Goal: Transaction & Acquisition: Subscribe to service/newsletter

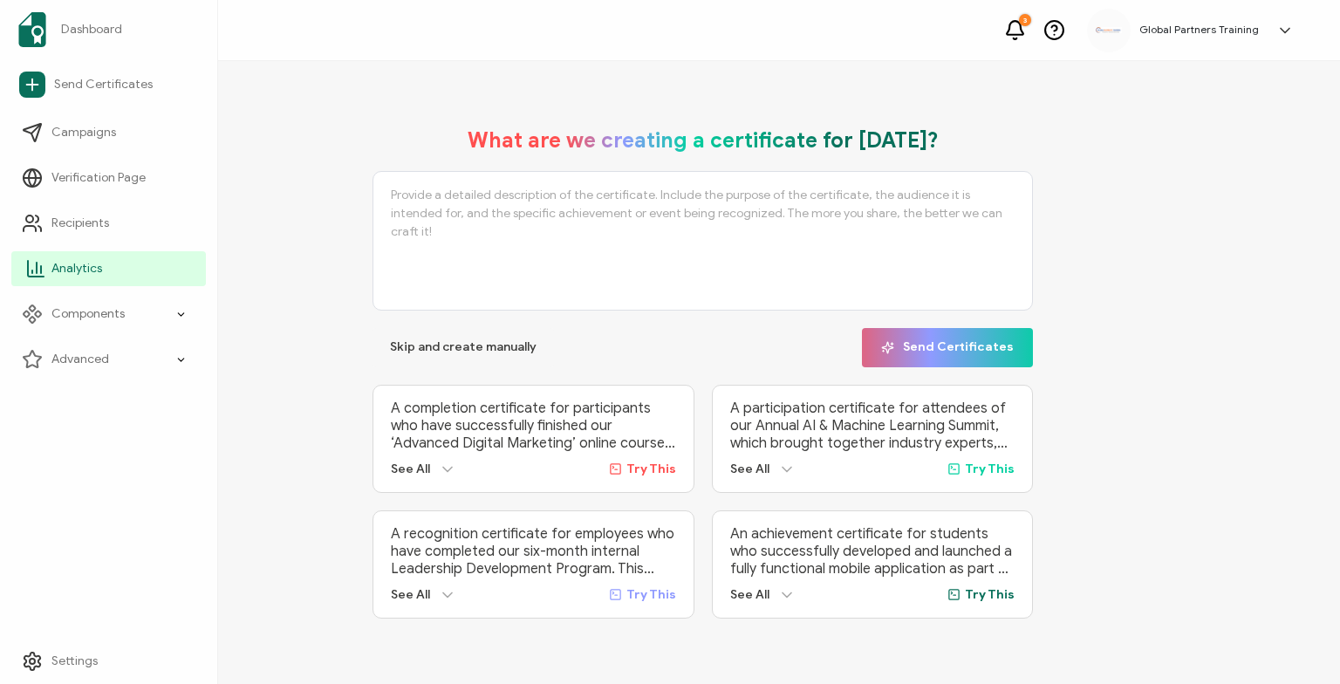
click at [85, 271] on span "Analytics" at bounding box center [76, 268] width 51 height 17
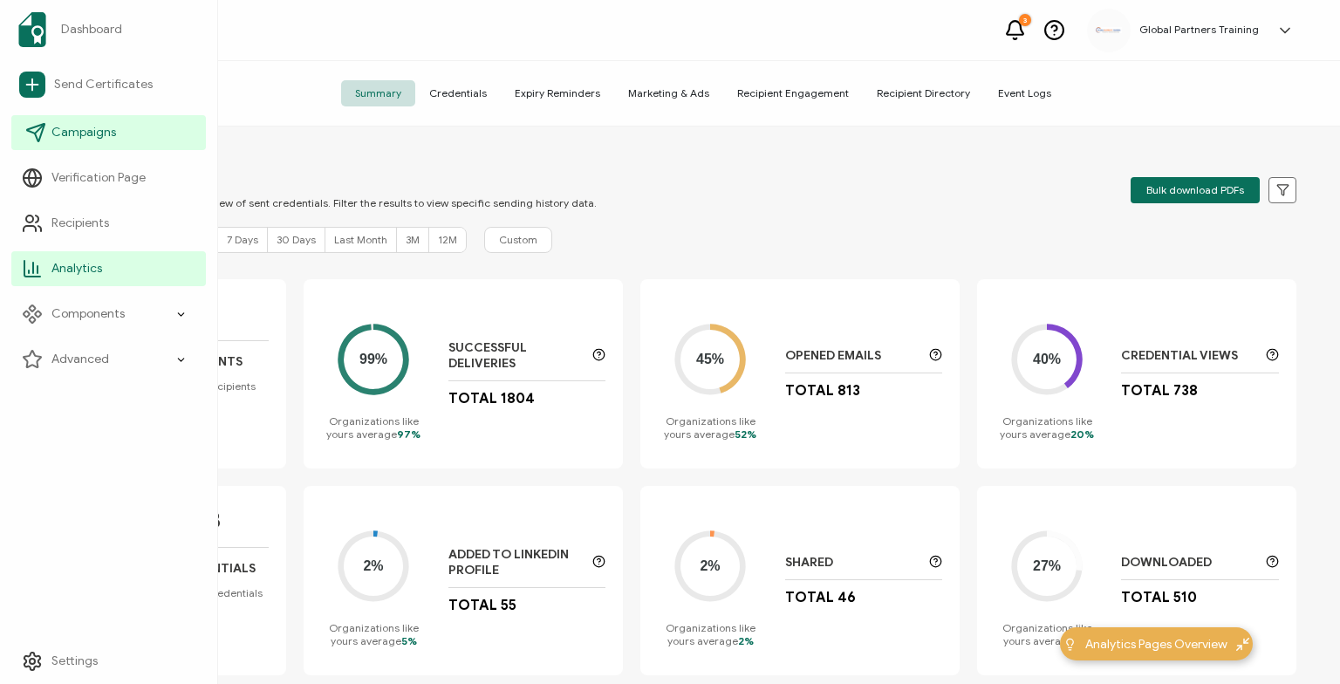
click at [78, 141] on link "Campaigns" at bounding box center [108, 132] width 195 height 35
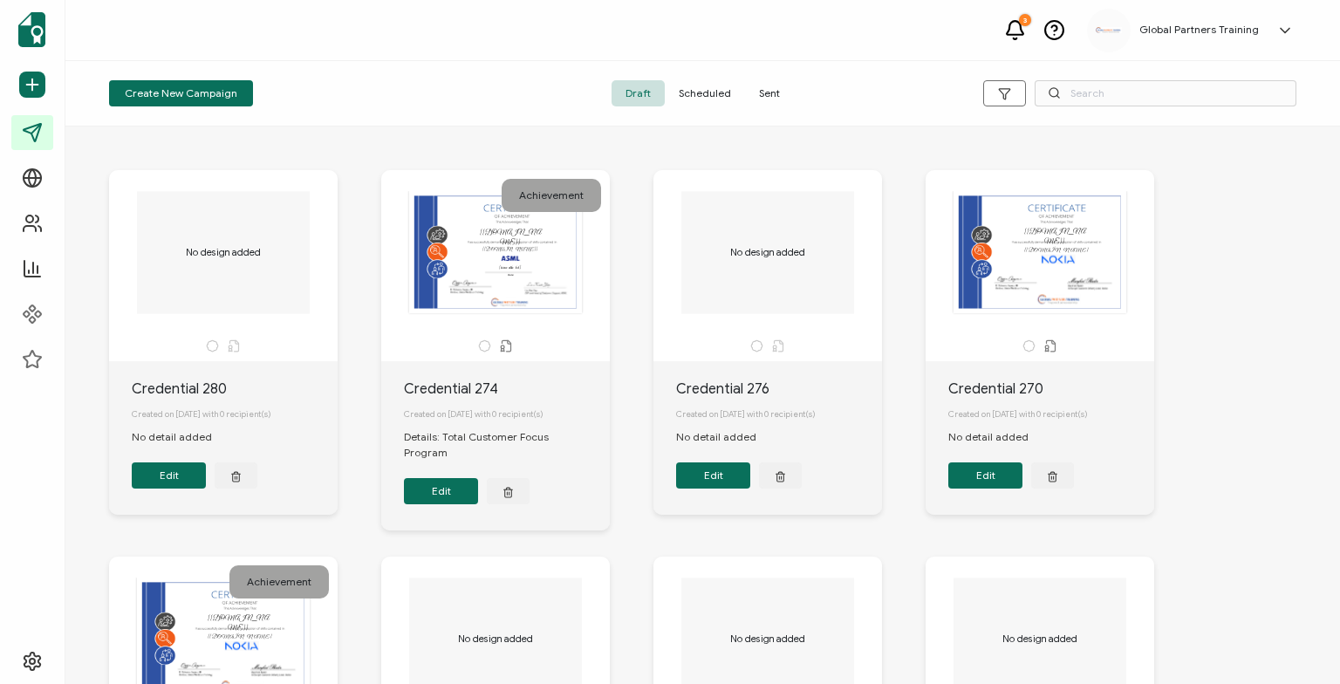
click at [775, 87] on span "Sent" at bounding box center [769, 93] width 49 height 26
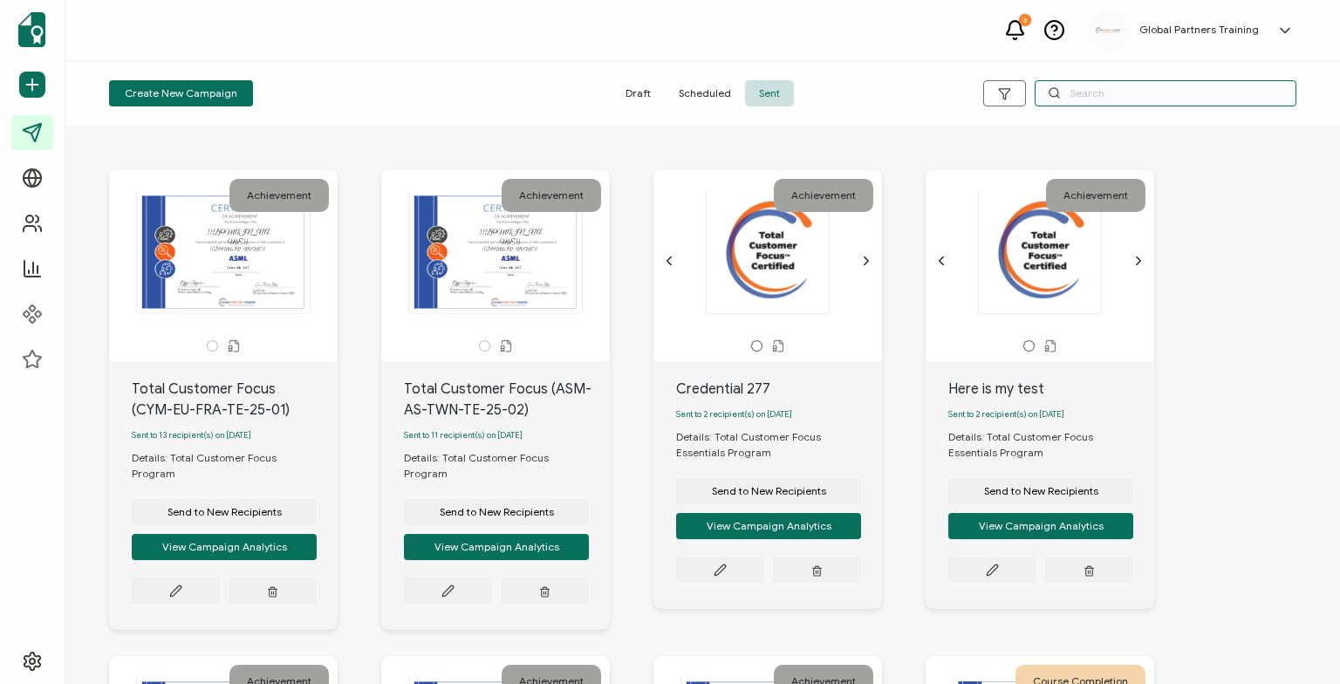
click at [1088, 91] on input "text" at bounding box center [1166, 93] width 262 height 26
type input "j"
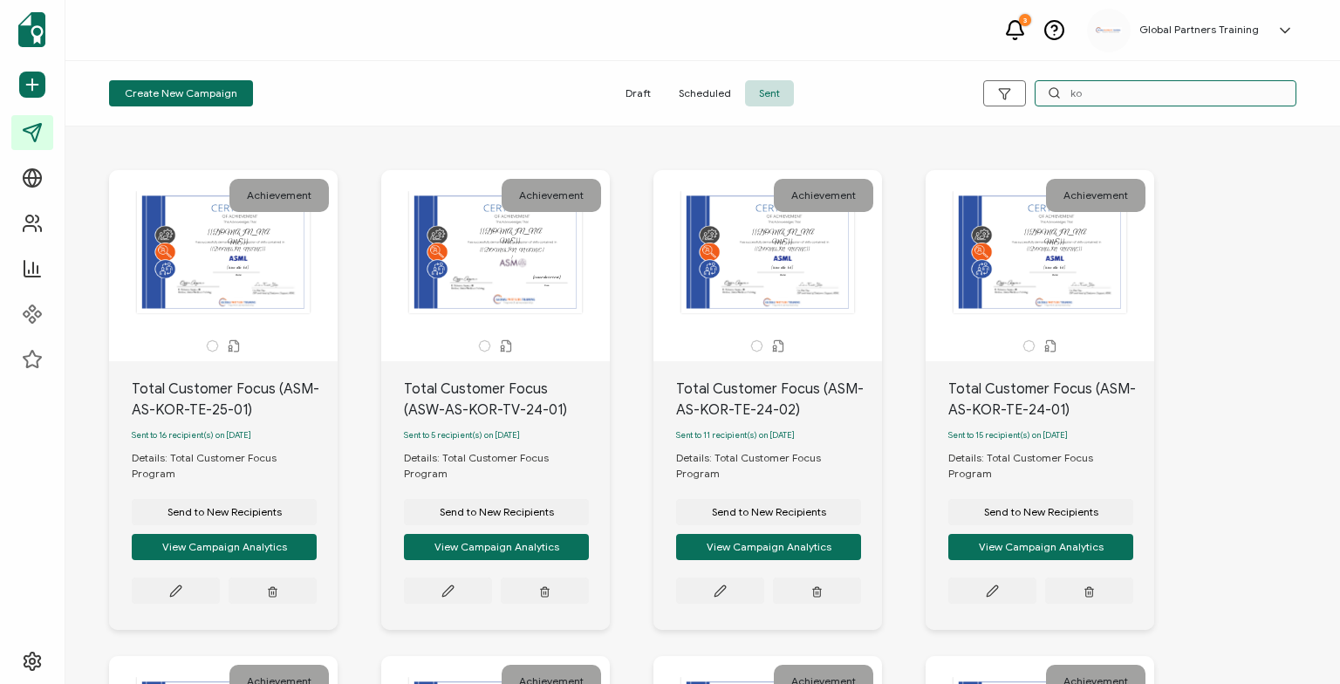
type input "k"
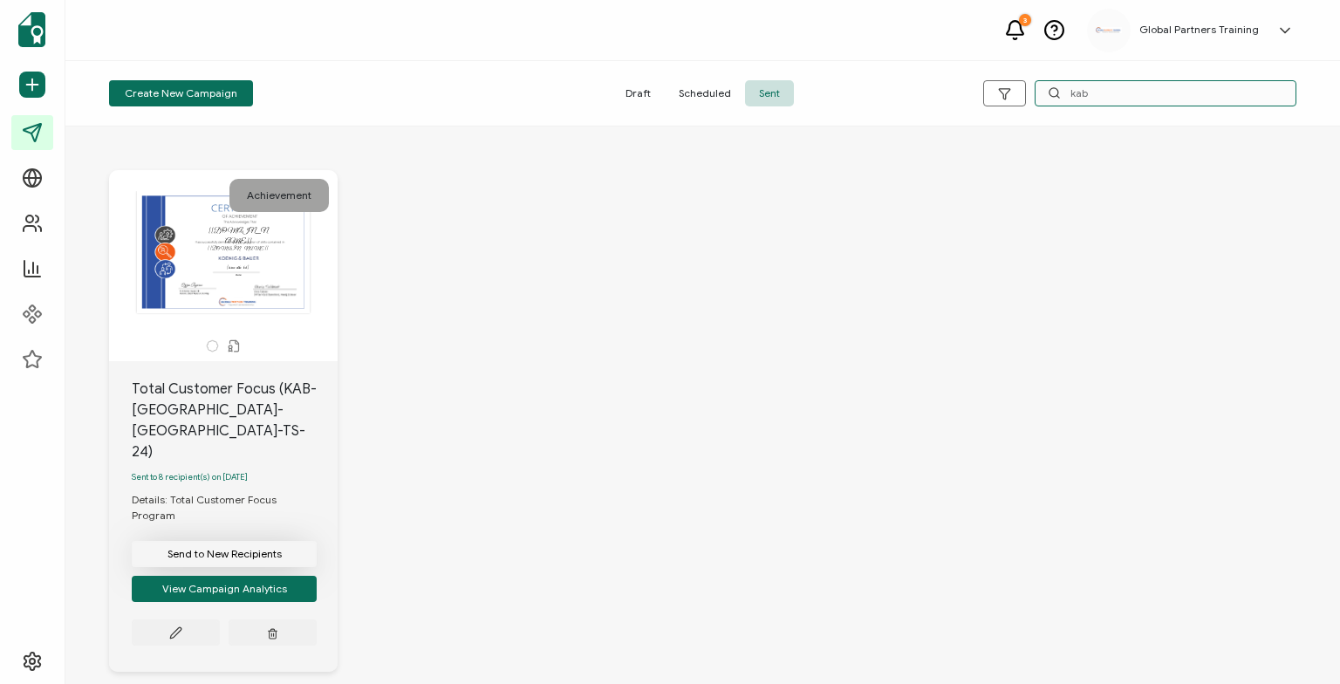
type input "kab"
click at [230, 549] on span "Send to New Recipients" at bounding box center [225, 554] width 114 height 10
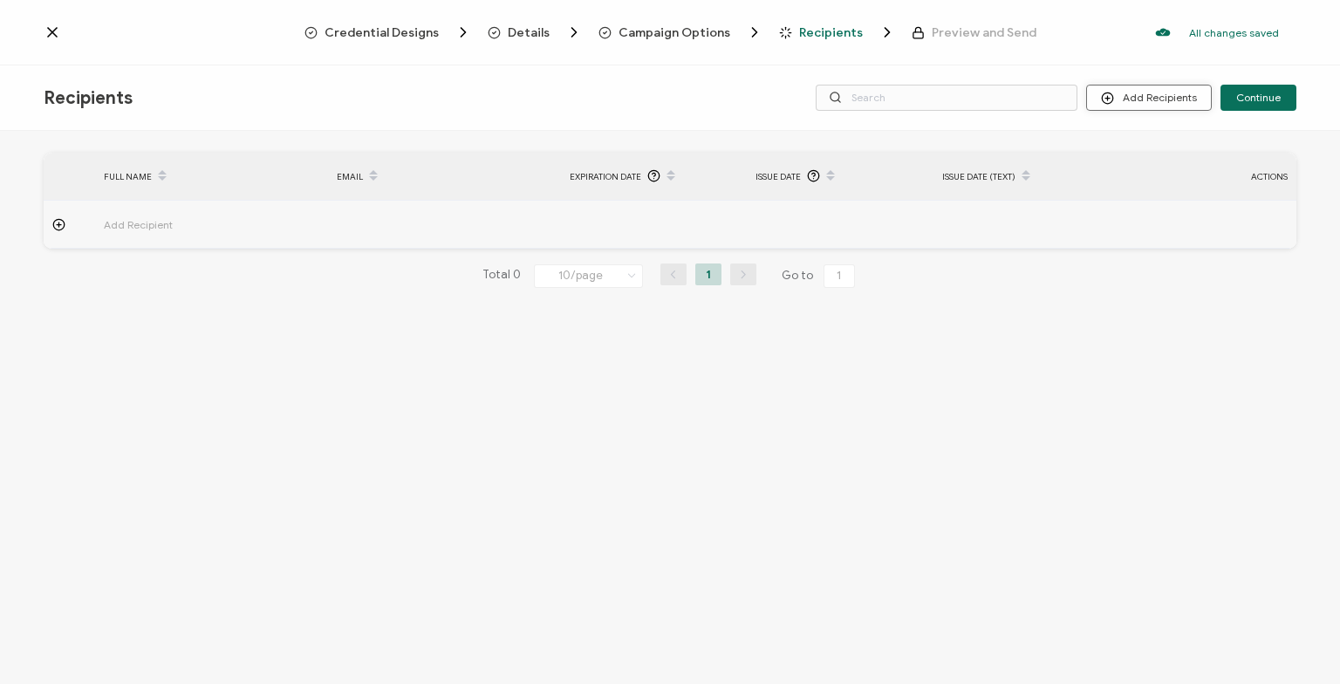
click at [1144, 101] on button "Add Recipients" at bounding box center [1149, 98] width 126 height 26
click at [1165, 99] on button "Add Recipients" at bounding box center [1149, 98] width 126 height 26
click at [1138, 99] on button "Add Recipients" at bounding box center [1149, 98] width 126 height 26
click at [1171, 149] on span "Upload Recipients" at bounding box center [1173, 144] width 88 height 13
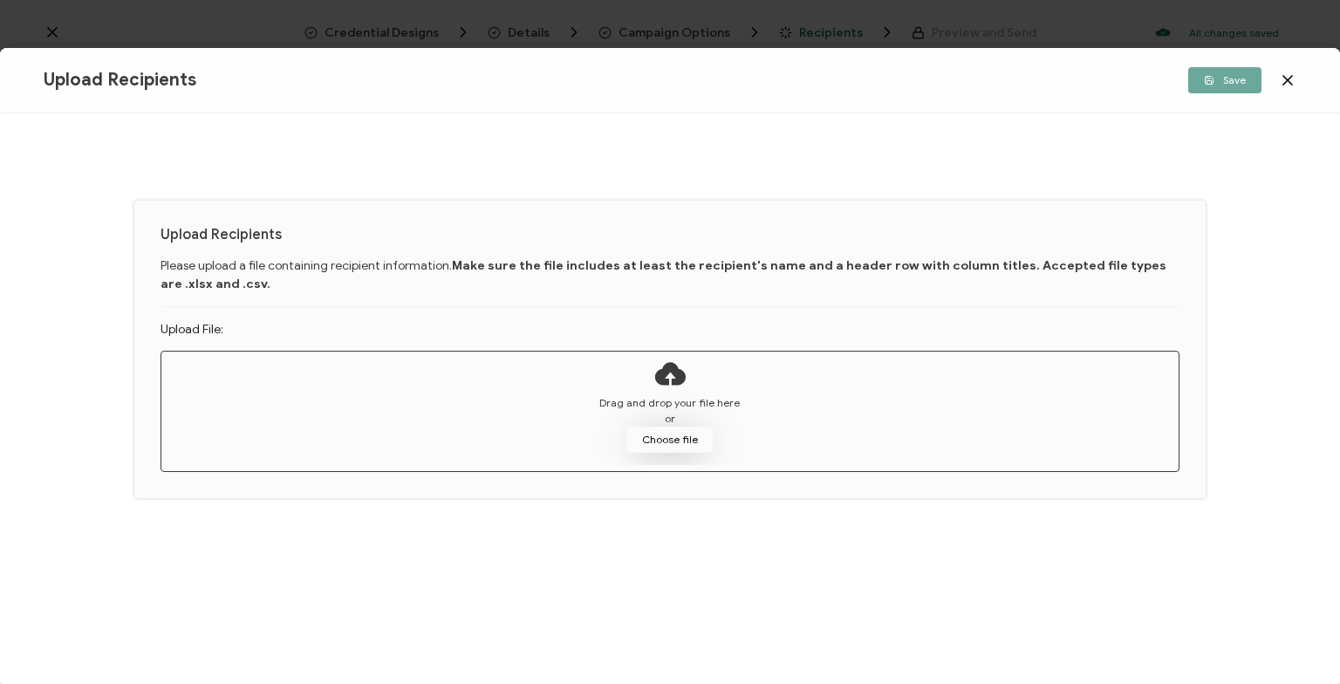
click at [668, 435] on button "Choose file" at bounding box center [669, 440] width 87 height 26
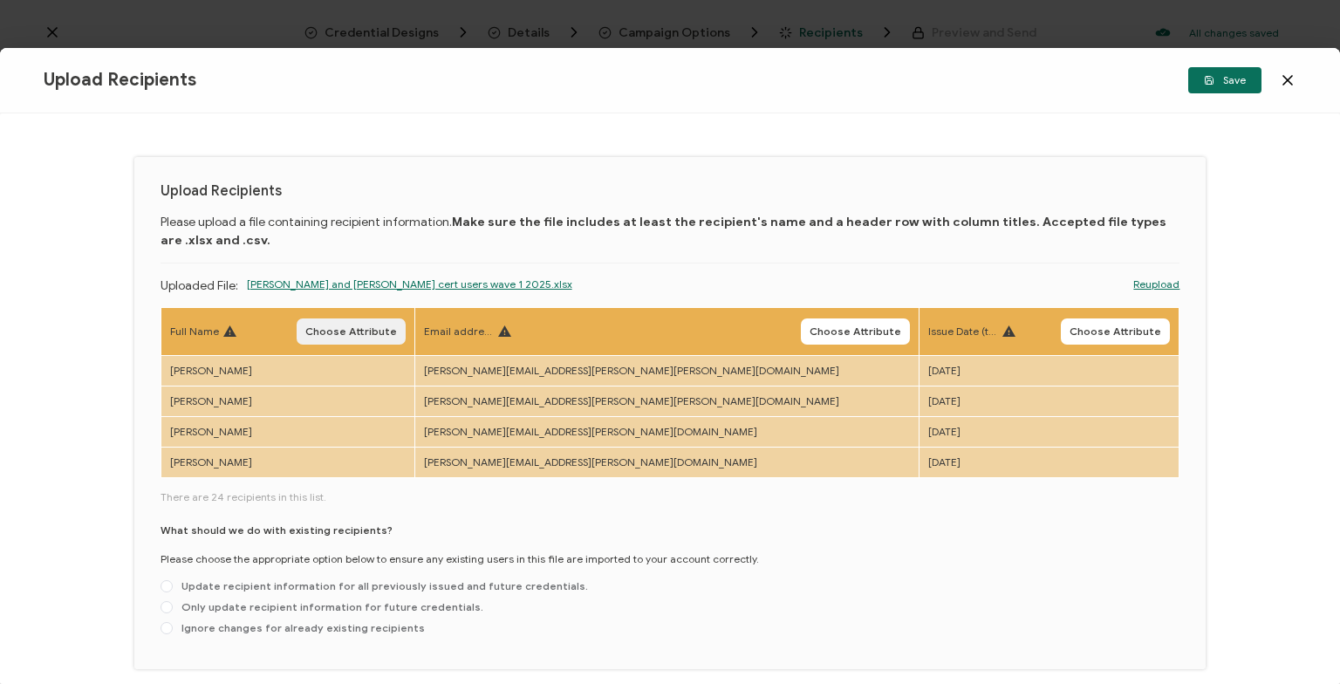
click at [397, 326] on span "Choose Attribute" at bounding box center [351, 331] width 92 height 10
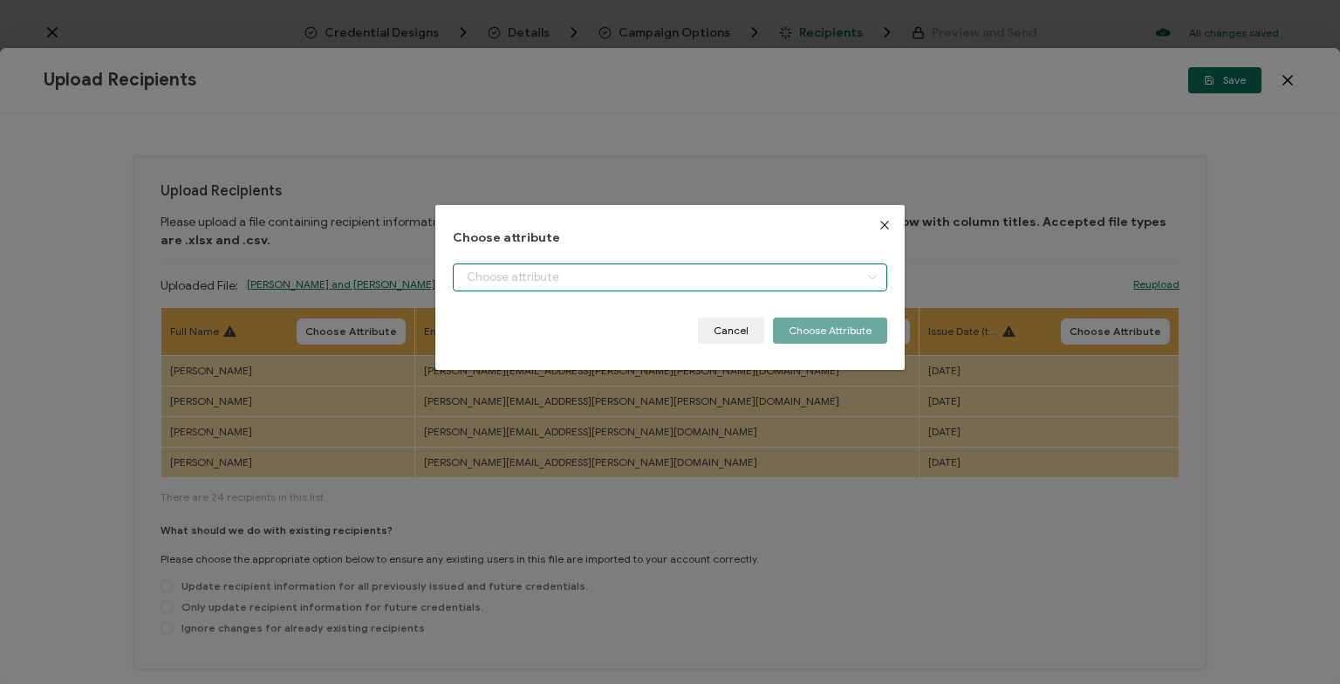
click at [595, 277] on input "dialog" at bounding box center [670, 277] width 434 height 28
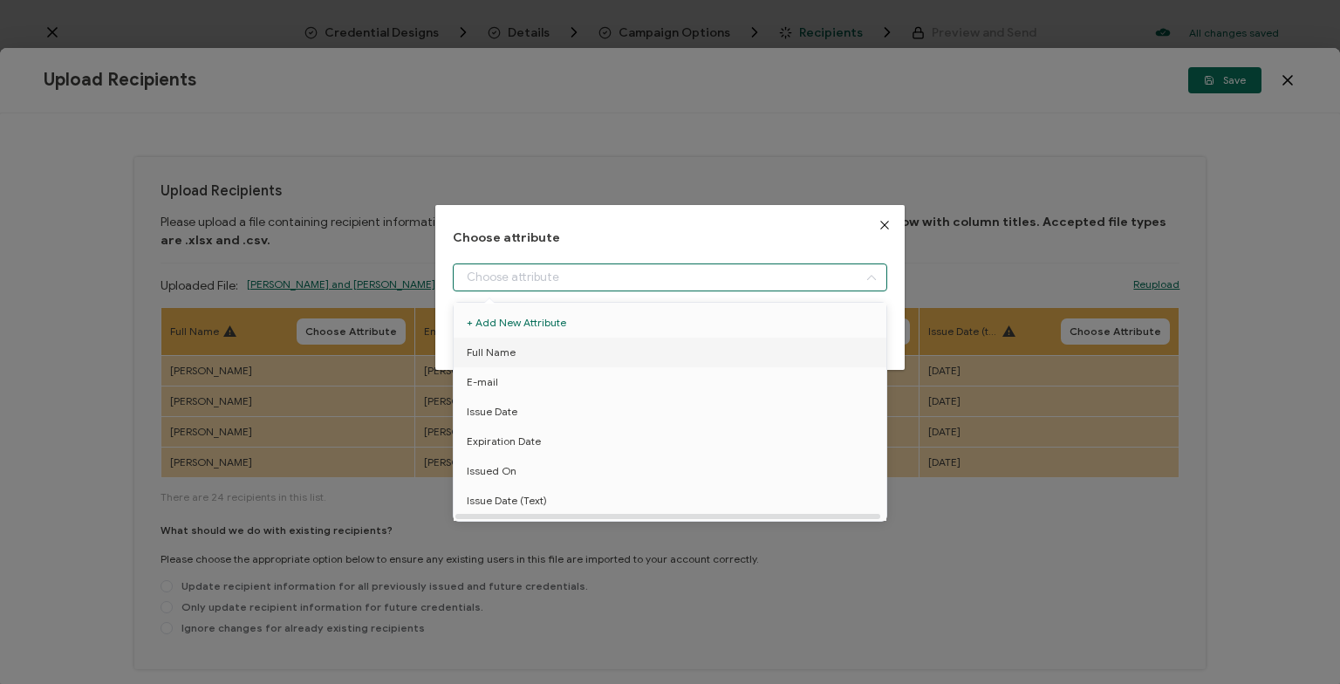
click at [578, 341] on li "Full Name" at bounding box center [669, 353] width 441 height 30
type input "Full Name"
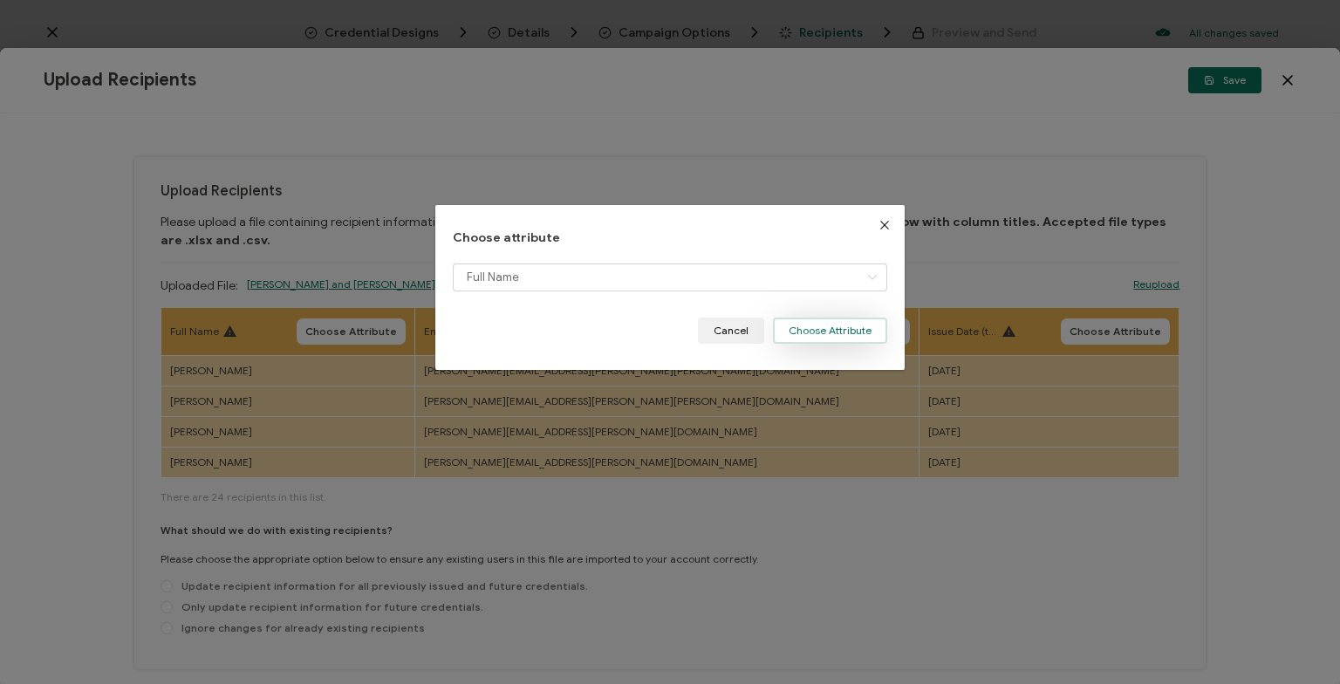
click at [829, 335] on button "Choose Attribute" at bounding box center [830, 331] width 114 height 26
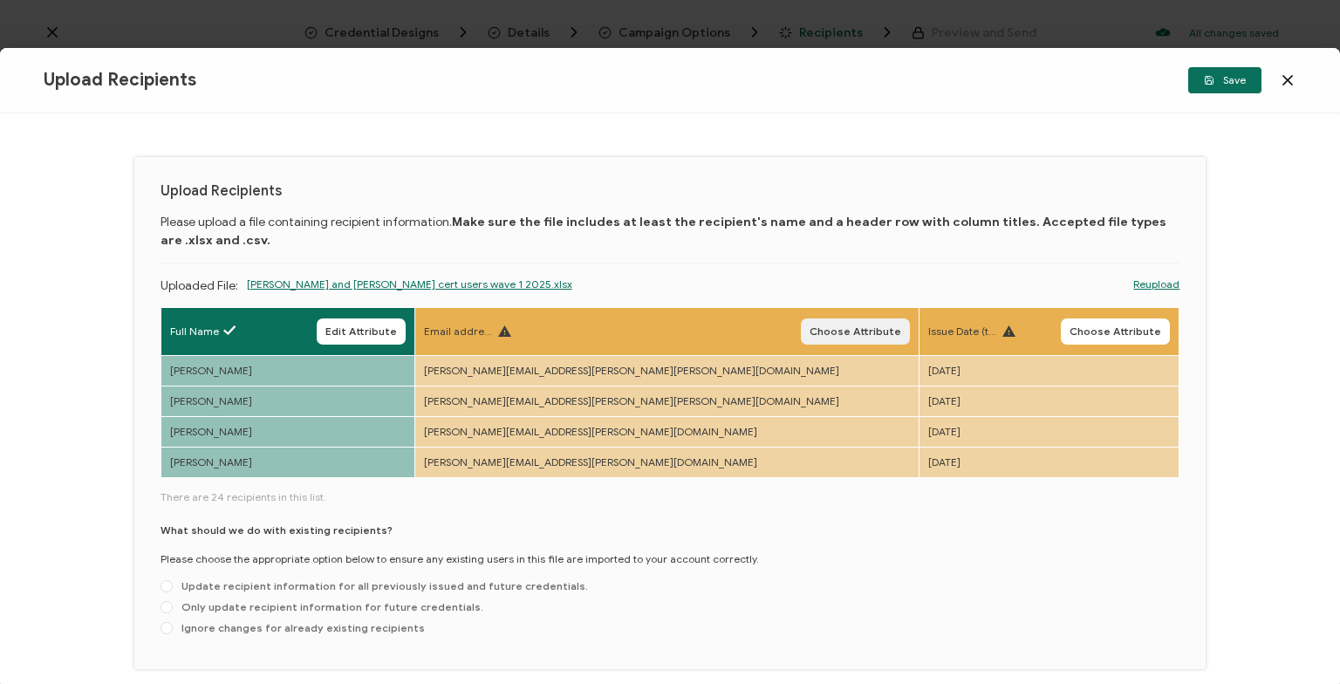
click at [801, 319] on button "Choose Attribute" at bounding box center [855, 331] width 109 height 26
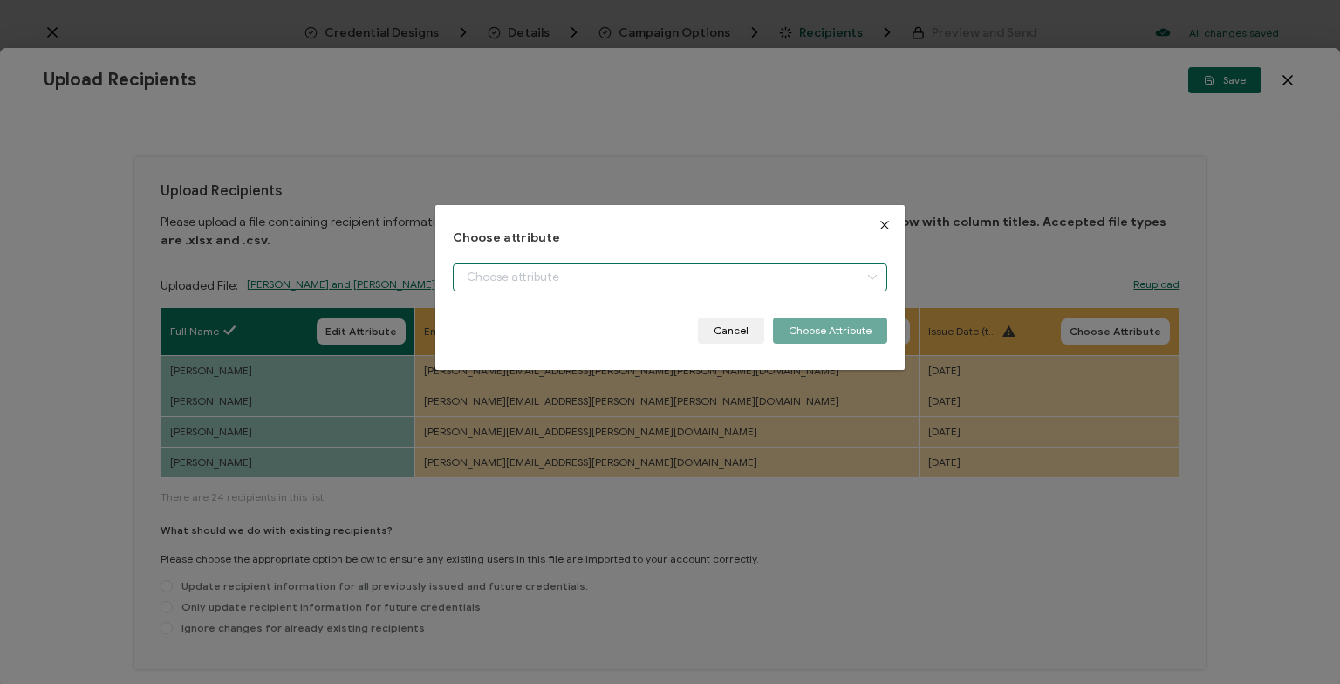
click at [591, 271] on input "dialog" at bounding box center [670, 277] width 434 height 28
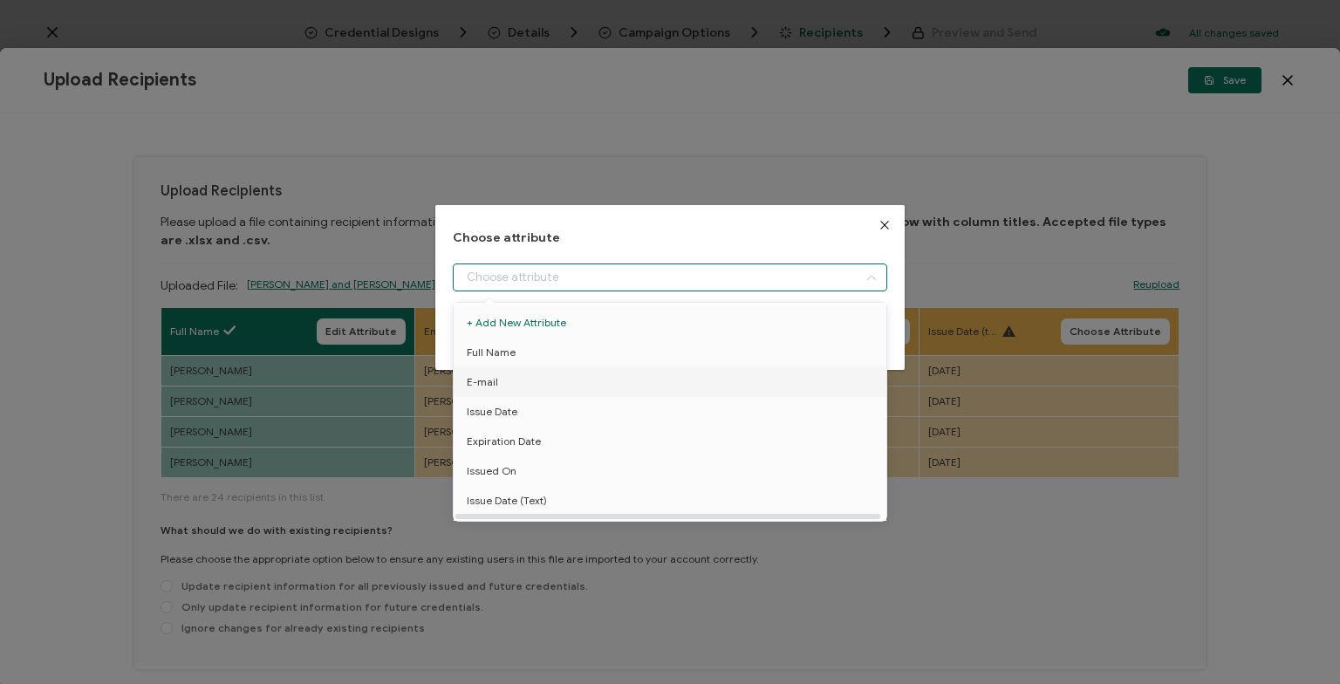
click at [523, 386] on li "E-mail" at bounding box center [669, 382] width 441 height 30
type input "E-mail"
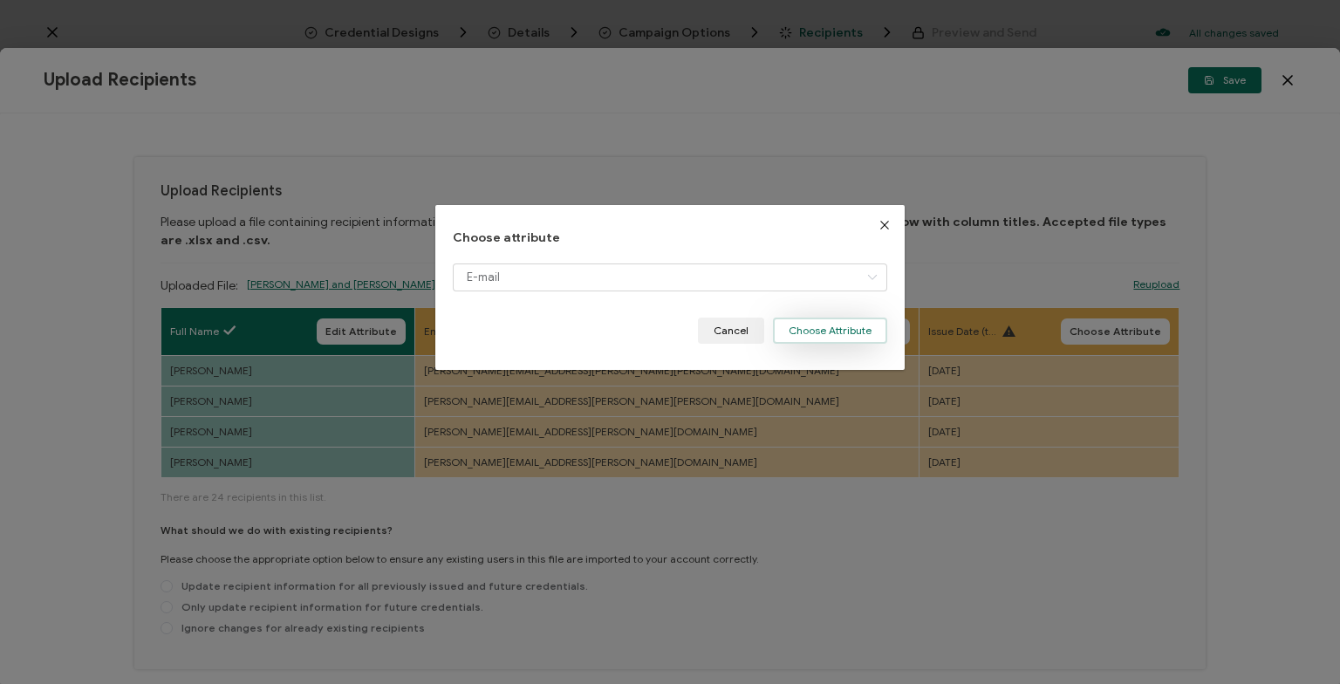
click at [827, 337] on button "Choose Attribute" at bounding box center [830, 331] width 114 height 26
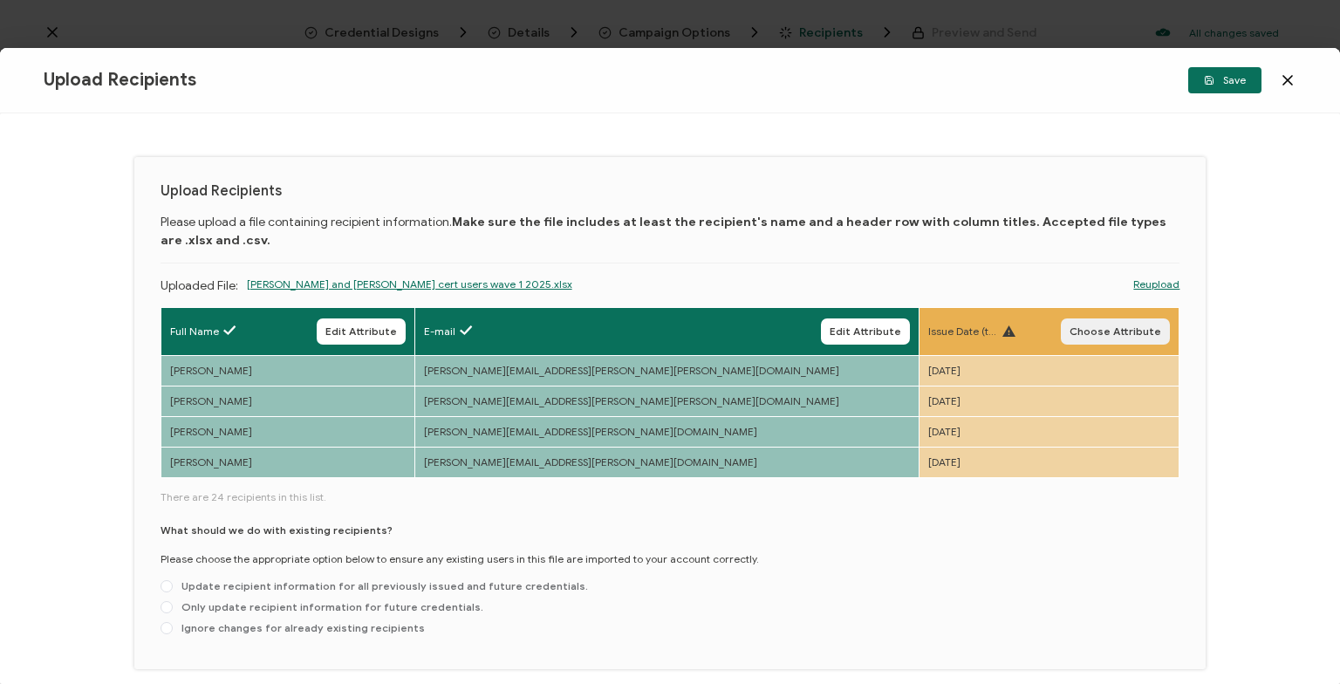
click at [1140, 326] on span "Choose Attribute" at bounding box center [1116, 331] width 92 height 10
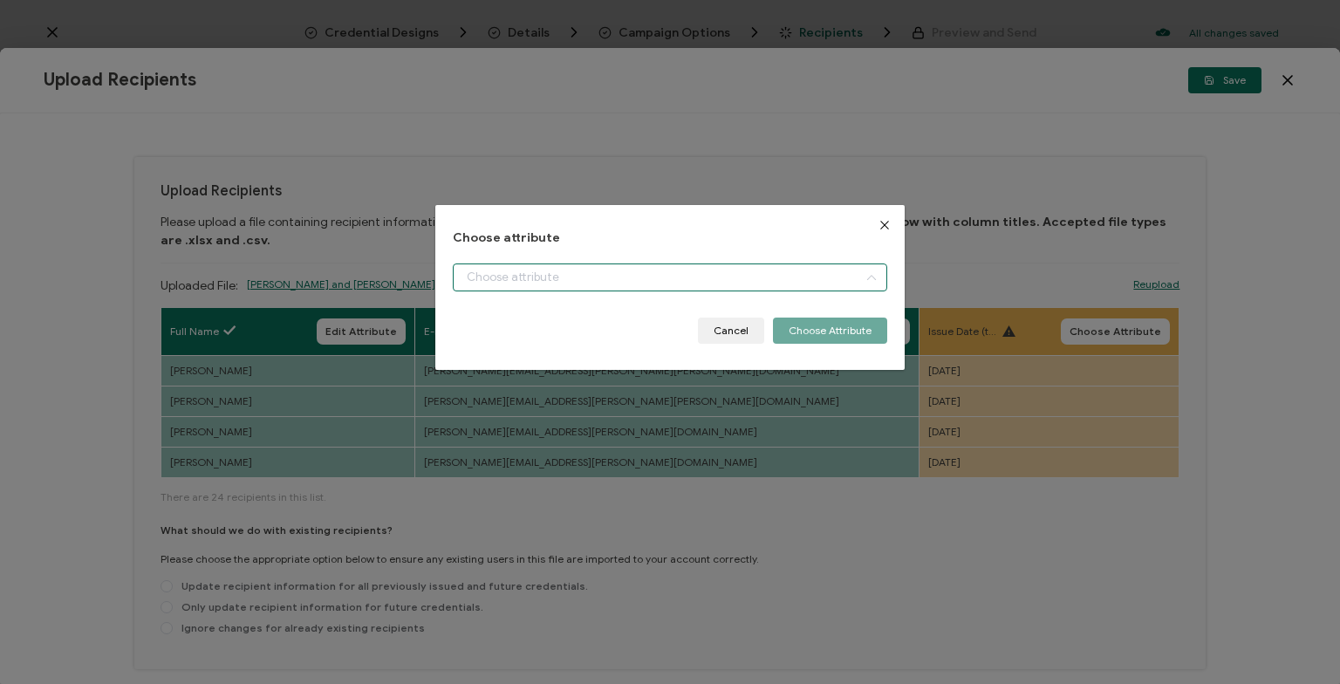
click at [613, 281] on input "dialog" at bounding box center [670, 277] width 434 height 28
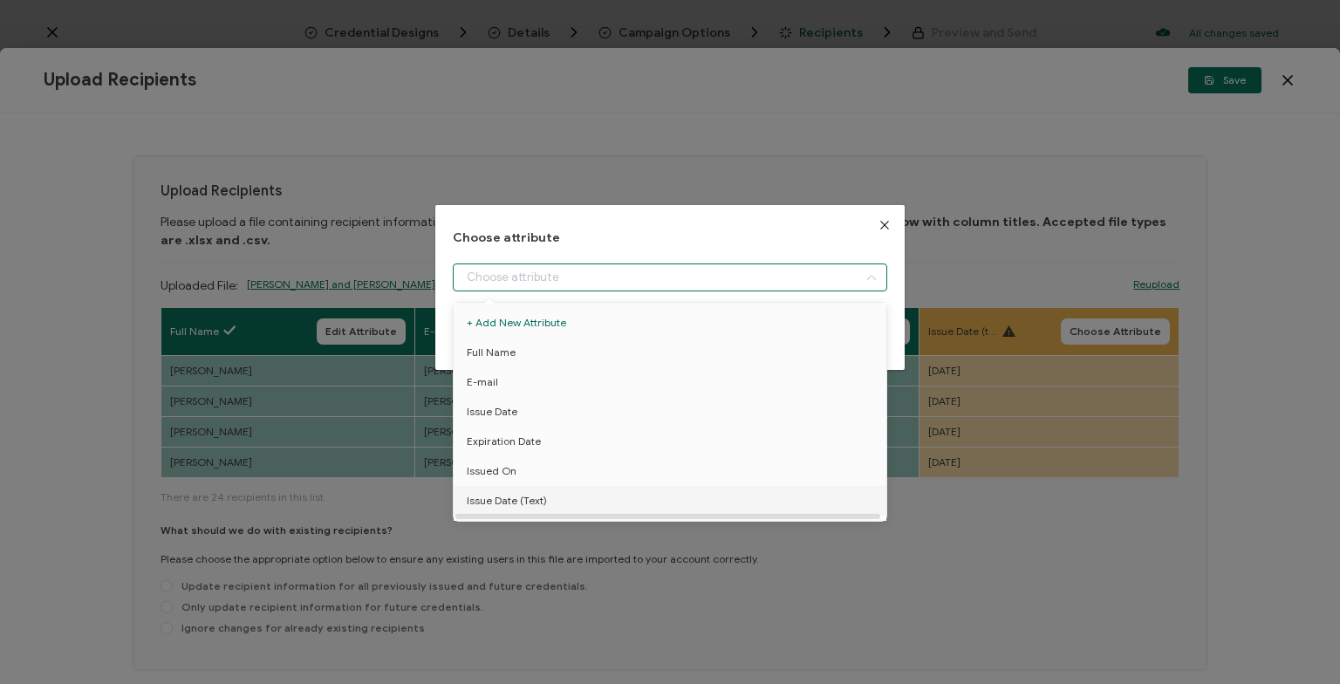
click at [538, 492] on span "Issue Date (Text)" at bounding box center [507, 501] width 80 height 30
type input "Issue Date (Text)"
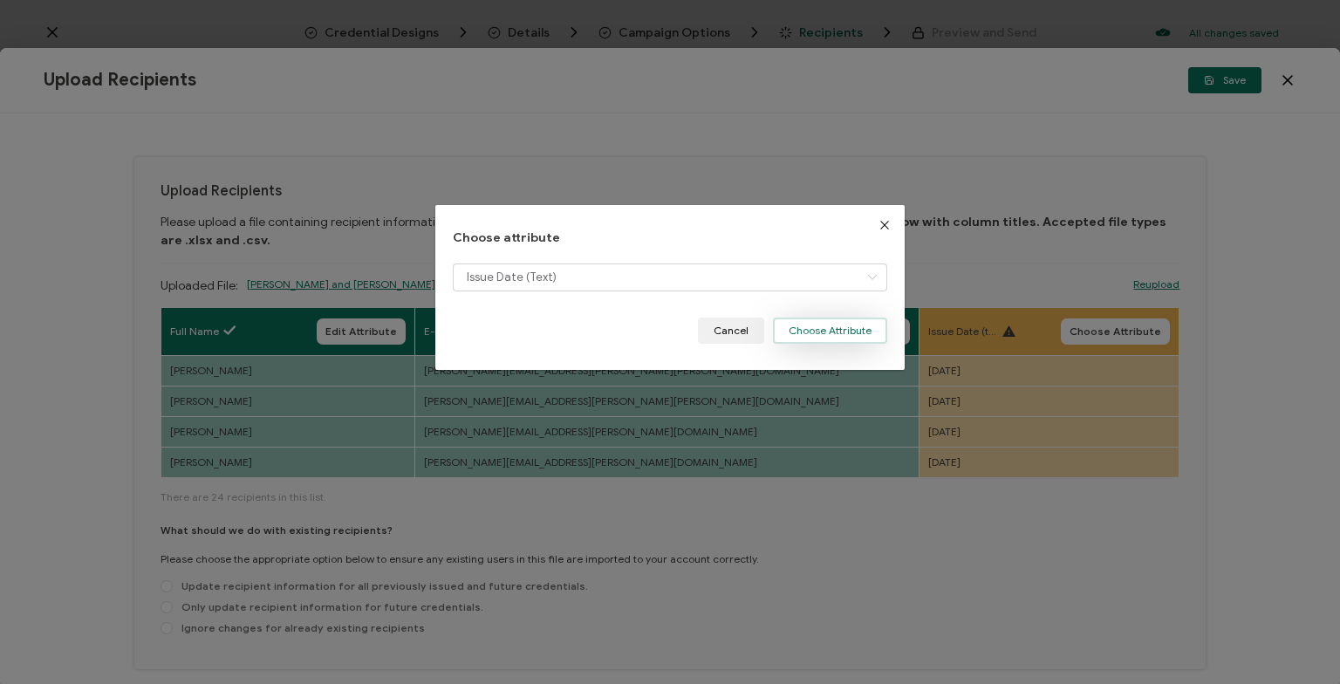
click at [838, 327] on button "Choose Attribute" at bounding box center [830, 331] width 114 height 26
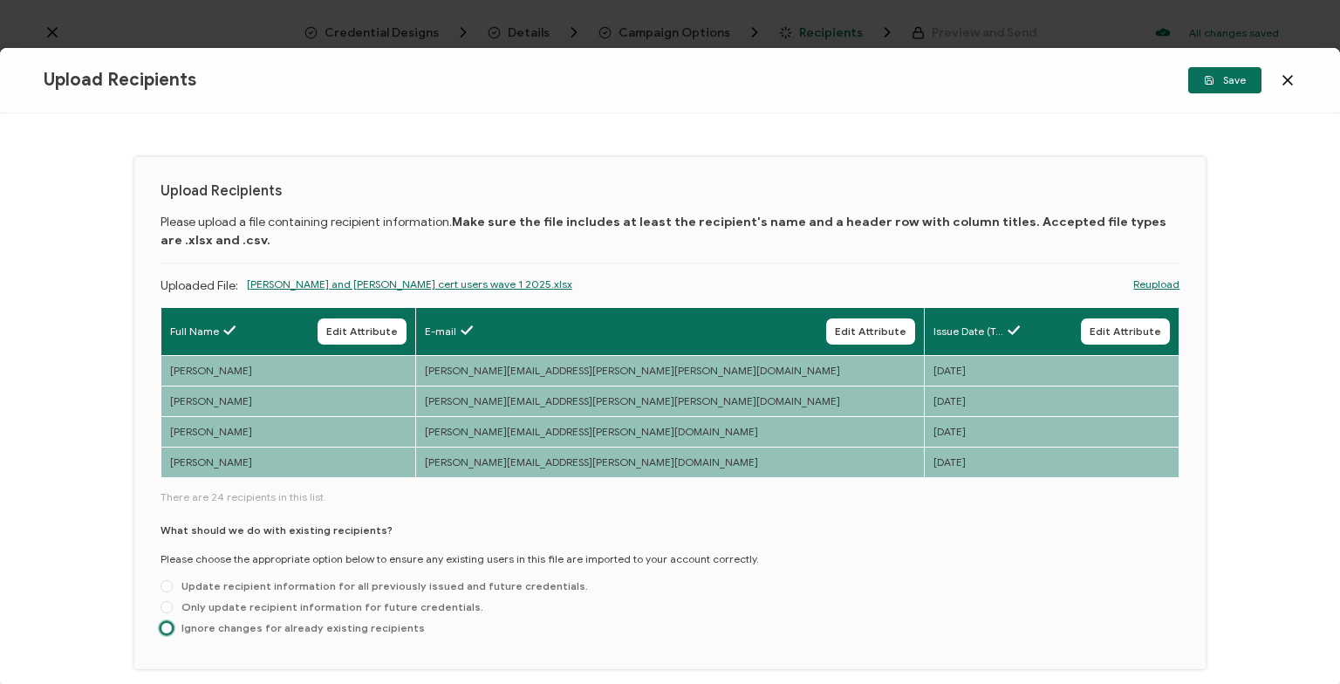
click at [167, 626] on span at bounding box center [167, 628] width 12 height 12
click at [167, 626] on input "Ignore changes for already existing recipients" at bounding box center [167, 629] width 12 height 14
radio input "true"
click at [1224, 83] on span "Save" at bounding box center [1225, 80] width 42 height 10
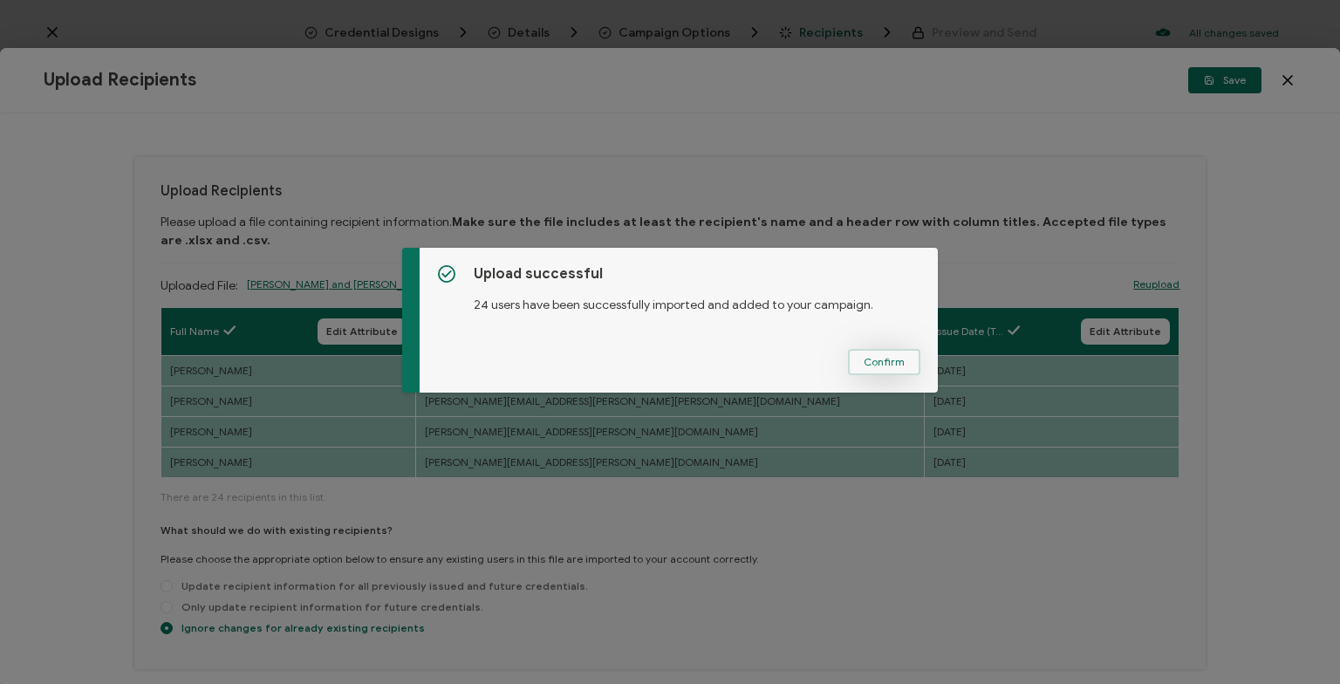
click at [881, 365] on span "Confirm" at bounding box center [884, 362] width 41 height 10
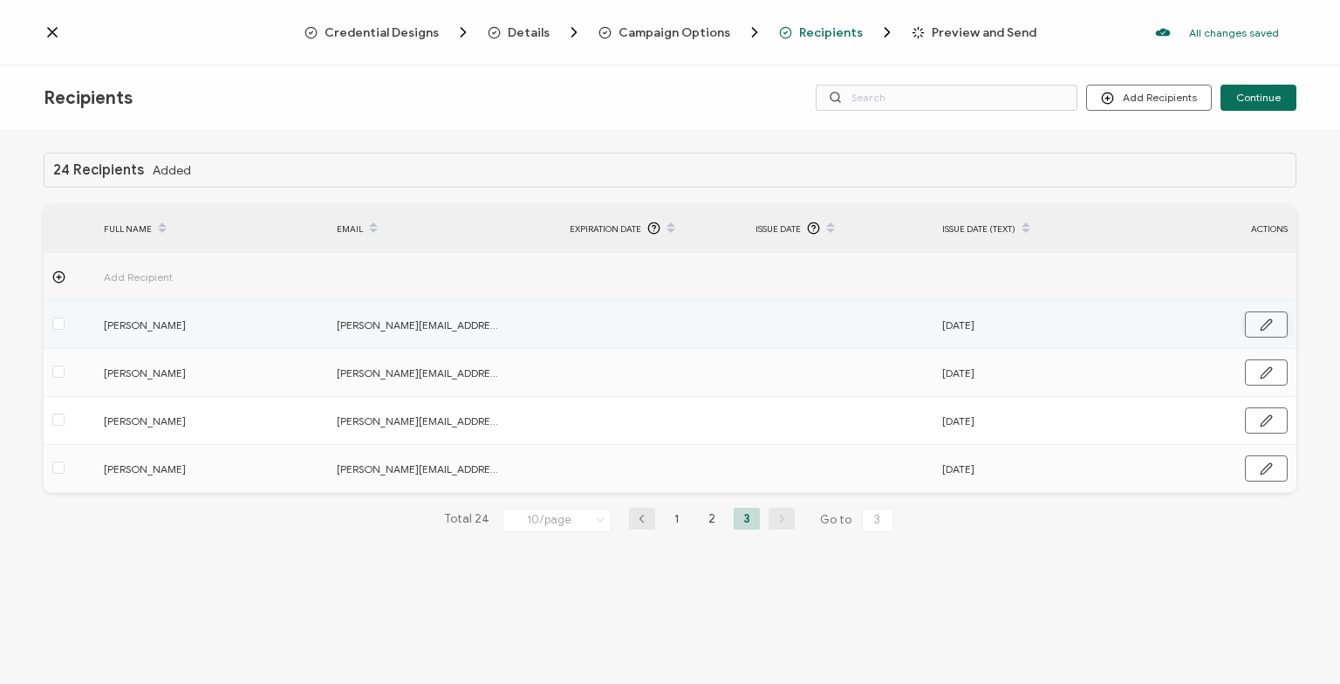
click at [1271, 322] on icon "button" at bounding box center [1266, 324] width 10 height 10
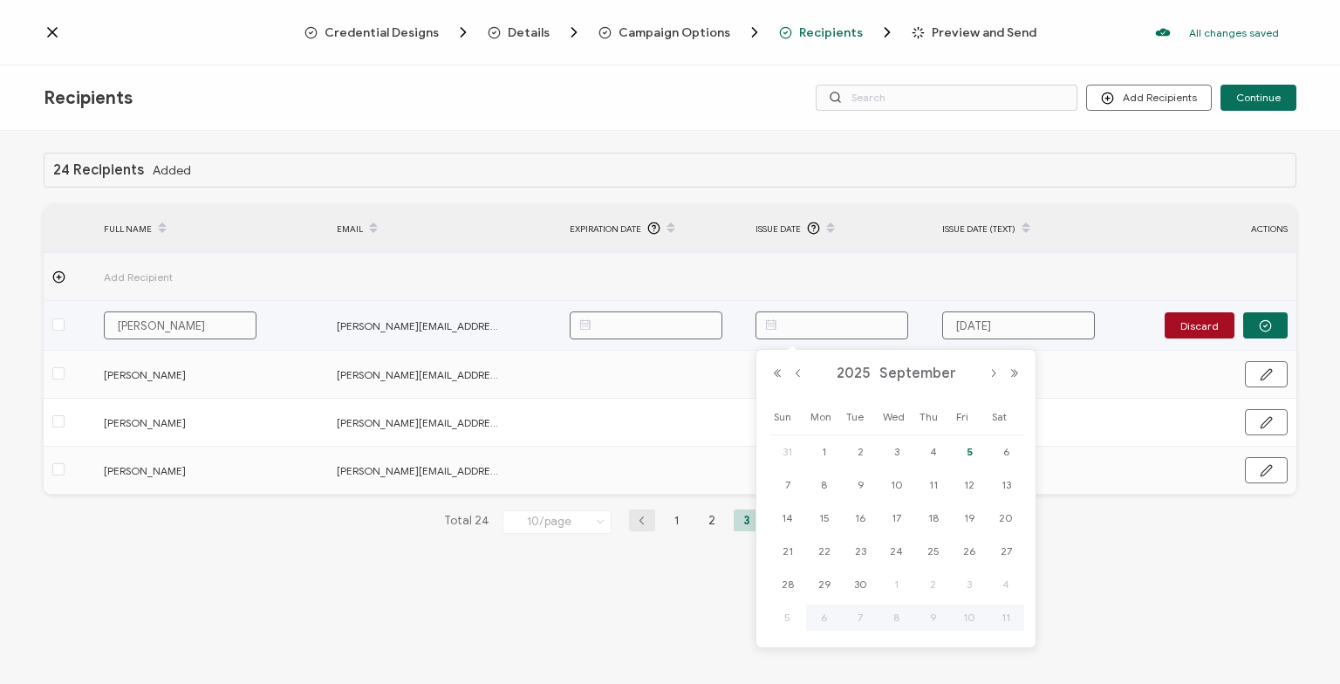
click at [810, 319] on input "text" at bounding box center [831, 325] width 153 height 28
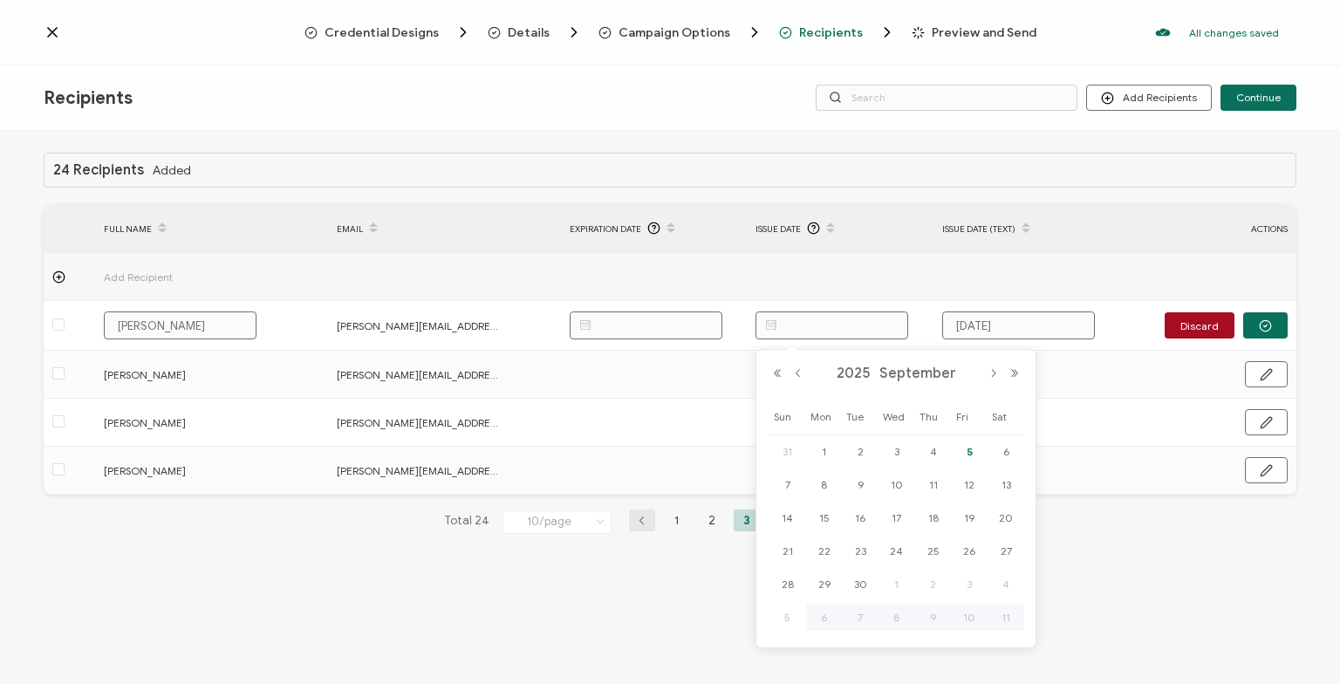
click at [968, 445] on span "5" at bounding box center [969, 451] width 21 height 21
type input "[DATE]"
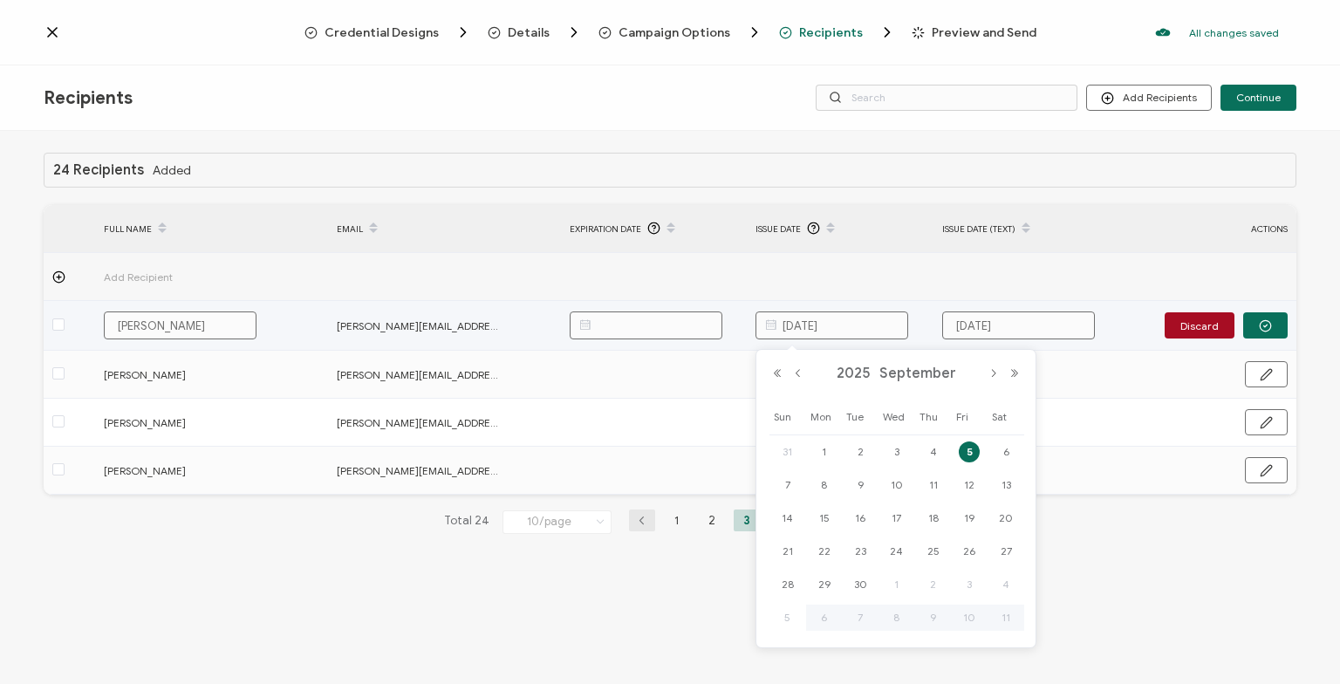
drag, startPoint x: 842, startPoint y: 325, endPoint x: 776, endPoint y: 325, distance: 65.4
click at [776, 325] on input "[DATE]" at bounding box center [831, 325] width 153 height 28
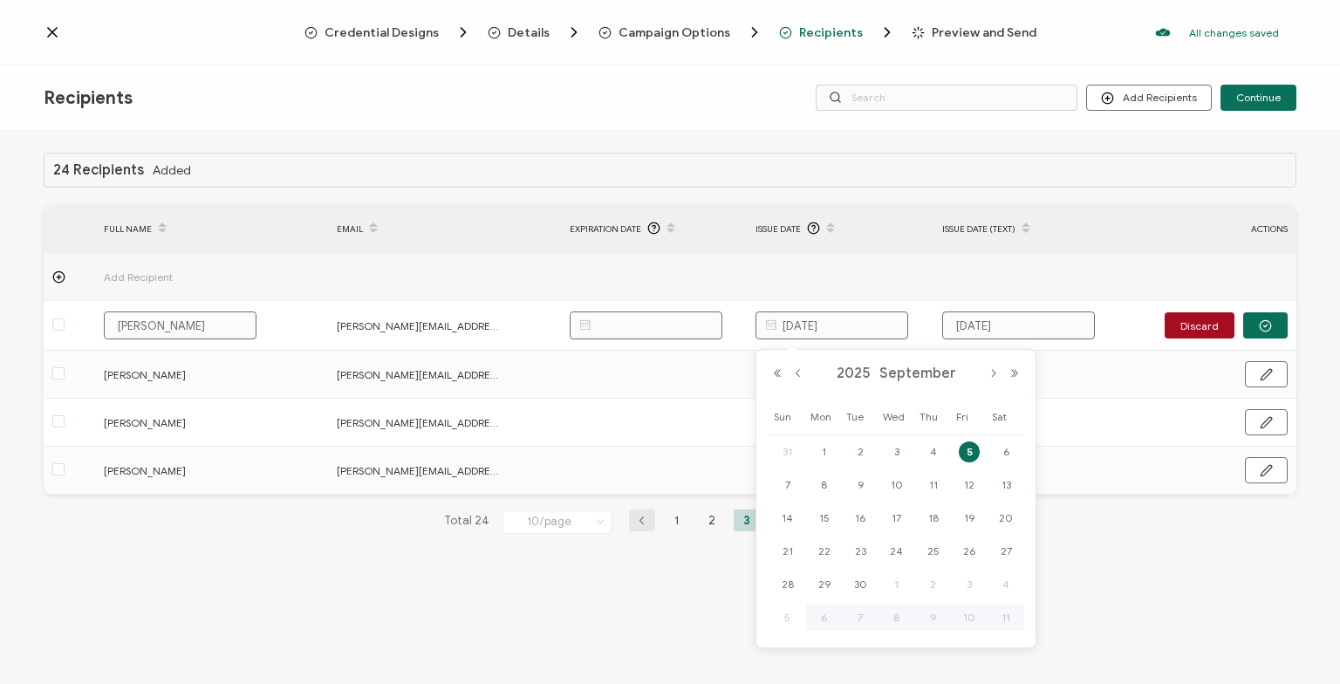
drag, startPoint x: 966, startPoint y: 162, endPoint x: 987, endPoint y: 158, distance: 21.4
click at [967, 162] on div "24 Recipients Added" at bounding box center [670, 170] width 1253 height 35
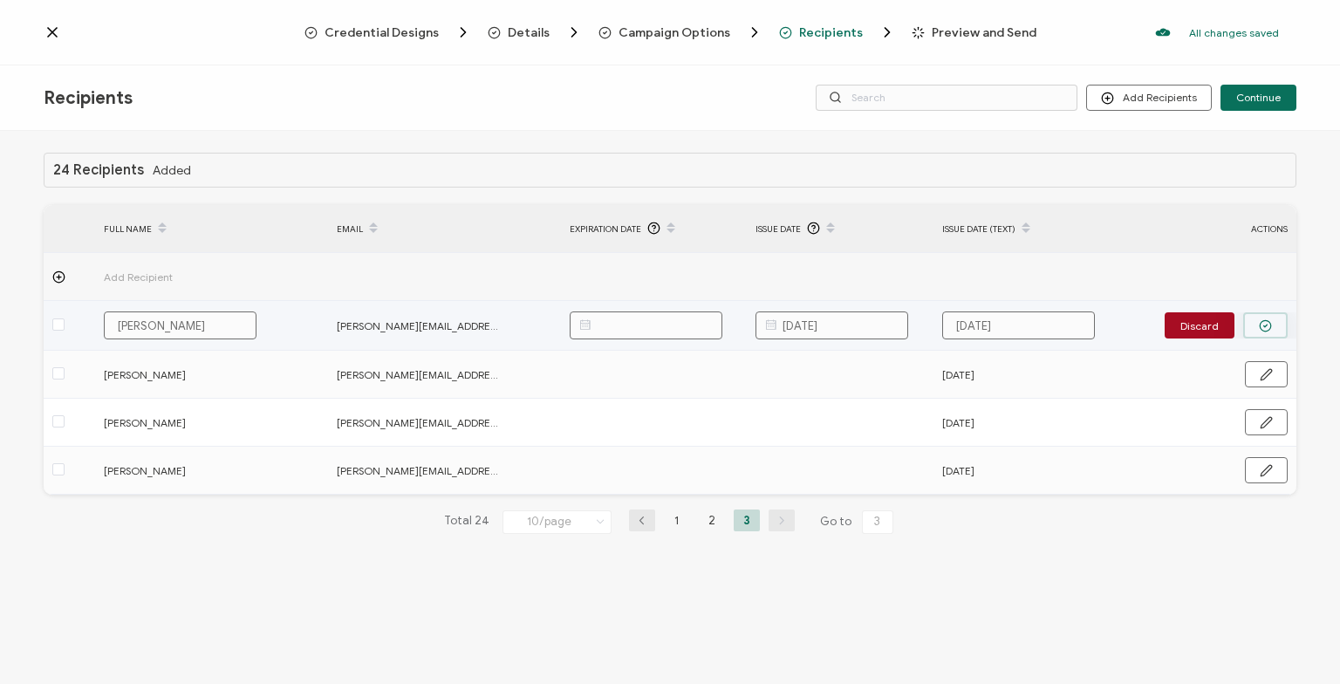
click at [1262, 329] on circle "button" at bounding box center [1265, 325] width 11 height 11
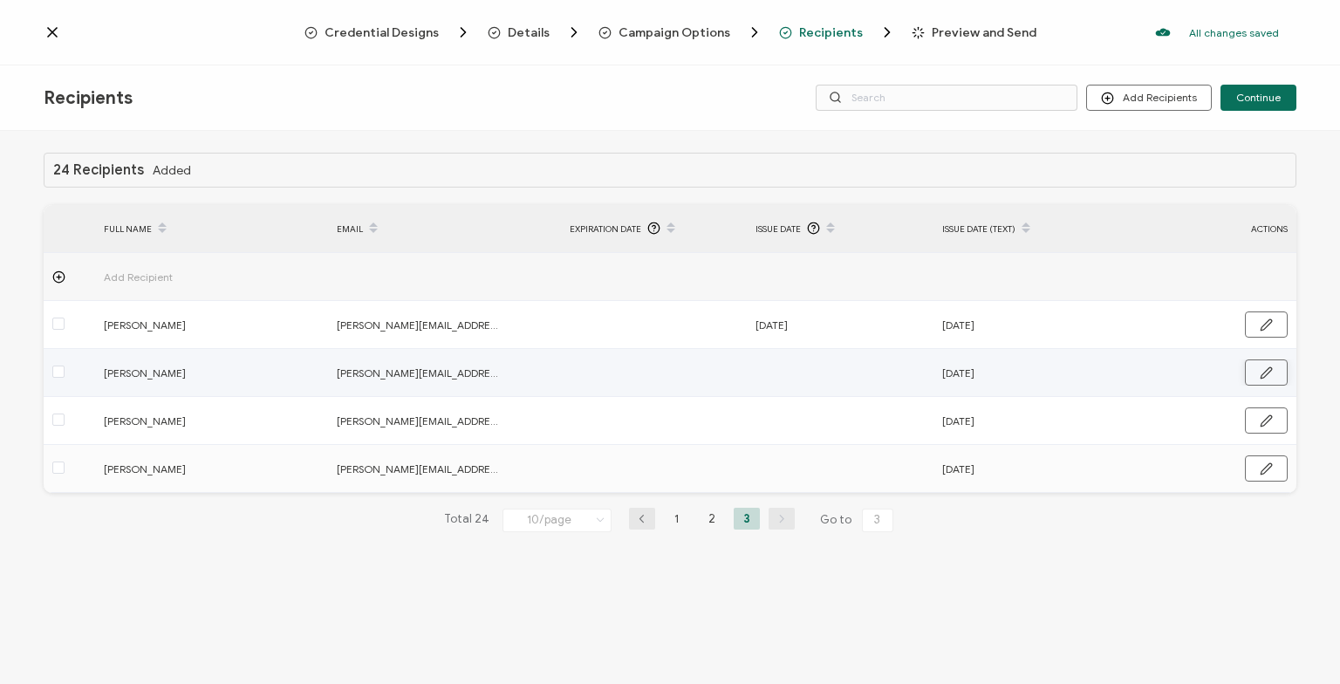
click at [1266, 370] on icon "button" at bounding box center [1266, 372] width 10 height 10
click at [803, 366] on input "text" at bounding box center [831, 373] width 153 height 28
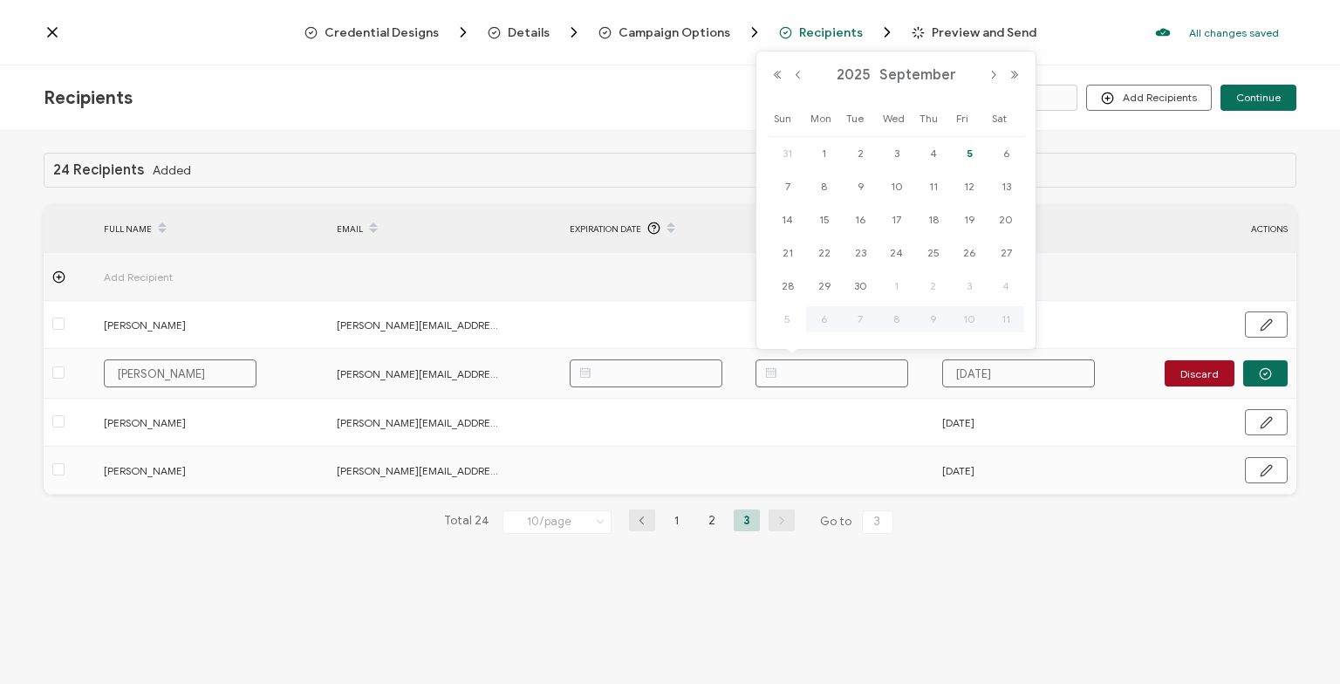
paste input "[DATE]"
type input "[DATE]"
click at [1265, 371] on icon "button" at bounding box center [1265, 373] width 13 height 13
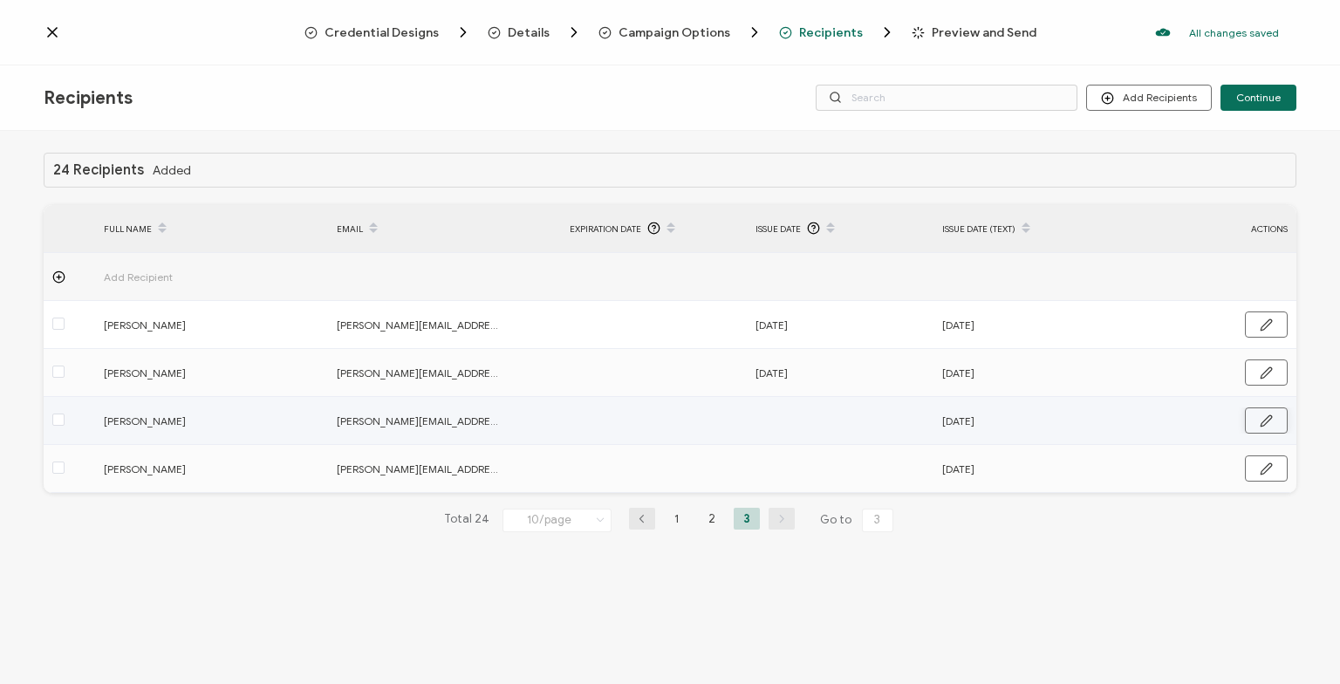
click at [1268, 412] on button "button" at bounding box center [1266, 420] width 43 height 26
click at [818, 427] on input "text" at bounding box center [831, 421] width 153 height 28
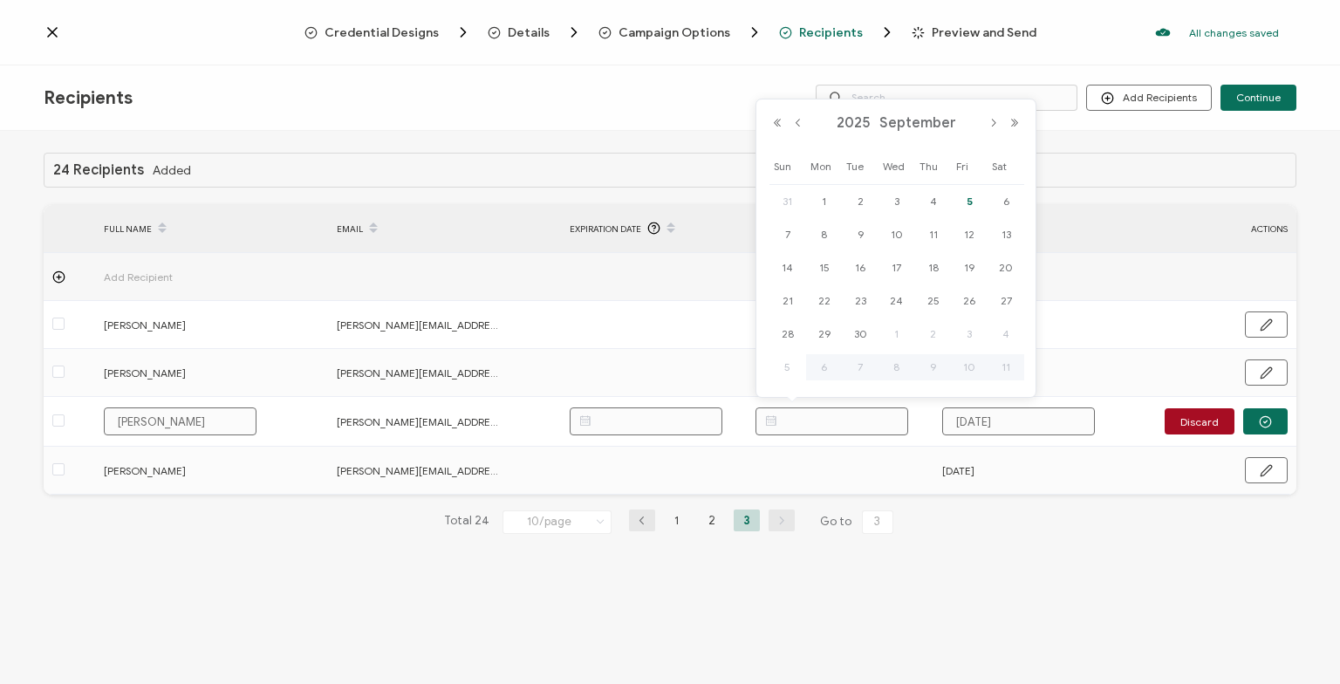
paste input "[DATE]"
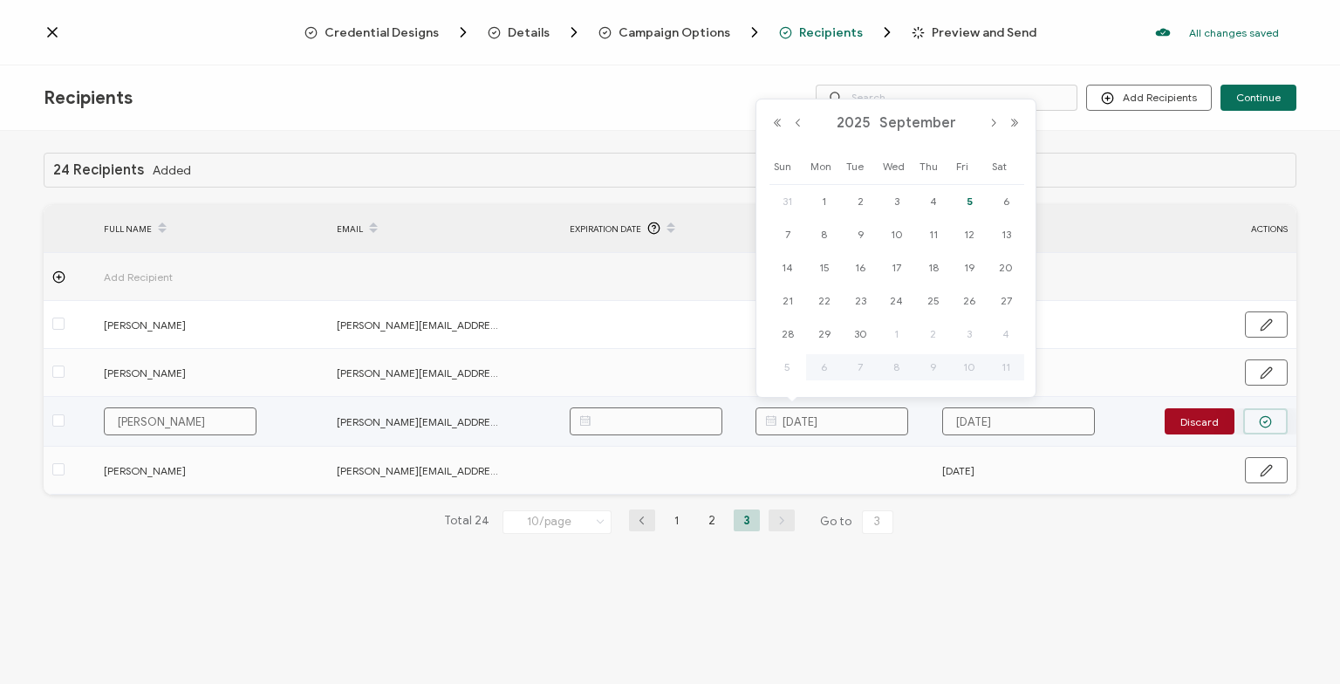
type input "[DATE]"
click at [1268, 427] on circle "button" at bounding box center [1265, 421] width 11 height 11
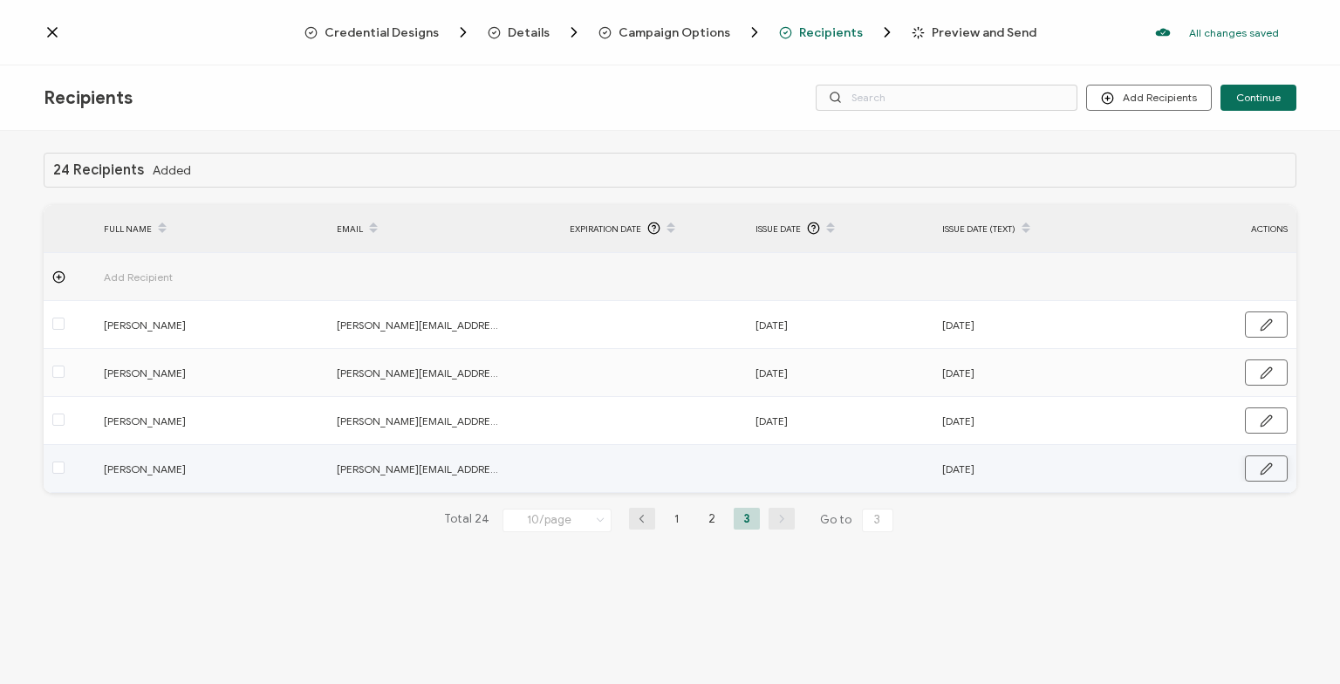
click at [1268, 465] on icon "button" at bounding box center [1266, 468] width 10 height 10
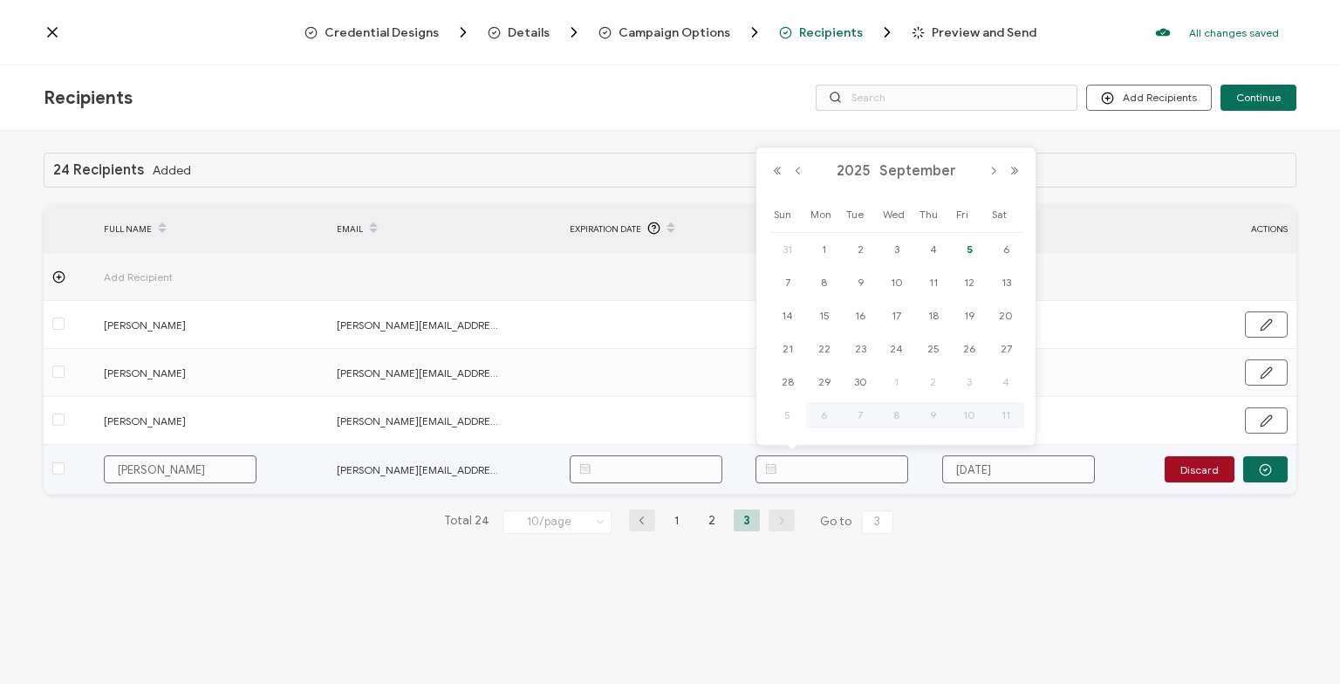
click at [832, 465] on input "text" at bounding box center [831, 469] width 153 height 28
paste input "[DATE]"
type input "[DATE]"
click at [1264, 466] on icon "button" at bounding box center [1265, 469] width 13 height 13
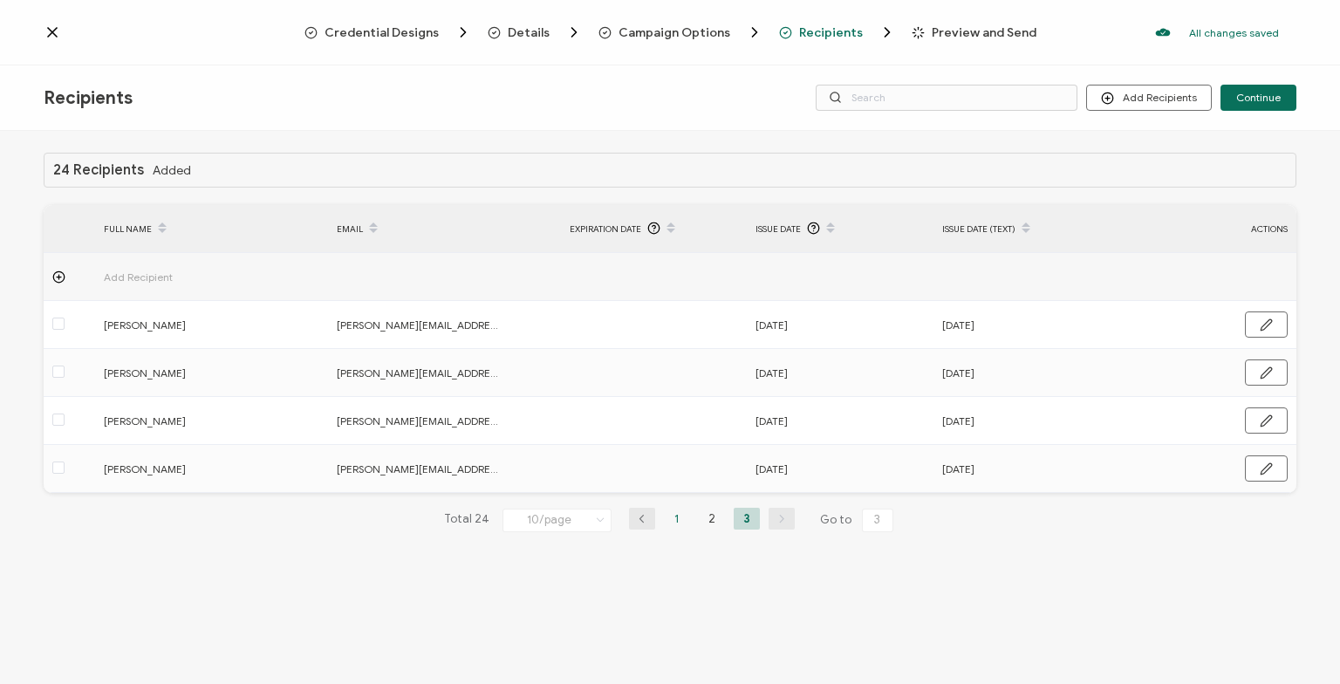
click at [669, 521] on li "1" at bounding box center [677, 519] width 26 height 22
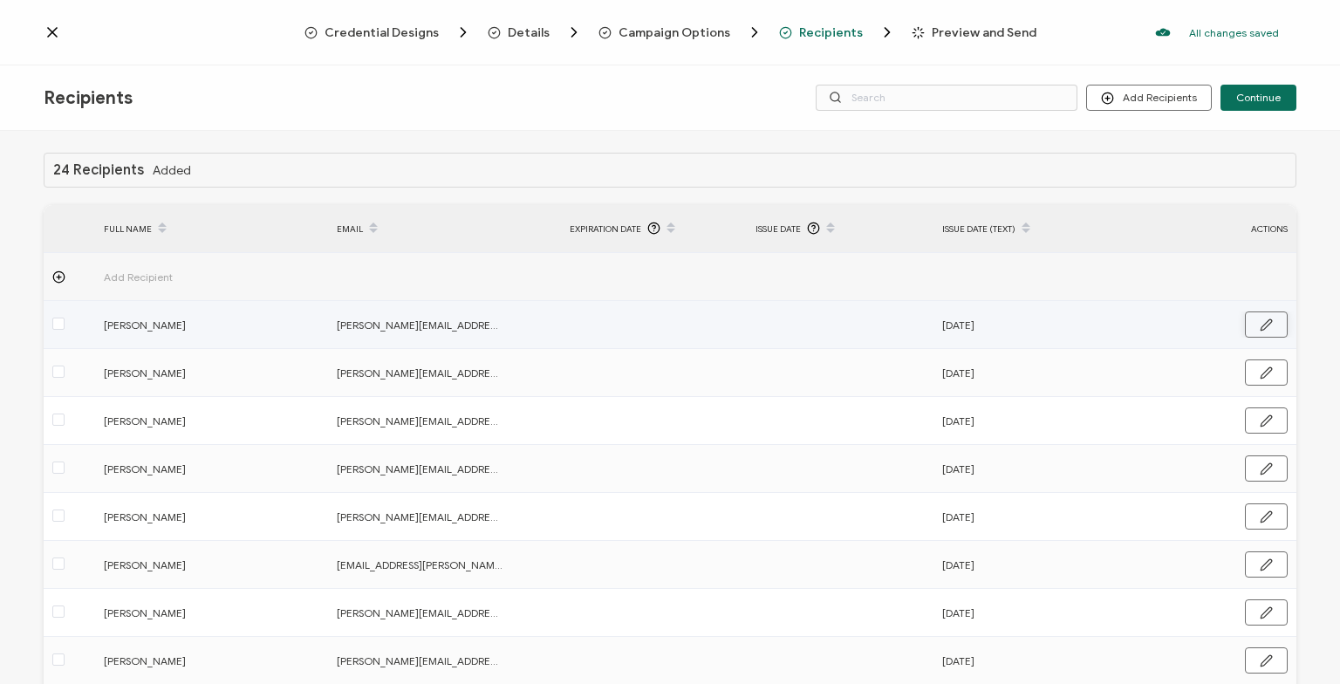
click at [1267, 316] on button "button" at bounding box center [1266, 324] width 43 height 26
click at [816, 321] on input "text" at bounding box center [831, 325] width 153 height 28
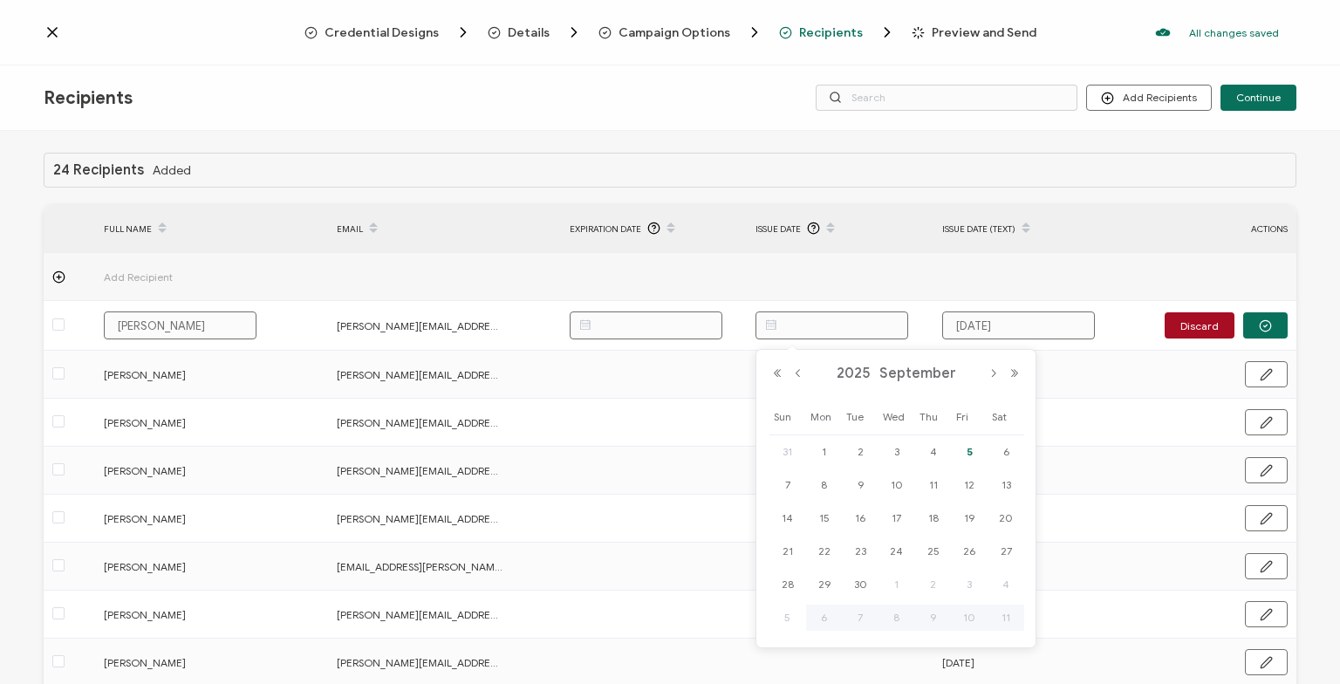
paste input "[DATE]"
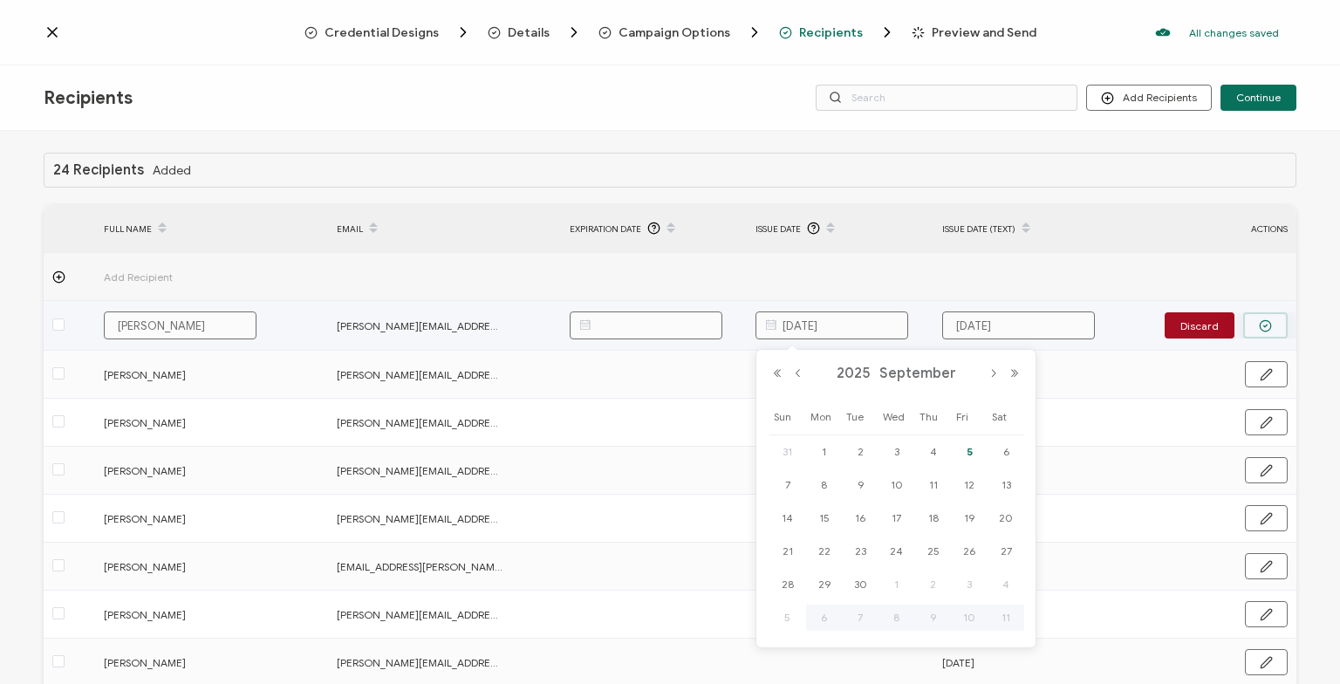
type input "[DATE]"
click at [1255, 318] on button "button" at bounding box center [1265, 325] width 44 height 26
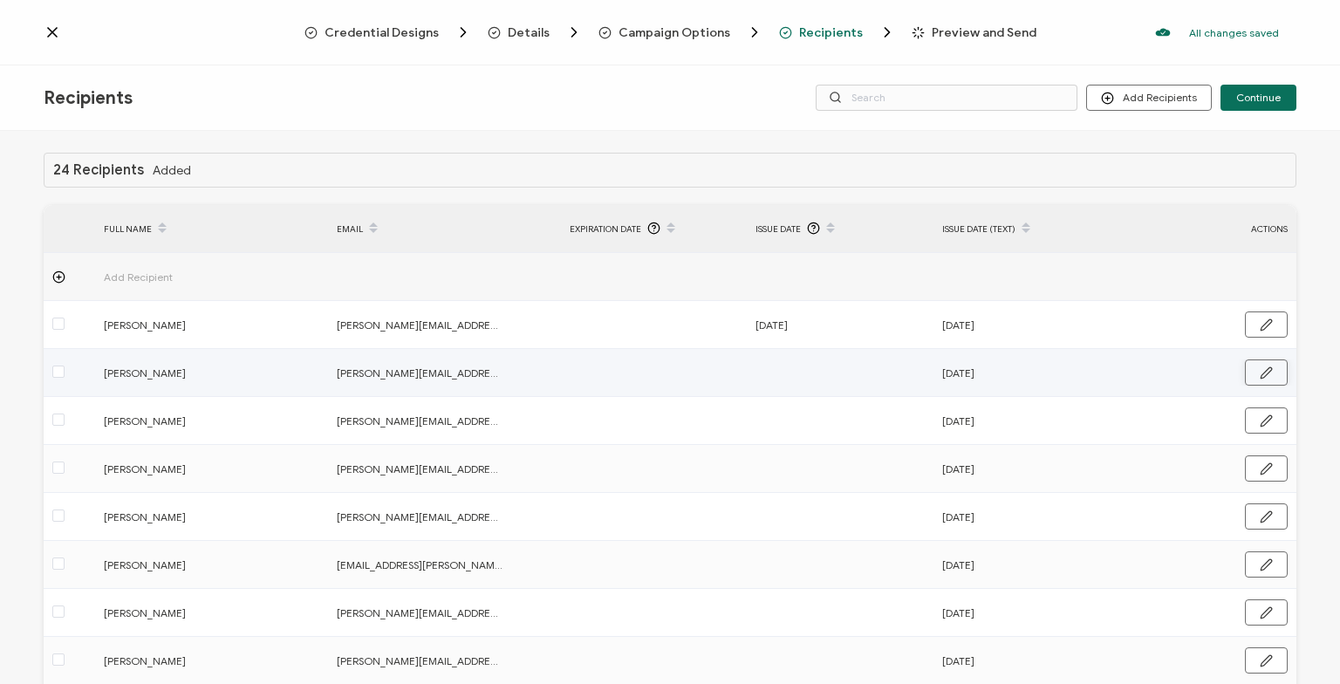
click at [1270, 374] on icon "button" at bounding box center [1266, 372] width 13 height 13
click at [812, 377] on input "text" at bounding box center [831, 373] width 153 height 28
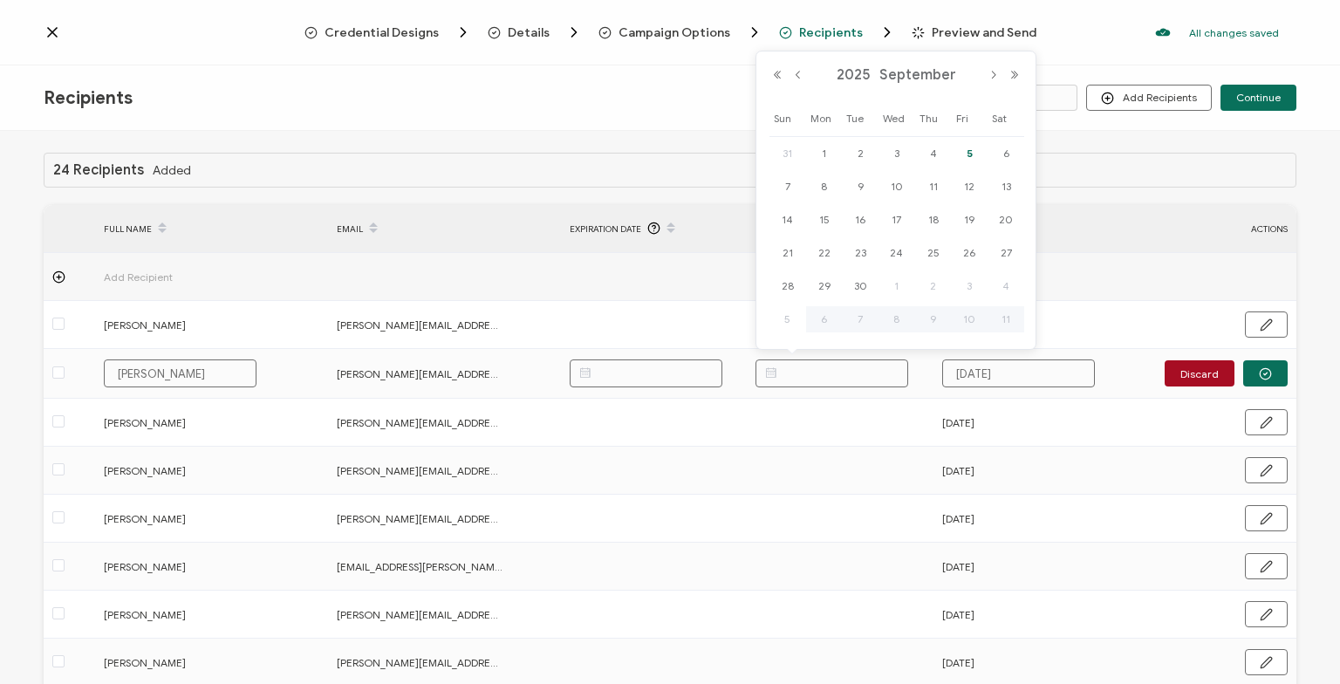
paste input "[DATE]"
type input "[DATE]"
click at [1272, 366] on button "button" at bounding box center [1265, 373] width 44 height 26
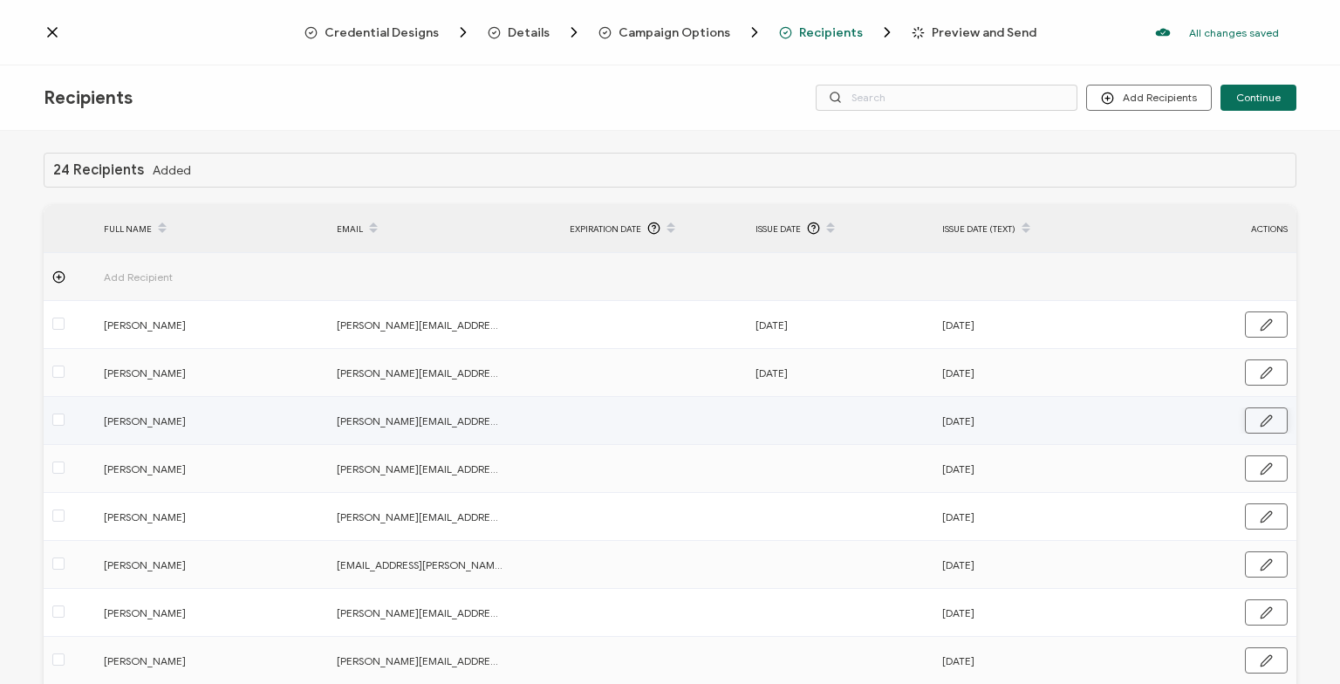
click at [1264, 423] on icon "button" at bounding box center [1266, 420] width 13 height 13
click at [815, 416] on input "text" at bounding box center [831, 421] width 153 height 28
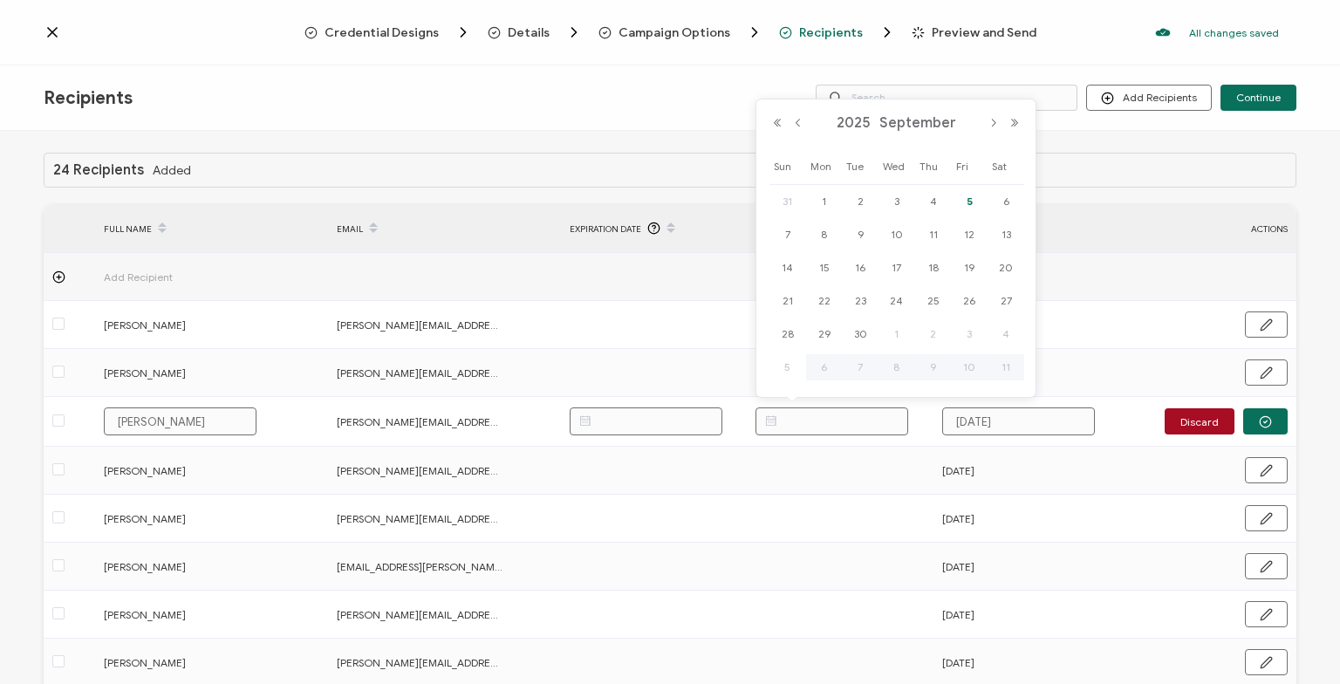
paste input "[DATE]"
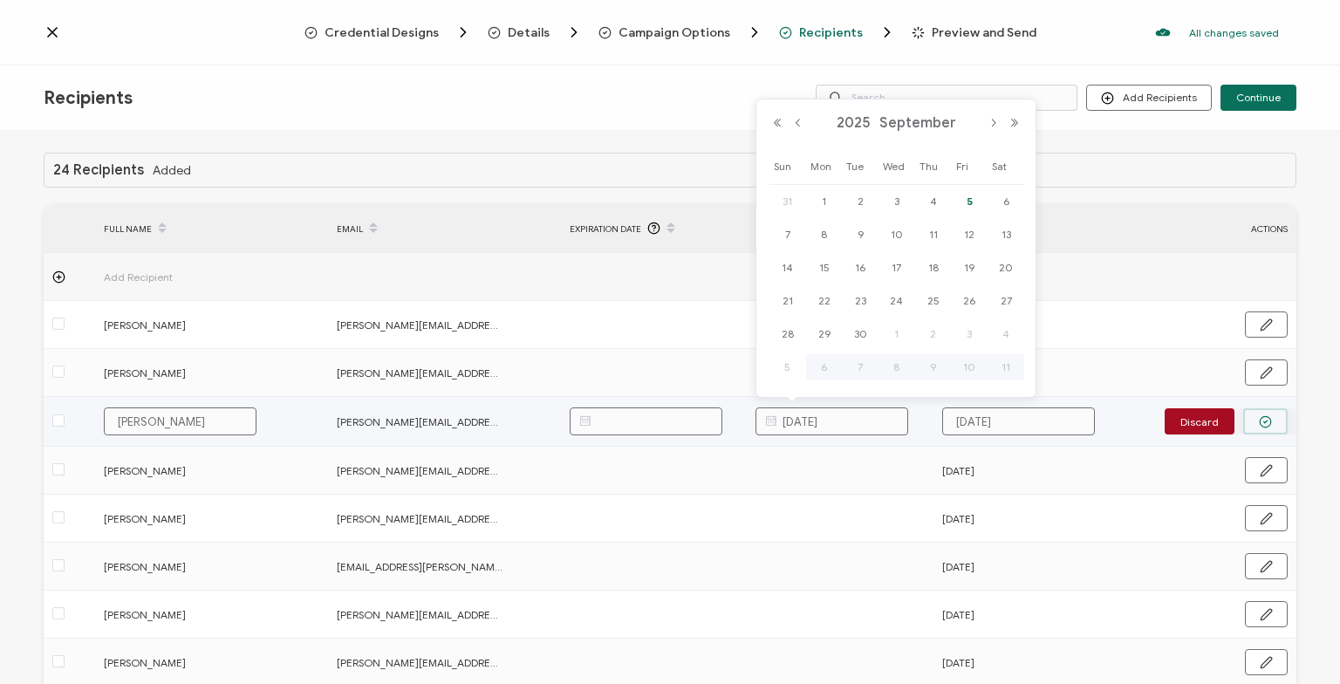
type input "[DATE]"
click at [1271, 425] on icon "button" at bounding box center [1265, 421] width 13 height 13
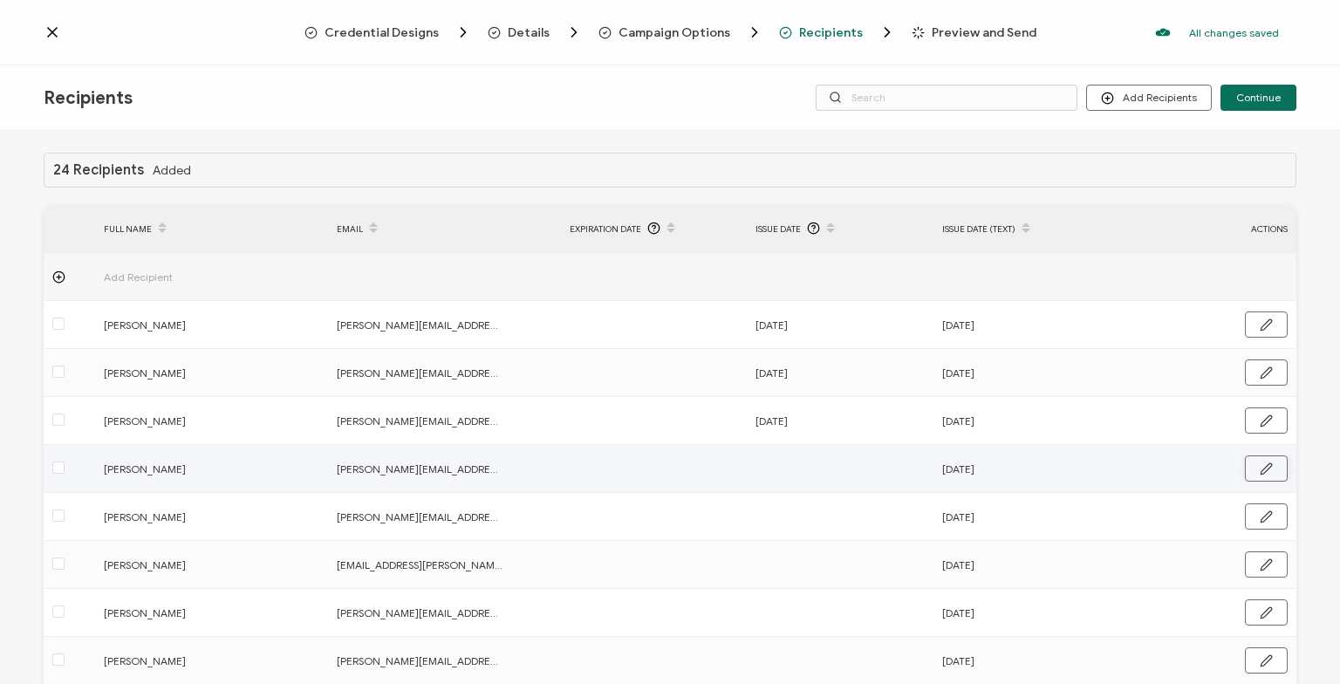
click at [1269, 468] on icon "button" at bounding box center [1266, 468] width 13 height 13
click at [846, 471] on input "text" at bounding box center [831, 469] width 153 height 28
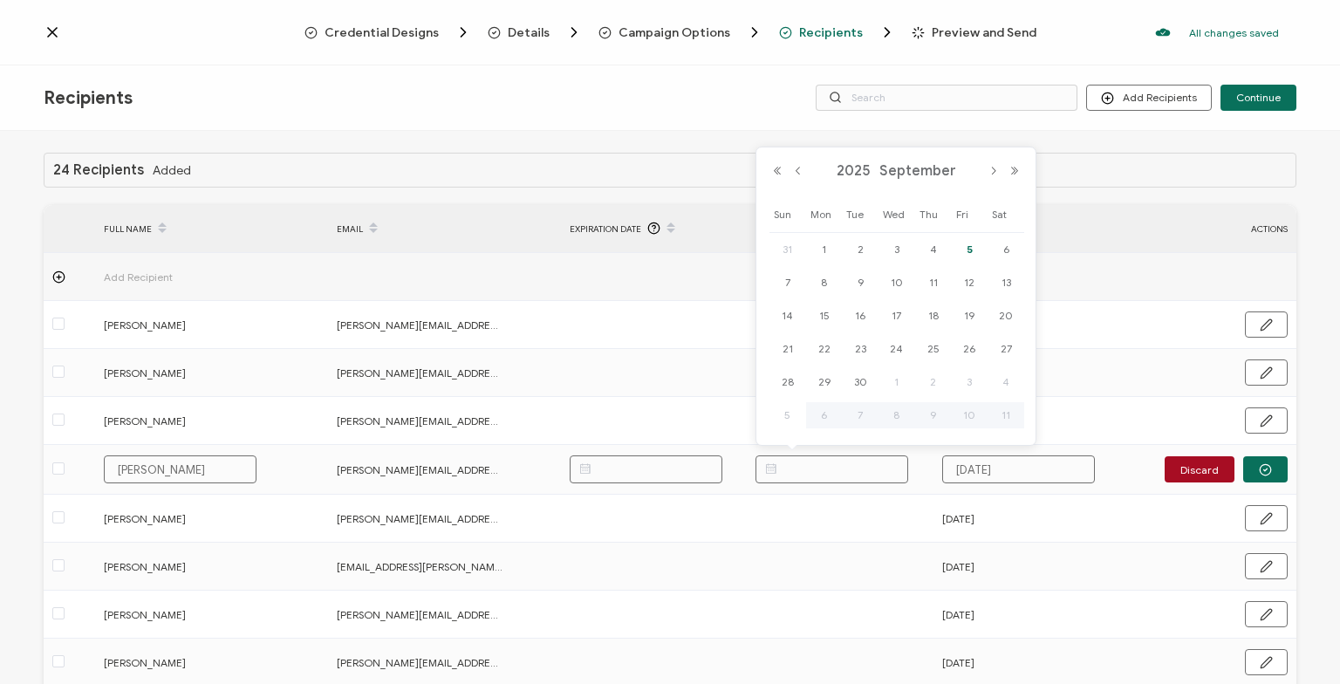
paste input "[DATE]"
type input "[DATE]"
click at [1261, 466] on icon "button" at bounding box center [1265, 469] width 13 height 13
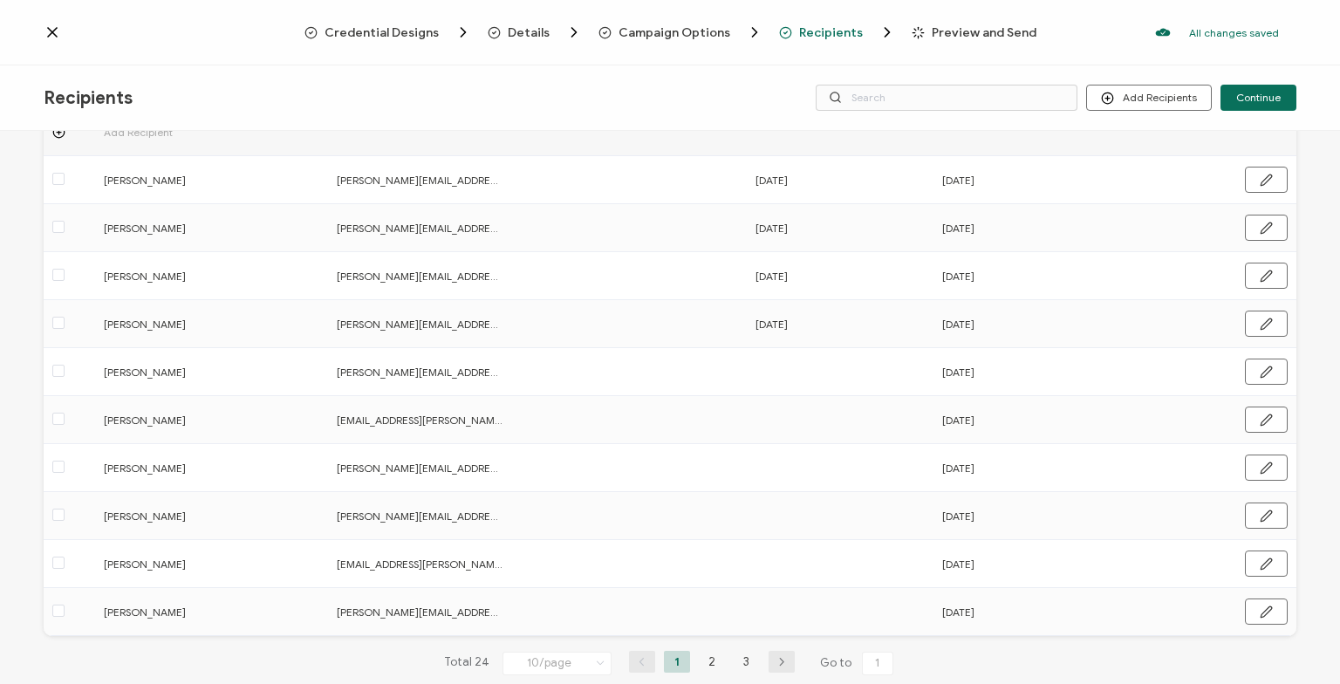
scroll to position [180, 0]
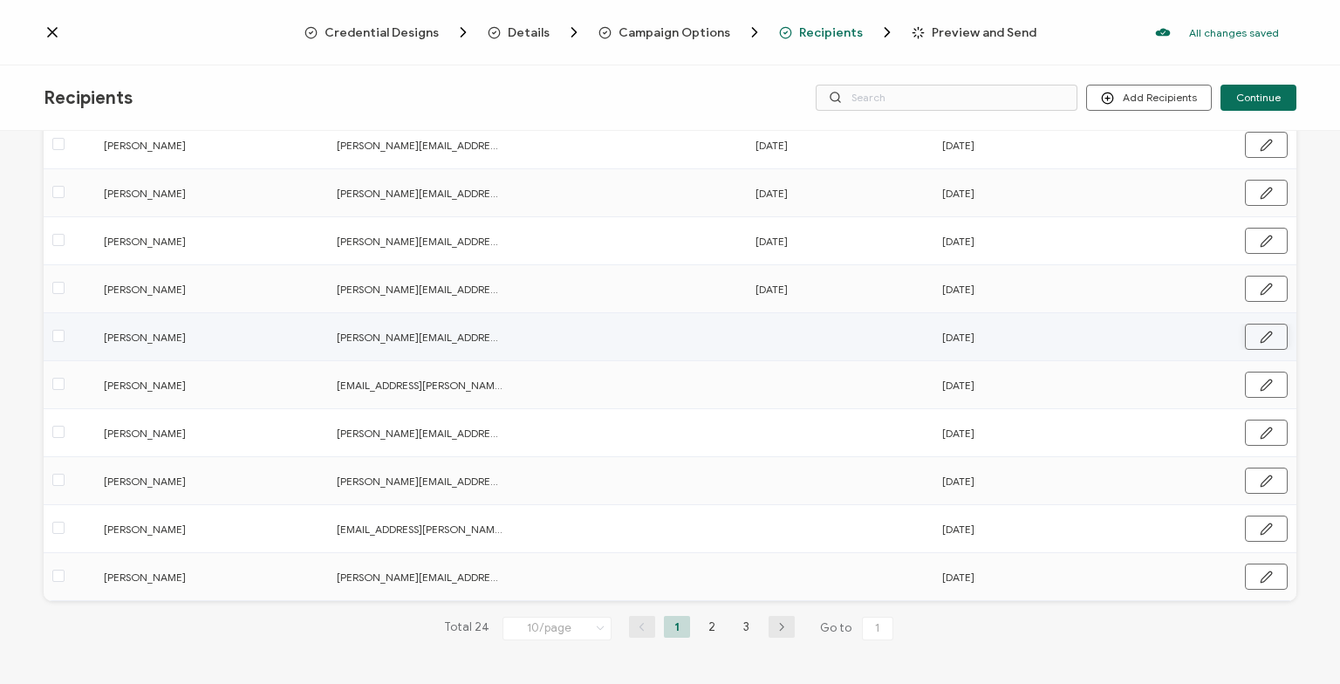
click at [1261, 339] on icon "button" at bounding box center [1266, 337] width 10 height 10
click at [804, 333] on input "text" at bounding box center [831, 336] width 153 height 28
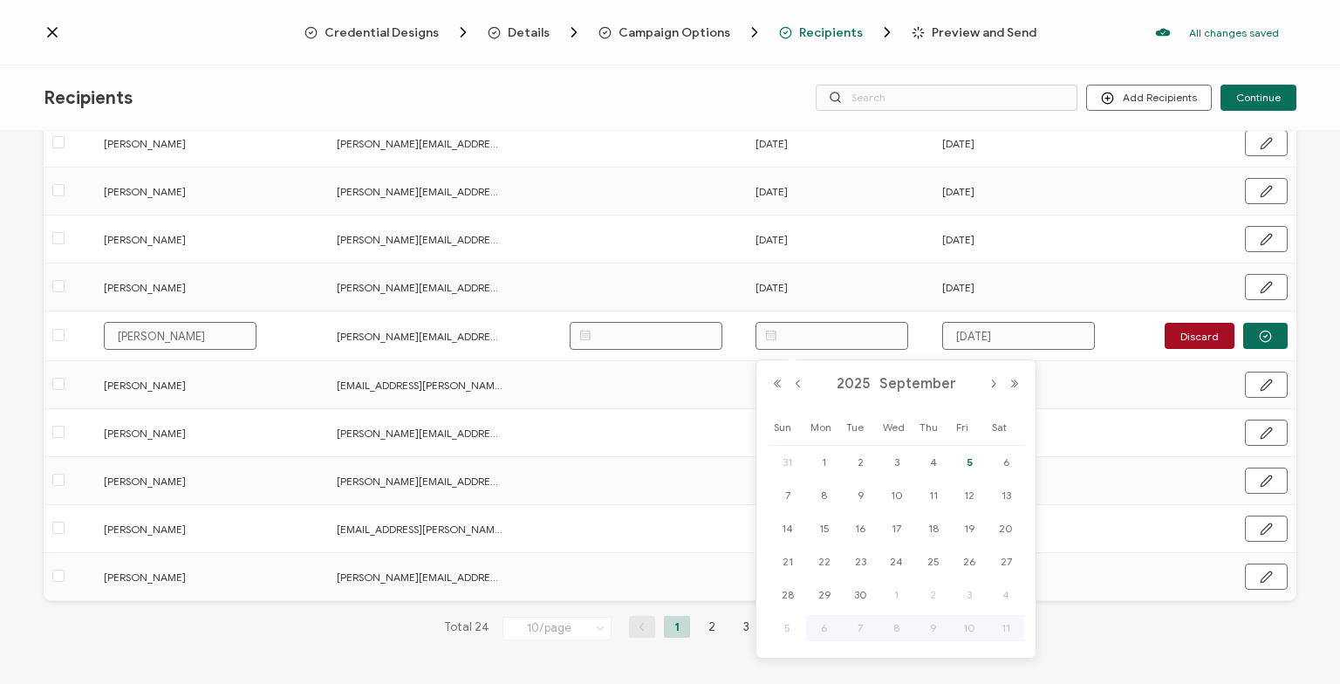
paste input "[DATE]"
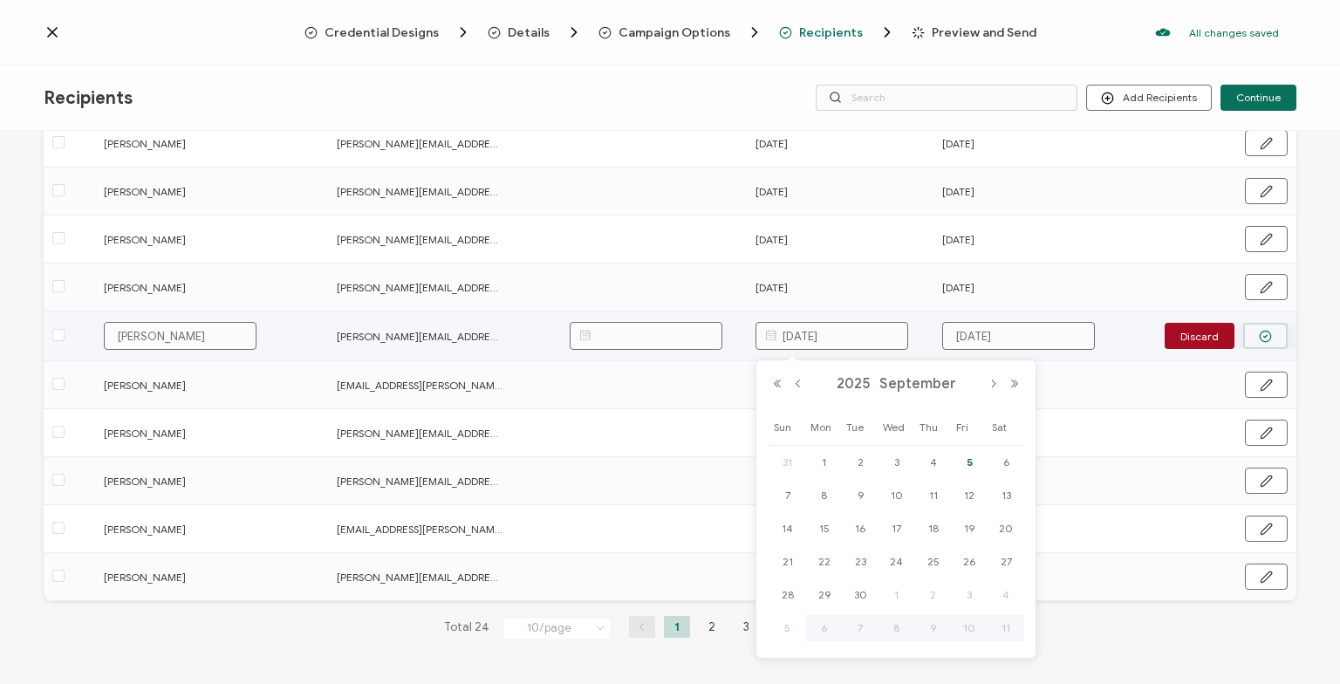
type input "[DATE]"
click at [1267, 325] on button "button" at bounding box center [1265, 336] width 44 height 26
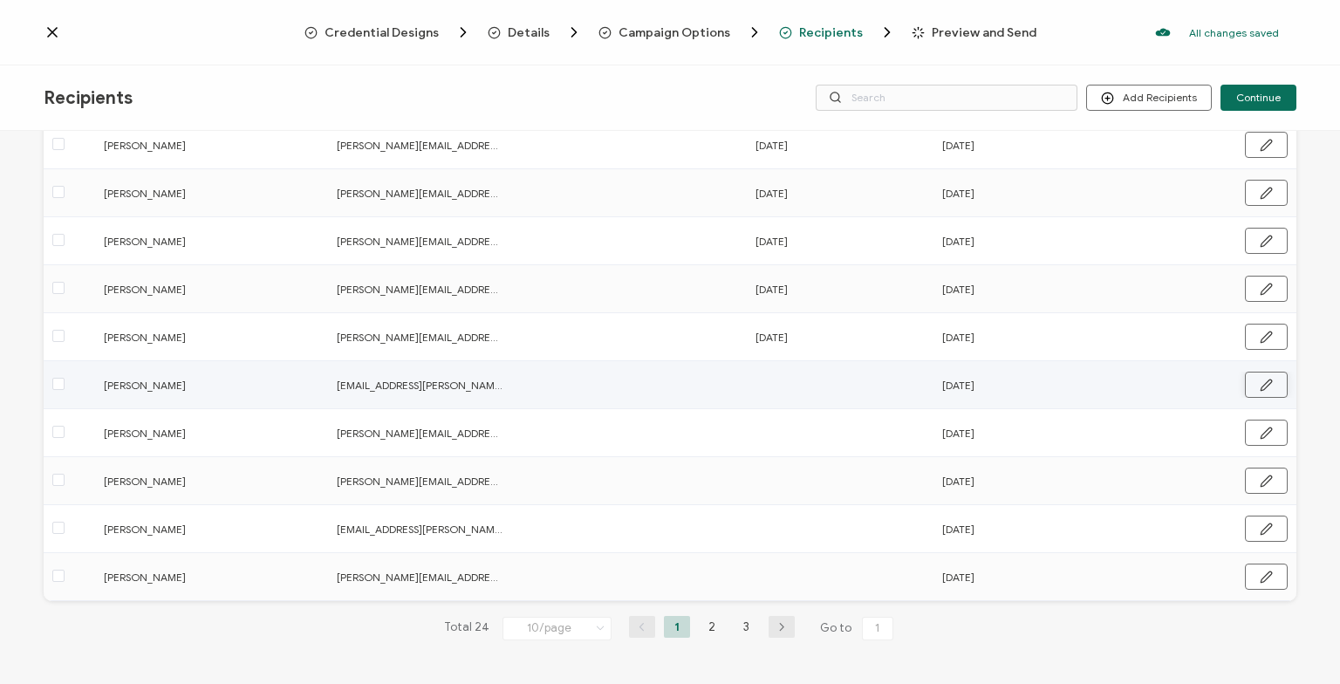
click at [1268, 383] on icon "button" at bounding box center [1266, 385] width 13 height 13
click at [812, 382] on input "text" at bounding box center [831, 384] width 153 height 28
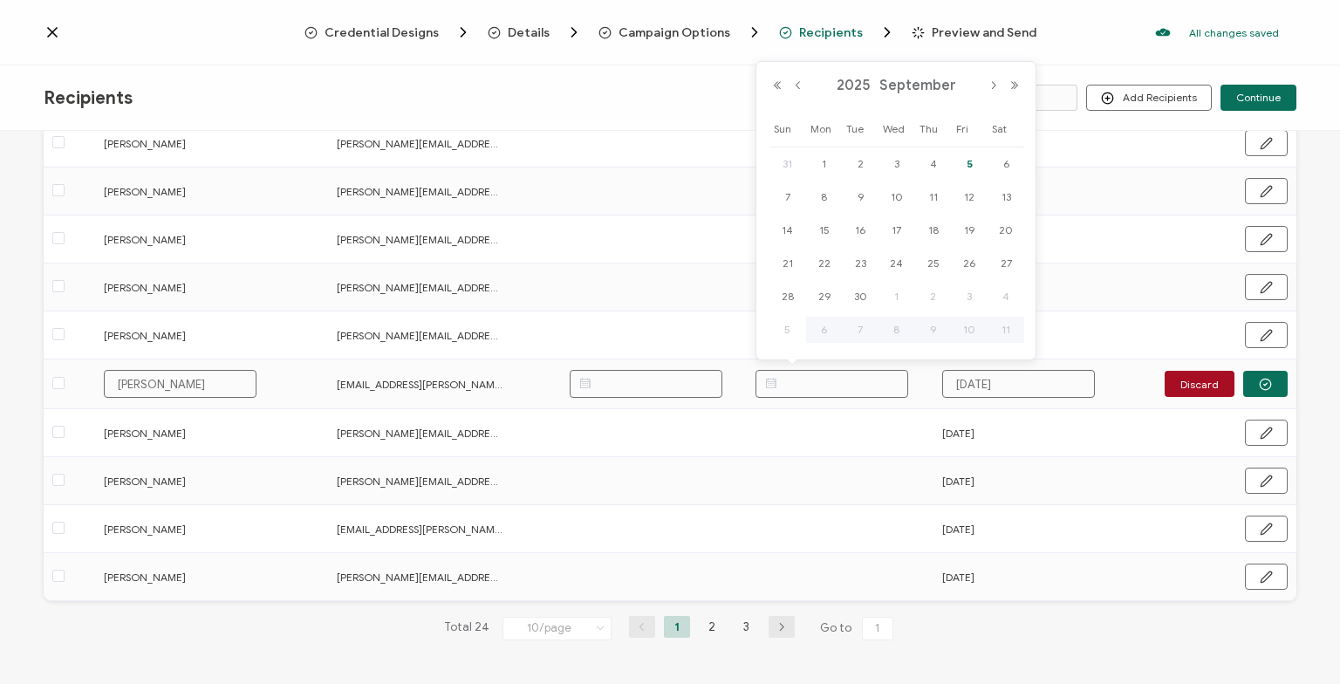
paste input "[DATE]"
type input "[DATE]"
click at [1276, 382] on button "button" at bounding box center [1265, 384] width 44 height 26
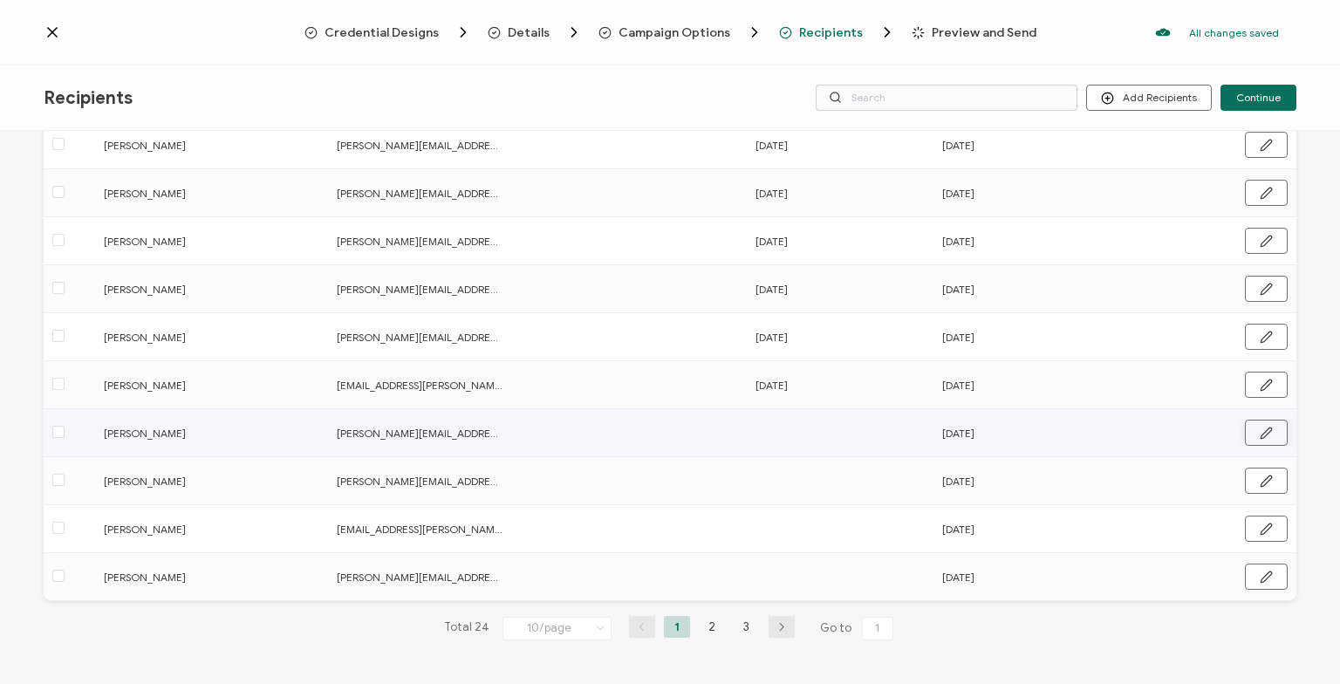
click at [1266, 430] on icon "button" at bounding box center [1266, 432] width 10 height 10
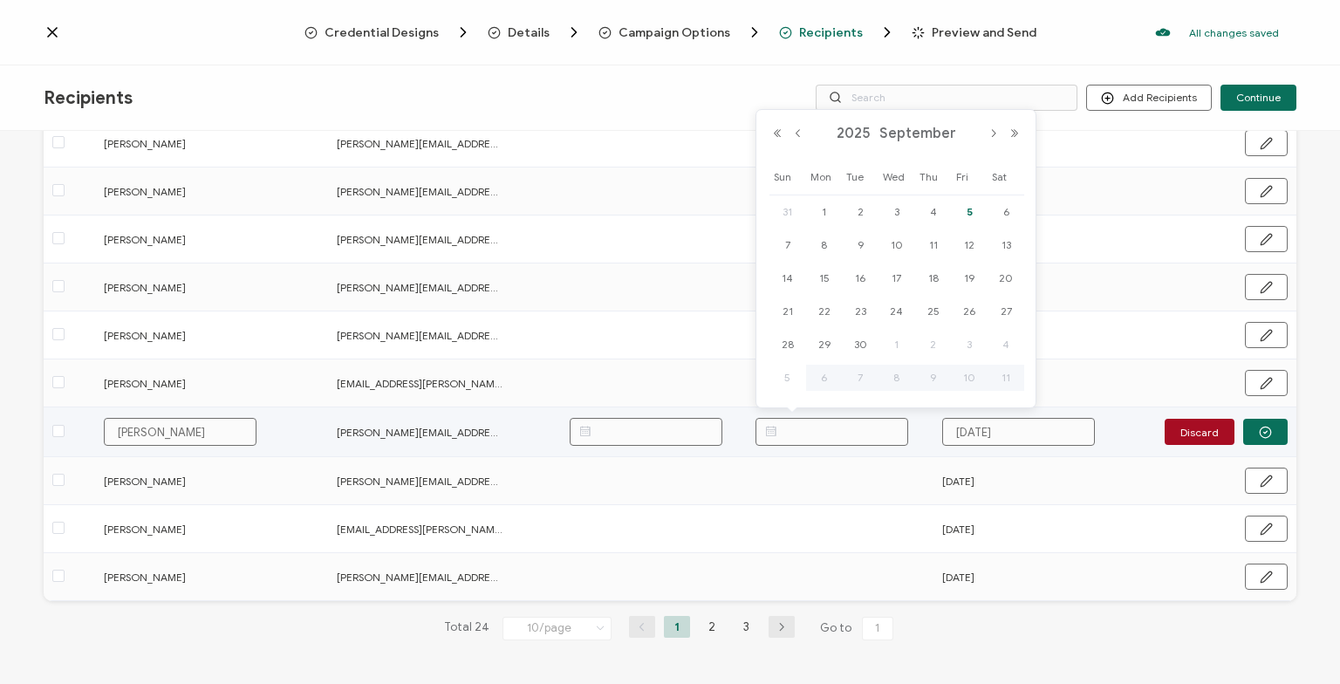
click at [824, 431] on input "text" at bounding box center [831, 432] width 153 height 28
paste input "[DATE]"
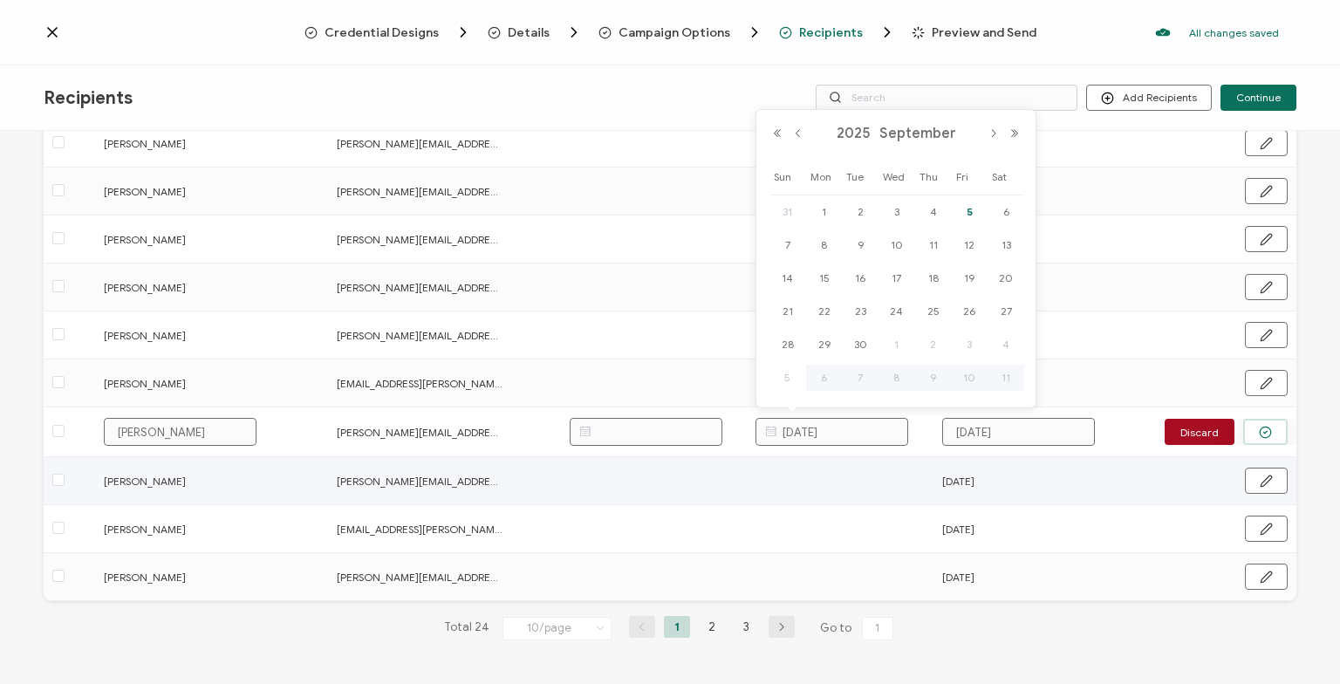
type input "[DATE]"
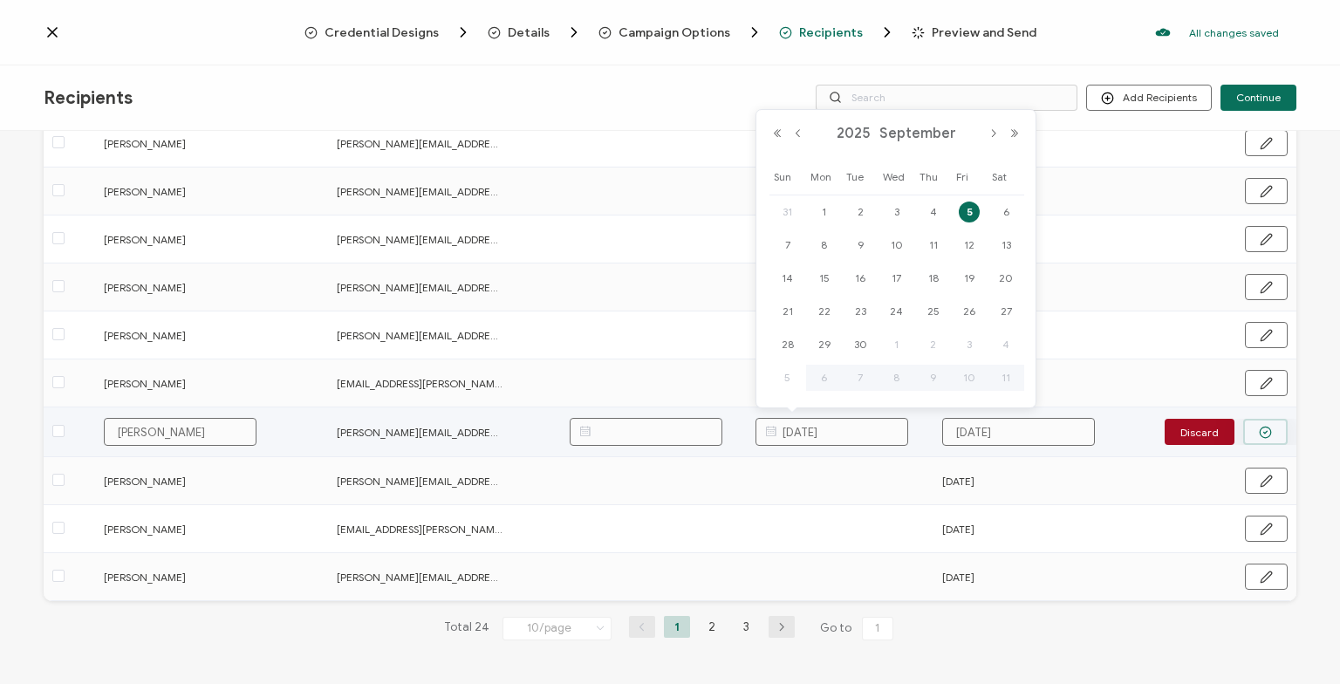
click at [1269, 435] on circle "button" at bounding box center [1265, 432] width 11 height 11
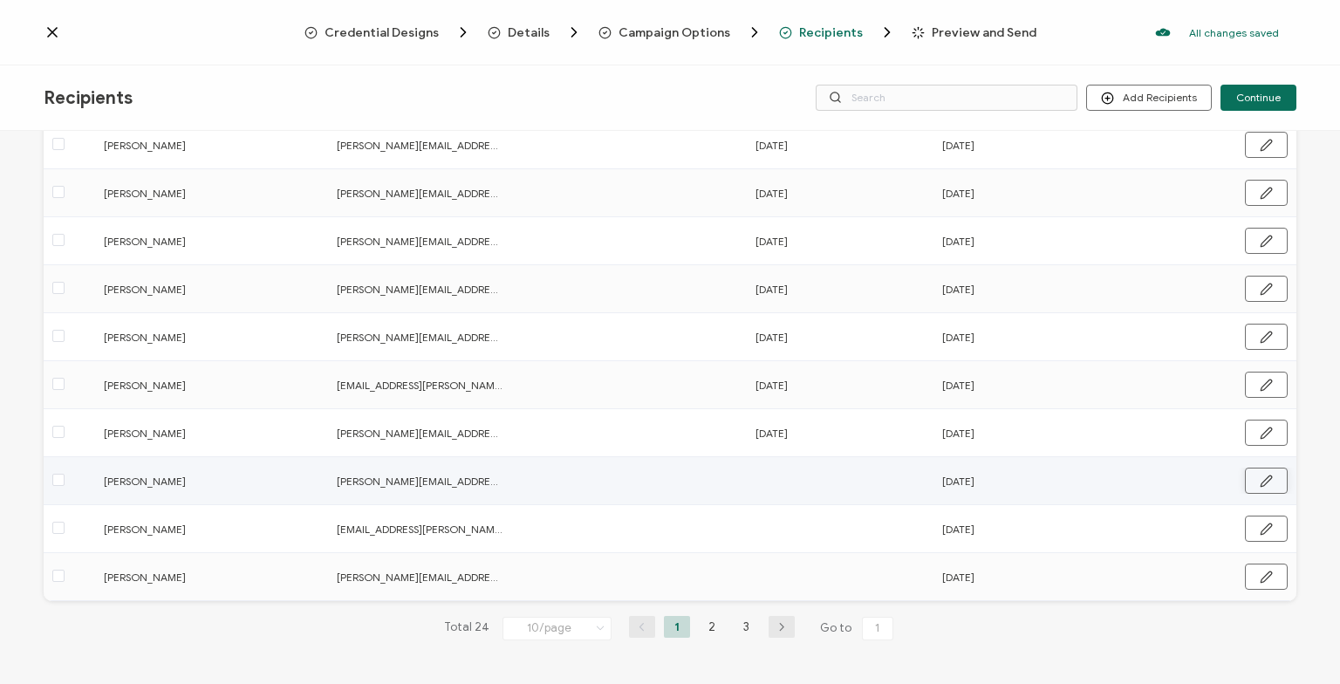
click at [1270, 480] on icon "button" at bounding box center [1266, 481] width 13 height 13
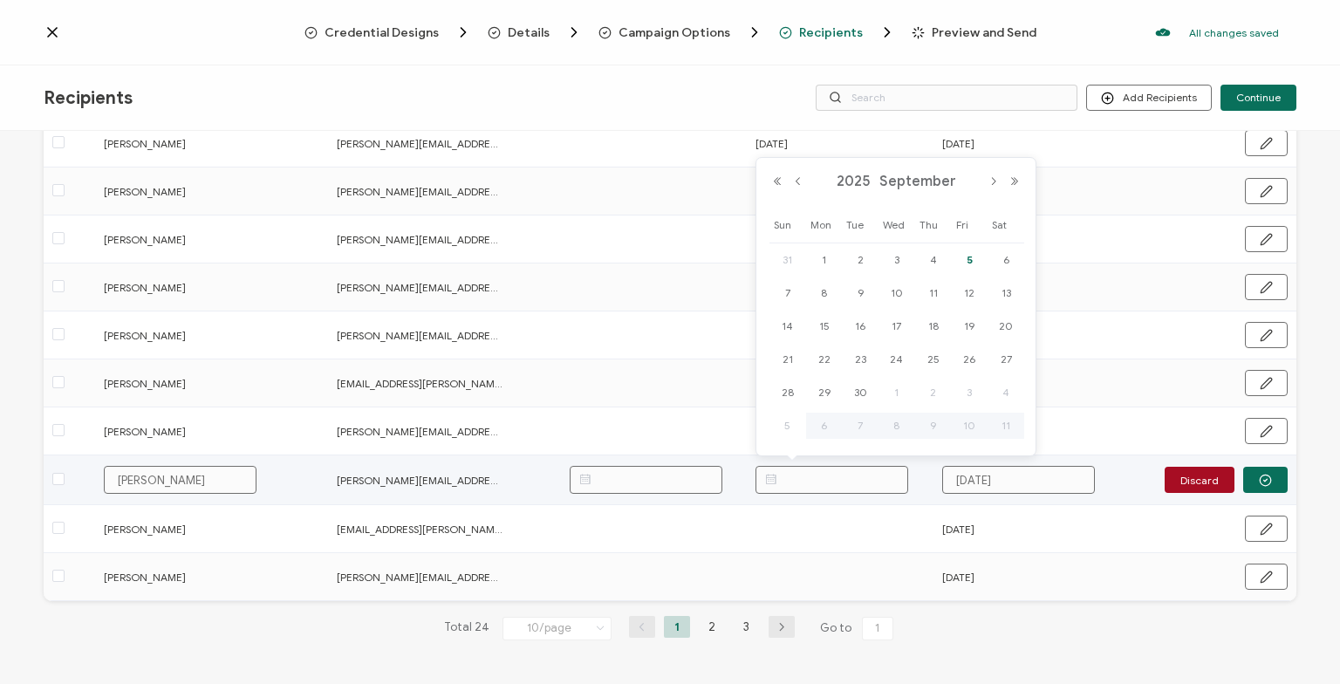
click at [837, 484] on input "text" at bounding box center [831, 480] width 153 height 28
paste input "[DATE]"
type input "[DATE]"
click at [1265, 482] on icon "button" at bounding box center [1265, 480] width 13 height 13
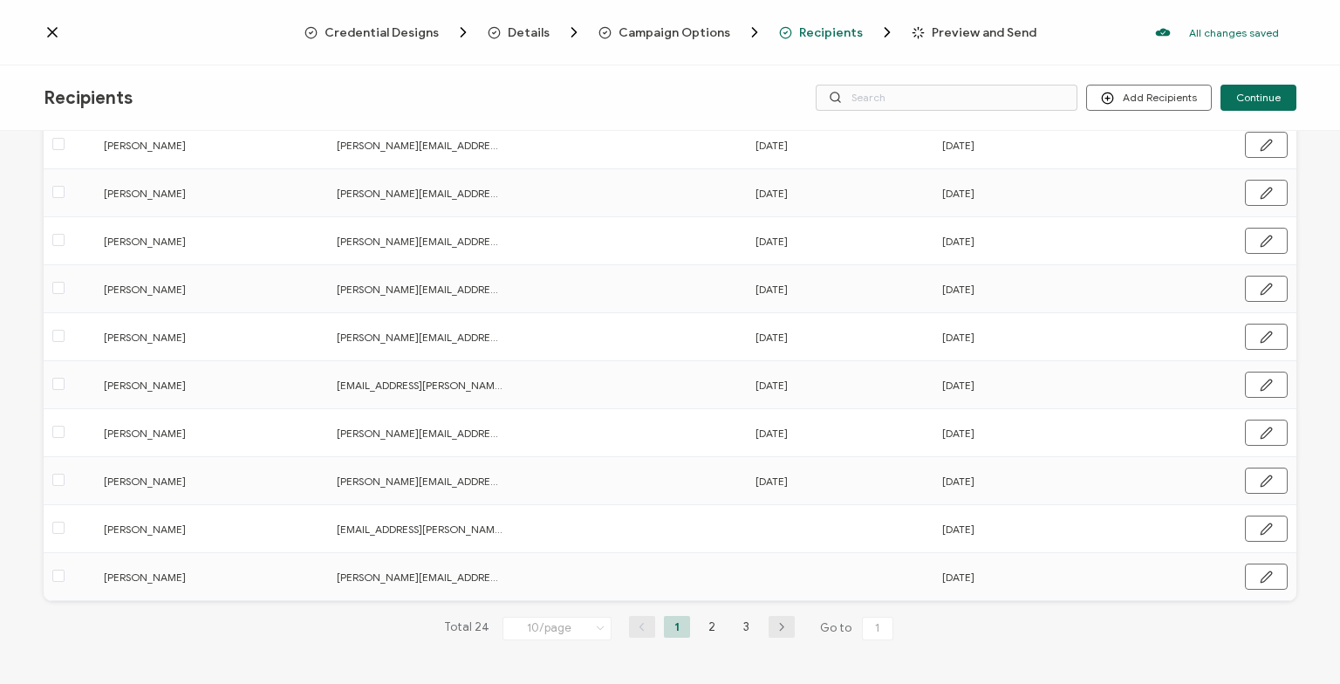
scroll to position [180, 0]
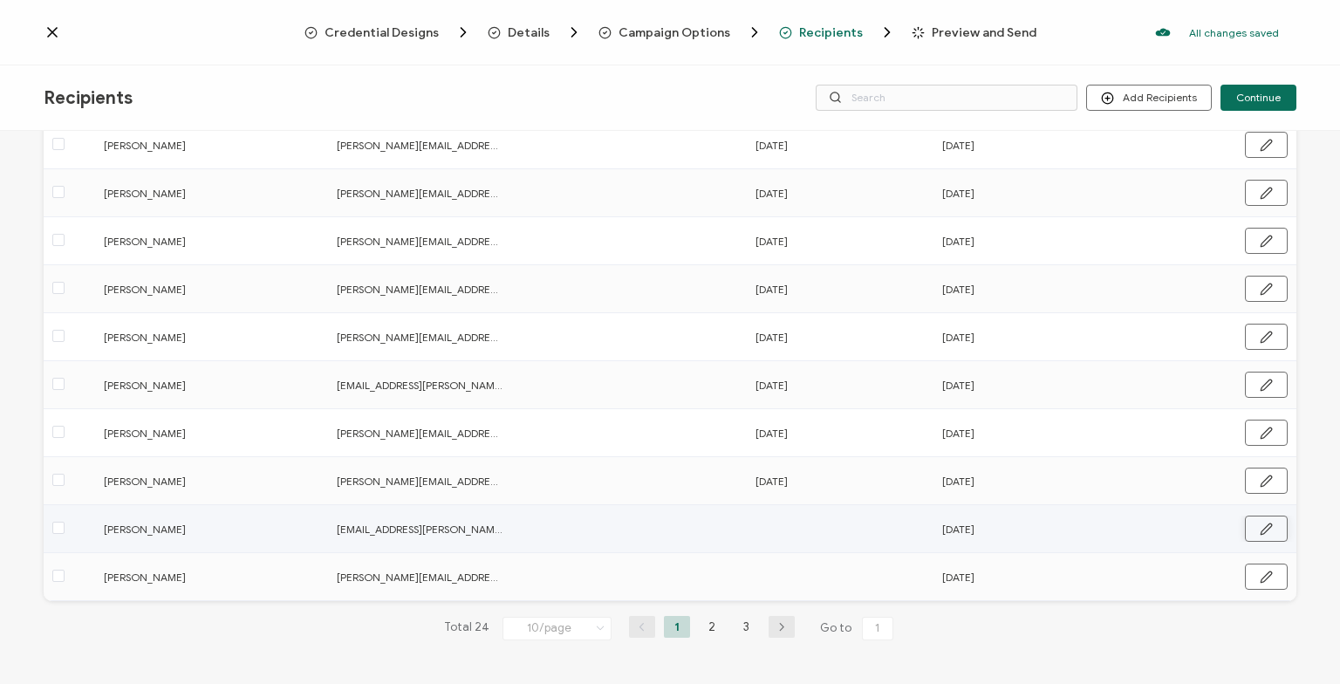
click at [1268, 523] on icon "button" at bounding box center [1266, 528] width 10 height 10
click at [835, 536] on input "text" at bounding box center [831, 528] width 153 height 28
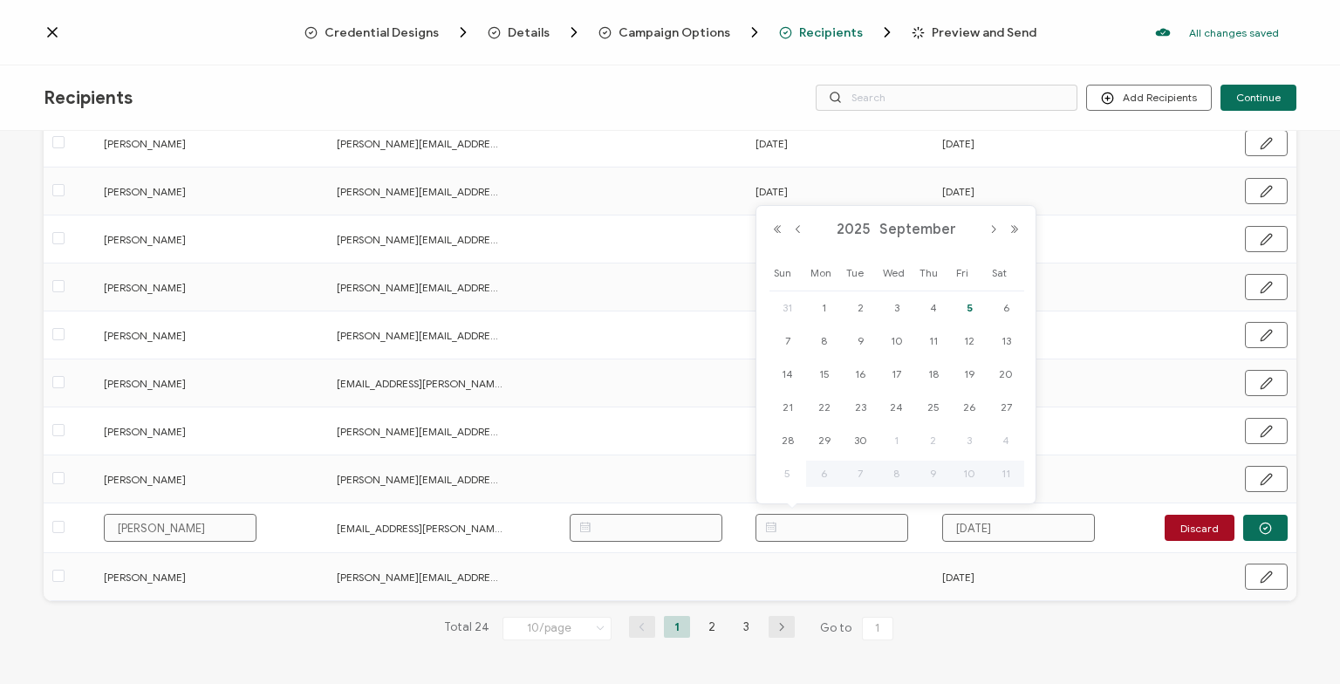
paste input "[DATE]"
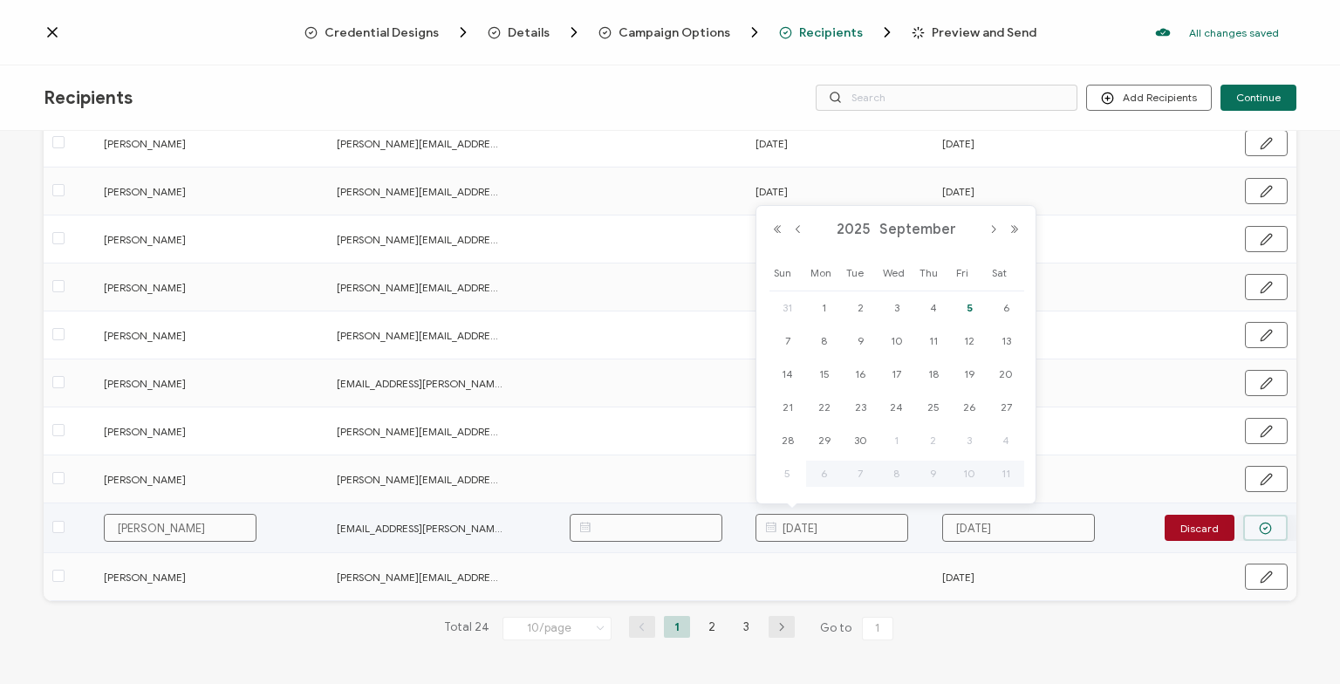
type input "[DATE]"
click at [1248, 526] on button "button" at bounding box center [1265, 528] width 44 height 26
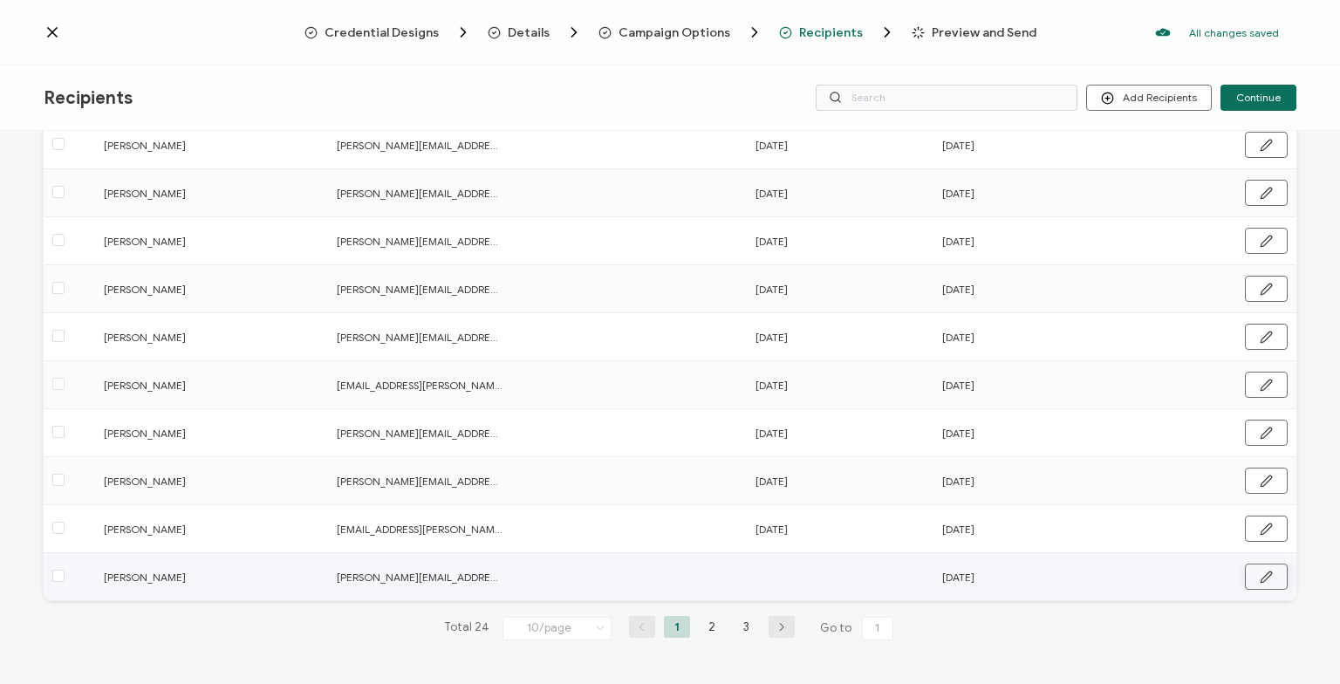
click at [1279, 571] on button "button" at bounding box center [1266, 577] width 43 height 26
click at [811, 573] on input "text" at bounding box center [831, 576] width 153 height 28
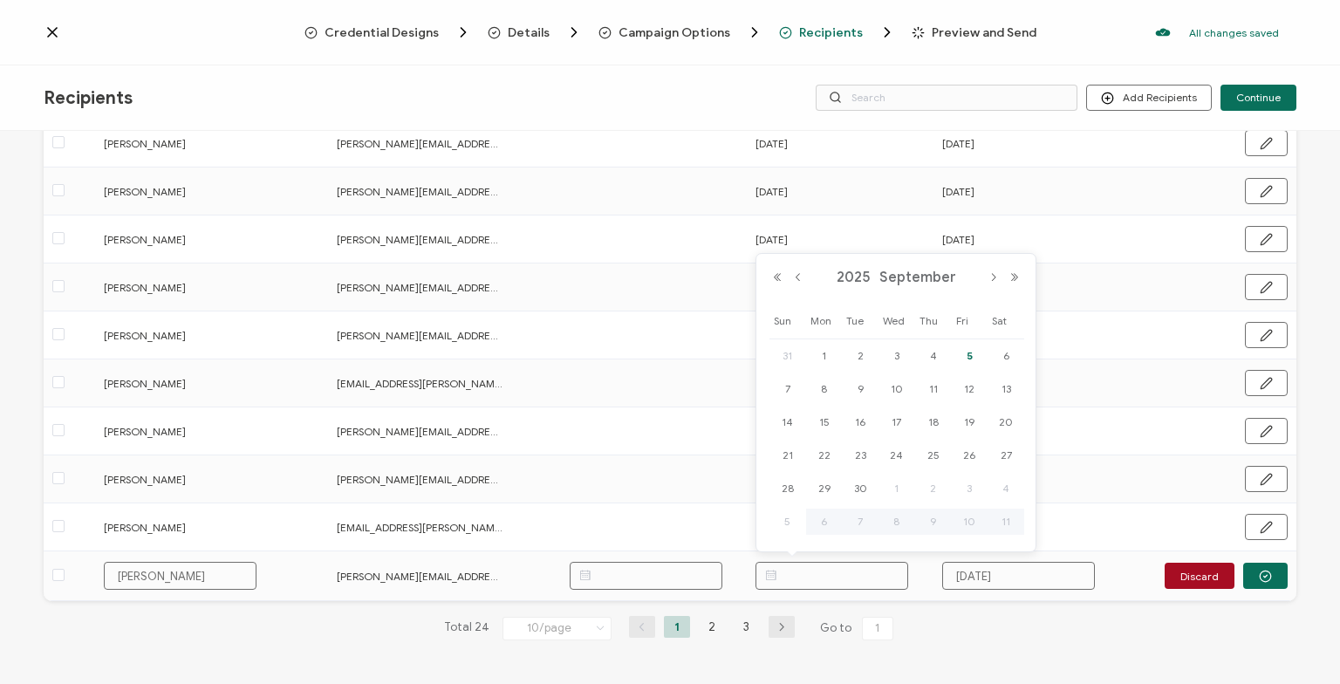
paste input "[DATE]"
type input "[DATE]"
drag, startPoint x: 1263, startPoint y: 579, endPoint x: 1143, endPoint y: 588, distance: 120.7
click at [1263, 578] on icon "button" at bounding box center [1265, 576] width 13 height 13
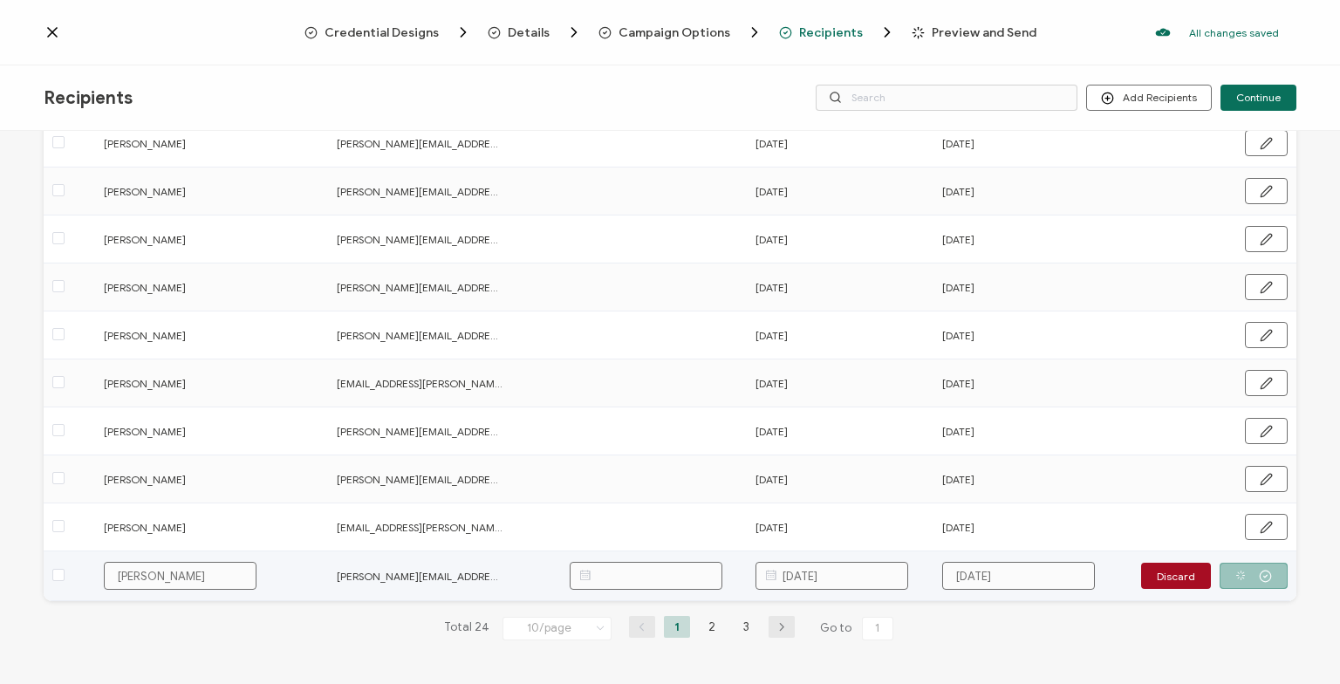
scroll to position [180, 0]
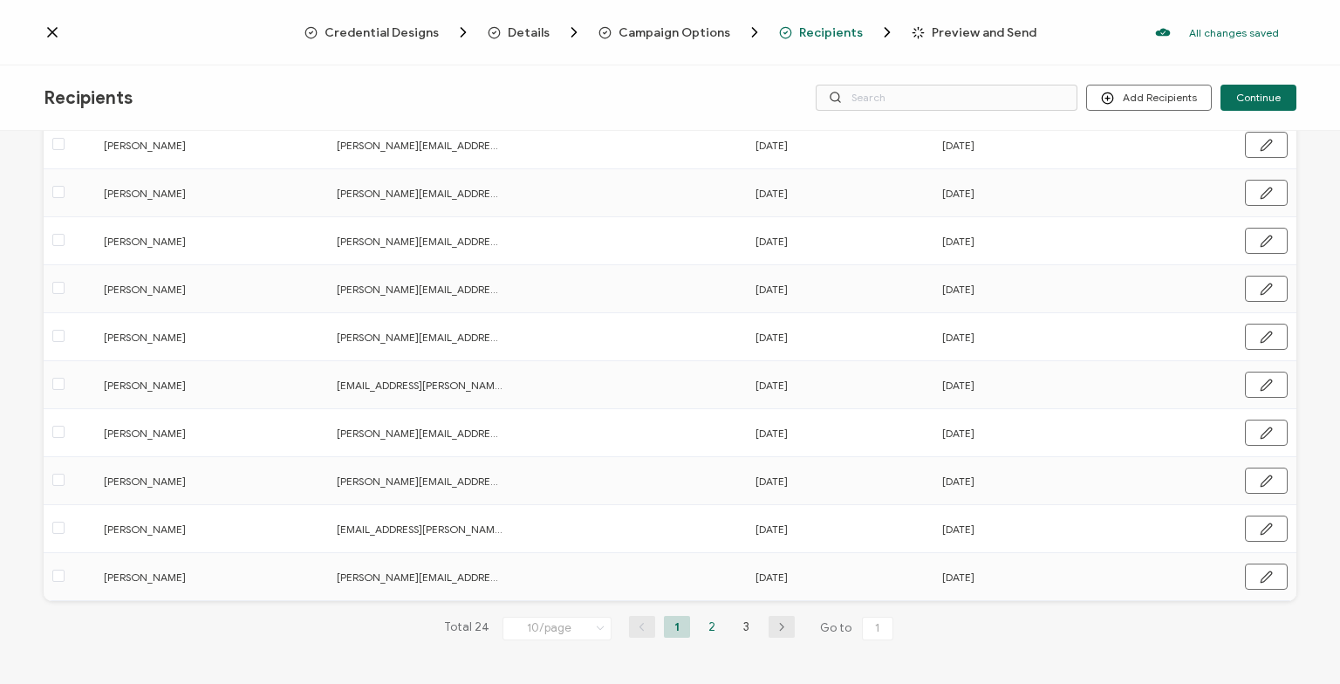
click at [707, 631] on li "2" at bounding box center [712, 627] width 26 height 22
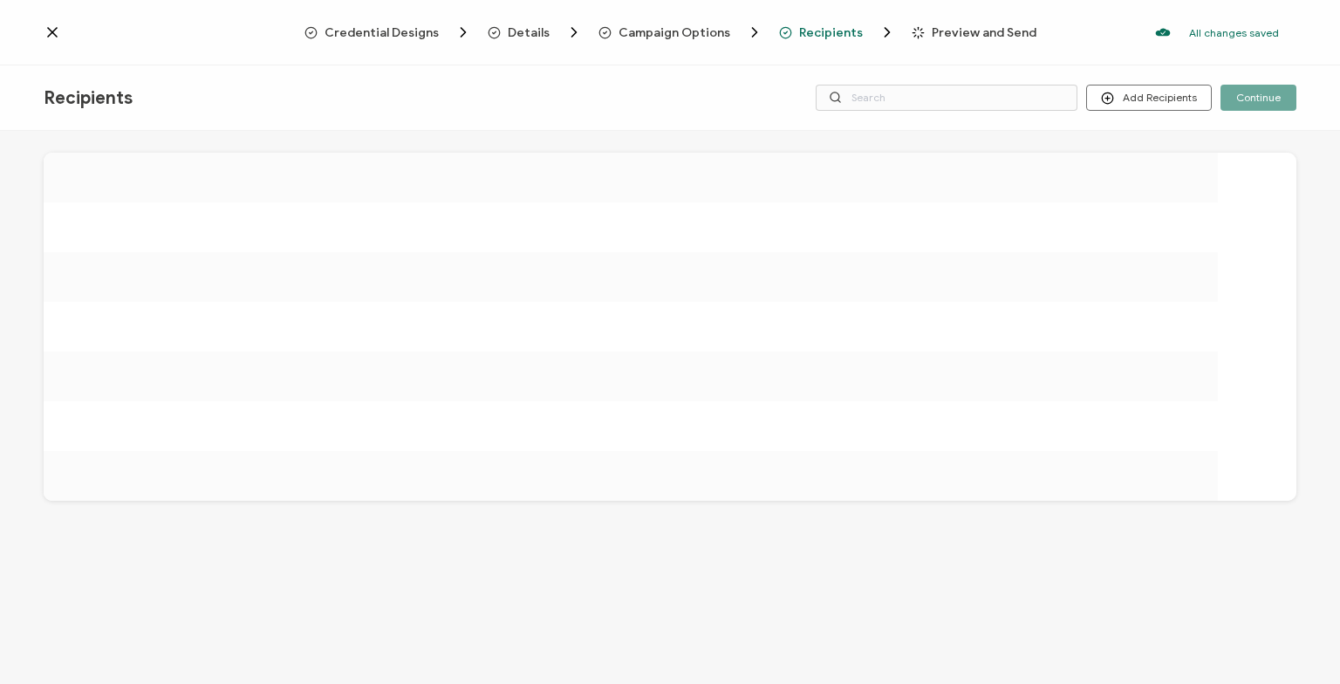
scroll to position [0, 0]
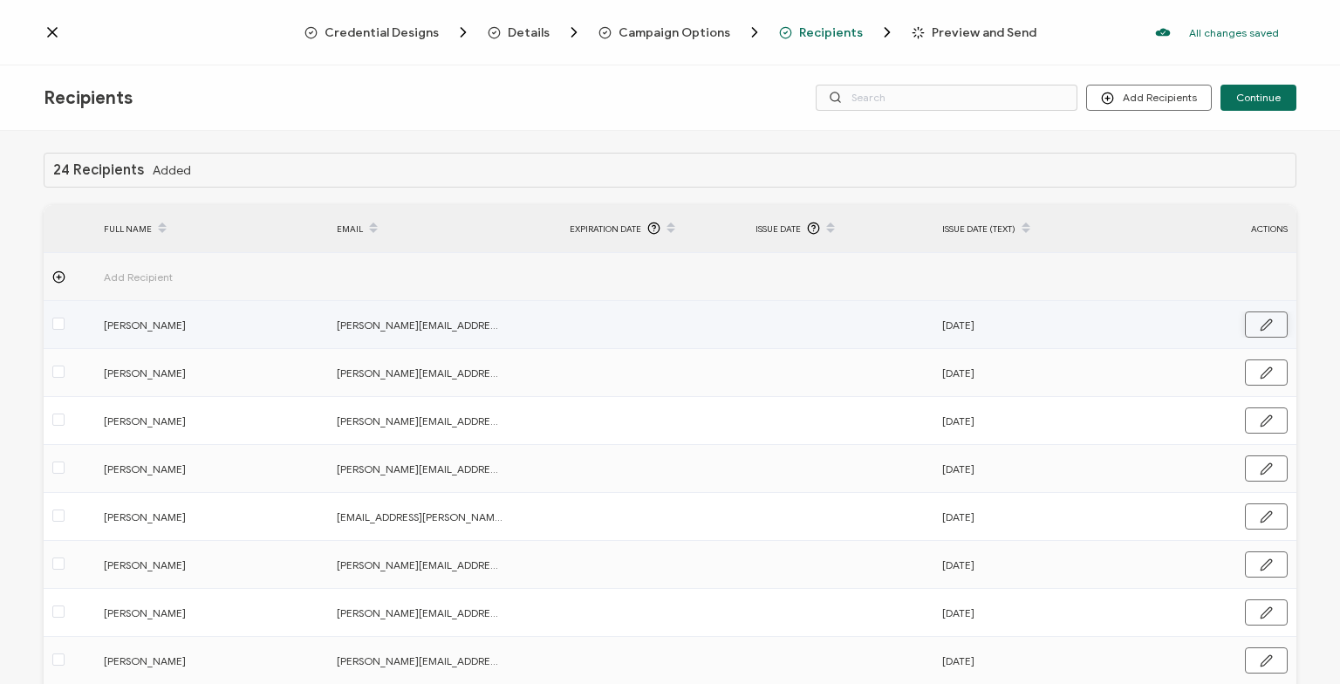
click at [1279, 323] on button "button" at bounding box center [1266, 324] width 43 height 26
click at [800, 333] on input "text" at bounding box center [831, 325] width 153 height 28
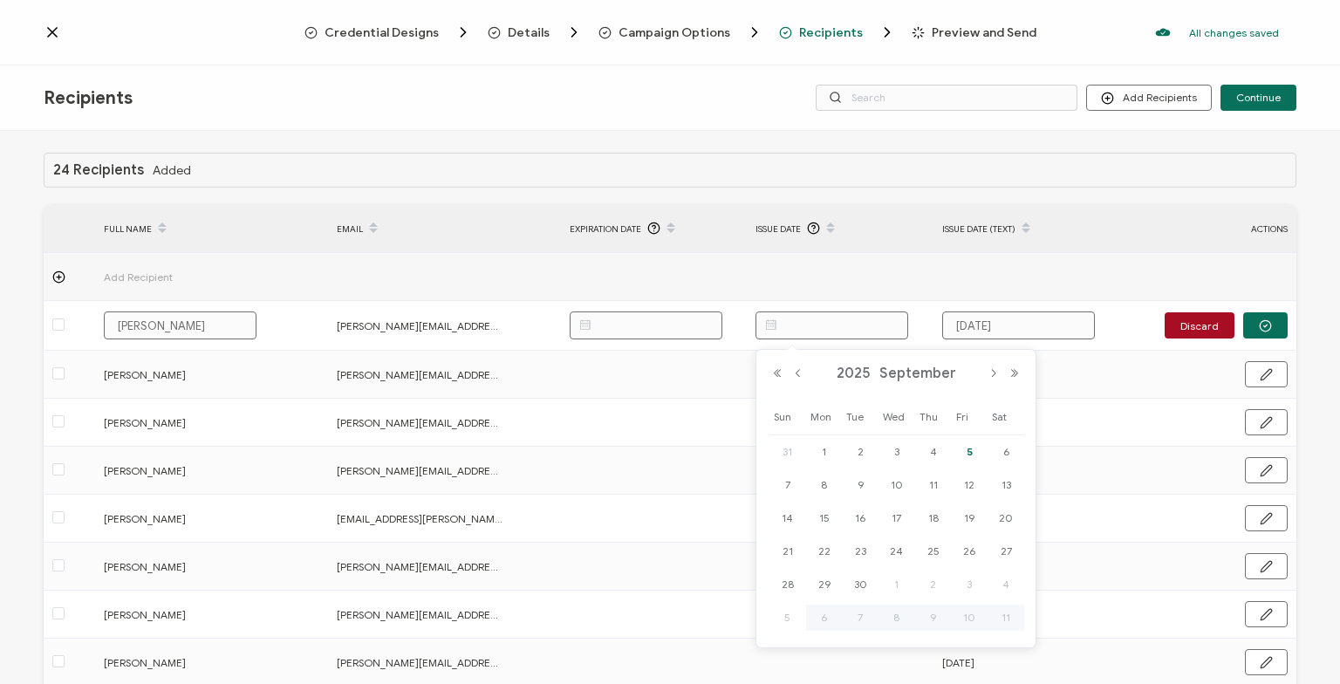
paste input "[DATE]"
type input "[DATE]"
click at [967, 452] on span "5" at bounding box center [969, 451] width 21 height 21
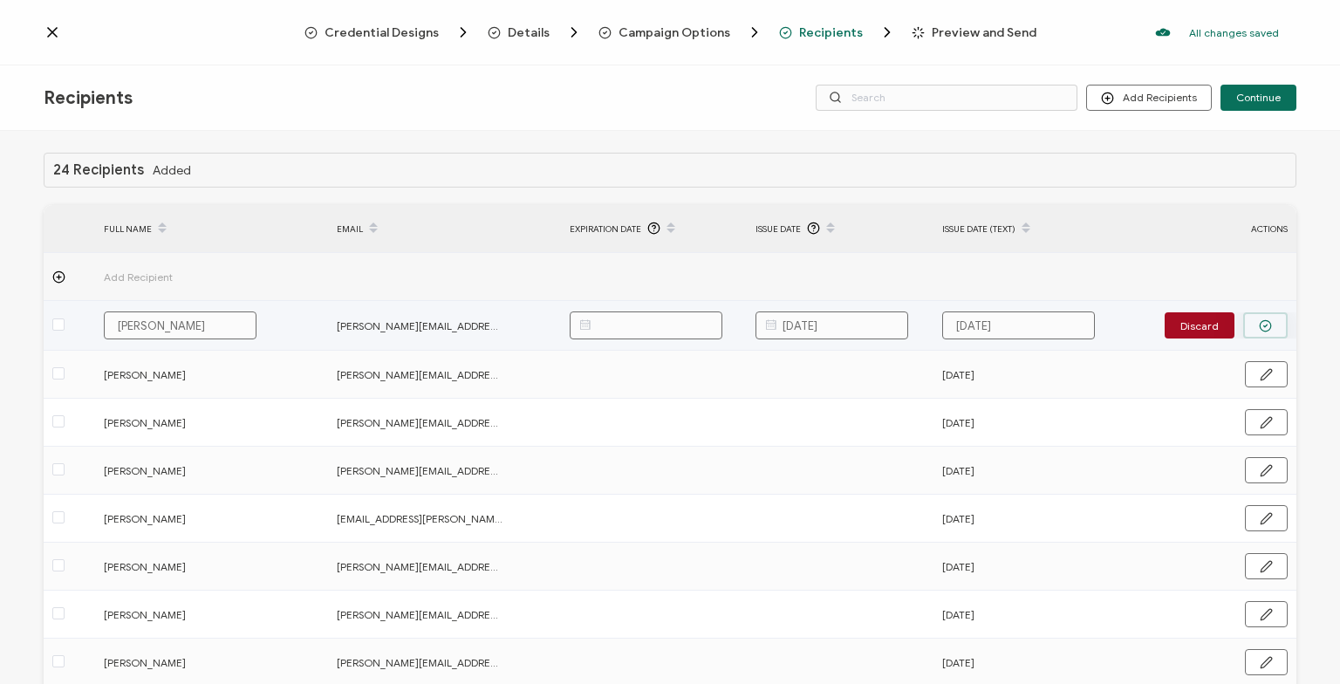
click at [1259, 327] on button "button" at bounding box center [1265, 325] width 44 height 26
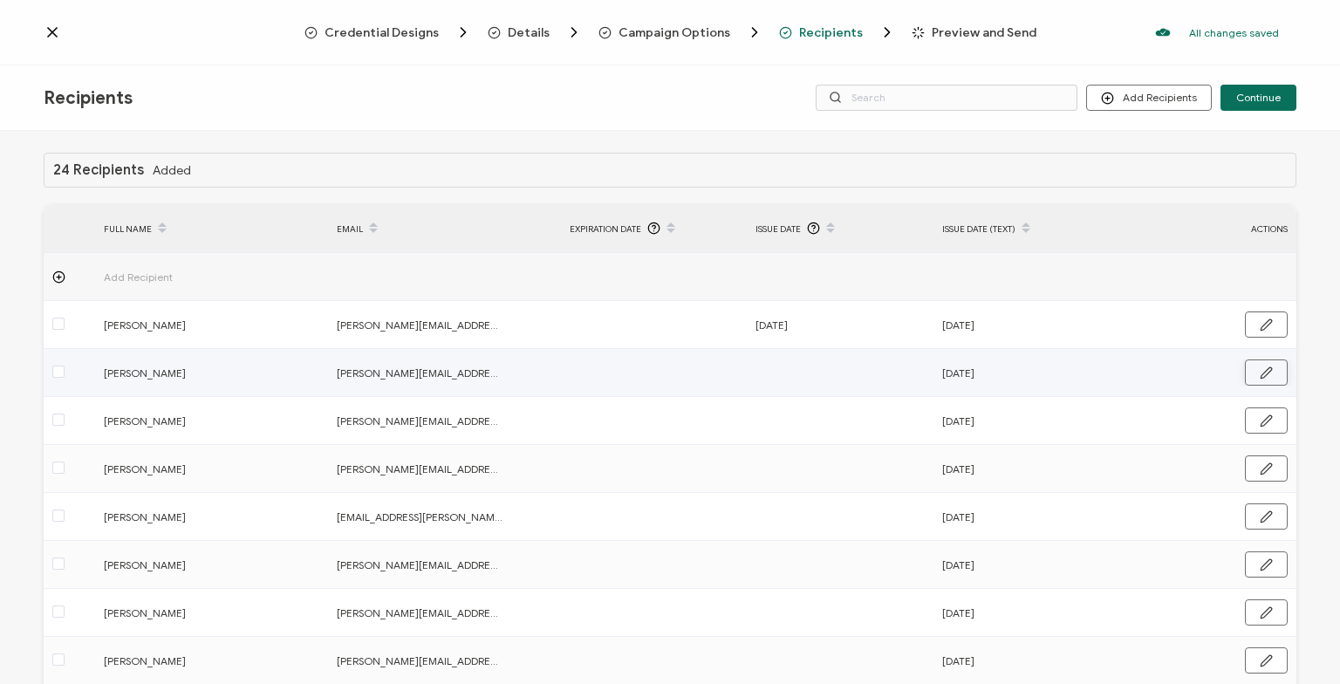
click at [1272, 366] on icon "button" at bounding box center [1266, 372] width 13 height 13
click at [810, 372] on input "text" at bounding box center [831, 373] width 153 height 28
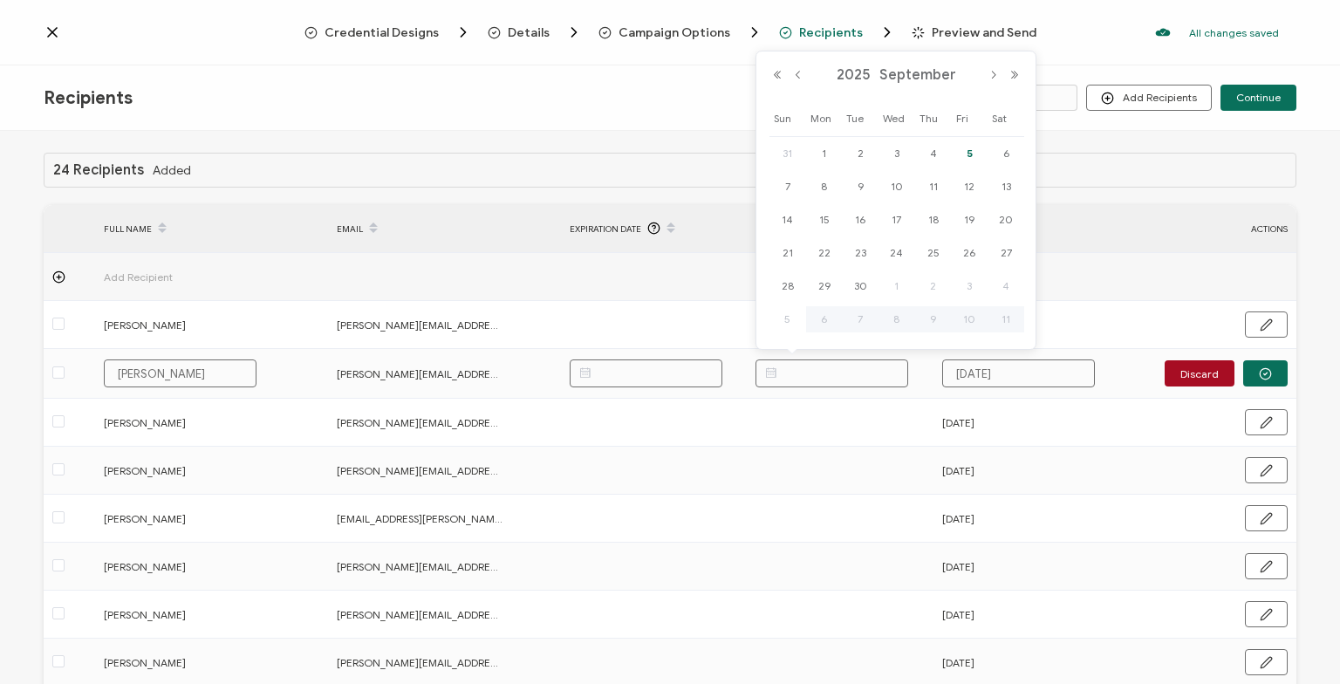
paste input "[DATE]"
type input "[DATE]"
click at [1259, 365] on button "button" at bounding box center [1265, 373] width 44 height 26
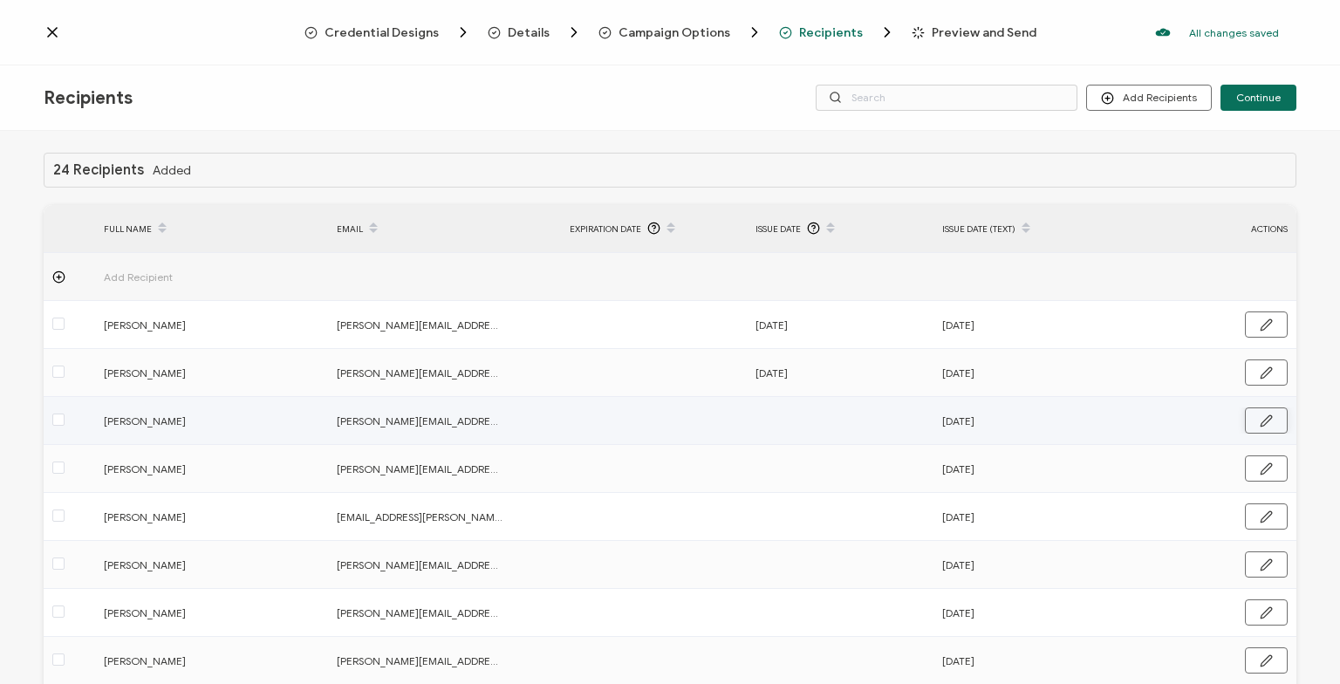
click at [1266, 426] on icon "button" at bounding box center [1266, 420] width 13 height 13
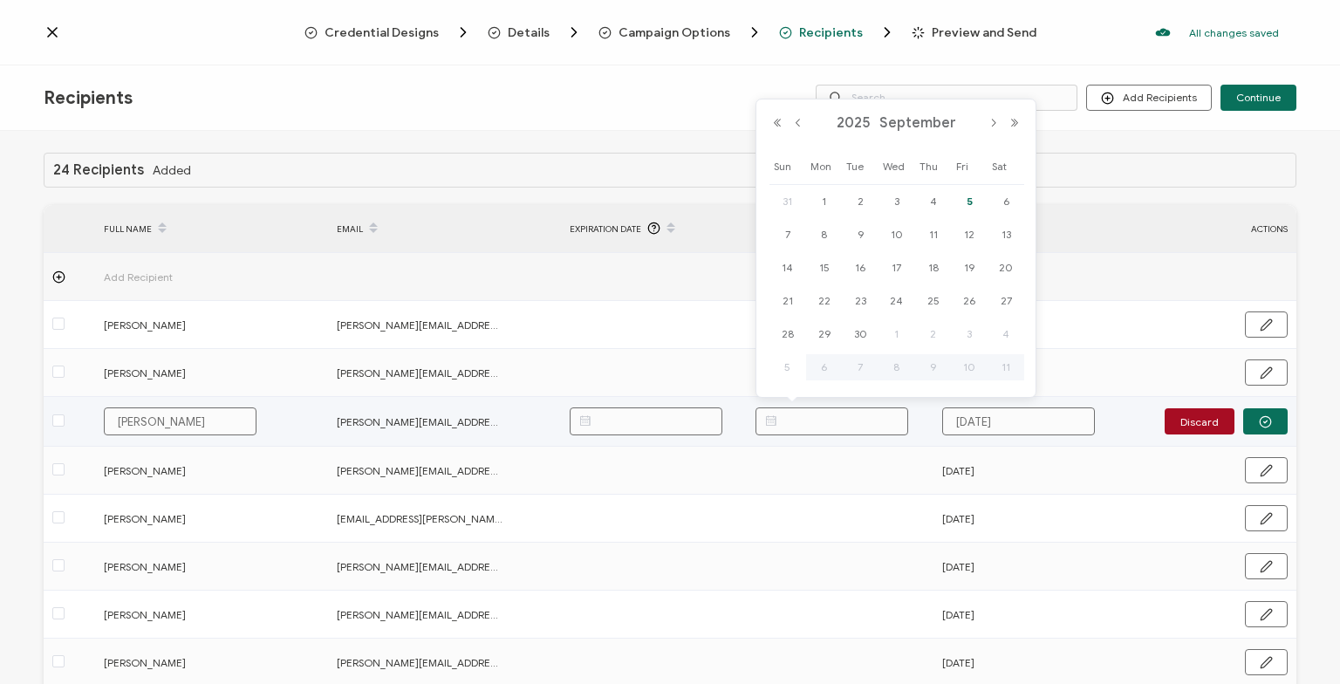
click at [853, 407] on input "text" at bounding box center [831, 421] width 153 height 28
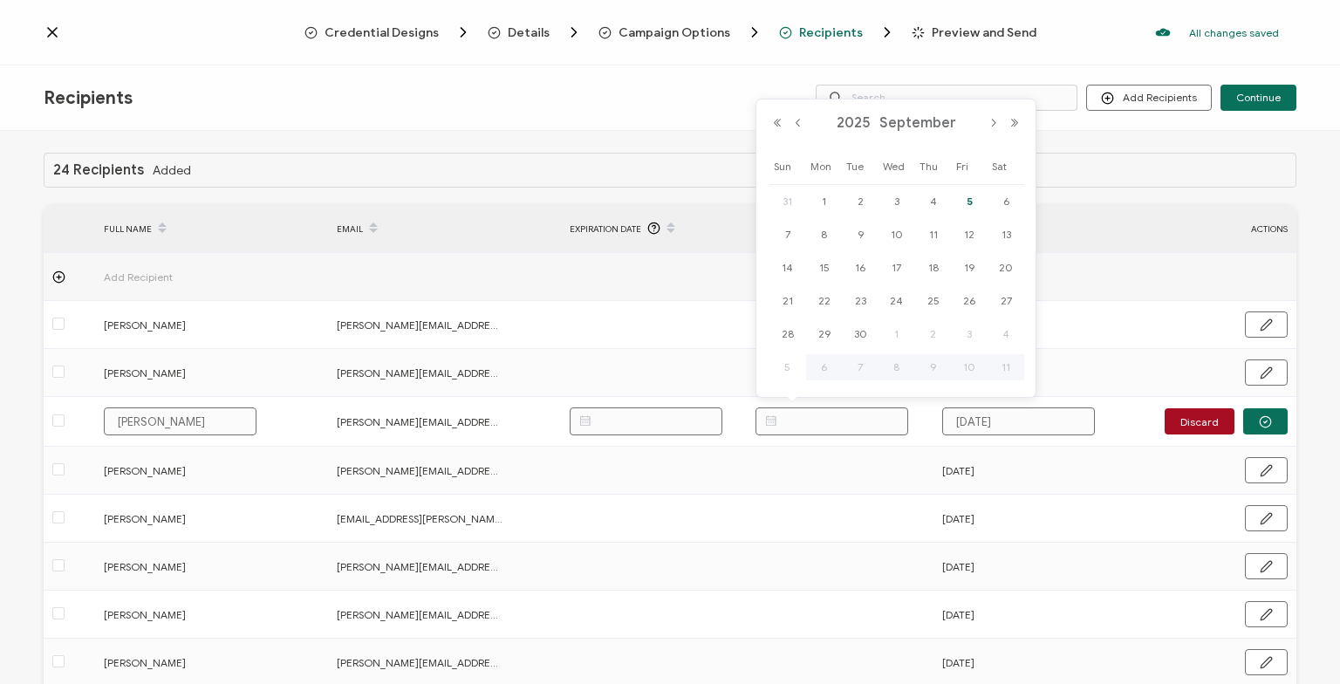
paste input "[DATE]"
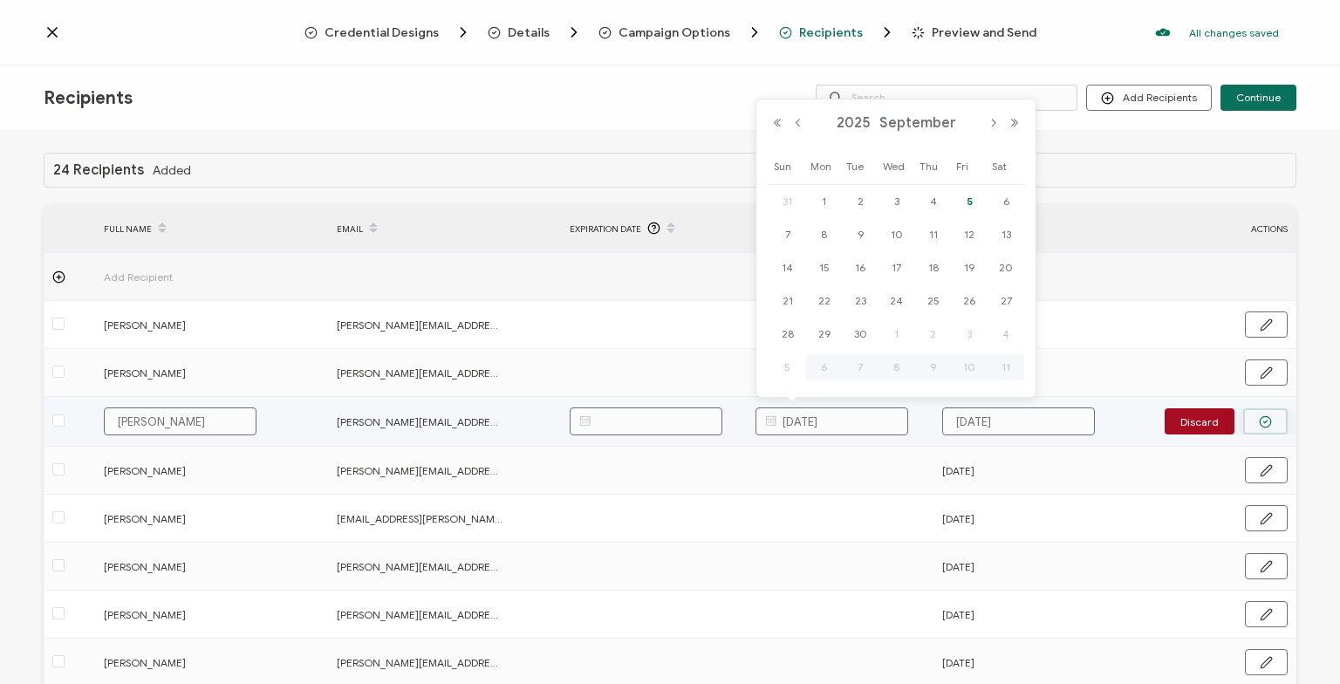
type input "[DATE]"
click at [1275, 419] on button "button" at bounding box center [1265, 421] width 44 height 26
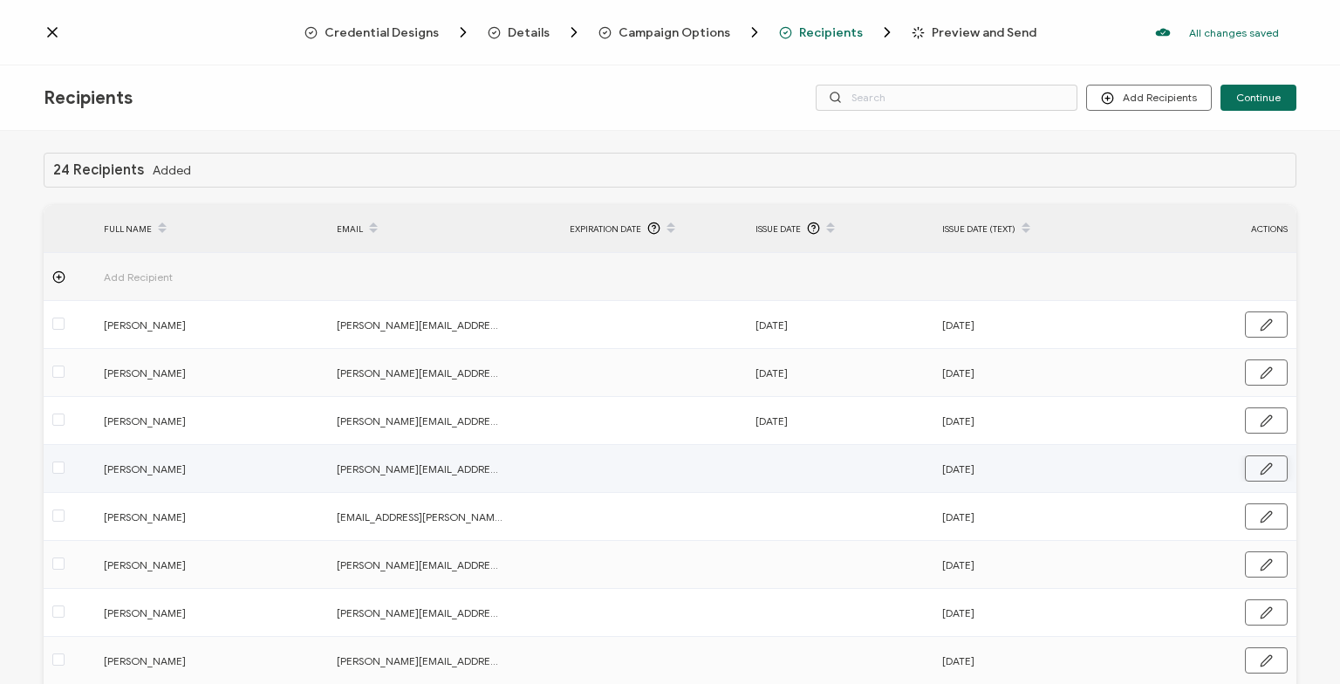
click at [1268, 464] on icon "button" at bounding box center [1266, 468] width 10 height 10
click at [799, 467] on input "text" at bounding box center [831, 469] width 153 height 28
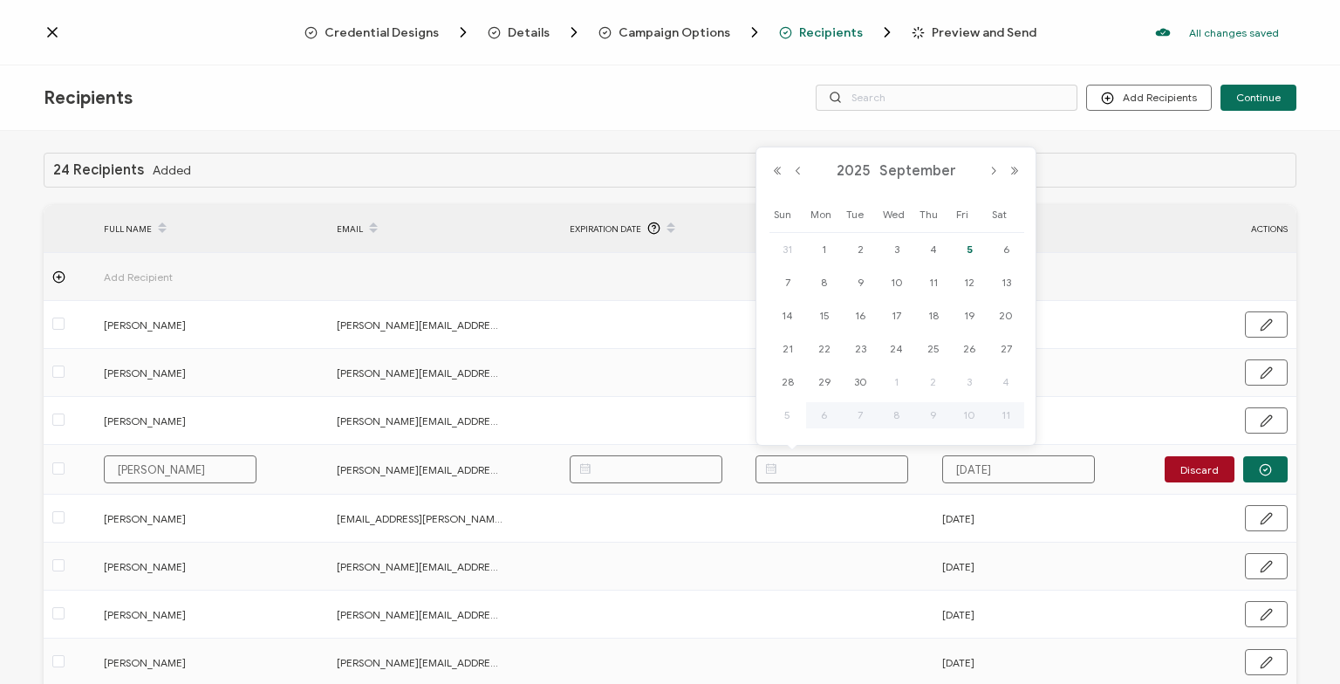
paste input "[DATE]"
type input "[DATE]"
click at [1255, 467] on button "button" at bounding box center [1265, 469] width 44 height 26
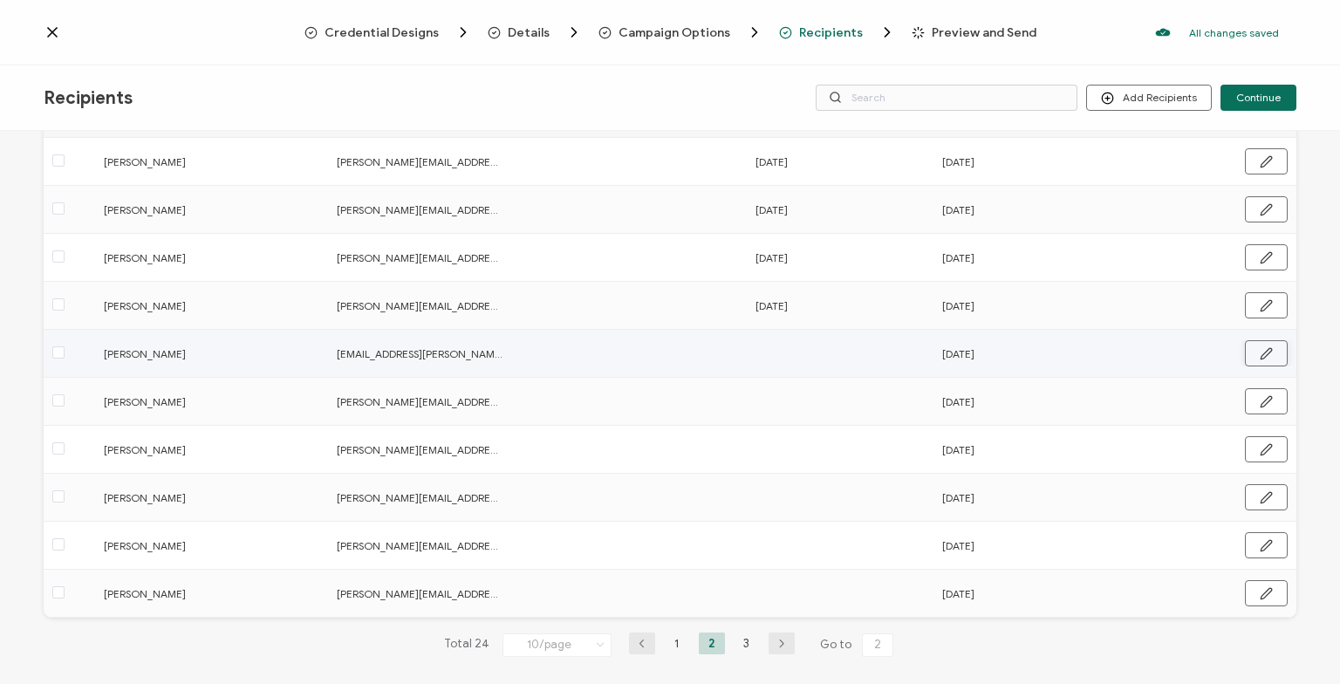
click at [1265, 349] on icon "button" at bounding box center [1266, 353] width 13 height 13
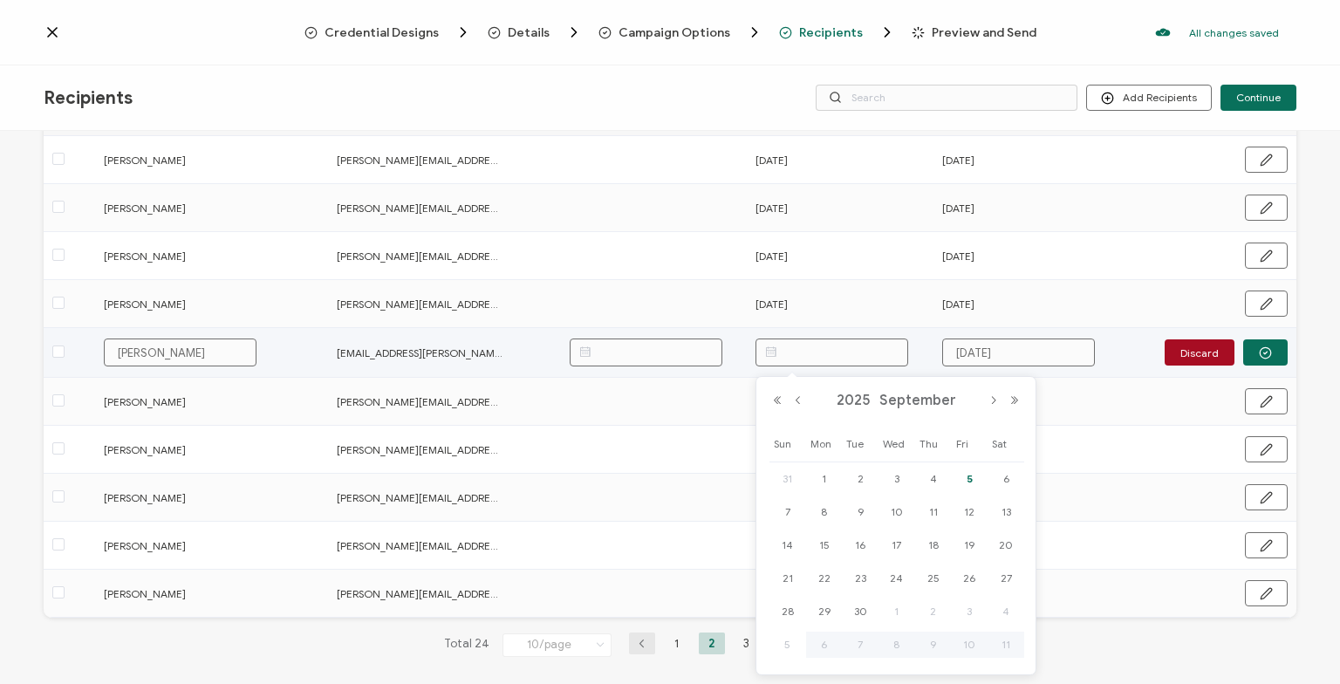
click at [818, 351] on input "text" at bounding box center [831, 352] width 153 height 28
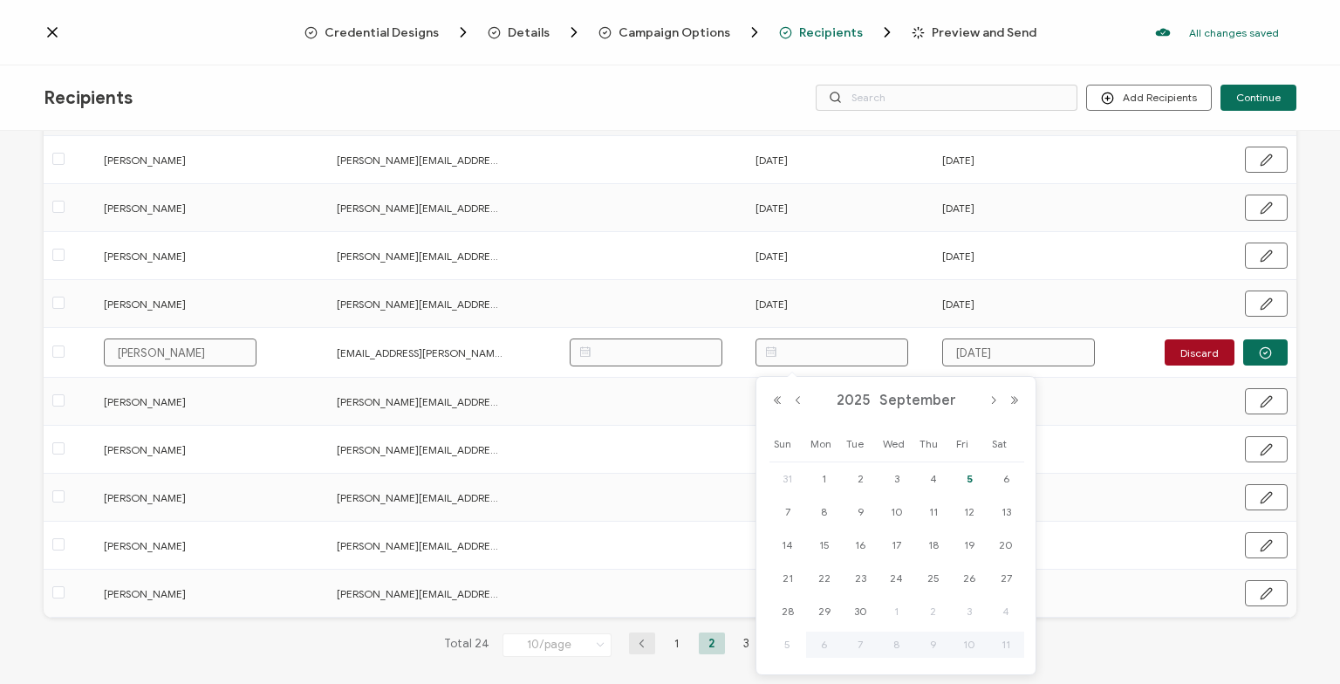
paste input "[DATE]"
type input "[DATE]"
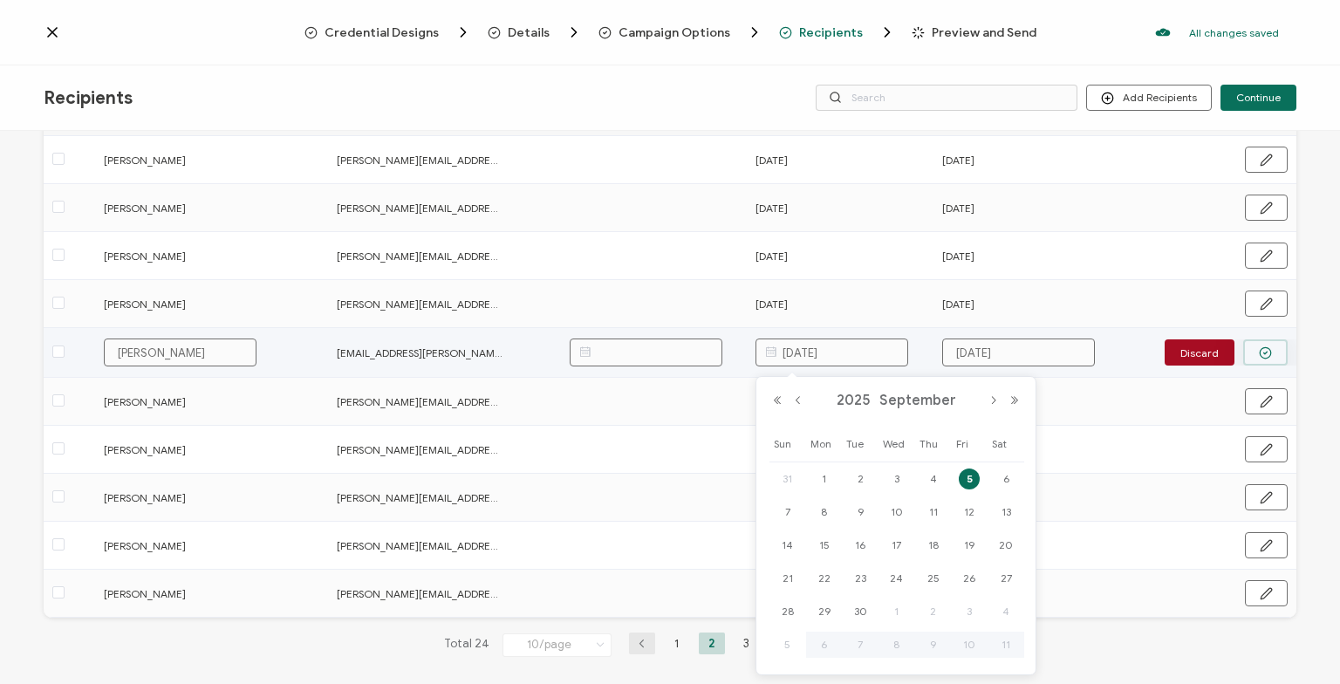
click at [1261, 361] on button "button" at bounding box center [1265, 352] width 44 height 26
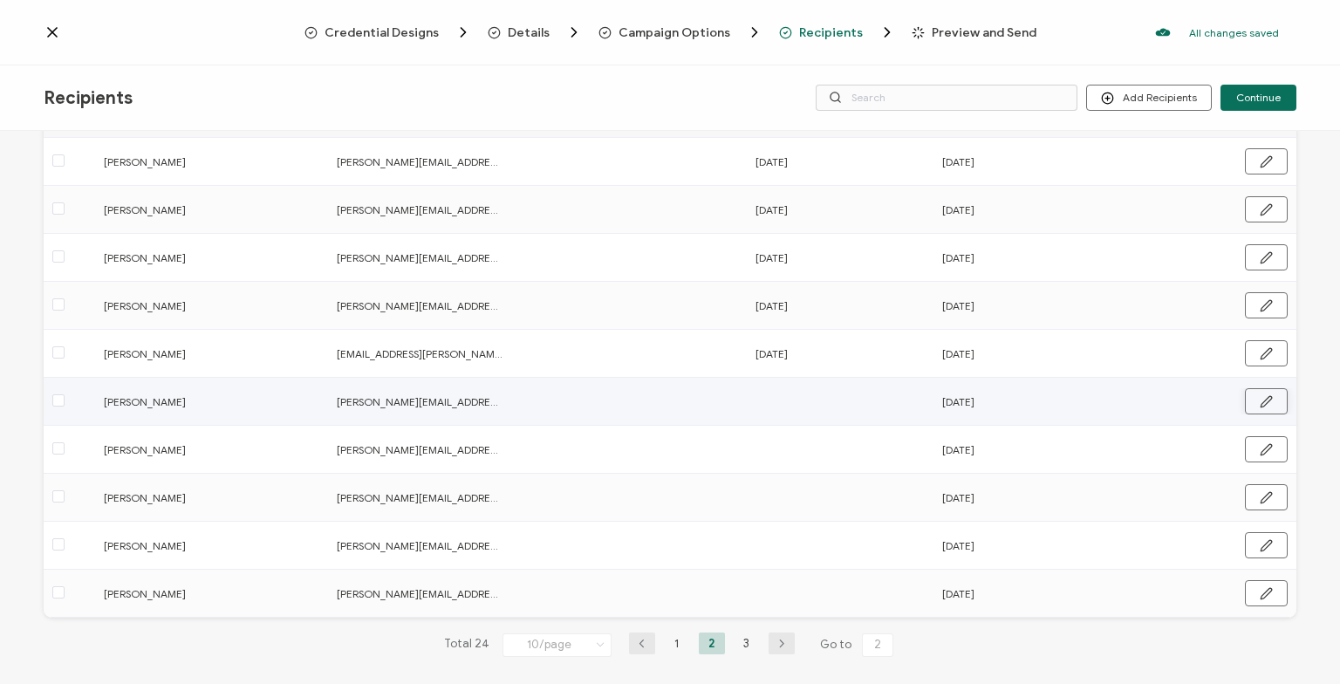
click at [1268, 400] on icon "button" at bounding box center [1266, 401] width 13 height 13
click at [836, 392] on input "text" at bounding box center [831, 400] width 153 height 28
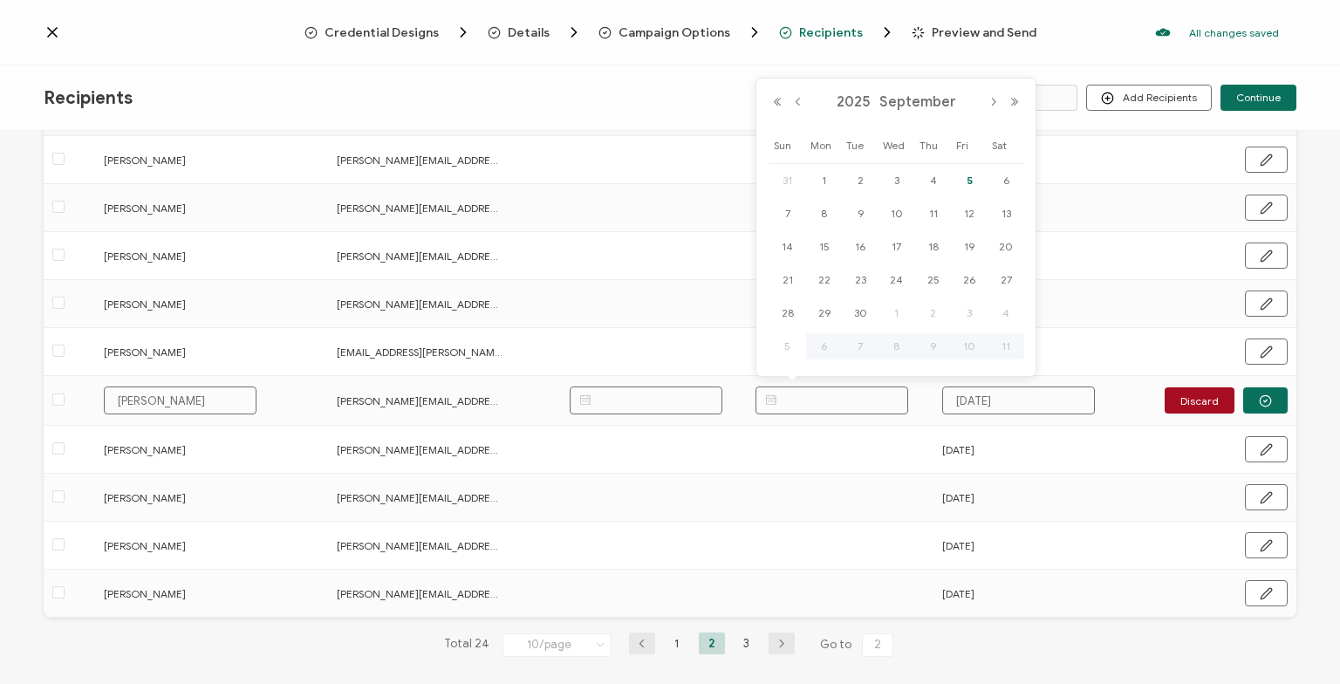
paste input "[DATE]"
type input "[DATE]"
click at [1275, 397] on button "button" at bounding box center [1265, 400] width 44 height 26
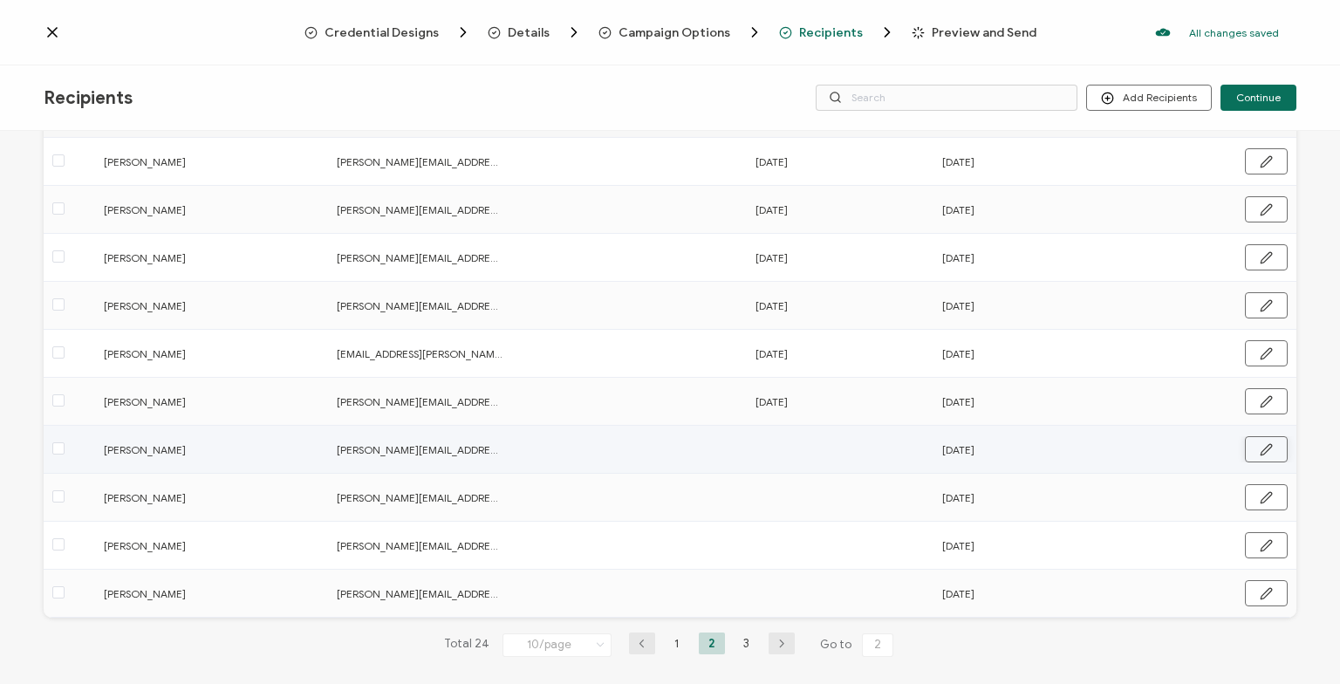
click at [1268, 448] on icon "button" at bounding box center [1266, 449] width 13 height 13
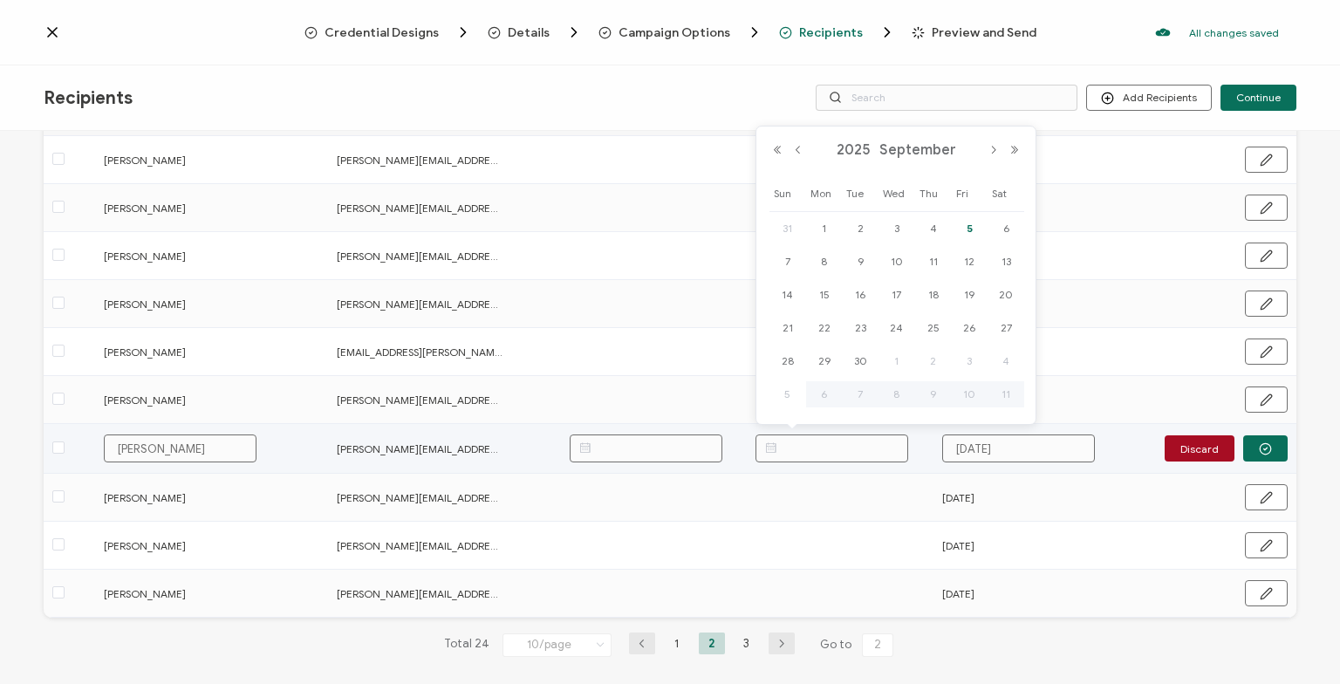
click at [835, 448] on input "text" at bounding box center [831, 448] width 153 height 28
paste input "[DATE]"
type input "[DATE]"
click at [1258, 445] on button "button" at bounding box center [1265, 448] width 44 height 26
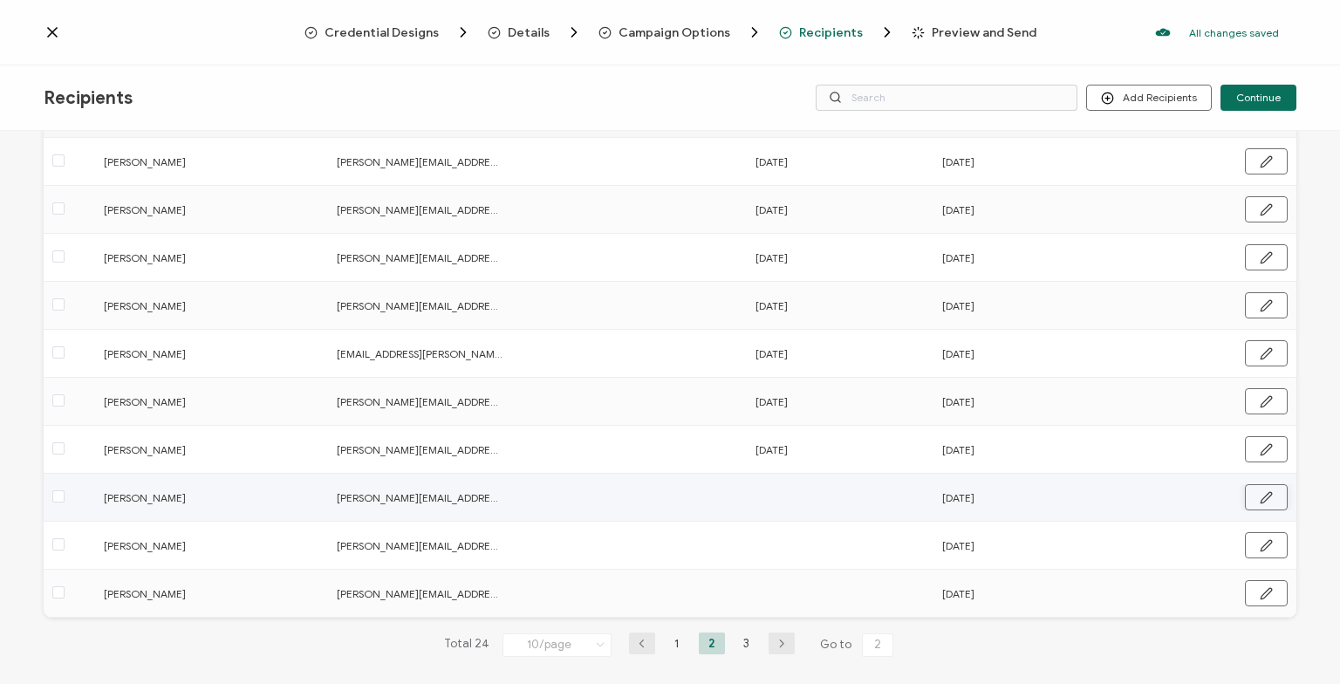
click at [1268, 494] on icon "button" at bounding box center [1266, 497] width 10 height 10
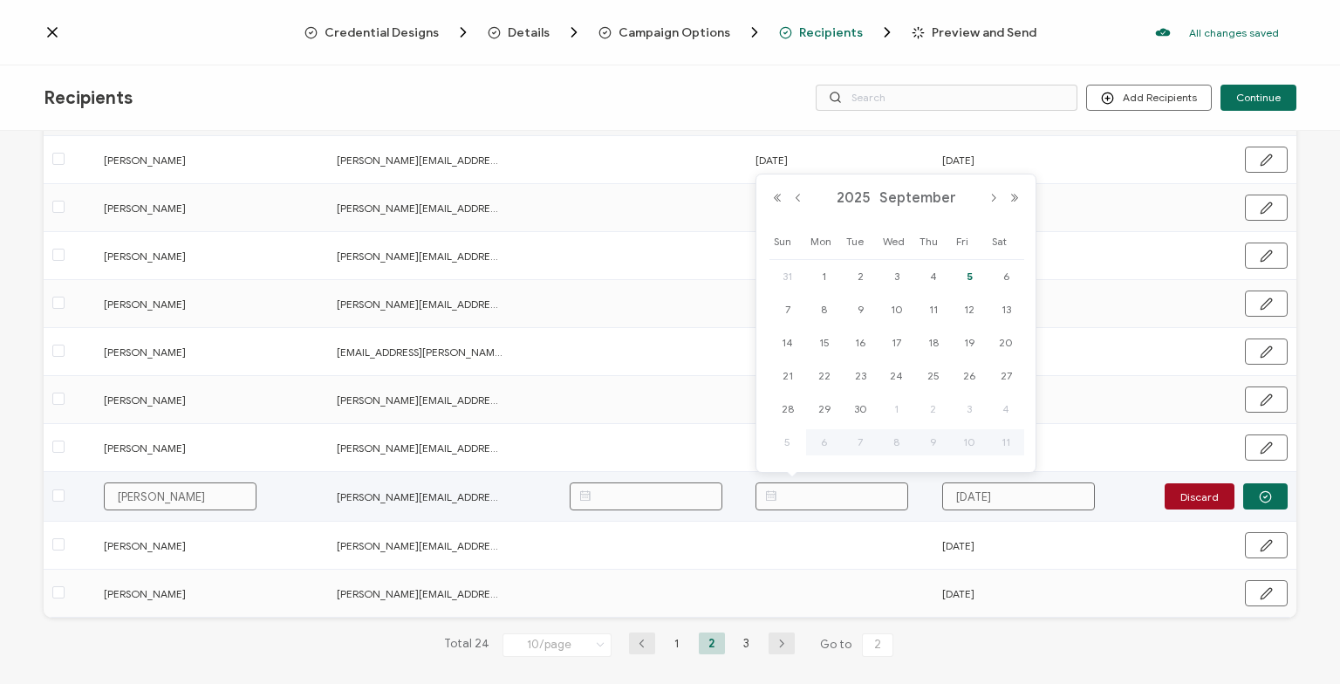
click at [811, 503] on input "text" at bounding box center [831, 496] width 153 height 28
paste input "[DATE]"
type input "[DATE]"
click at [1262, 497] on icon "button" at bounding box center [1265, 496] width 13 height 13
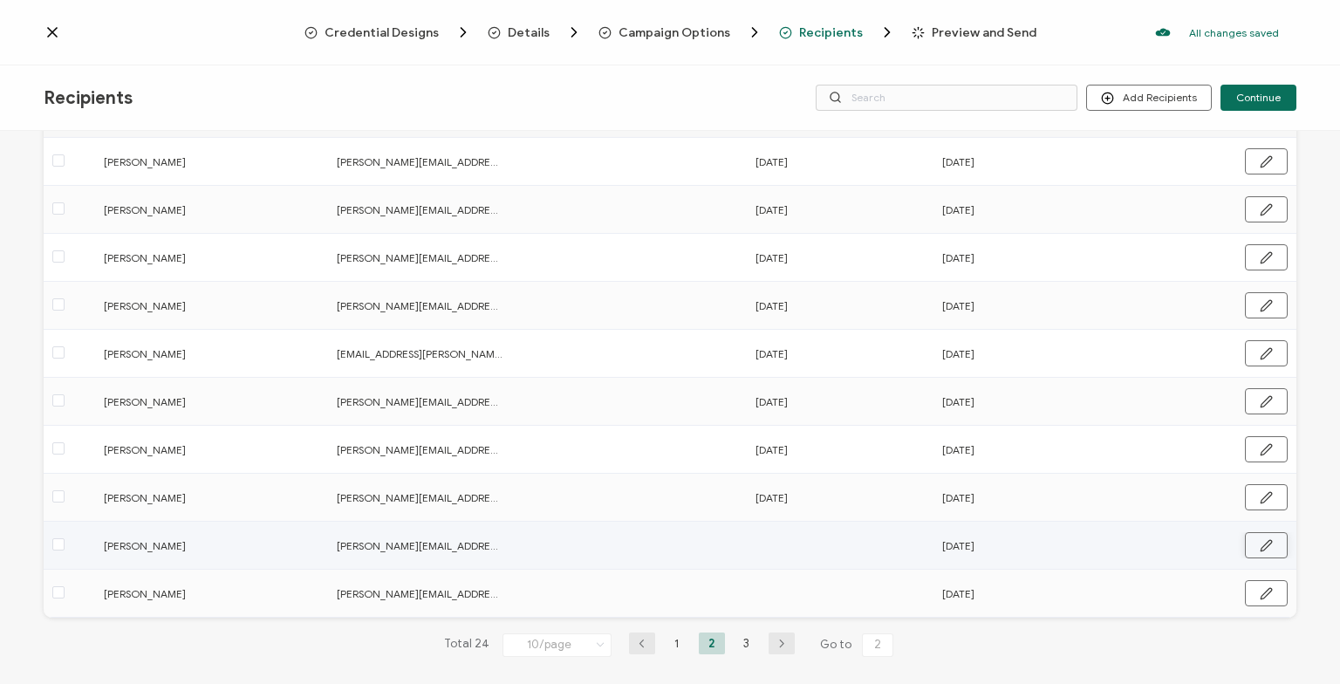
click at [1270, 544] on icon "button" at bounding box center [1266, 545] width 13 height 13
click at [813, 534] on input "text" at bounding box center [831, 544] width 153 height 28
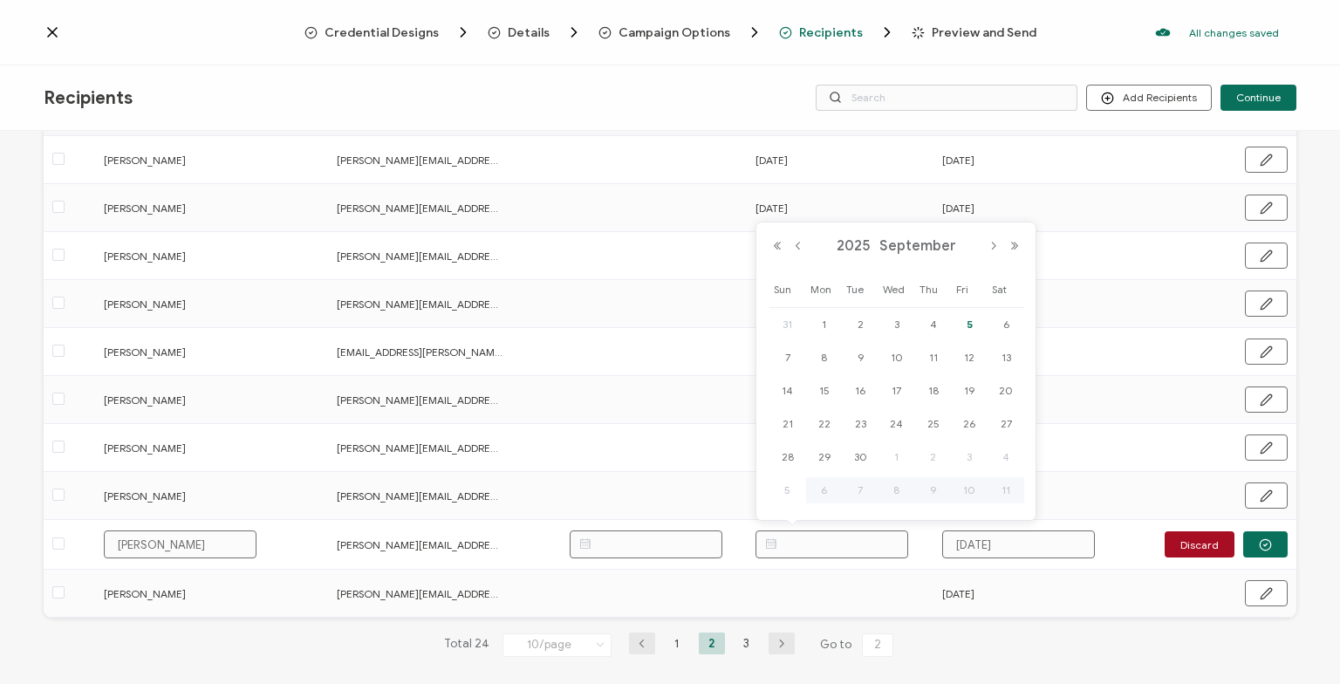
paste input "[DATE]"
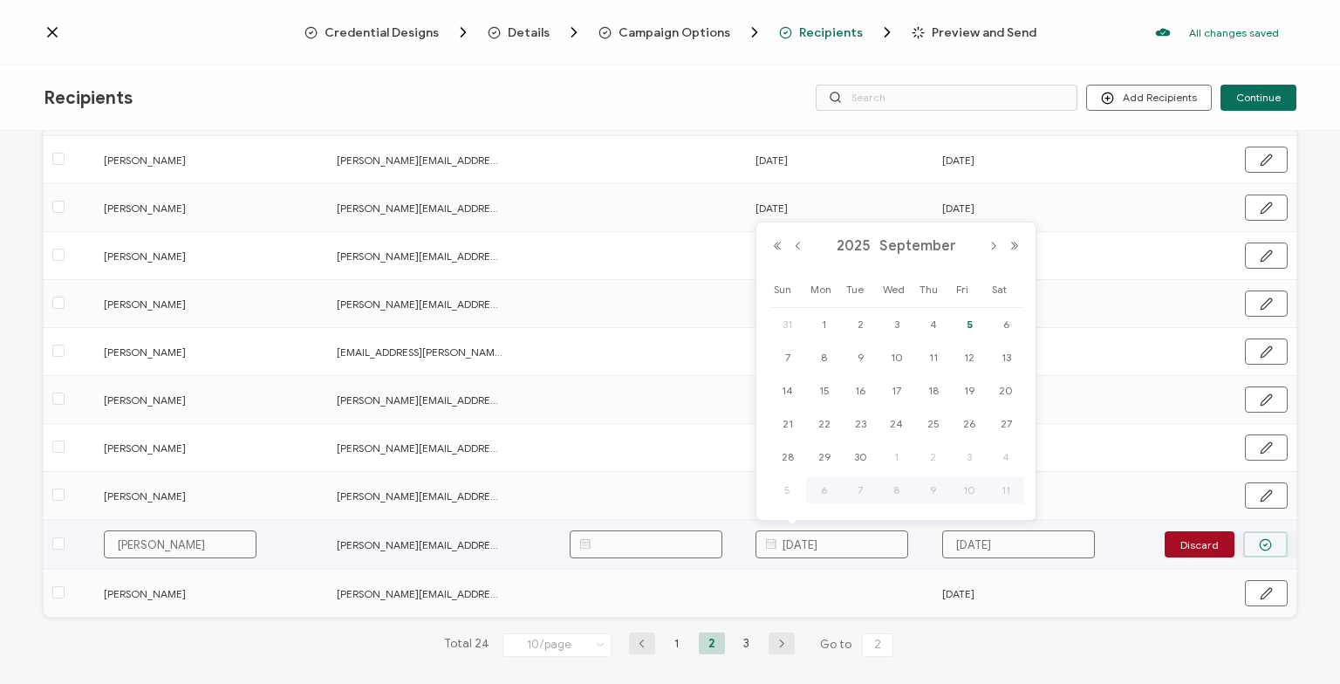
type input "[DATE]"
click at [1265, 539] on circle "button" at bounding box center [1265, 544] width 11 height 11
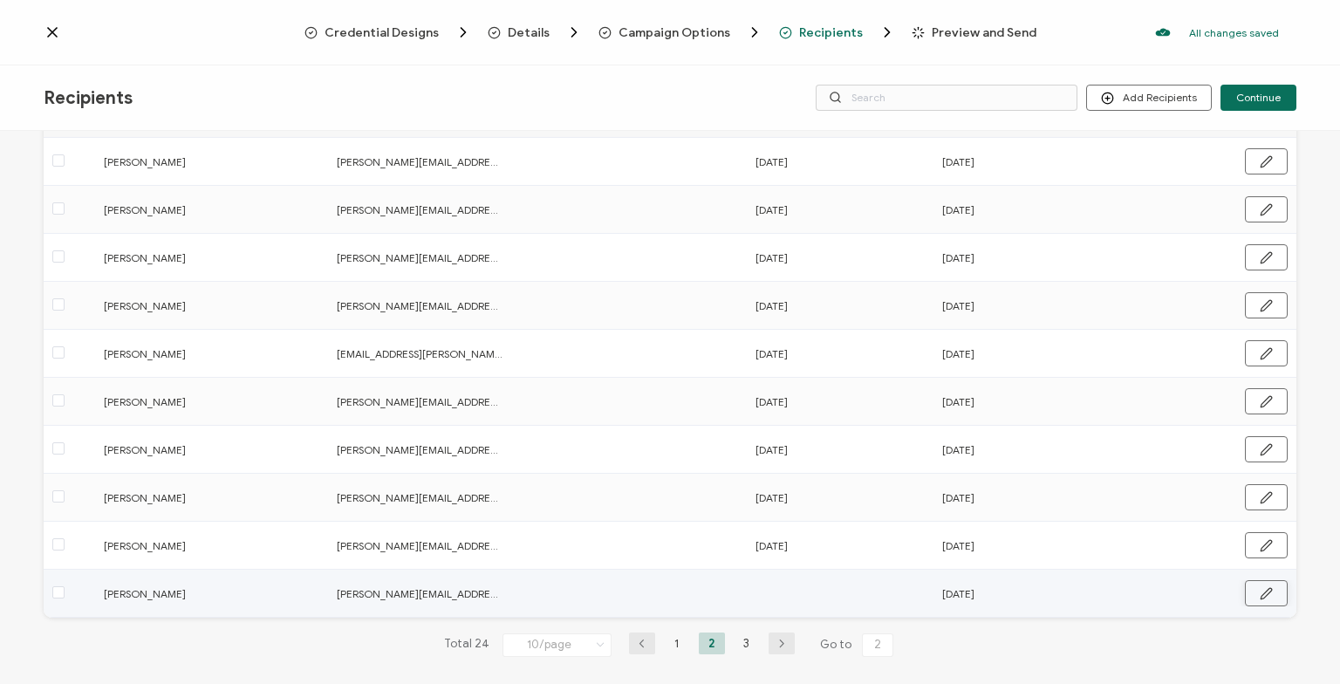
click at [1268, 595] on icon "button" at bounding box center [1266, 593] width 13 height 13
click at [824, 591] on input "text" at bounding box center [831, 592] width 153 height 28
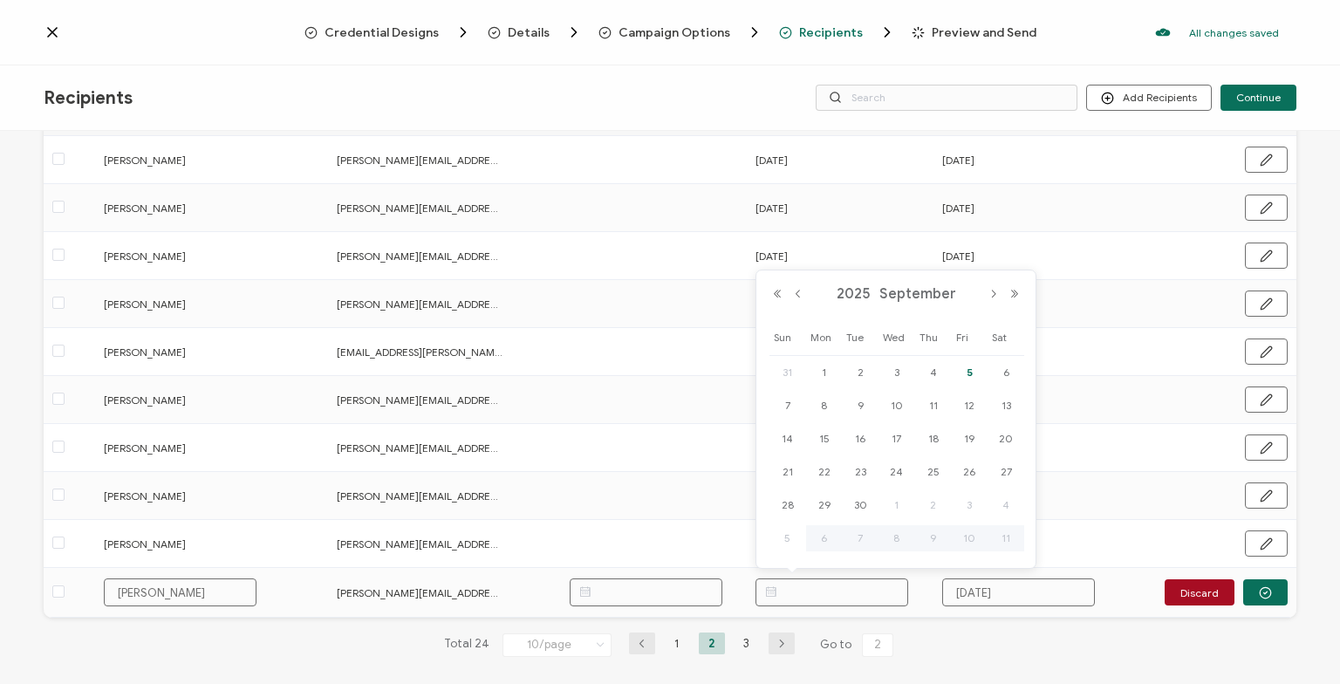
paste input "[DATE]"
type input "[DATE]"
click at [1258, 584] on button "button" at bounding box center [1265, 592] width 44 height 26
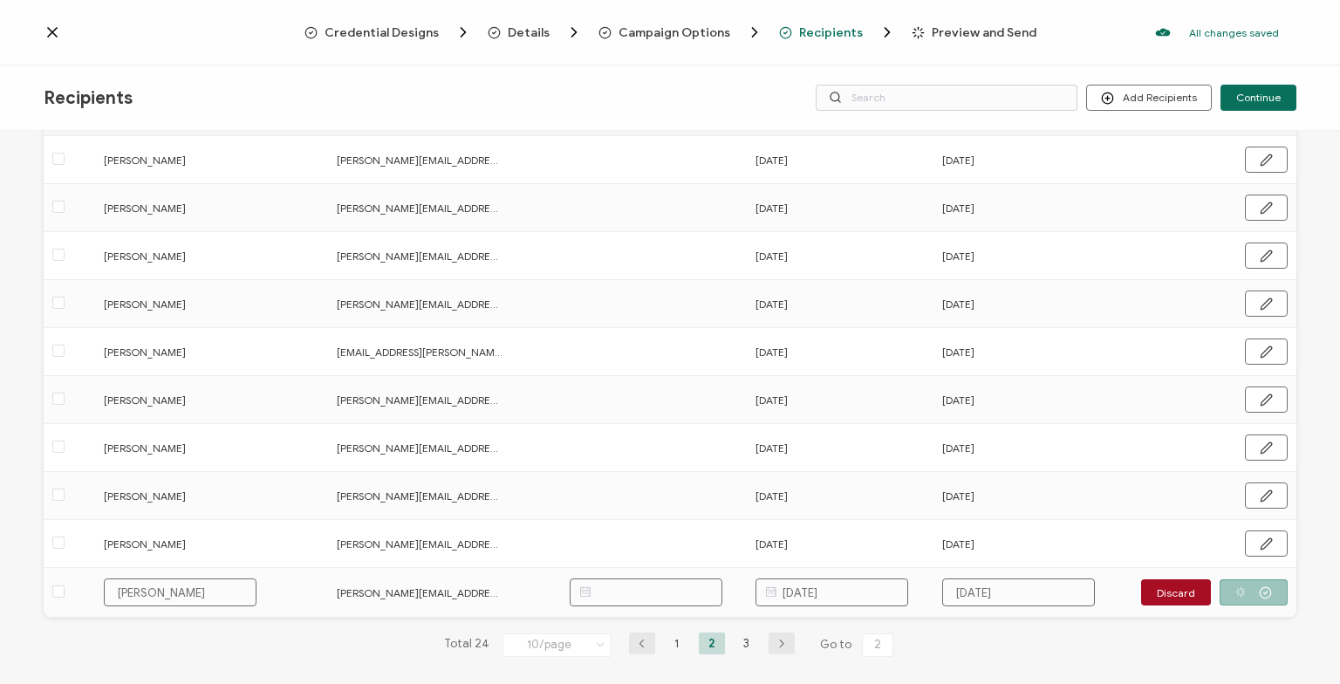
scroll to position [163, 0]
click at [747, 639] on li "3" at bounding box center [747, 643] width 26 height 22
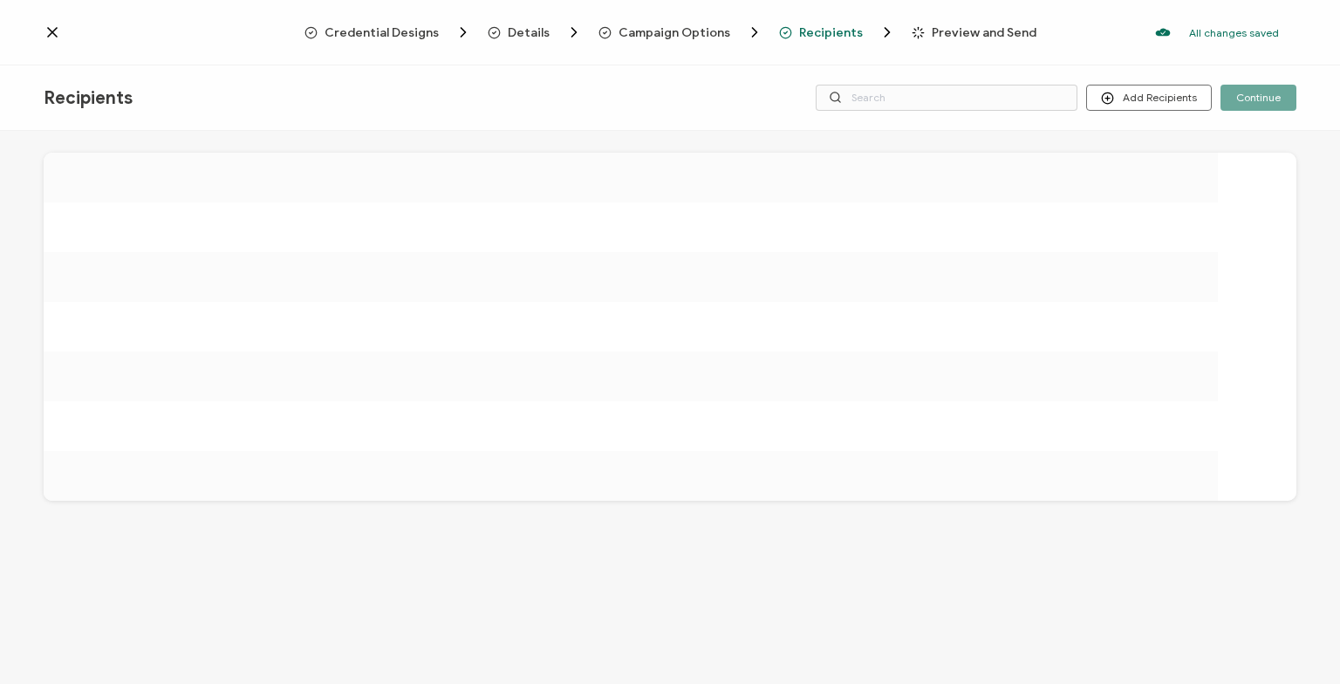
scroll to position [0, 0]
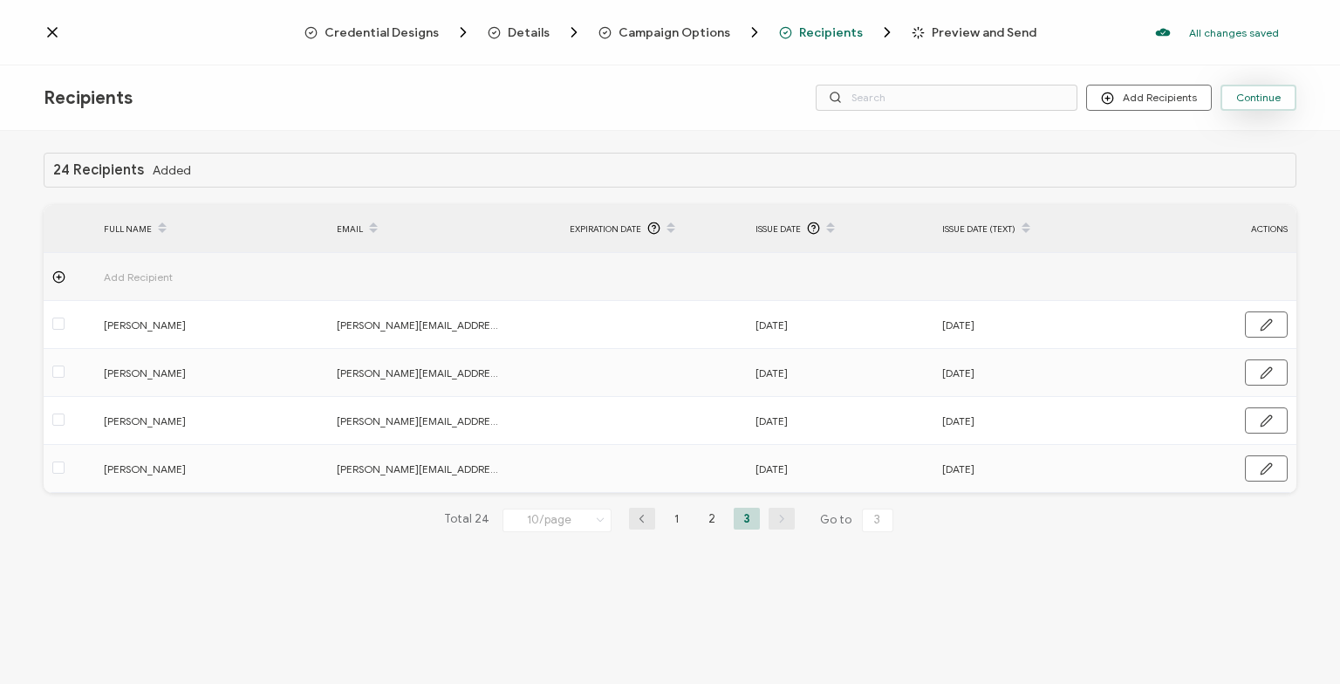
click at [1257, 96] on span "Continue" at bounding box center [1258, 97] width 44 height 10
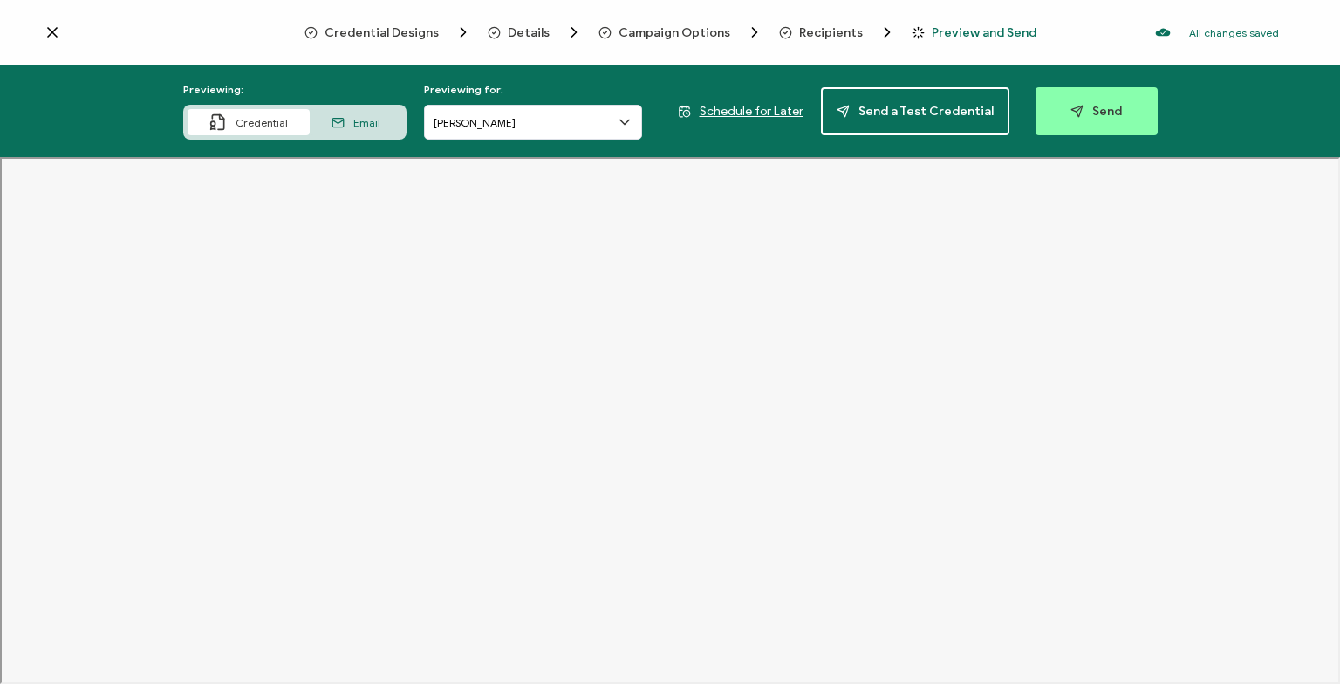
click at [383, 119] on div "Email" at bounding box center [356, 122] width 92 height 26
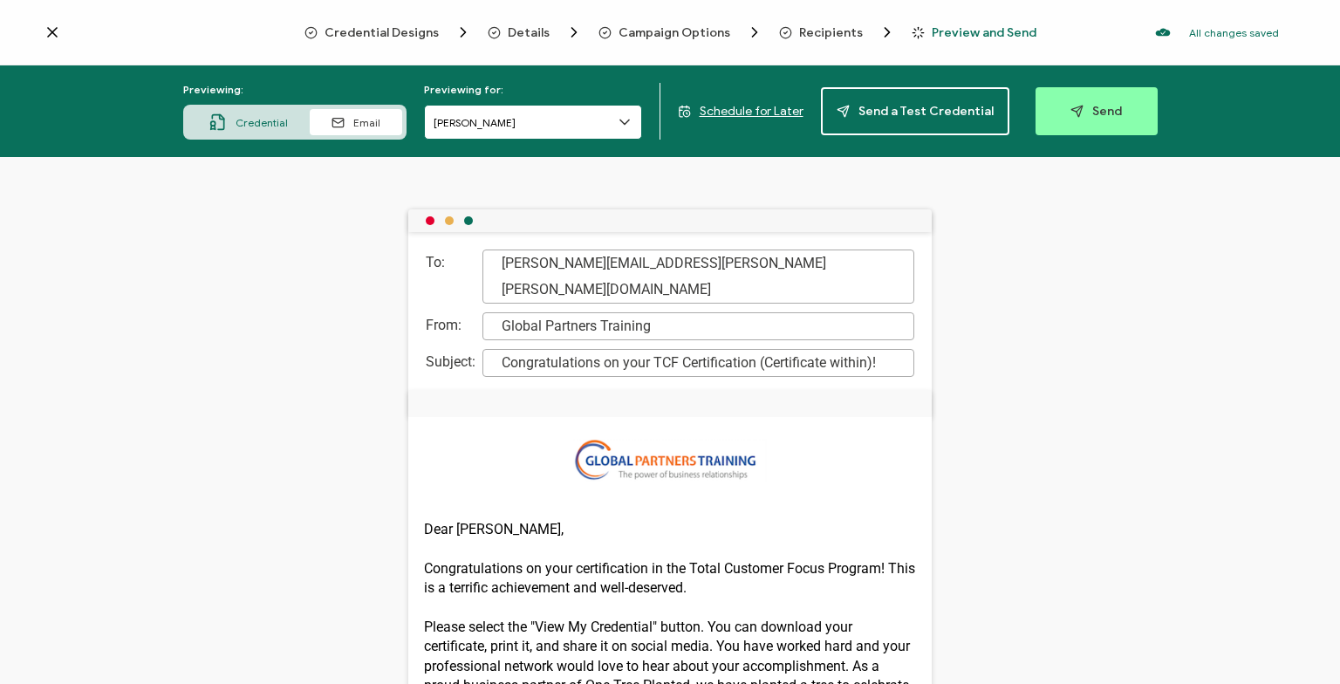
click at [487, 126] on input "Jason Greene" at bounding box center [533, 122] width 218 height 35
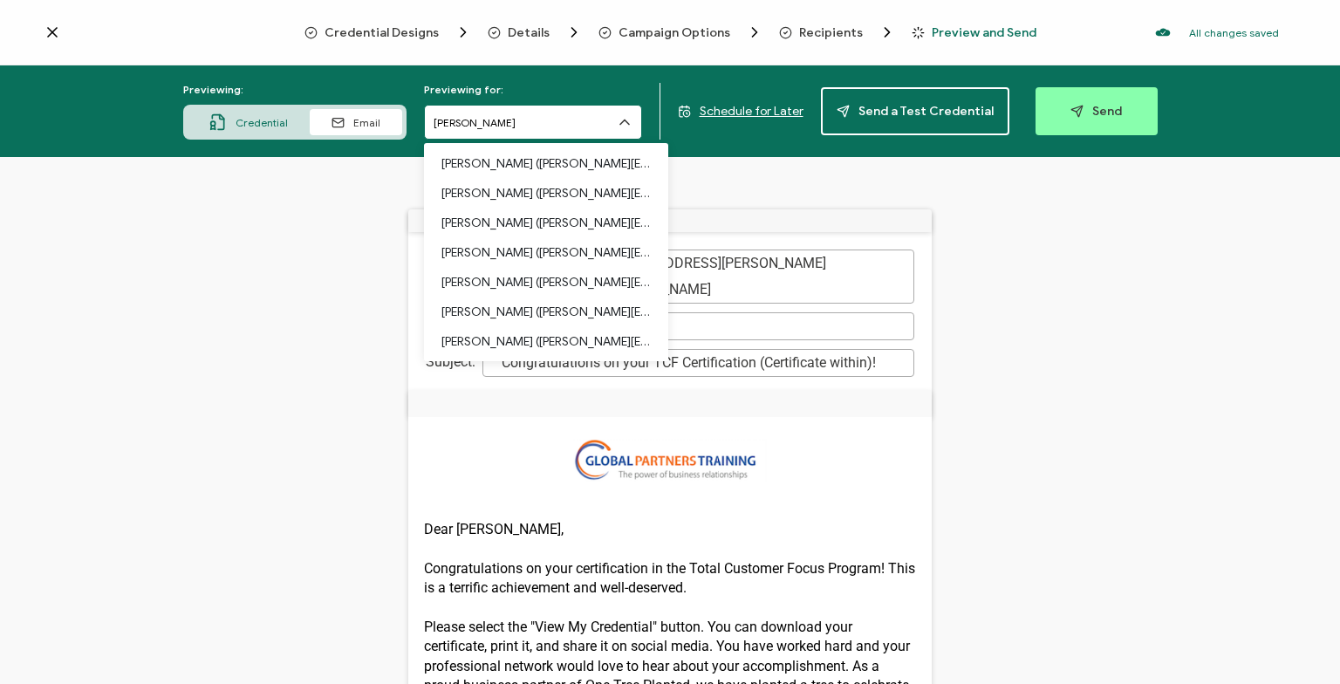
scroll to position [503, 0]
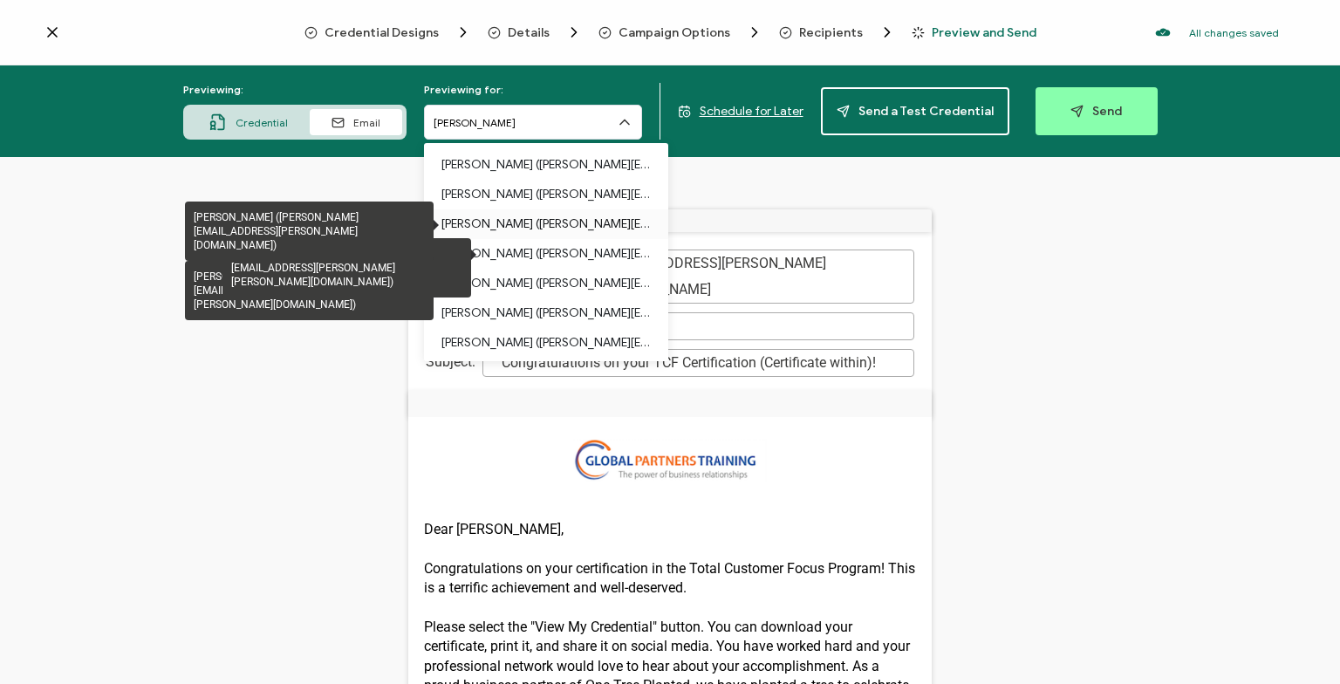
click at [531, 221] on p "Henning Sieckenius (henning.sieckenius@koenig-bauer.com)" at bounding box center [545, 224] width 209 height 30
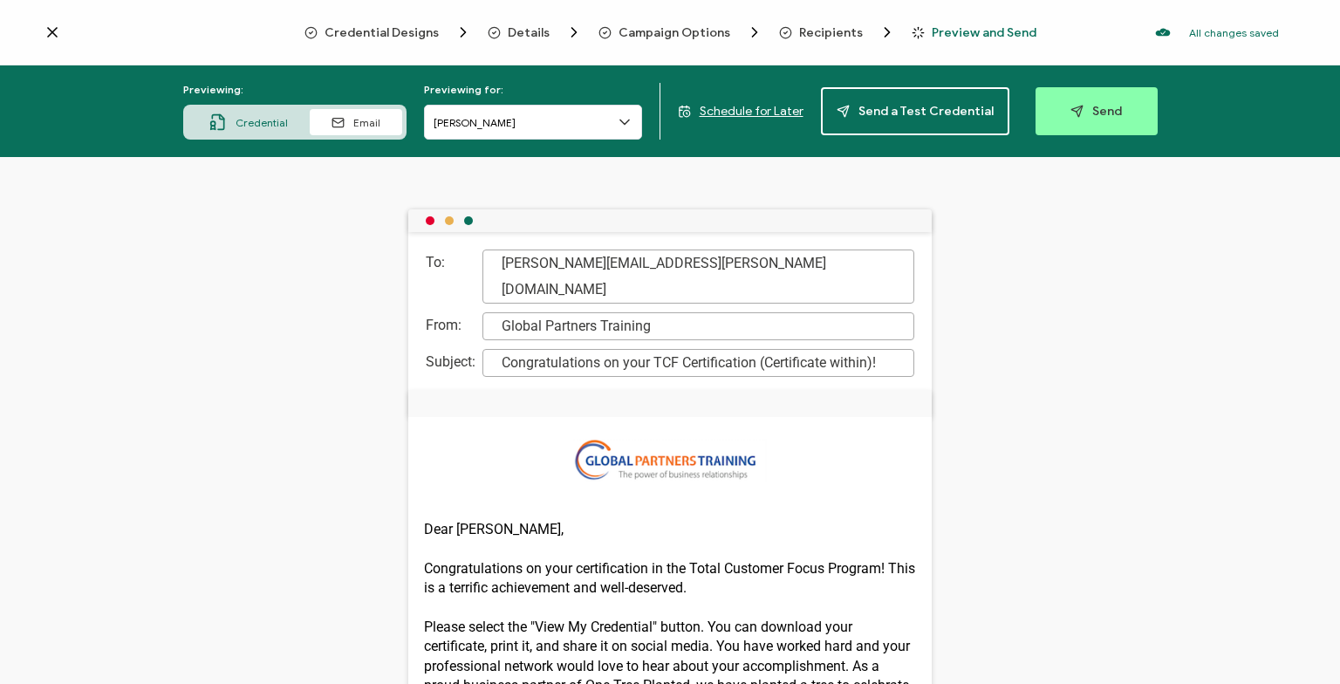
click at [268, 126] on span "Credential" at bounding box center [262, 122] width 52 height 13
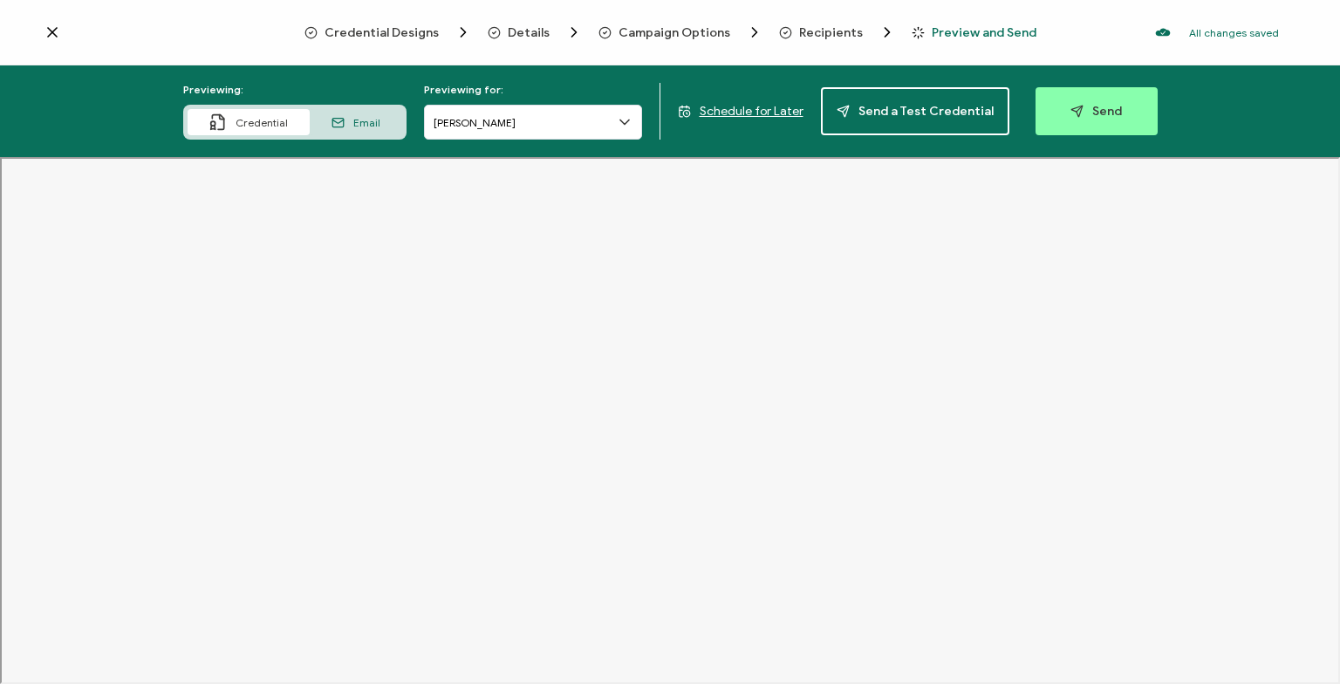
click at [387, 124] on div "Email" at bounding box center [356, 122] width 92 height 26
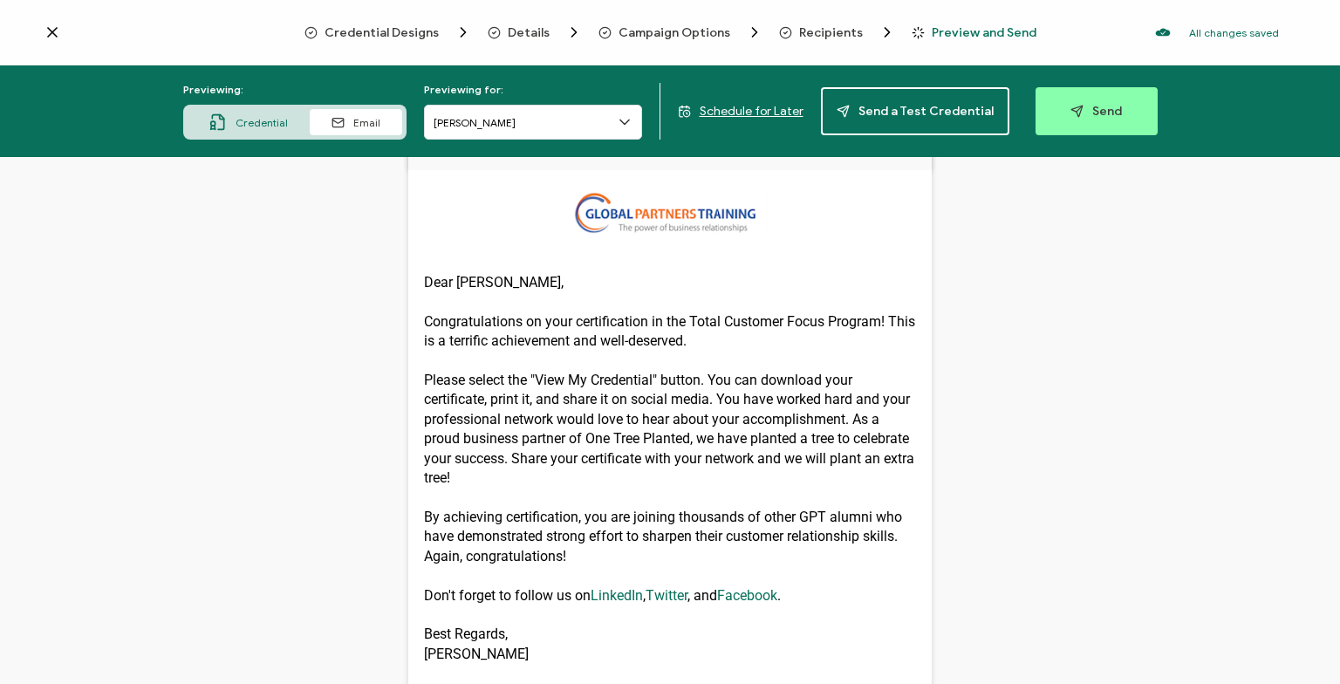
scroll to position [0, 0]
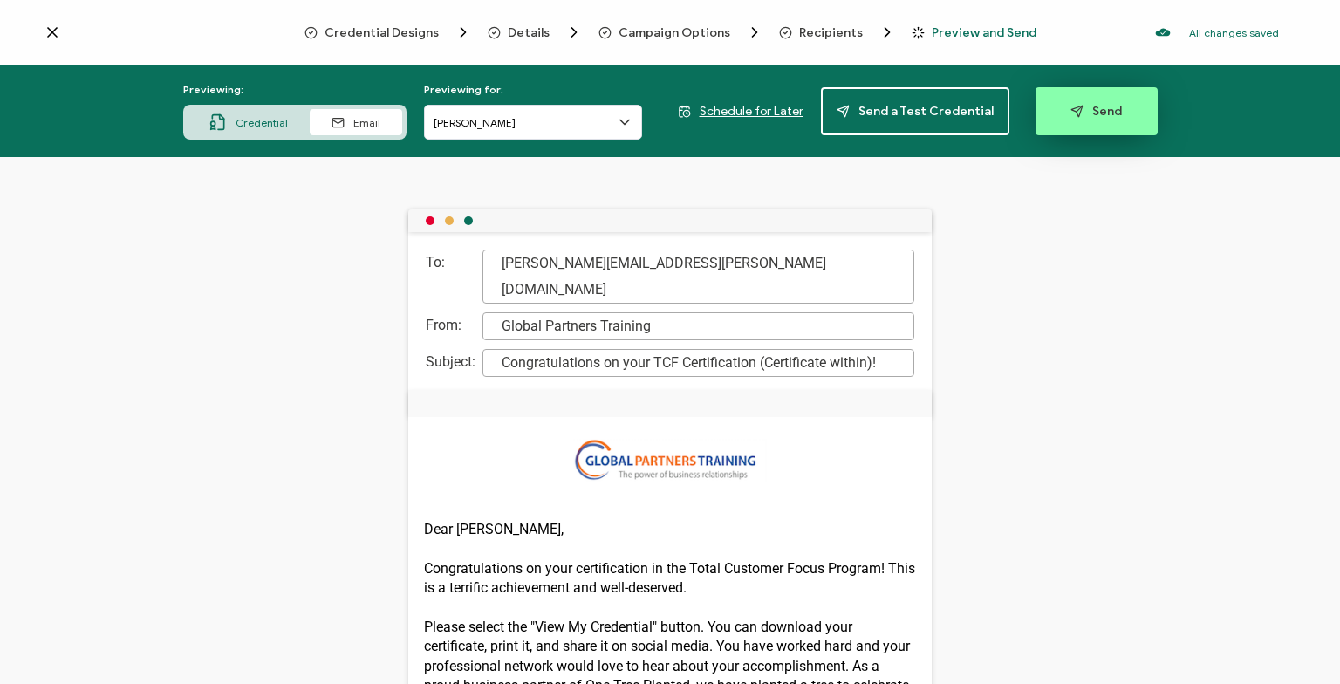
click at [1104, 113] on span "Send" at bounding box center [1095, 111] width 51 height 13
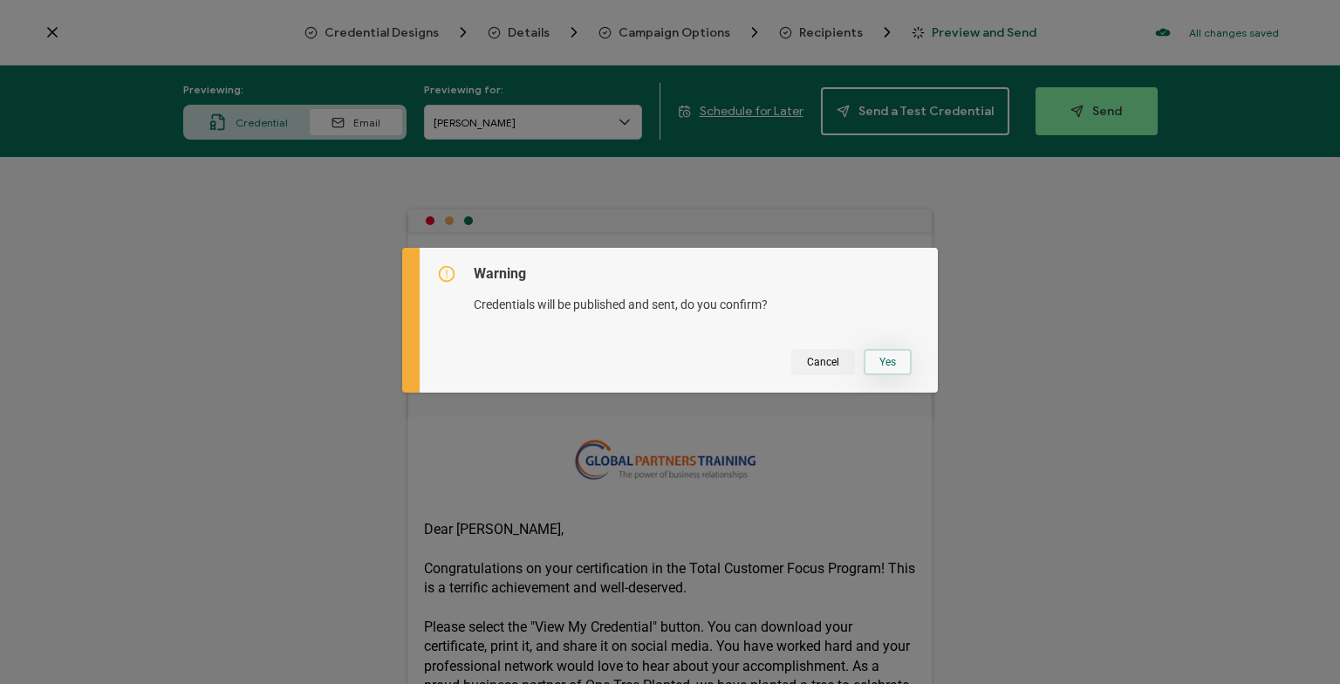
click at [902, 365] on button "Yes" at bounding box center [888, 362] width 48 height 26
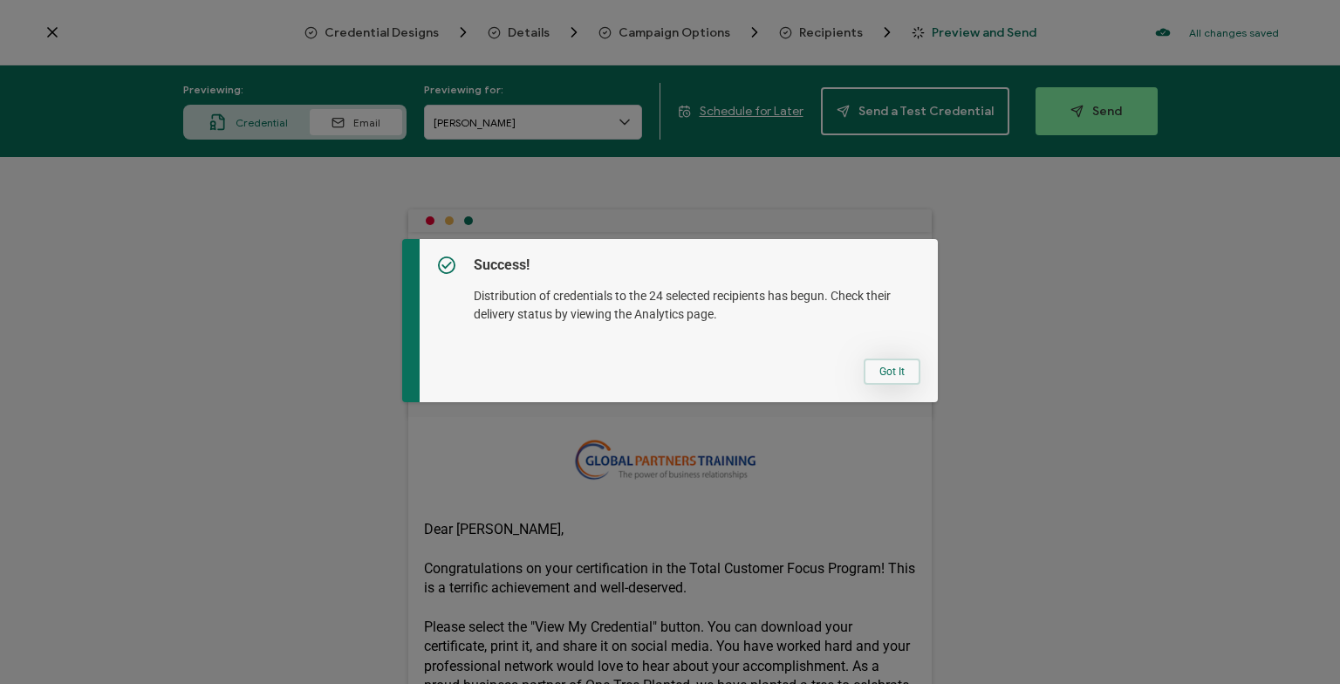
click at [888, 375] on button "Got It" at bounding box center [892, 372] width 57 height 26
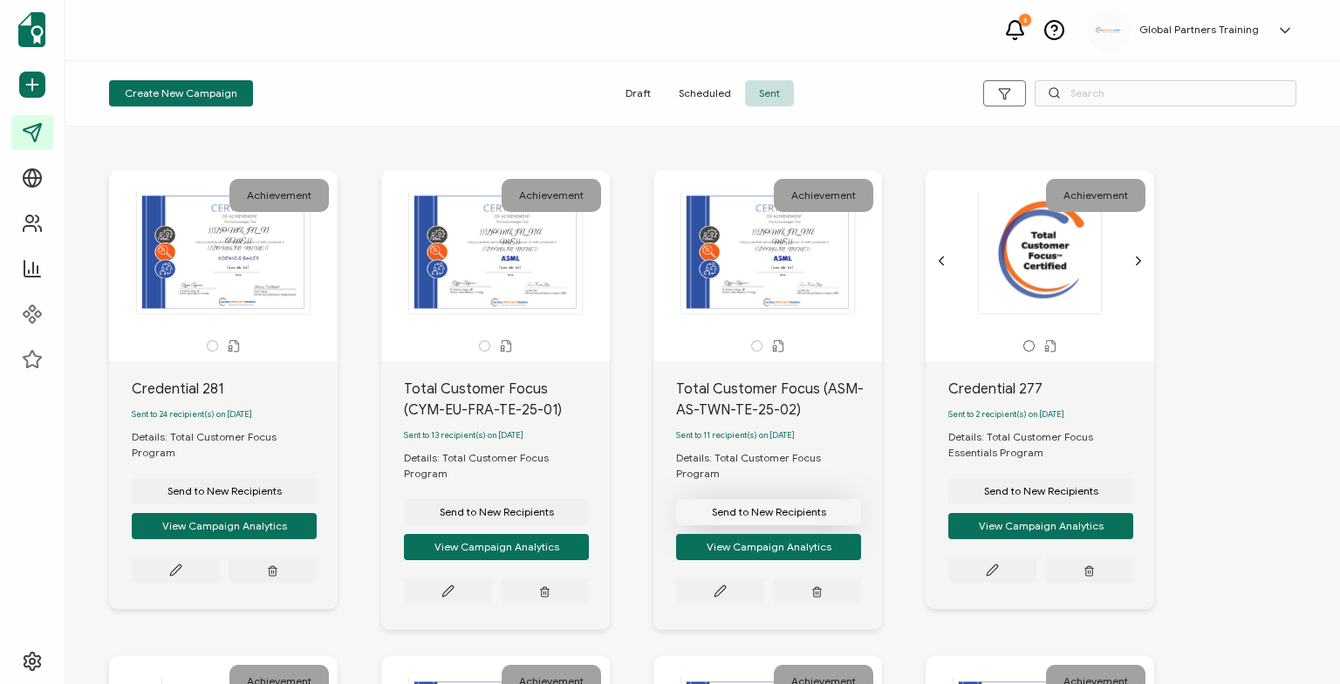
click at [758, 507] on span "Send to New Recipients" at bounding box center [769, 512] width 114 height 10
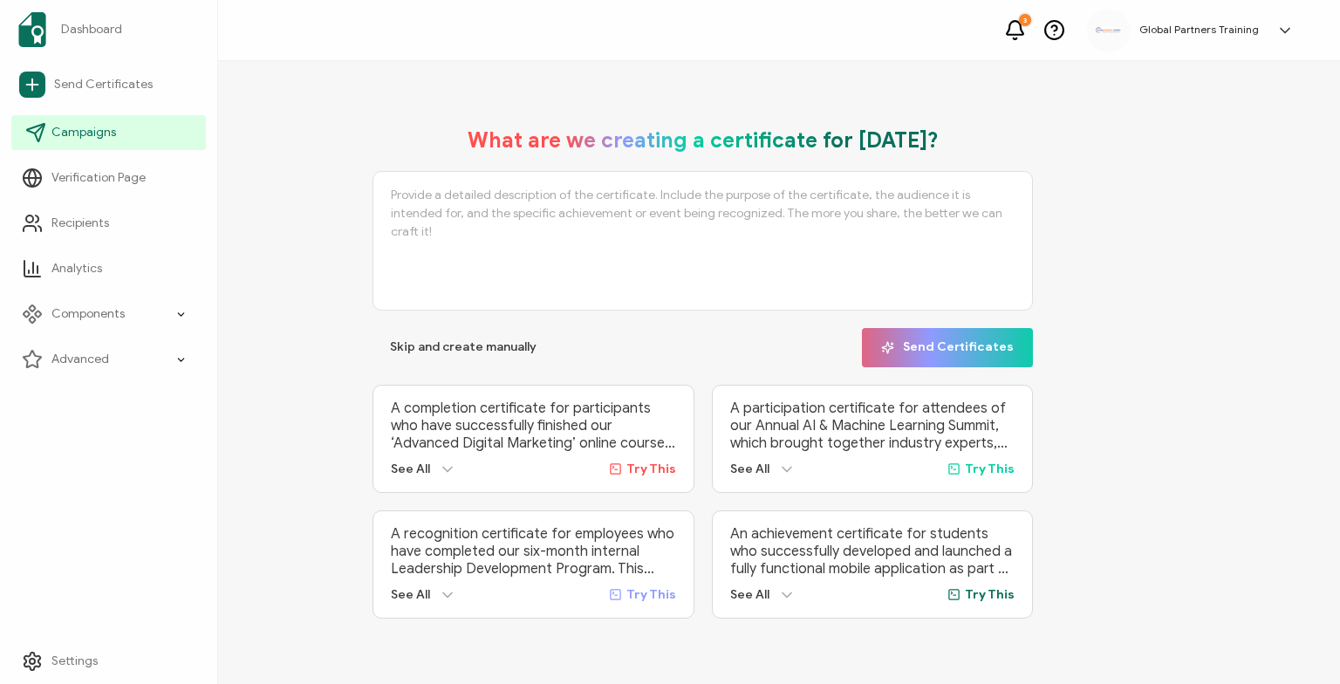
click at [84, 130] on span "Campaigns" at bounding box center [83, 132] width 65 height 17
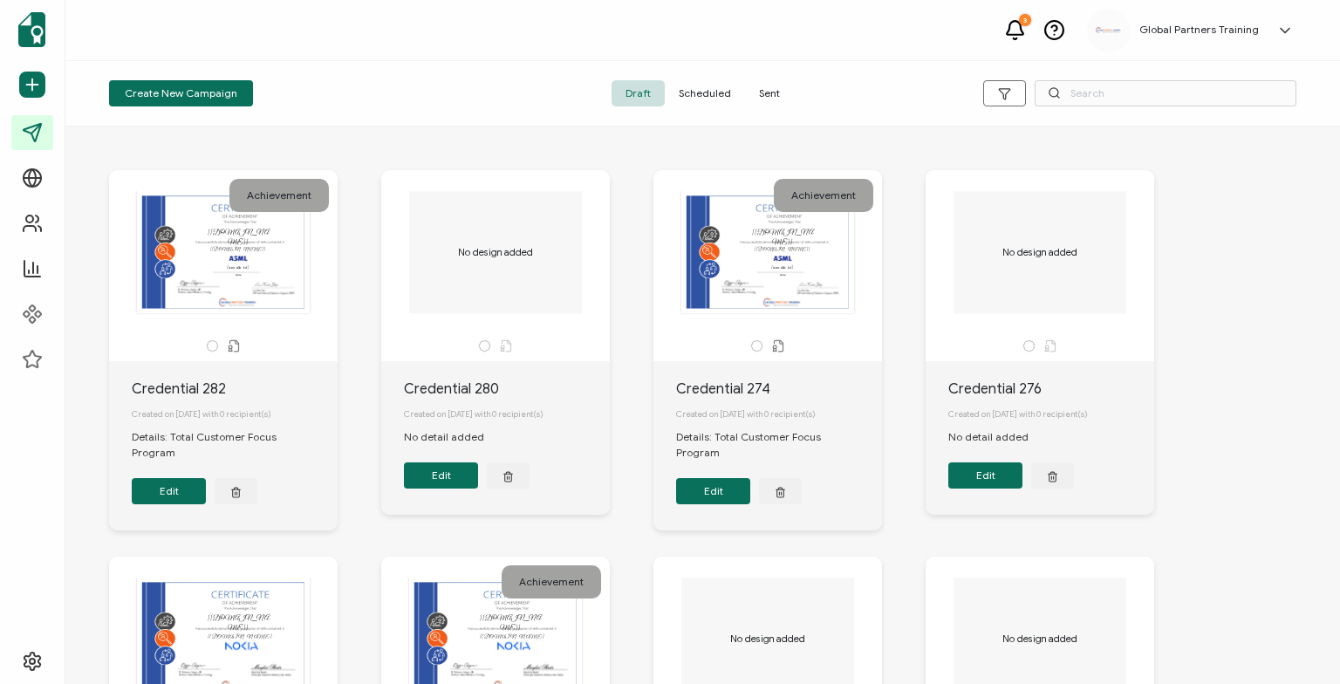
click at [770, 88] on span "Sent" at bounding box center [769, 93] width 49 height 26
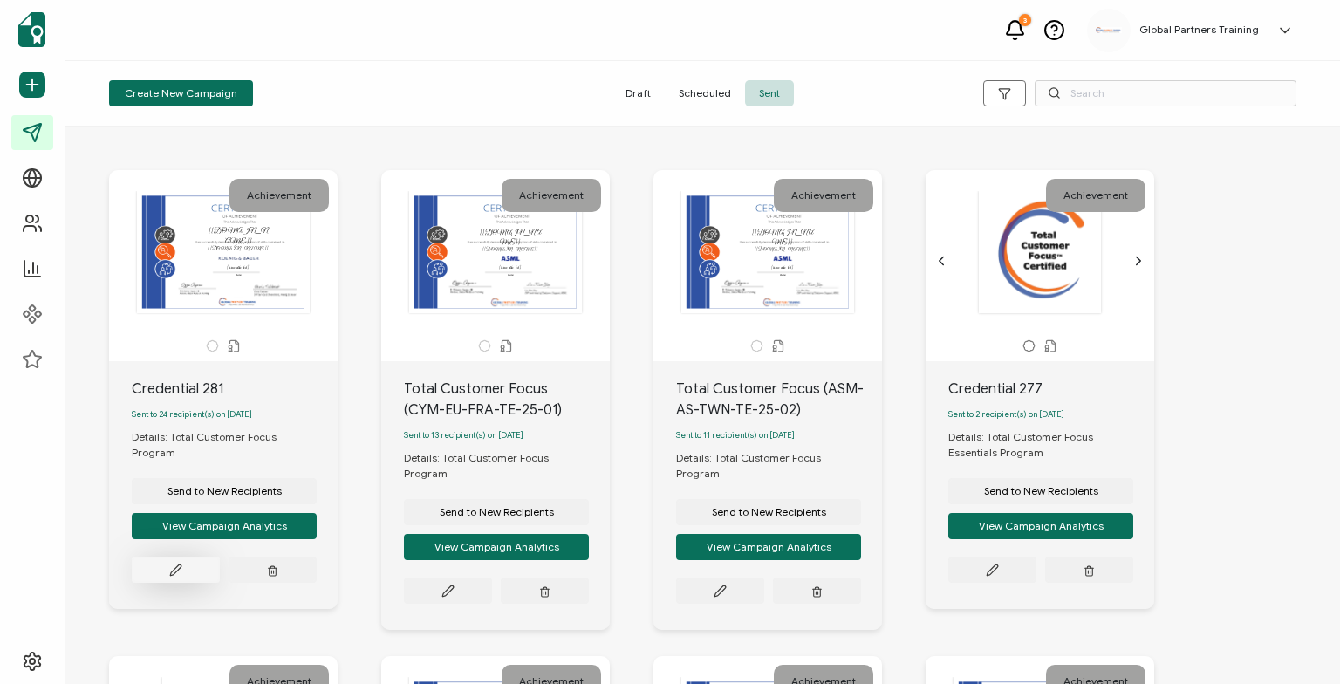
click at [180, 564] on icon at bounding box center [175, 570] width 13 height 13
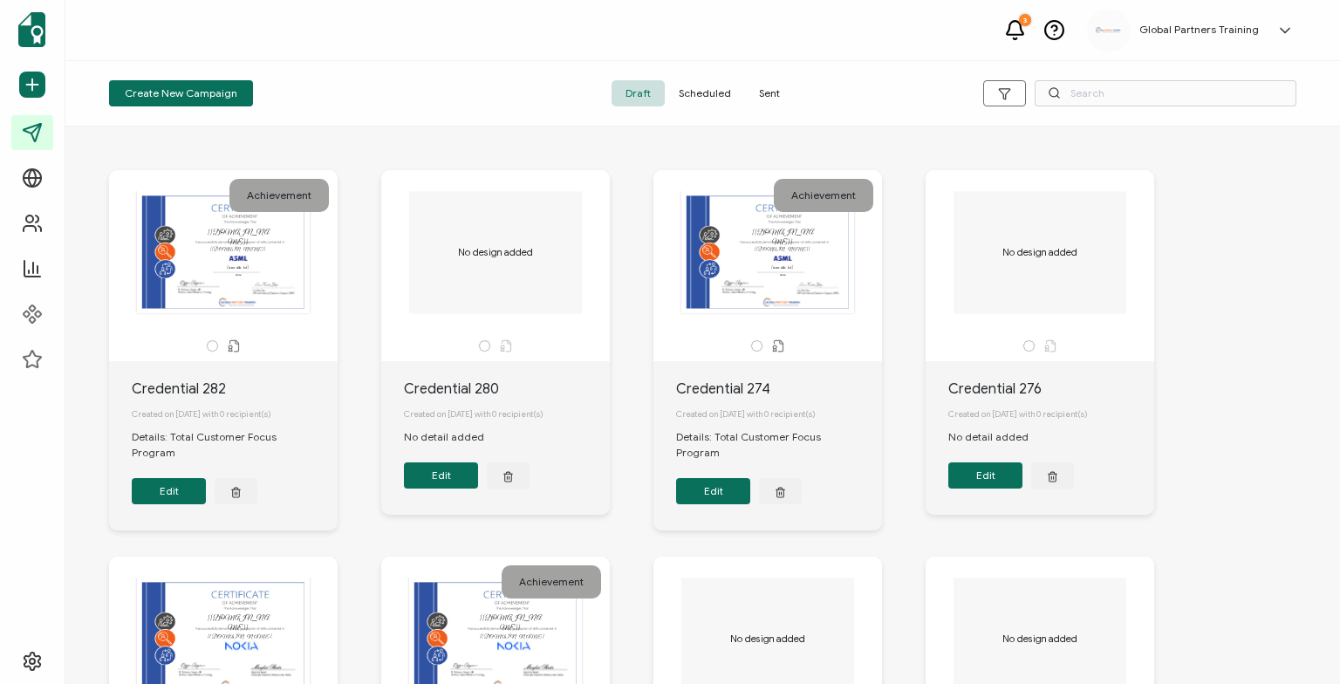
click at [197, 390] on div "Credential 282" at bounding box center [235, 389] width 206 height 21
click at [169, 478] on button "Edit" at bounding box center [169, 491] width 74 height 26
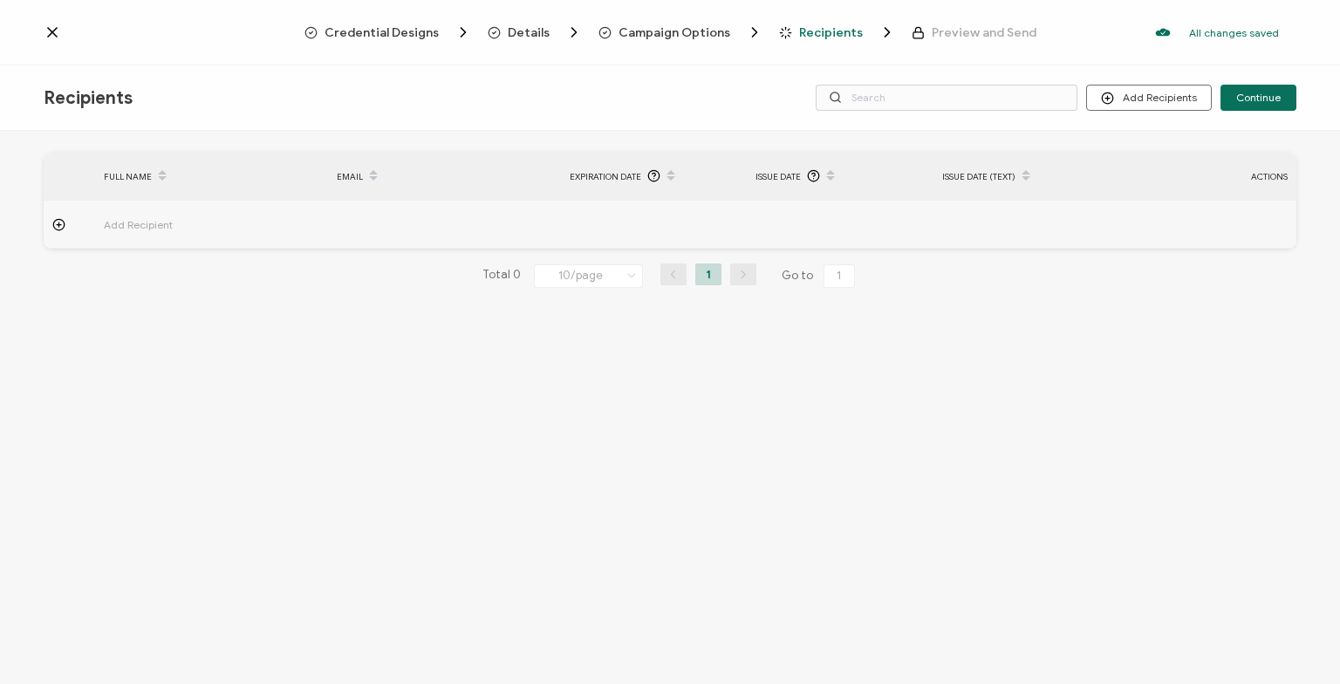
click at [664, 30] on span "Campaign Options" at bounding box center [675, 32] width 112 height 13
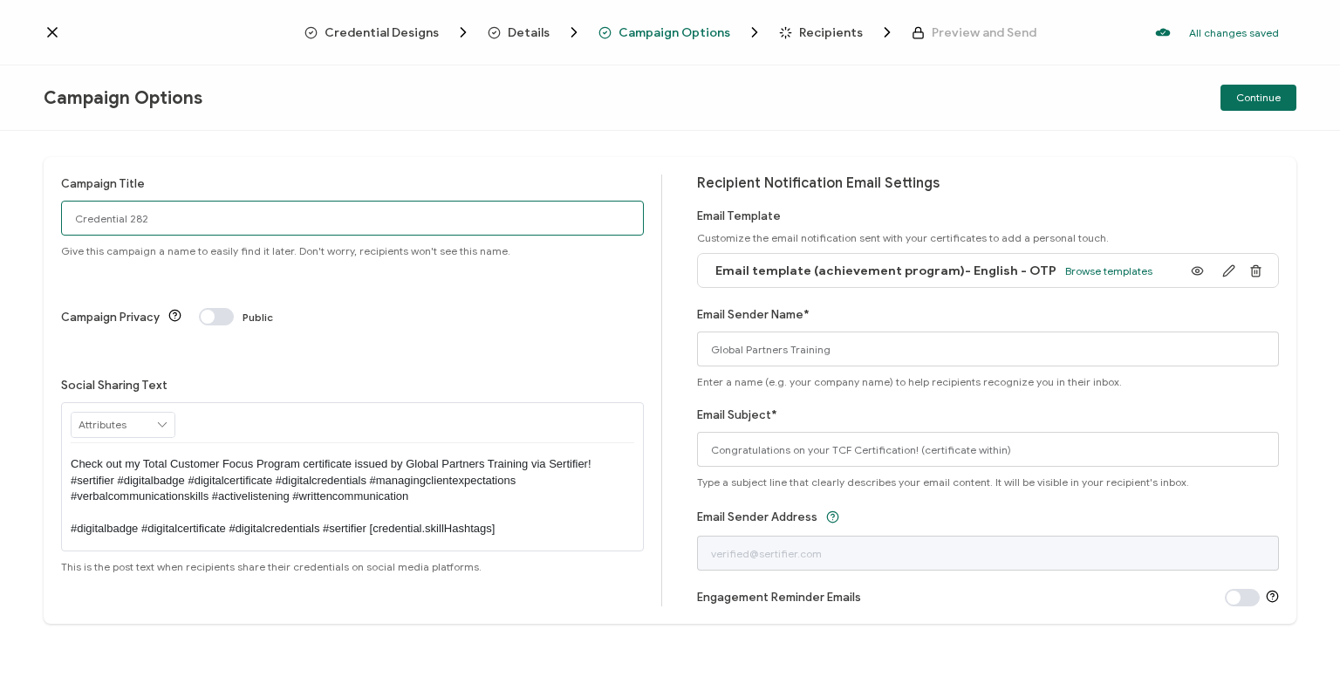
drag, startPoint x: 188, startPoint y: 229, endPoint x: 21, endPoint y: 218, distance: 167.8
click at [61, 218] on input "Credential 282" at bounding box center [352, 218] width 583 height 35
type input "KAB Wave 1 2025"
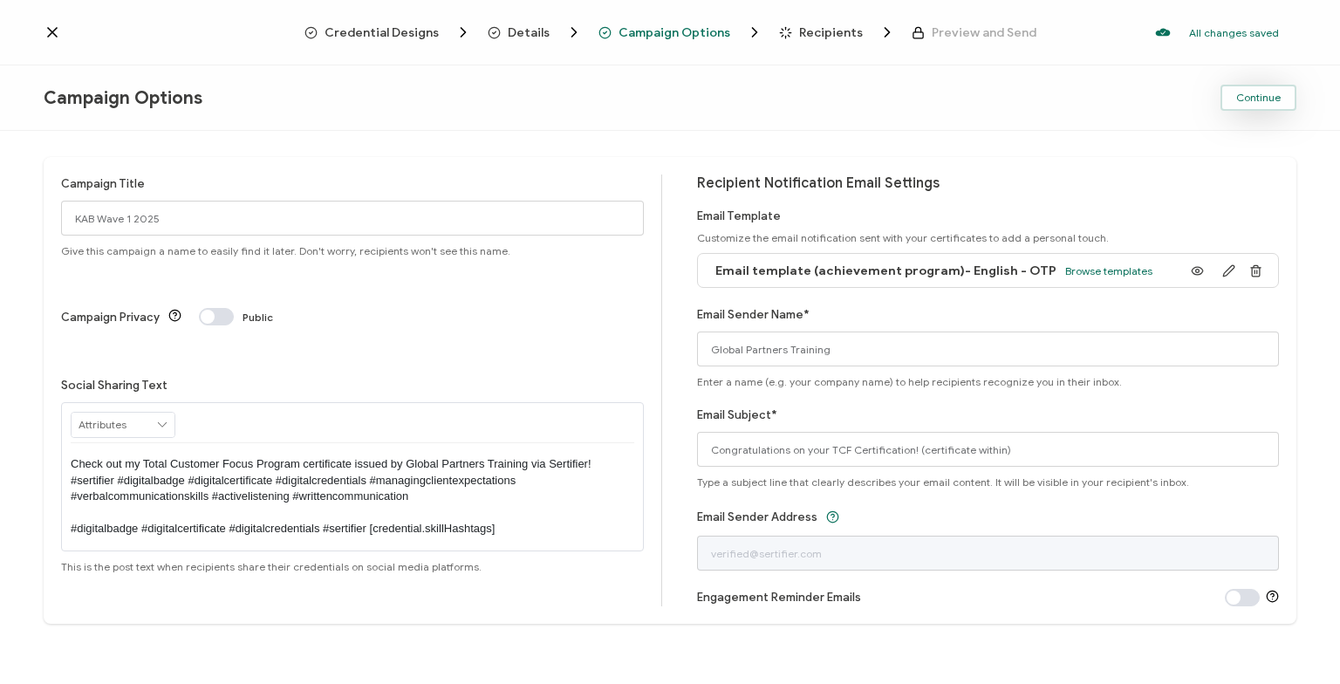
click at [1258, 97] on span "Continue" at bounding box center [1258, 97] width 44 height 10
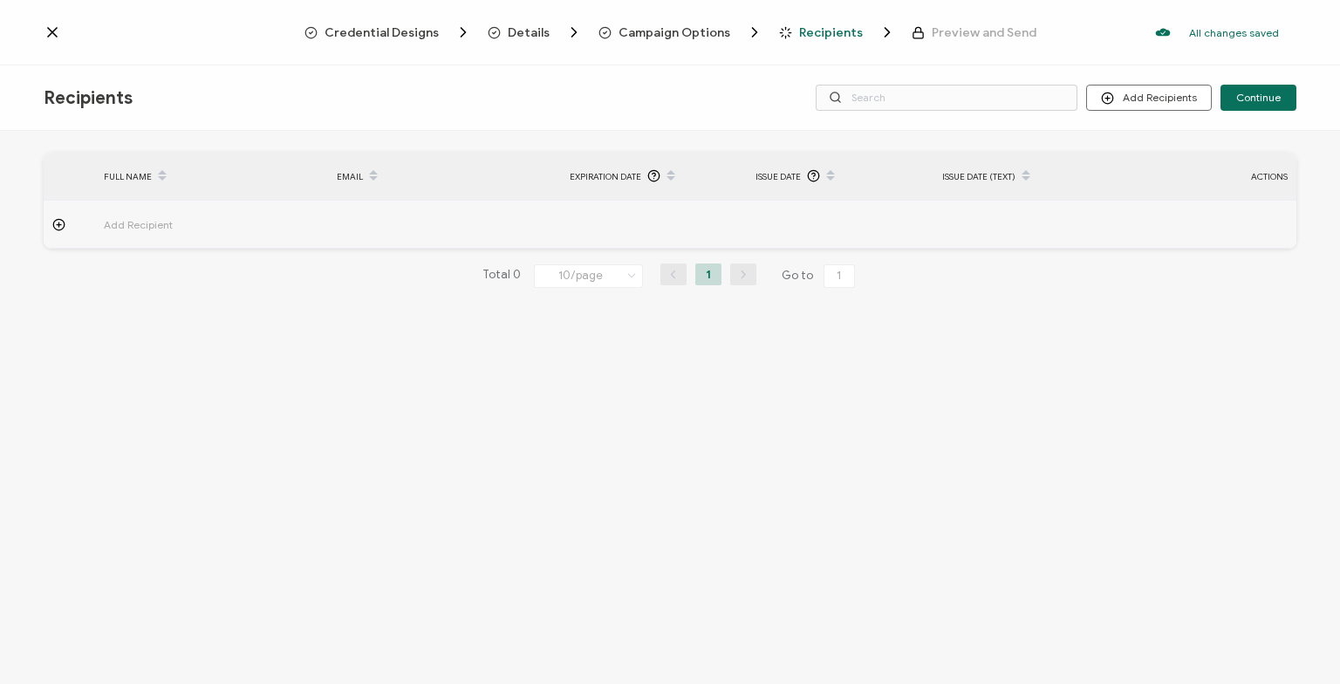
click at [58, 33] on icon at bounding box center [52, 32] width 17 height 17
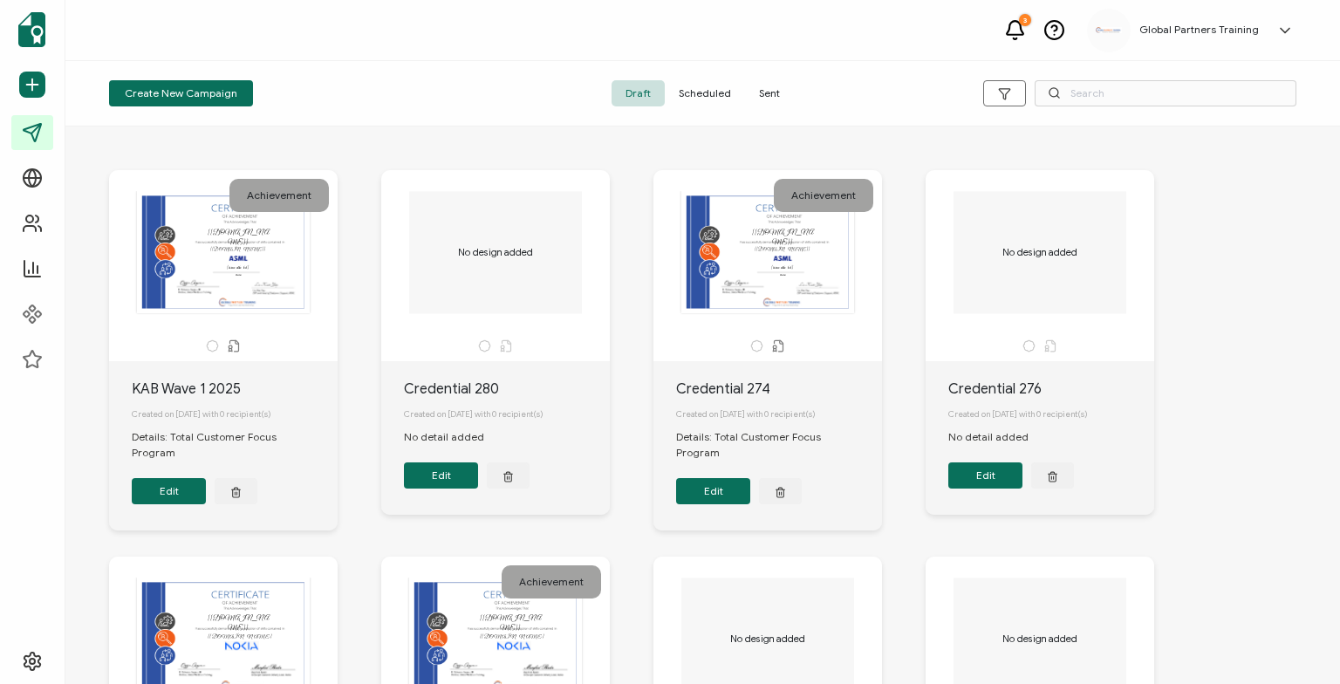
click at [772, 90] on span "Sent" at bounding box center [769, 93] width 49 height 26
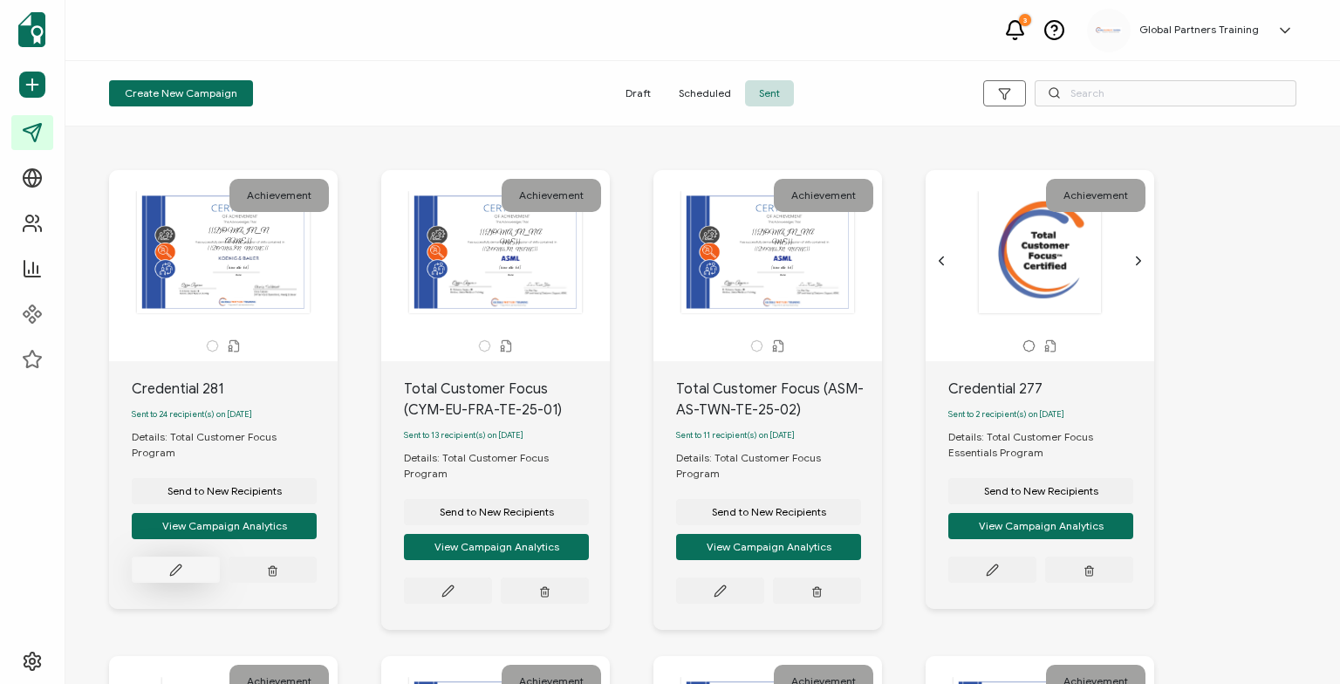
click at [170, 557] on button at bounding box center [176, 570] width 88 height 26
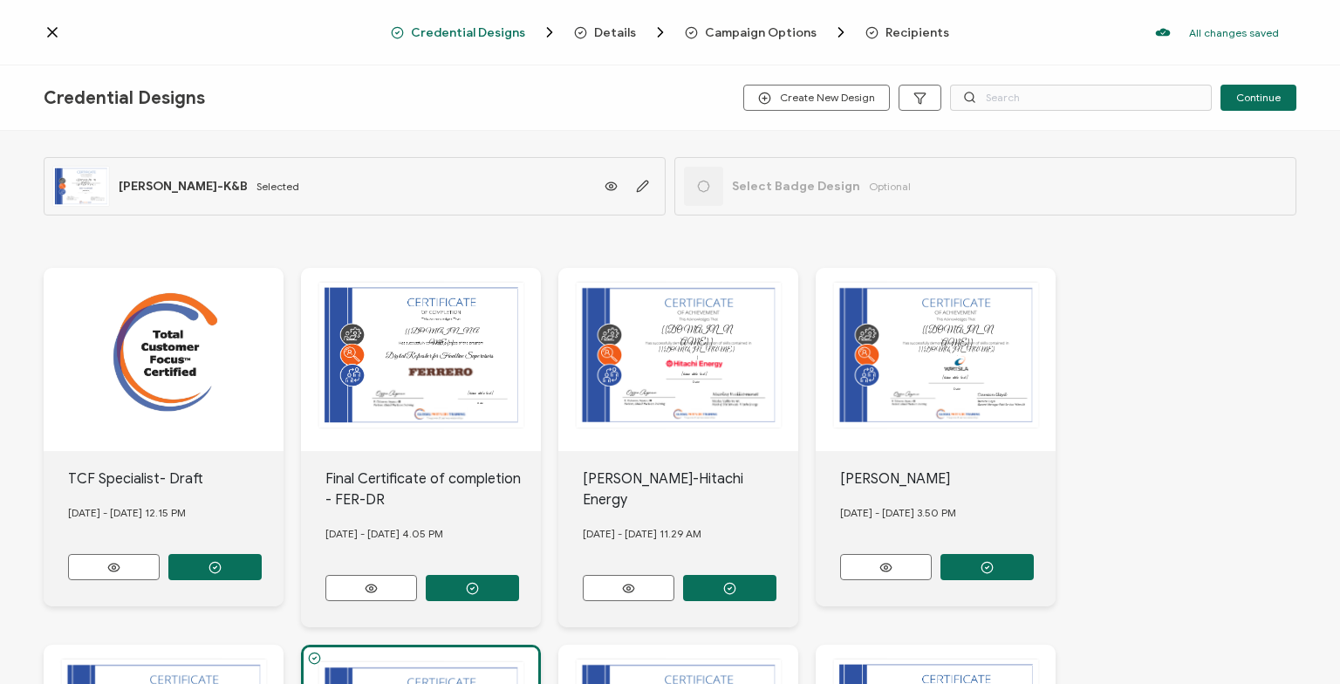
click at [51, 45] on div "Credential Designs Details Campaign Options Recipients All changes saved We sav…" at bounding box center [670, 32] width 1340 height 65
click at [51, 35] on icon at bounding box center [52, 32] width 9 height 9
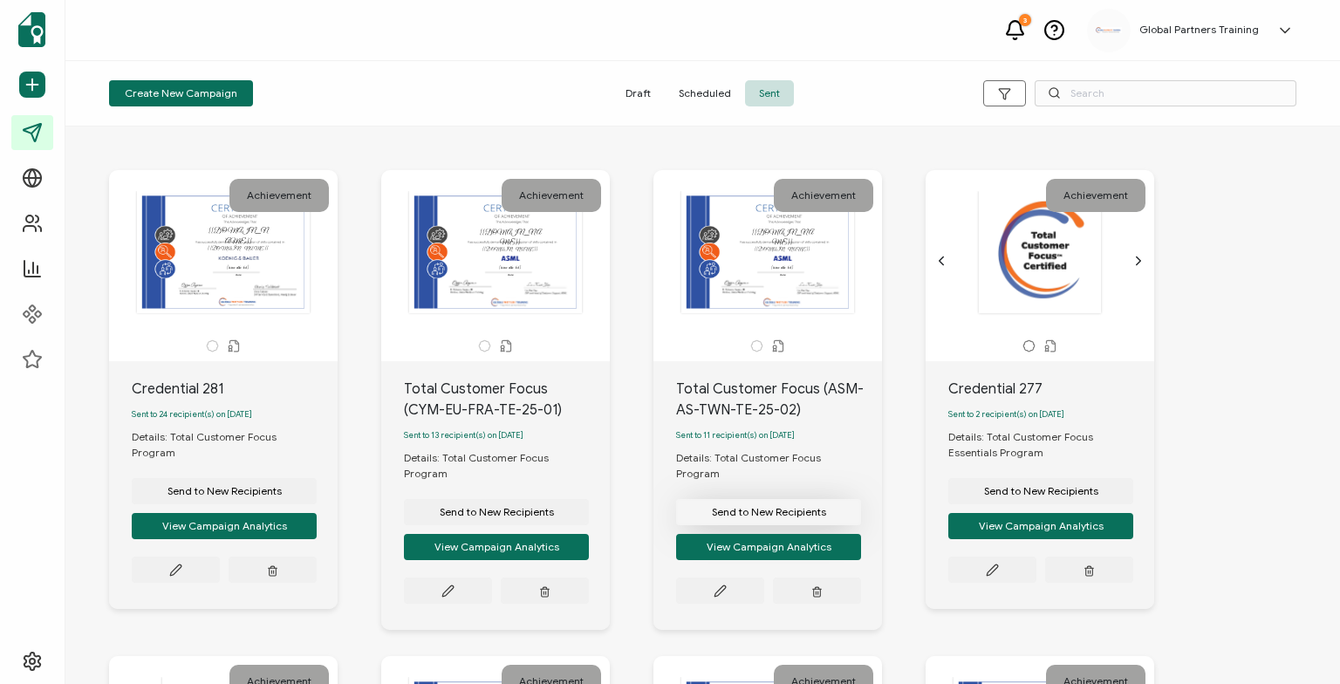
click at [783, 507] on span "Send to New Recipients" at bounding box center [769, 512] width 114 height 10
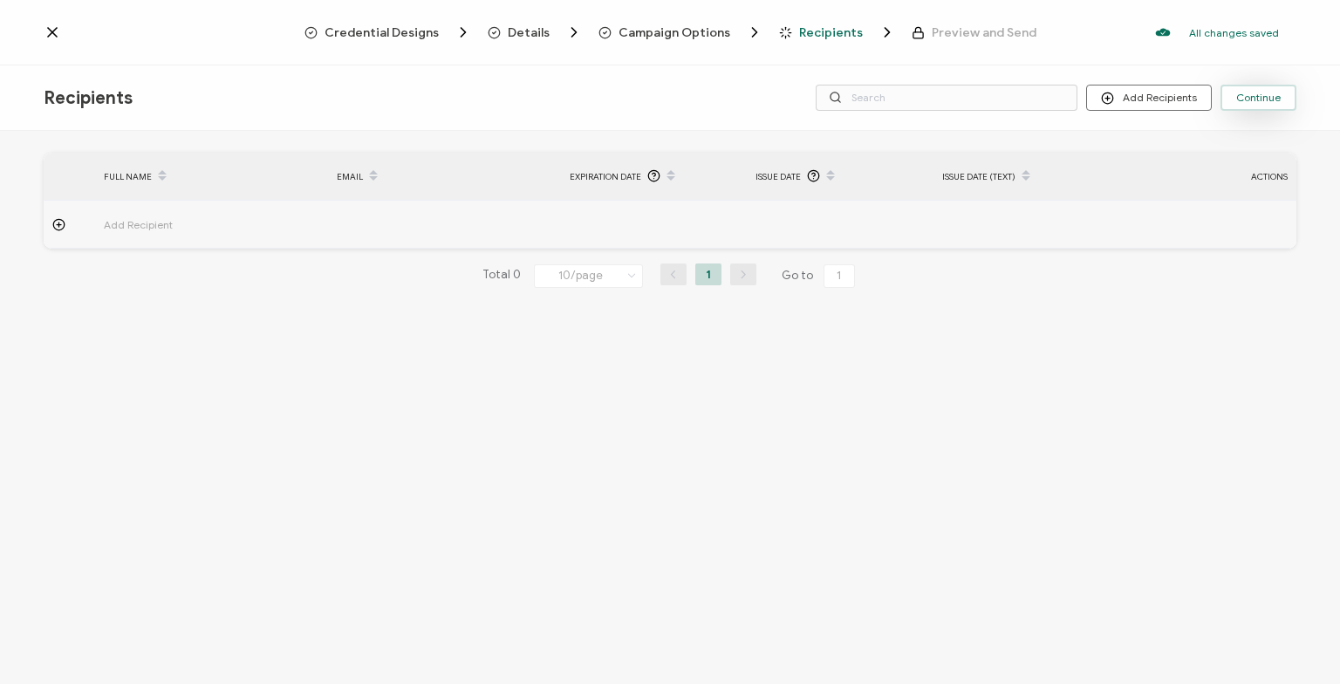
click at [1259, 100] on span "Continue" at bounding box center [1258, 97] width 44 height 10
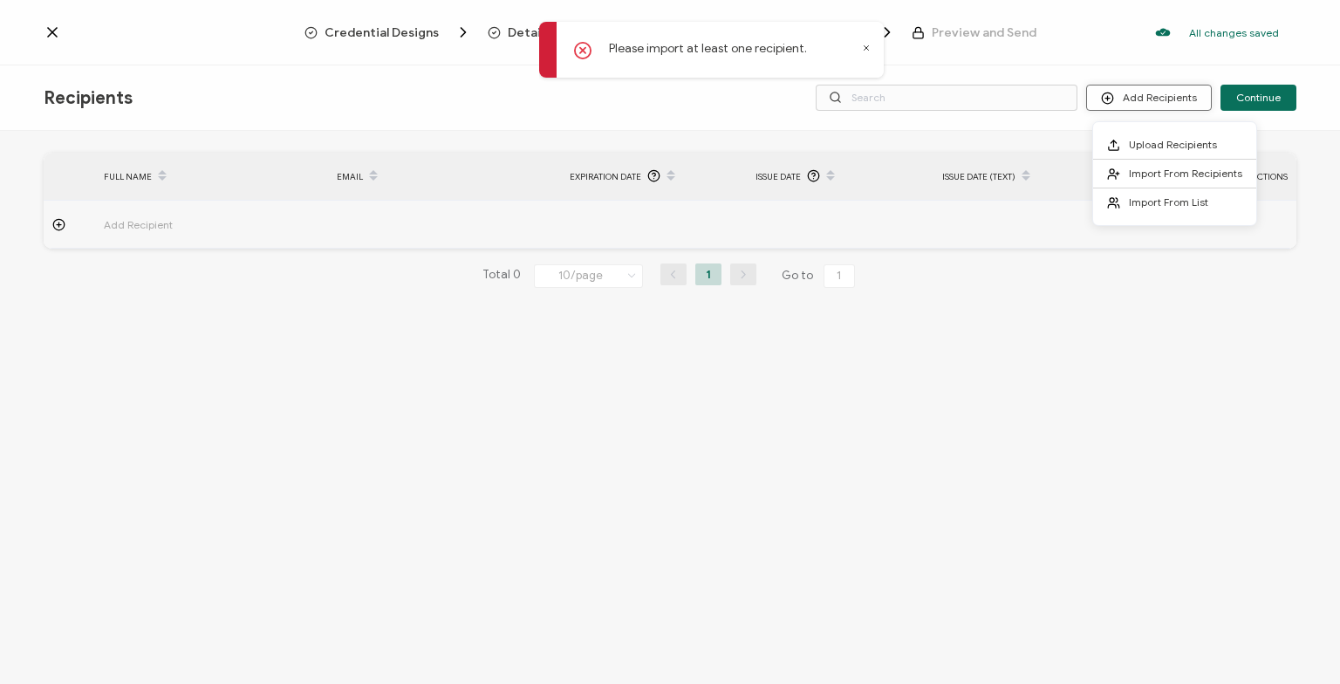
click at [1101, 104] on button "Add Recipients" at bounding box center [1149, 98] width 126 height 26
click at [1157, 92] on button "Add Recipients" at bounding box center [1149, 98] width 126 height 26
click at [1157, 99] on button "Add Recipients" at bounding box center [1149, 98] width 126 height 26
click at [1160, 141] on span "Upload Recipients" at bounding box center [1173, 144] width 88 height 13
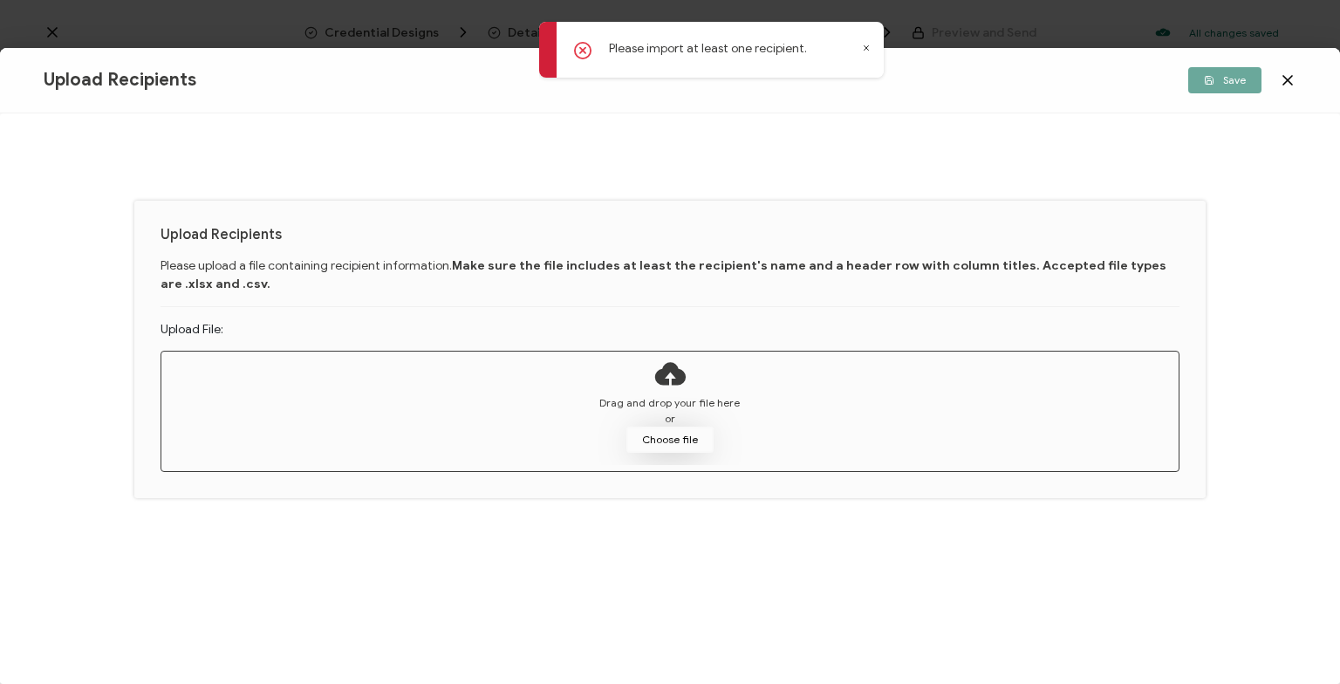
click at [675, 441] on button "Choose file" at bounding box center [669, 440] width 87 height 26
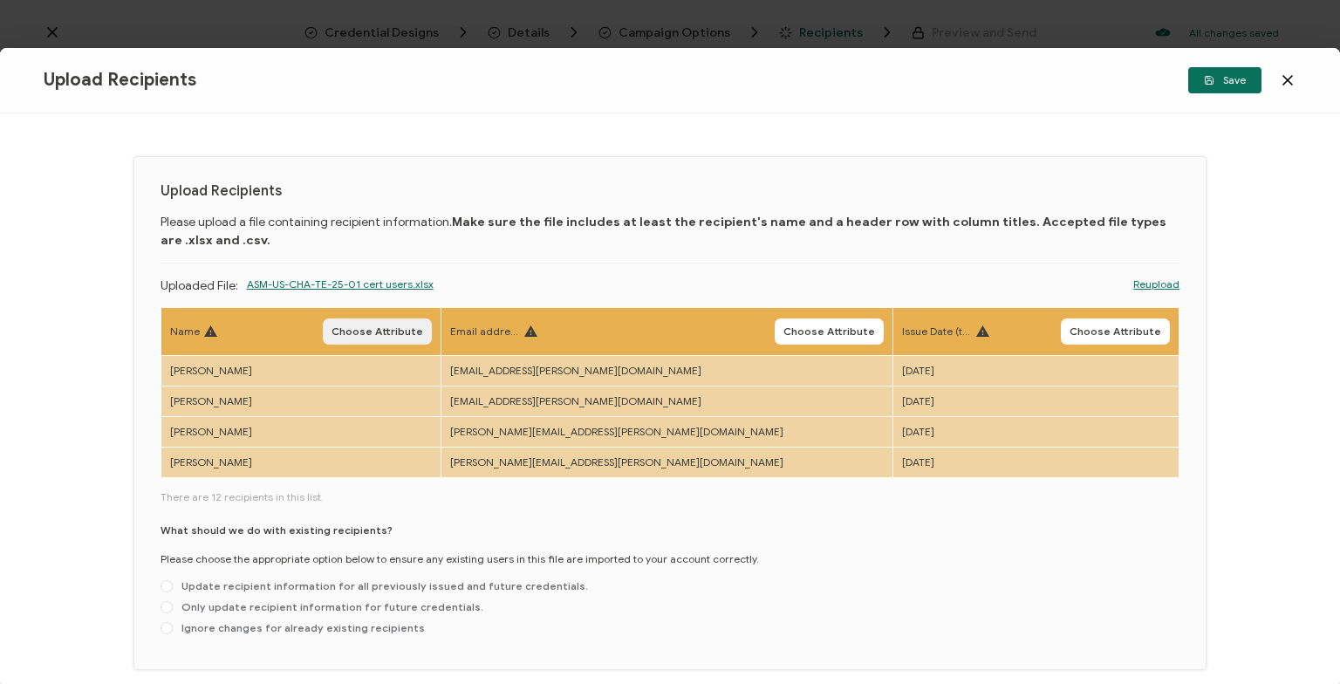
click at [423, 326] on span "Choose Attribute" at bounding box center [378, 331] width 92 height 10
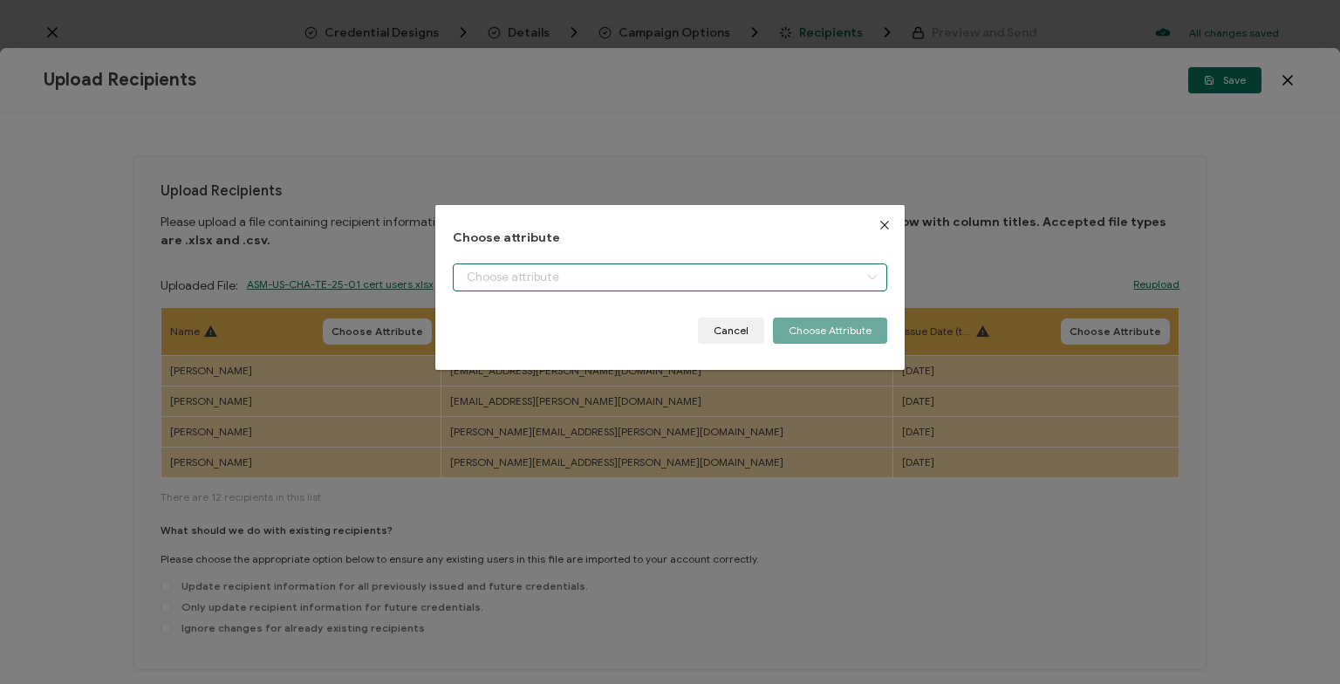
click at [550, 277] on input "dialog" at bounding box center [670, 277] width 434 height 28
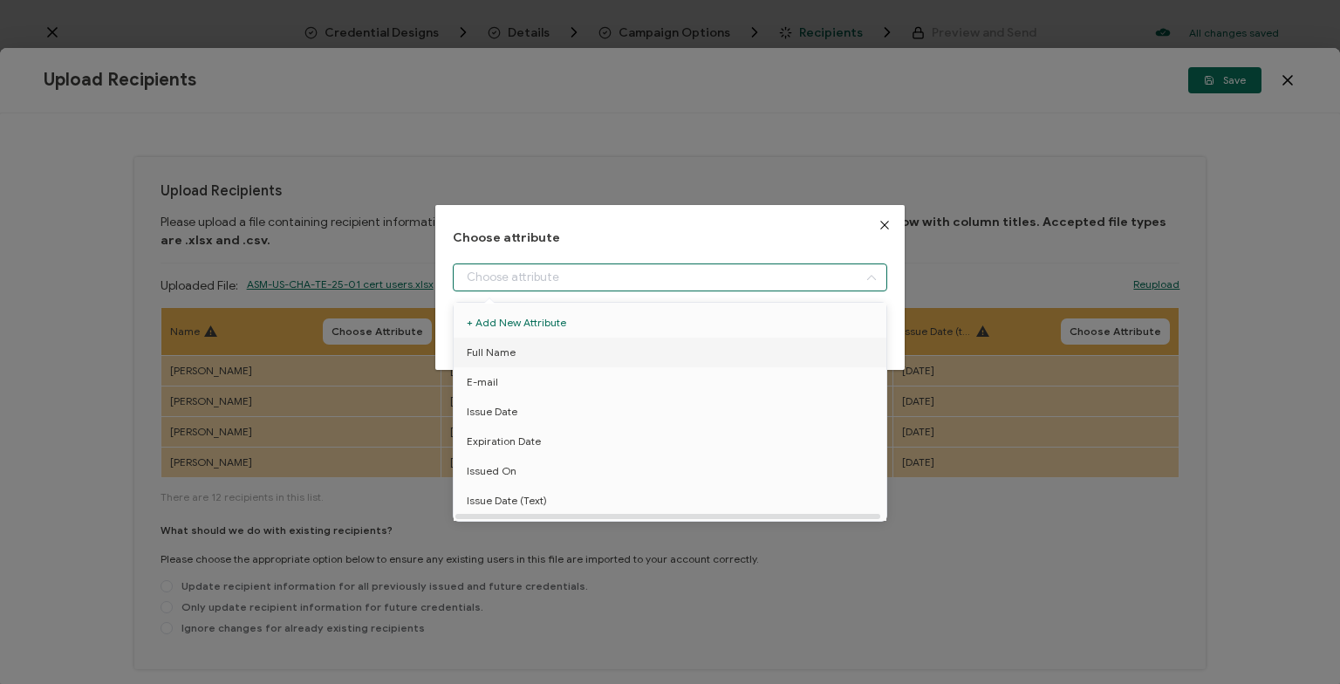
click at [544, 347] on li "Full Name" at bounding box center [669, 353] width 441 height 30
type input "Full Name"
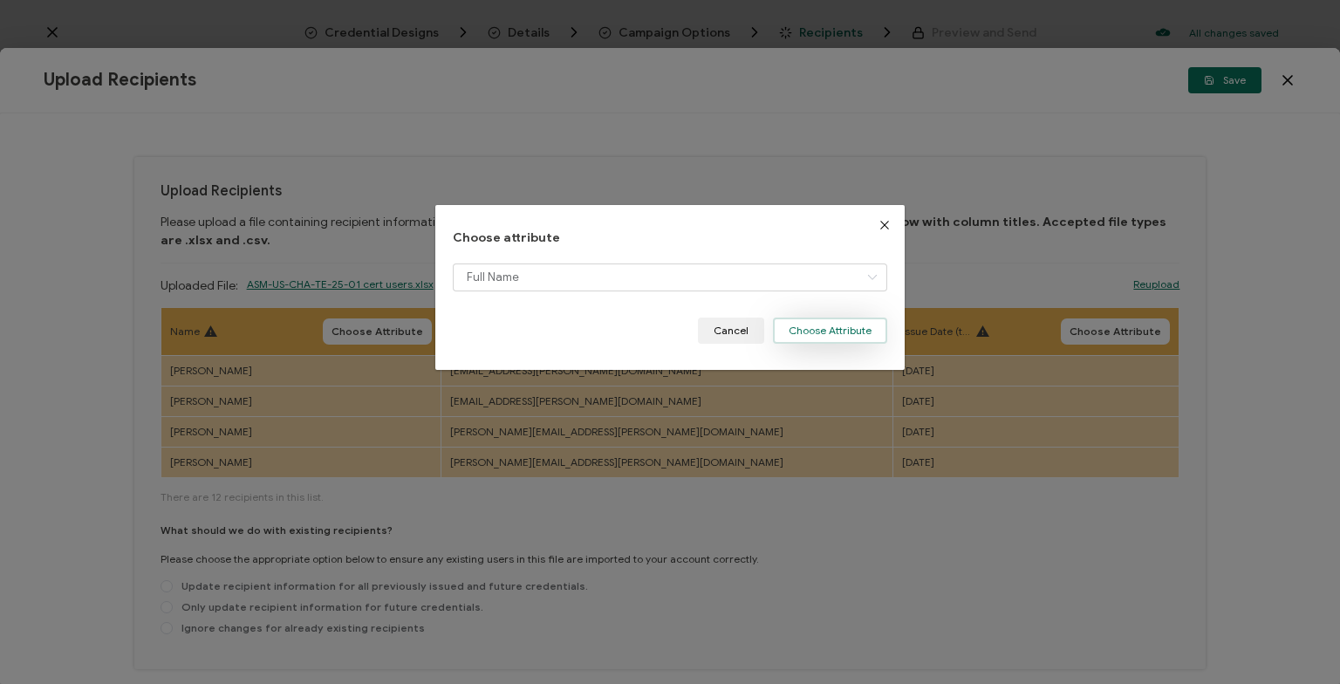
click at [813, 324] on button "Choose Attribute" at bounding box center [830, 331] width 114 height 26
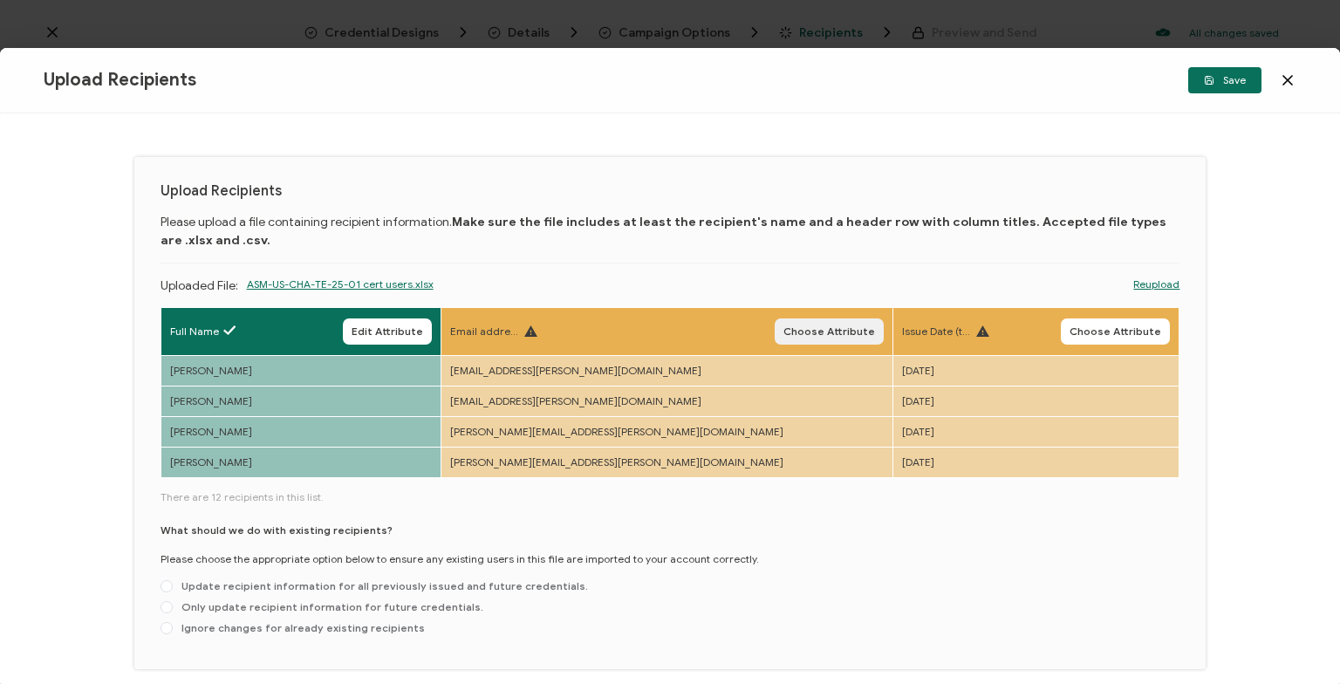
click at [783, 332] on span "Choose Attribute" at bounding box center [829, 331] width 92 height 10
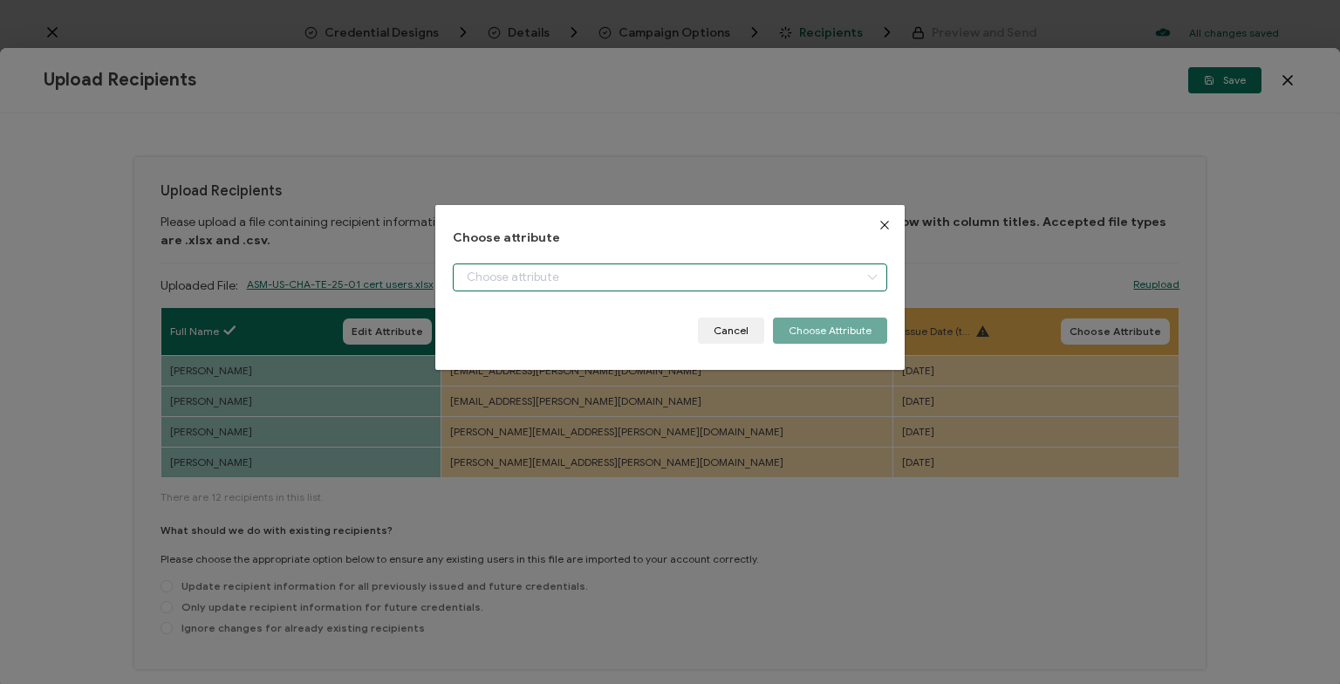
click at [590, 274] on input "dialog" at bounding box center [670, 277] width 434 height 28
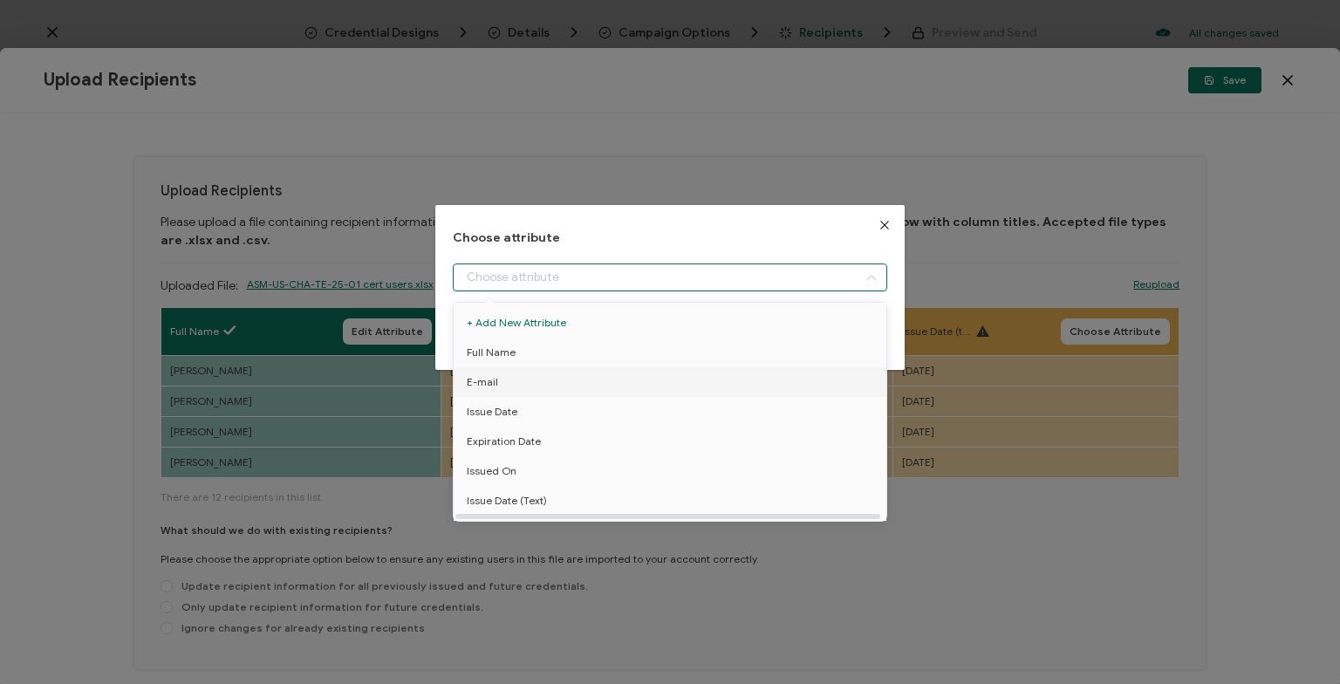
click at [517, 383] on li "E-mail" at bounding box center [669, 382] width 441 height 30
type input "E-mail"
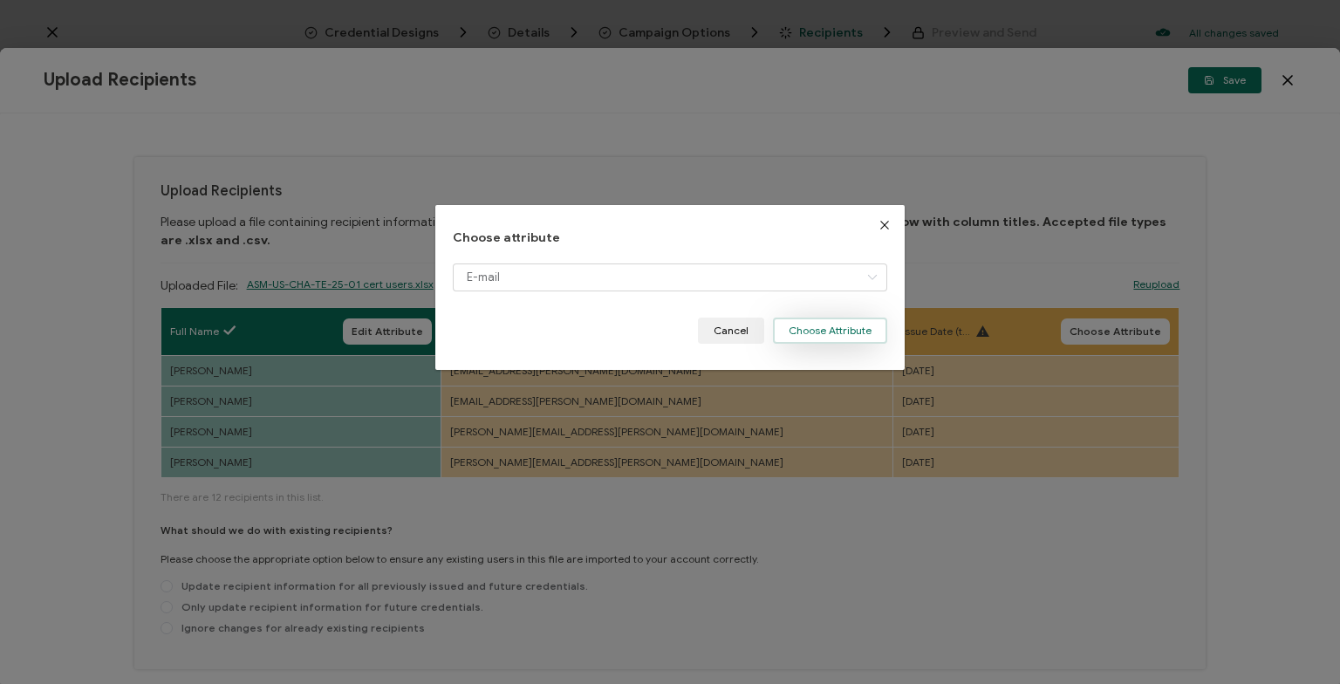
click at [852, 323] on button "Choose Attribute" at bounding box center [830, 331] width 114 height 26
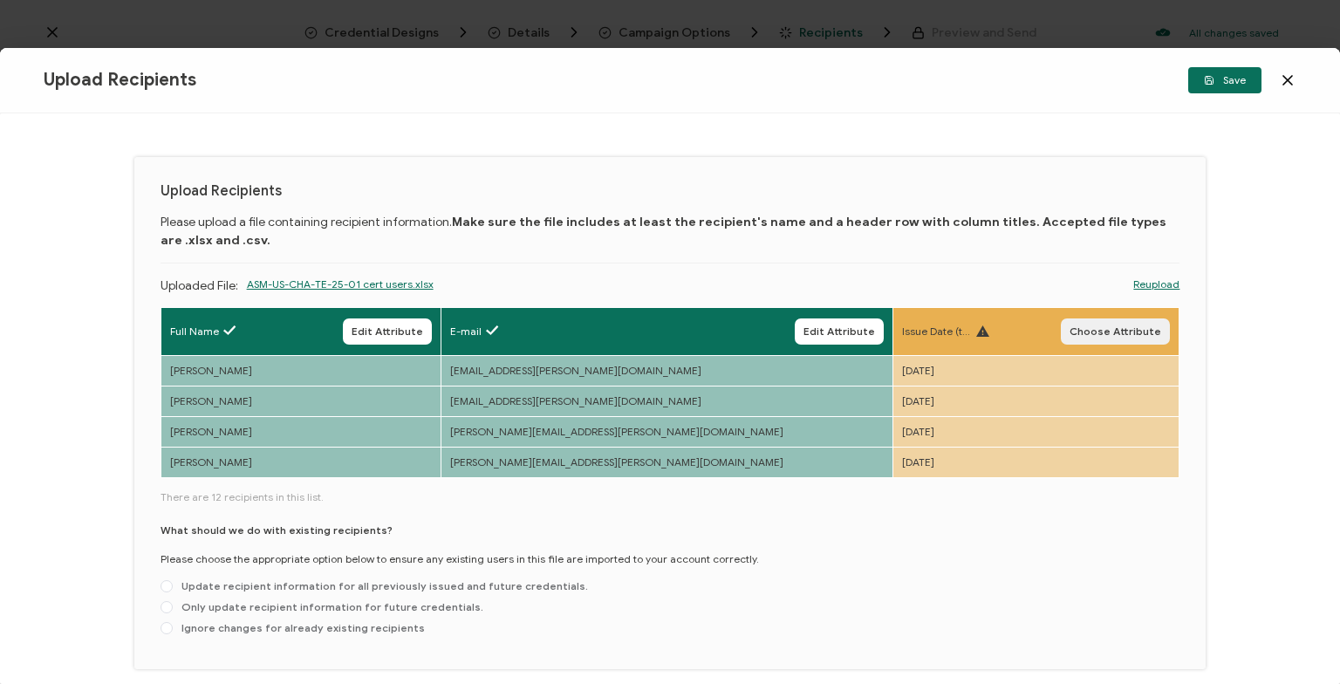
click at [1111, 331] on span "Choose Attribute" at bounding box center [1116, 331] width 92 height 10
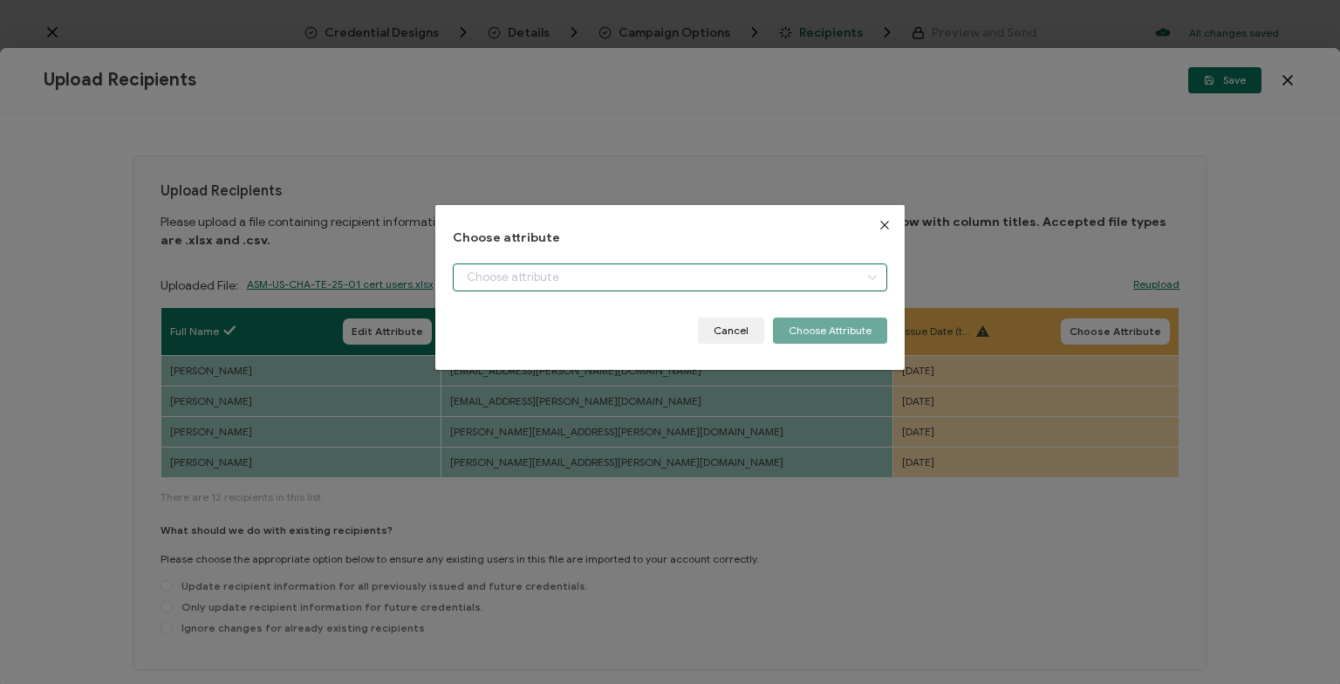
click at [606, 282] on input "dialog" at bounding box center [670, 277] width 434 height 28
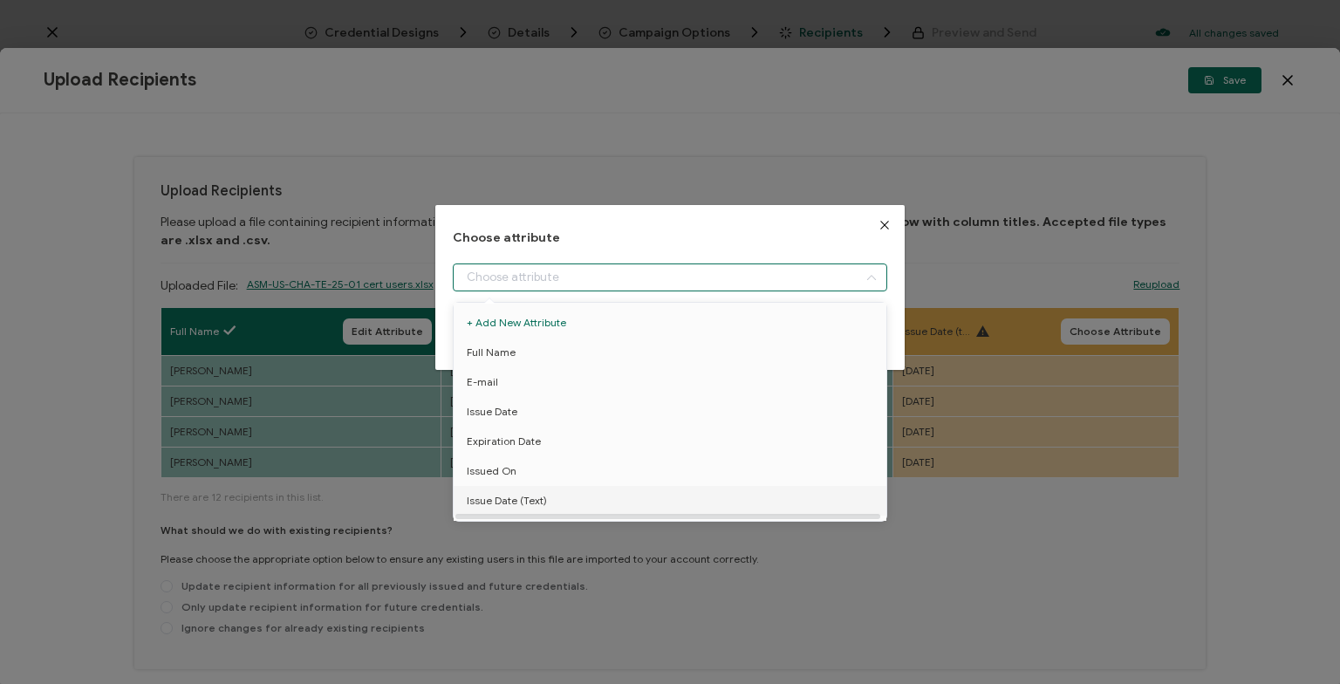
click at [539, 490] on span "Issue Date (Text)" at bounding box center [507, 501] width 80 height 30
type input "Issue Date (Text)"
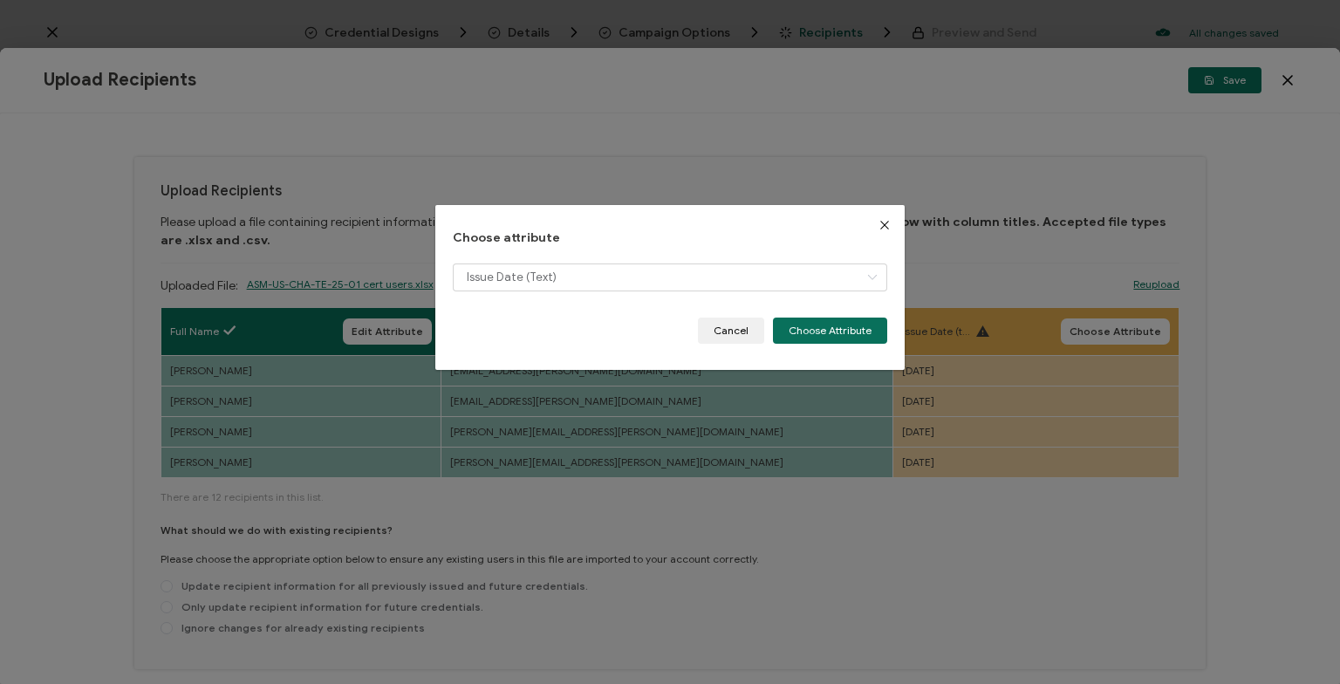
click at [166, 627] on div "Choose attribute Issue Date (Text) Cancel Choose Attribute" at bounding box center [670, 342] width 1340 height 684
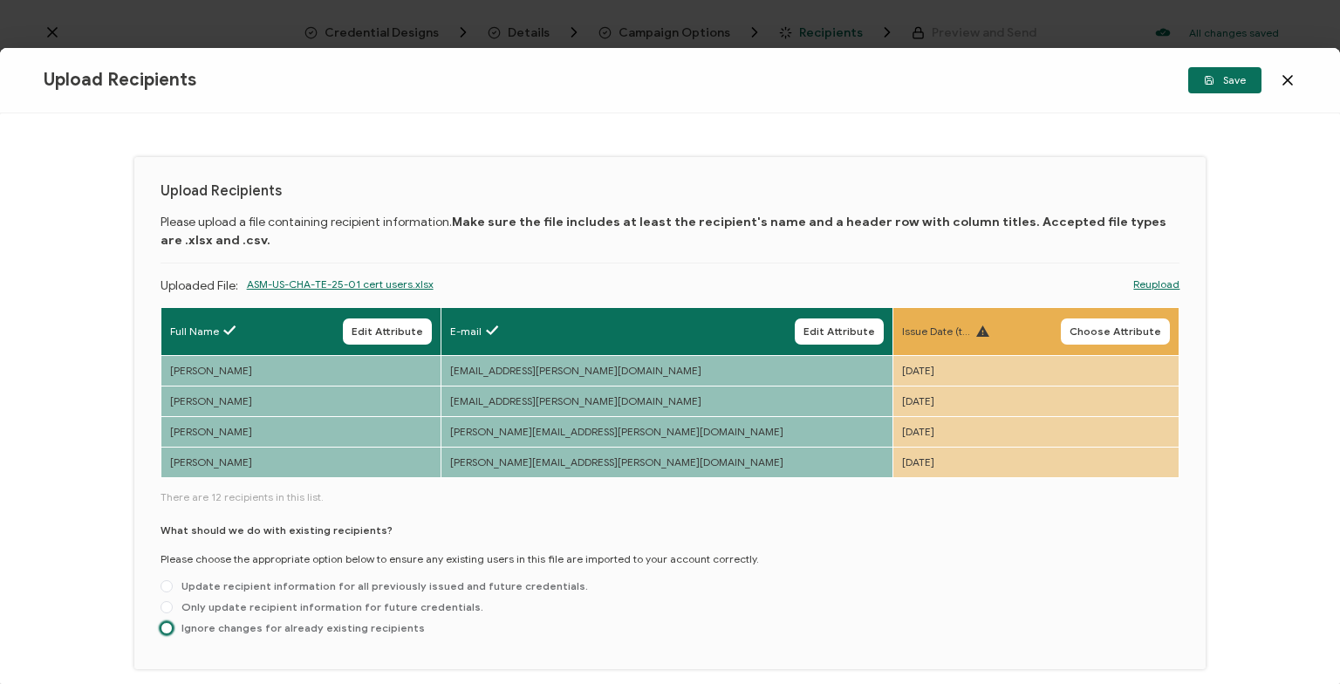
click at [172, 629] on span at bounding box center [167, 628] width 12 height 12
click at [172, 629] on input "Ignore changes for already existing recipients" at bounding box center [167, 629] width 12 height 14
radio input "true"
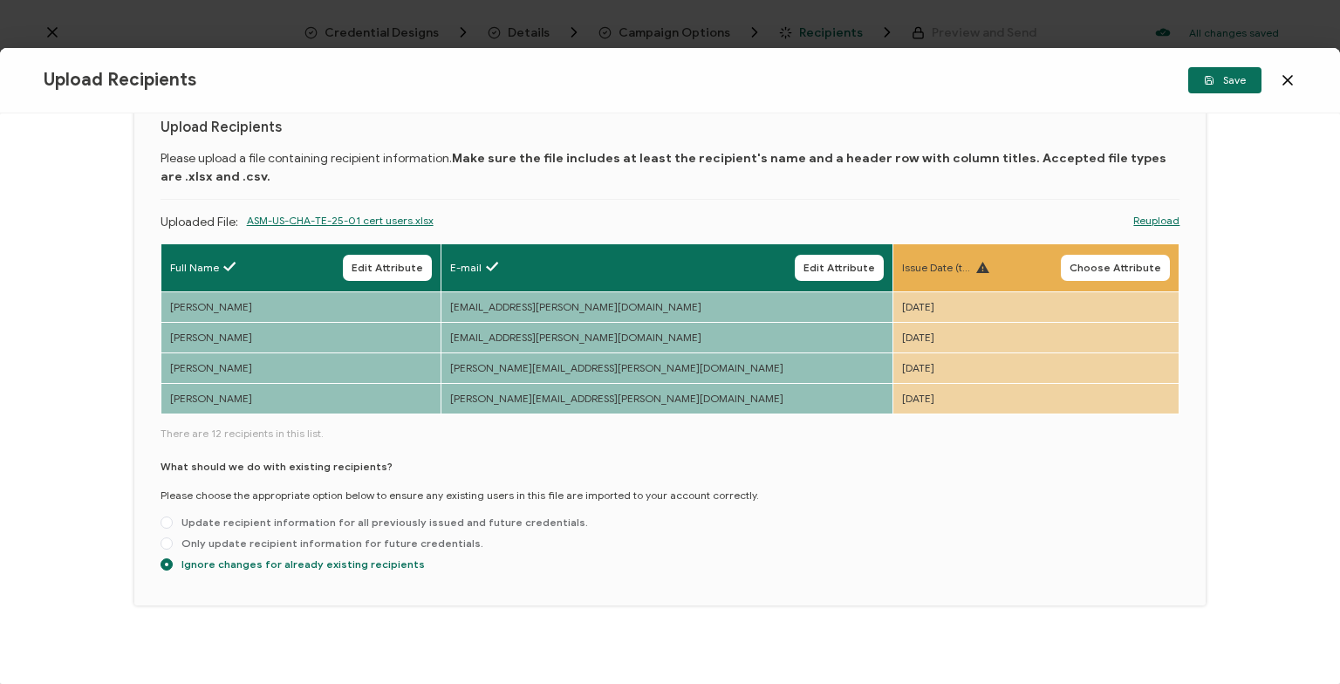
scroll to position [72, 0]
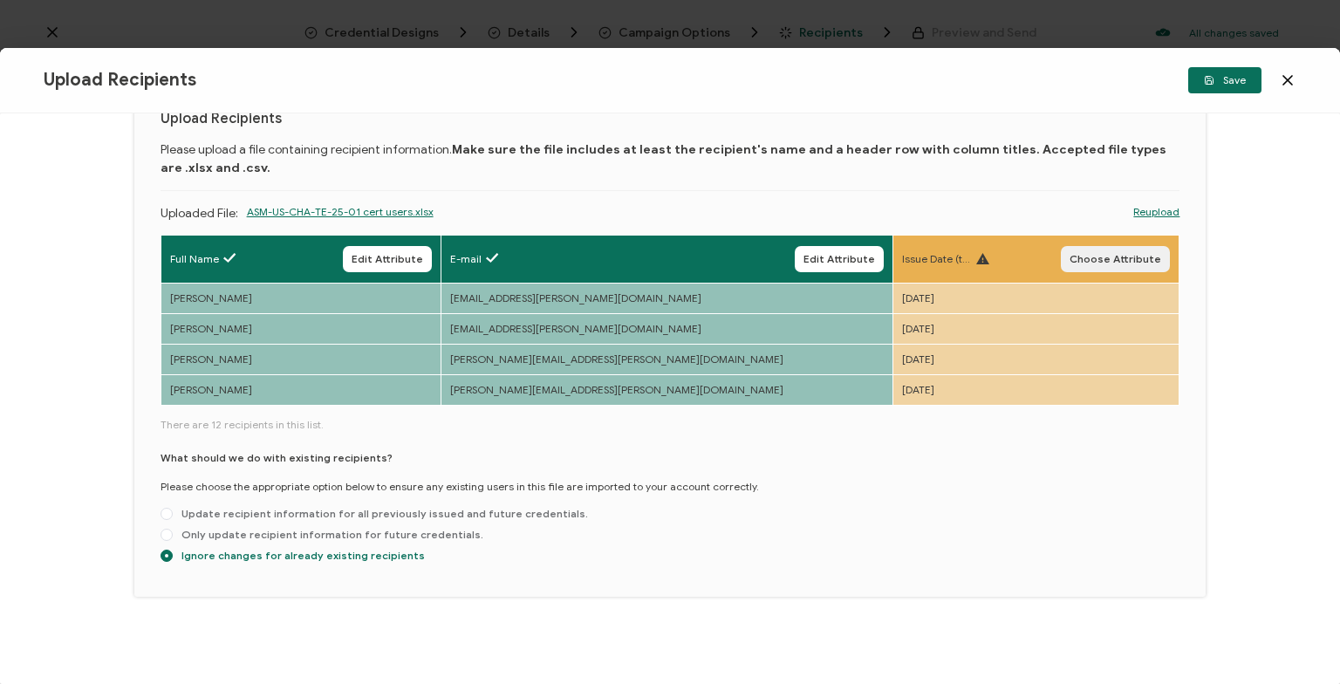
click at [1107, 263] on span "Choose Attribute" at bounding box center [1116, 259] width 92 height 10
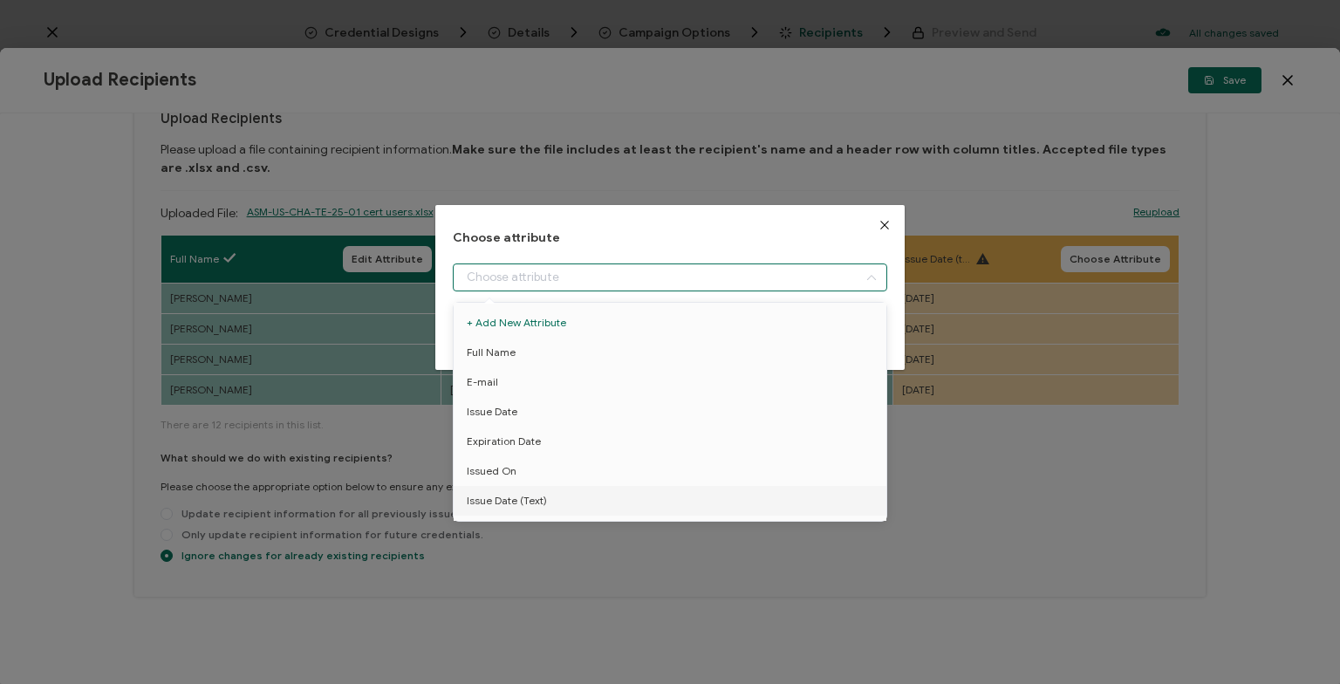
click at [687, 280] on input "dialog" at bounding box center [670, 277] width 434 height 28
click at [536, 497] on span "Issue Date (Text)" at bounding box center [507, 501] width 80 height 30
type input "Issue Date (Text)"
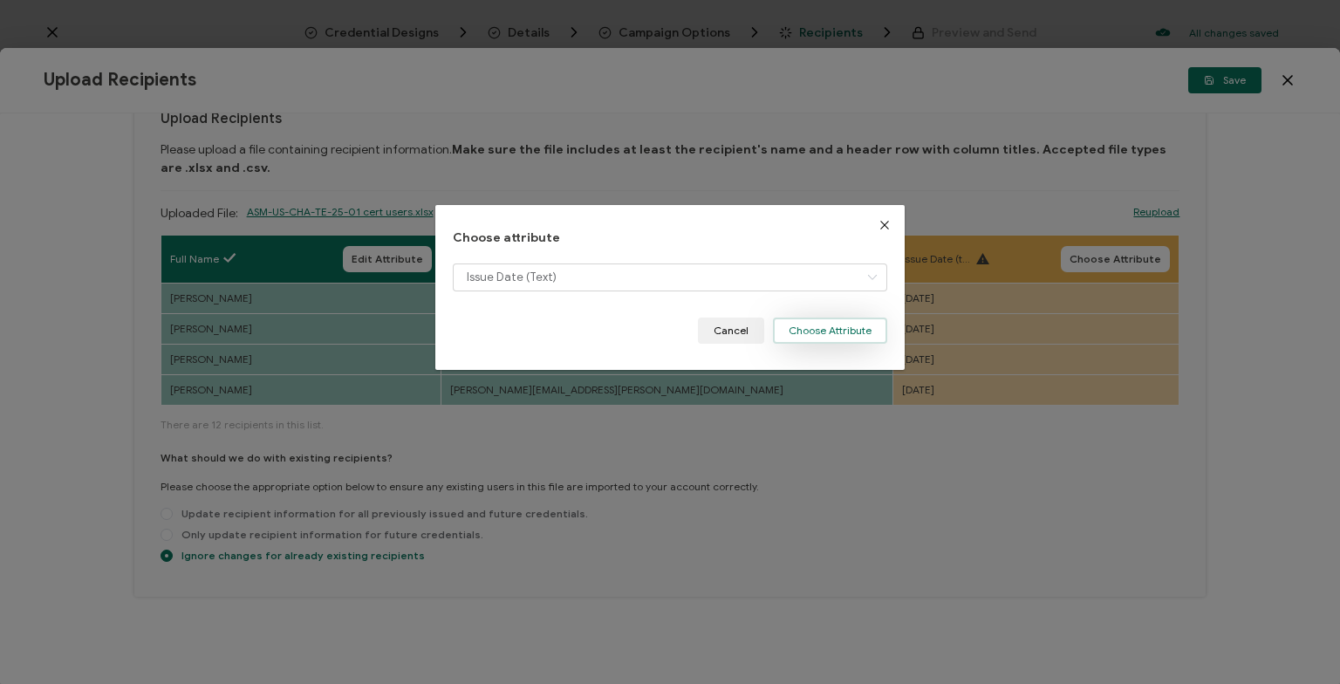
click at [817, 326] on button "Choose Attribute" at bounding box center [830, 331] width 114 height 26
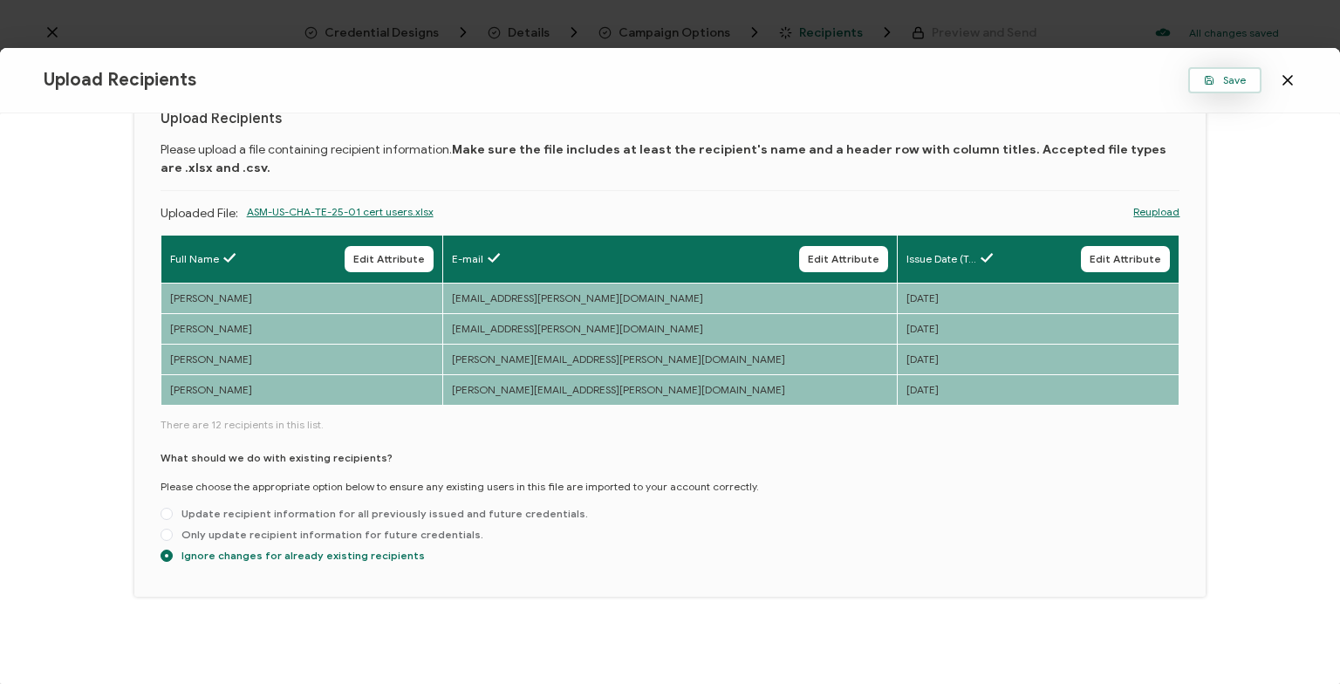
click at [1215, 75] on span "Save" at bounding box center [1225, 80] width 42 height 10
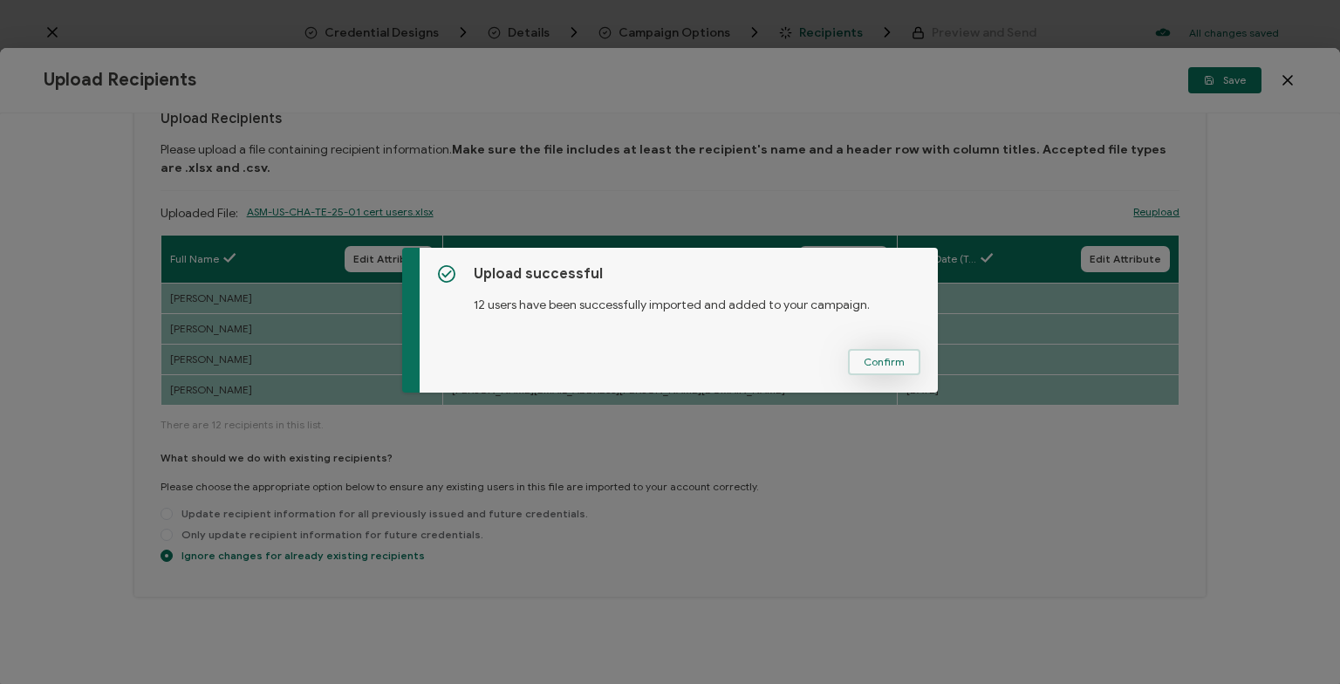
click at [899, 361] on span "Confirm" at bounding box center [884, 362] width 41 height 10
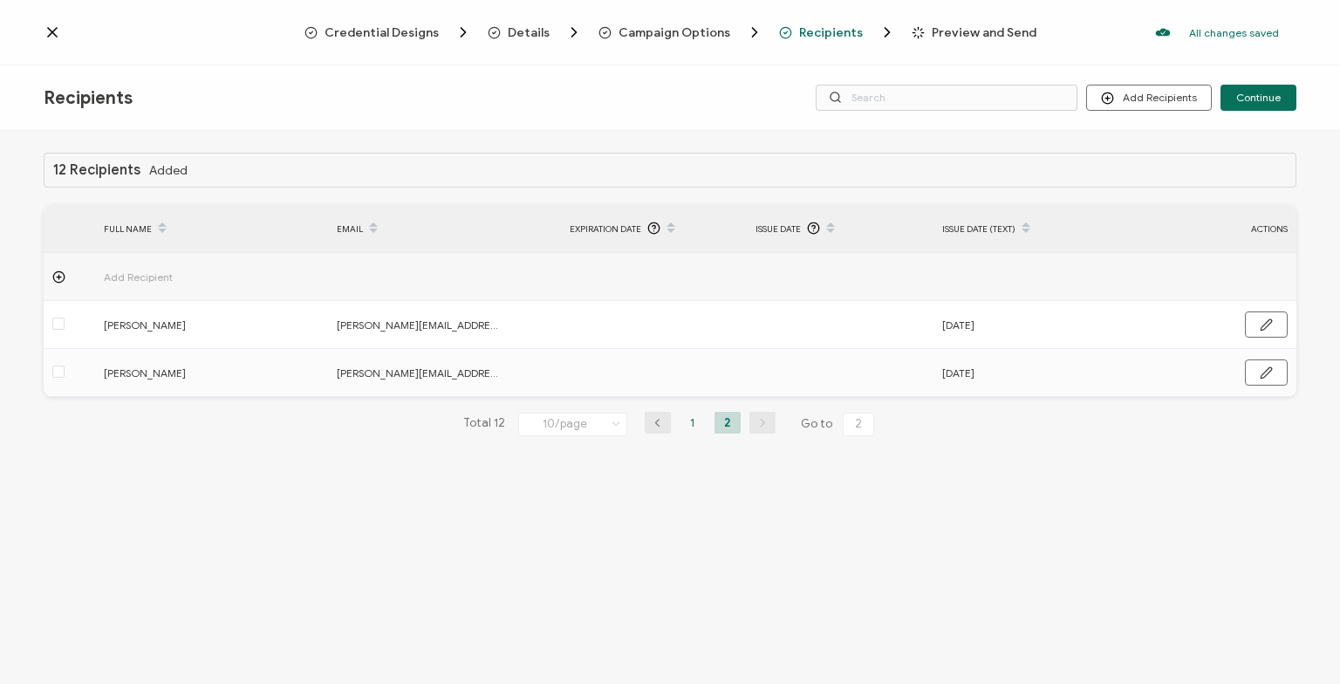
click at [682, 424] on li "1" at bounding box center [693, 423] width 26 height 22
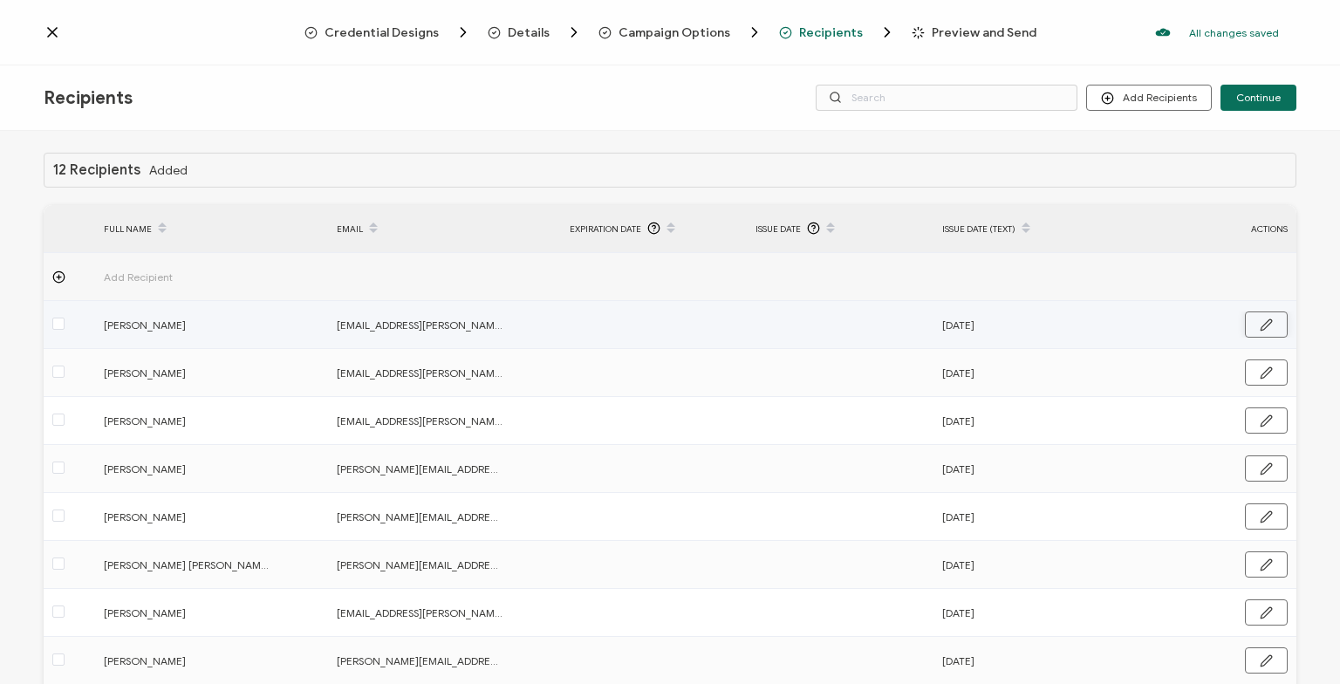
click at [1274, 323] on button "button" at bounding box center [1266, 324] width 43 height 26
drag, startPoint x: 1072, startPoint y: 320, endPoint x: 873, endPoint y: 341, distance: 200.0
click at [942, 339] on input "[DATE]" at bounding box center [1018, 325] width 153 height 28
type input "S"
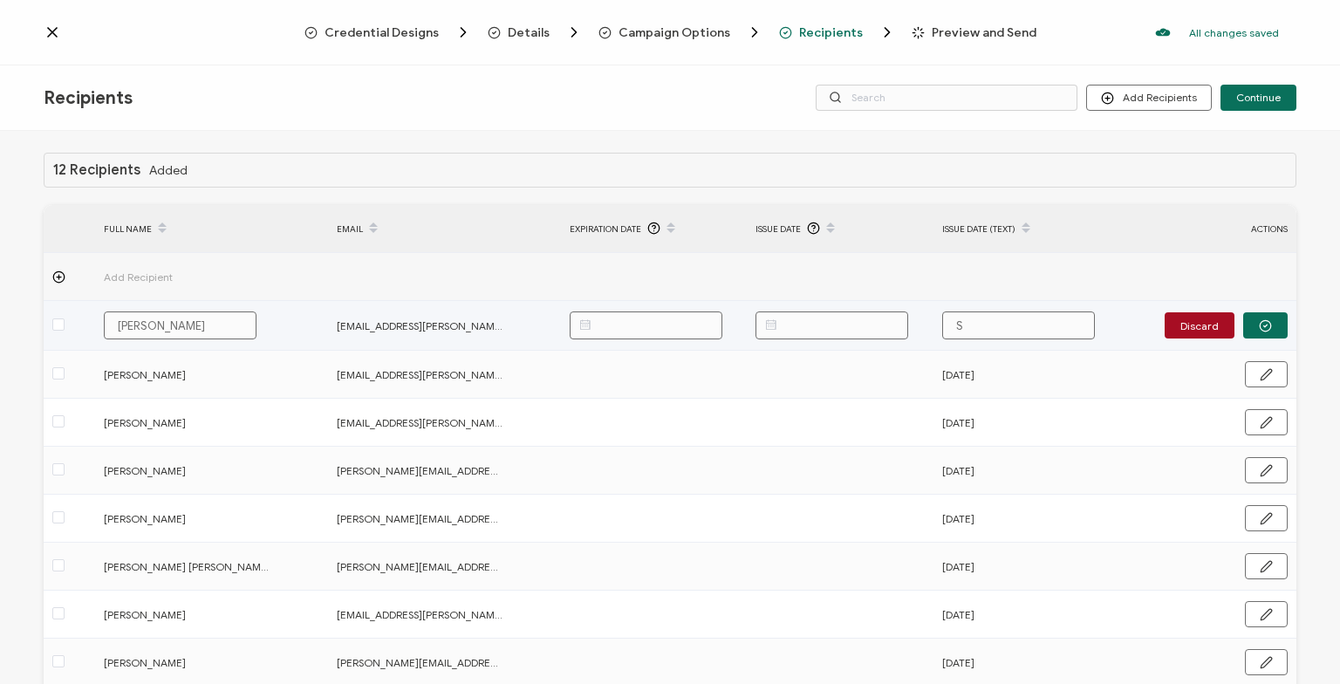
type input "Se"
type input "Sep"
type input "Sept"
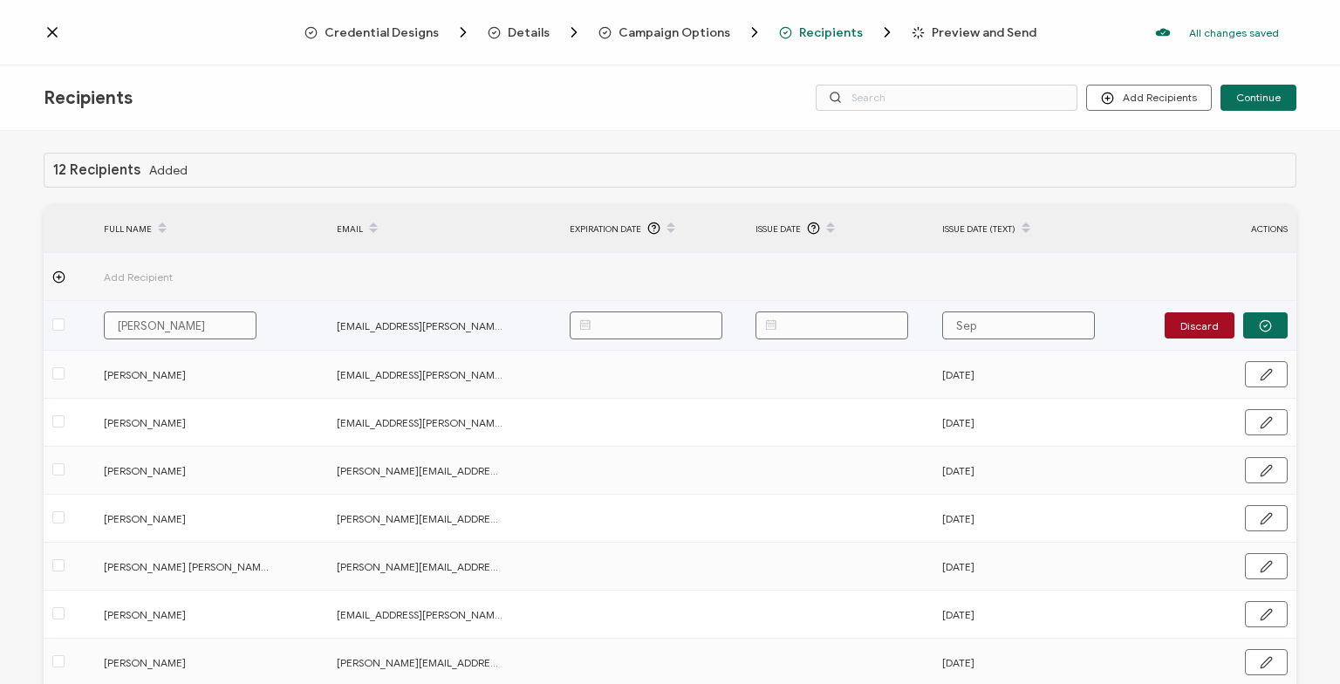
type input "Sept"
type input "Septe"
type input "Septem"
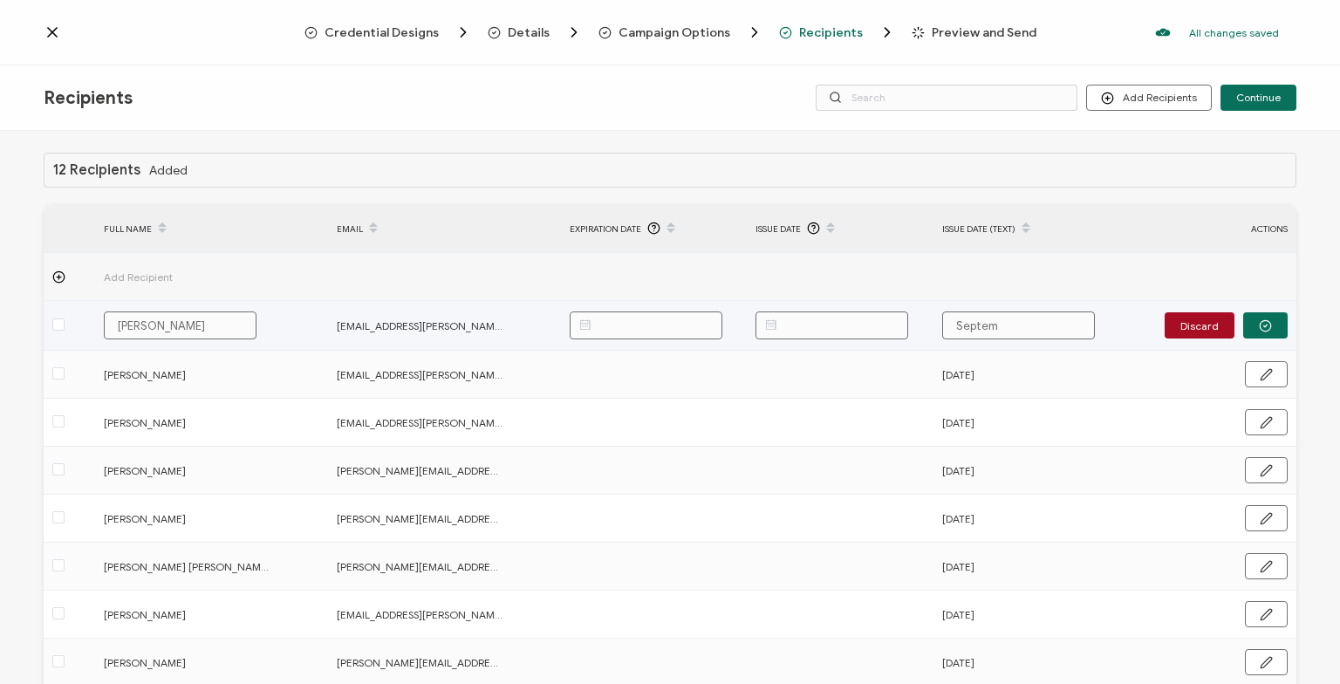
type input "Septemb"
type input "Septembe"
type input "September"
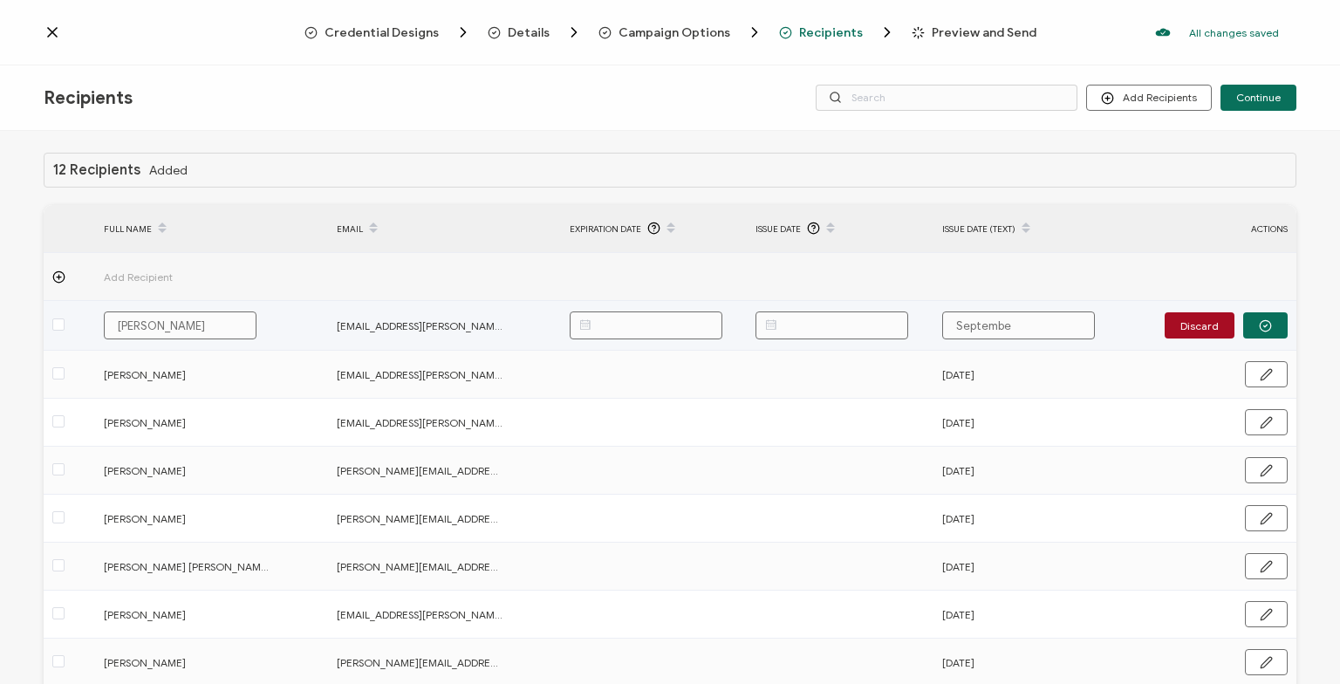
type input "September"
type input "[DATE]"
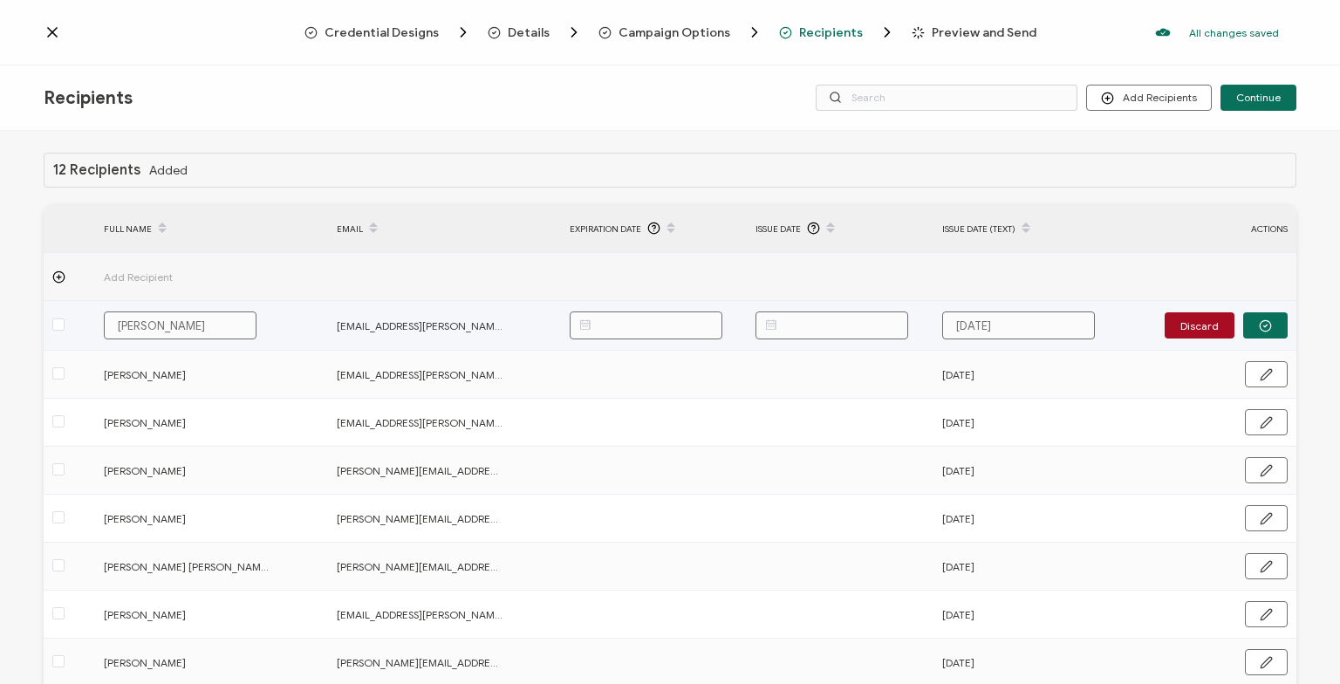
type input "[DATE],"
type input "[DATE], 2"
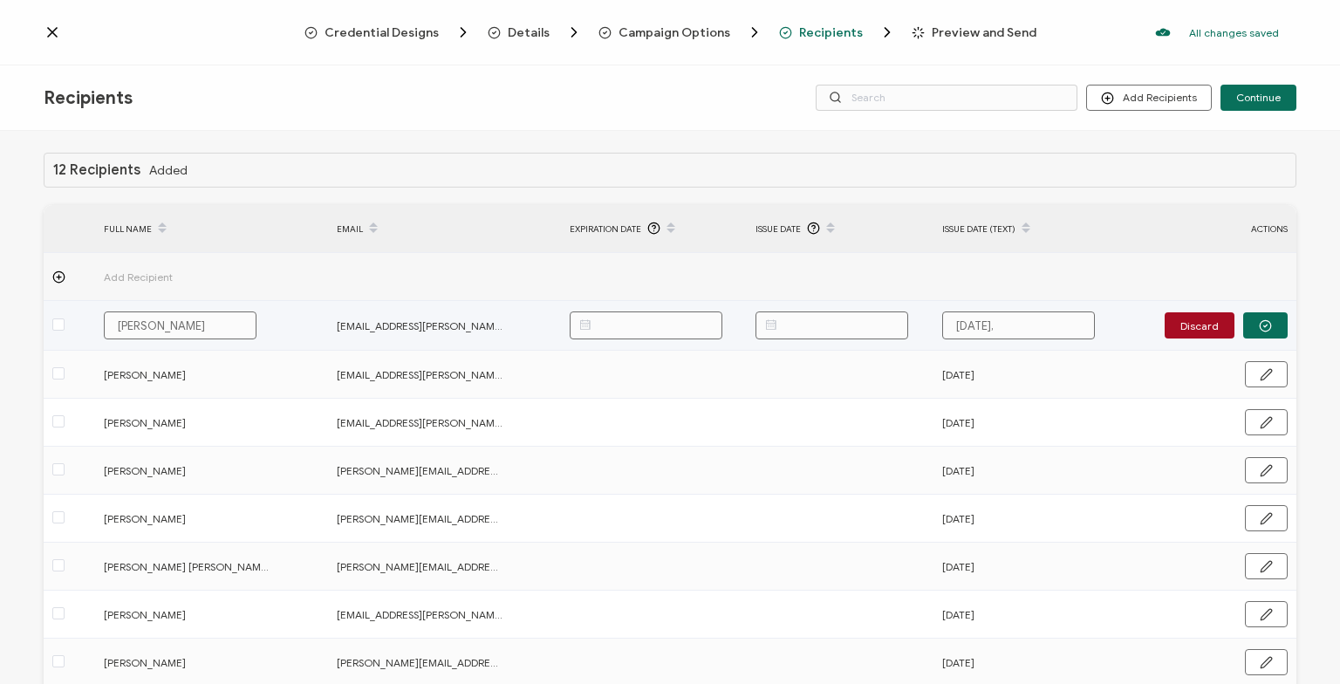
type input "[DATE], 2"
type input "[DATE]"
type input "[DATE], 202"
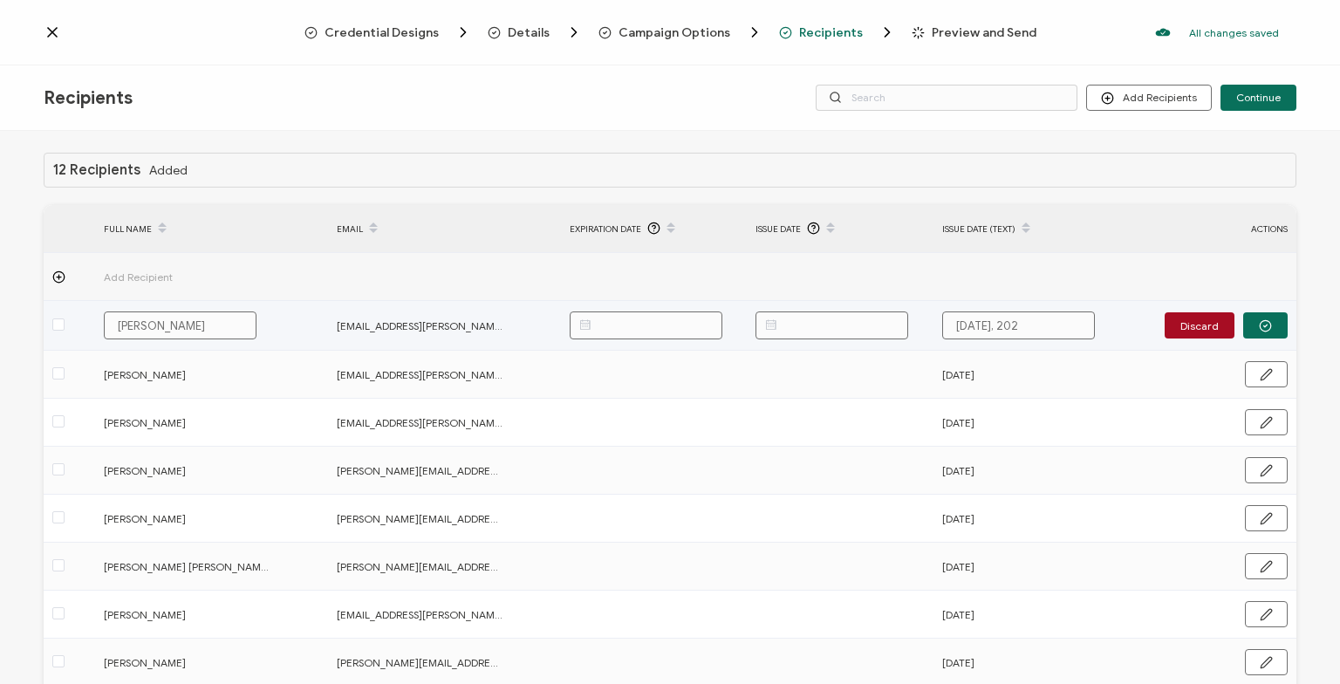
type input "[DATE]"
click at [868, 328] on input "text" at bounding box center [831, 325] width 153 height 28
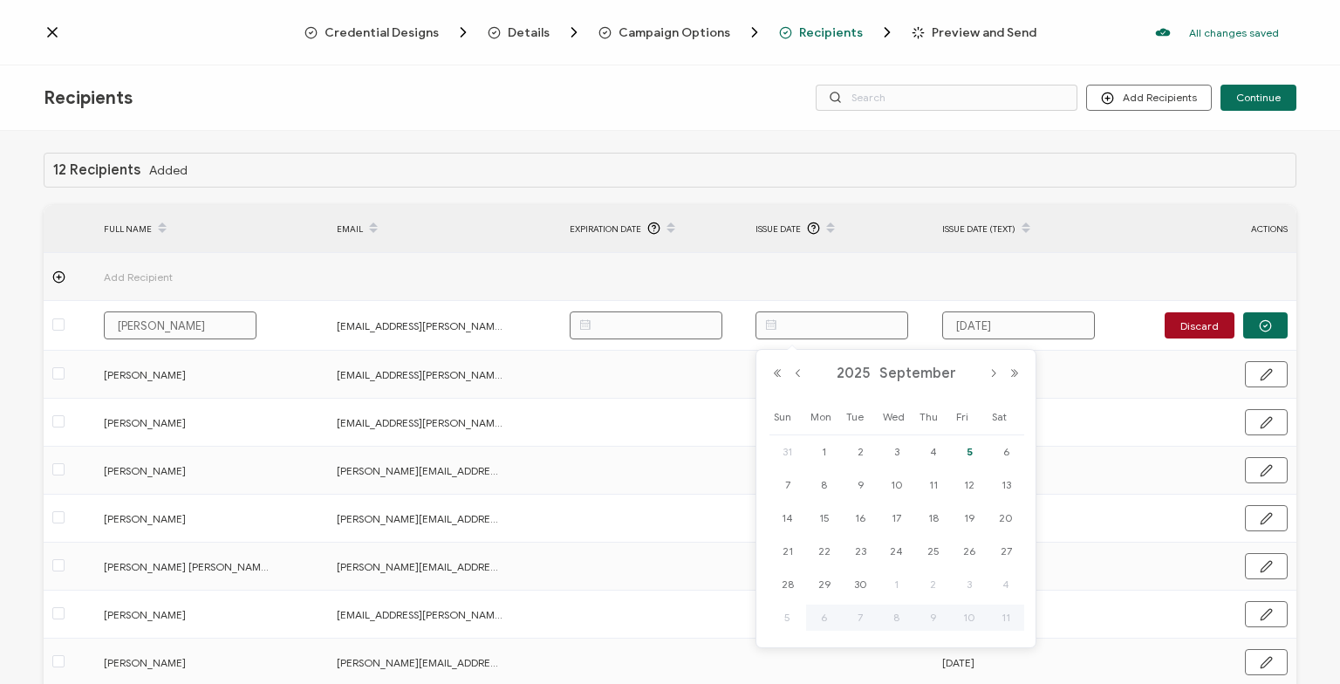
click at [967, 453] on span "5" at bounding box center [969, 451] width 21 height 21
type input "[DATE]"
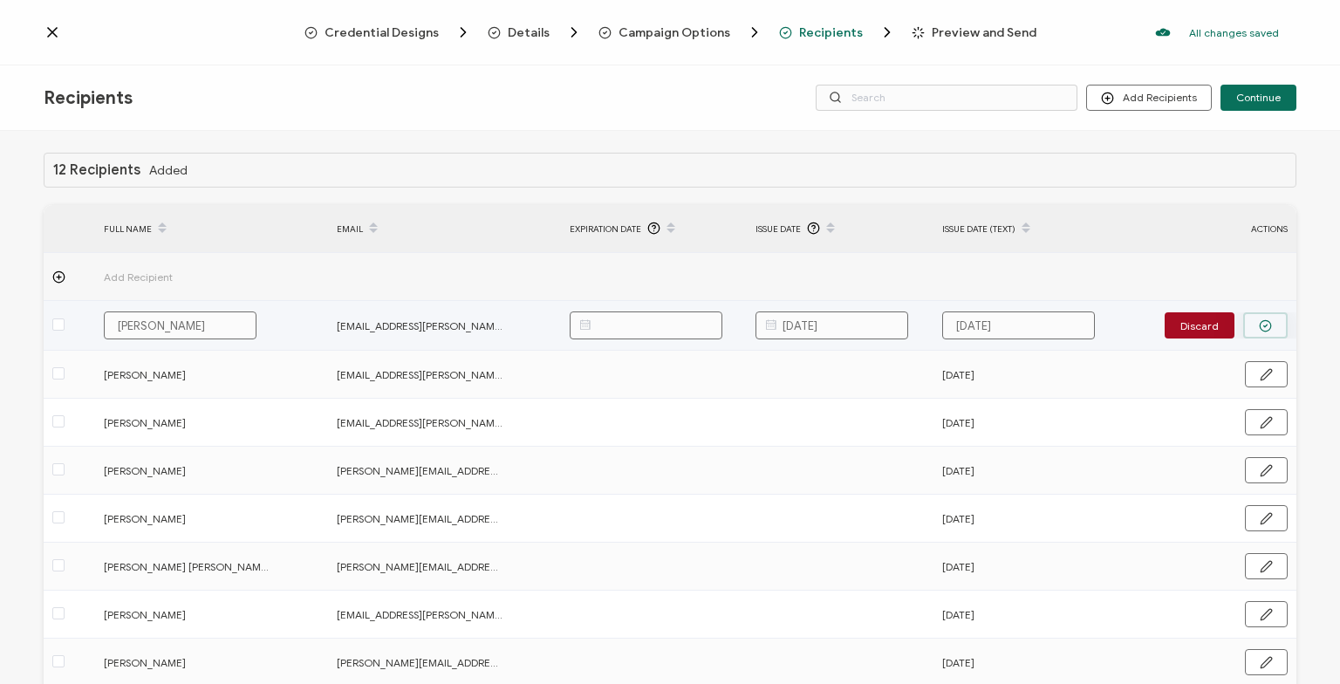
click at [1267, 325] on icon "button" at bounding box center [1265, 326] width 3 height 3
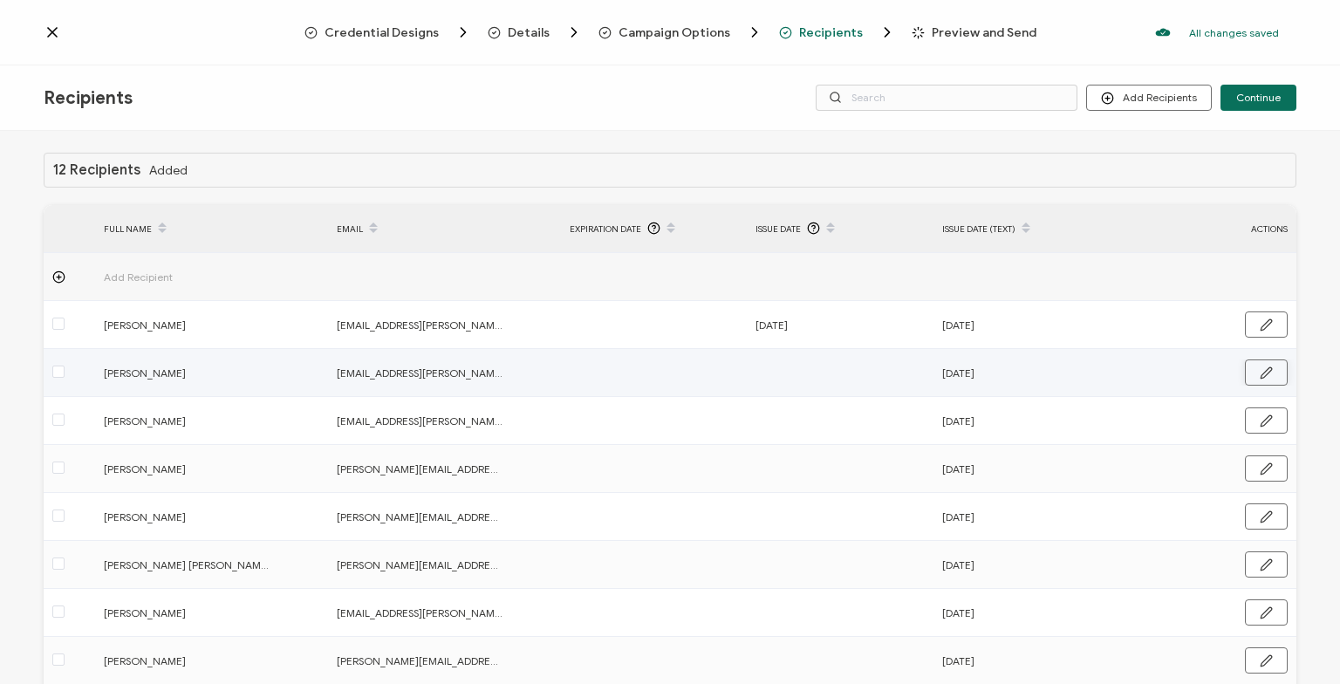
click at [1272, 371] on icon "button" at bounding box center [1266, 372] width 13 height 13
click at [1017, 372] on input "[DATE]" at bounding box center [1018, 373] width 153 height 28
type input "[DATE]"
click at [1048, 373] on input "[DATE]" at bounding box center [1018, 373] width 153 height 28
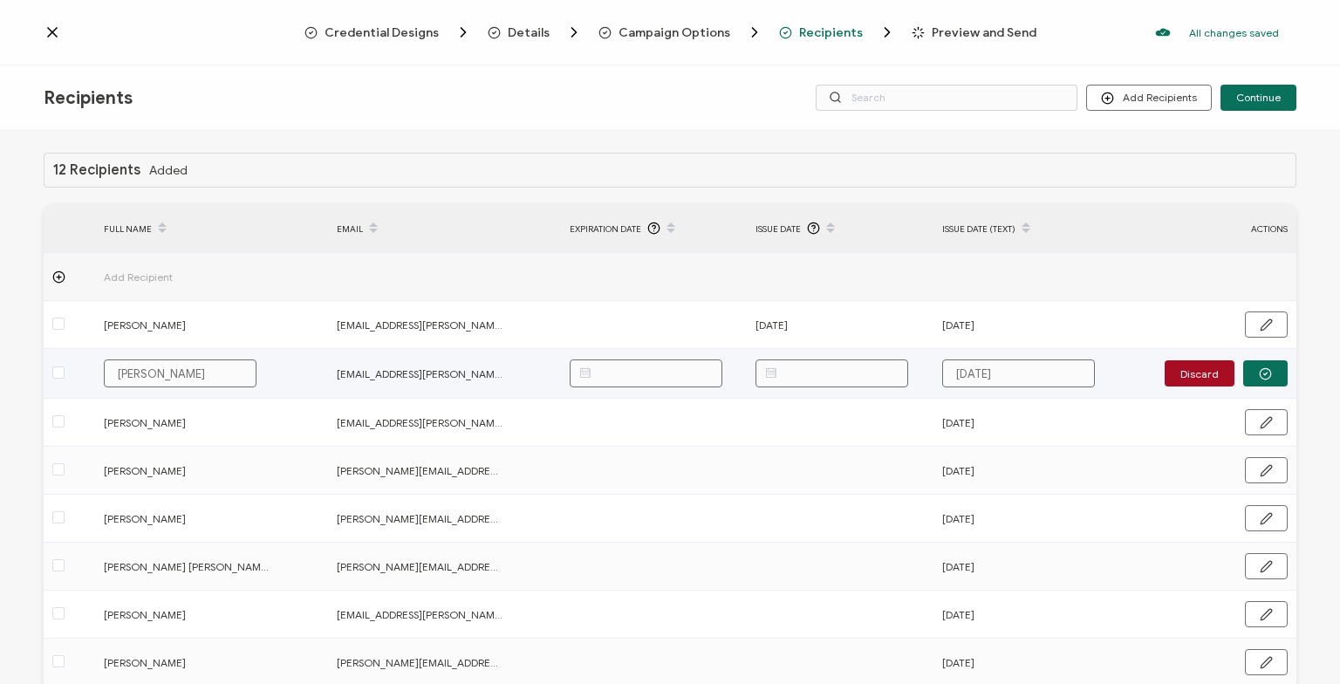
type input "[DATE]"
click at [846, 376] on input "text" at bounding box center [831, 373] width 153 height 28
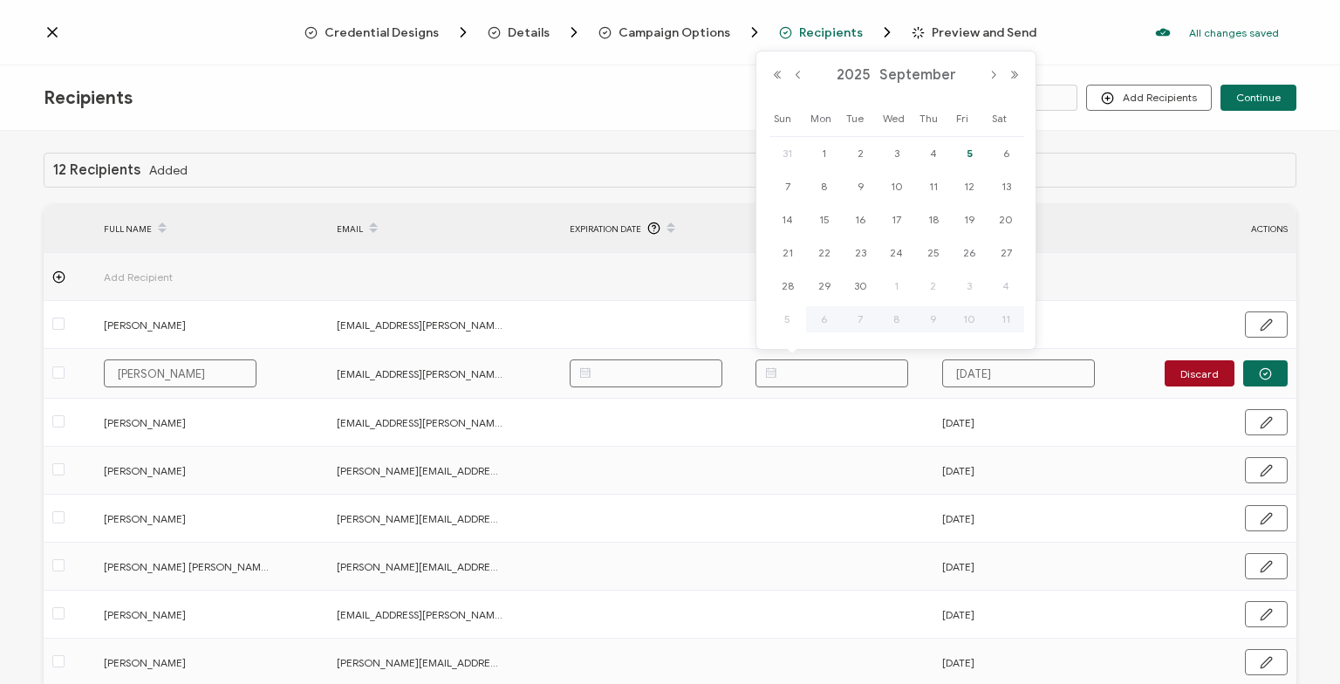
click at [966, 151] on span "5" at bounding box center [969, 153] width 21 height 21
type input "[DATE]"
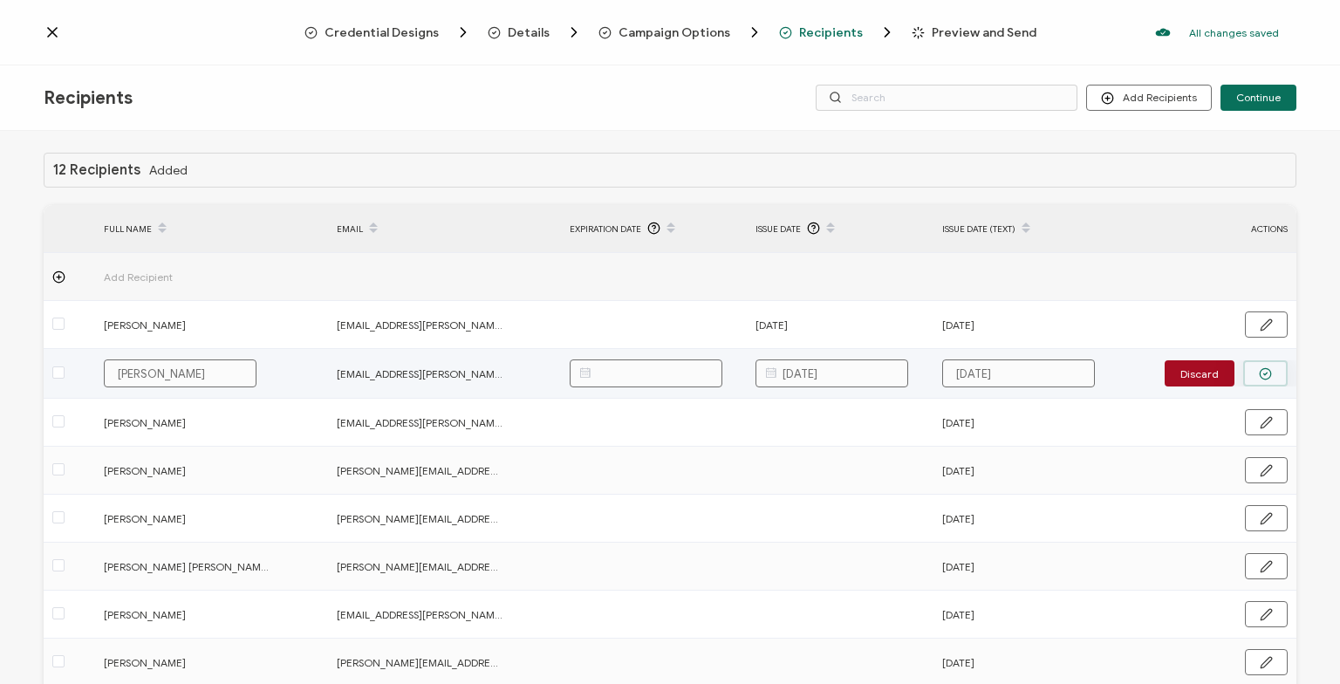
click at [1263, 363] on button "button" at bounding box center [1265, 373] width 44 height 26
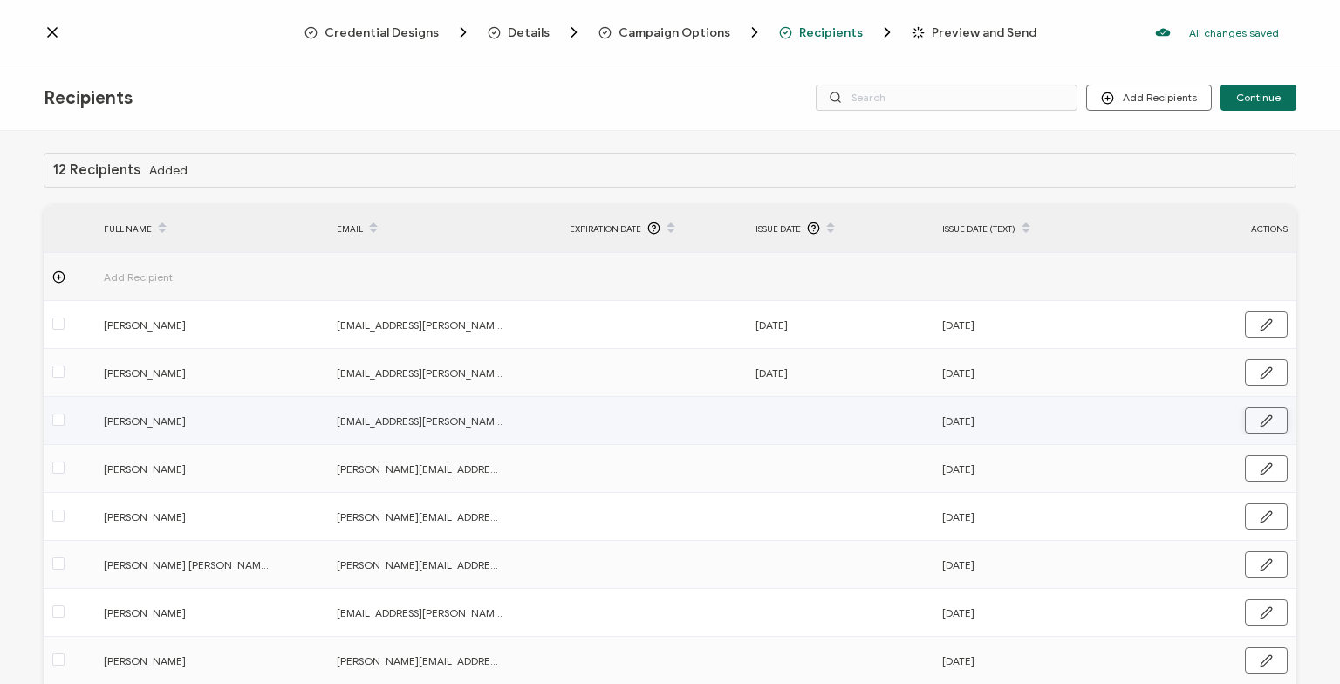
click at [1261, 417] on icon "button" at bounding box center [1266, 420] width 13 height 13
click at [854, 424] on input "text" at bounding box center [831, 421] width 153 height 28
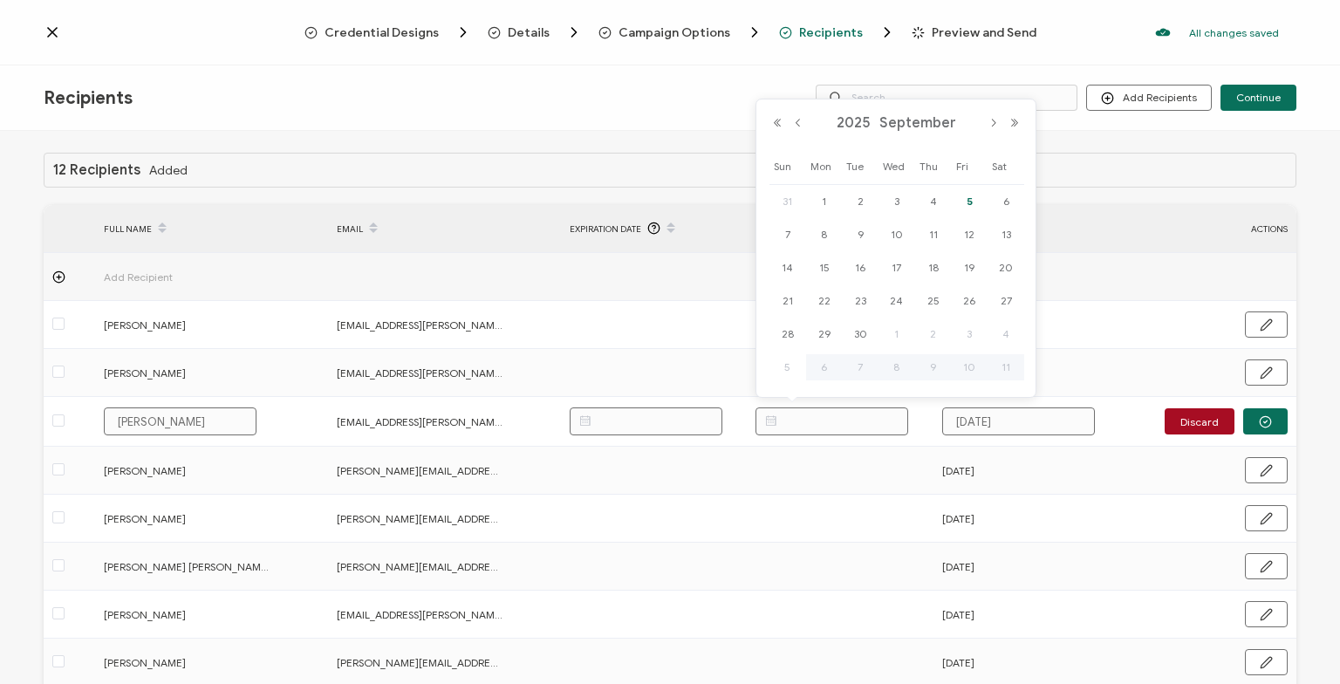
click at [967, 202] on span "5" at bounding box center [969, 201] width 21 height 21
type input "[DATE]"
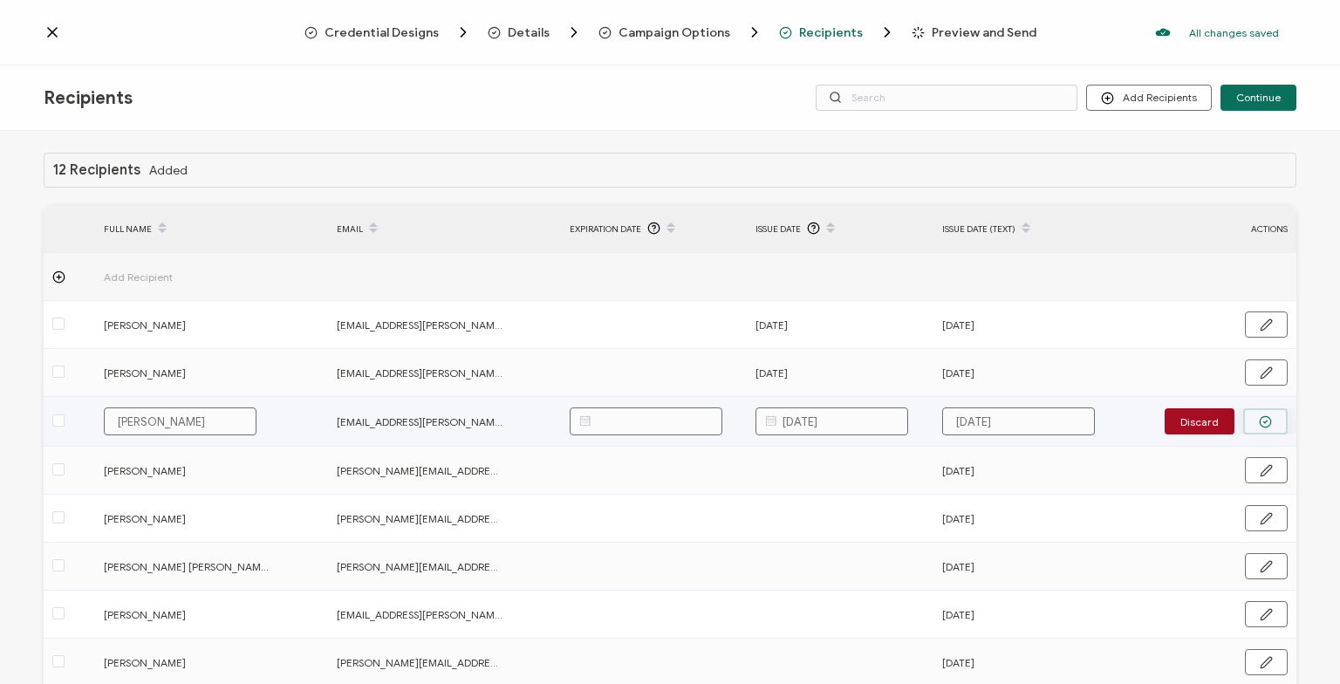
click at [1261, 415] on icon "button" at bounding box center [1265, 421] width 13 height 13
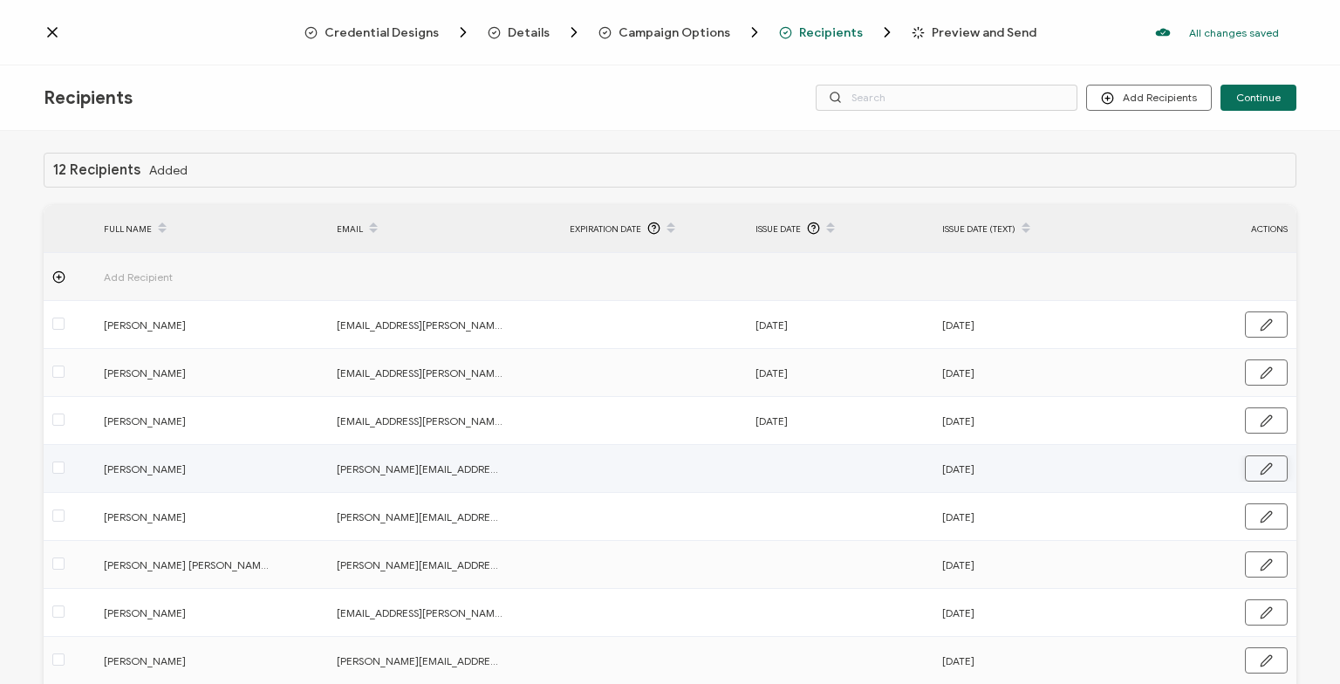
click at [1268, 461] on button "button" at bounding box center [1266, 468] width 43 height 26
click at [865, 457] on input "text" at bounding box center [831, 469] width 153 height 28
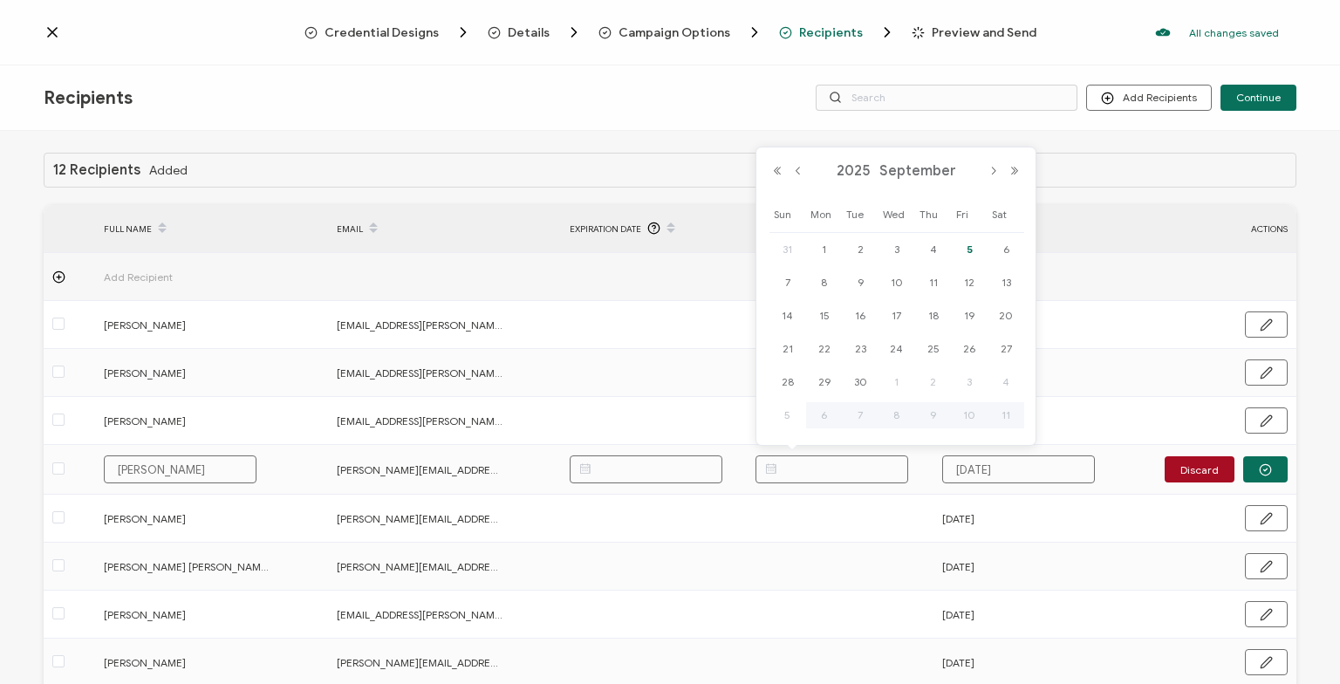
click at [964, 250] on span "5" at bounding box center [969, 249] width 21 height 21
type input "[DATE]"
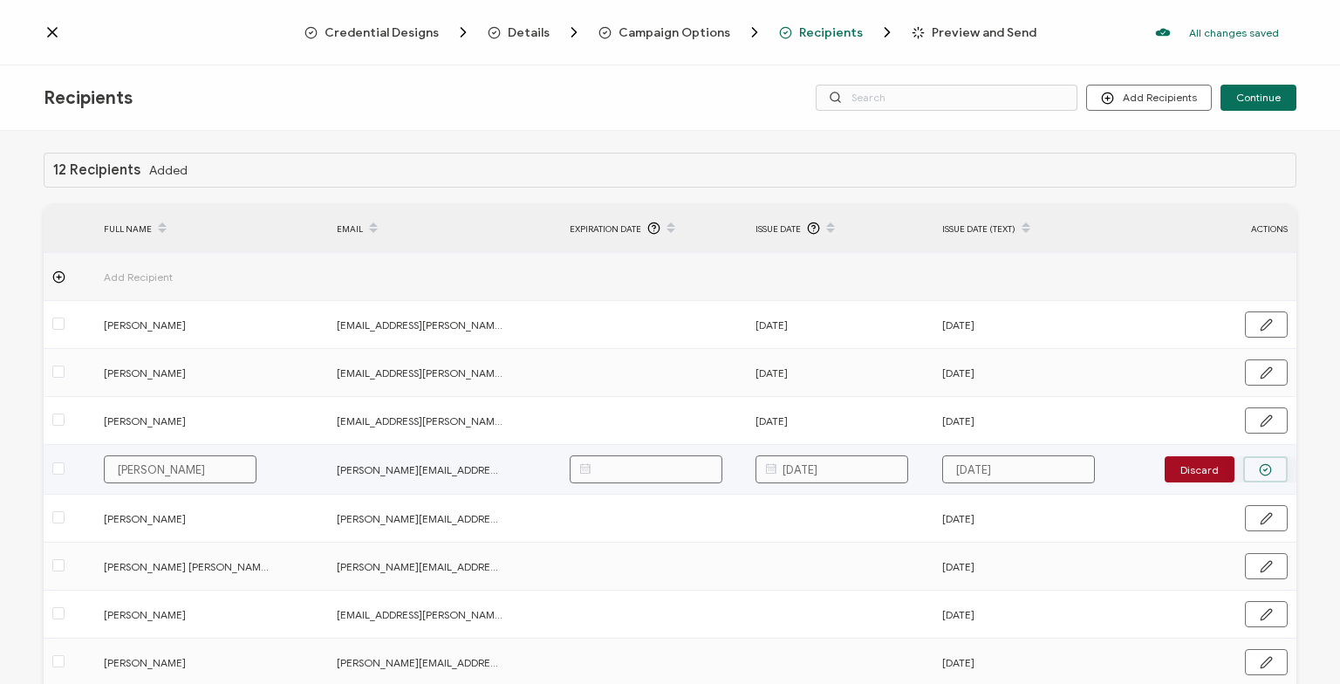
click at [1255, 473] on button "button" at bounding box center [1265, 469] width 44 height 26
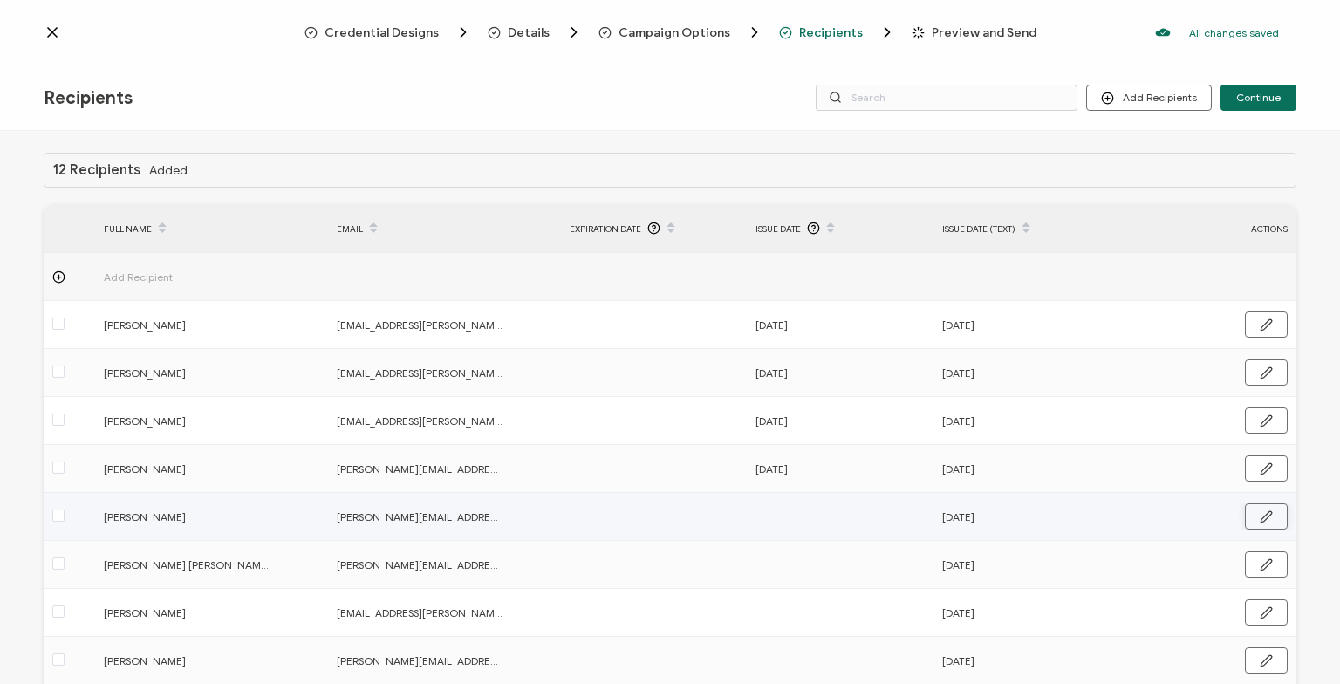
click at [1269, 519] on icon "button" at bounding box center [1266, 516] width 13 height 13
click at [850, 510] on input "text" at bounding box center [831, 517] width 153 height 28
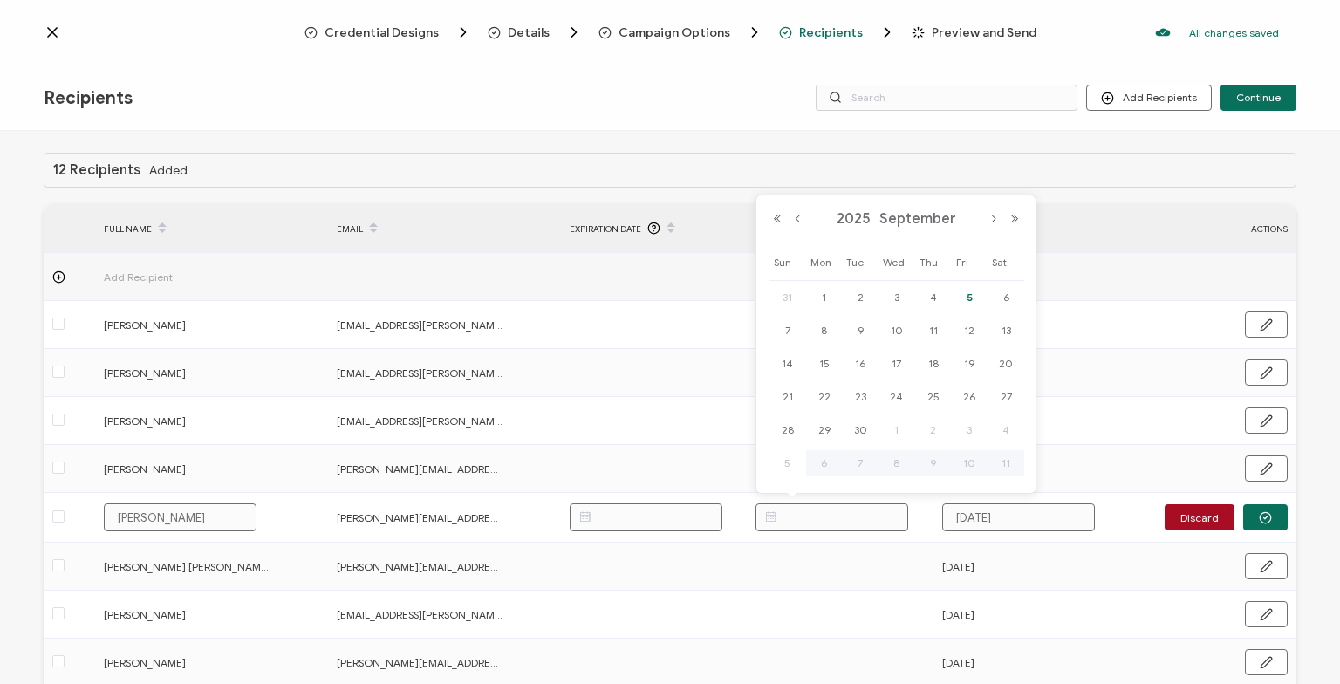
click at [961, 304] on span "5" at bounding box center [969, 297] width 21 height 21
type input "[DATE]"
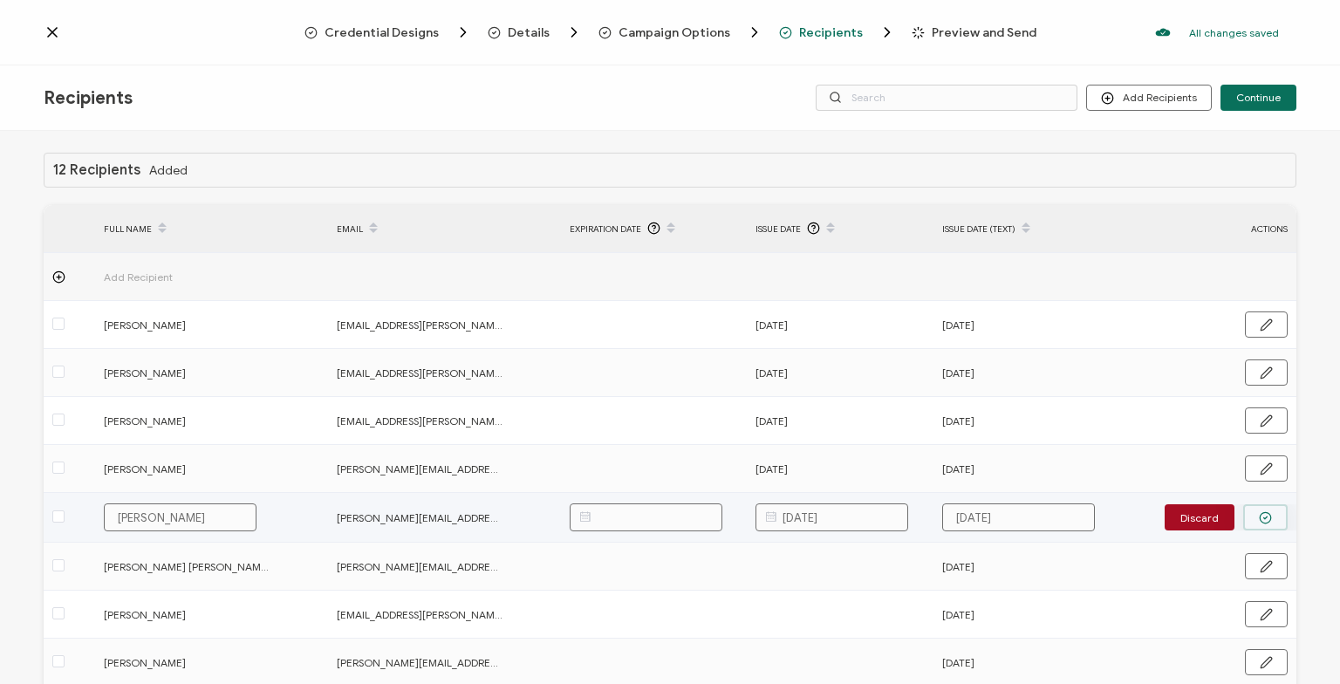
click at [1263, 516] on icon "button" at bounding box center [1265, 517] width 13 height 13
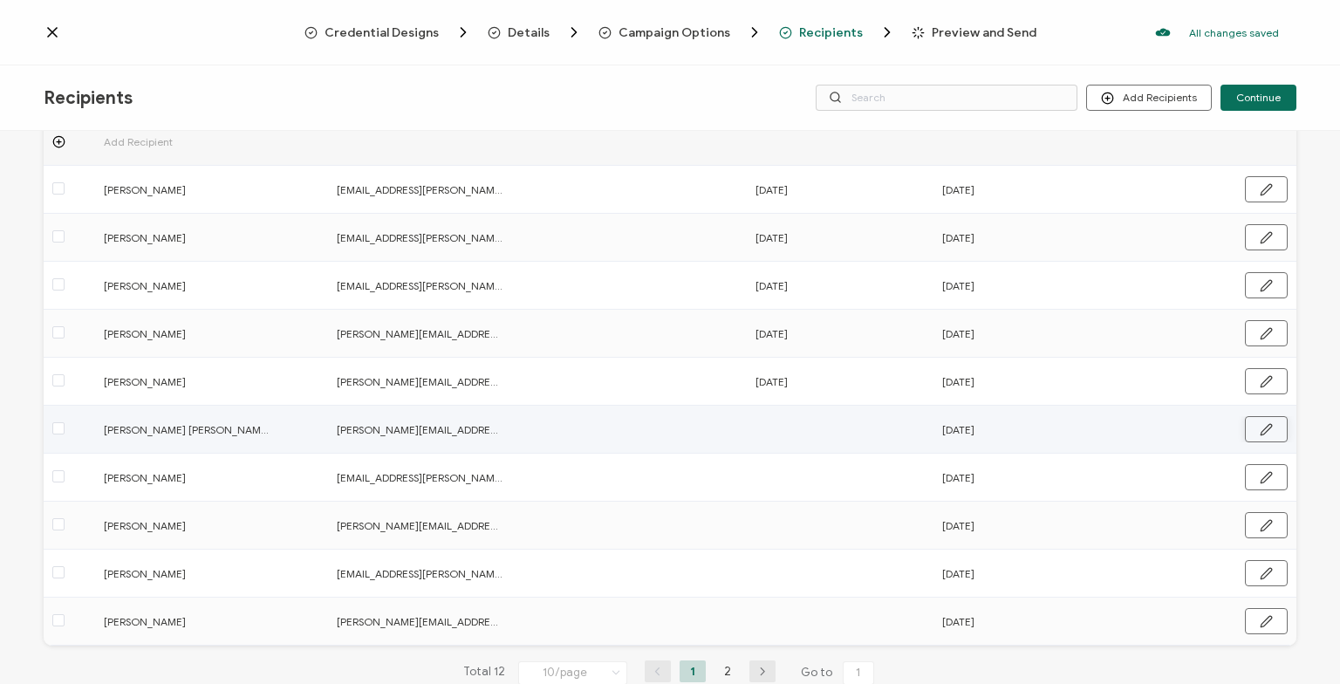
click at [1268, 430] on icon "button" at bounding box center [1266, 429] width 13 height 13
click at [826, 432] on input "text" at bounding box center [831, 428] width 153 height 28
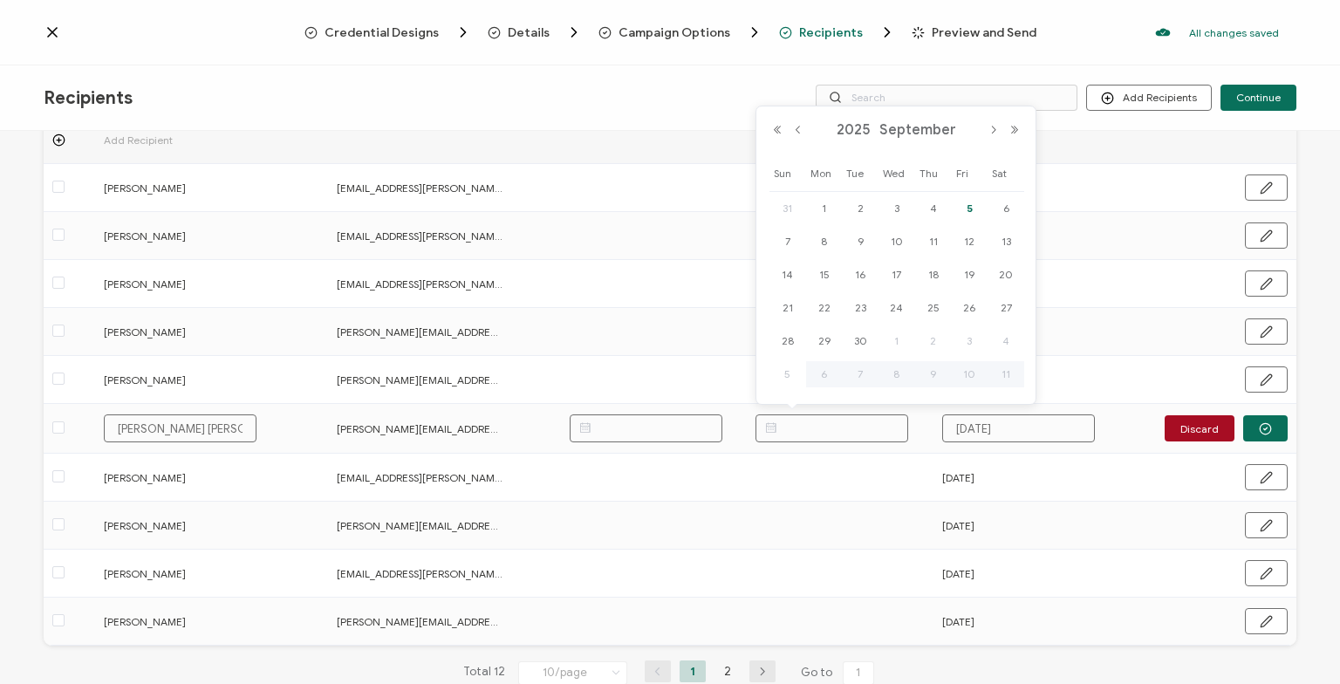
click at [963, 208] on span "5" at bounding box center [969, 208] width 21 height 21
type input "[DATE]"
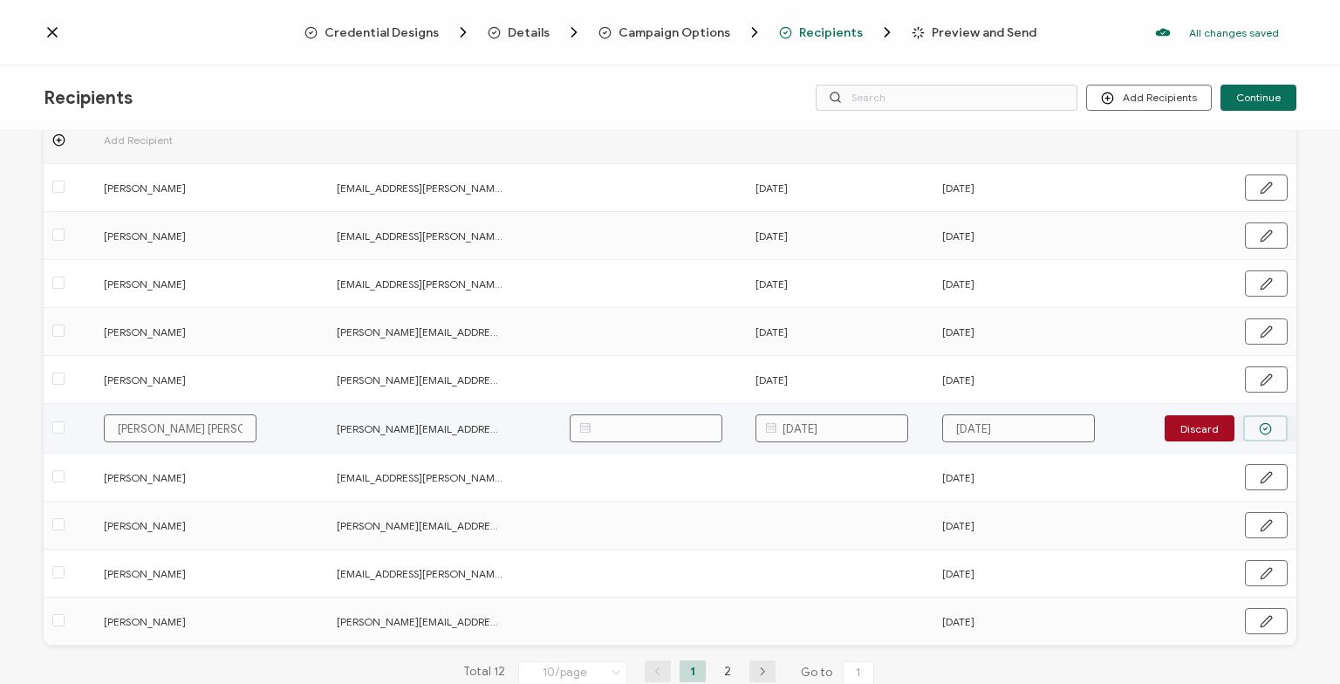
click at [1266, 423] on circle "button" at bounding box center [1265, 428] width 11 height 11
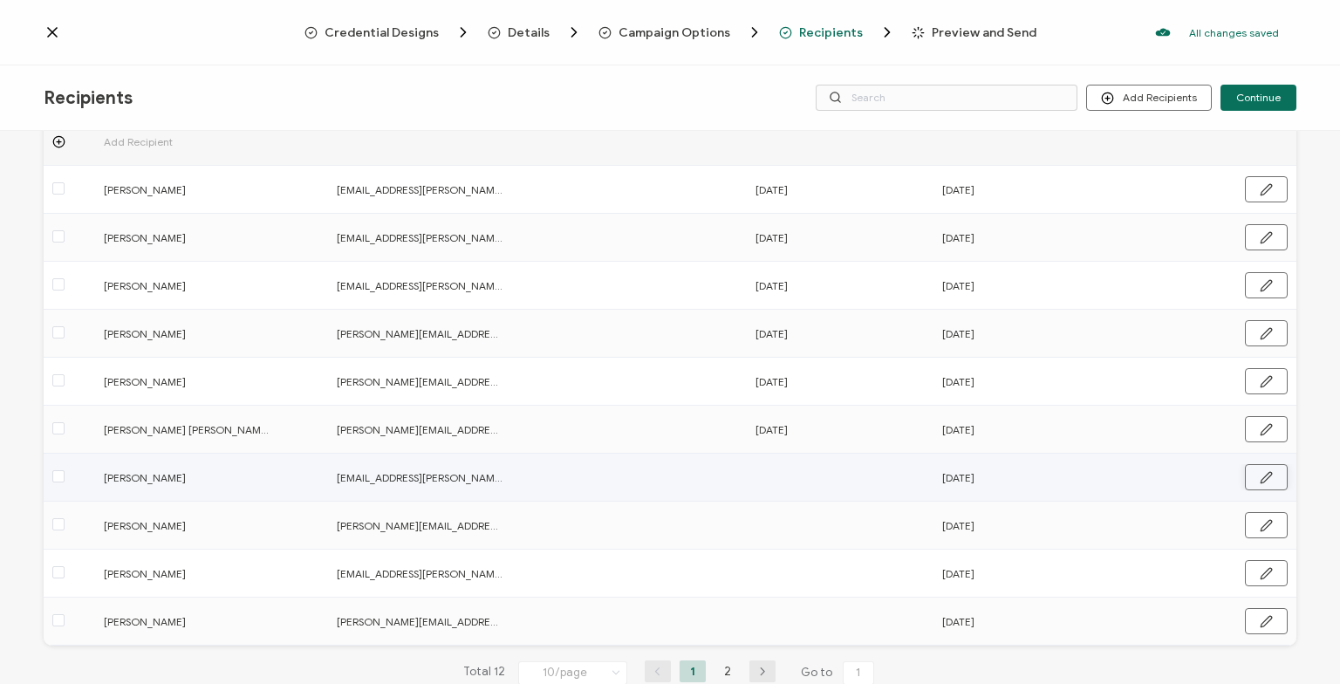
click at [1266, 475] on icon "button" at bounding box center [1266, 477] width 10 height 10
click at [878, 471] on input "text" at bounding box center [831, 476] width 153 height 28
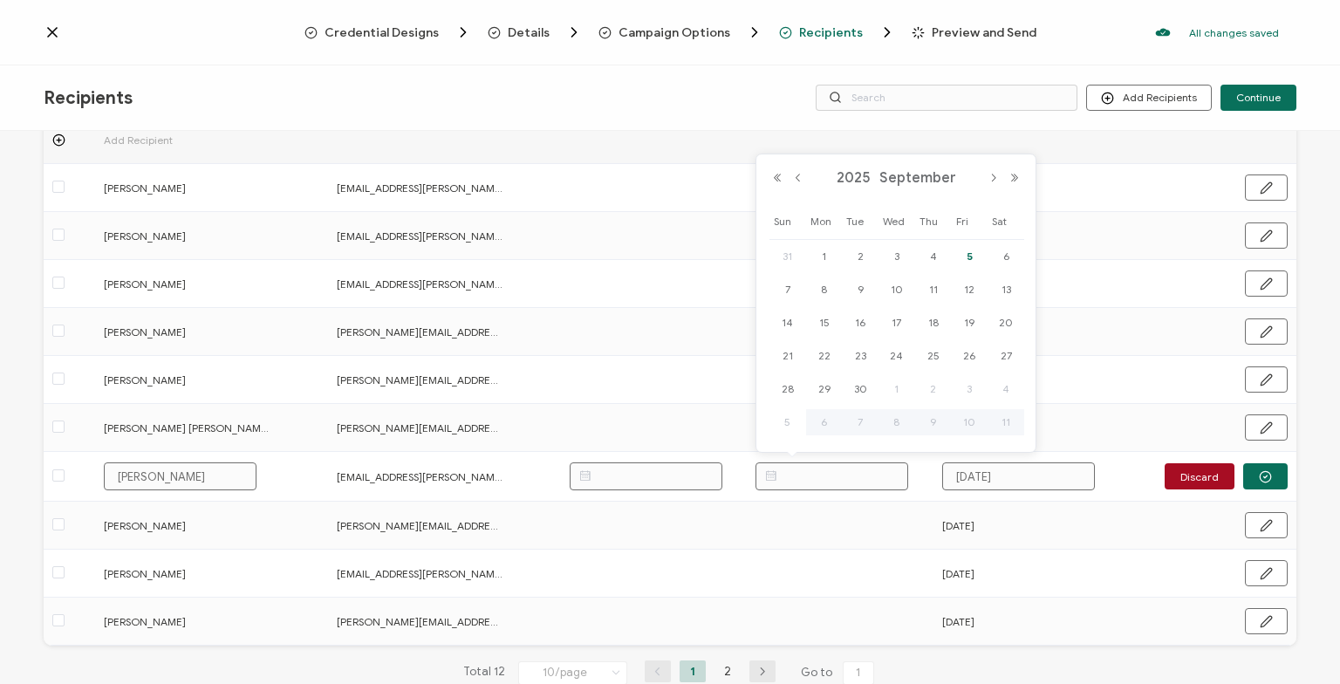
click at [967, 256] on span "5" at bounding box center [969, 256] width 21 height 21
type input "[DATE]"
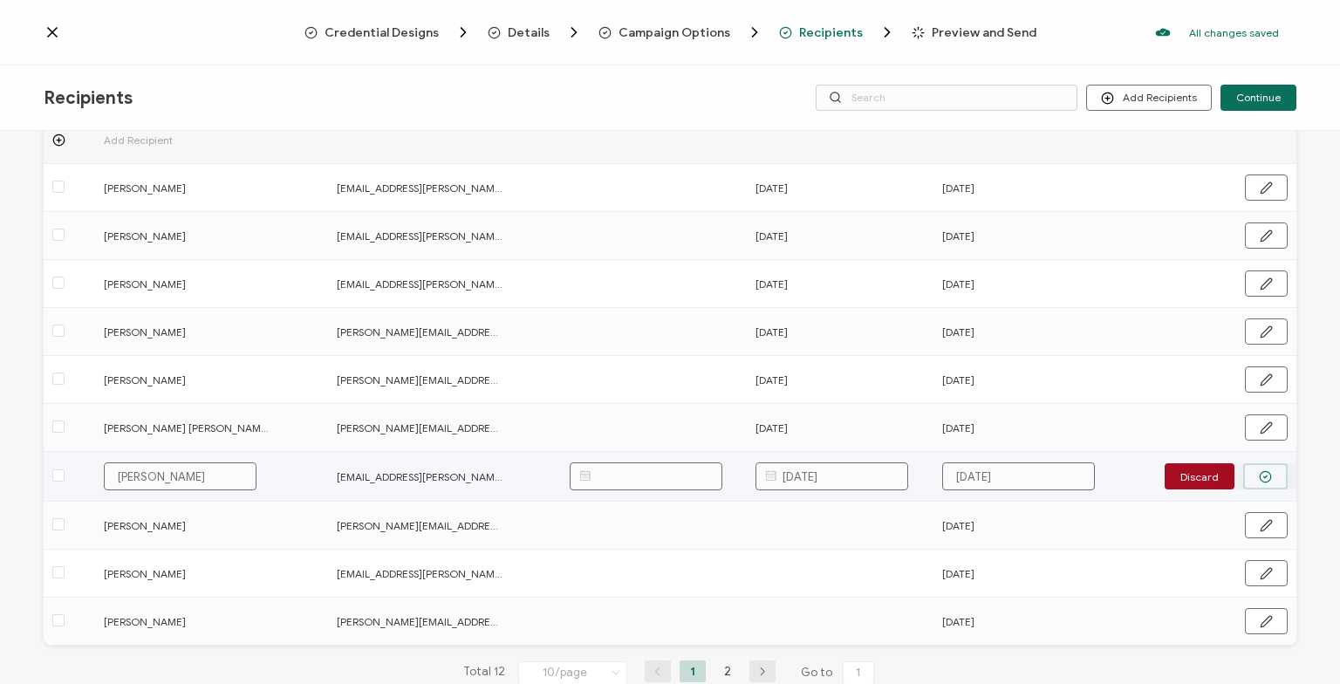
click at [1271, 477] on circle "button" at bounding box center [1265, 476] width 11 height 11
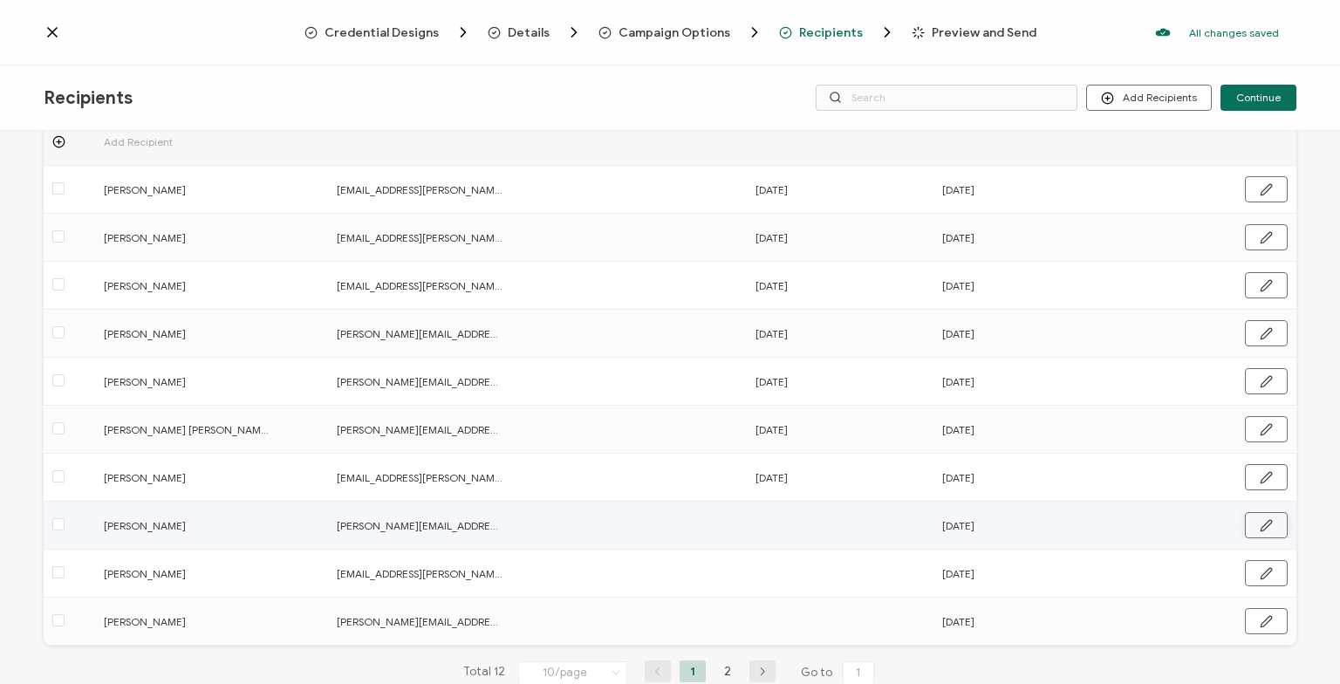
click at [1261, 524] on icon "button" at bounding box center [1266, 525] width 13 height 13
click at [878, 523] on input "text" at bounding box center [831, 524] width 153 height 28
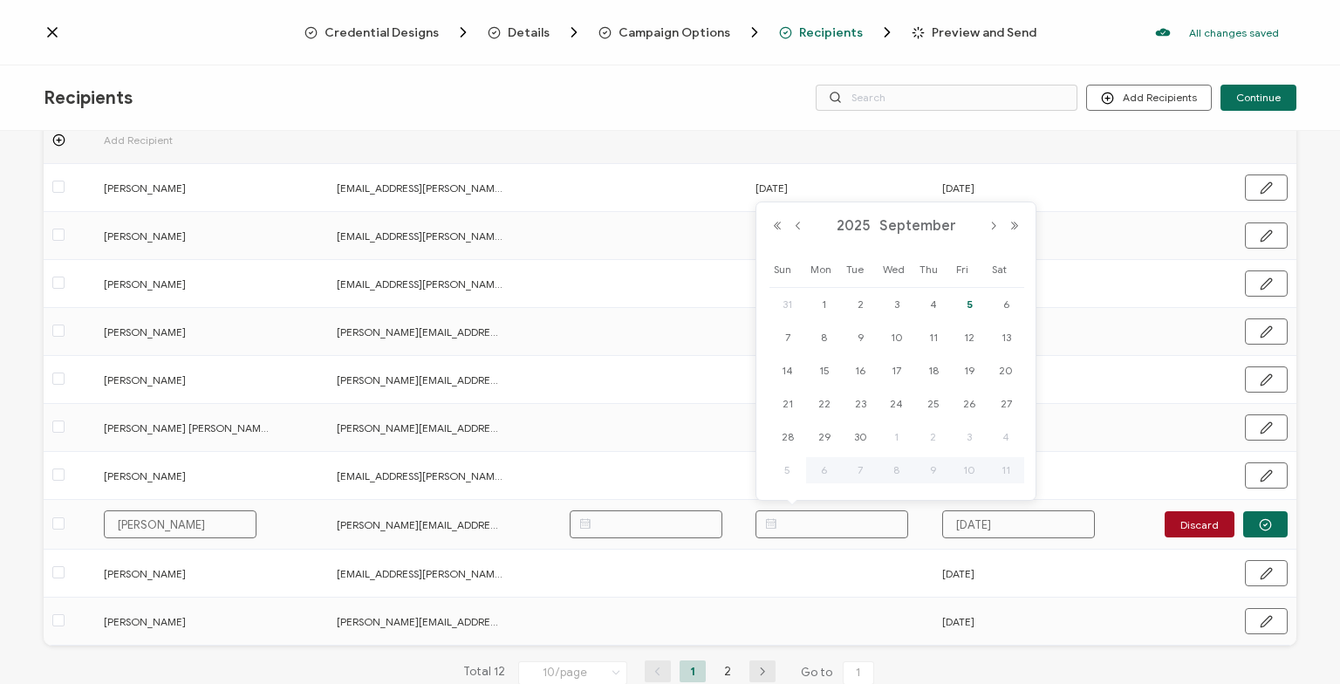
click at [971, 302] on span "5" at bounding box center [969, 304] width 21 height 21
type input "[DATE]"
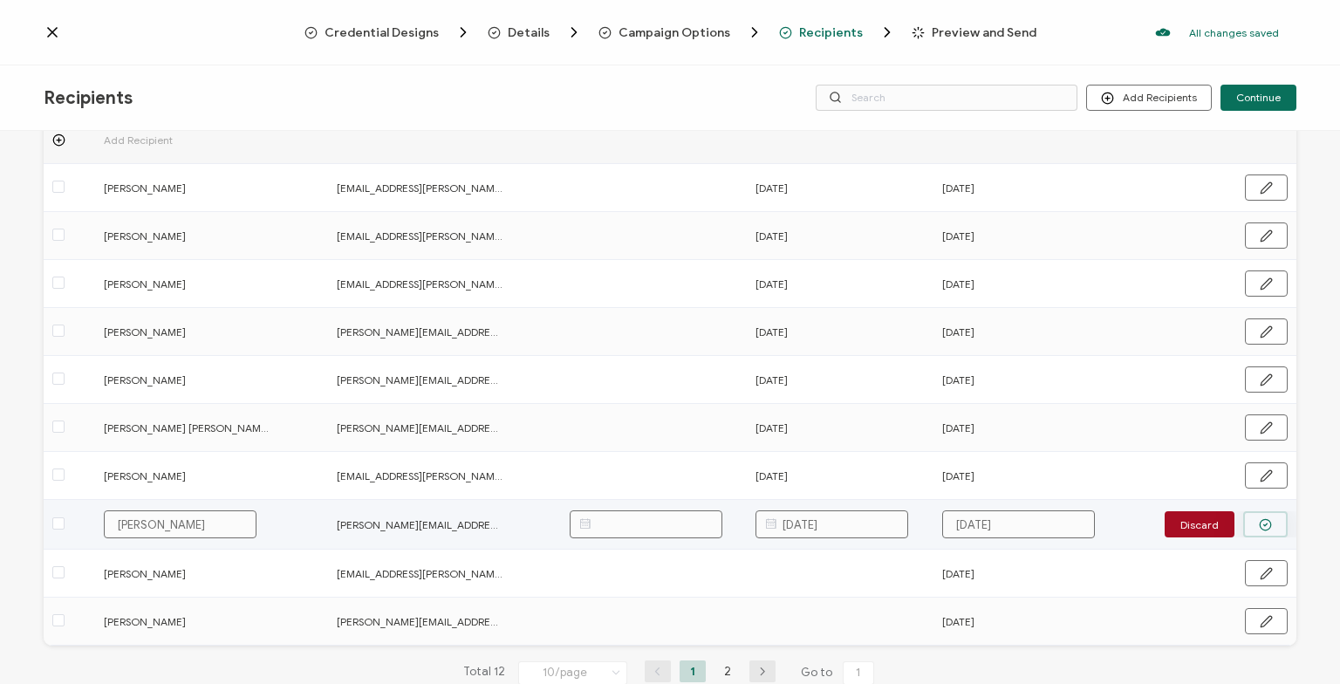
click at [1269, 518] on icon "button" at bounding box center [1265, 524] width 13 height 13
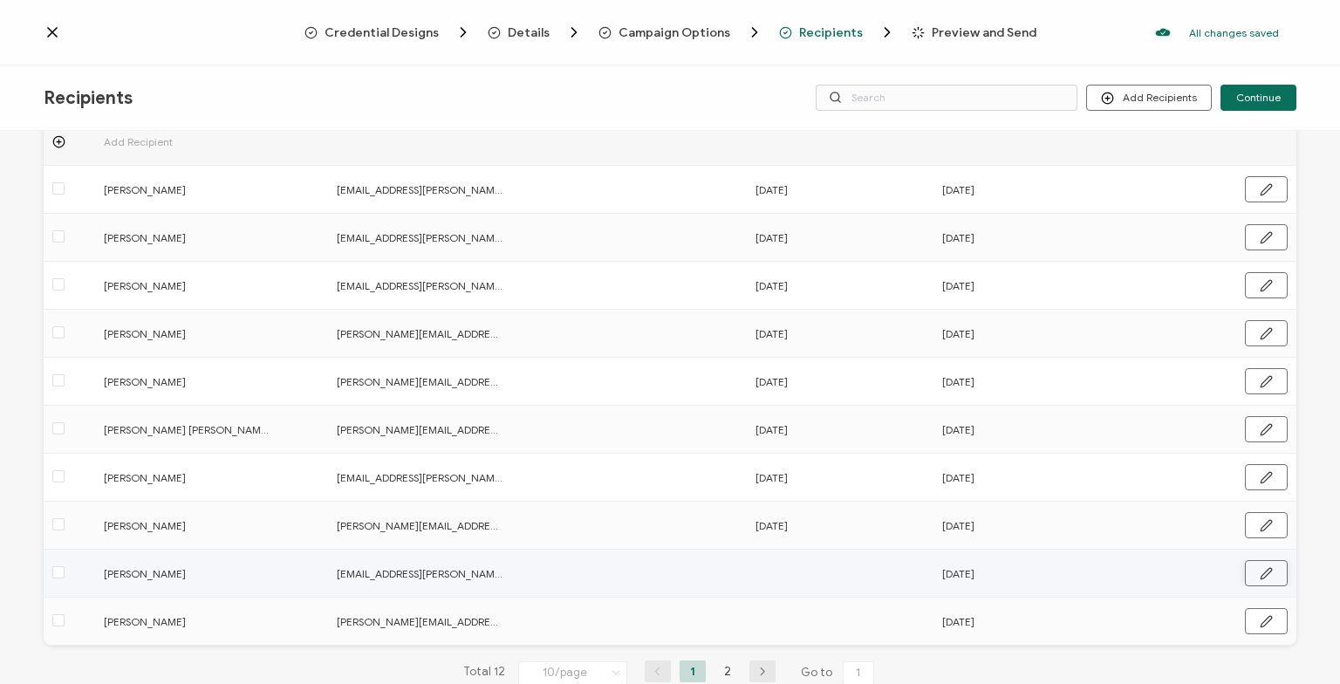
click at [1261, 573] on icon "button" at bounding box center [1266, 573] width 13 height 13
click at [840, 574] on input "text" at bounding box center [831, 572] width 153 height 28
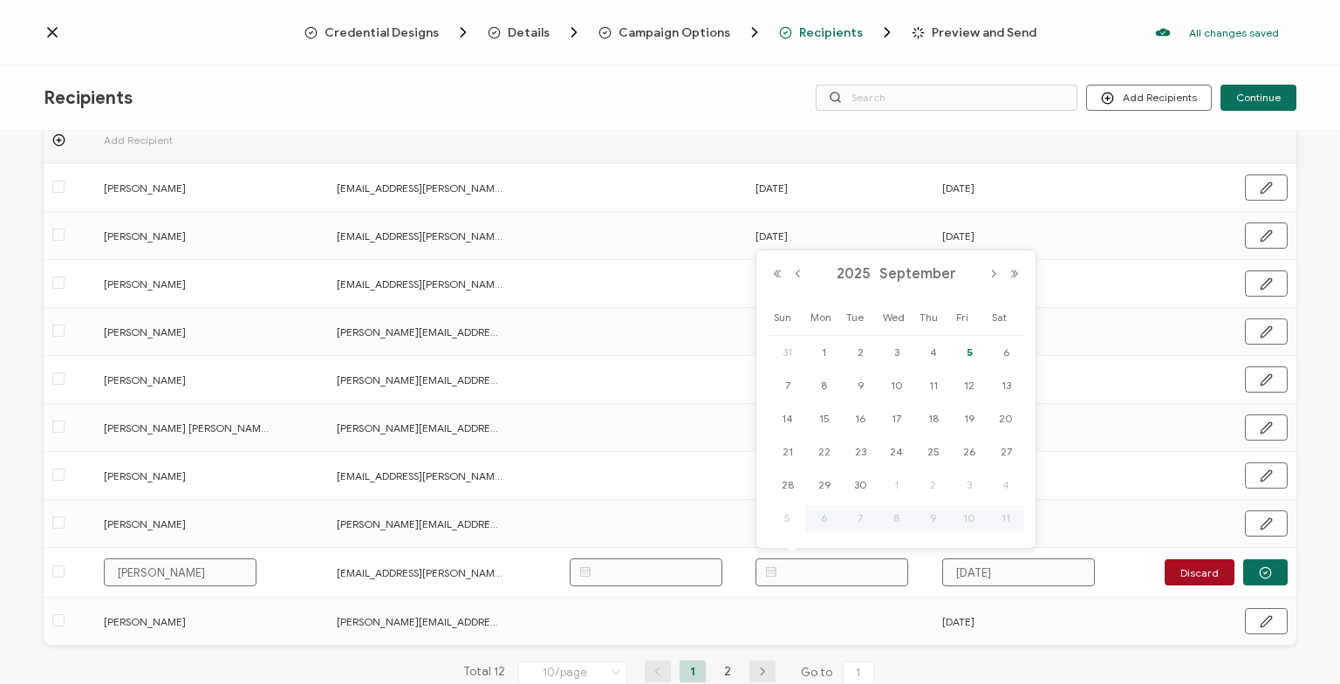
click at [963, 348] on span "5" at bounding box center [969, 352] width 21 height 21
type input "[DATE]"
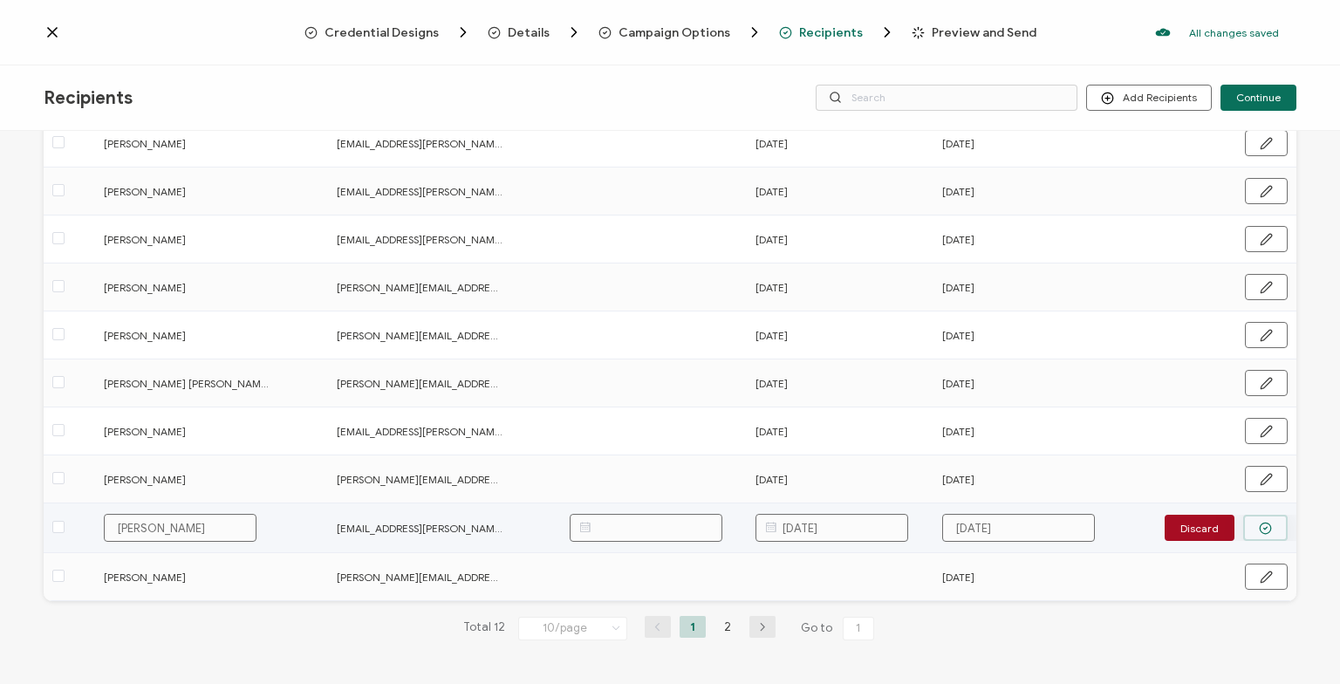
click at [1261, 519] on button "button" at bounding box center [1265, 528] width 44 height 26
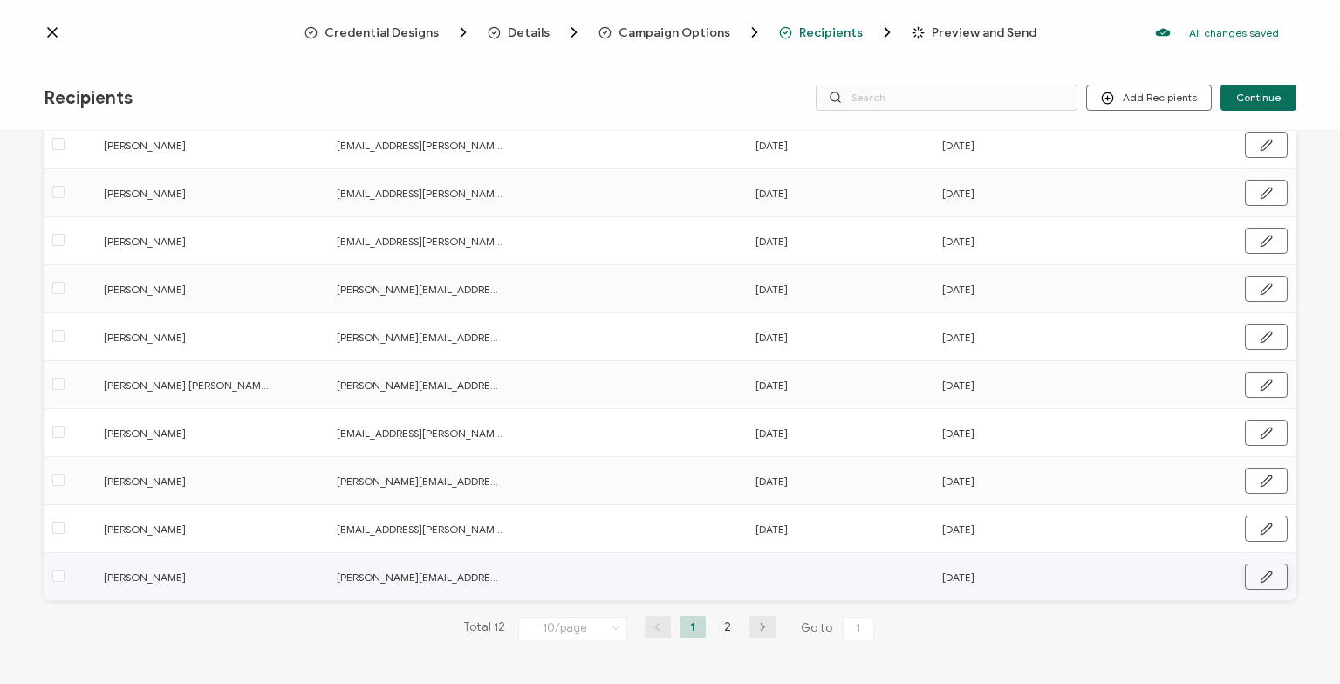
click at [1261, 578] on icon "button" at bounding box center [1266, 577] width 13 height 13
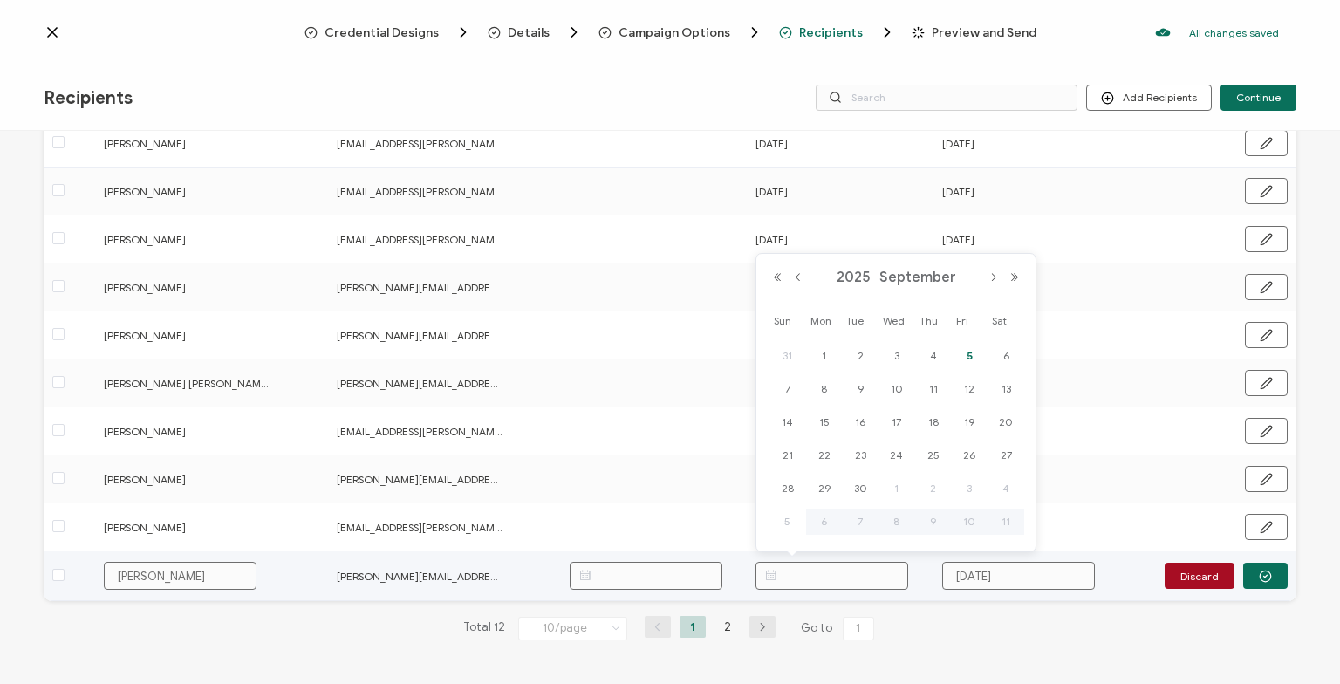
click at [856, 568] on input "text" at bounding box center [831, 576] width 153 height 28
click at [968, 353] on span "5" at bounding box center [969, 355] width 21 height 21
type input "[DATE]"
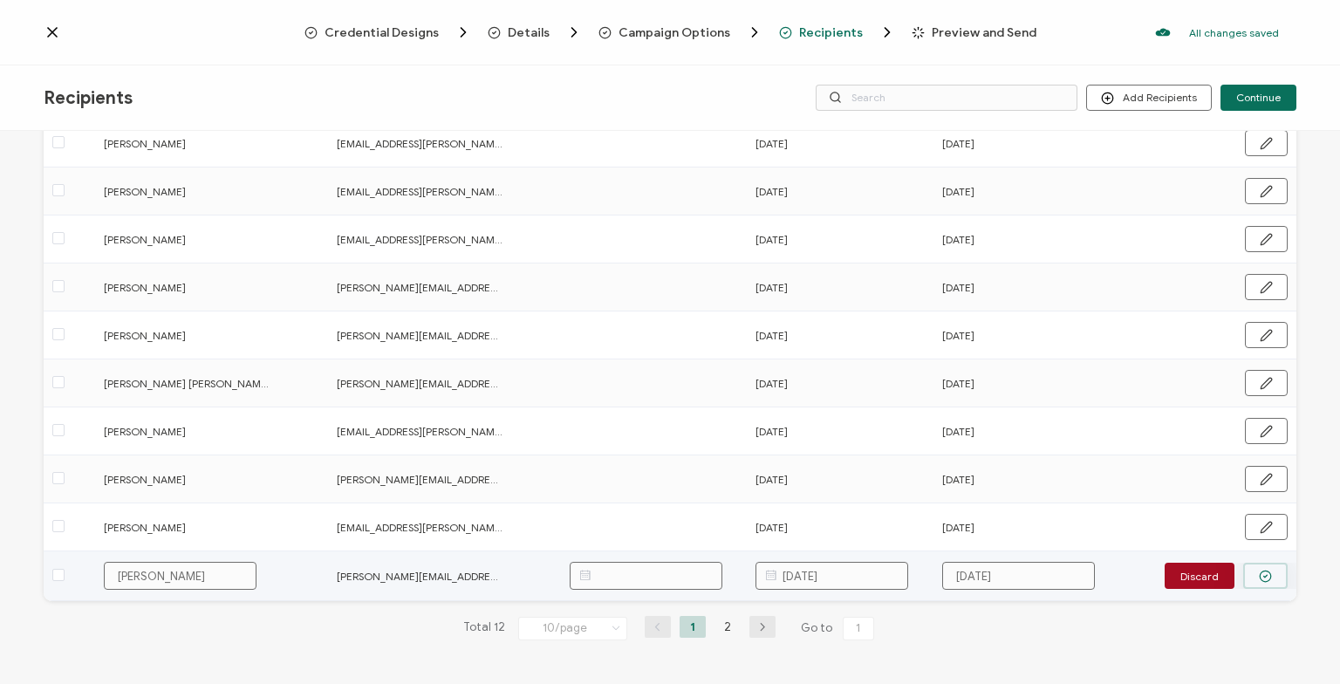
click at [1265, 574] on icon "button" at bounding box center [1265, 576] width 13 height 13
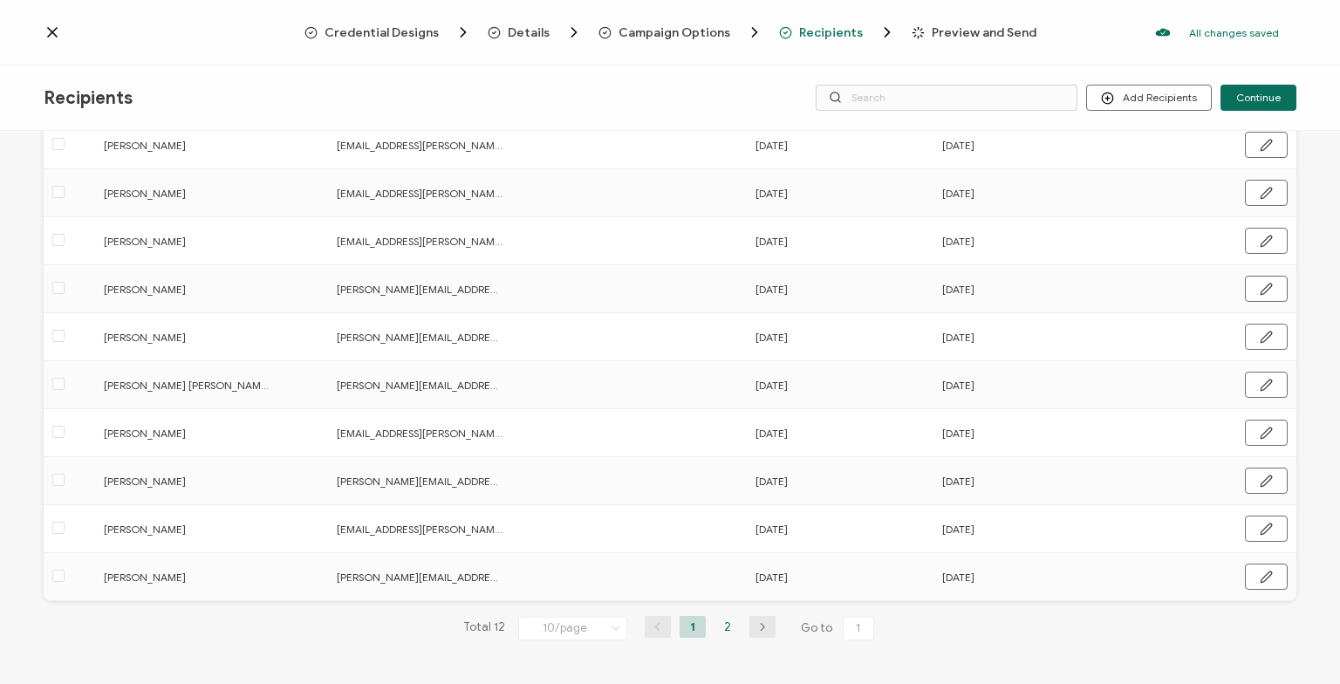
click at [730, 629] on li "2" at bounding box center [727, 627] width 26 height 22
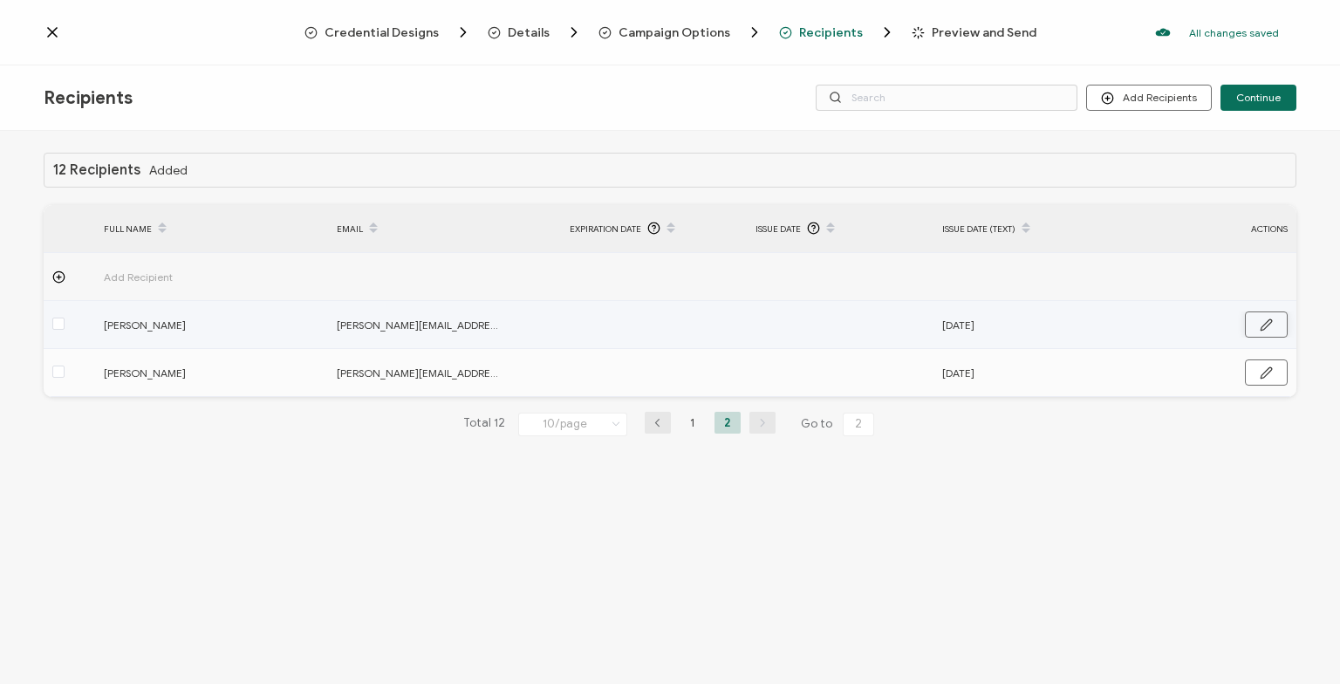
click at [1275, 319] on button "button" at bounding box center [1266, 324] width 43 height 26
click at [850, 323] on input "text" at bounding box center [831, 325] width 153 height 28
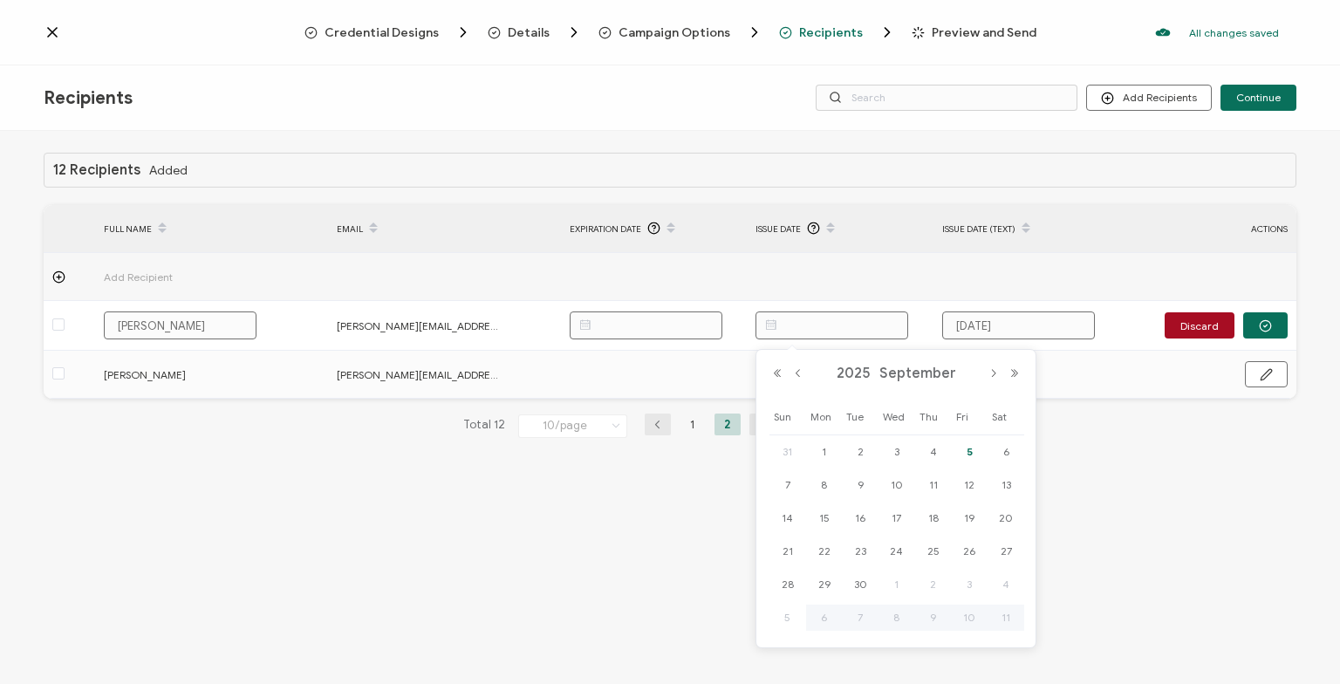
click at [965, 452] on span "5" at bounding box center [969, 451] width 21 height 21
type input "[DATE]"
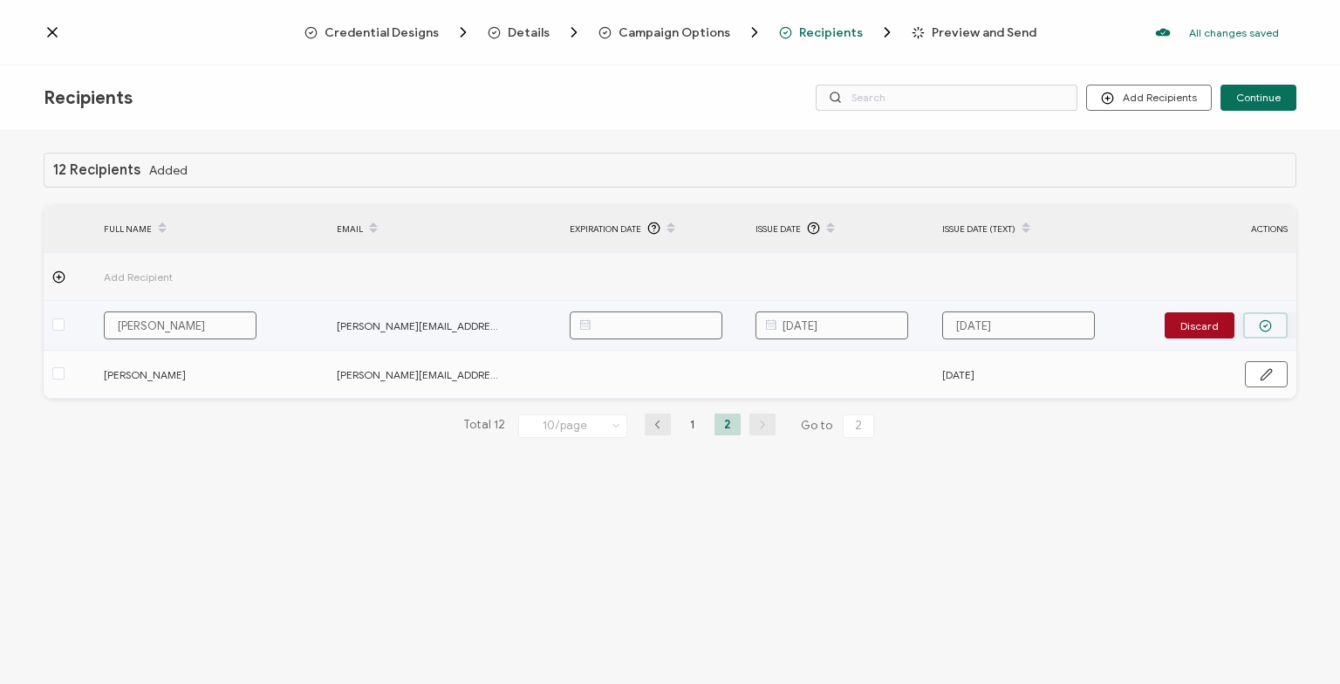
click at [1259, 323] on button "button" at bounding box center [1265, 325] width 44 height 26
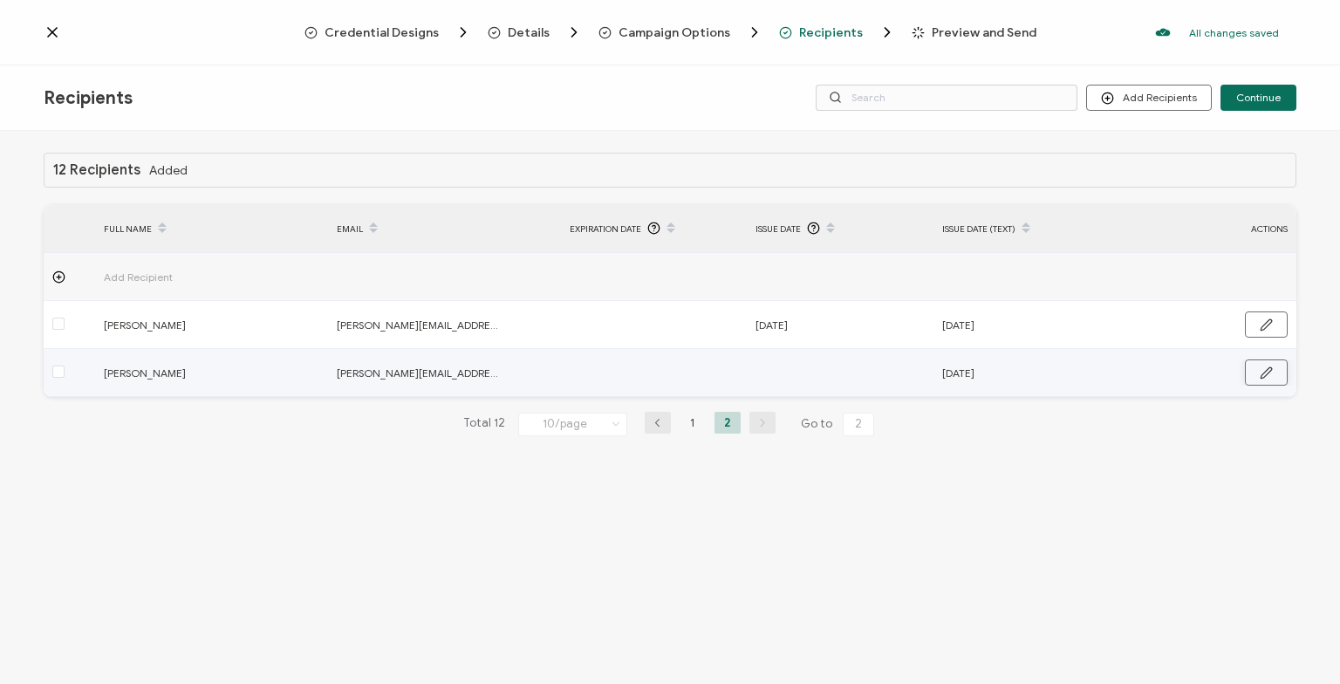
click at [1264, 375] on icon "button" at bounding box center [1266, 372] width 13 height 13
click at [883, 362] on input "text" at bounding box center [831, 373] width 153 height 28
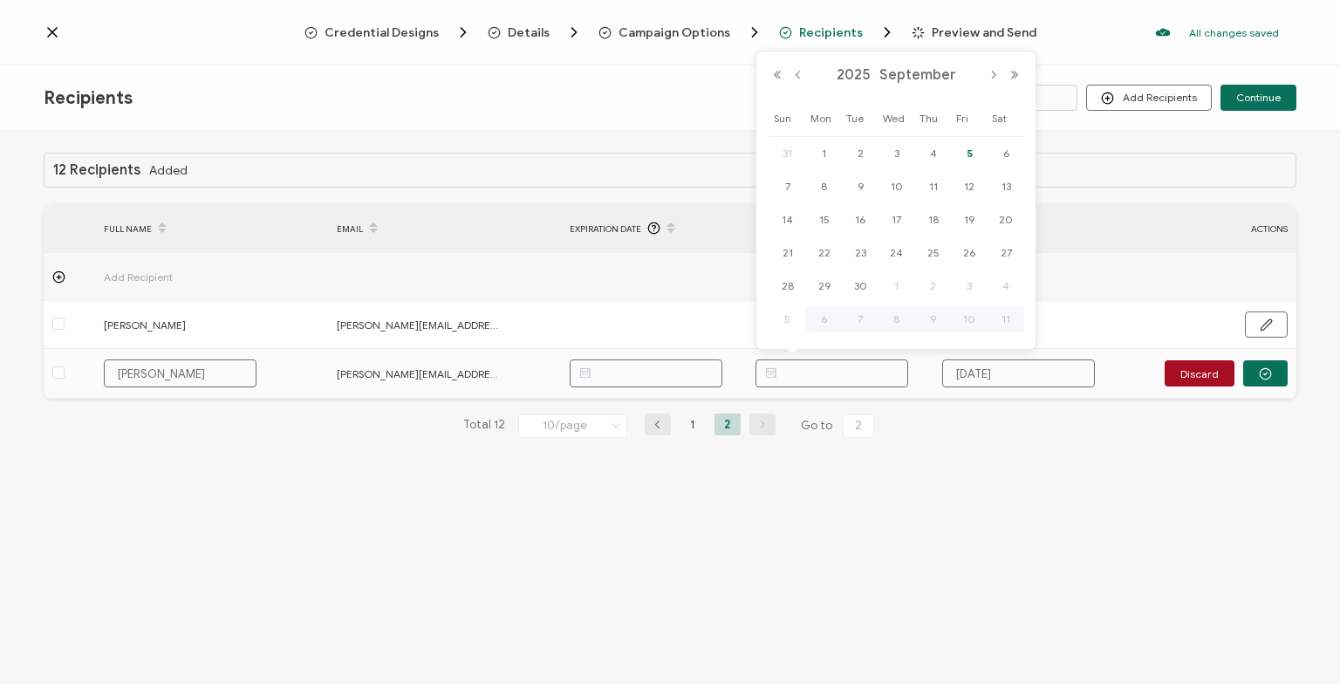
click at [965, 162] on span "5" at bounding box center [969, 153] width 21 height 21
type input "[DATE]"
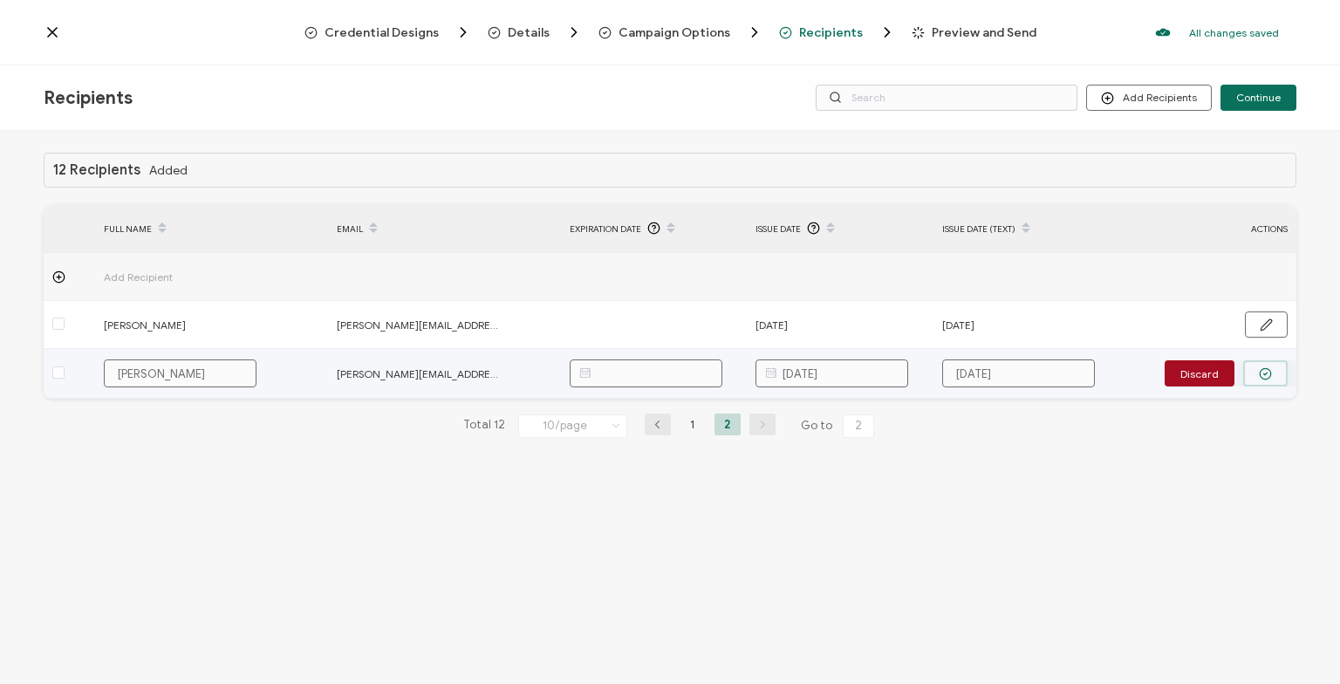
click at [1261, 375] on icon "button" at bounding box center [1265, 373] width 13 height 13
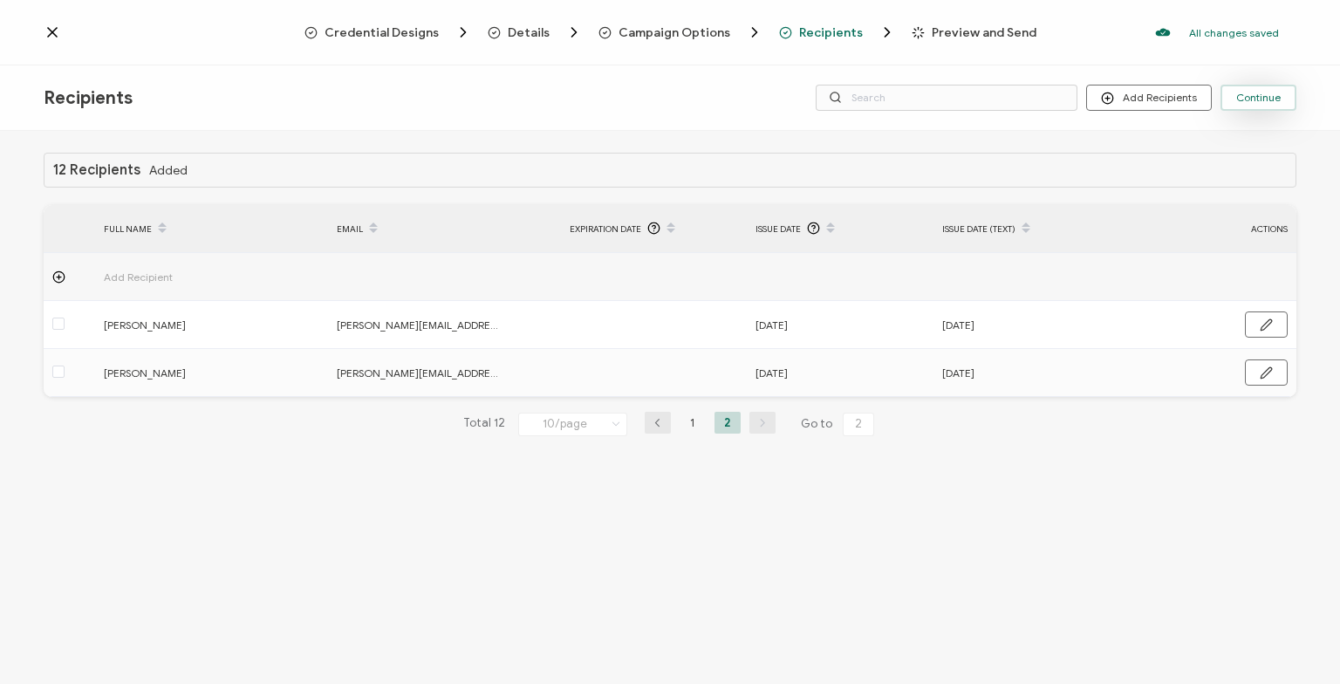
click at [1255, 95] on span "Continue" at bounding box center [1258, 97] width 44 height 10
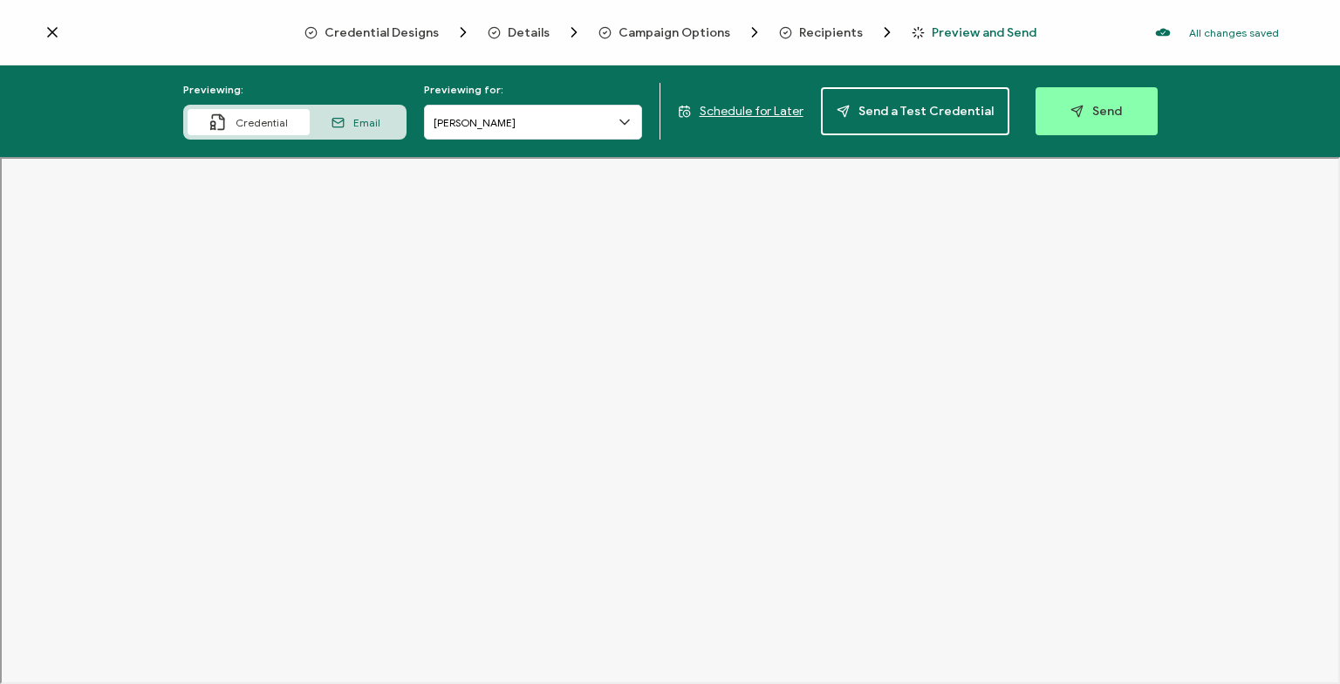
click at [684, 33] on span "Campaign Options" at bounding box center [675, 32] width 112 height 13
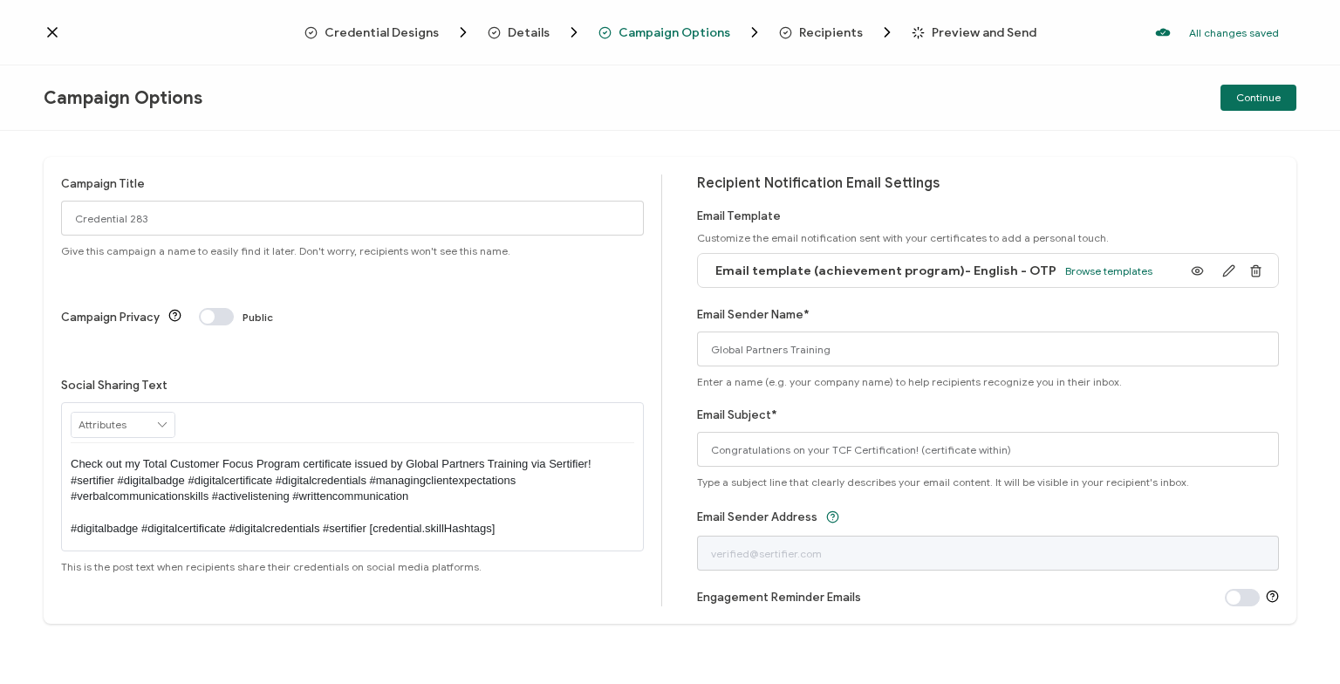
click at [837, 32] on span "Recipients" at bounding box center [831, 32] width 64 height 13
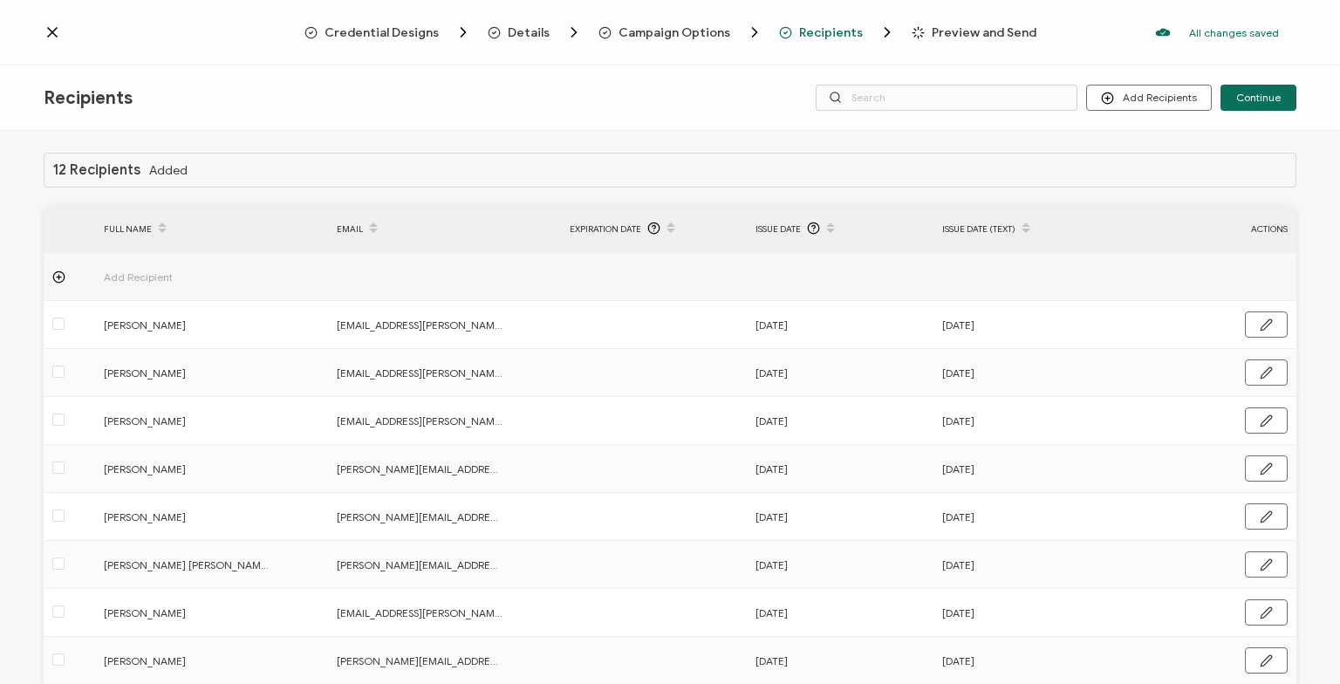
click at [538, 31] on span "Details" at bounding box center [529, 32] width 42 height 13
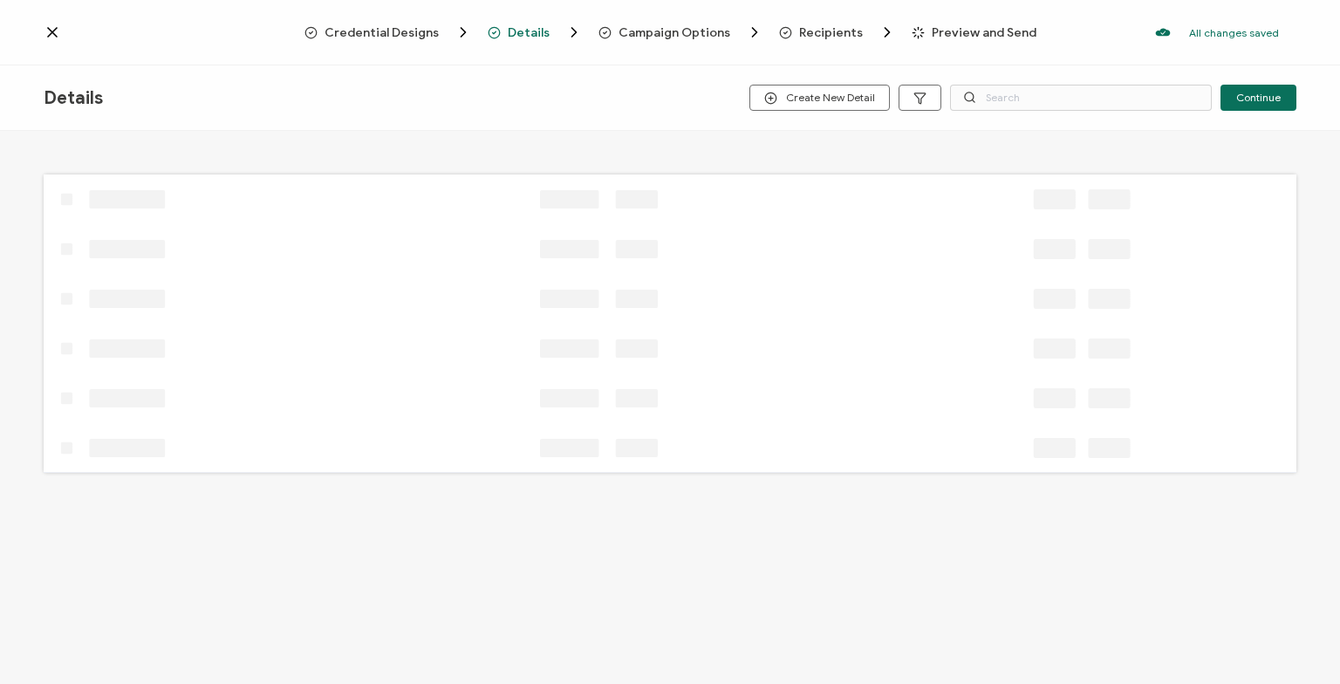
click at [647, 28] on span "Campaign Options" at bounding box center [675, 32] width 112 height 13
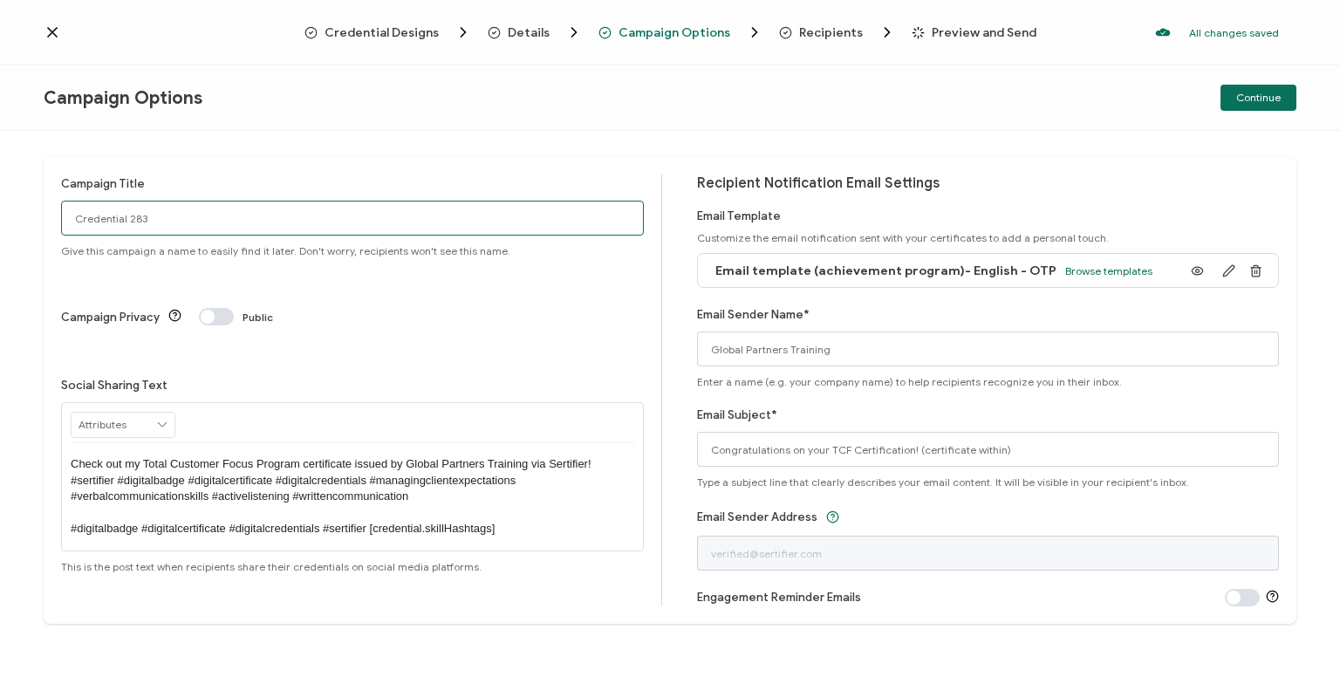
drag, startPoint x: 248, startPoint y: 204, endPoint x: -51, endPoint y: 228, distance: 300.2
click at [61, 228] on input "Credential 283" at bounding box center [352, 218] width 583 height 35
paste input "ASM-US-CHA-TE-25-01"
type input "Total Customer Focus (ASM-US-CHA-TE-25-01)"
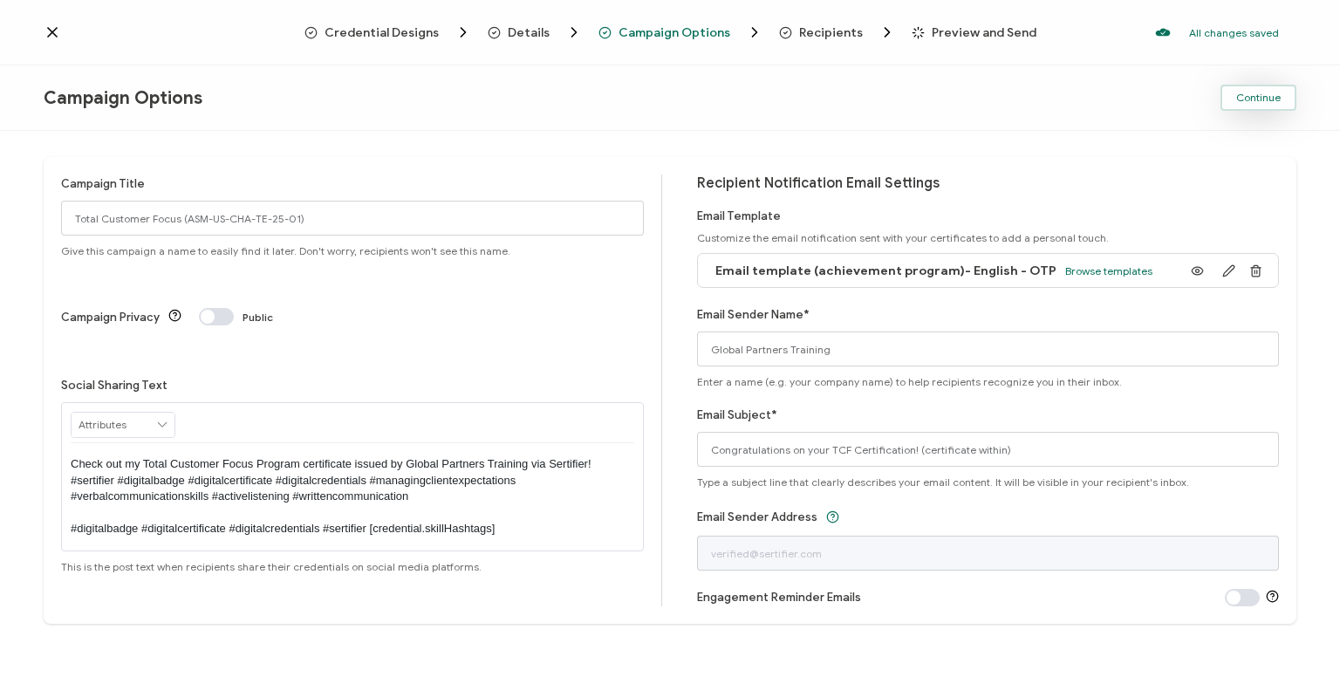
click at [1256, 91] on button "Continue" at bounding box center [1258, 98] width 76 height 26
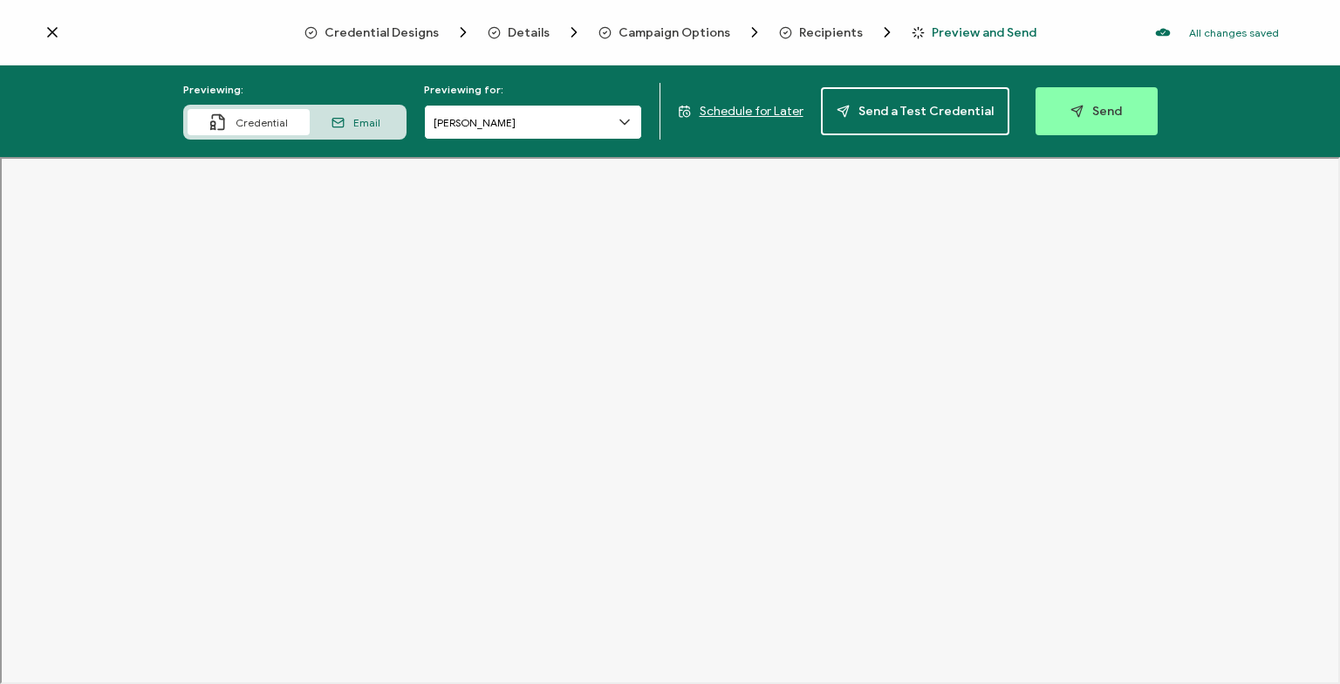
click at [537, 120] on input "[PERSON_NAME]" at bounding box center [533, 122] width 218 height 35
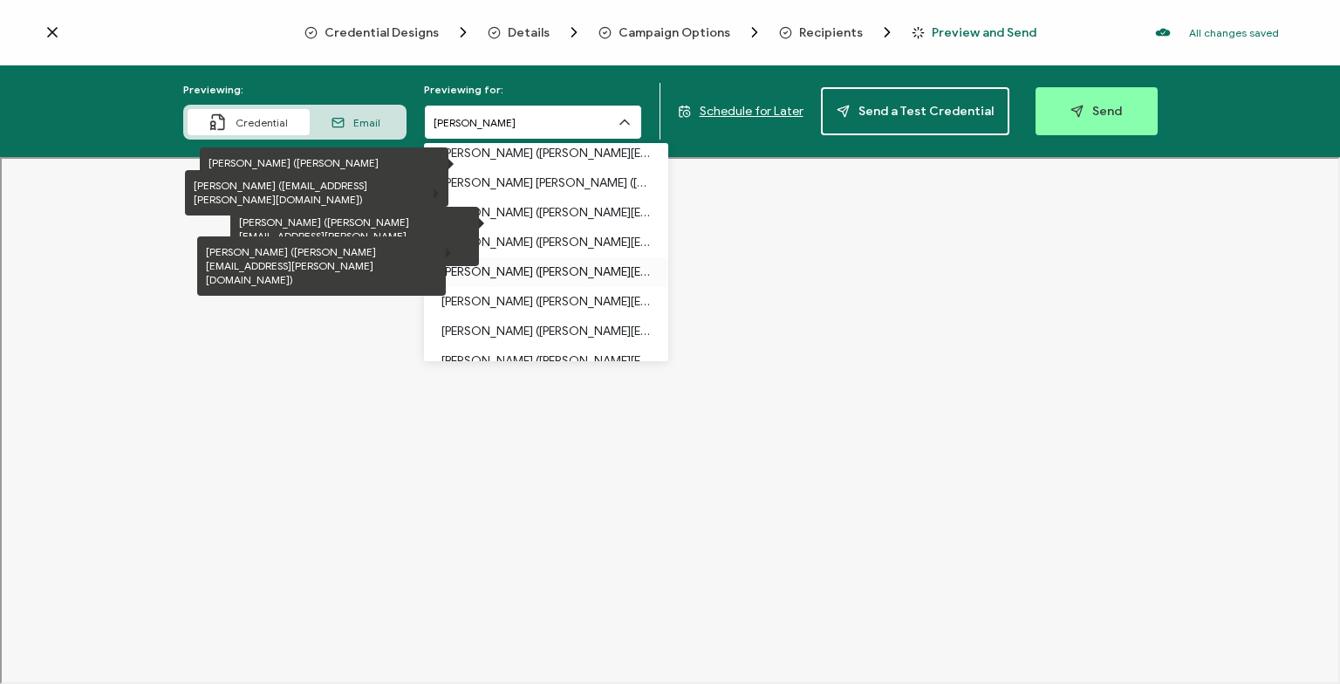
scroll to position [147, 0]
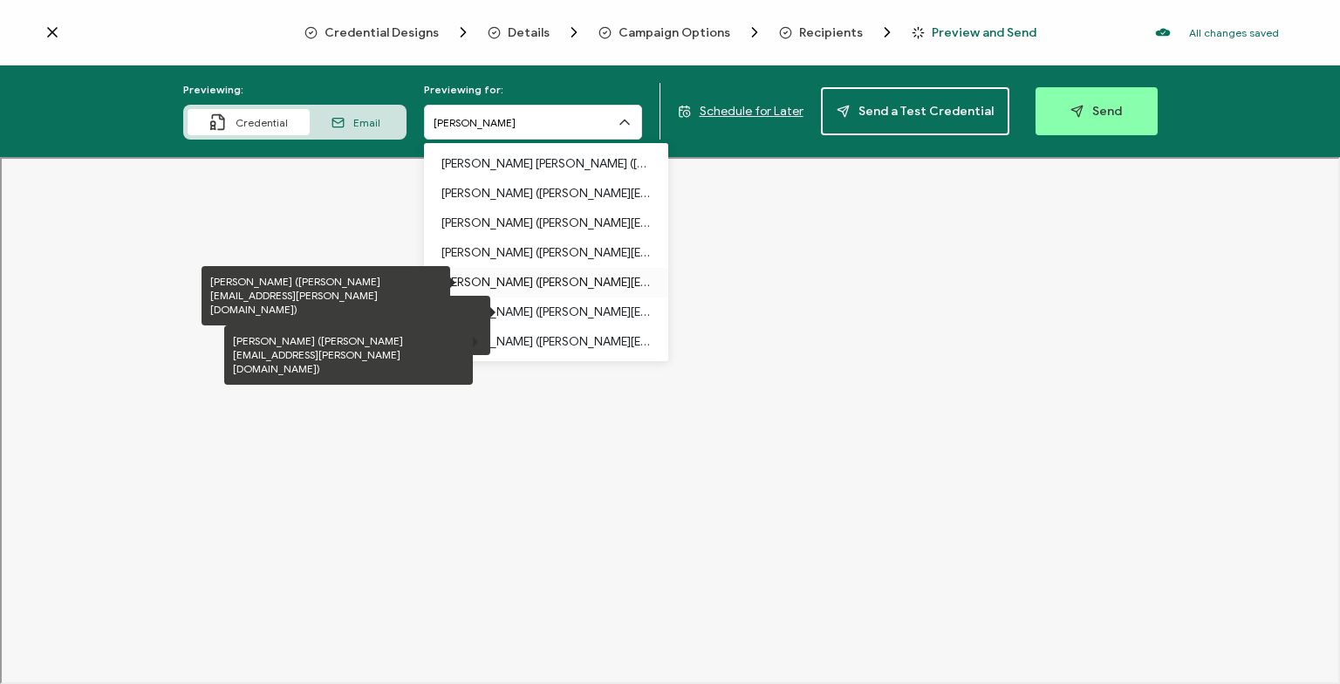
click at [548, 283] on p "[PERSON_NAME] ([PERSON_NAME][EMAIL_ADDRESS][PERSON_NAME][DOMAIN_NAME])" at bounding box center [545, 283] width 209 height 30
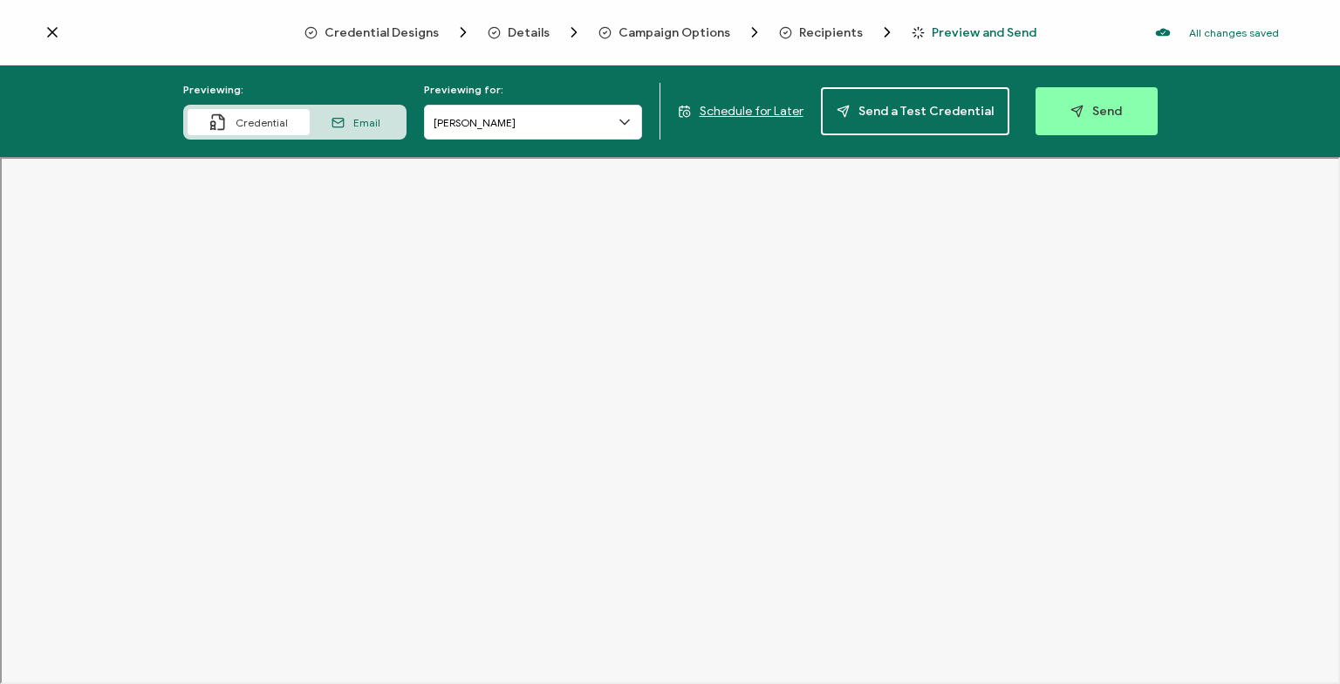
click at [382, 131] on div "Email" at bounding box center [356, 122] width 92 height 26
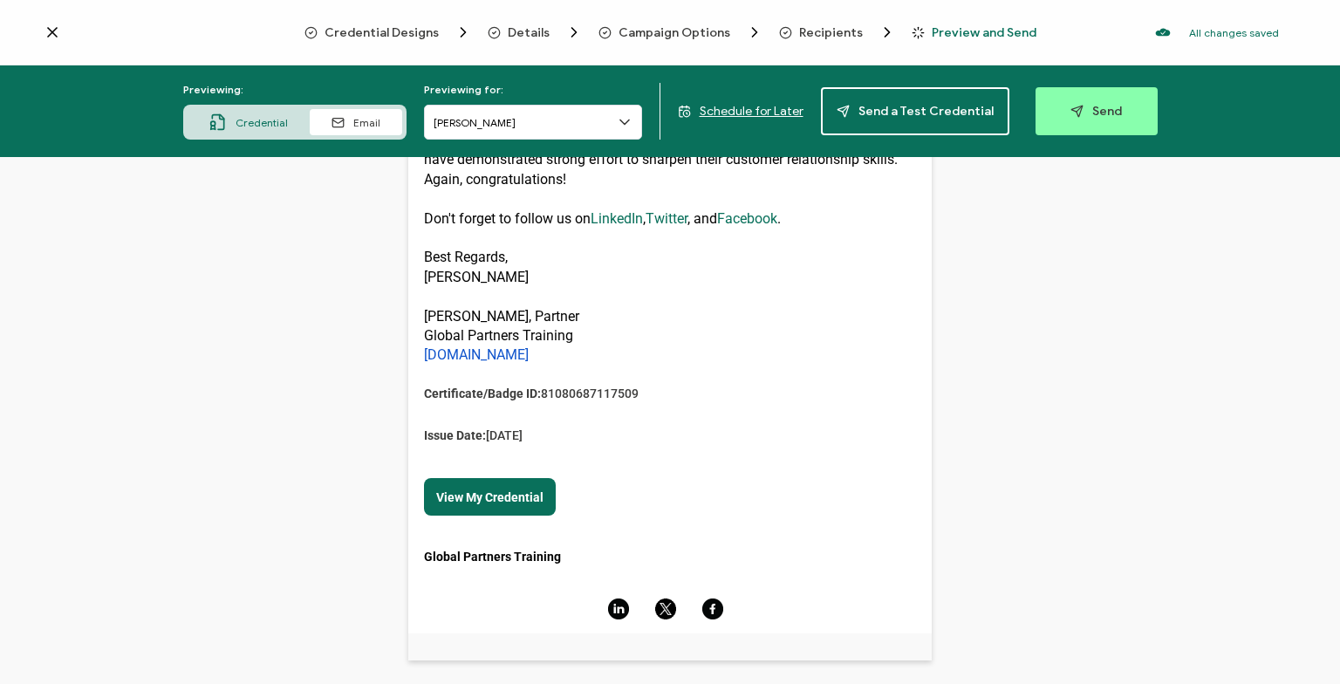
scroll to position [0, 0]
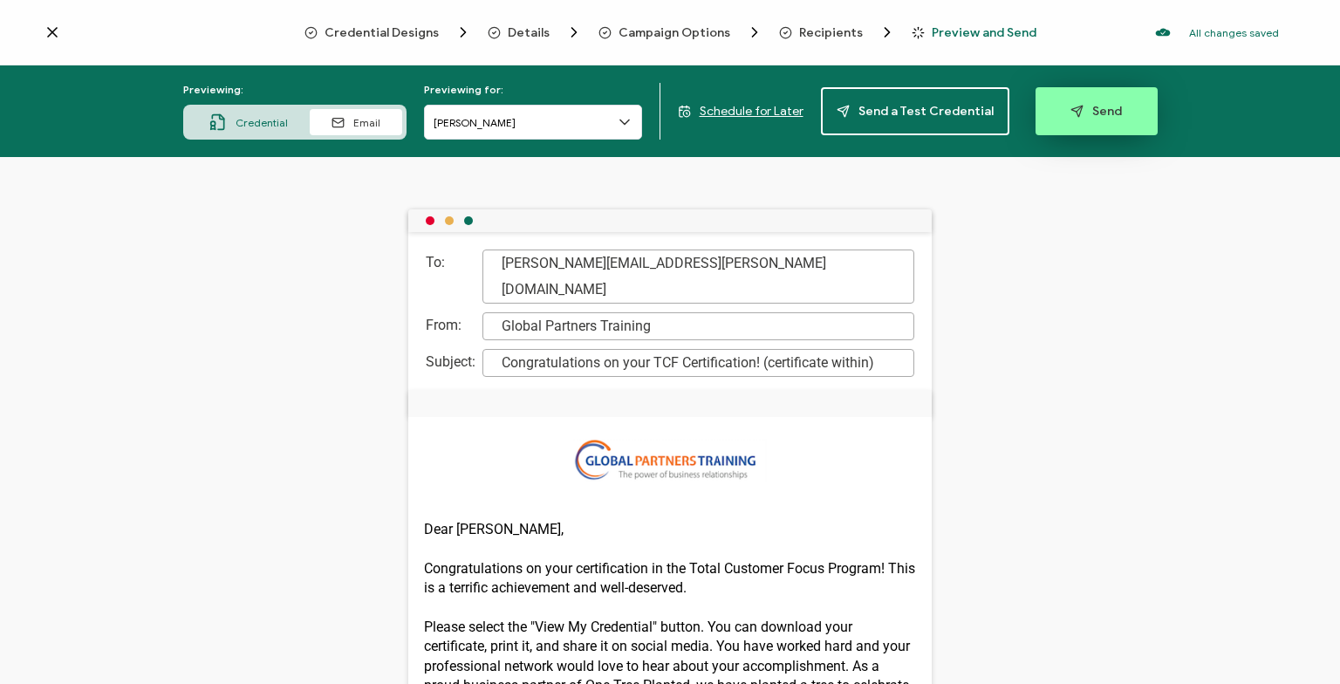
click at [1097, 117] on span "Send" at bounding box center [1095, 111] width 51 height 13
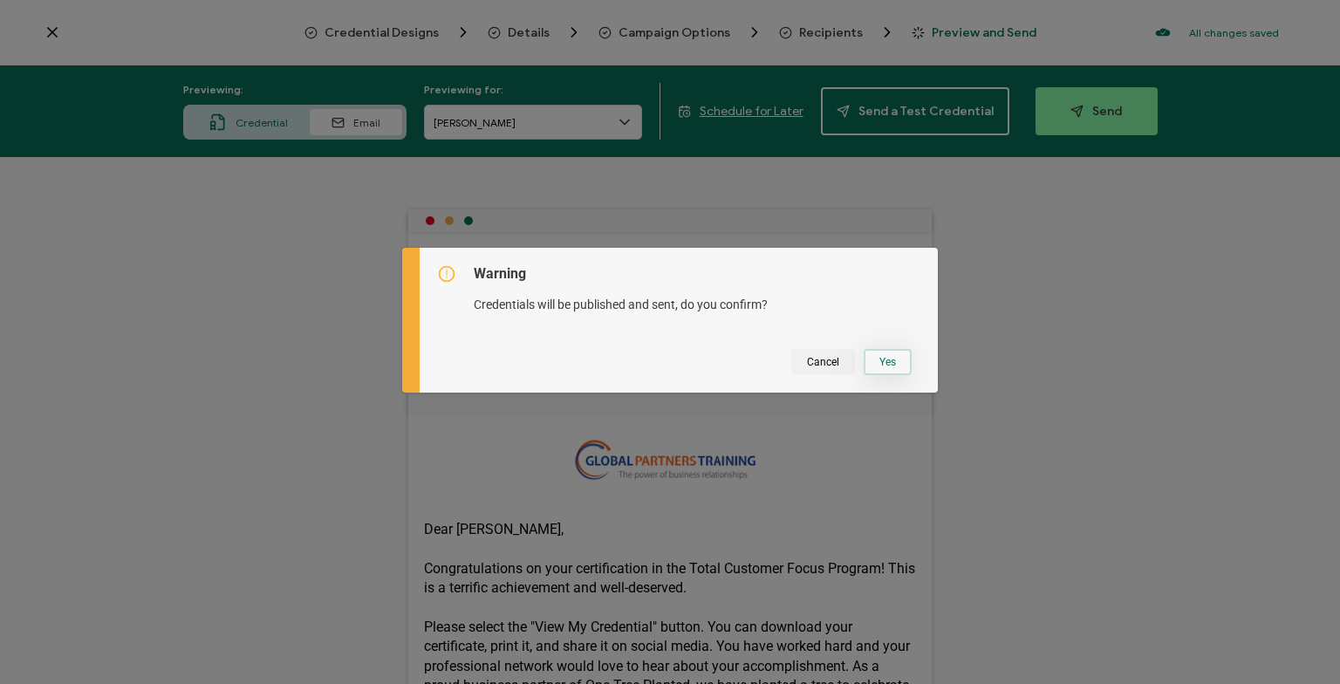
click at [888, 361] on button "Yes" at bounding box center [888, 362] width 48 height 26
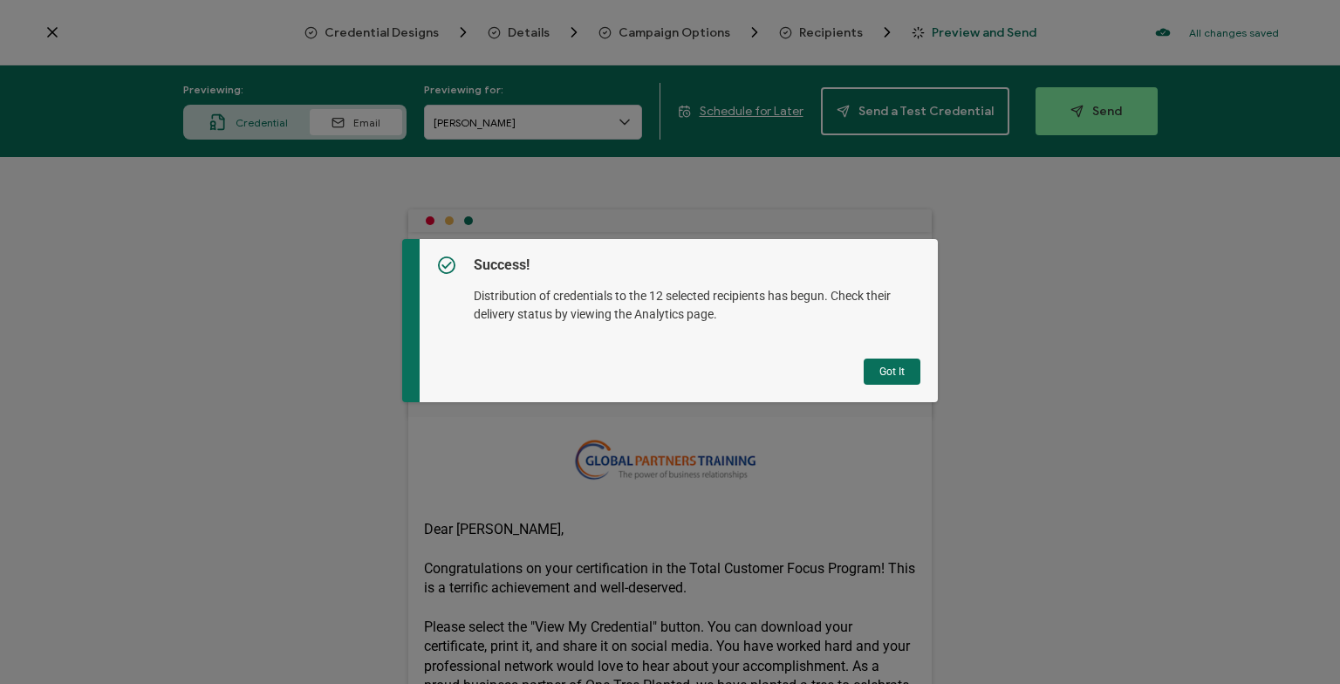
click at [888, 375] on button "Got It" at bounding box center [892, 372] width 57 height 26
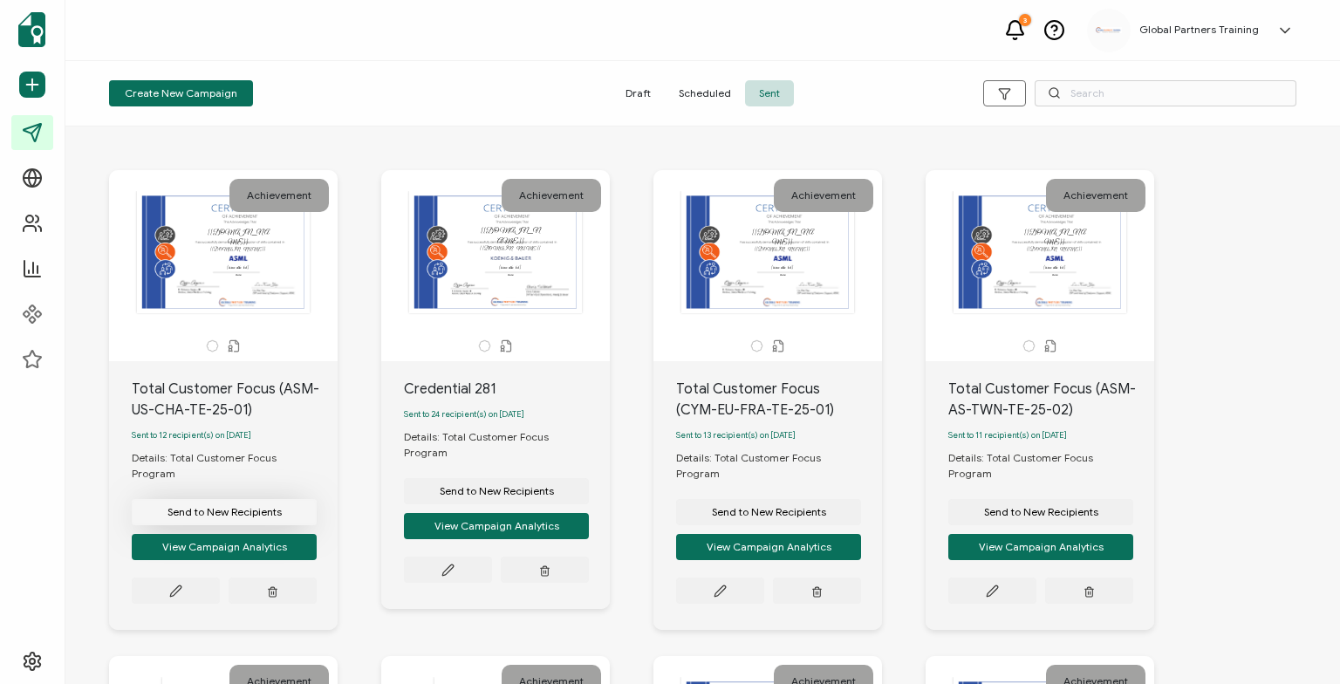
click at [235, 507] on span "Send to New Recipients" at bounding box center [225, 512] width 114 height 10
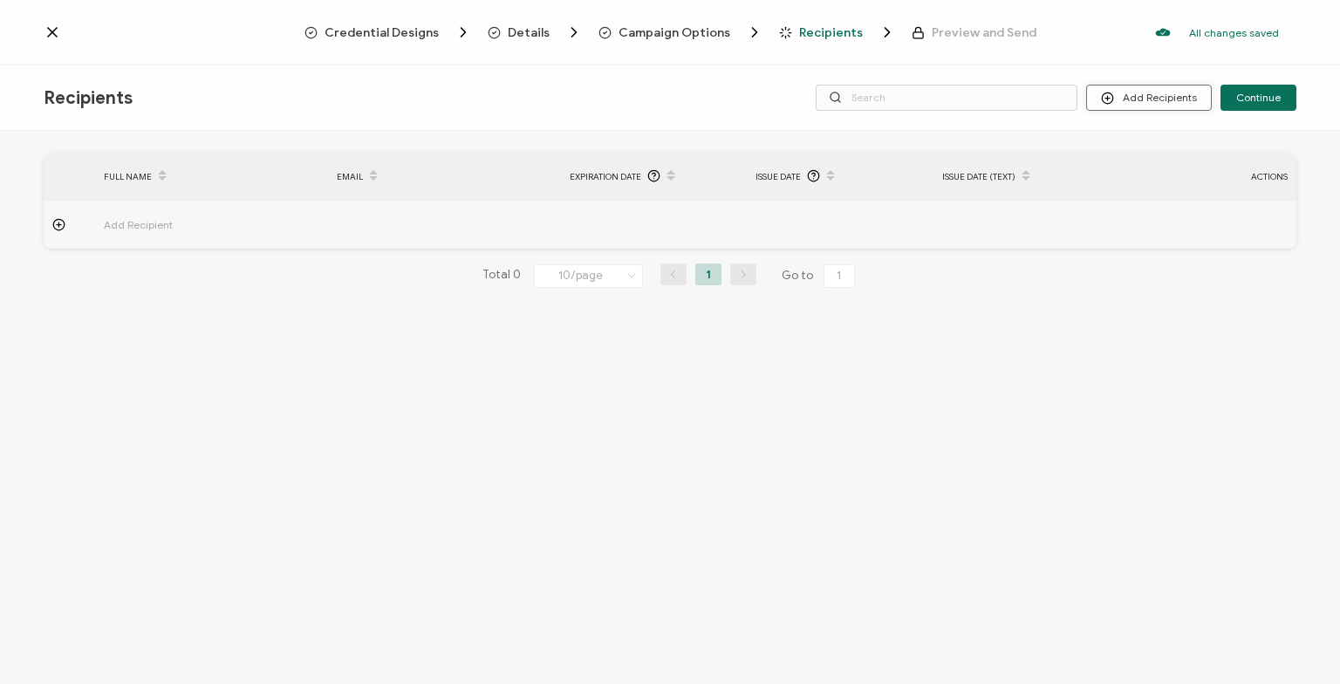
click at [1157, 103] on button "Add Recipients" at bounding box center [1149, 98] width 126 height 26
click at [1174, 147] on span "Upload Recipients" at bounding box center [1173, 144] width 88 height 13
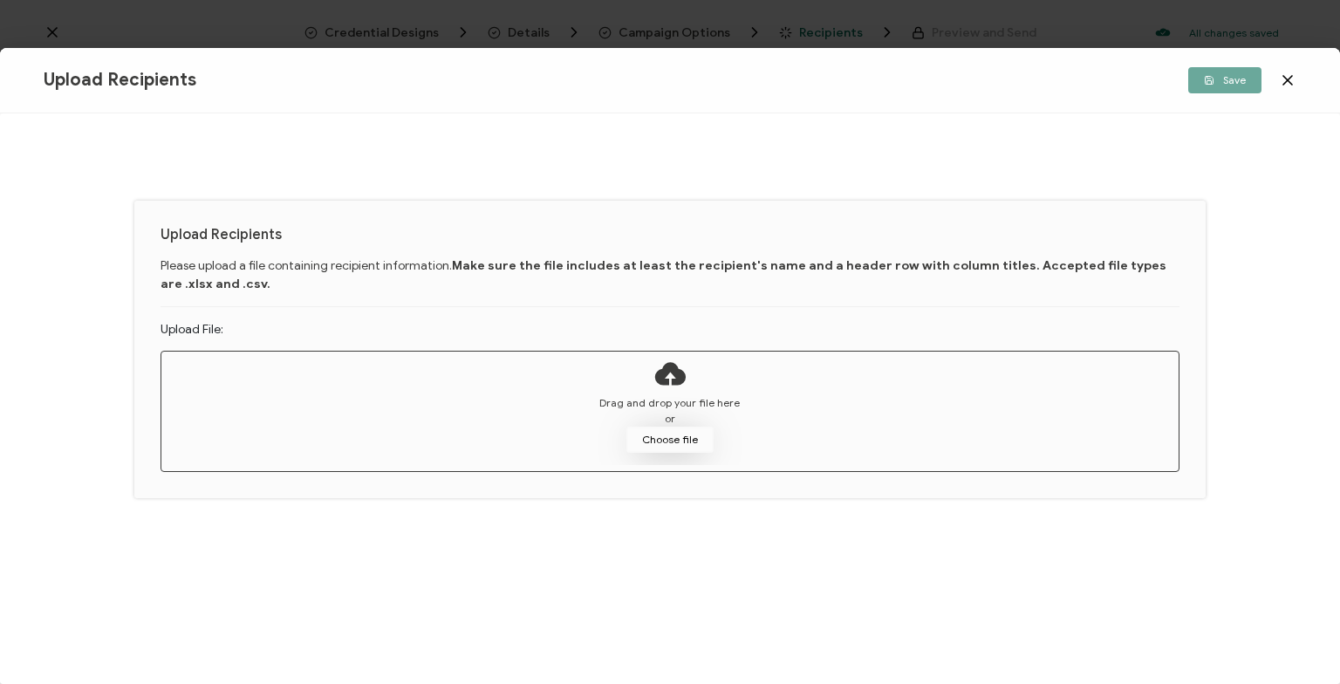
click at [672, 441] on button "Choose file" at bounding box center [669, 440] width 87 height 26
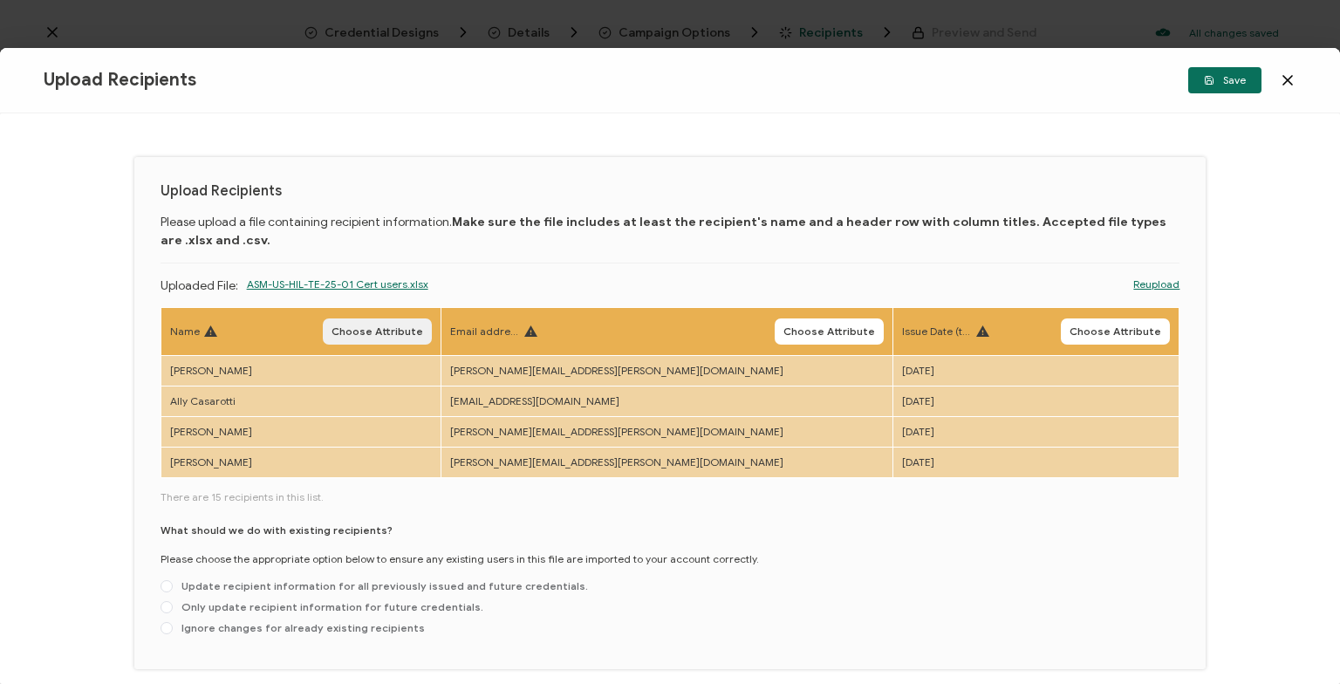
click at [423, 327] on span "Choose Attribute" at bounding box center [378, 331] width 92 height 10
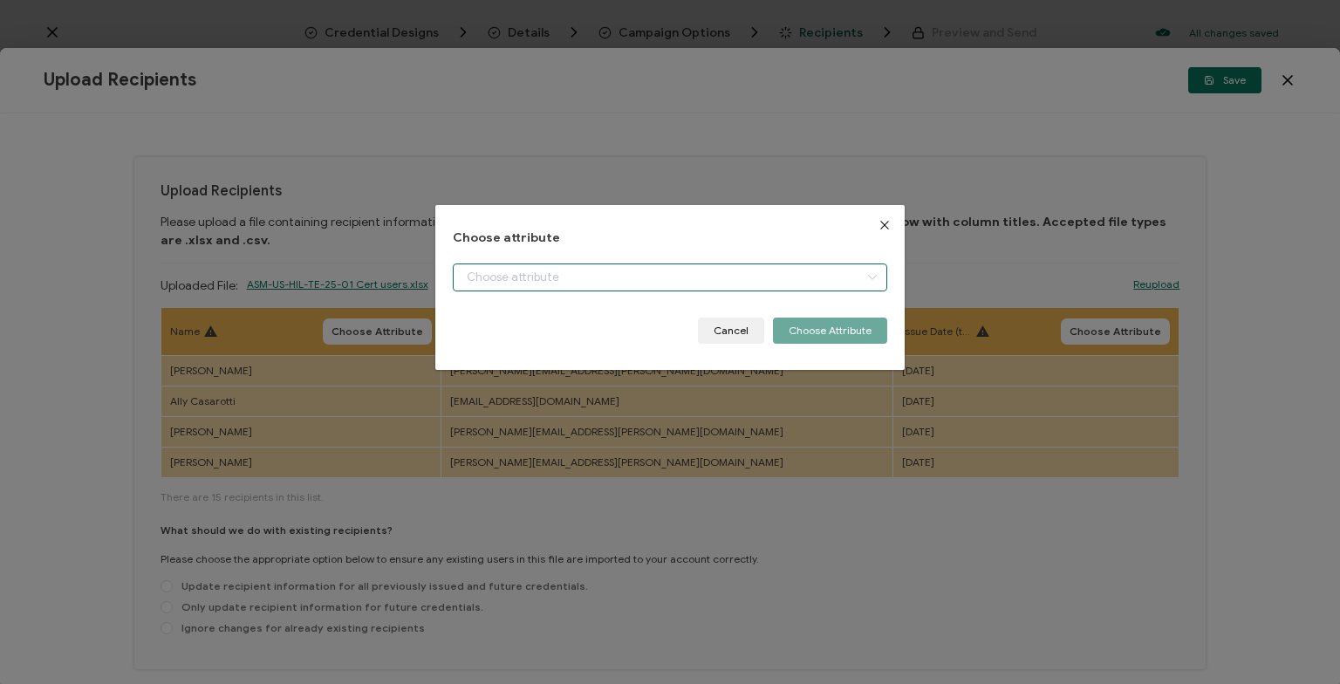
click at [496, 284] on input "dialog" at bounding box center [670, 277] width 434 height 28
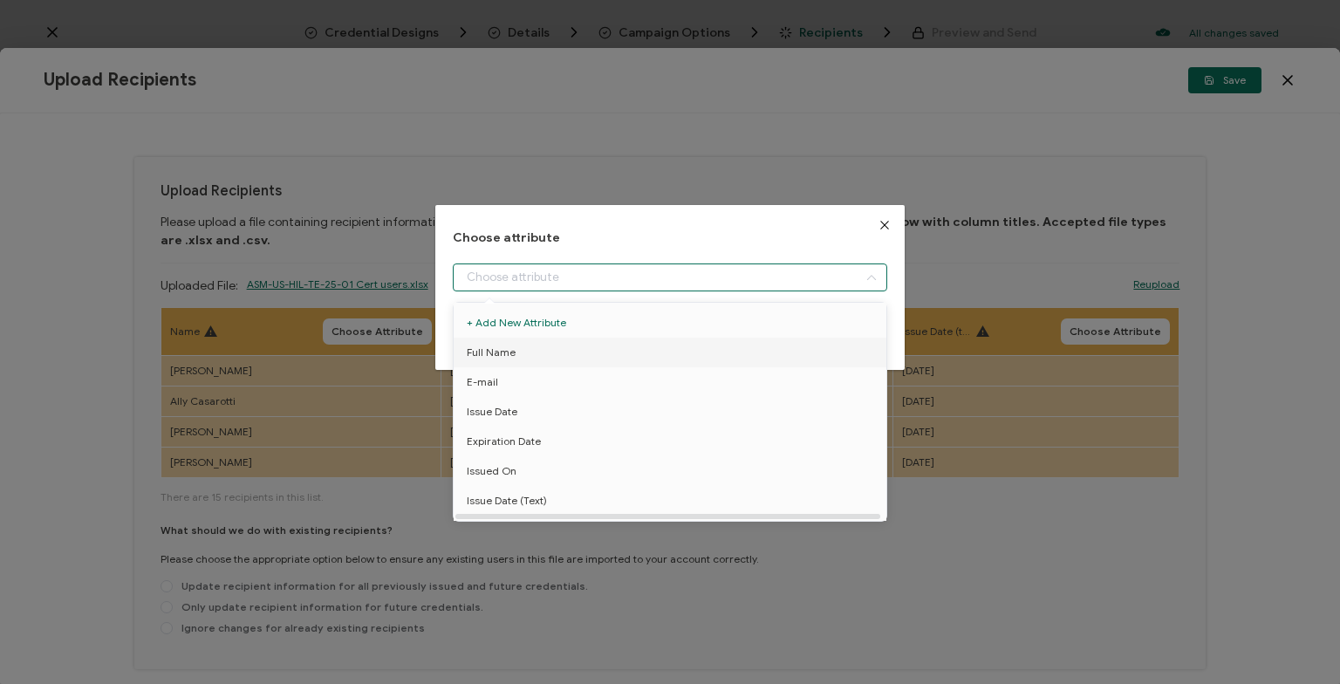
click at [508, 342] on span "Full Name" at bounding box center [491, 353] width 49 height 30
type input "Full Name"
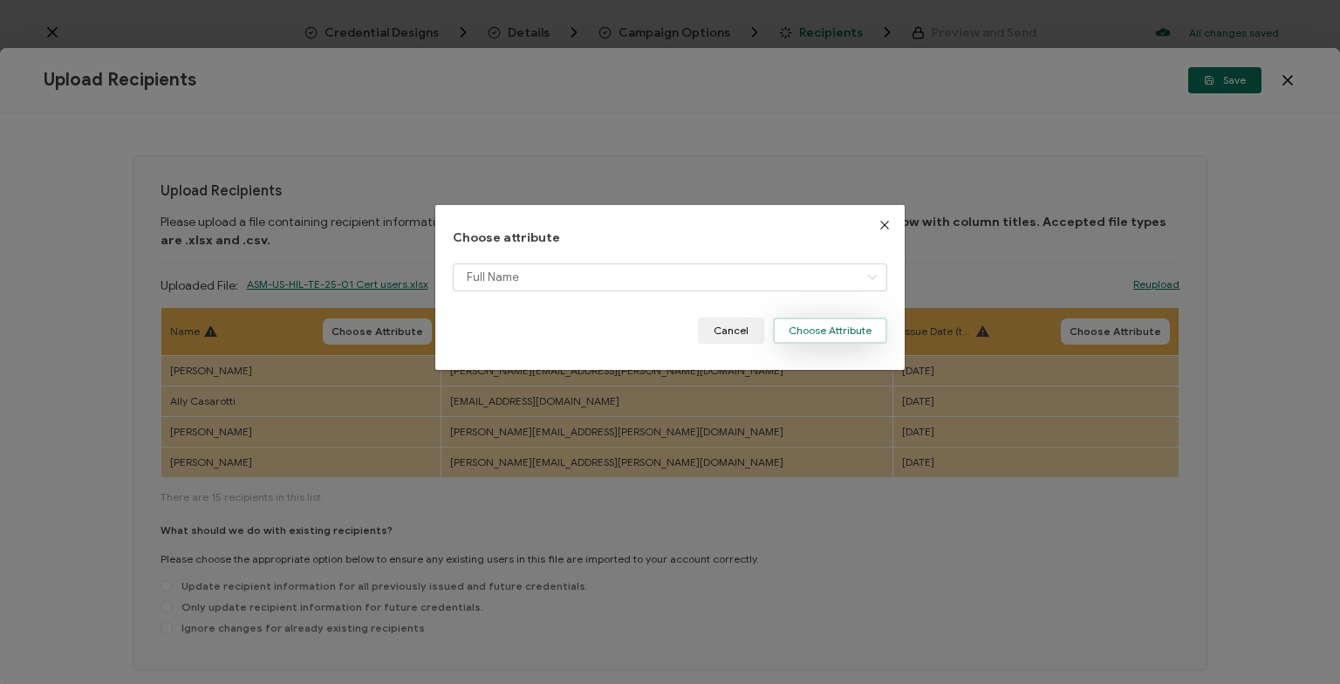
click at [824, 331] on button "Choose Attribute" at bounding box center [830, 331] width 114 height 26
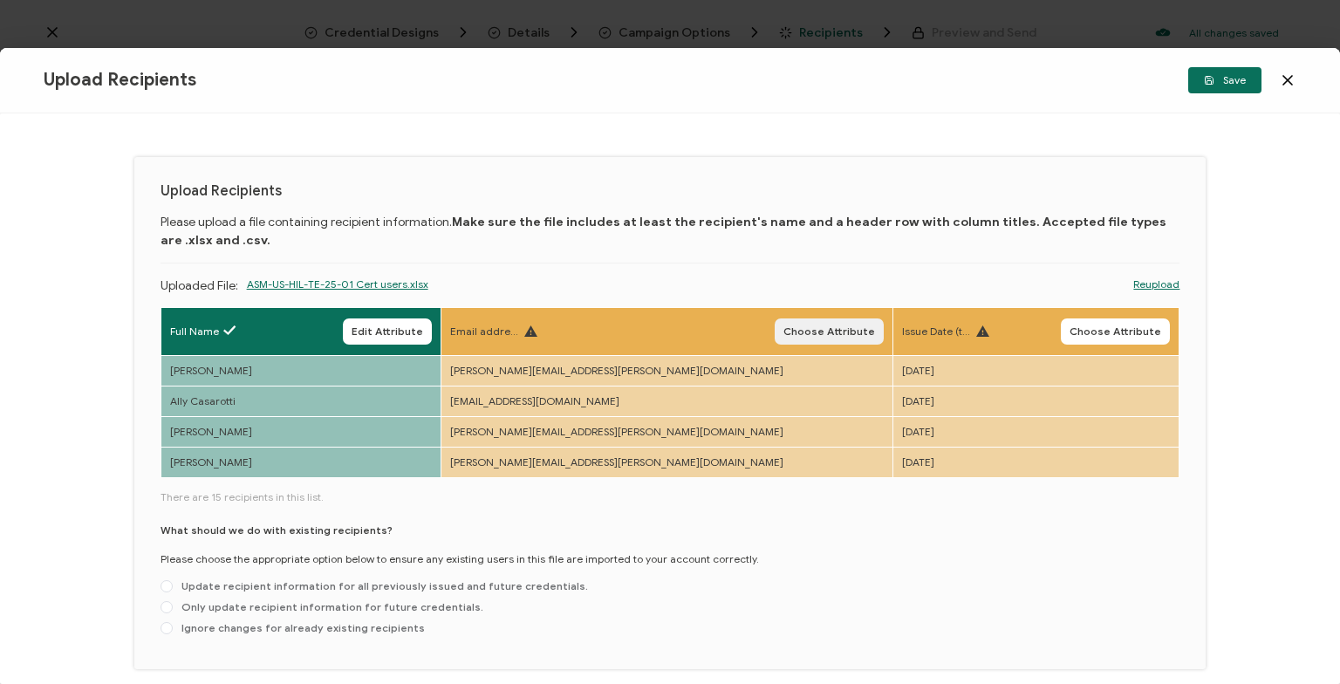
click at [783, 335] on span "Choose Attribute" at bounding box center [829, 331] width 92 height 10
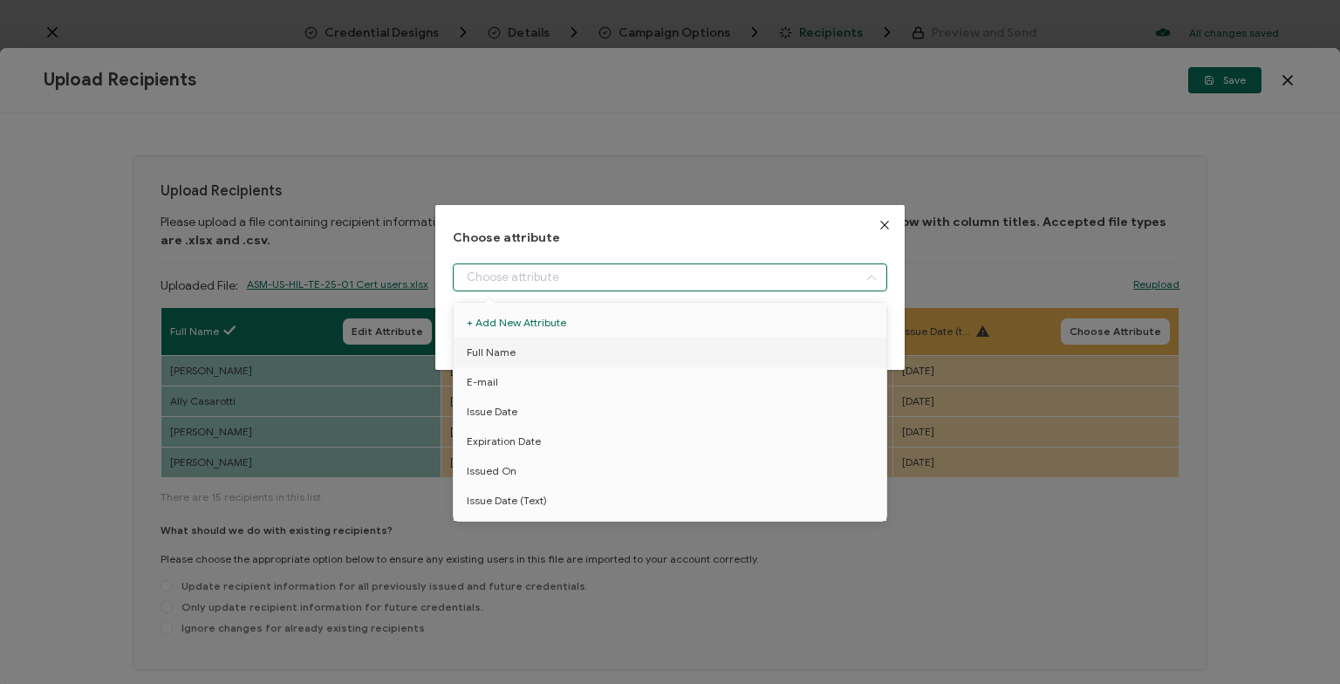
click at [615, 274] on input "dialog" at bounding box center [670, 277] width 434 height 28
click at [566, 358] on li "Full Name" at bounding box center [669, 353] width 441 height 30
click at [885, 220] on icon "Close" at bounding box center [885, 225] width 14 height 14
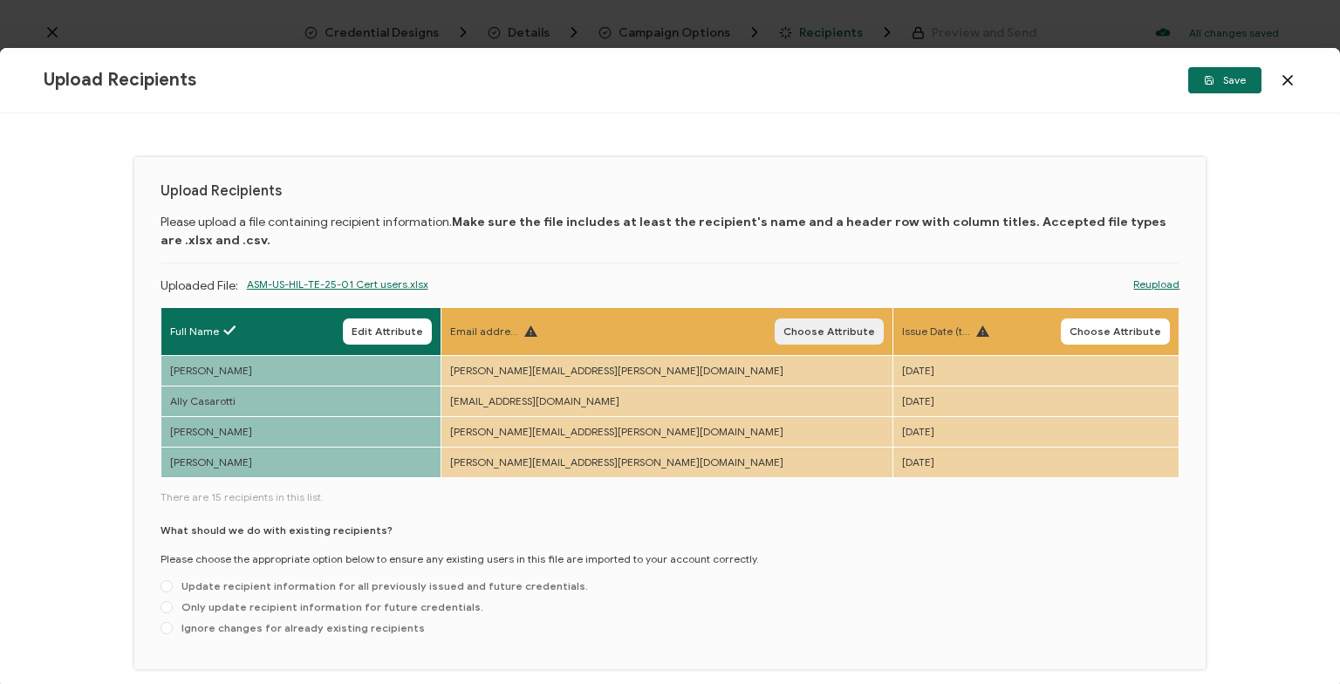
click at [783, 332] on span "Choose Attribute" at bounding box center [829, 331] width 92 height 10
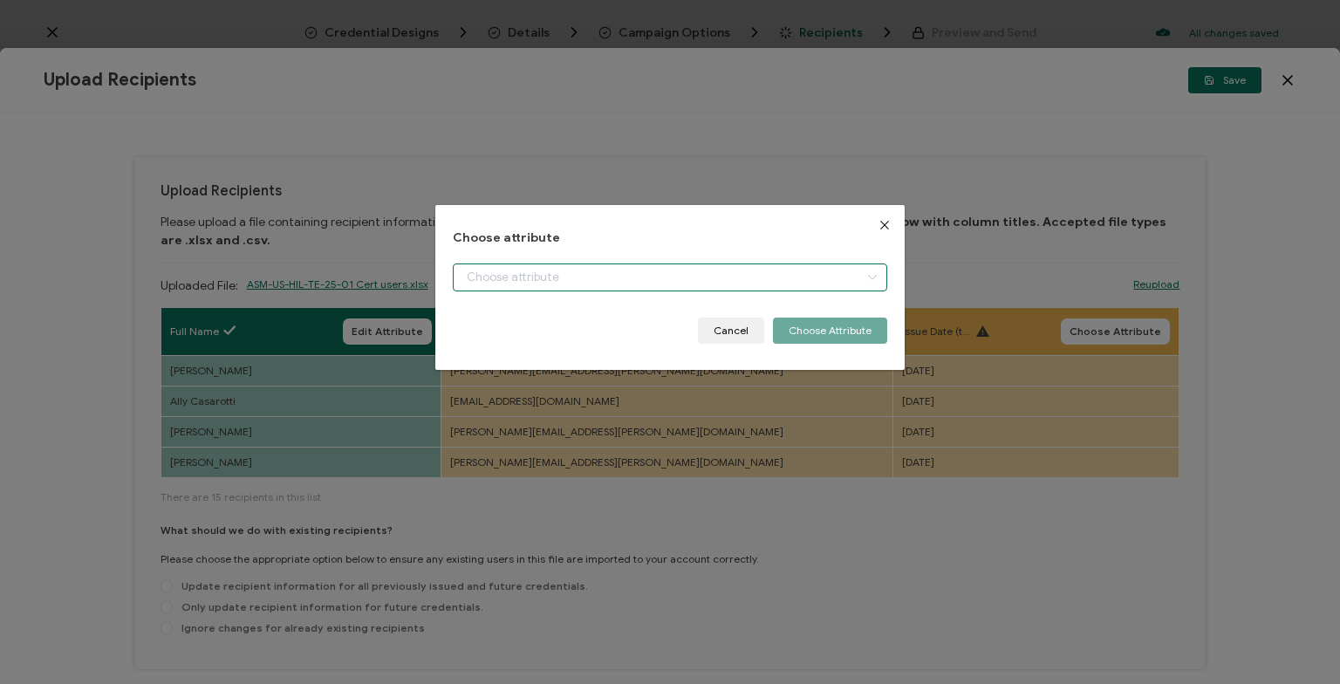
click at [585, 270] on input "dialog" at bounding box center [670, 277] width 434 height 28
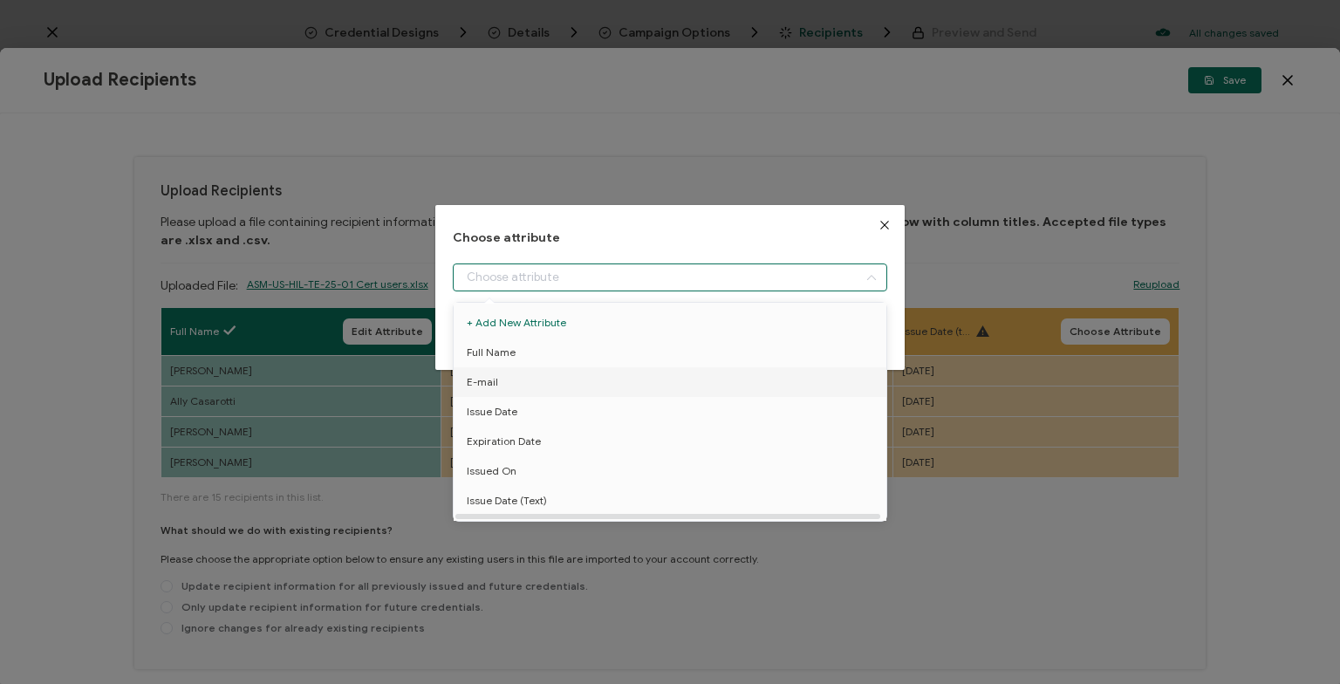
click at [515, 375] on li "E-mail" at bounding box center [669, 382] width 441 height 30
type input "E-mail"
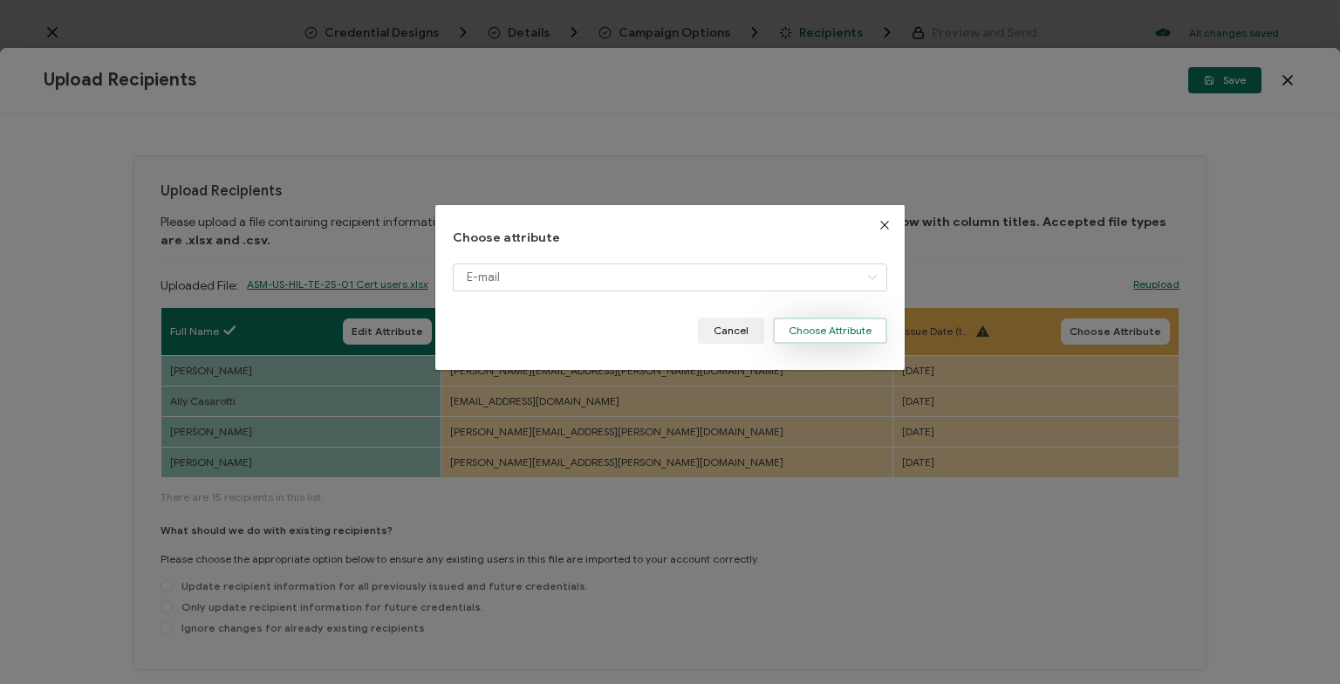
click at [847, 325] on button "Choose Attribute" at bounding box center [830, 331] width 114 height 26
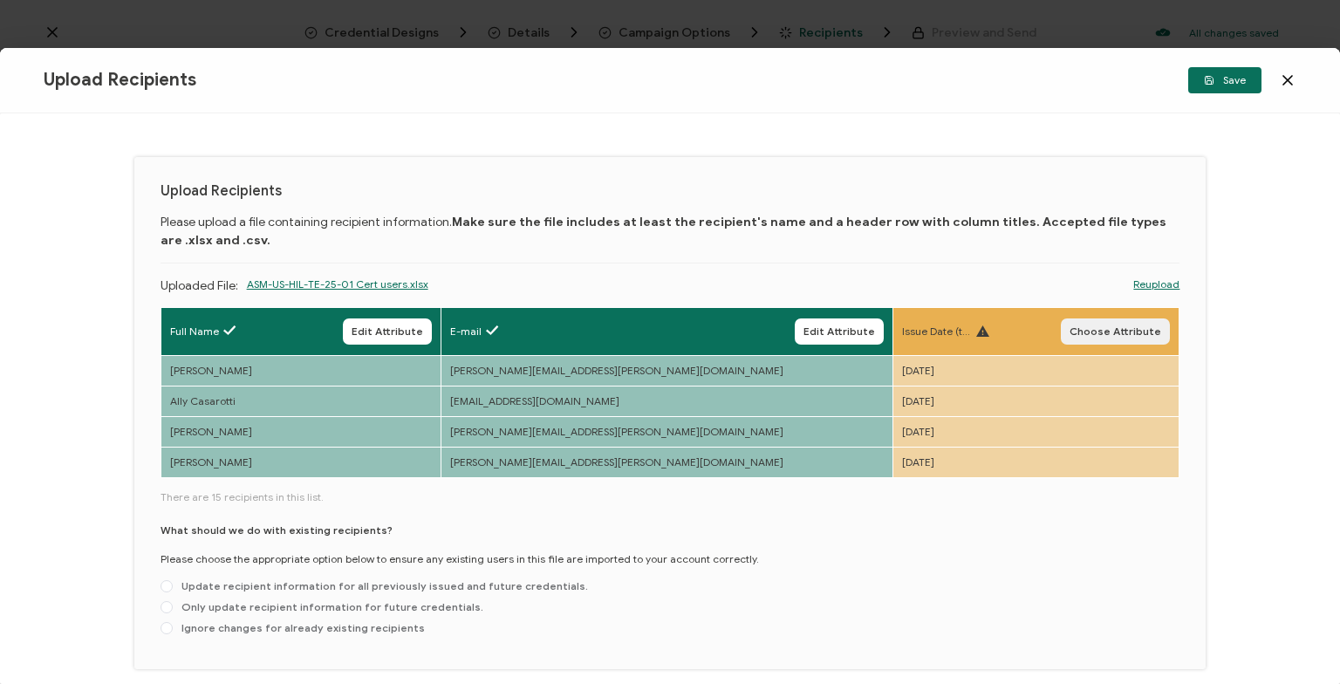
click at [1116, 335] on span "Choose Attribute" at bounding box center [1116, 331] width 92 height 10
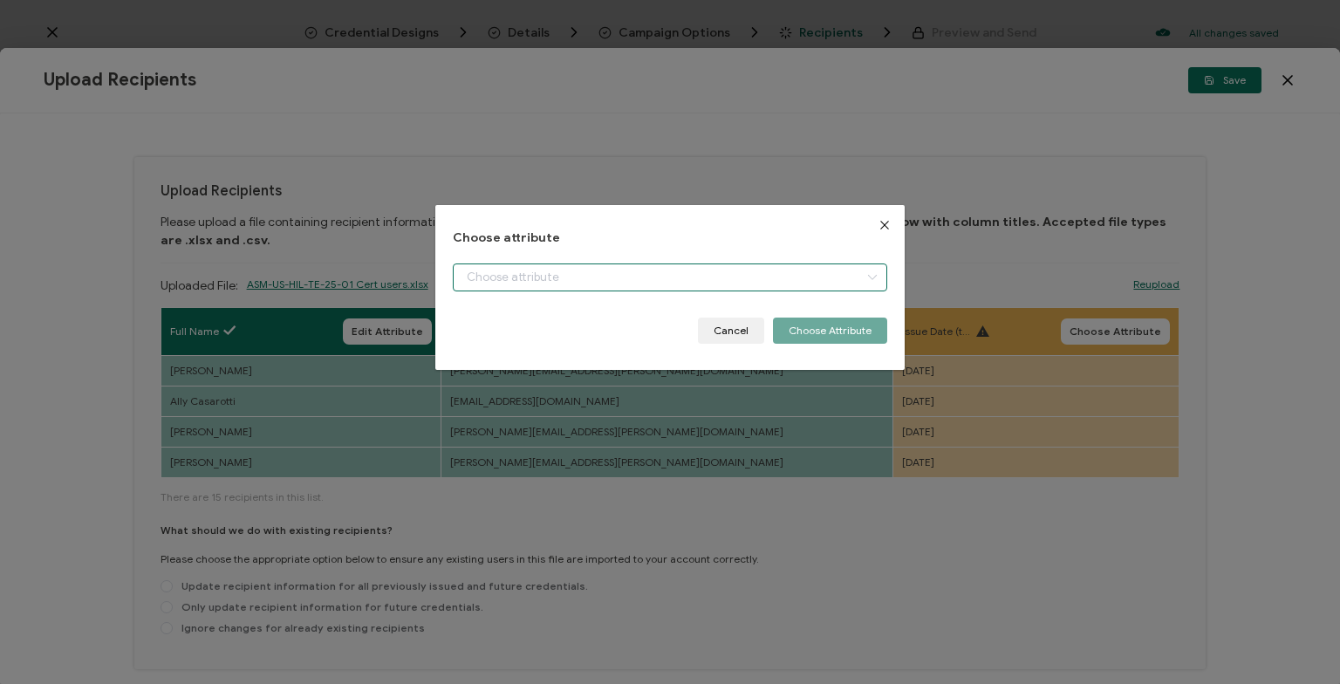
click at [587, 272] on input "dialog" at bounding box center [670, 277] width 434 height 28
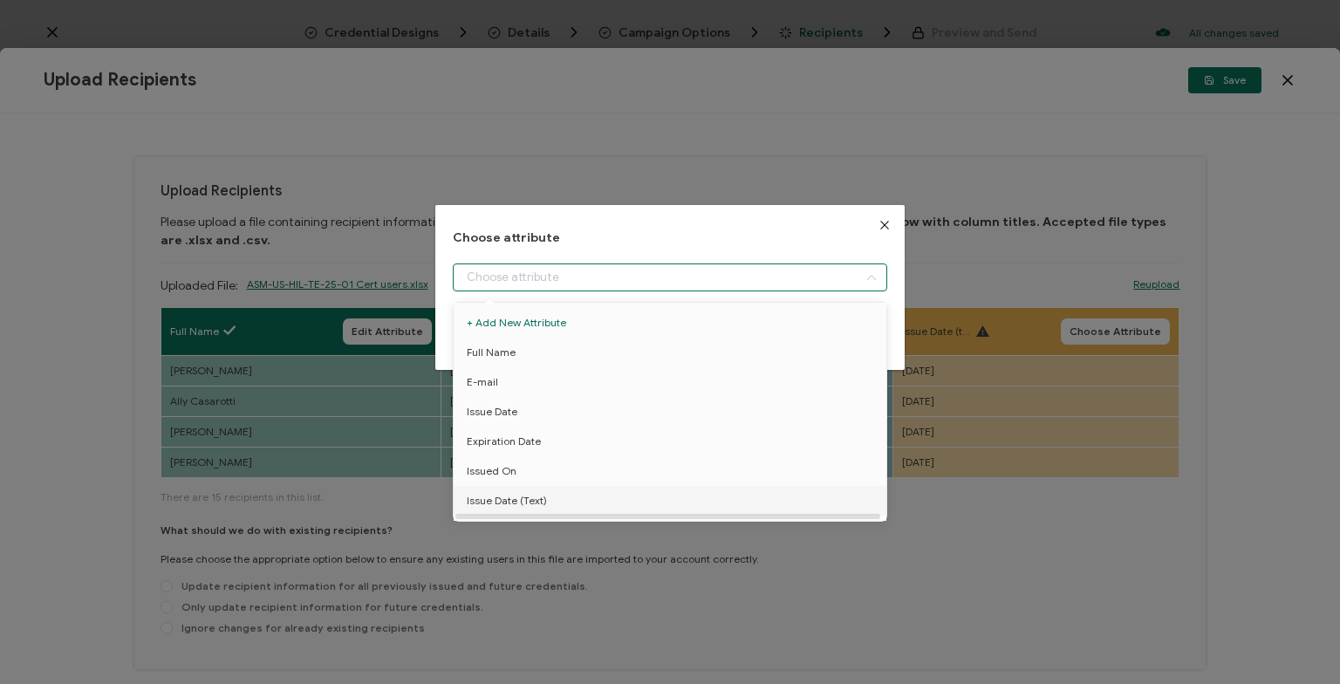
click at [565, 494] on li "Issue Date (Text)" at bounding box center [669, 501] width 441 height 30
type input "Issue Date (Text)"
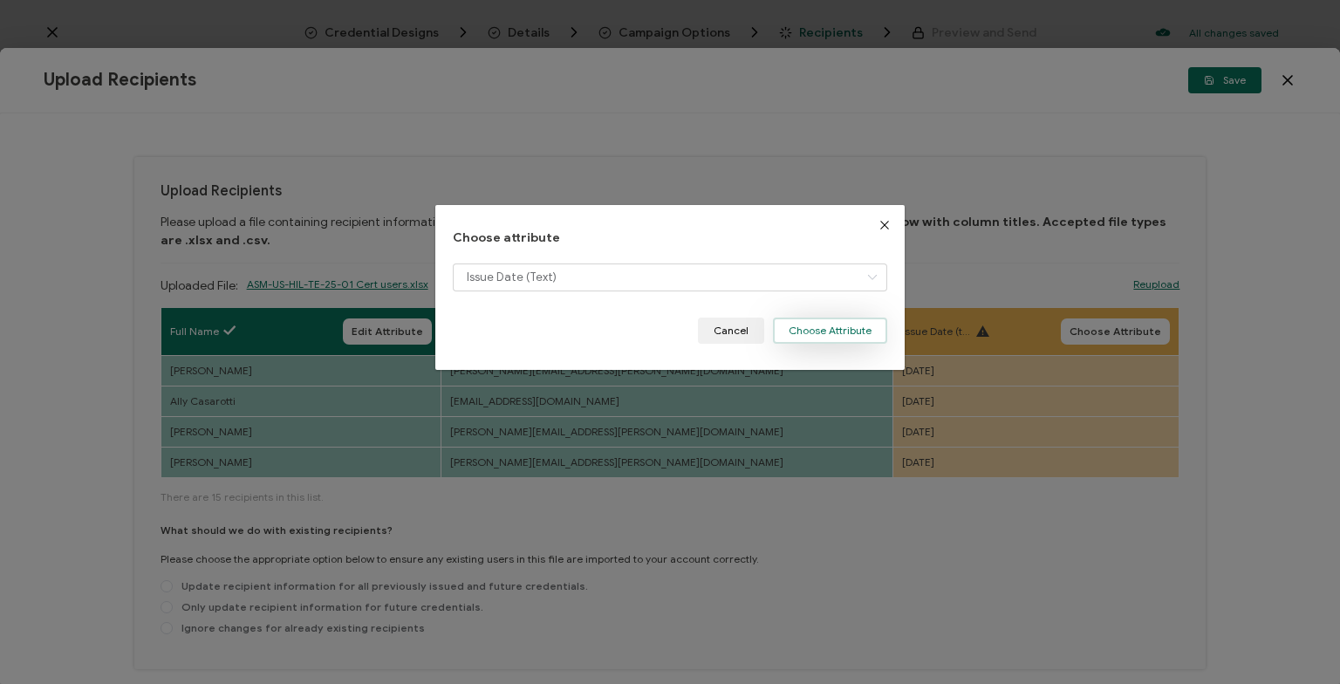
click at [804, 337] on button "Choose Attribute" at bounding box center [830, 331] width 114 height 26
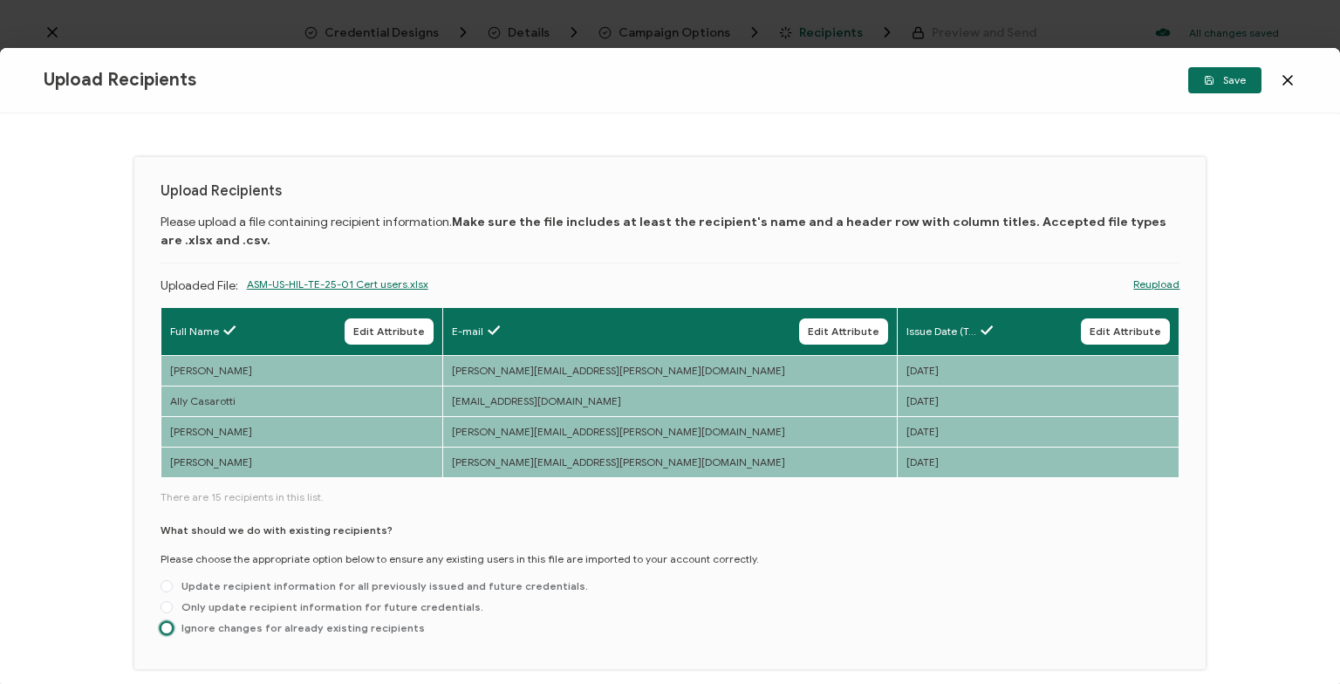
click at [169, 626] on span at bounding box center [167, 628] width 12 height 12
click at [169, 626] on input "Ignore changes for already existing recipients" at bounding box center [167, 629] width 12 height 14
radio input "true"
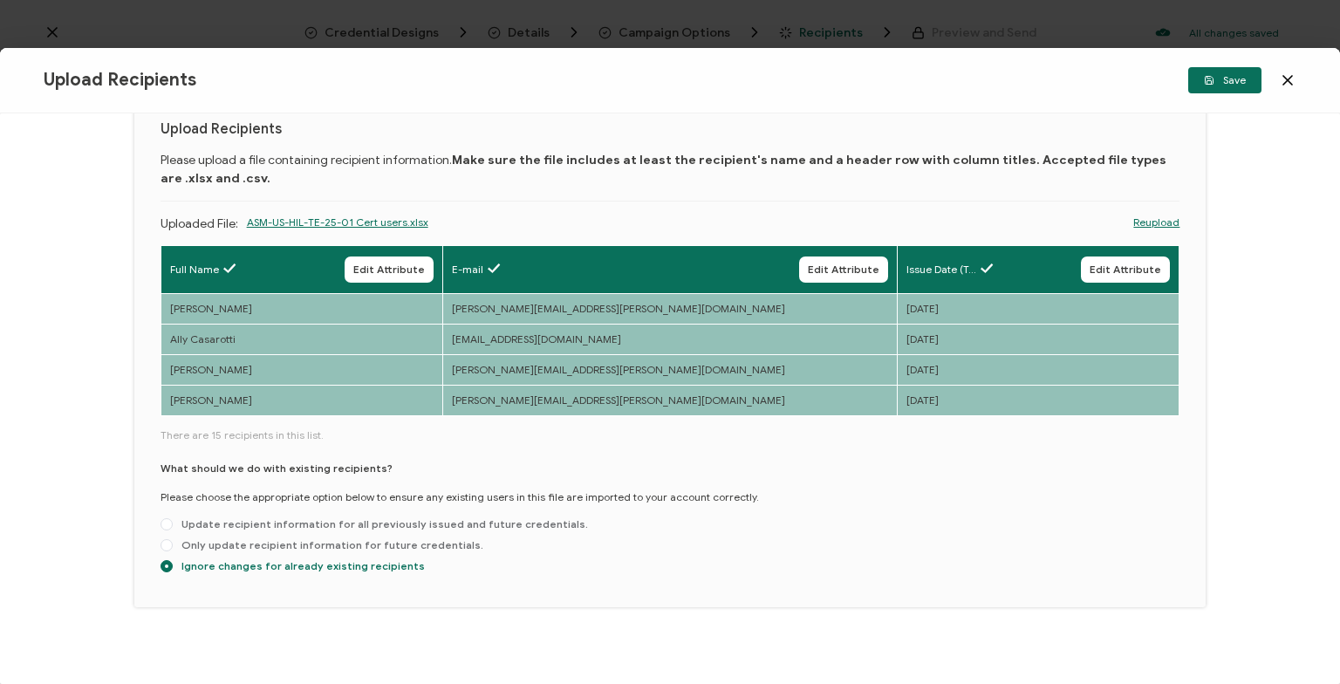
scroll to position [72, 0]
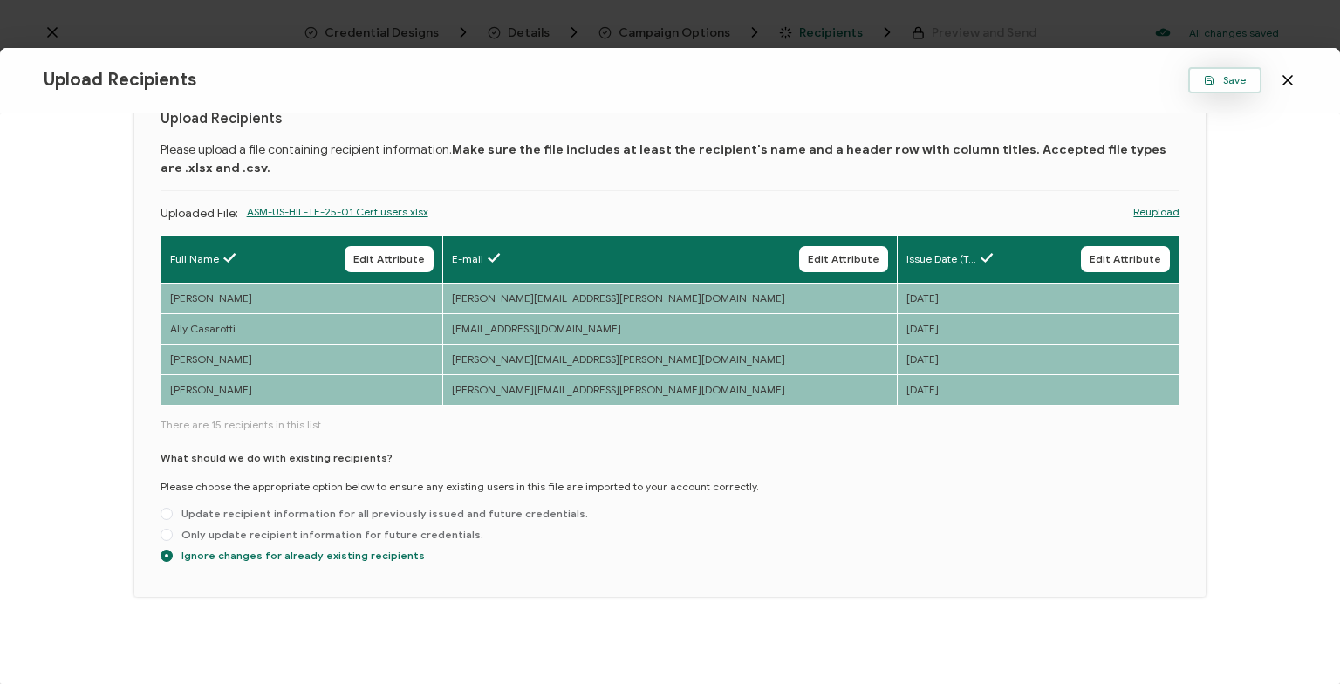
click at [1228, 75] on span "Save" at bounding box center [1225, 80] width 42 height 10
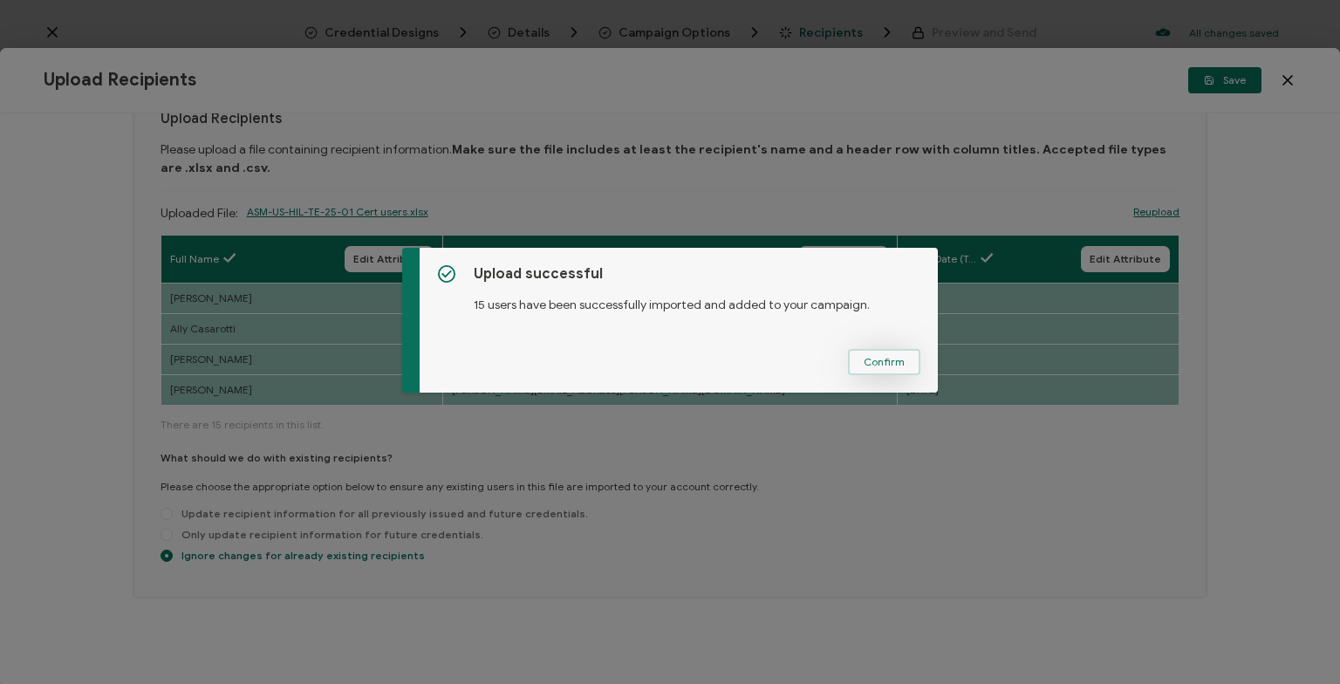
click at [901, 372] on button "Confirm" at bounding box center [884, 362] width 72 height 26
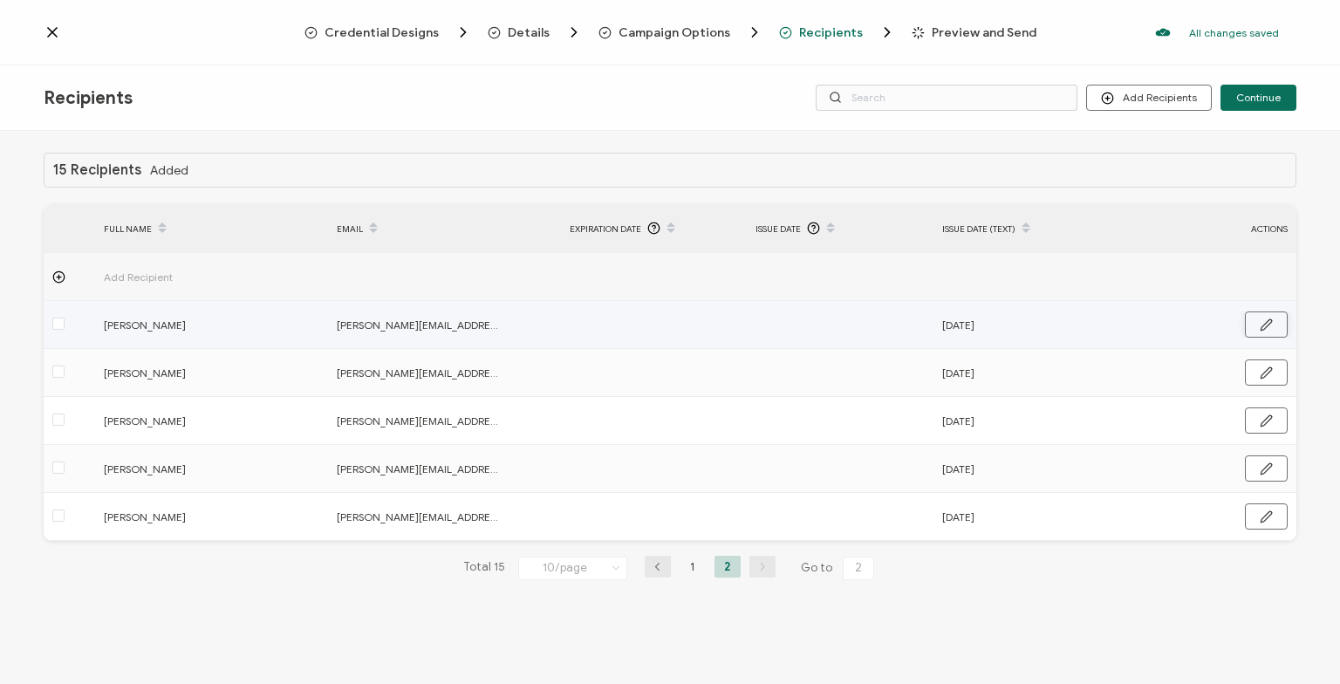
click at [1271, 334] on button "button" at bounding box center [1266, 324] width 43 height 26
click at [851, 330] on input "text" at bounding box center [831, 325] width 153 height 28
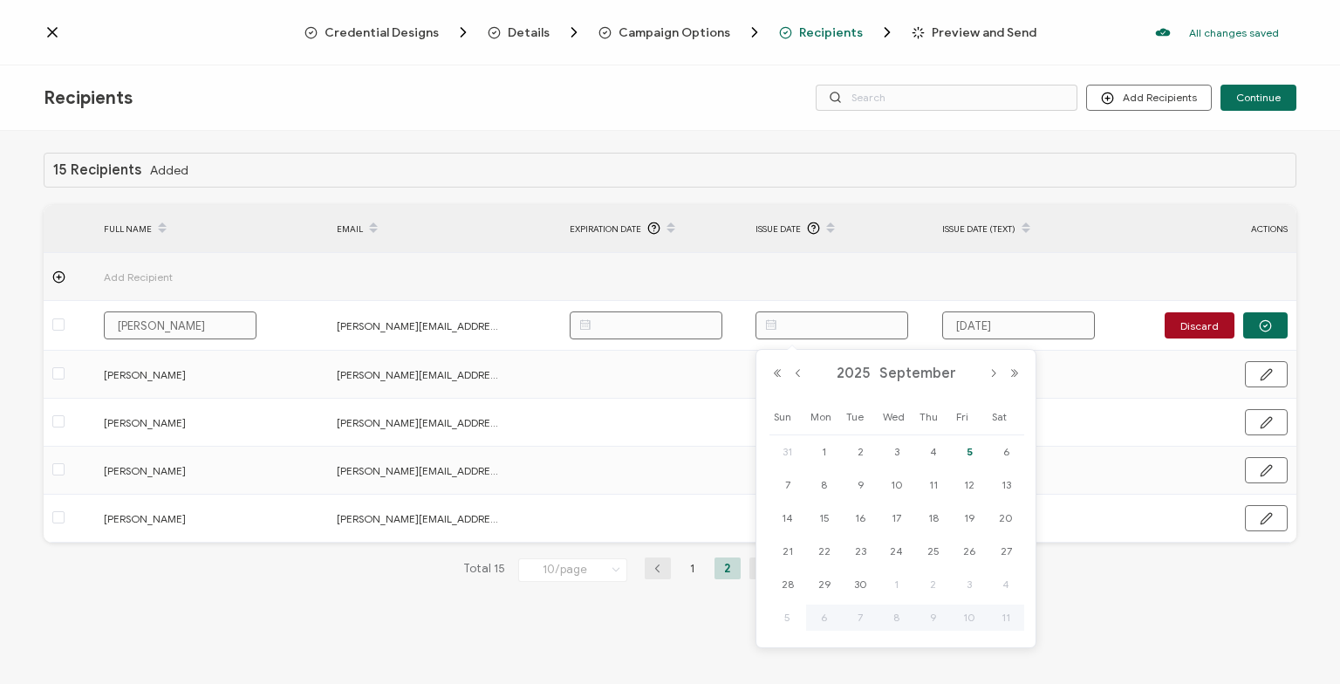
click at [970, 455] on span "5" at bounding box center [969, 451] width 21 height 21
type input "[DATE]"
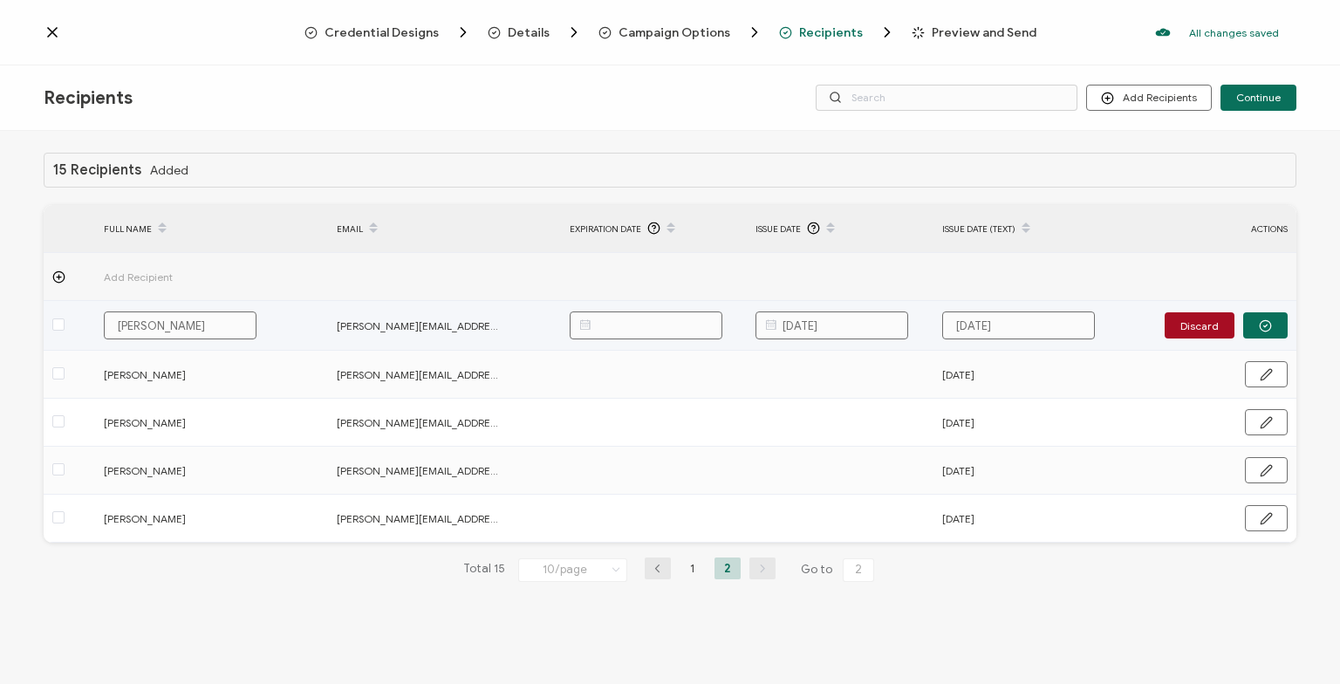
drag, startPoint x: 853, startPoint y: 325, endPoint x: 759, endPoint y: 330, distance: 94.4
click at [755, 332] on input "[DATE]" at bounding box center [831, 325] width 153 height 28
click at [1266, 315] on button "button" at bounding box center [1265, 325] width 44 height 26
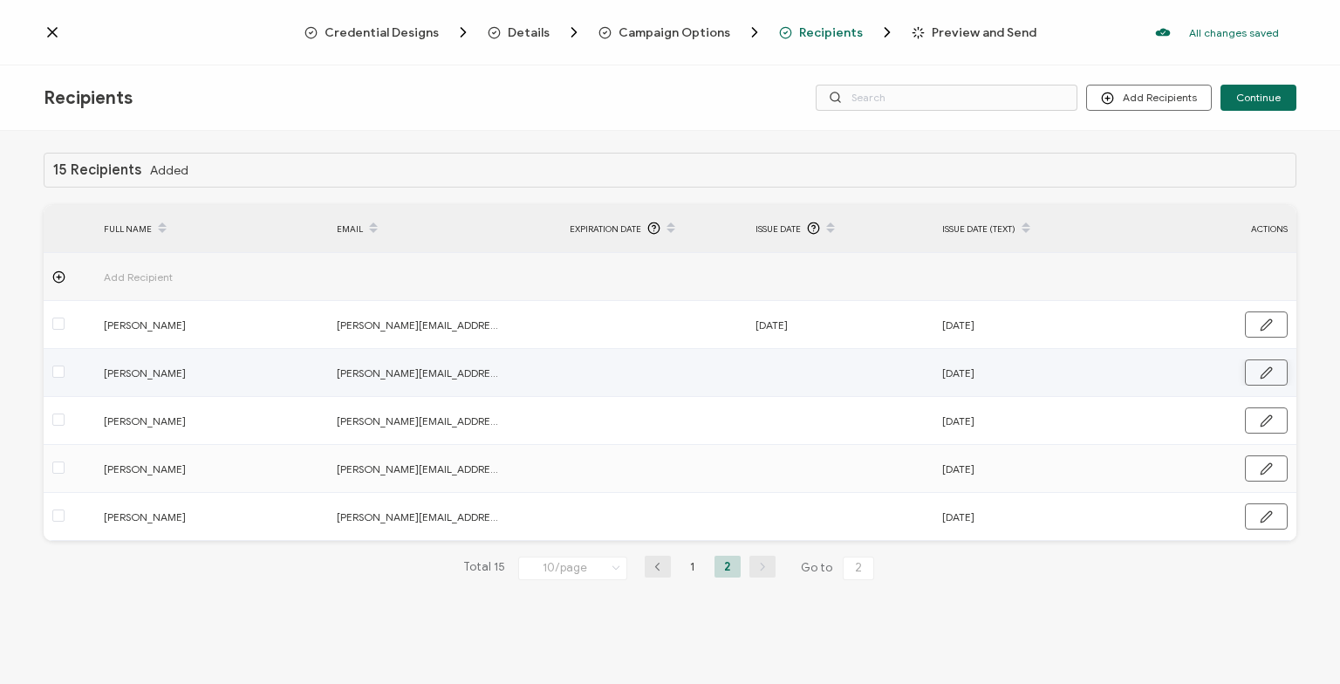
click at [1271, 369] on icon "button" at bounding box center [1266, 372] width 10 height 10
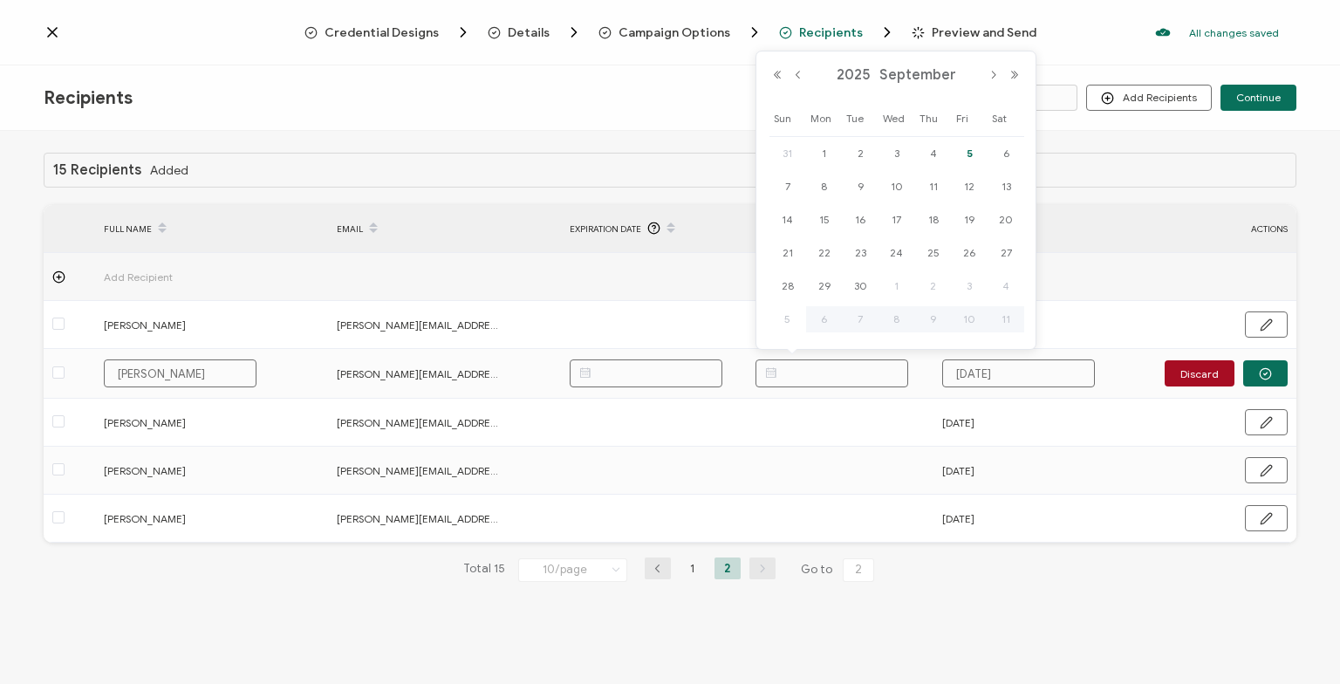
paste input "[DATE]"
type input "[DATE]"
click at [1278, 372] on button "button" at bounding box center [1265, 373] width 44 height 26
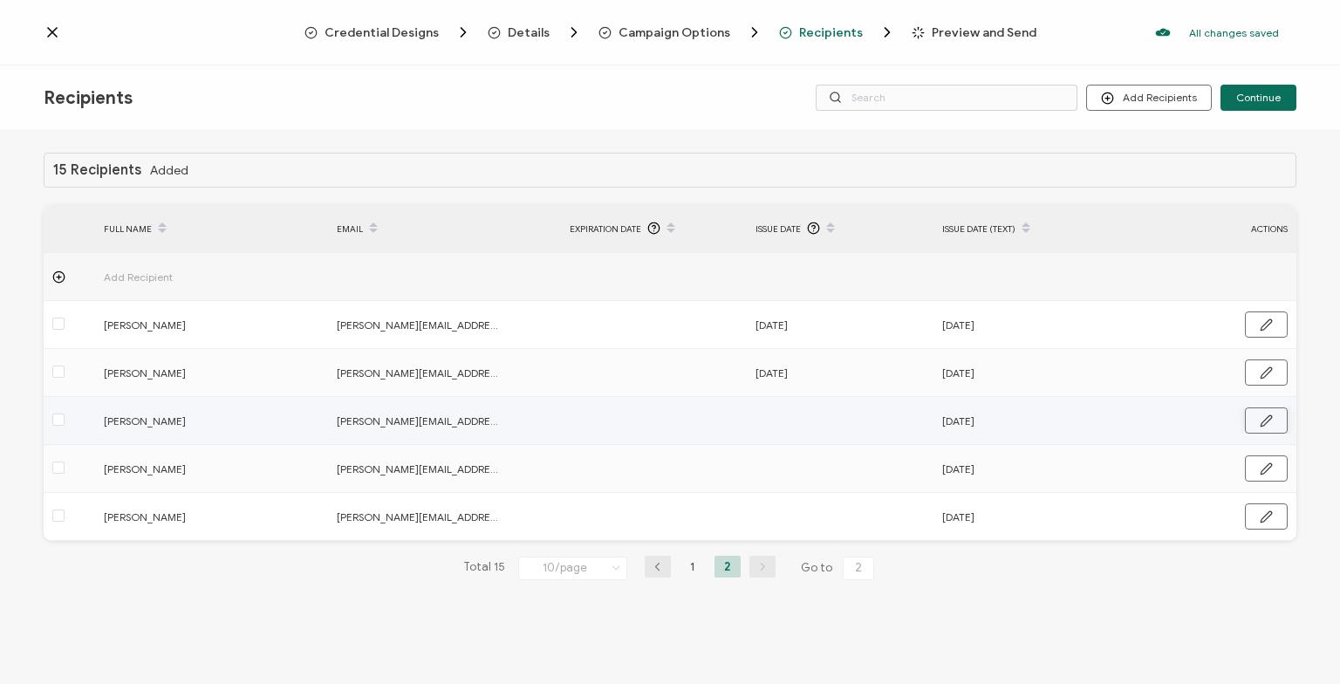
click at [1274, 410] on button "button" at bounding box center [1266, 420] width 43 height 26
click at [845, 419] on input "text" at bounding box center [831, 421] width 153 height 28
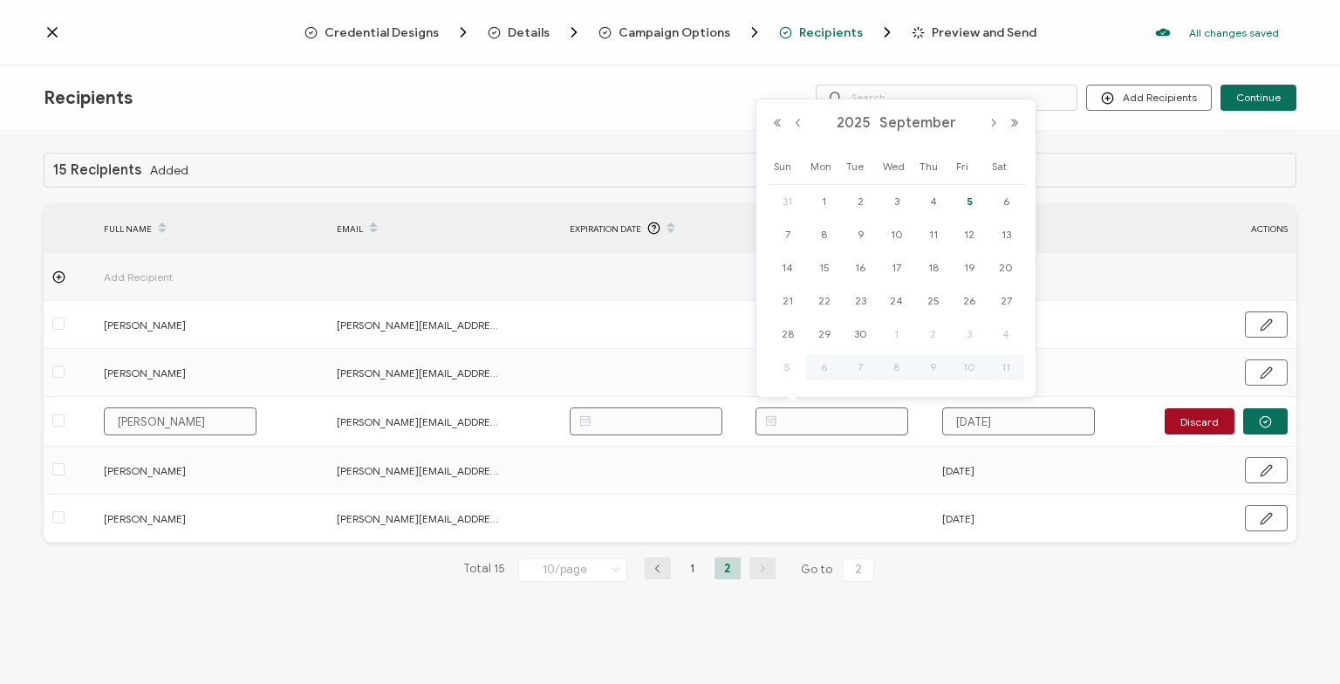
paste input "[DATE]"
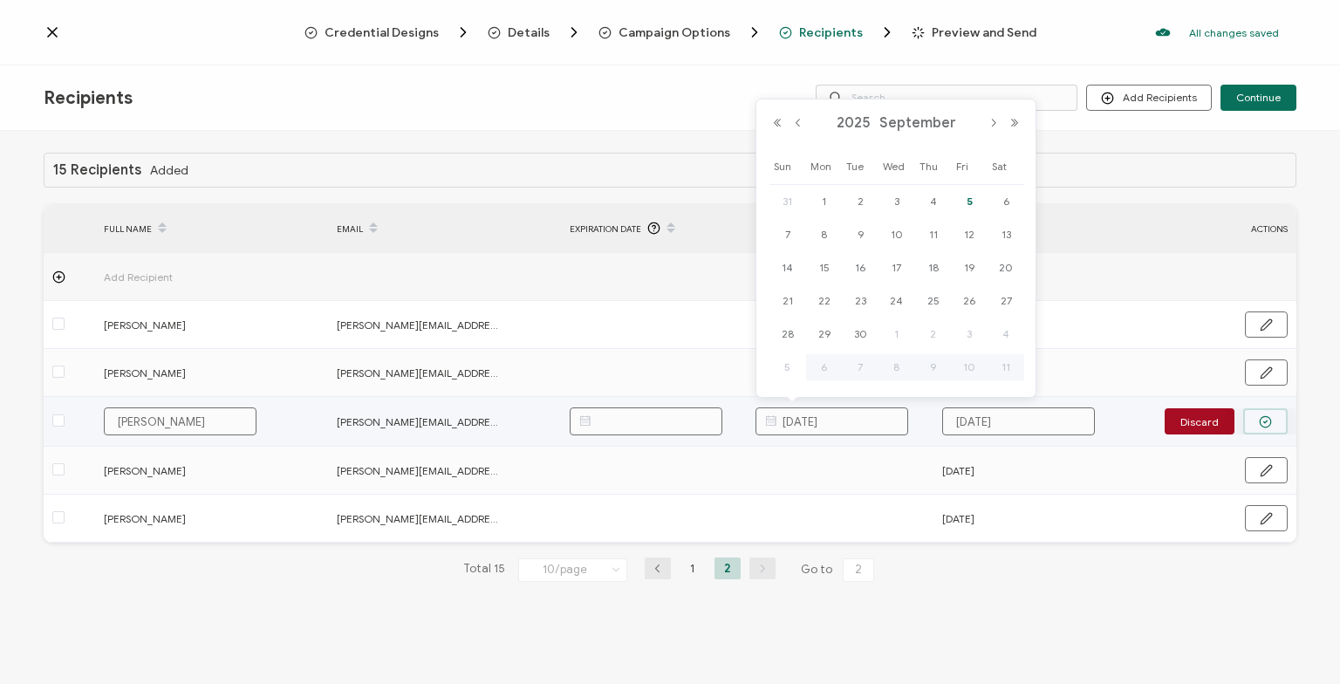
type input "[DATE]"
click at [1252, 420] on button "button" at bounding box center [1265, 421] width 44 height 26
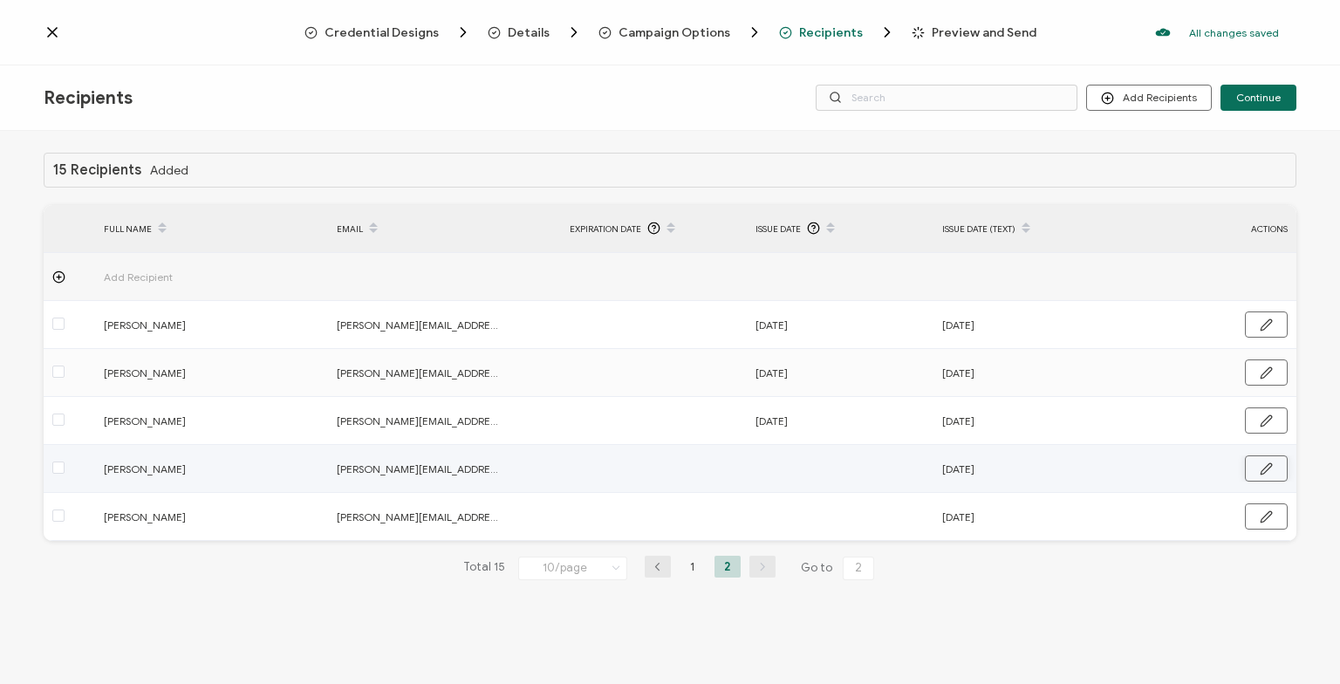
click at [1264, 473] on icon "button" at bounding box center [1266, 468] width 10 height 10
click at [834, 459] on input "text" at bounding box center [831, 469] width 153 height 28
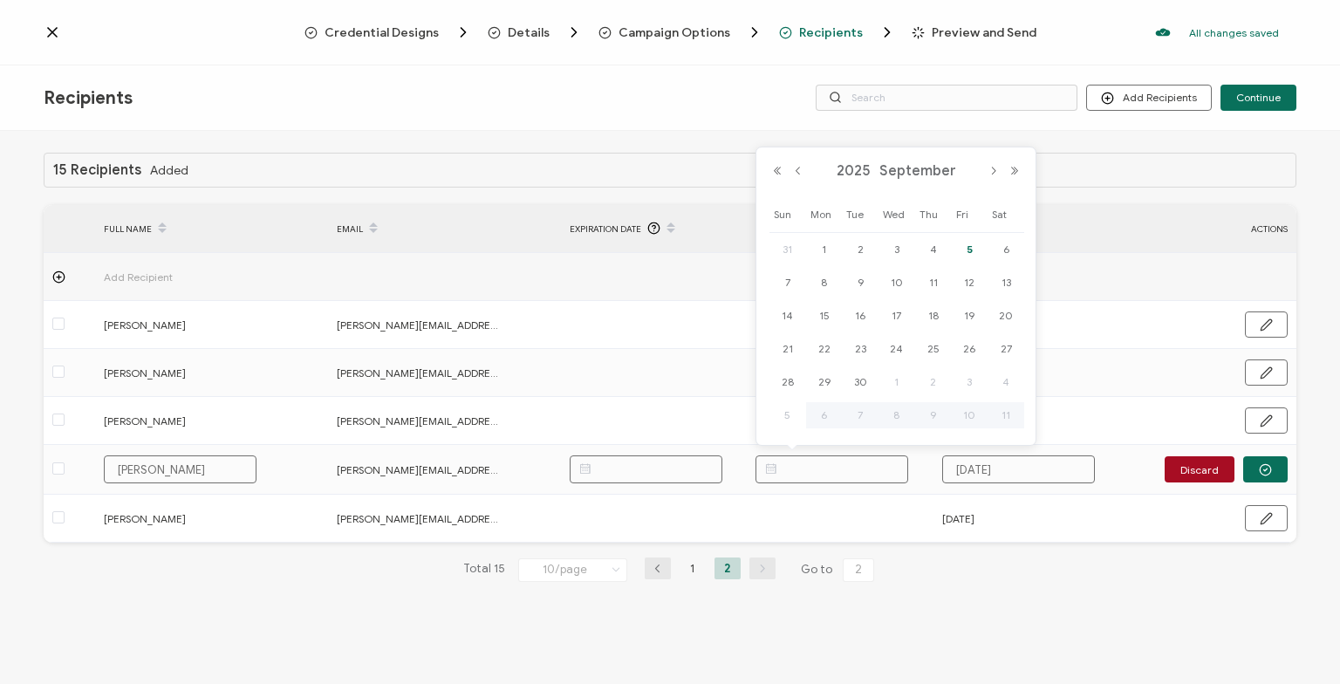
paste input "[DATE]"
type input "[DATE]"
click at [1271, 465] on icon "button" at bounding box center [1265, 469] width 13 height 13
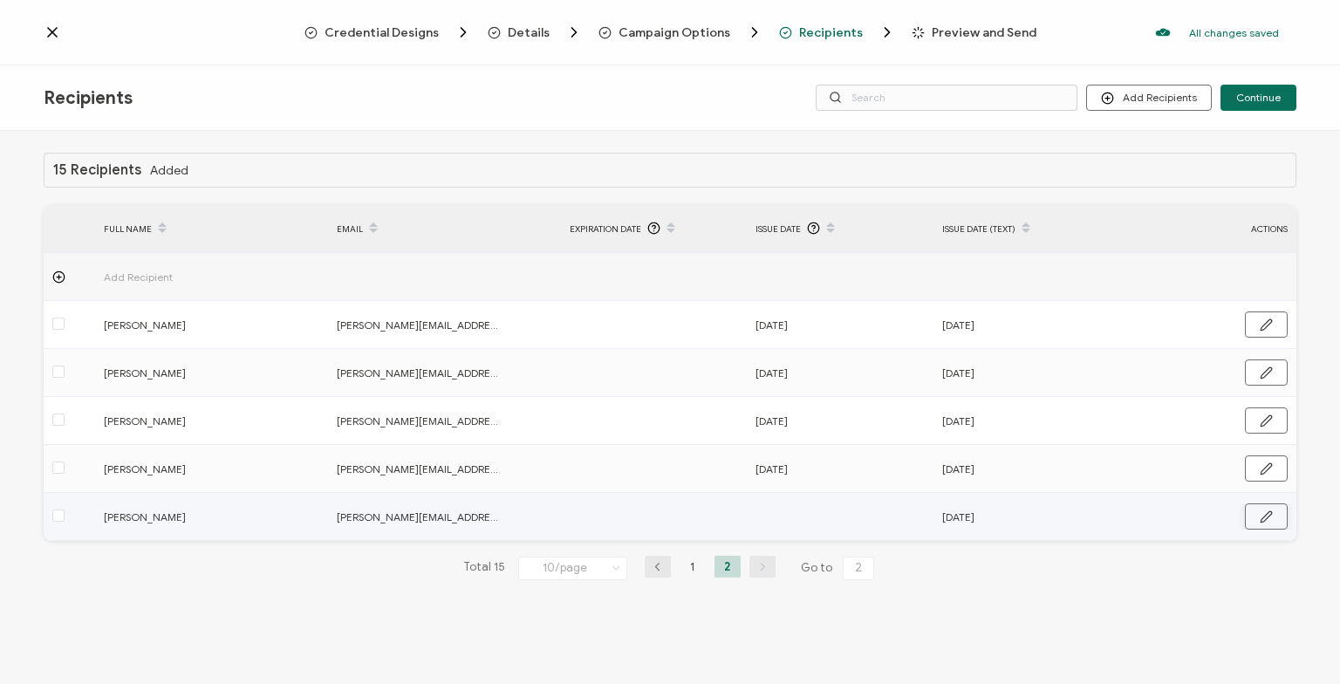
click at [1258, 522] on button "button" at bounding box center [1266, 516] width 43 height 26
click at [839, 503] on input "text" at bounding box center [831, 517] width 153 height 28
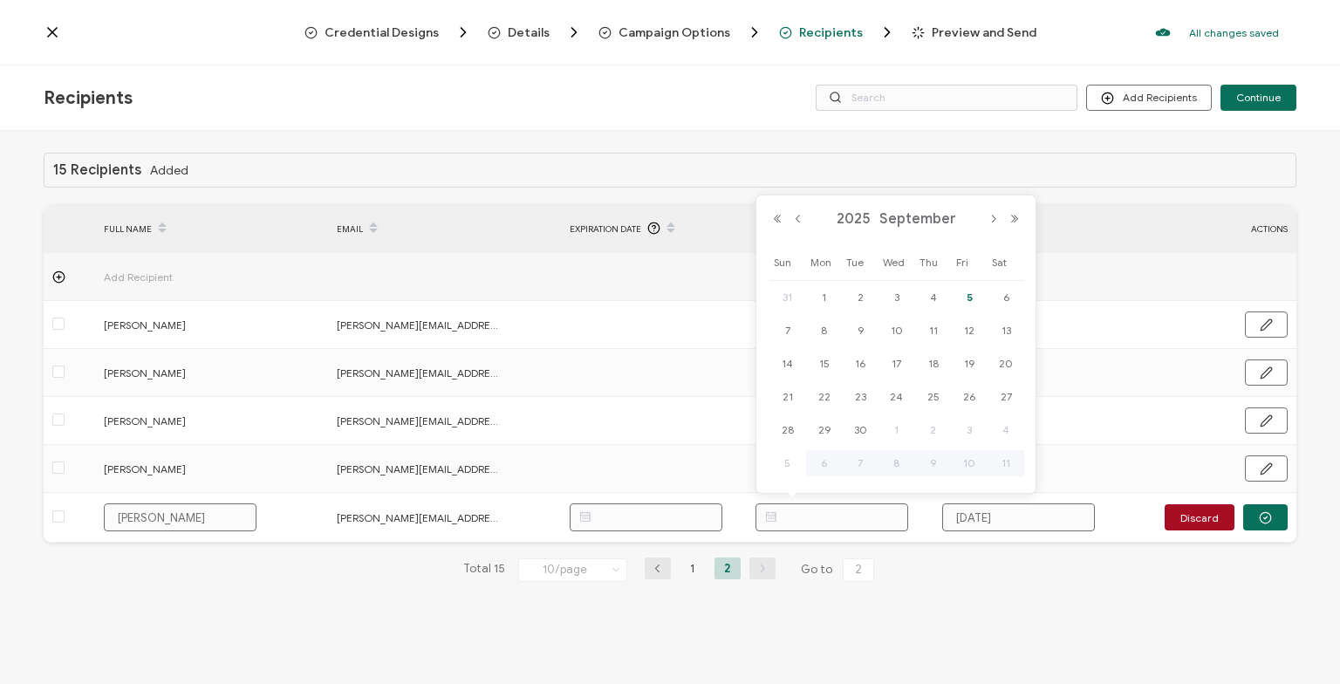
paste input "[DATE]"
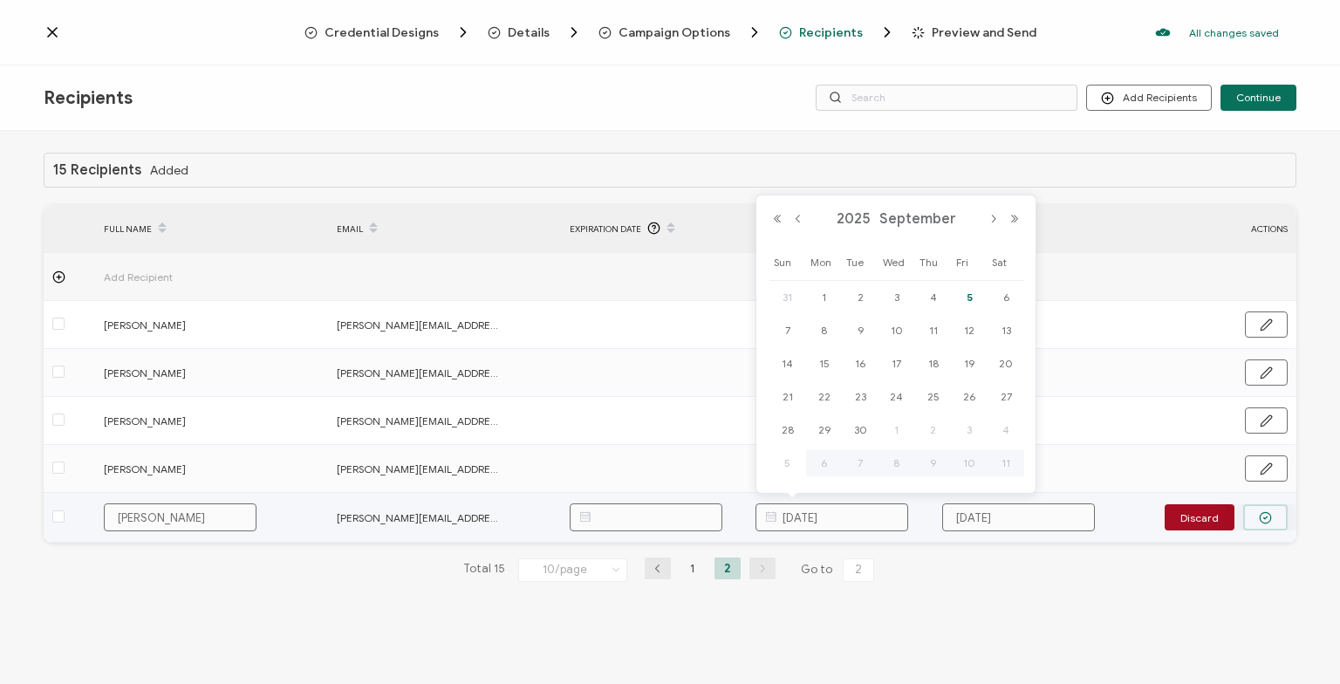
type input "[DATE]"
click at [1267, 519] on icon "button" at bounding box center [1265, 517] width 13 height 13
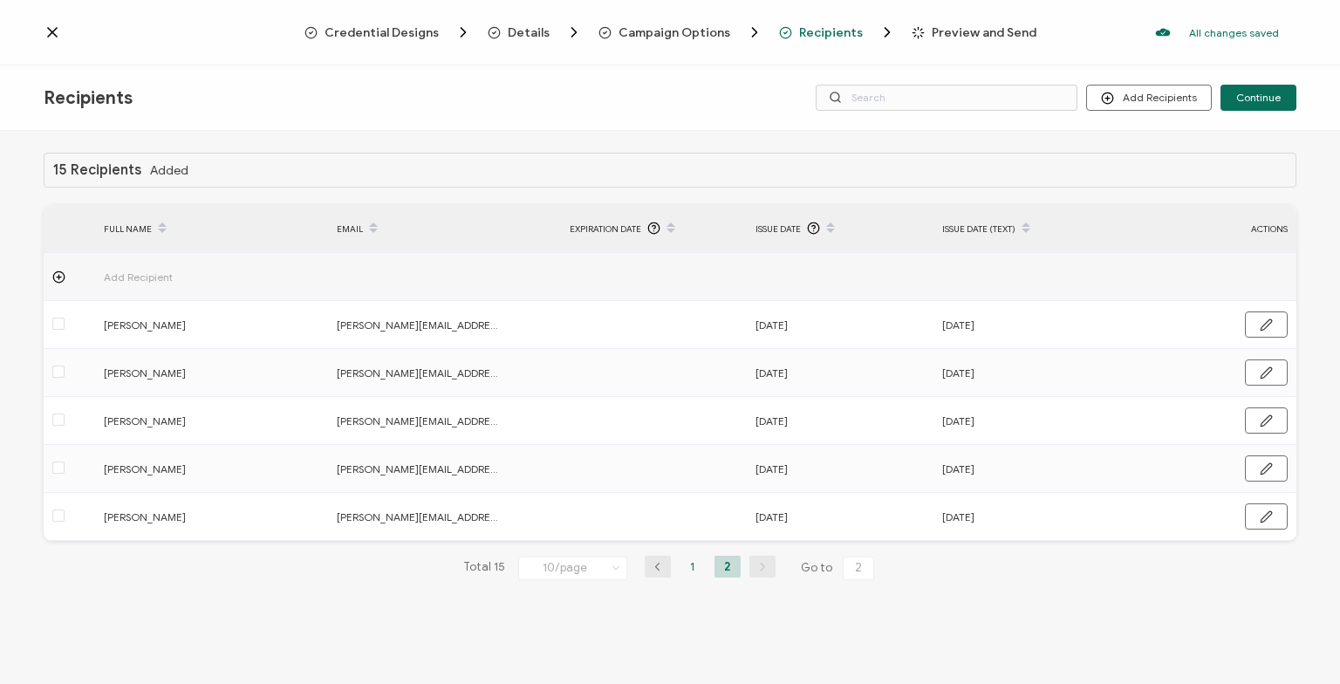
click at [686, 570] on li "1" at bounding box center [693, 567] width 26 height 22
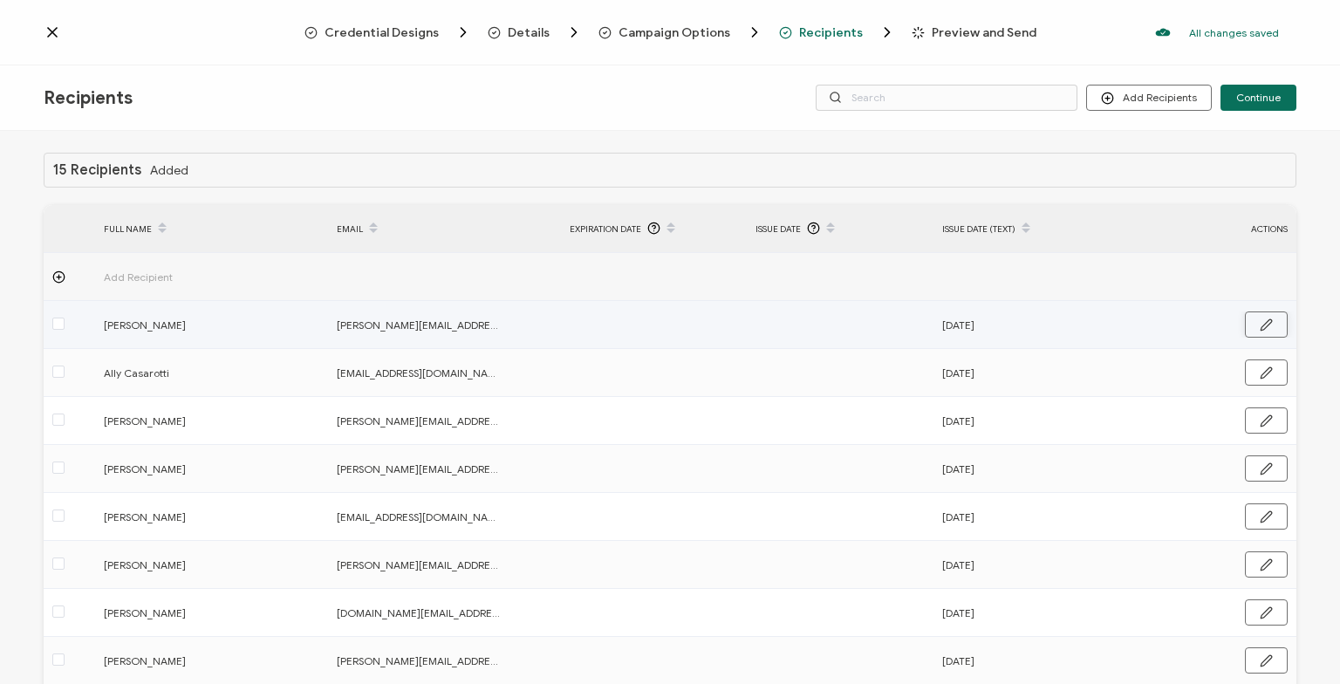
click at [1262, 321] on icon "button" at bounding box center [1266, 324] width 13 height 13
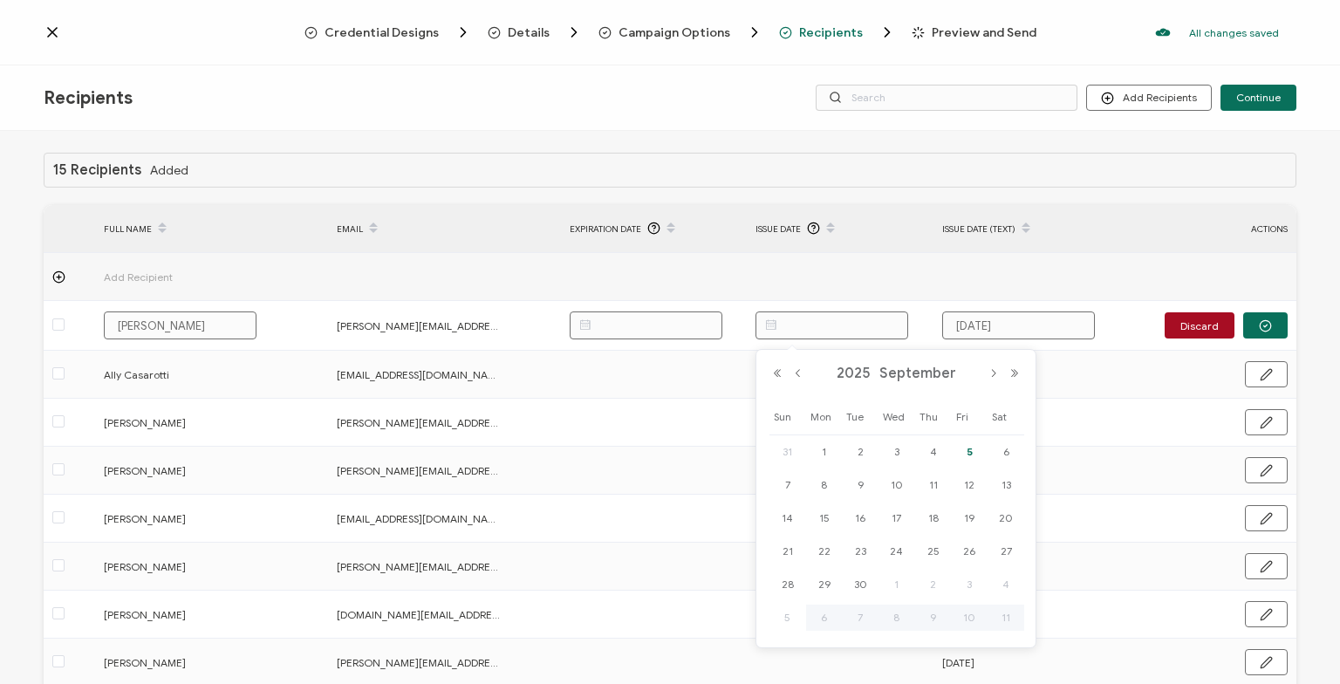
paste input "[DATE]"
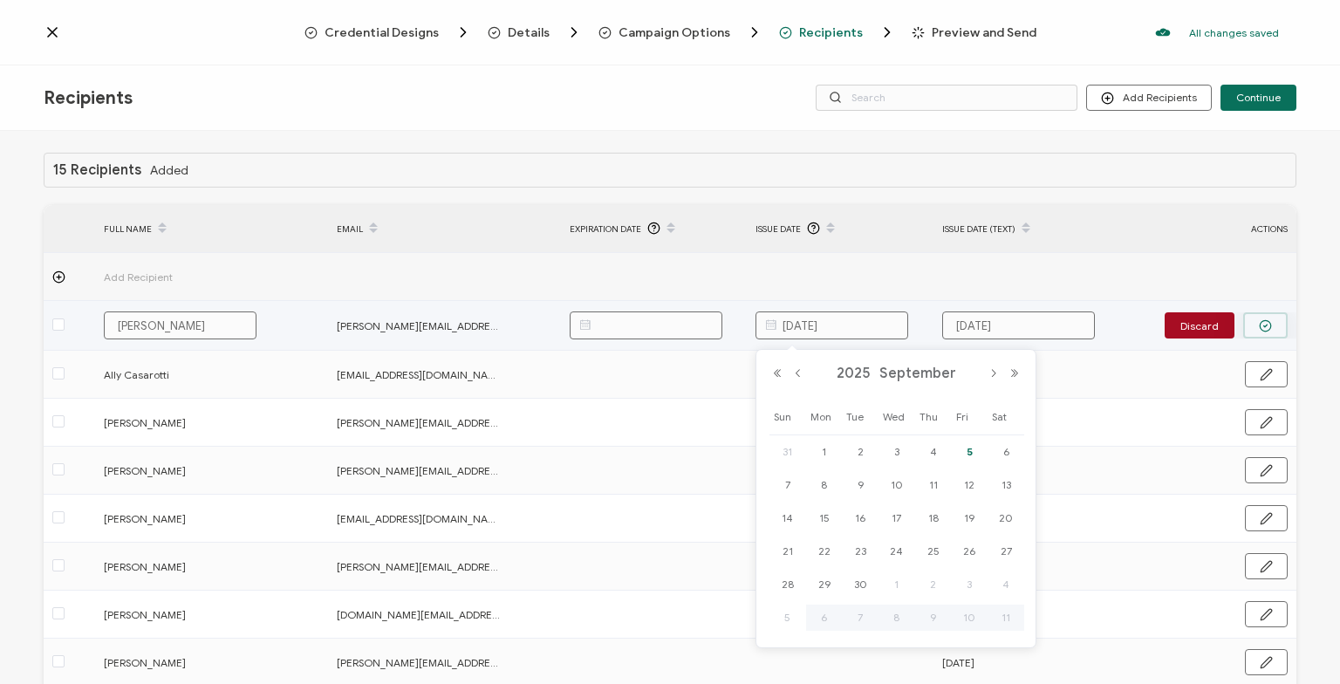
type input "[DATE]"
click at [1272, 328] on icon "button" at bounding box center [1265, 325] width 13 height 13
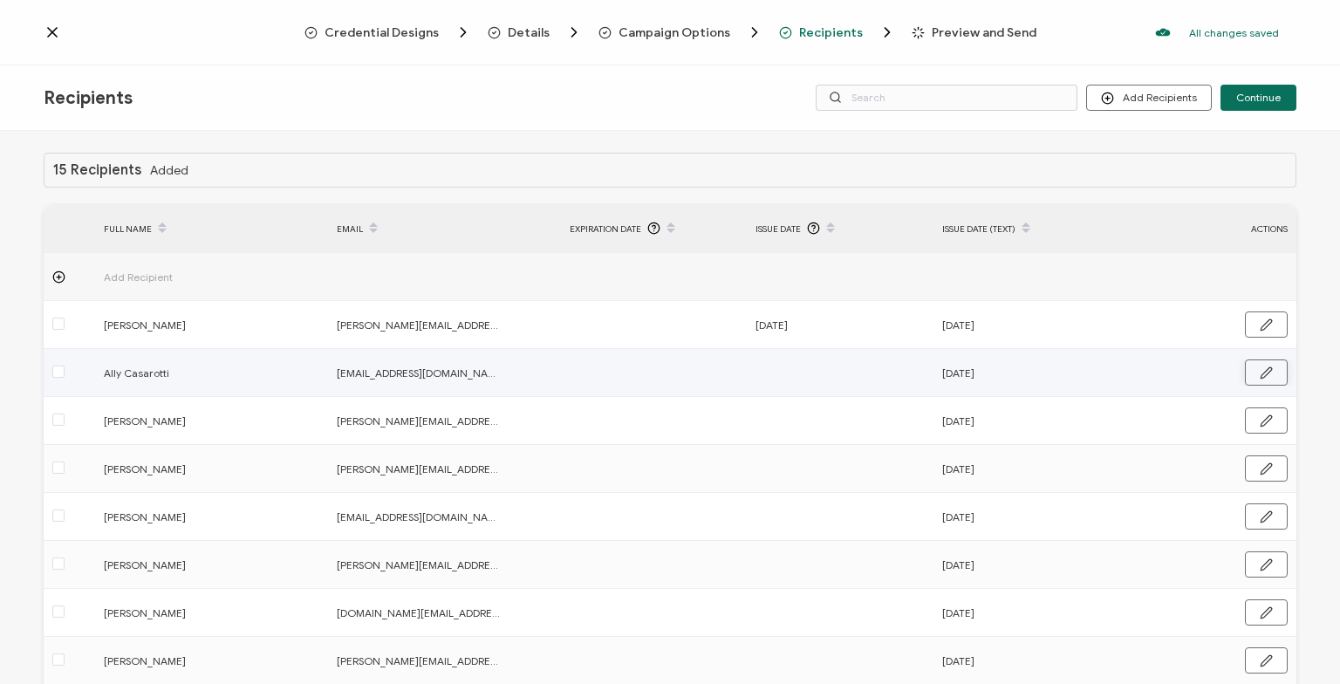
click at [1266, 375] on icon "button" at bounding box center [1266, 372] width 10 height 10
click at [818, 367] on input "text" at bounding box center [831, 373] width 153 height 28
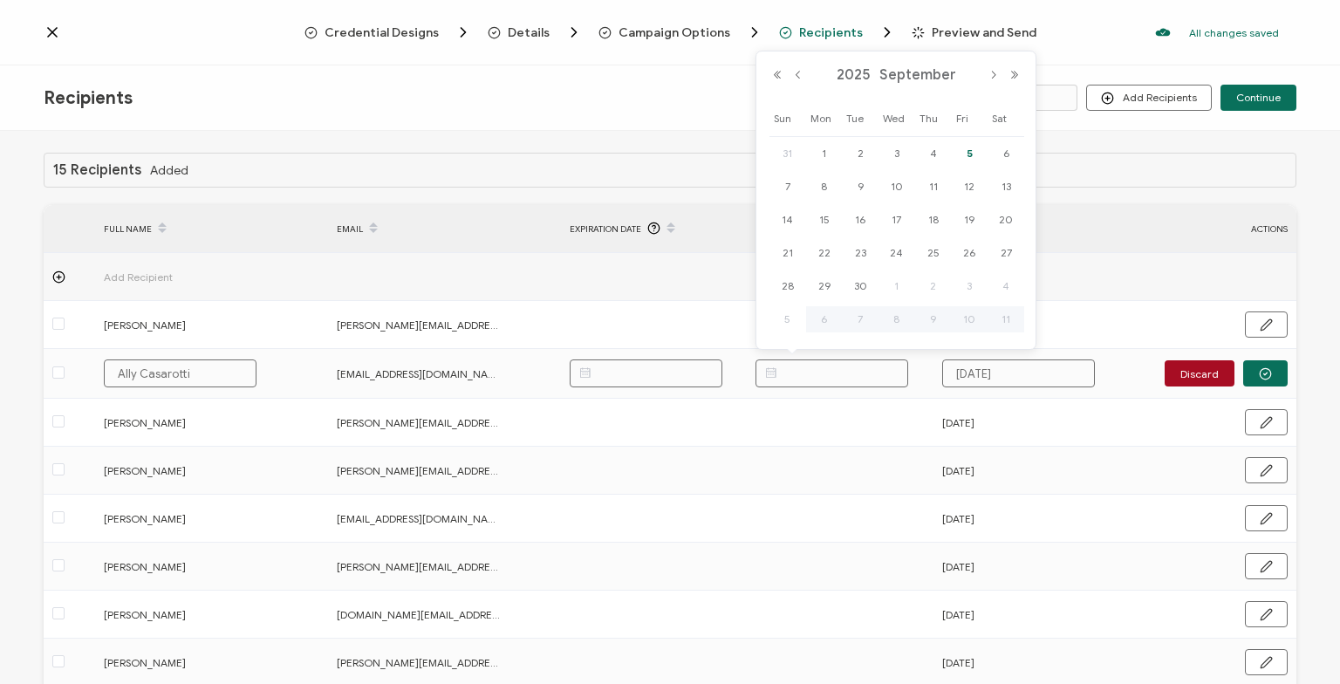
paste input "[DATE]"
type input "[DATE]"
click at [1250, 371] on button "button" at bounding box center [1265, 373] width 44 height 26
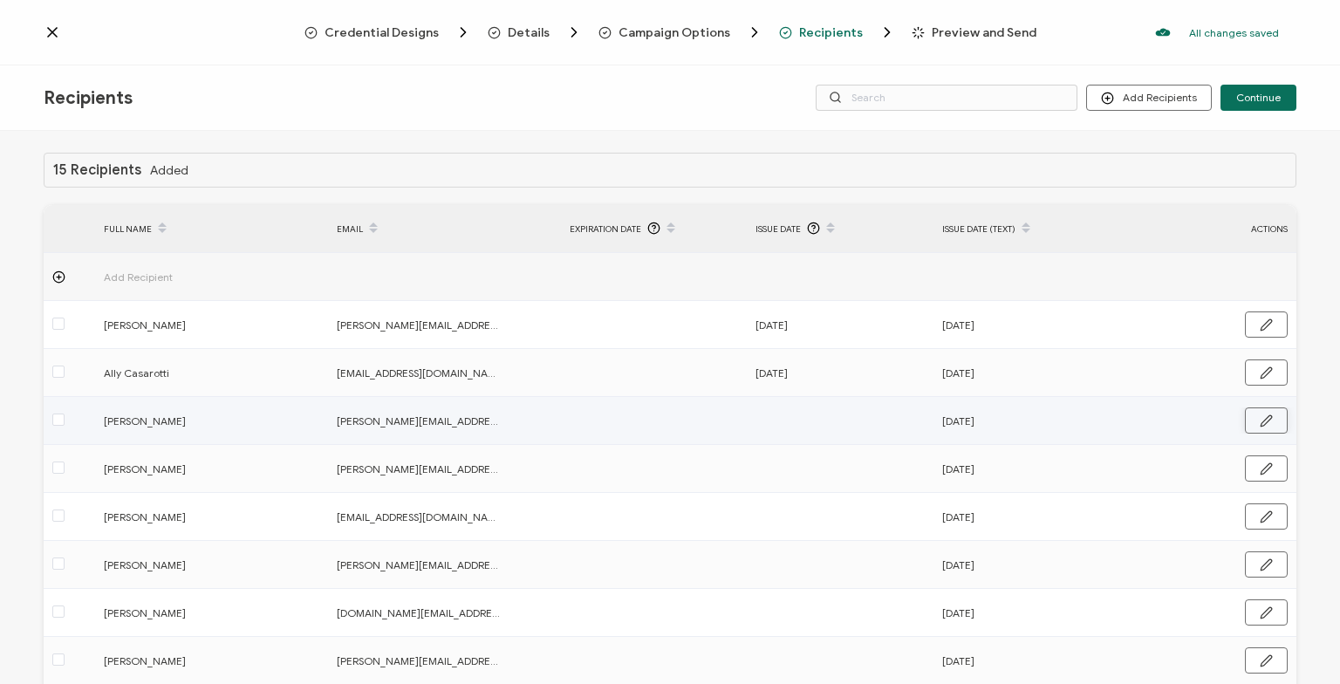
click at [1275, 419] on button "button" at bounding box center [1266, 420] width 43 height 26
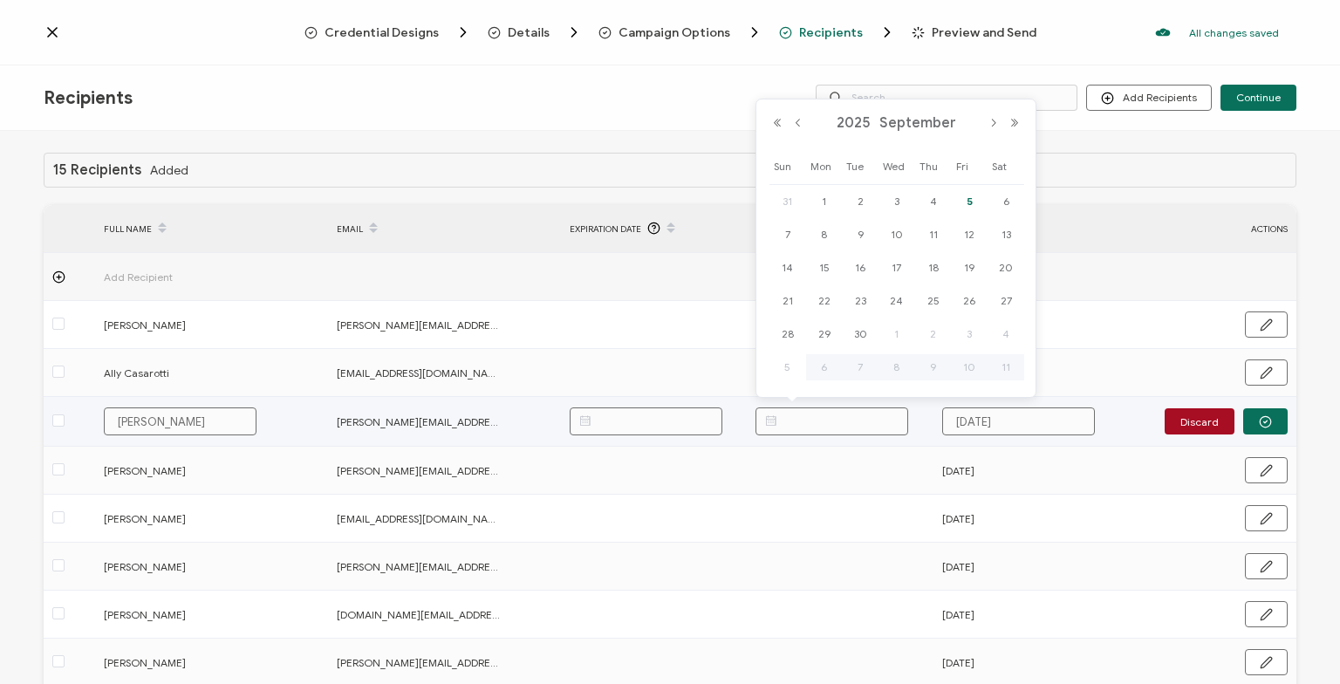
click at [825, 413] on input "text" at bounding box center [831, 421] width 153 height 28
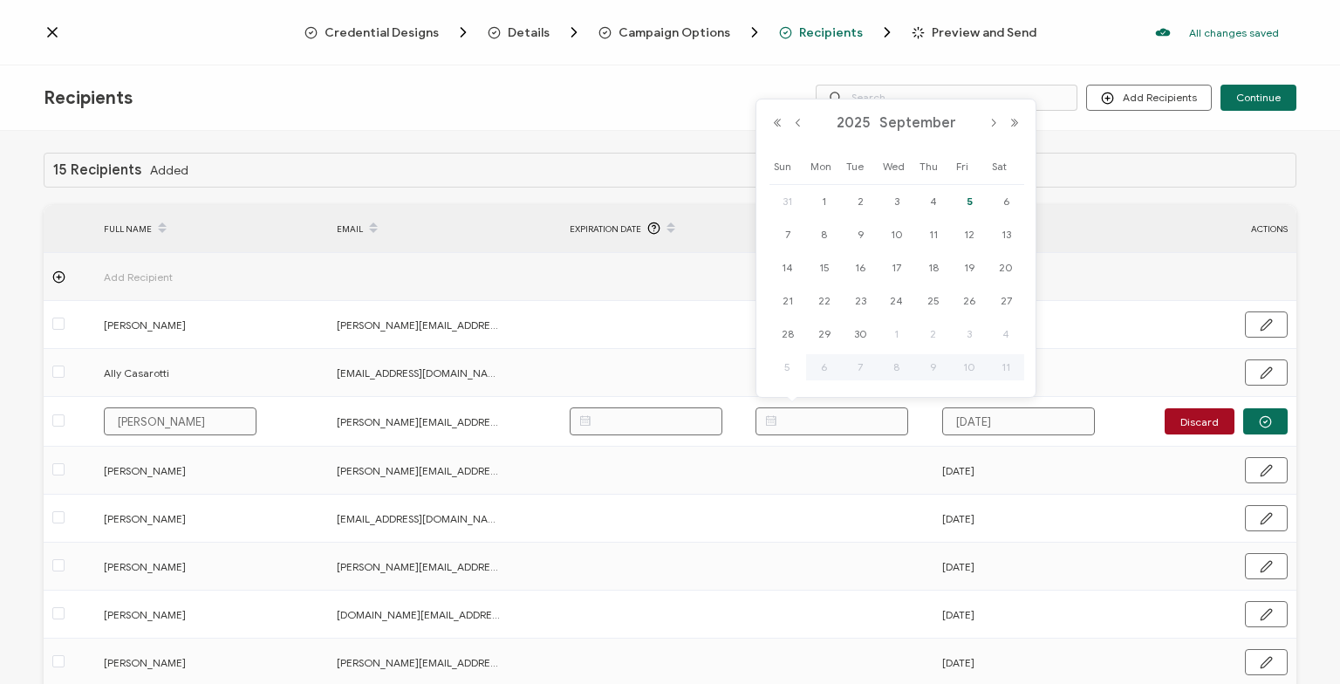
paste input "[DATE]"
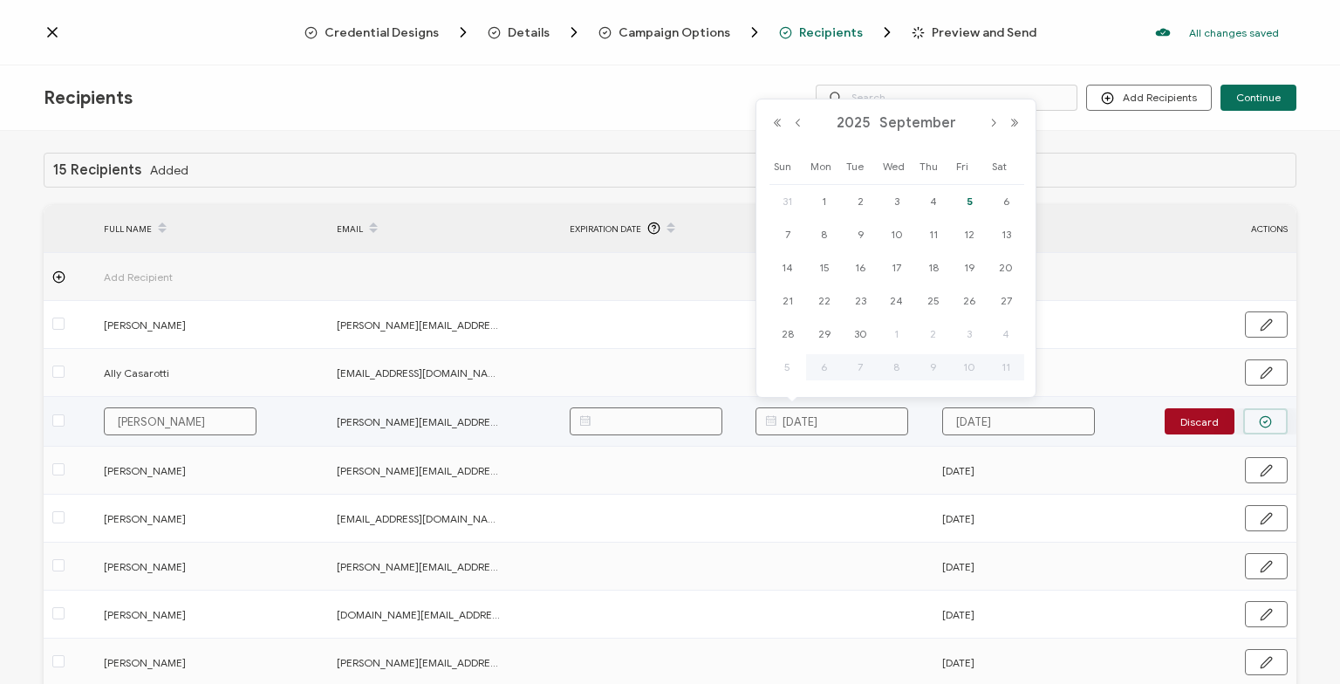
type input "[DATE]"
click at [1260, 428] on button "button" at bounding box center [1265, 421] width 44 height 26
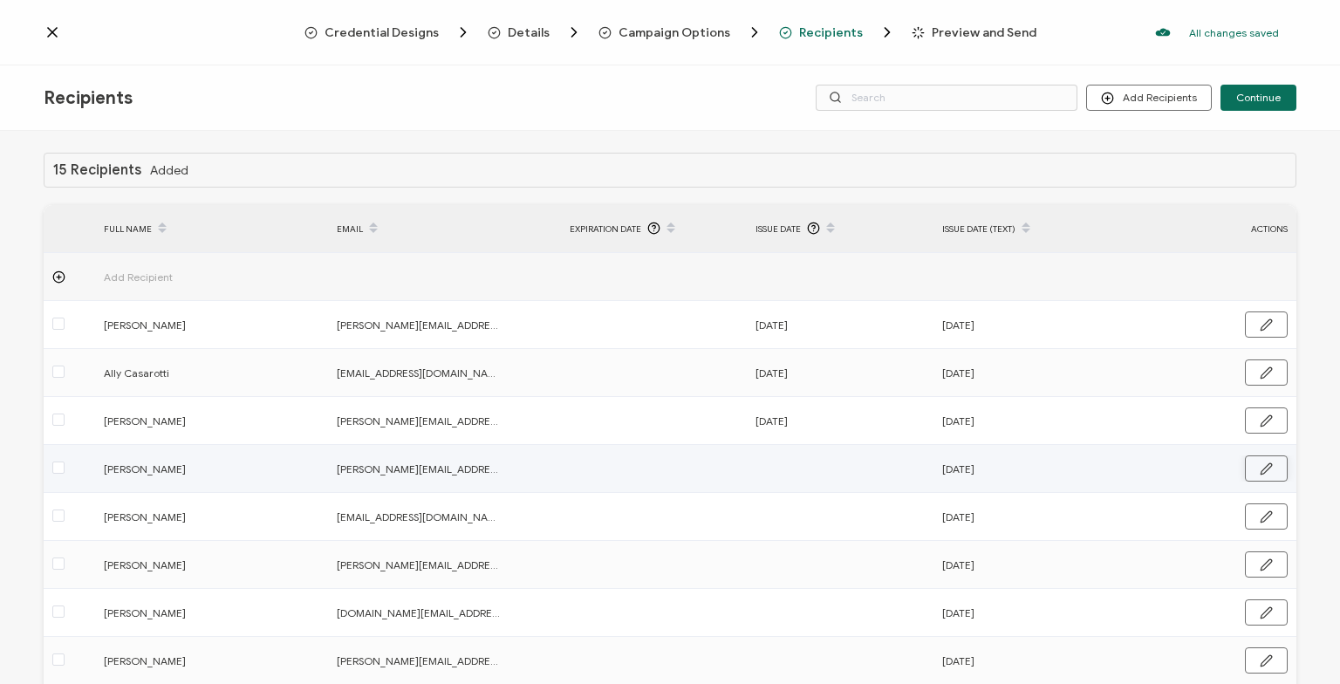
click at [1263, 474] on icon "button" at bounding box center [1266, 468] width 10 height 10
click at [805, 462] on input "text" at bounding box center [831, 469] width 153 height 28
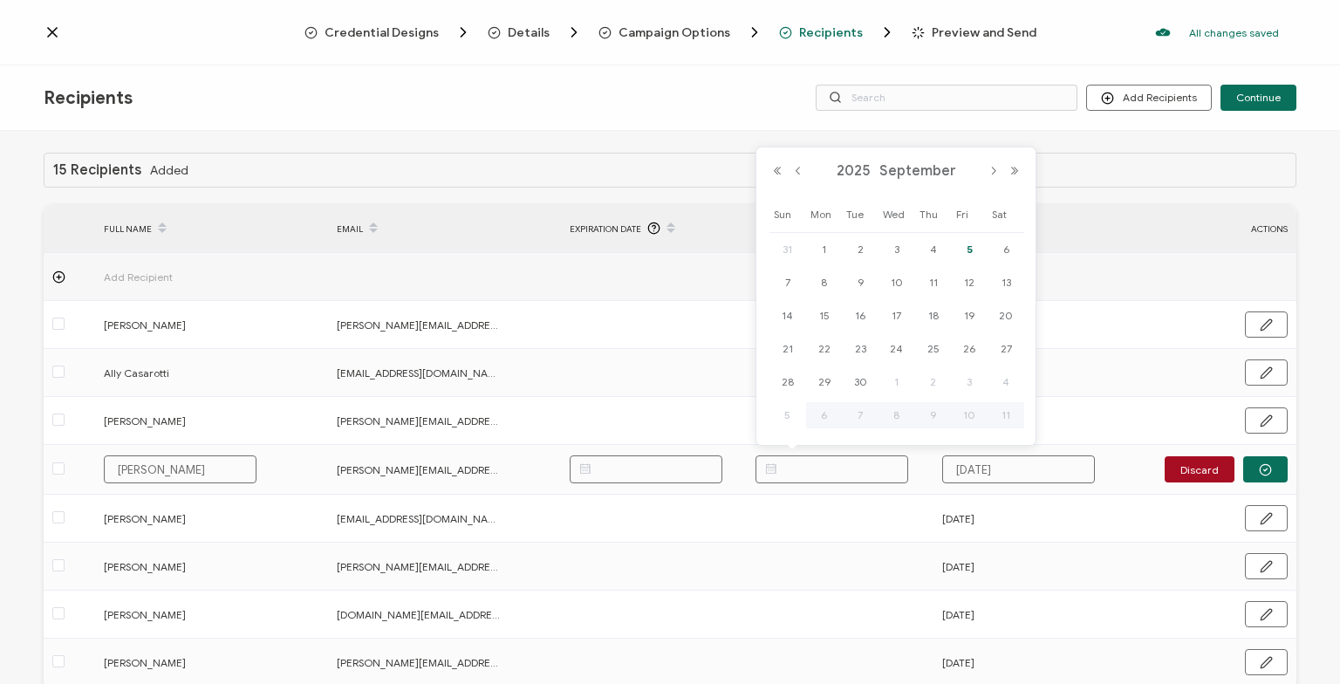
paste input "[DATE]"
type input "[DATE]"
click at [1261, 462] on button "button" at bounding box center [1265, 469] width 44 height 26
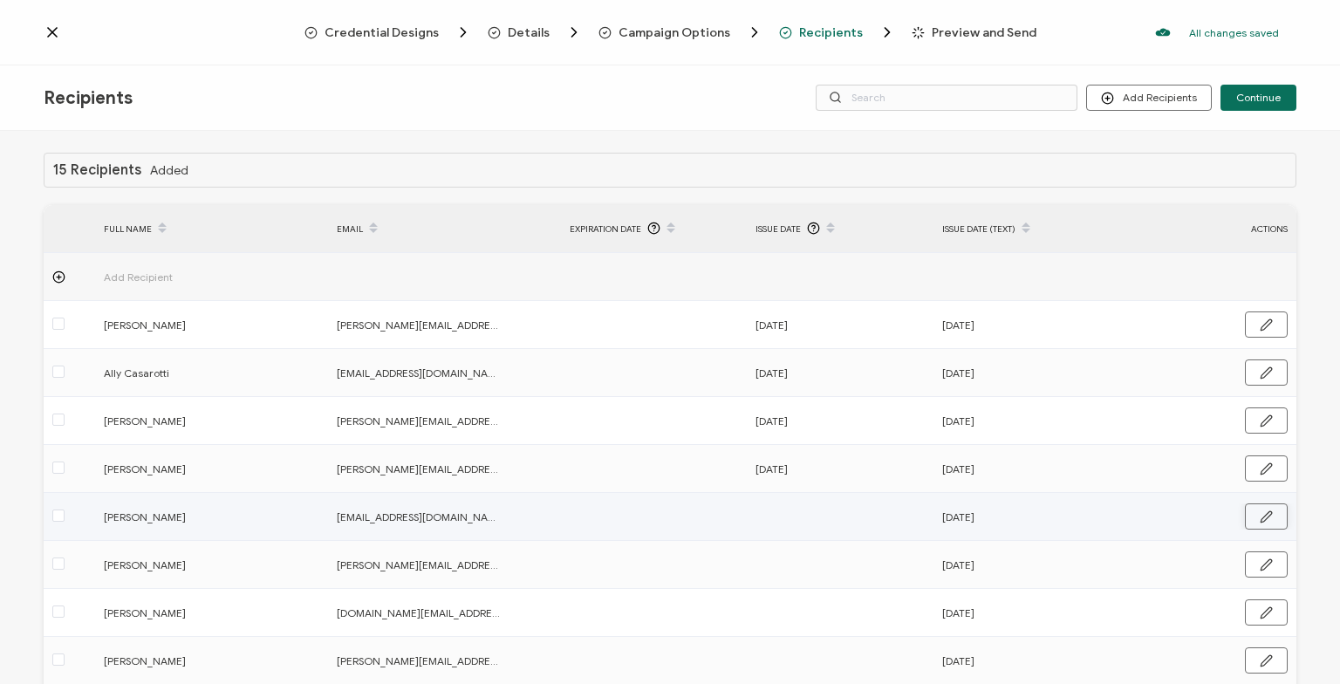
click at [1267, 516] on icon "button" at bounding box center [1266, 516] width 13 height 13
click at [825, 504] on input "text" at bounding box center [831, 517] width 153 height 28
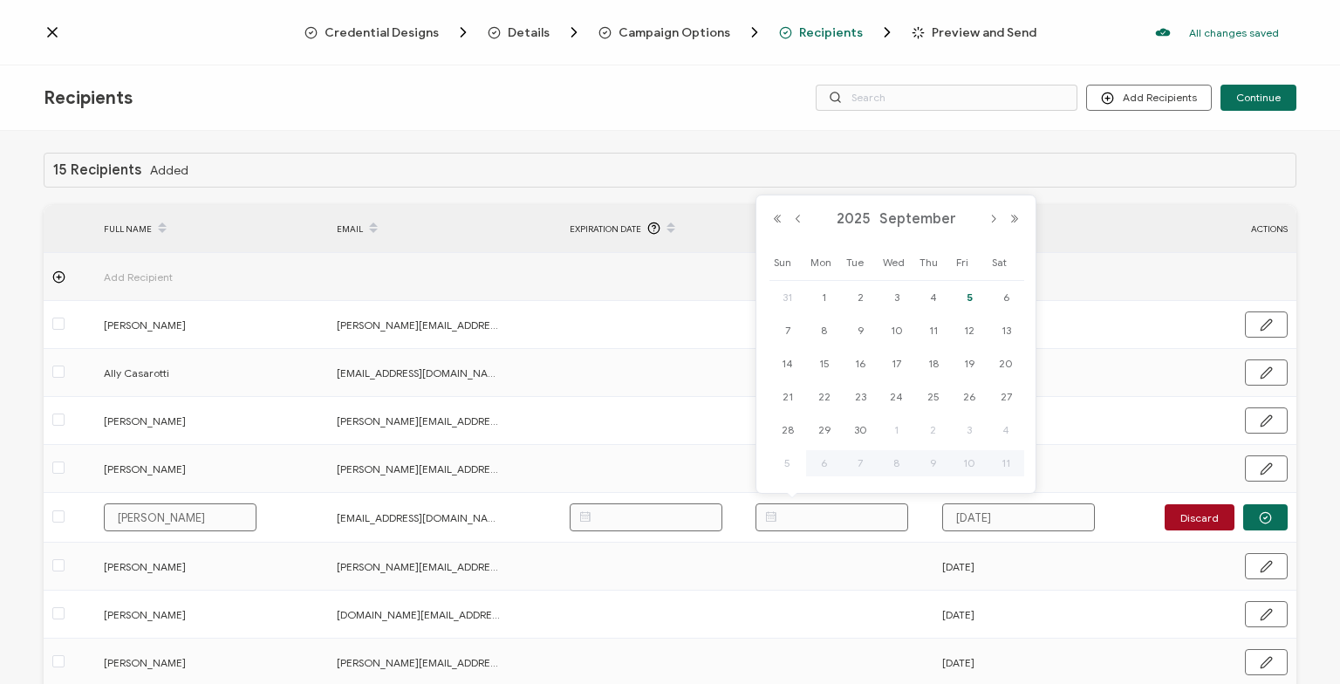
paste input "[DATE]"
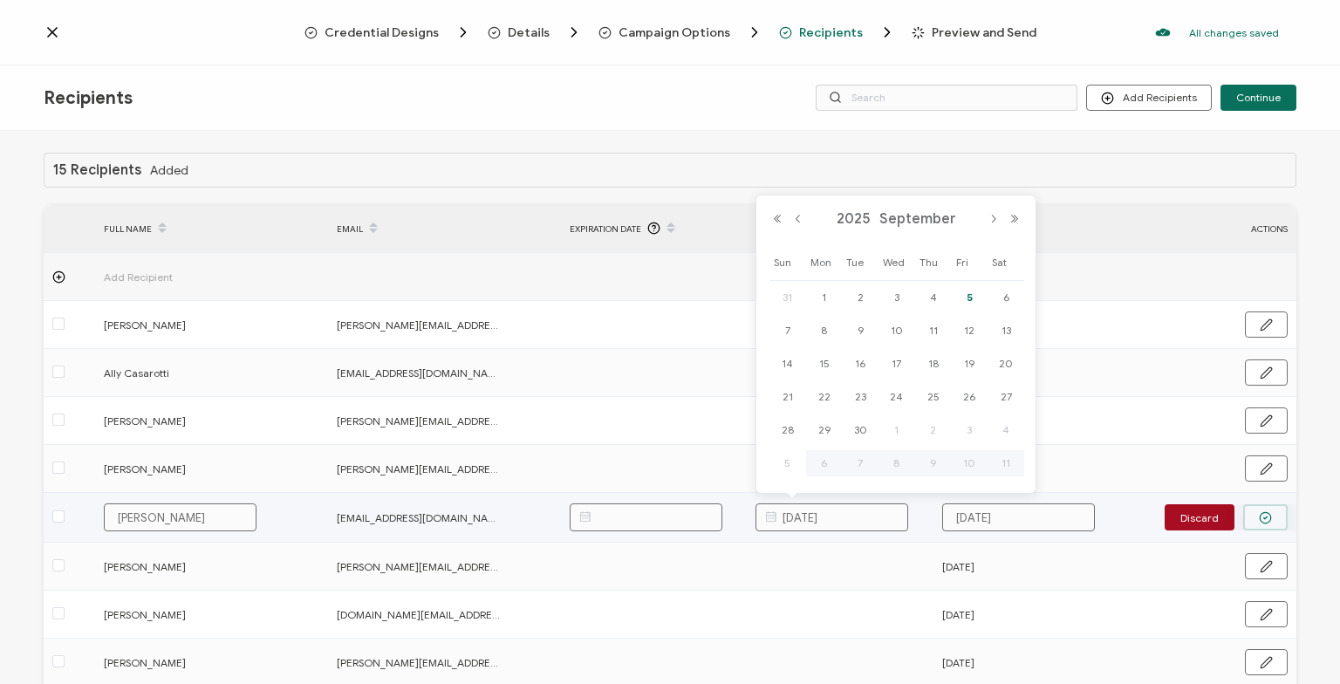
type input "[DATE]"
click at [1261, 510] on button "button" at bounding box center [1265, 517] width 44 height 26
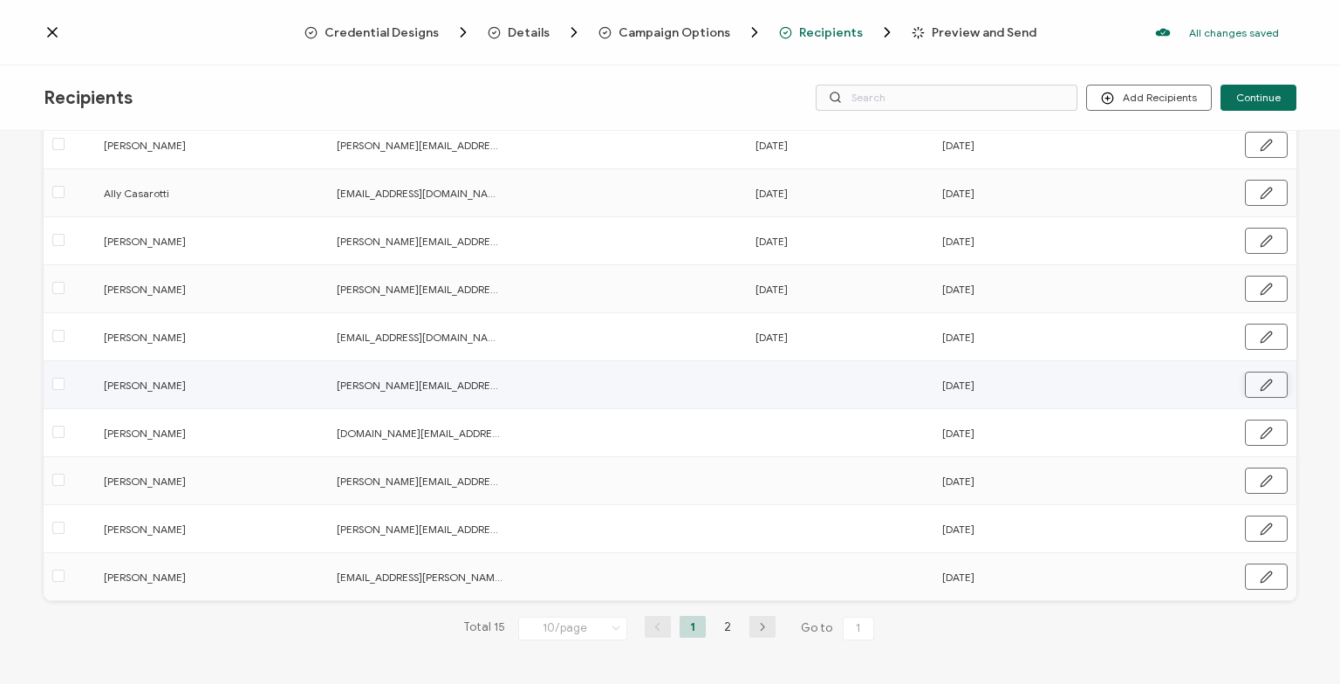
click at [1265, 382] on icon "button" at bounding box center [1266, 384] width 10 height 10
click at [802, 382] on input "text" at bounding box center [831, 384] width 153 height 28
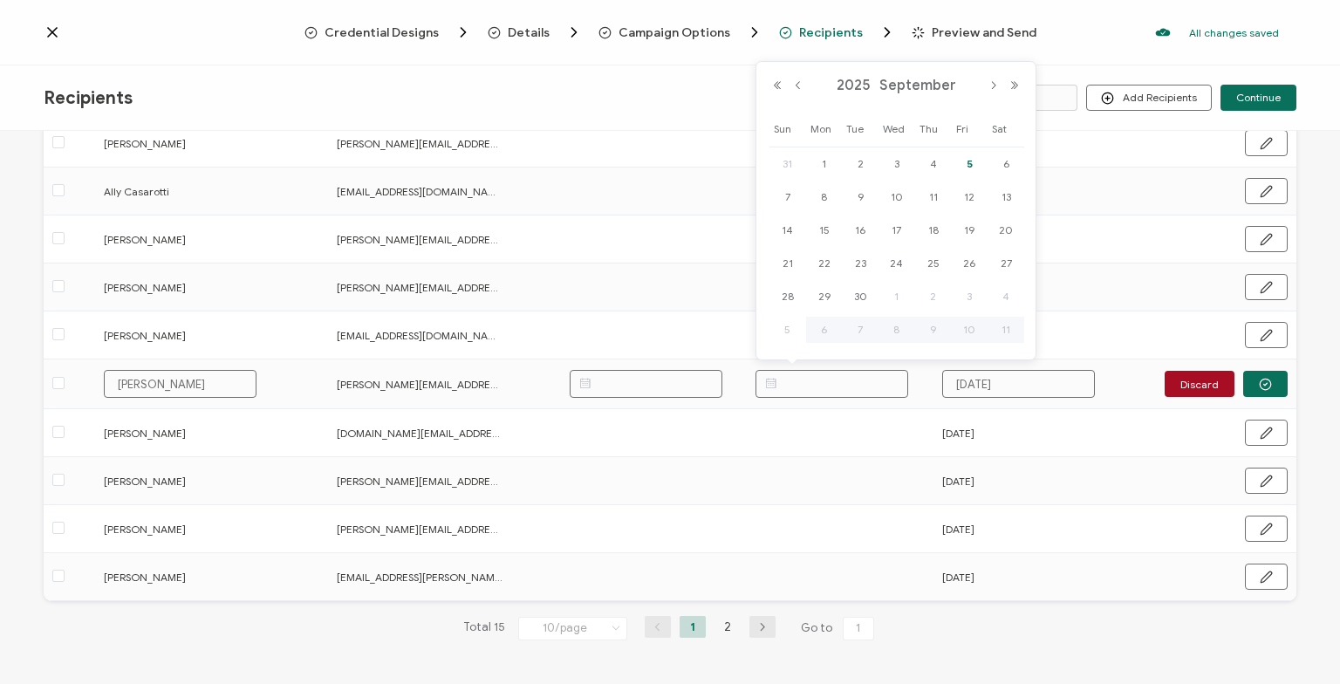
paste input "[DATE]"
type input "[DATE]"
click at [1258, 386] on button "button" at bounding box center [1265, 384] width 44 height 26
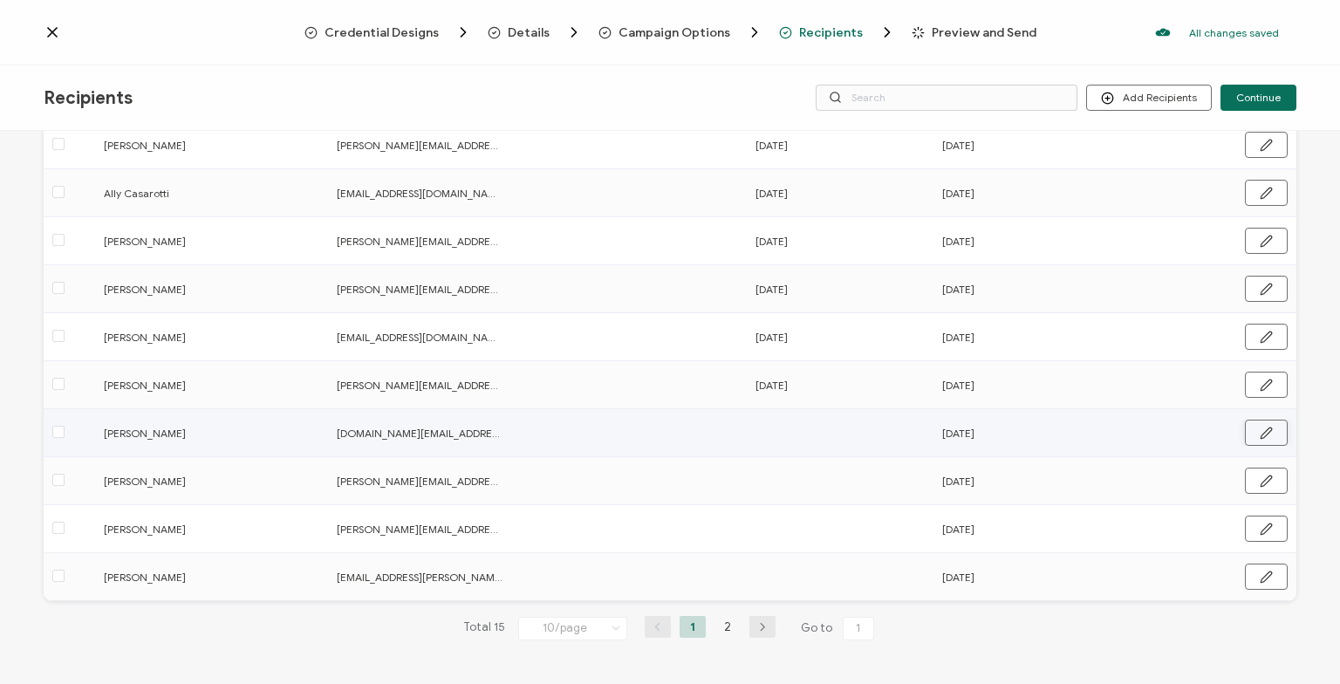
click at [1275, 428] on button "button" at bounding box center [1266, 433] width 43 height 26
click at [817, 428] on input "text" at bounding box center [831, 432] width 153 height 28
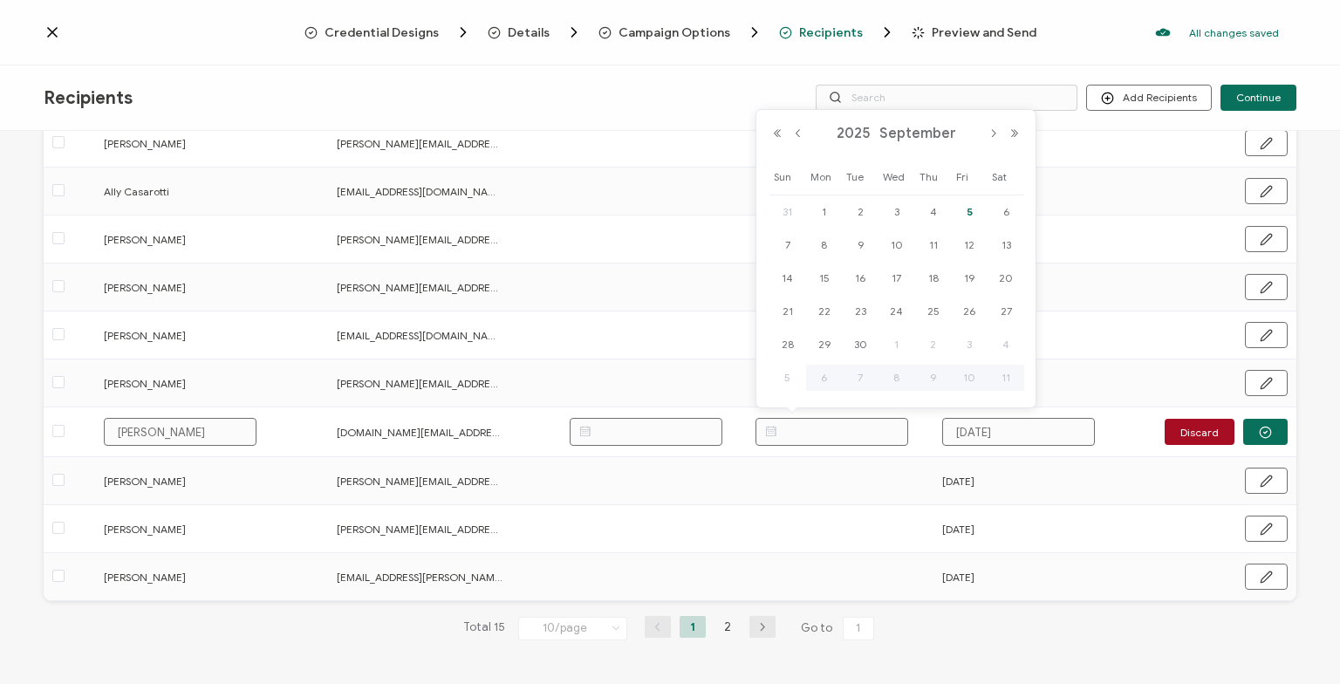
paste input "[DATE]"
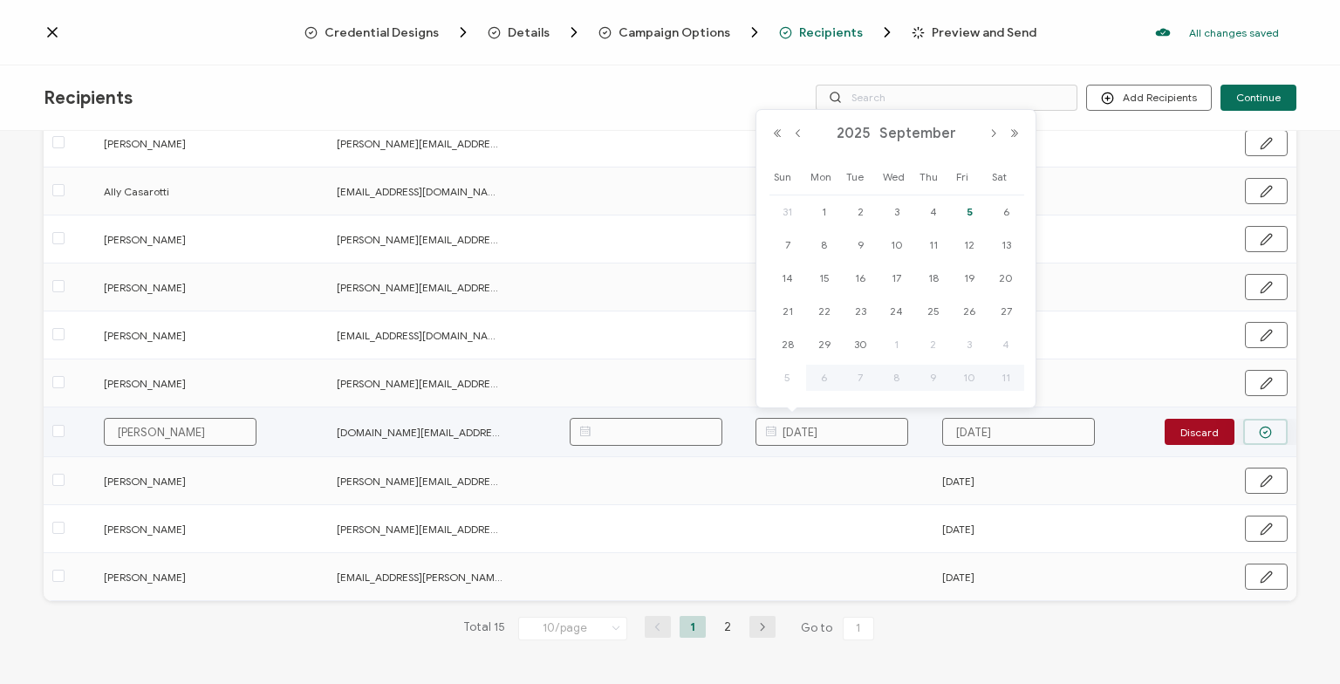
type input "[DATE]"
click at [1268, 426] on icon "button" at bounding box center [1265, 432] width 13 height 13
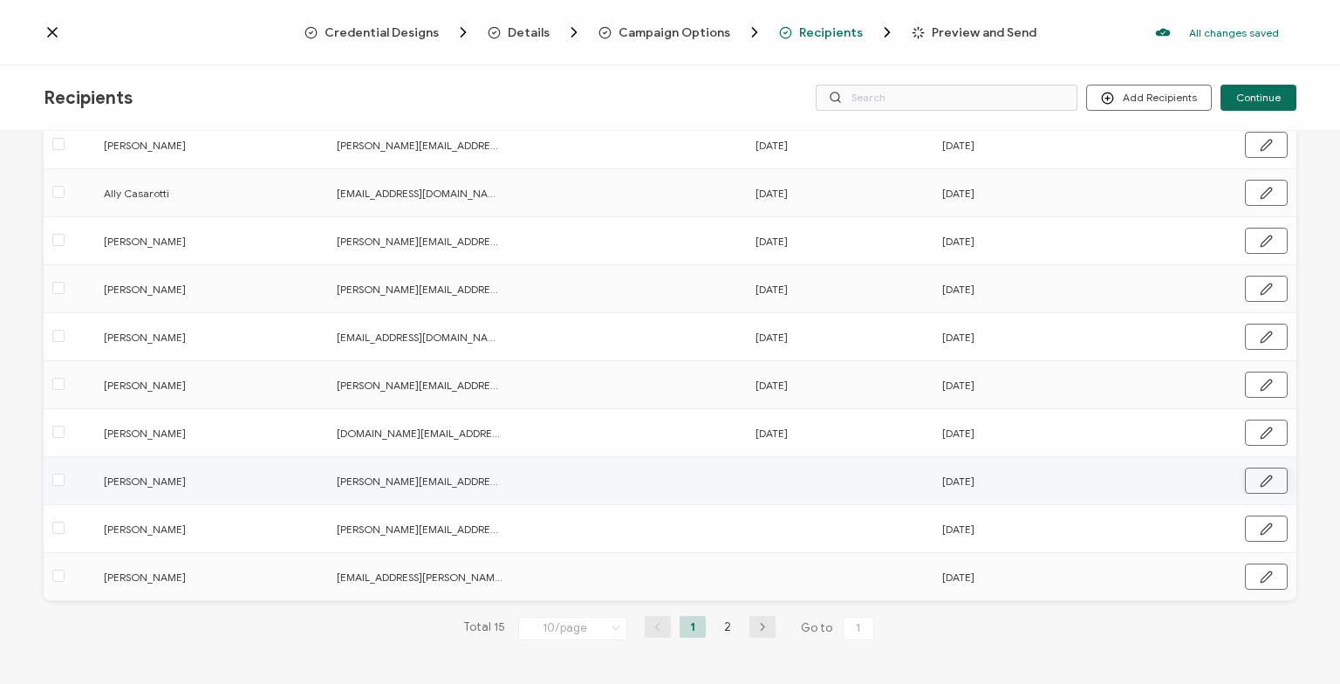
click at [1271, 476] on icon "button" at bounding box center [1266, 480] width 10 height 10
click at [808, 485] on input "text" at bounding box center [831, 480] width 153 height 28
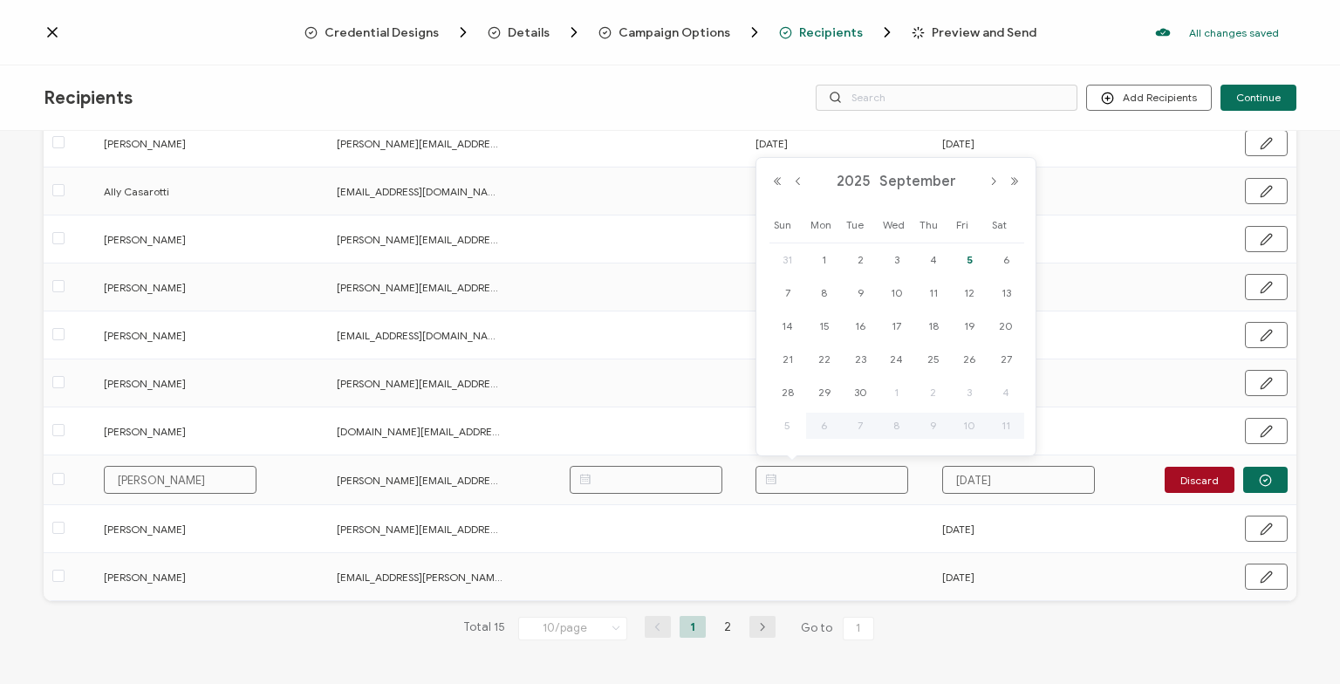
paste input "[DATE]"
type input "[DATE]"
click at [1279, 485] on button "button" at bounding box center [1265, 480] width 44 height 26
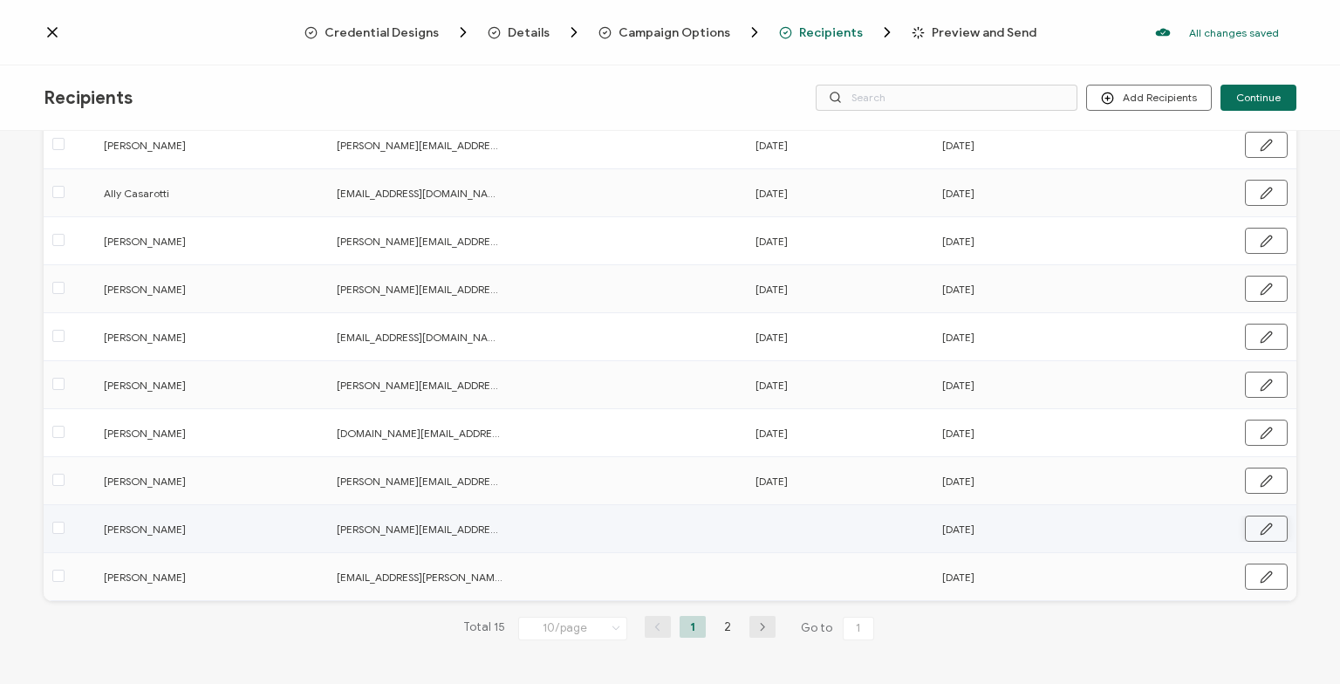
click at [1269, 523] on icon "button" at bounding box center [1266, 529] width 13 height 13
click at [802, 534] on input "text" at bounding box center [831, 528] width 153 height 28
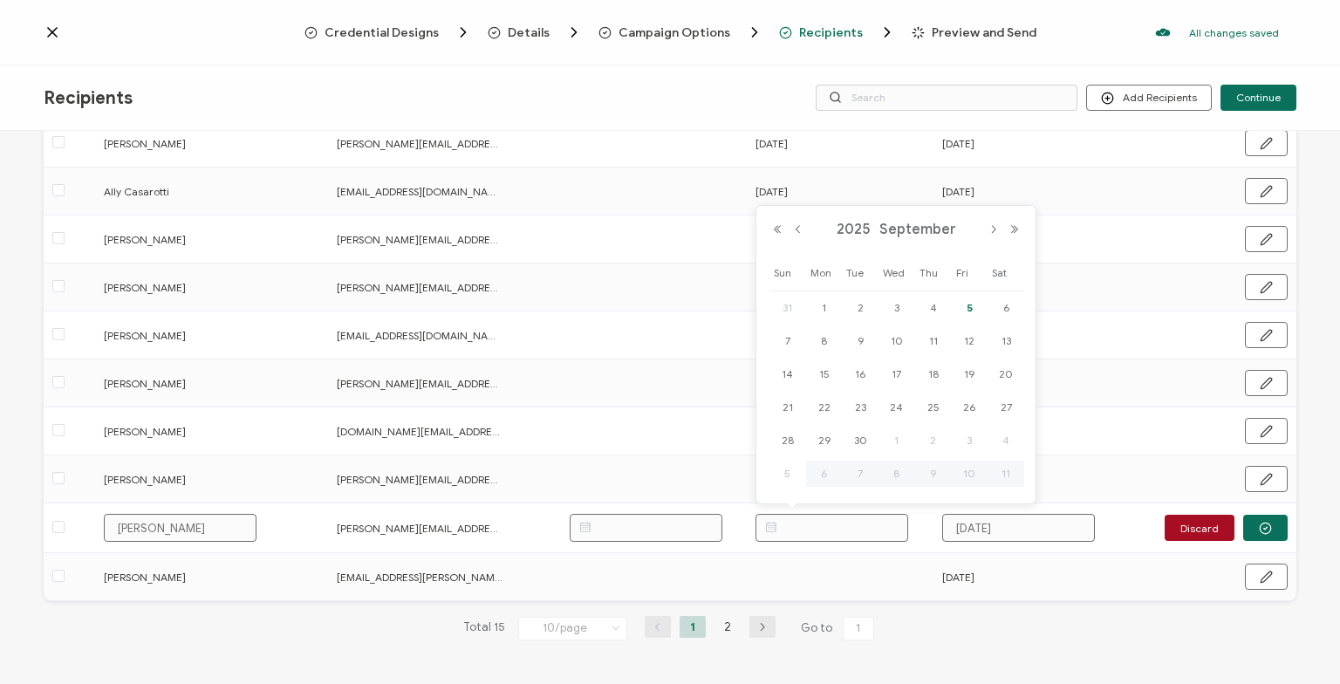
paste input "[DATE]"
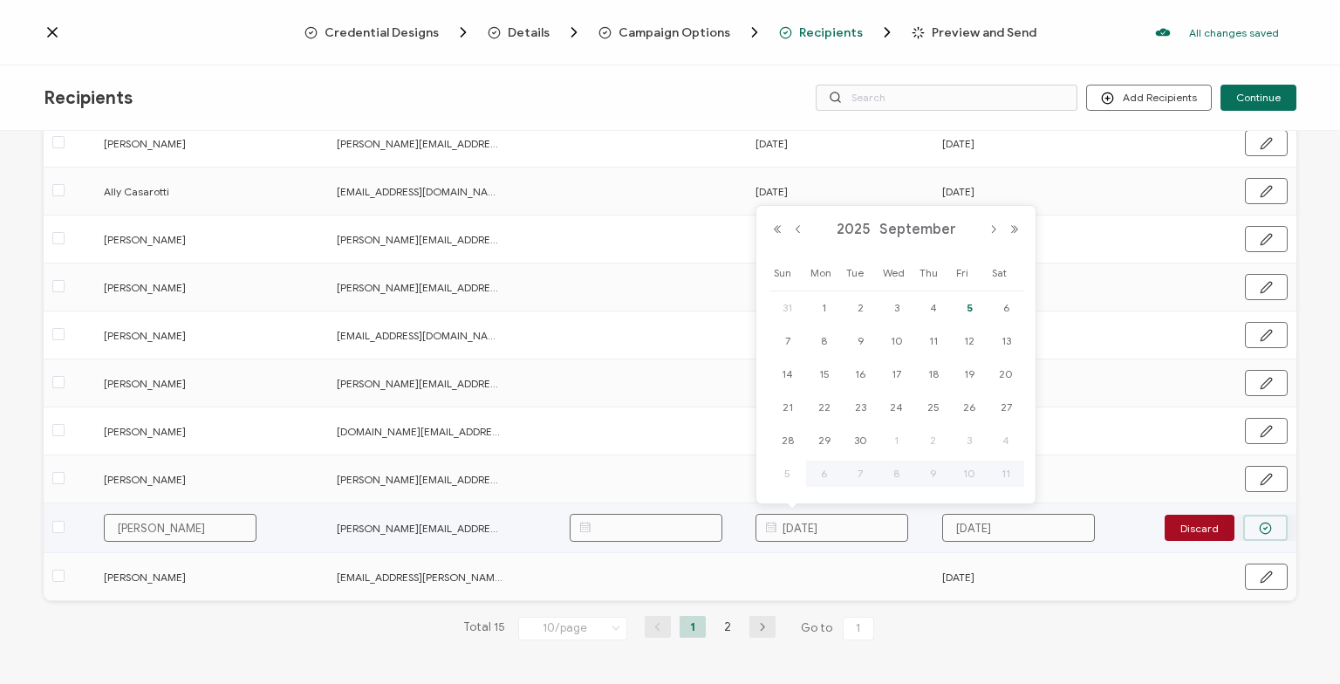
type input "[DATE]"
click at [1258, 523] on button "button" at bounding box center [1265, 528] width 44 height 26
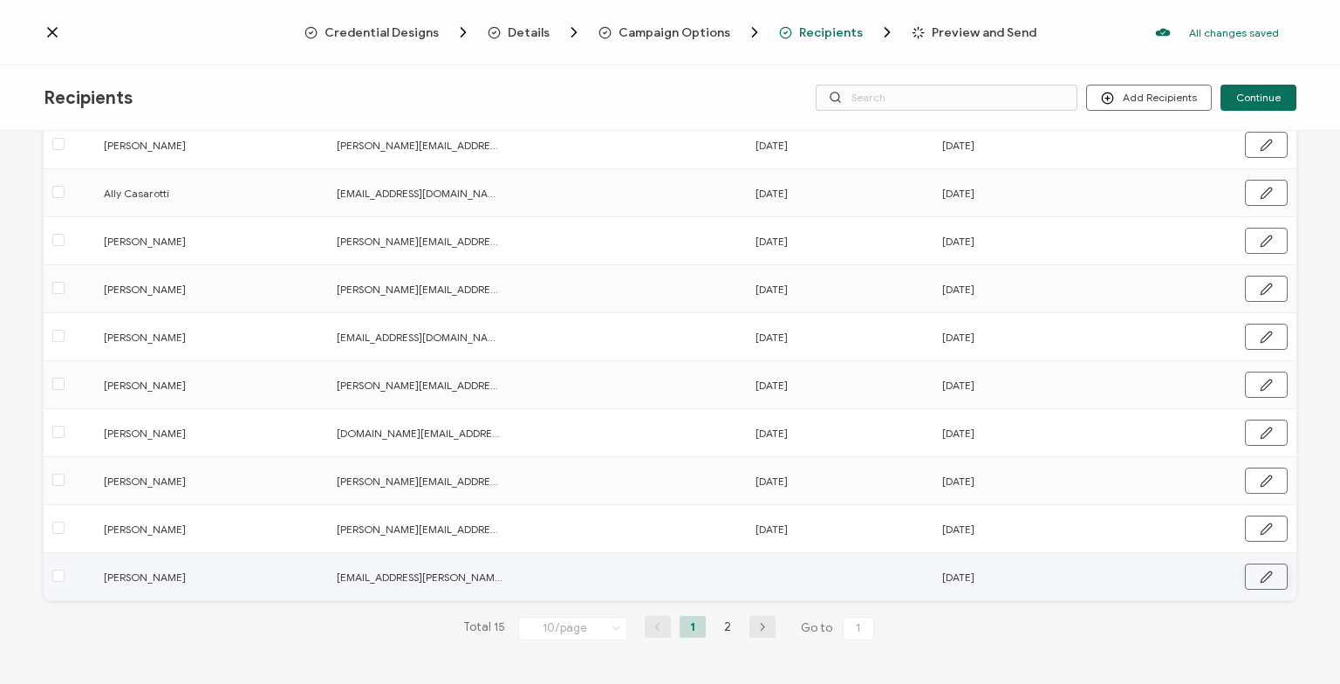
click at [1263, 571] on icon "button" at bounding box center [1266, 577] width 13 height 13
click at [832, 574] on input "text" at bounding box center [831, 576] width 153 height 28
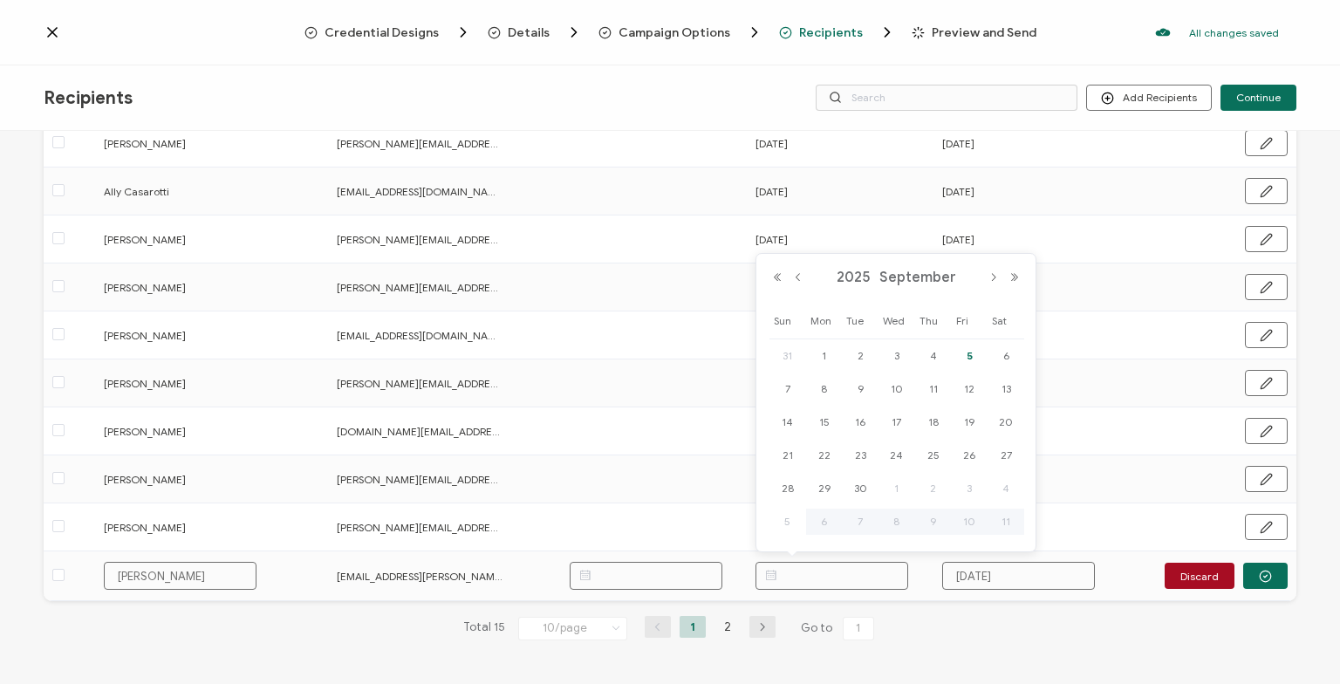
paste input "[DATE]"
type input "[DATE]"
click at [1255, 574] on button "button" at bounding box center [1265, 576] width 44 height 26
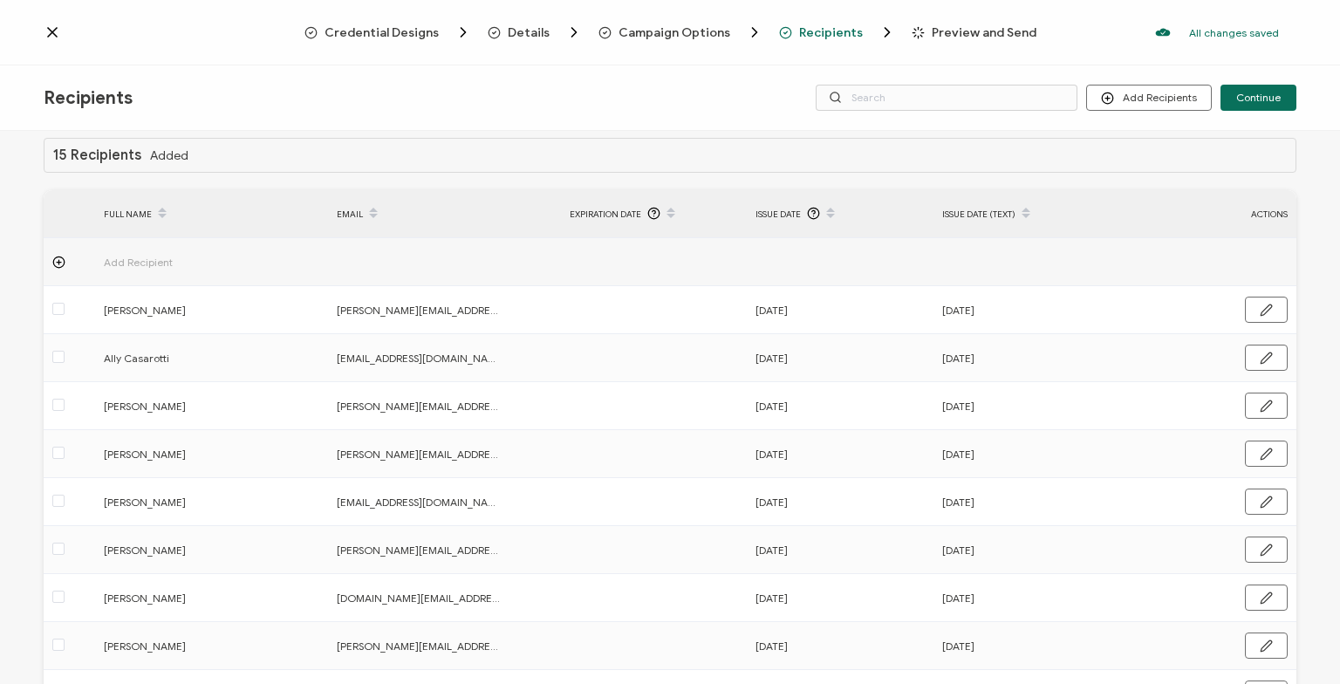
scroll to position [0, 0]
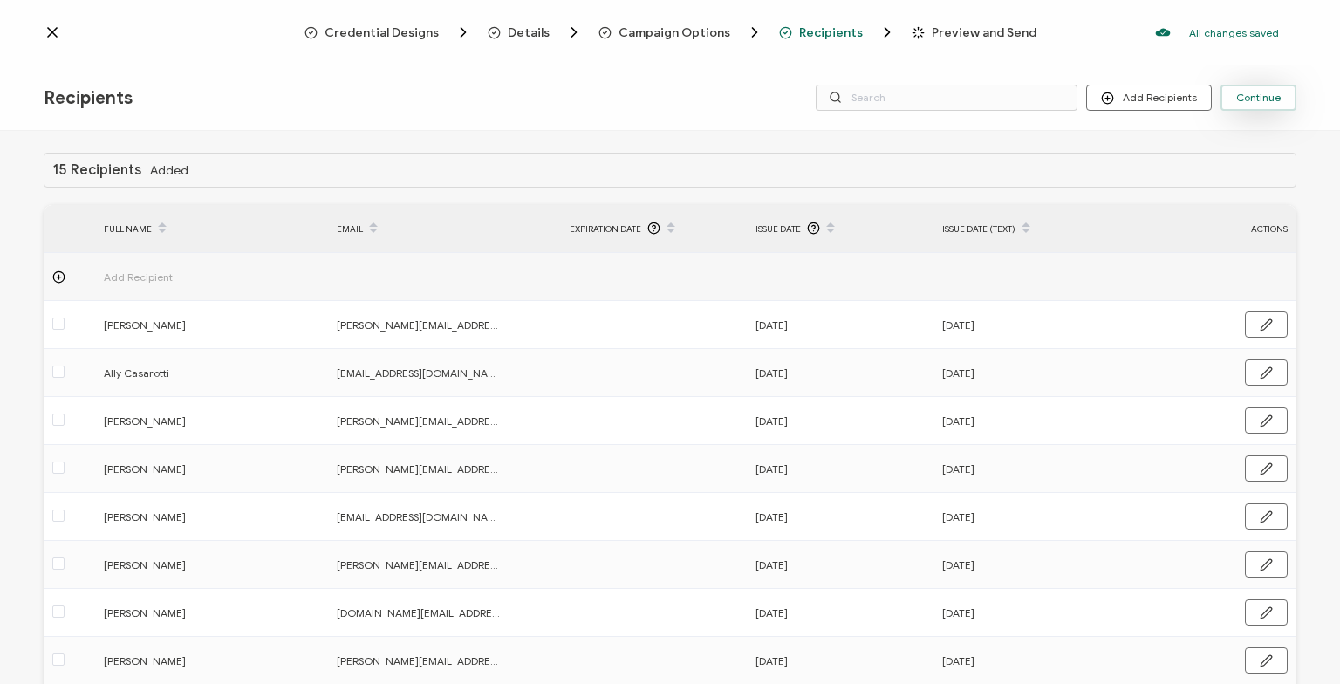
click at [1253, 103] on span "Continue" at bounding box center [1258, 97] width 44 height 10
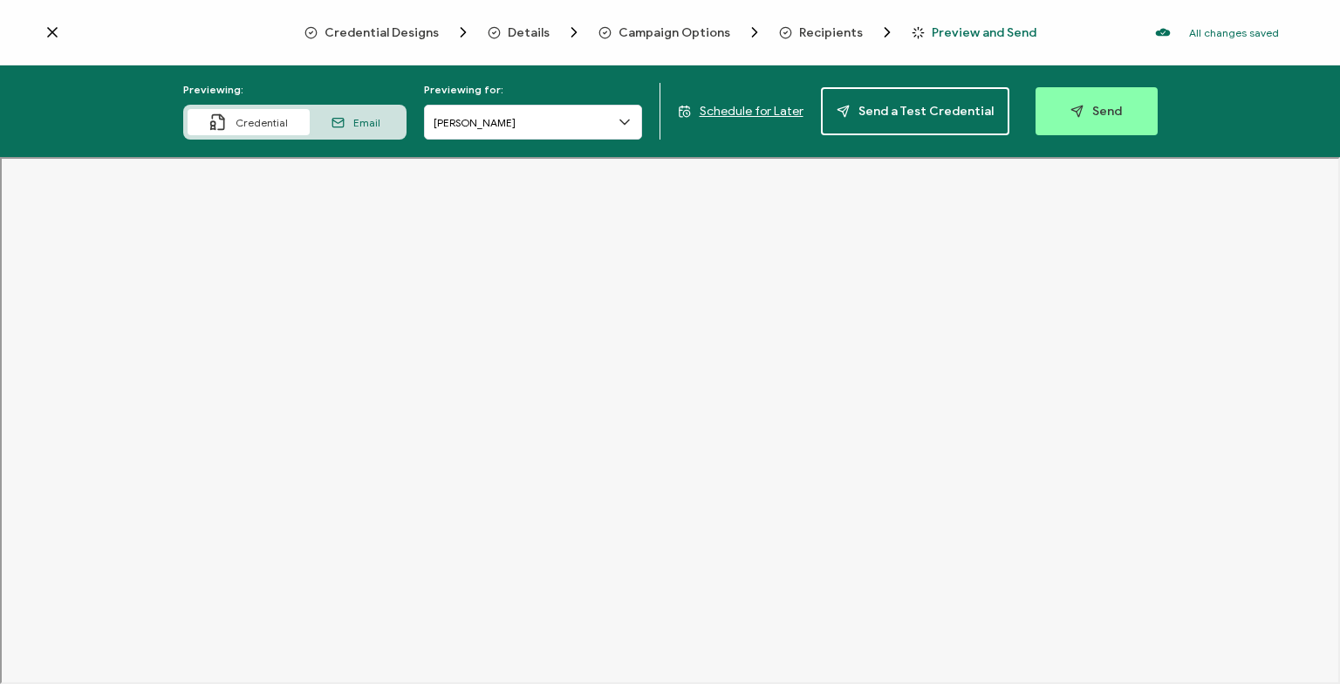
click at [658, 32] on span "Campaign Options" at bounding box center [675, 32] width 112 height 13
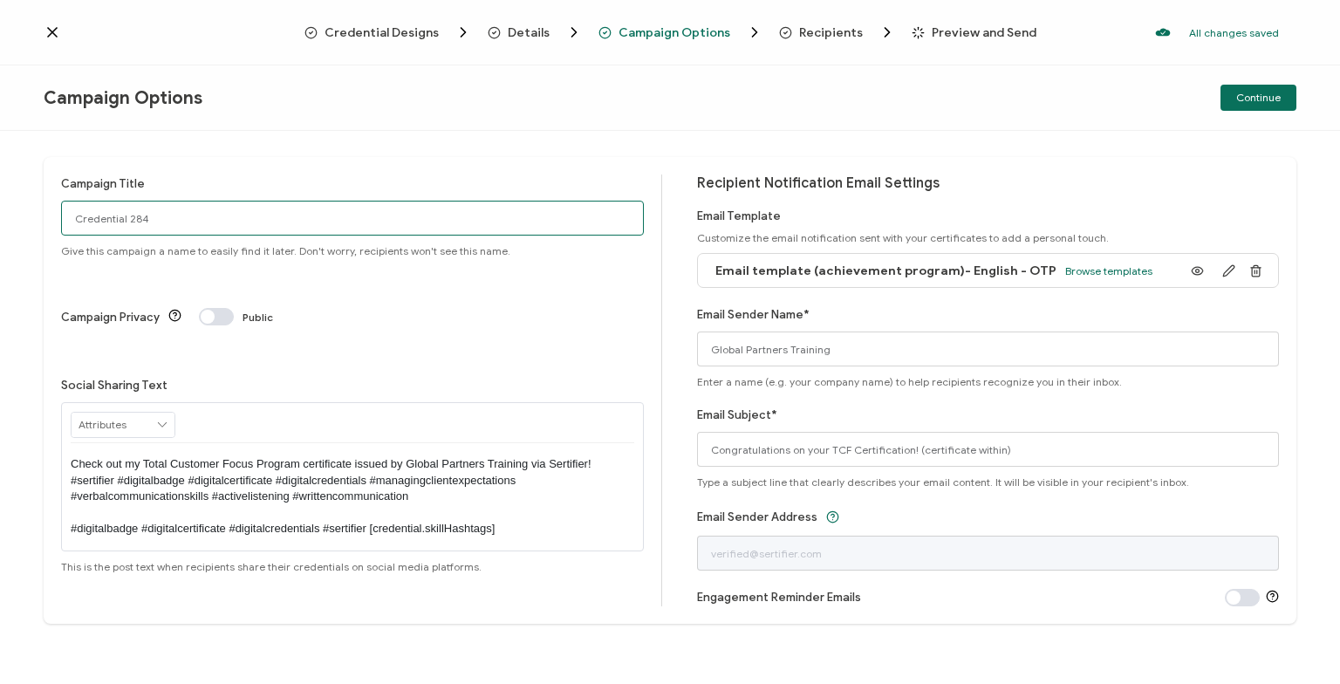
drag, startPoint x: 274, startPoint y: 215, endPoint x: -155, endPoint y: 202, distance: 429.4
click at [61, 202] on input "Credential 284" at bounding box center [352, 218] width 583 height 35
paste input "ASM-US-HIL-TE-25-01"
type input "Total Customer Focus (ASM-US-HIL-TE-25-01)"
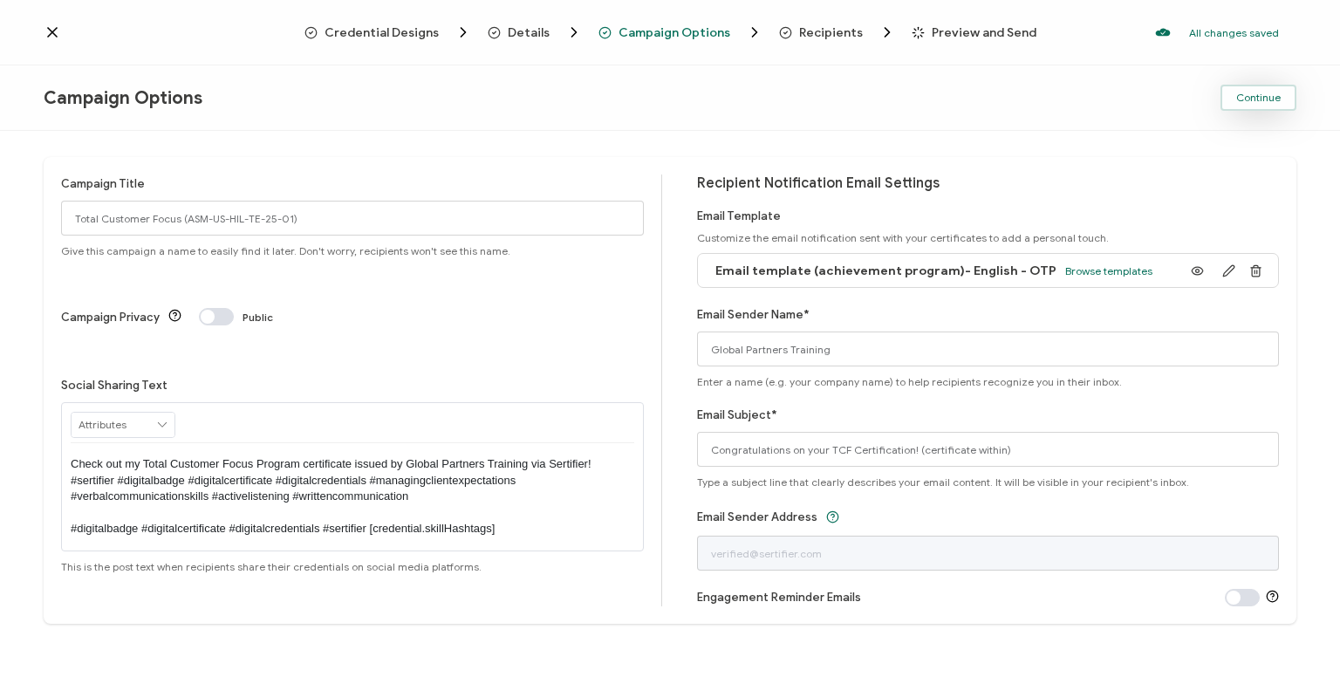
click at [1267, 94] on span "Continue" at bounding box center [1258, 97] width 44 height 10
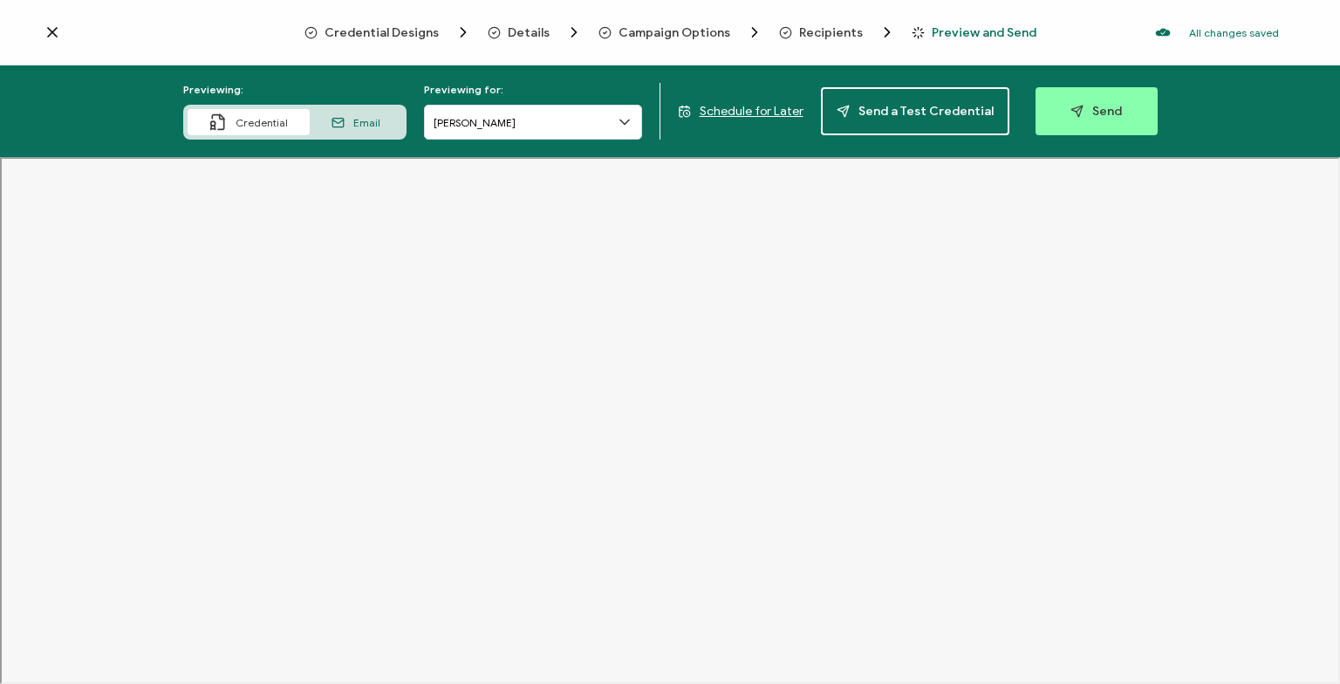
click at [380, 117] on span "Email" at bounding box center [366, 122] width 27 height 13
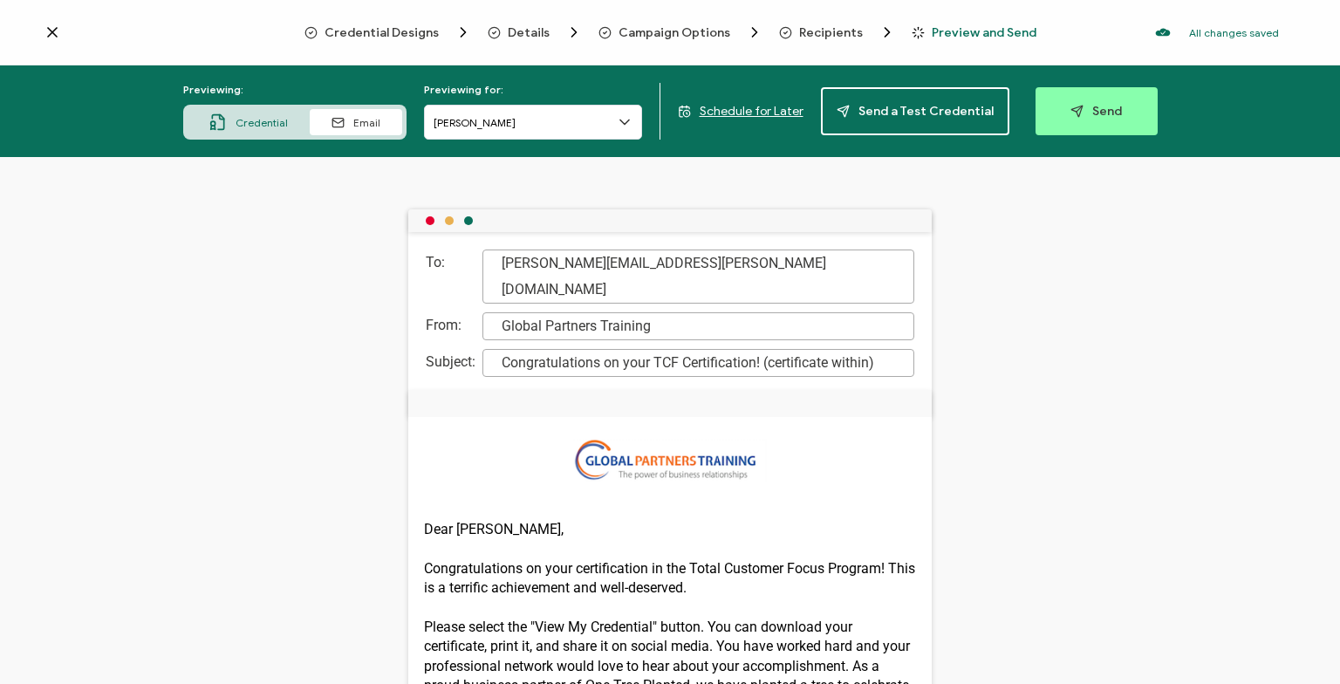
click at [275, 112] on div "Credential" at bounding box center [249, 122] width 122 height 26
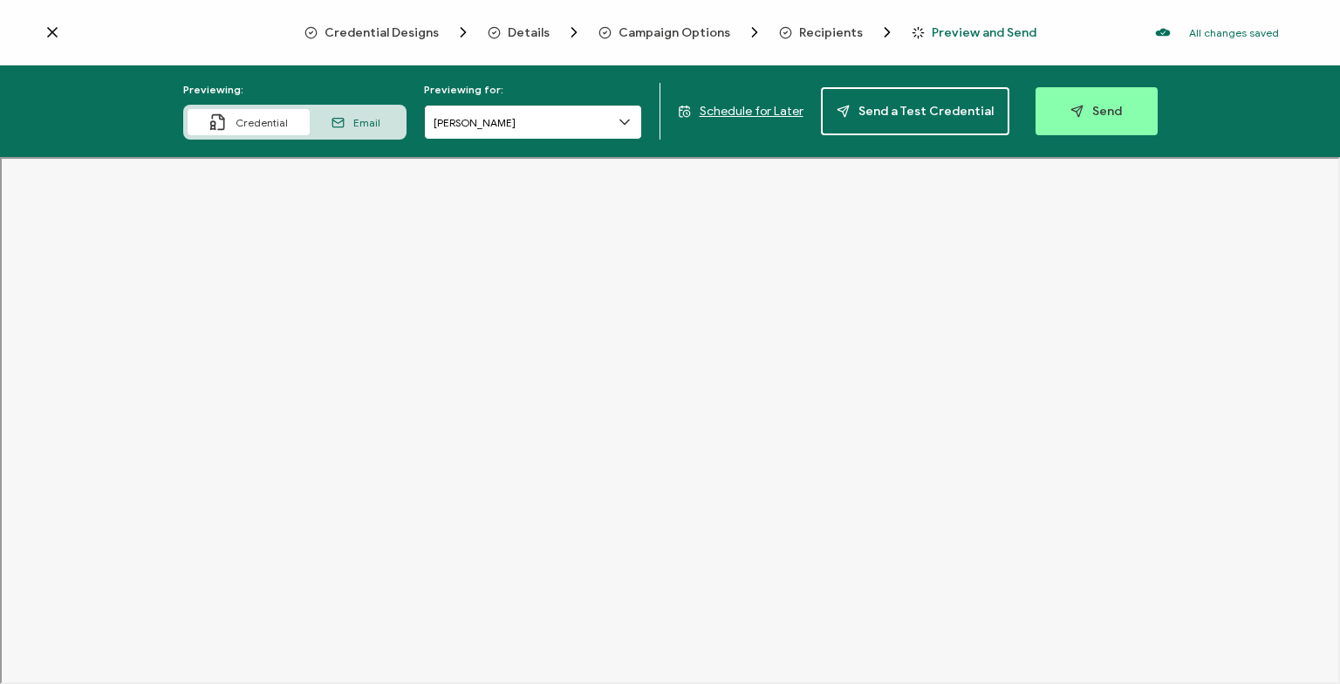
click at [572, 120] on input "[PERSON_NAME]" at bounding box center [533, 122] width 218 height 35
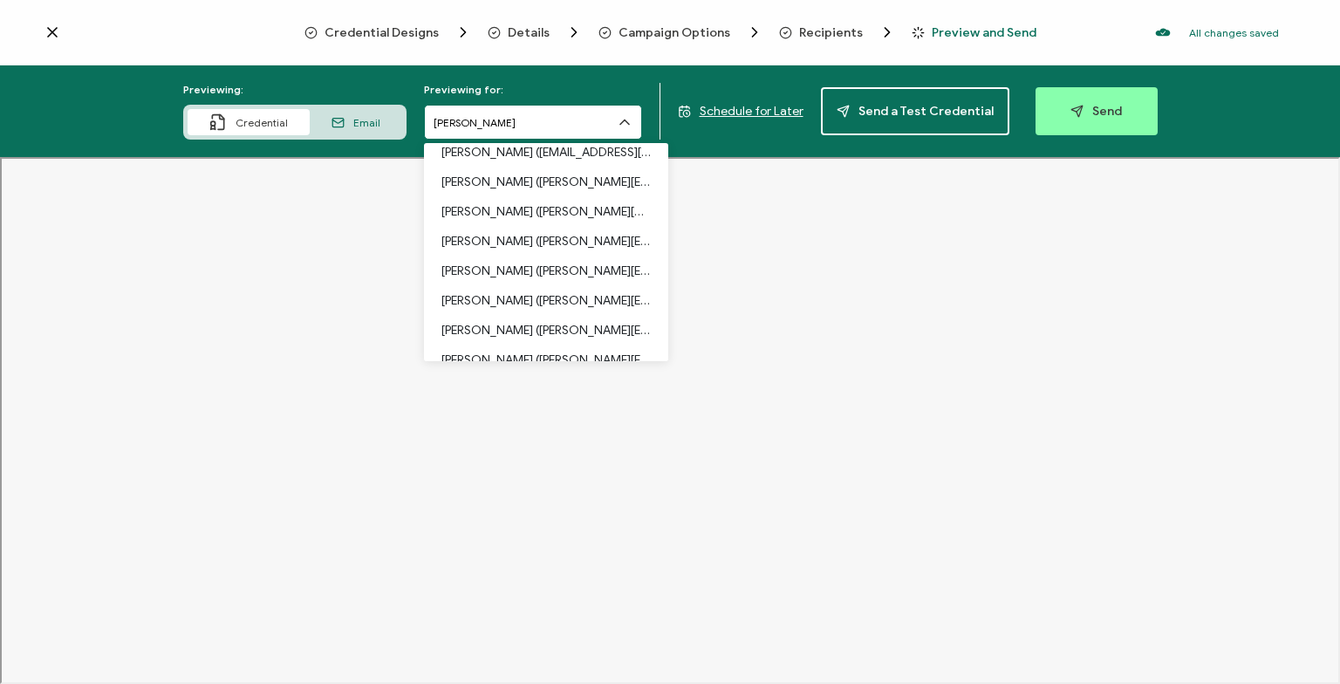
scroll to position [126, 0]
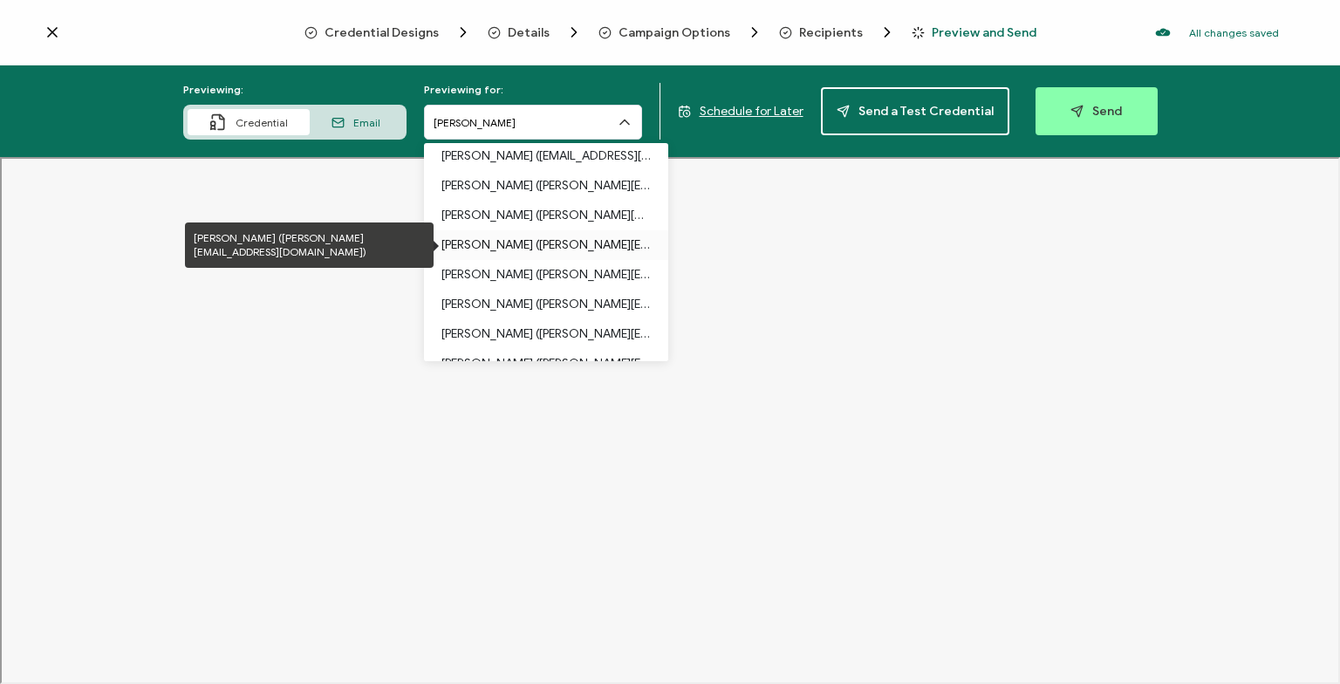
click at [543, 237] on p "[PERSON_NAME] ([PERSON_NAME][EMAIL_ADDRESS][DOMAIN_NAME])" at bounding box center [545, 245] width 209 height 30
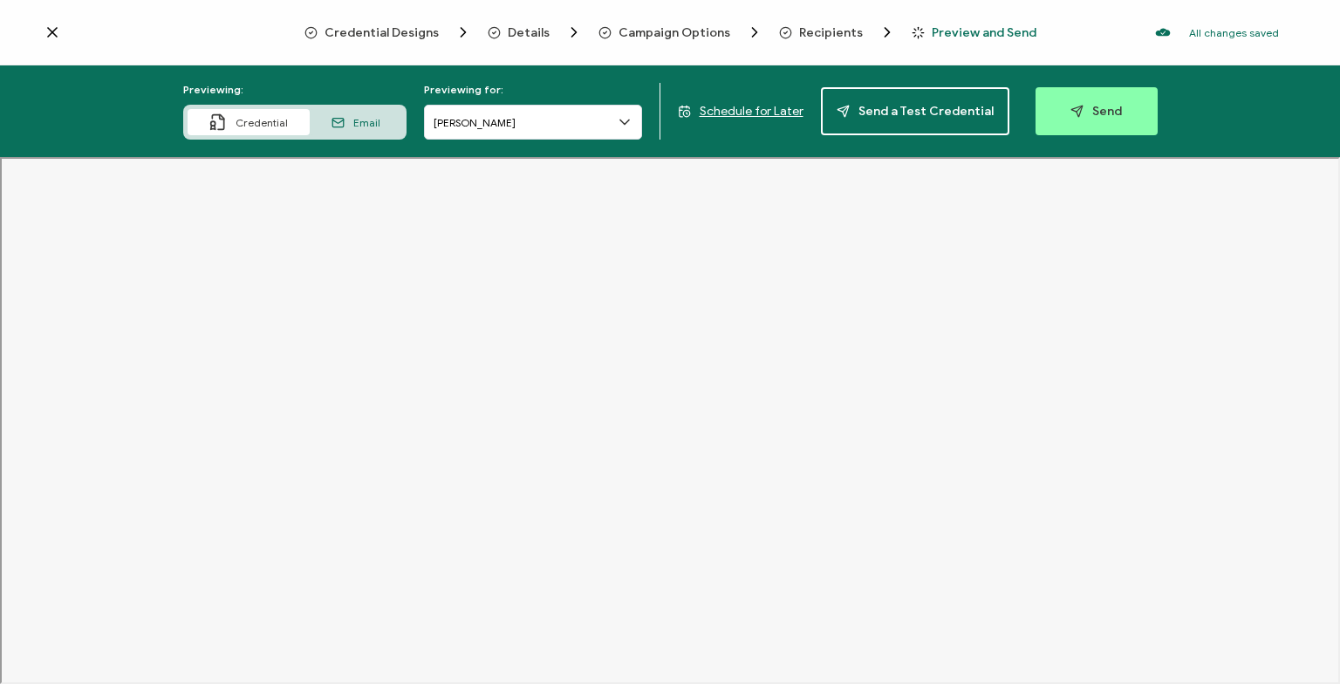
click at [372, 126] on span "Email" at bounding box center [366, 122] width 27 height 13
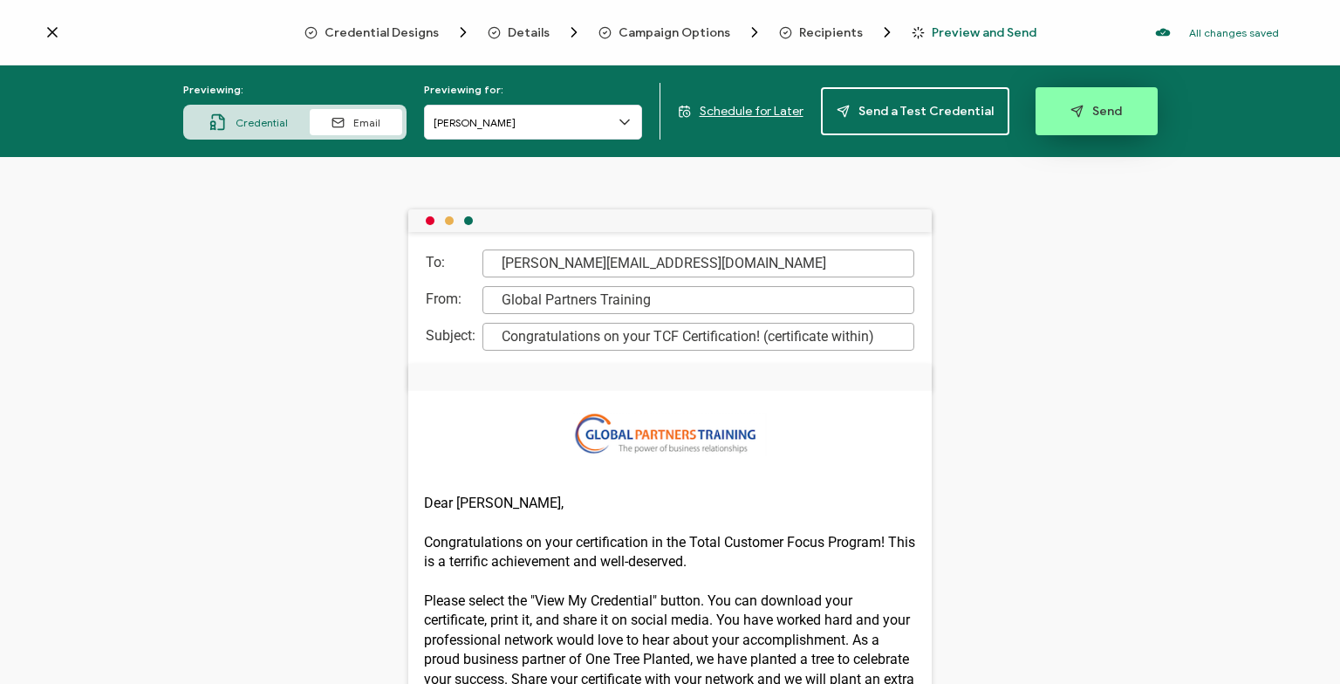
click at [1104, 113] on span "Send" at bounding box center [1095, 111] width 51 height 13
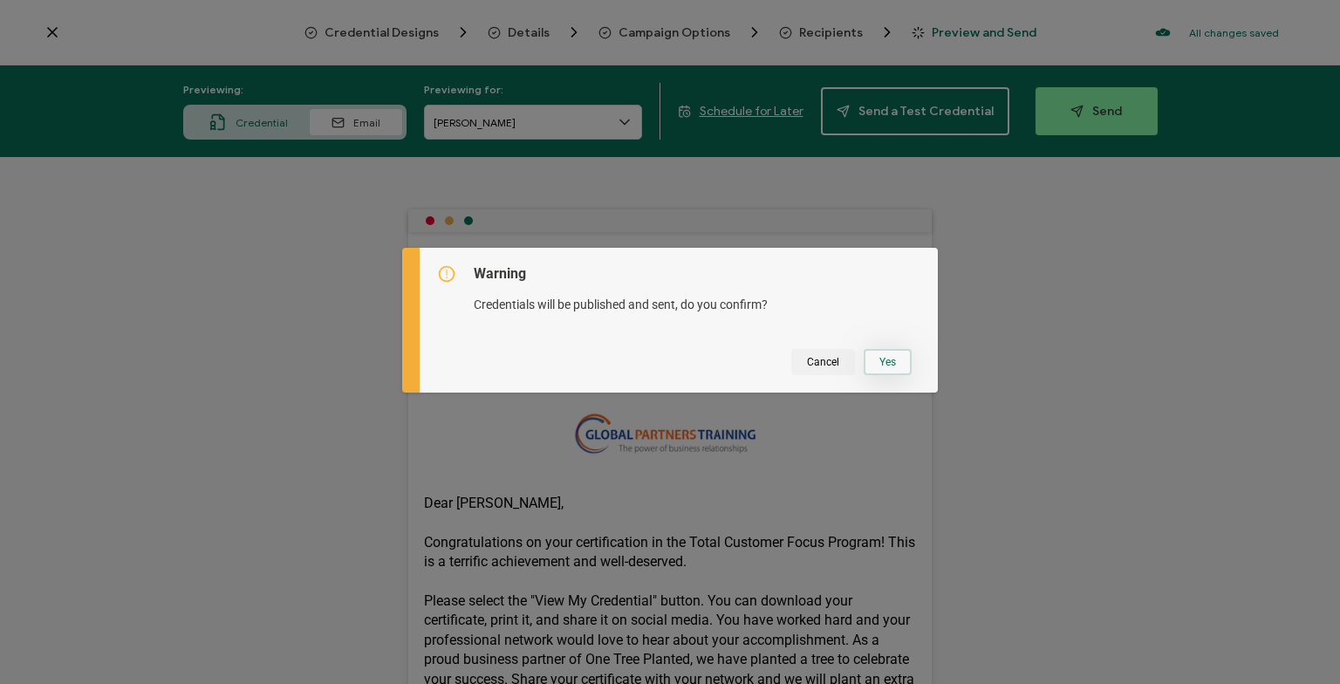
click at [904, 359] on button "Yes" at bounding box center [888, 362] width 48 height 26
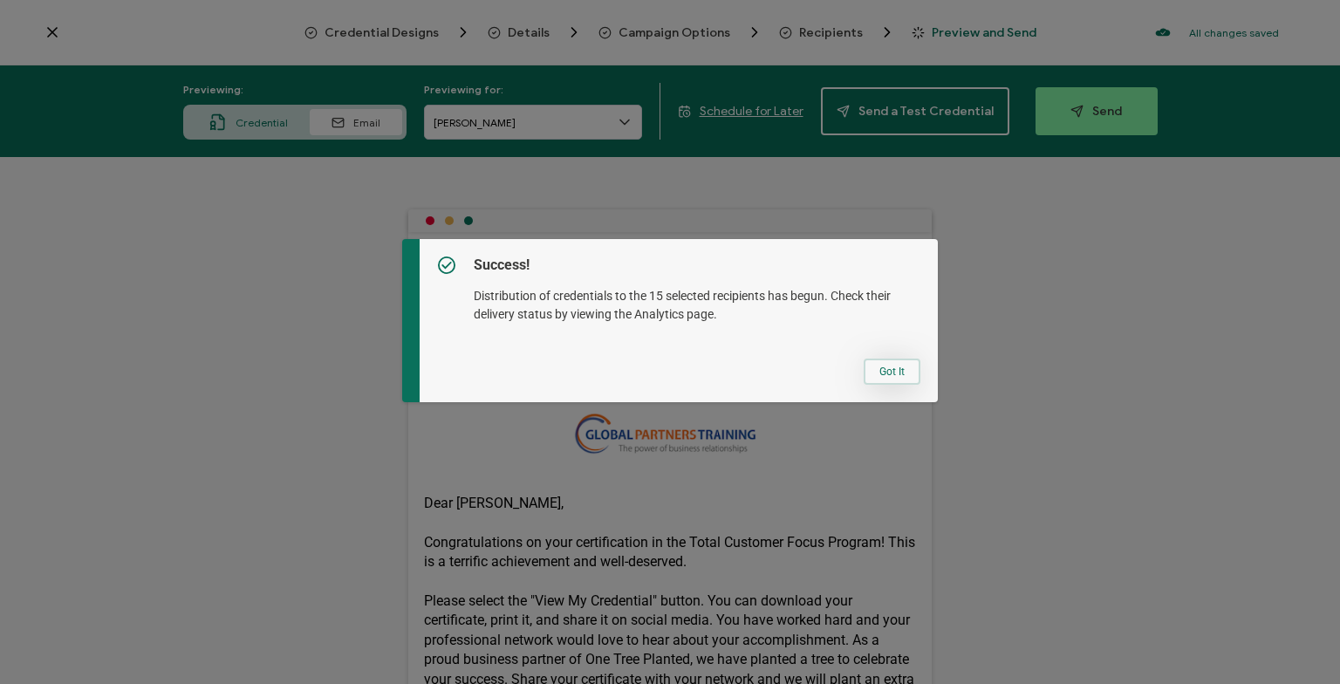
click at [910, 366] on button "Got It" at bounding box center [892, 372] width 57 height 26
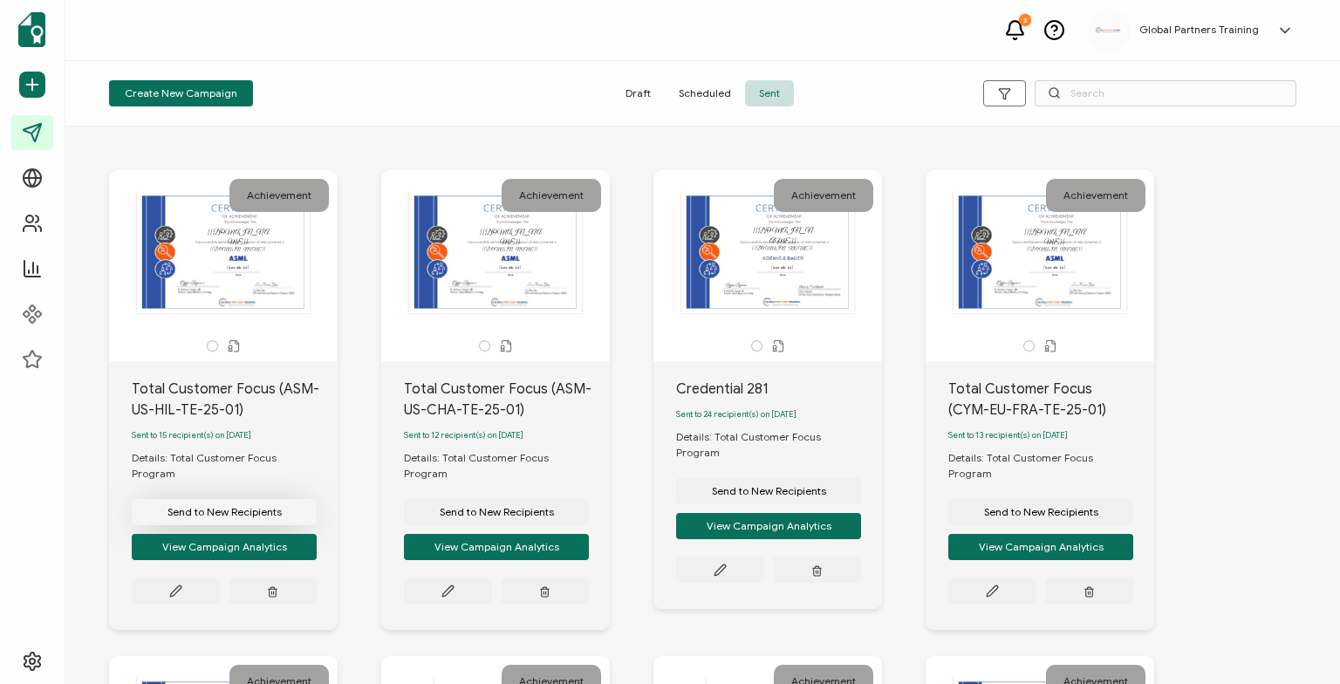
click at [250, 507] on span "Send to New Recipients" at bounding box center [225, 512] width 114 height 10
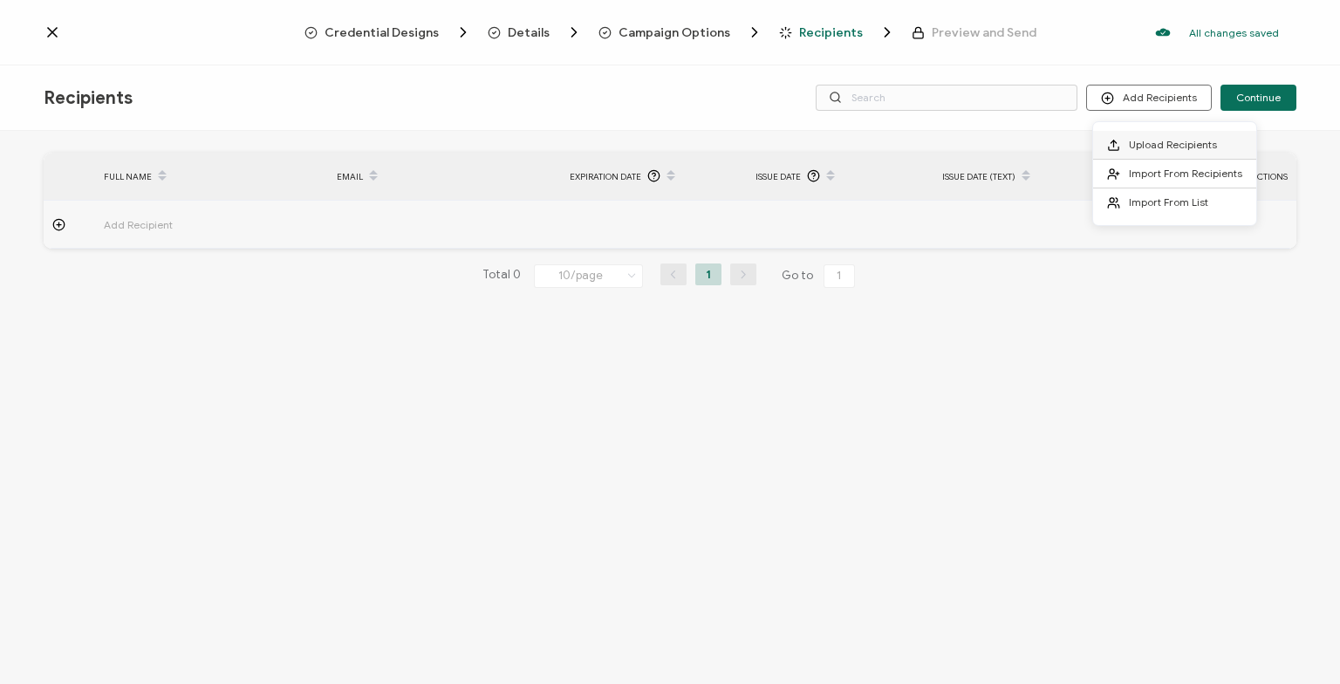
click at [1171, 141] on span "Upload Recipients" at bounding box center [1173, 144] width 88 height 13
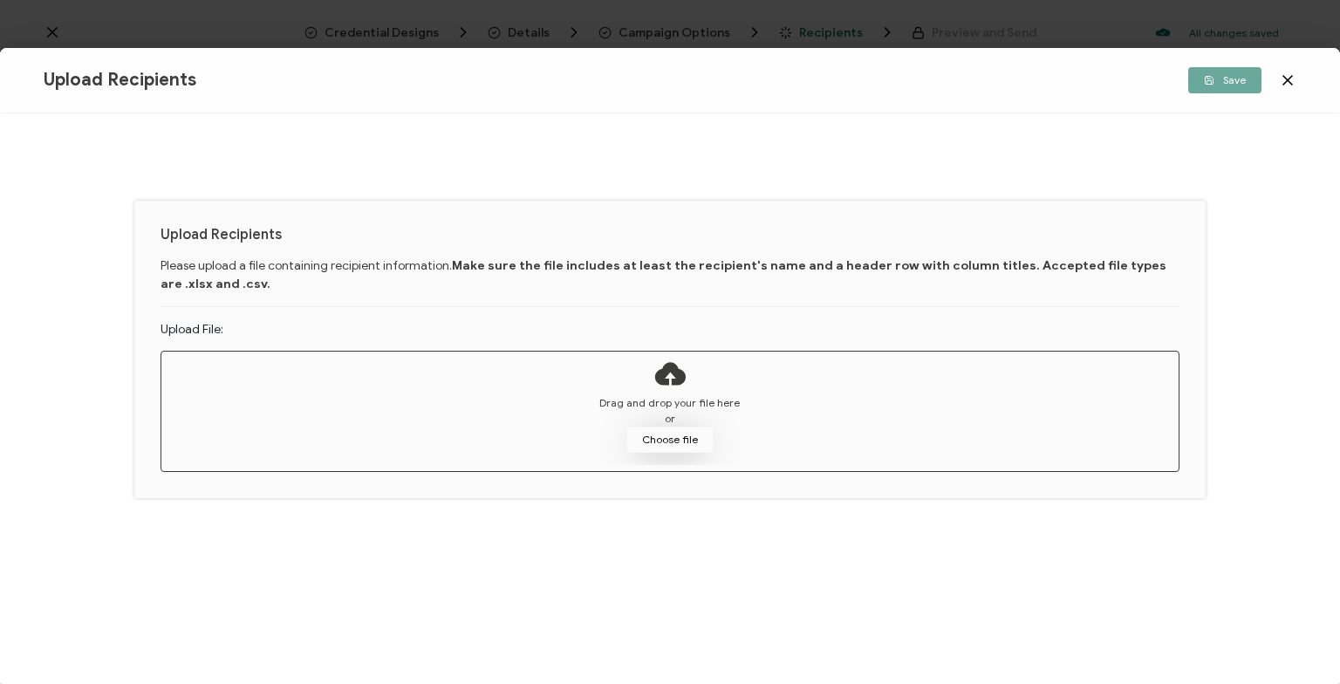
click at [684, 438] on button "Choose file" at bounding box center [669, 440] width 87 height 26
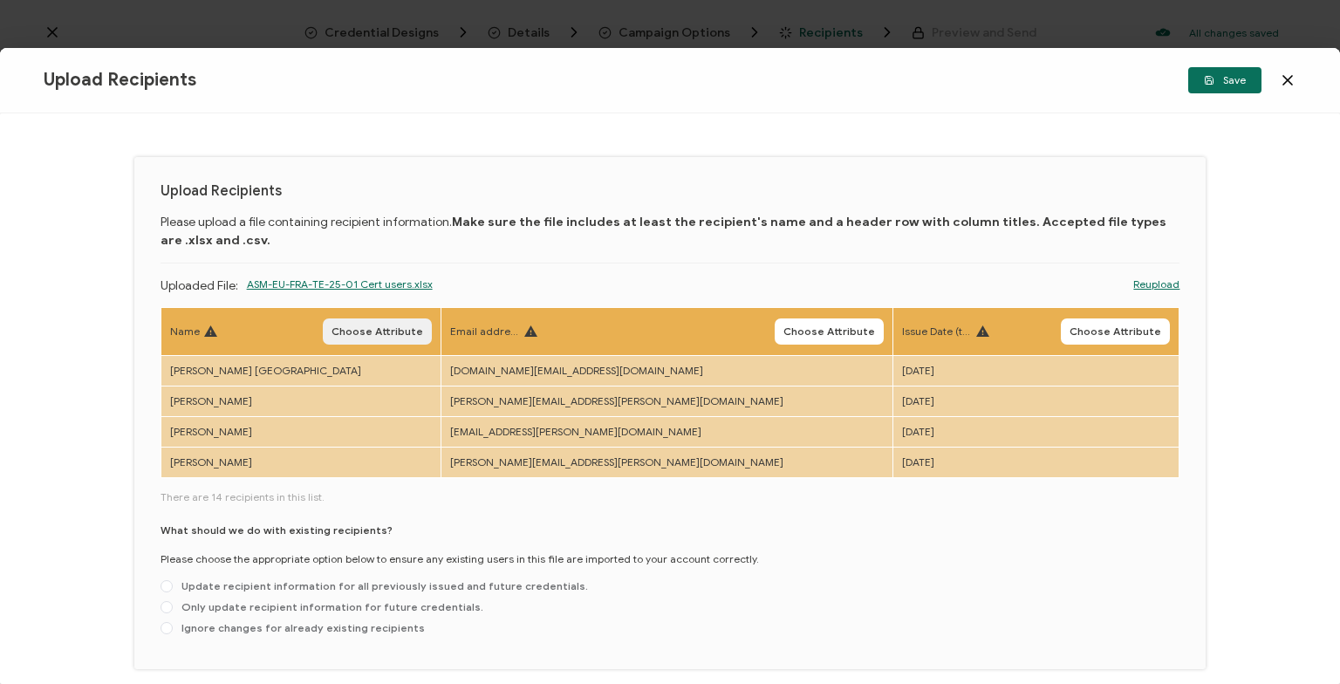
click at [423, 331] on span "Choose Attribute" at bounding box center [378, 331] width 92 height 10
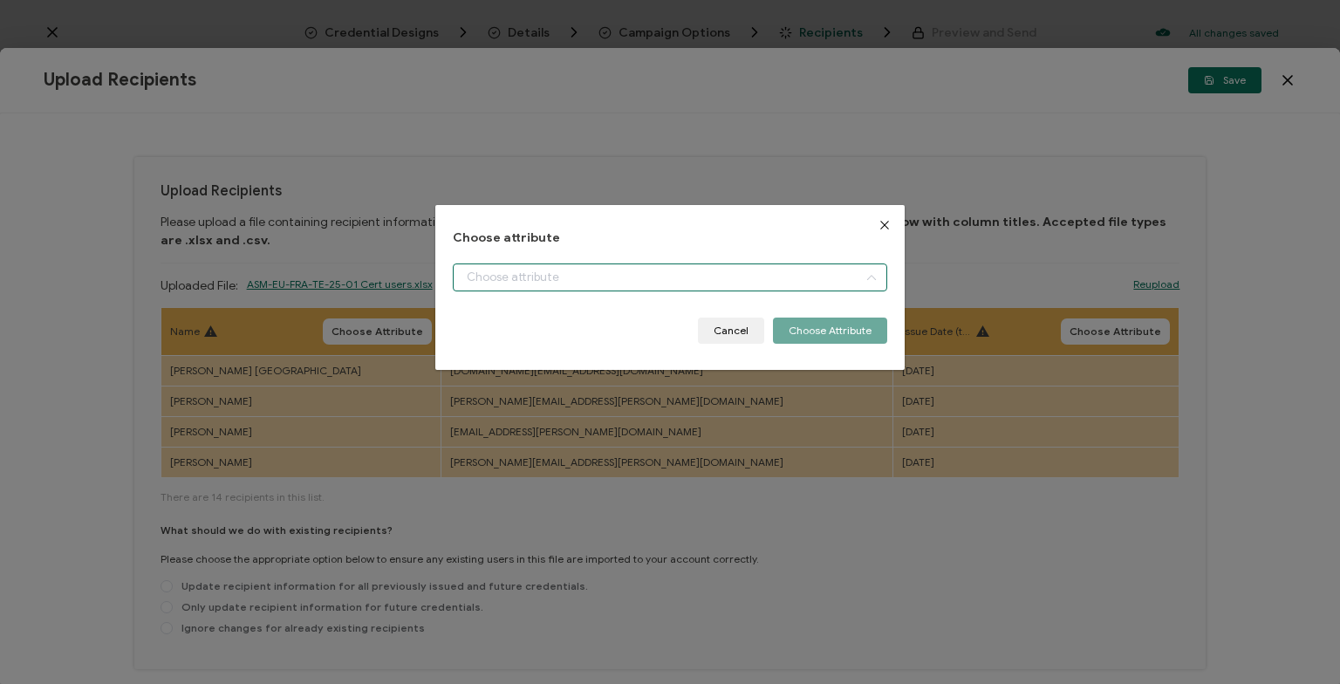
click at [488, 283] on input "dialog" at bounding box center [670, 277] width 434 height 28
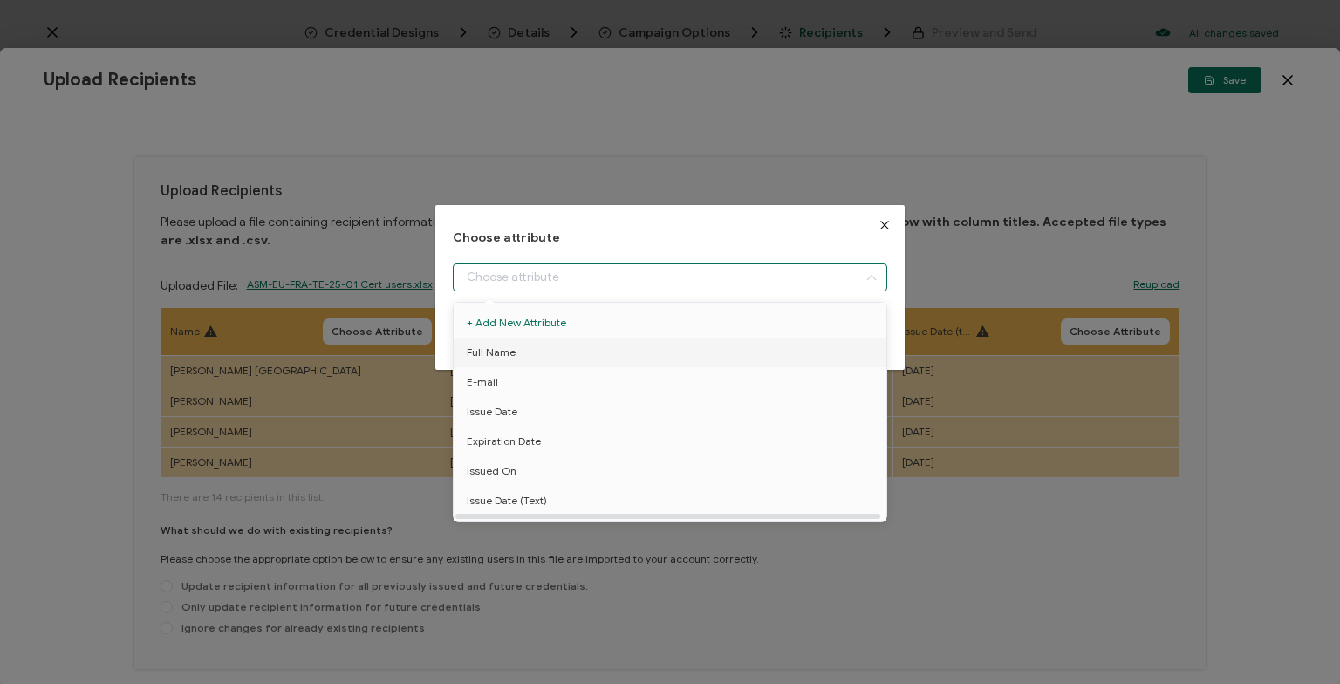
click at [499, 351] on span "Full Name" at bounding box center [491, 353] width 49 height 30
type input "Full Name"
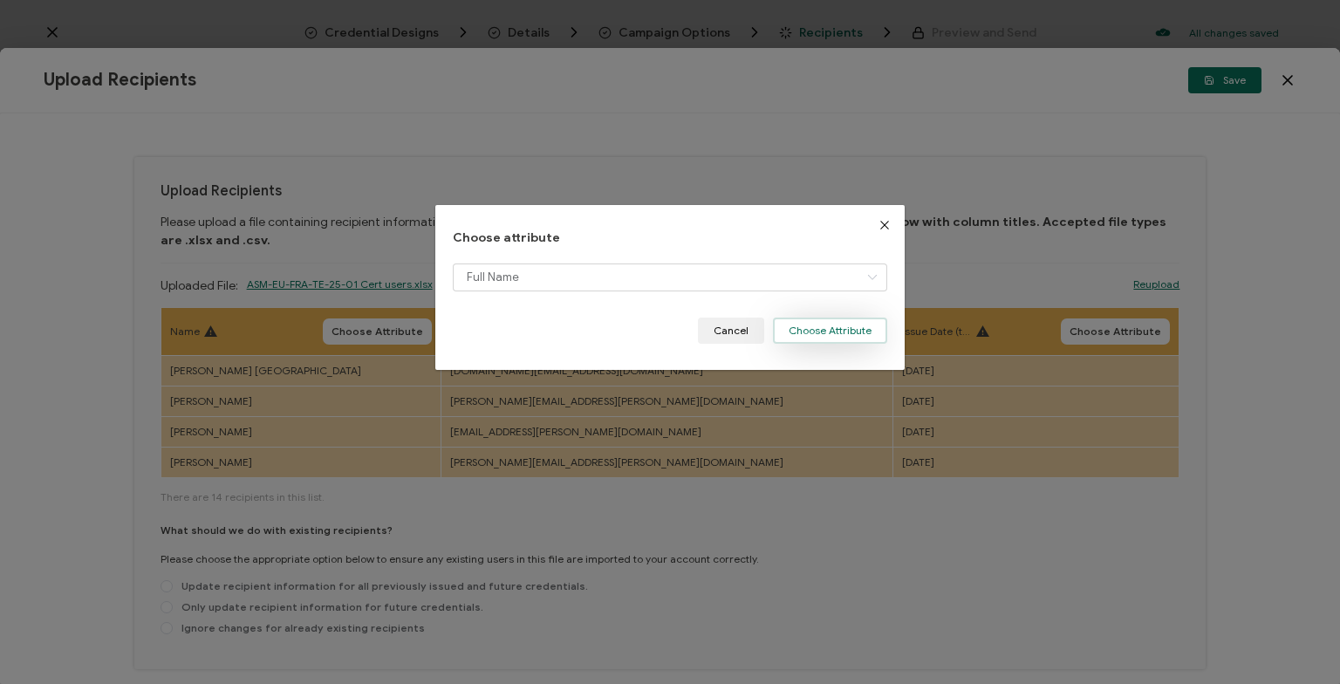
click at [859, 332] on button "Choose Attribute" at bounding box center [830, 331] width 114 height 26
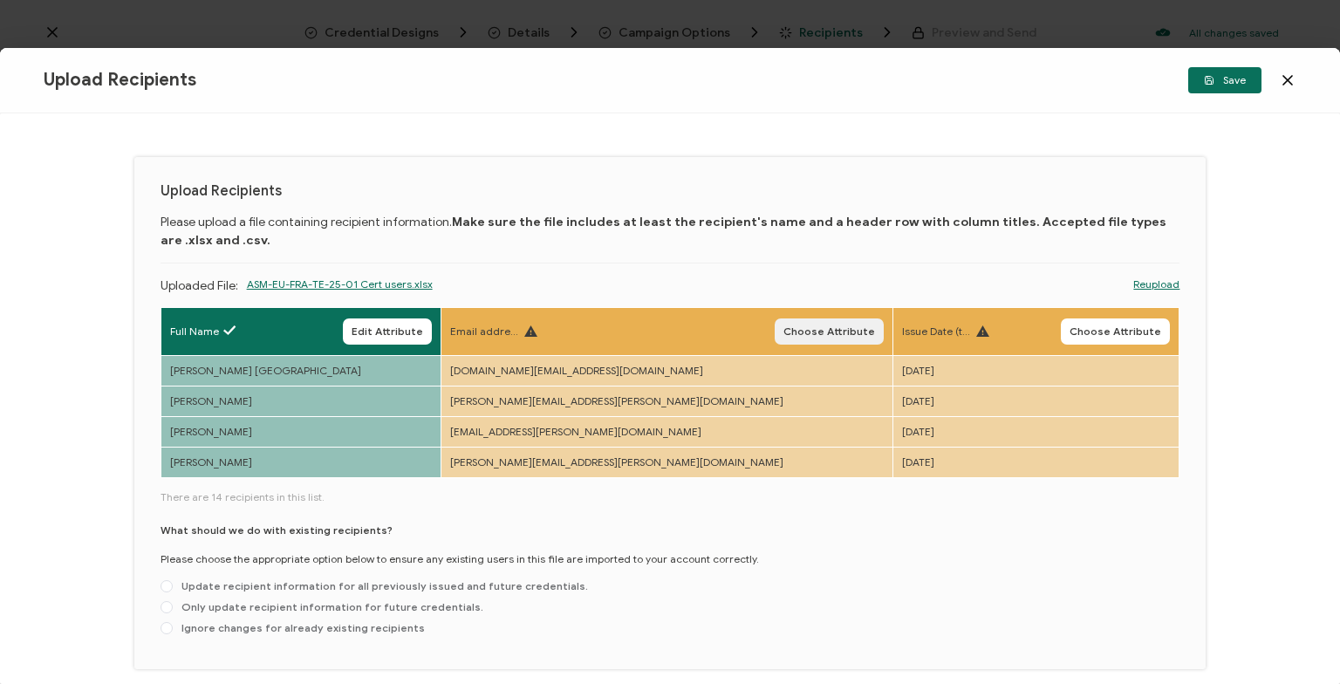
click at [783, 332] on span "Choose Attribute" at bounding box center [829, 331] width 92 height 10
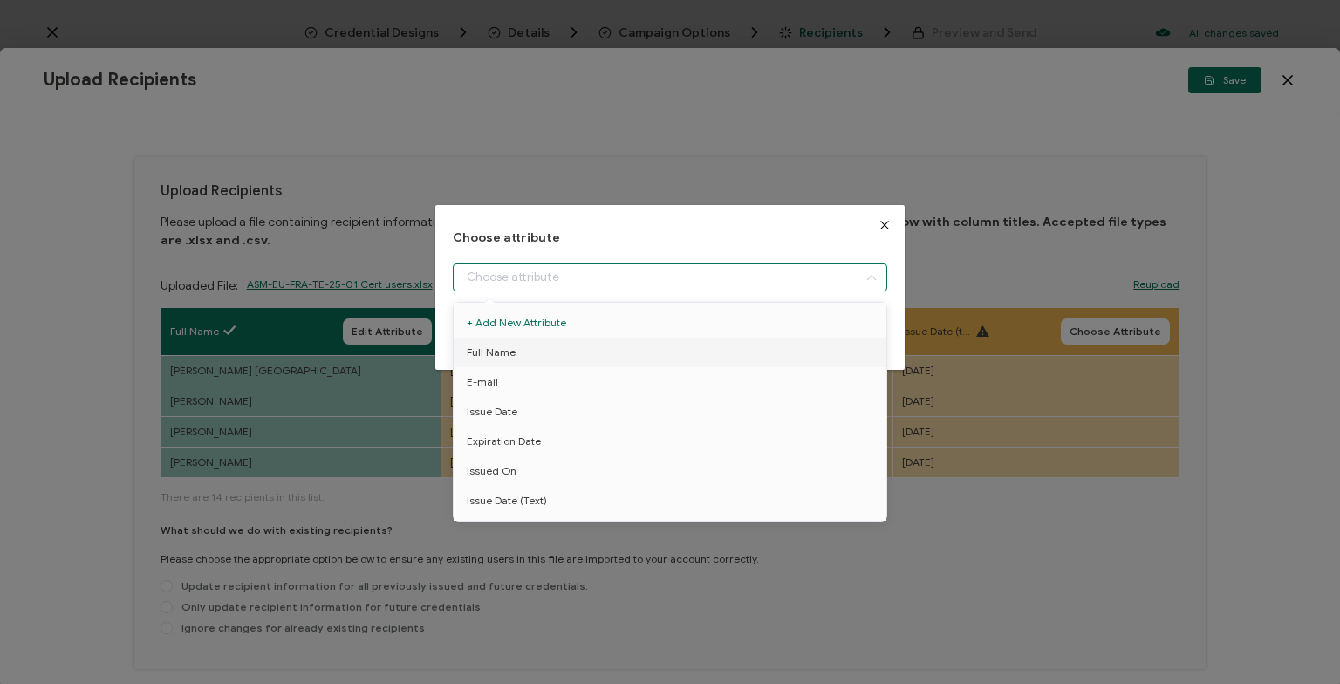
click at [544, 275] on input "dialog" at bounding box center [670, 277] width 434 height 28
click at [543, 389] on li "E-mail" at bounding box center [669, 382] width 441 height 30
type input "E-mail"
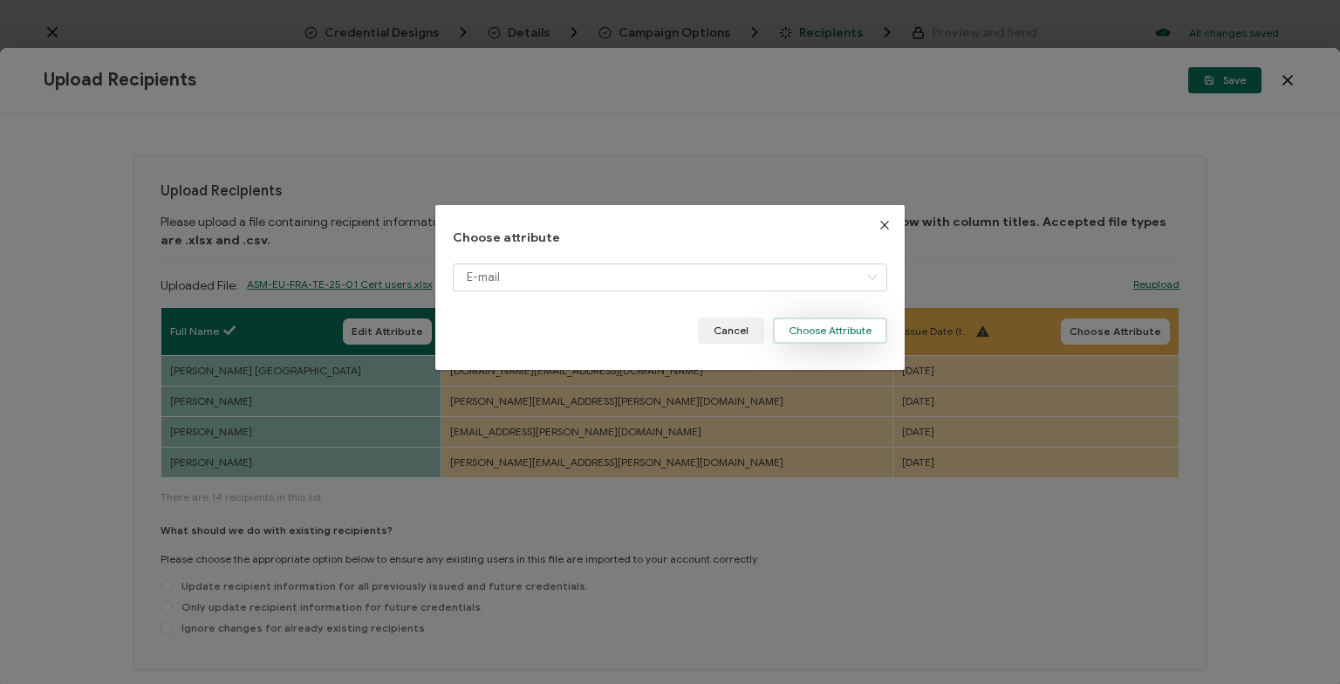
click at [840, 330] on button "Choose Attribute" at bounding box center [830, 331] width 114 height 26
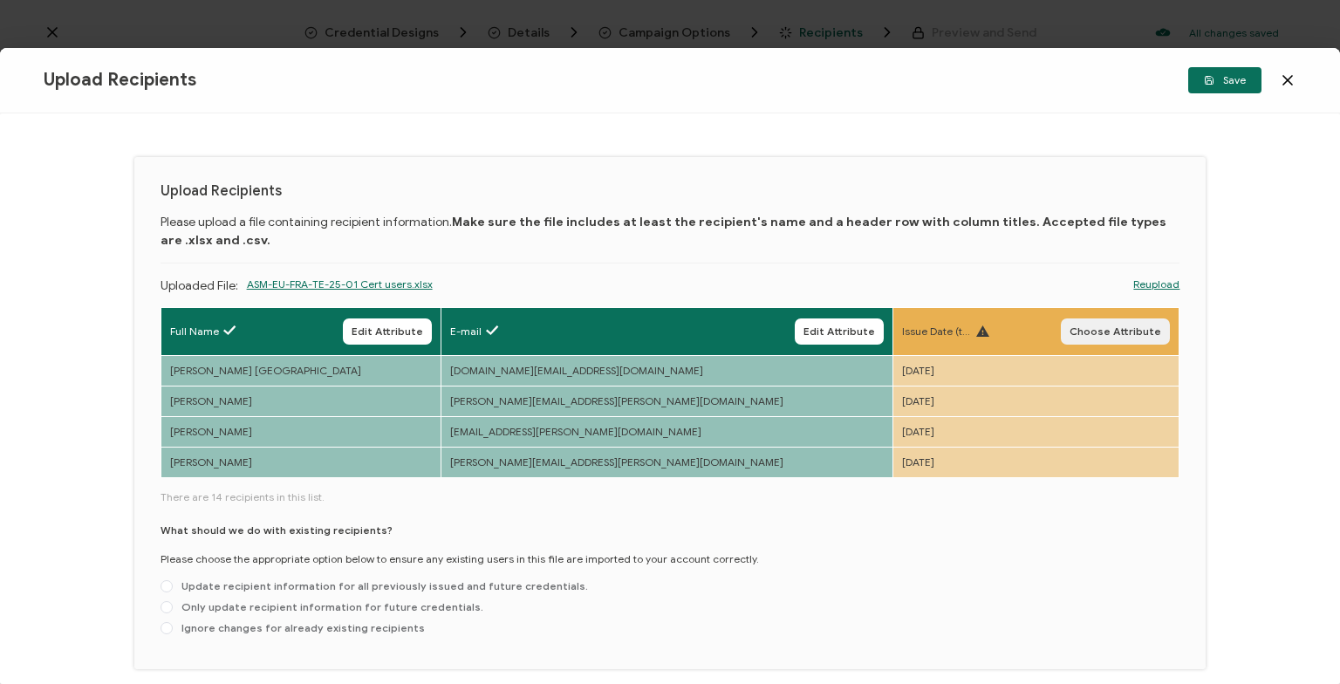
click at [1125, 326] on span "Choose Attribute" at bounding box center [1116, 331] width 92 height 10
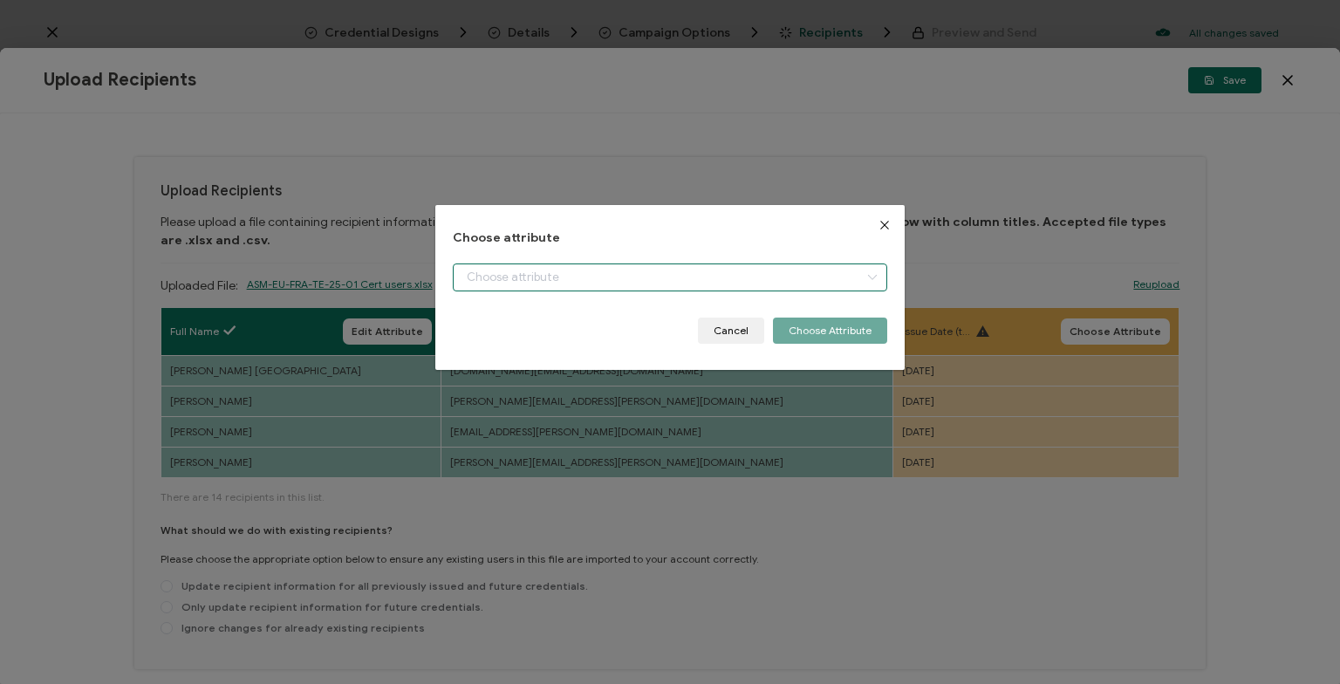
click at [605, 281] on input "dialog" at bounding box center [670, 277] width 434 height 28
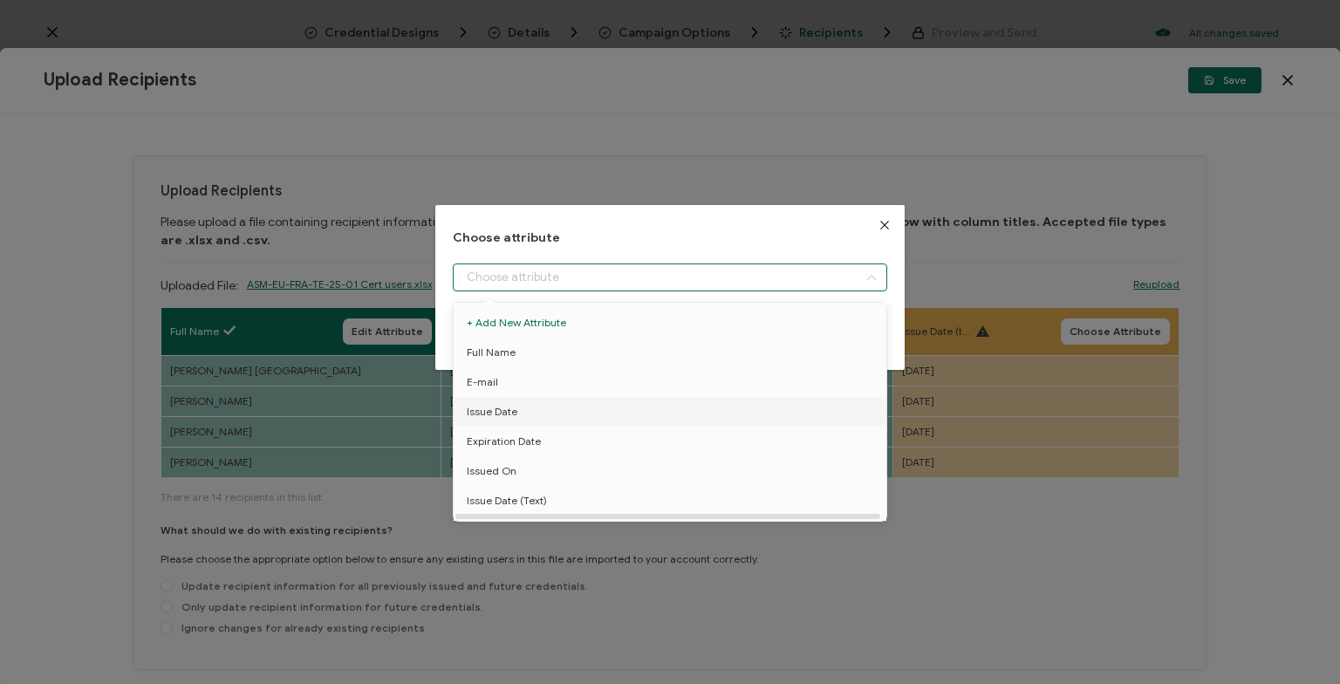
click at [564, 414] on li "Issue Date" at bounding box center [669, 412] width 441 height 30
type input "Issue Date"
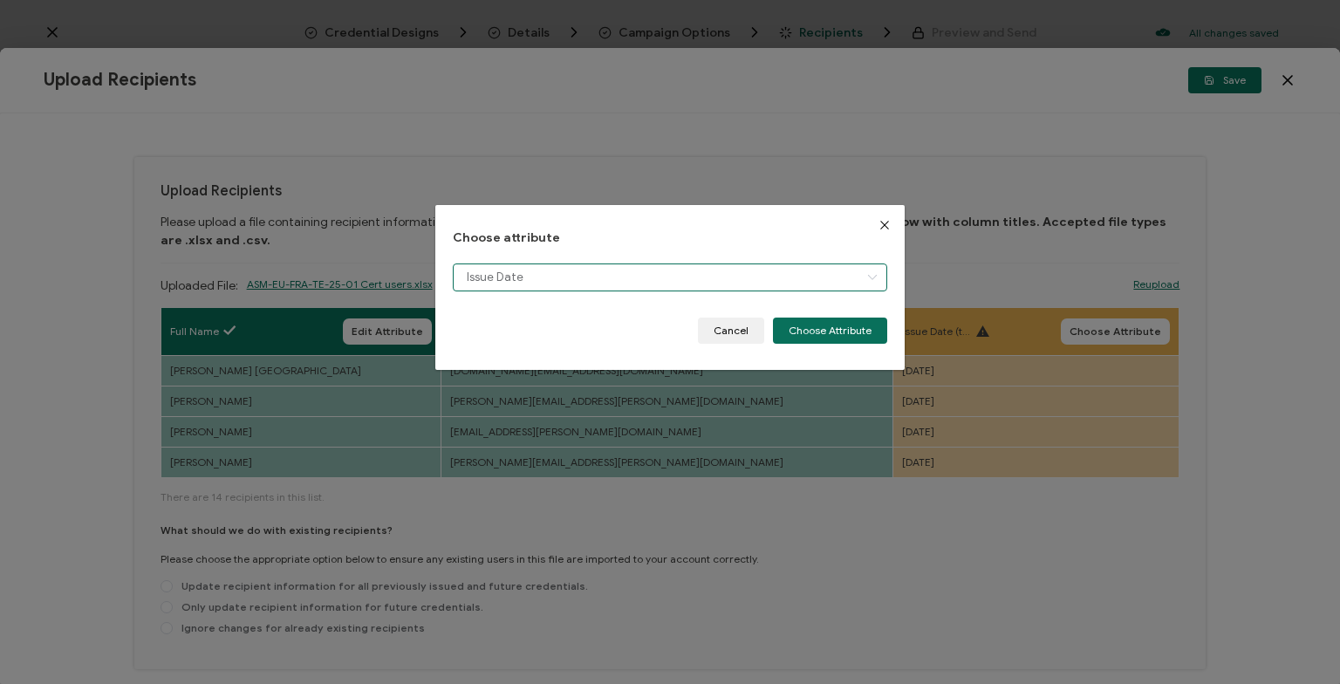
click at [668, 274] on input "Issue Date" at bounding box center [670, 277] width 434 height 28
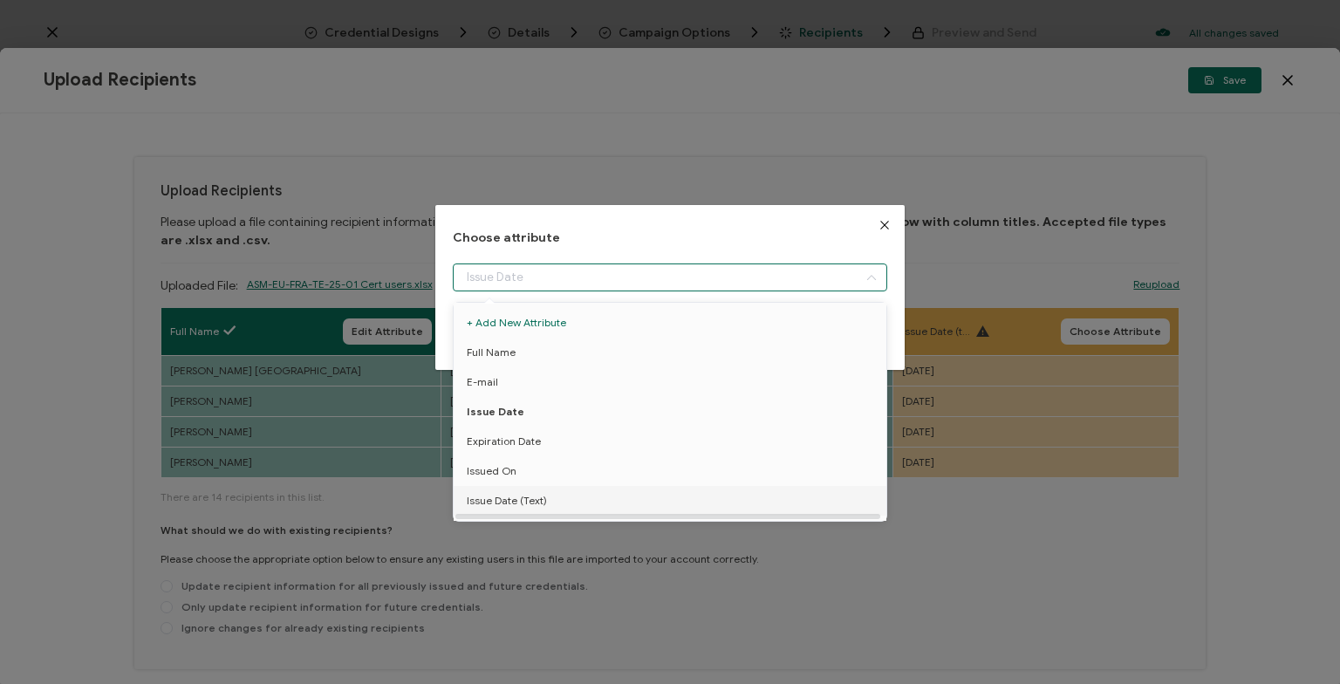
click at [564, 496] on li "Issue Date (Text)" at bounding box center [669, 501] width 441 height 30
type input "Issue Date (Text)"
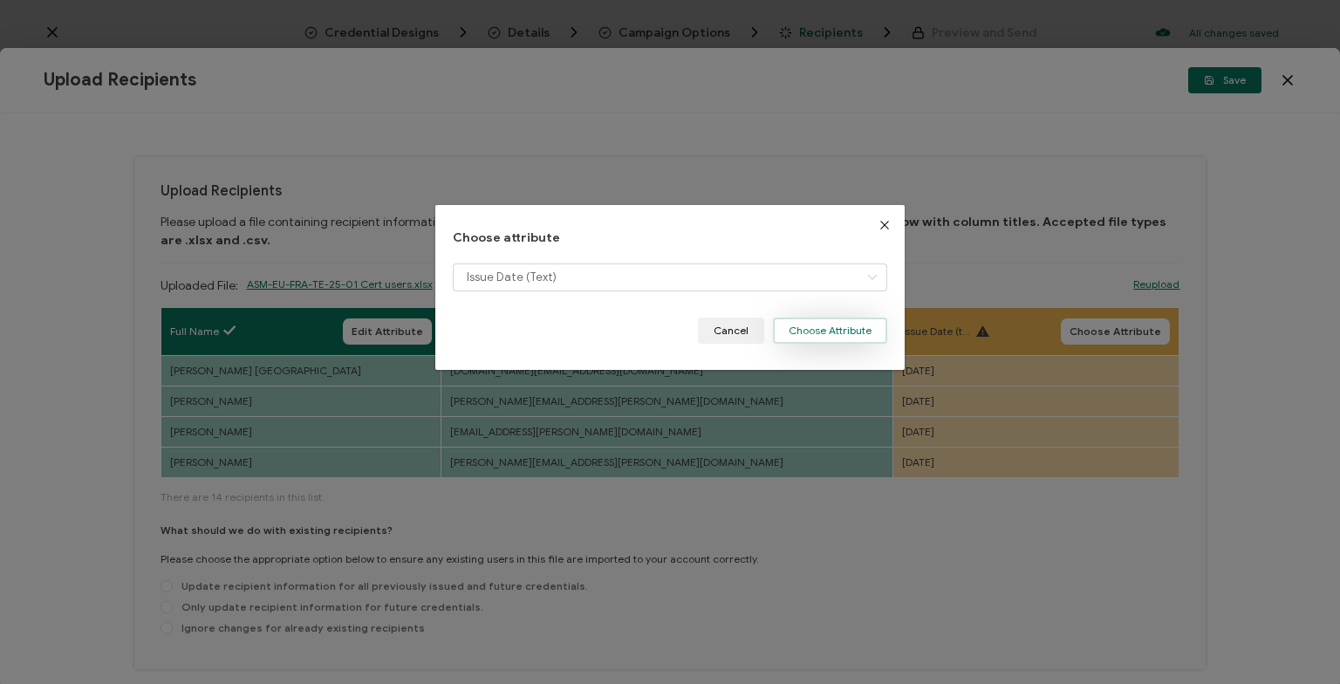
click at [826, 323] on button "Choose Attribute" at bounding box center [830, 331] width 114 height 26
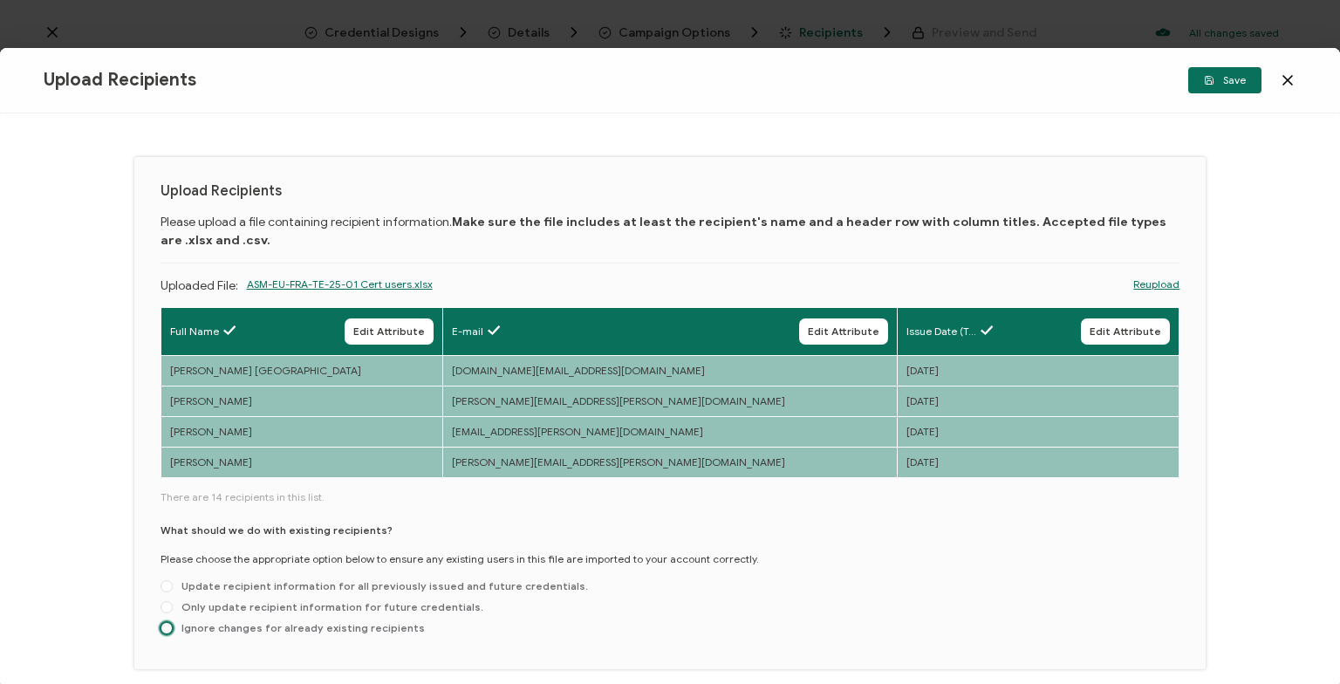
click at [169, 630] on span at bounding box center [167, 628] width 12 height 12
click at [169, 630] on input "Ignore changes for already existing recipients" at bounding box center [167, 629] width 12 height 14
radio input "true"
click at [1223, 84] on span "Save" at bounding box center [1225, 80] width 42 height 10
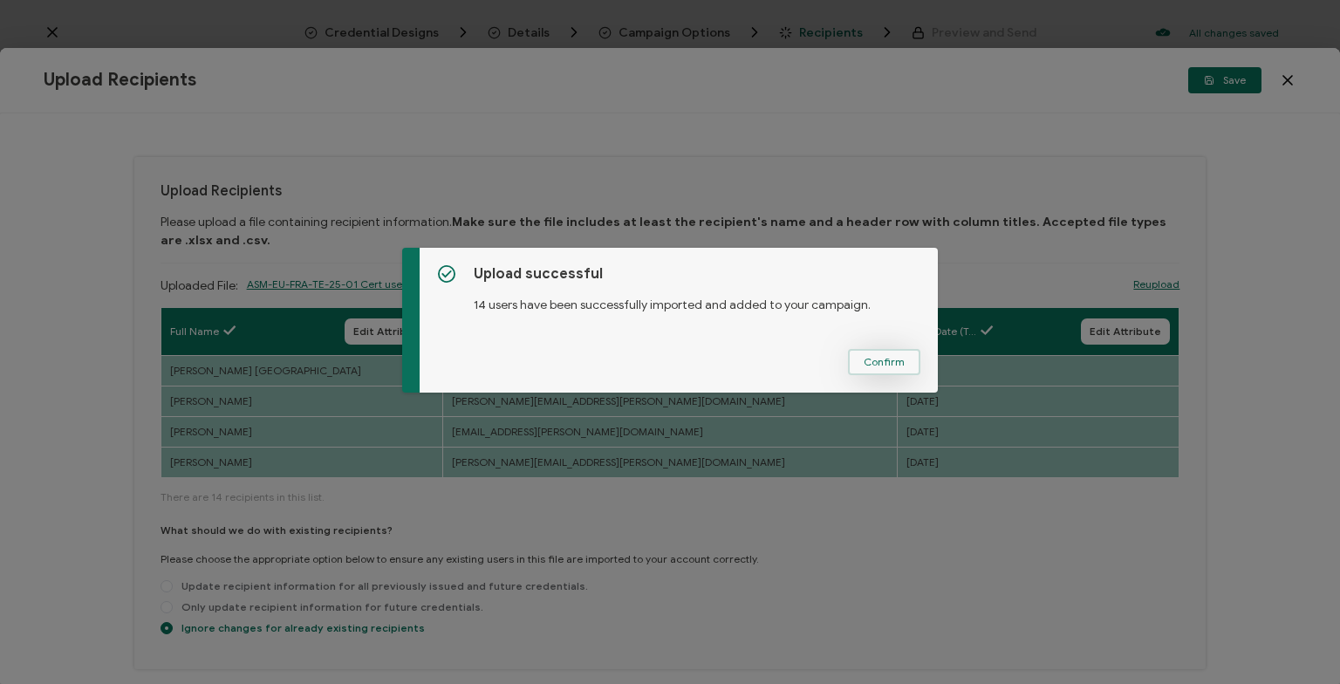
click at [888, 358] on span "Confirm" at bounding box center [884, 362] width 41 height 10
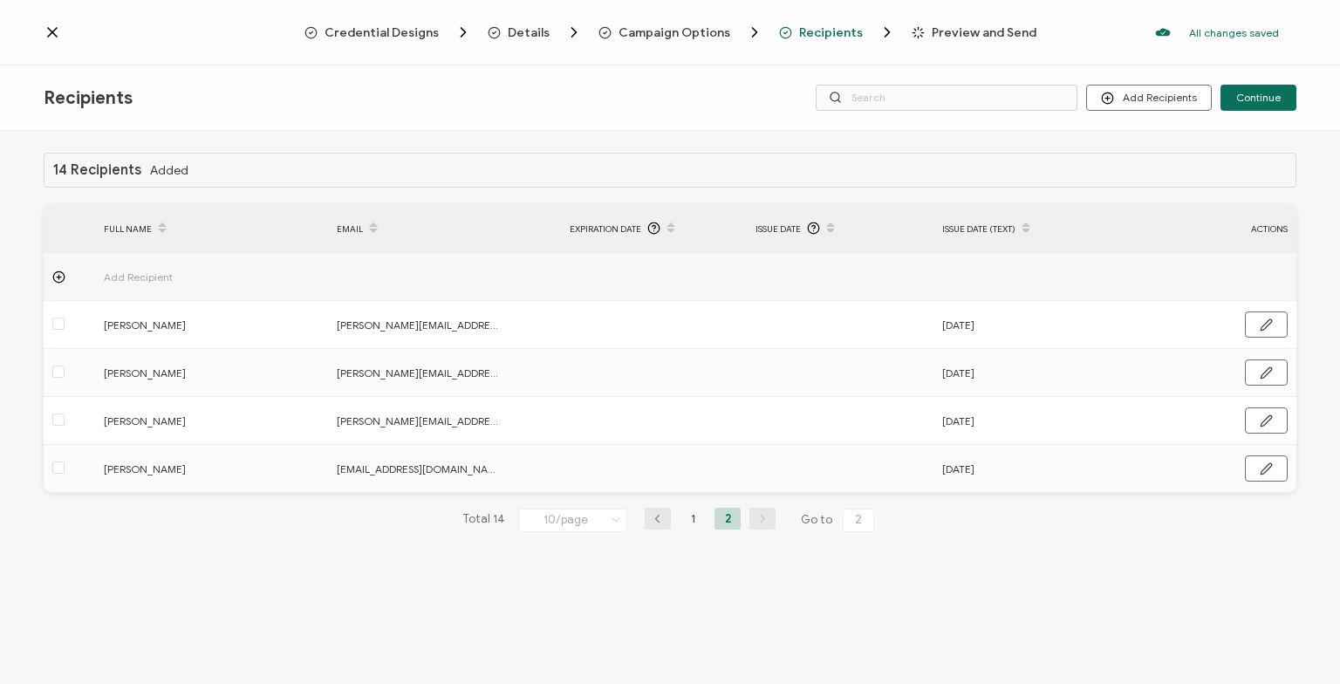
click at [523, 28] on span "Details" at bounding box center [529, 32] width 42 height 13
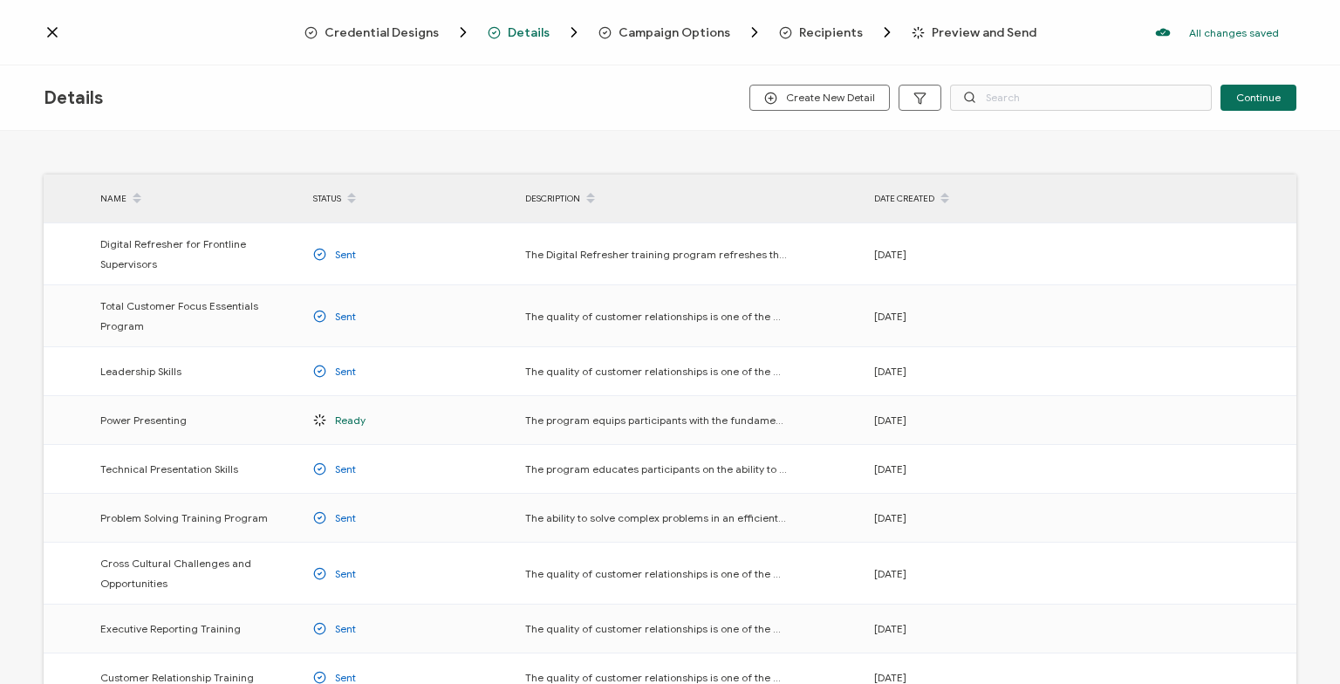
click at [684, 28] on span "Campaign Options" at bounding box center [675, 32] width 112 height 13
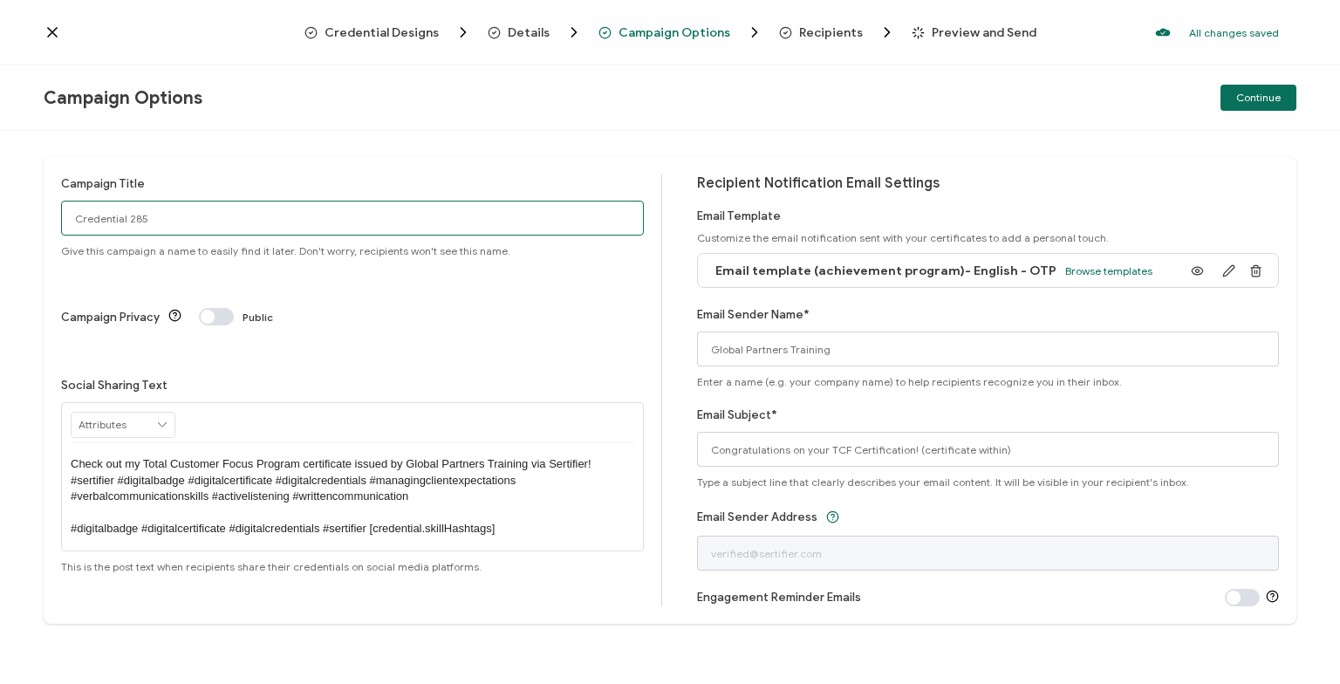
drag, startPoint x: 217, startPoint y: 223, endPoint x: -196, endPoint y: 225, distance: 413.5
click at [61, 225] on input "Credential 285" at bounding box center [352, 218] width 583 height 35
paste input "ASM-EU-FRA-TE-25-01"
type input "Total Customer Focus (ASM-EU-FRA-TE-25-01)"
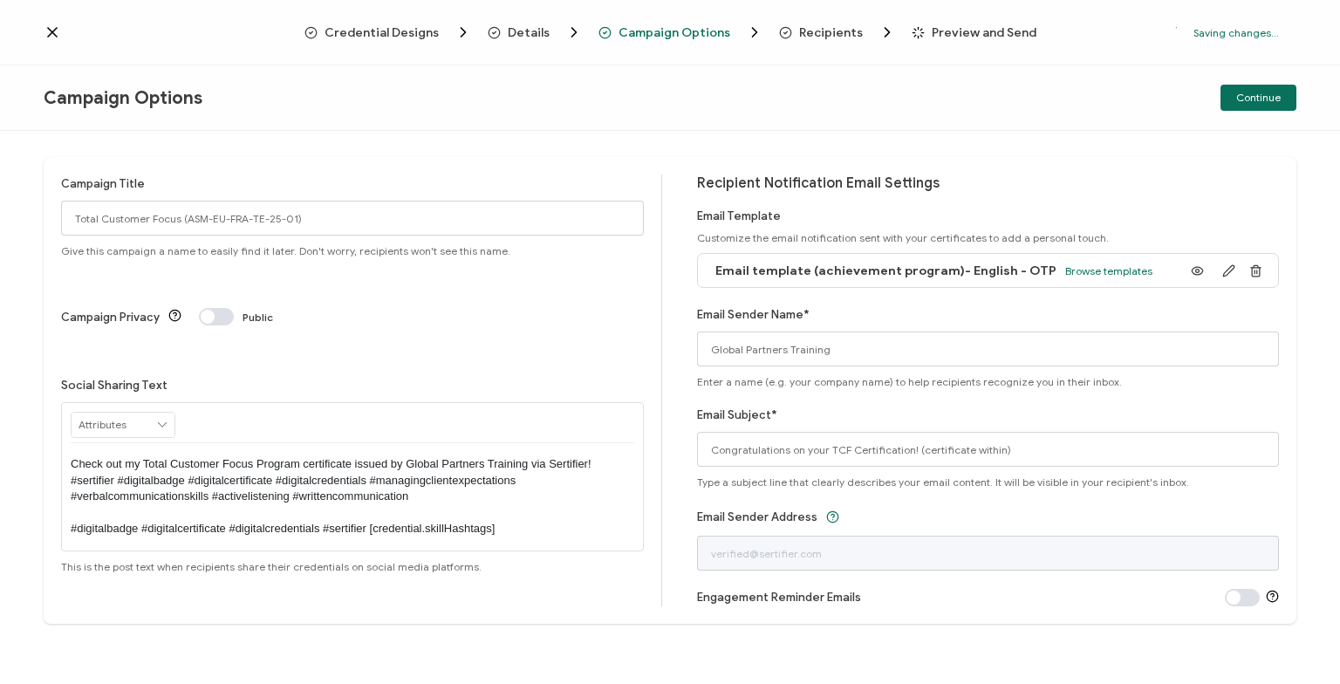
click at [832, 30] on span "Recipients" at bounding box center [831, 32] width 64 height 13
click at [817, 30] on span "Recipients" at bounding box center [831, 32] width 64 height 13
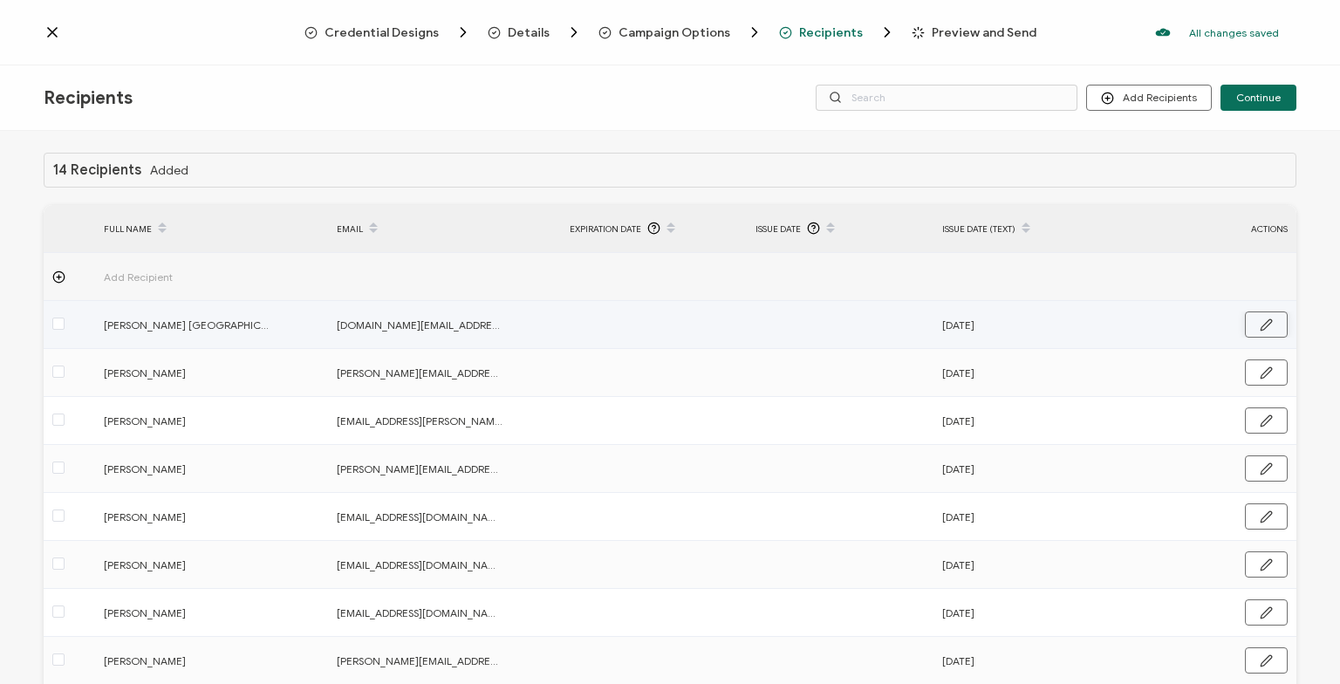
click at [1261, 327] on icon "button" at bounding box center [1266, 324] width 10 height 10
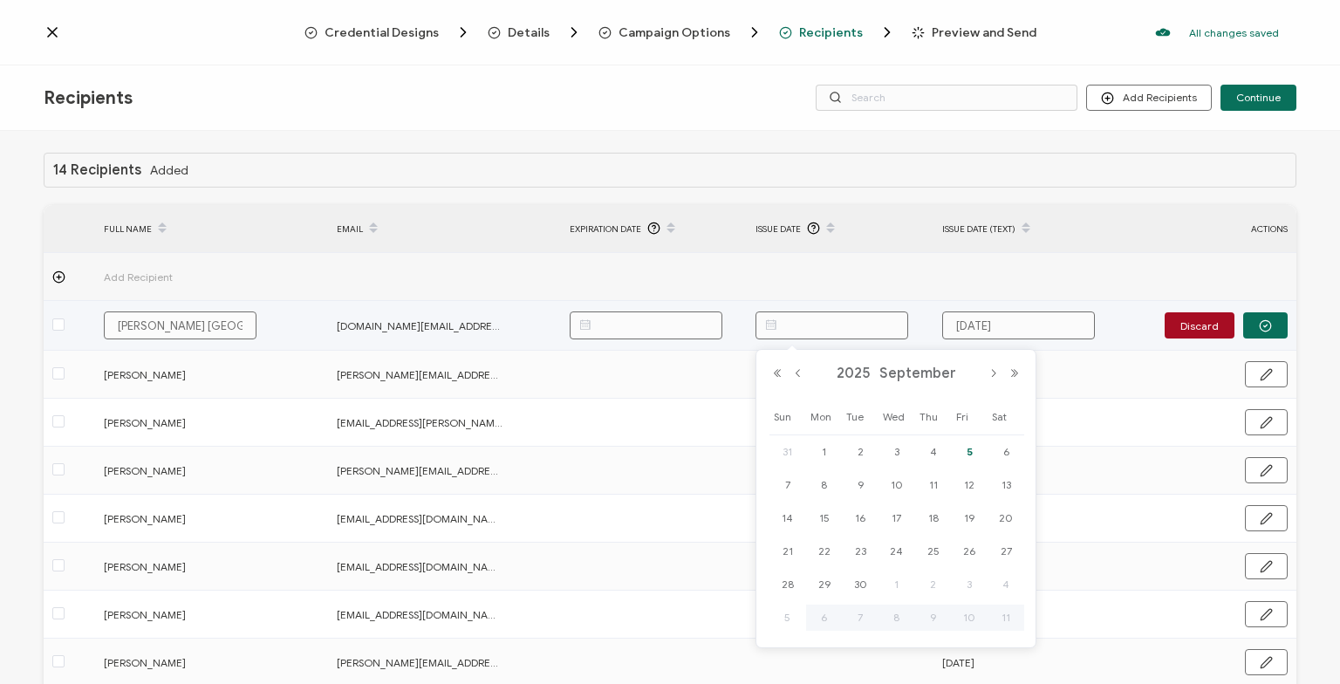
click at [788, 325] on input "text" at bounding box center [831, 325] width 153 height 28
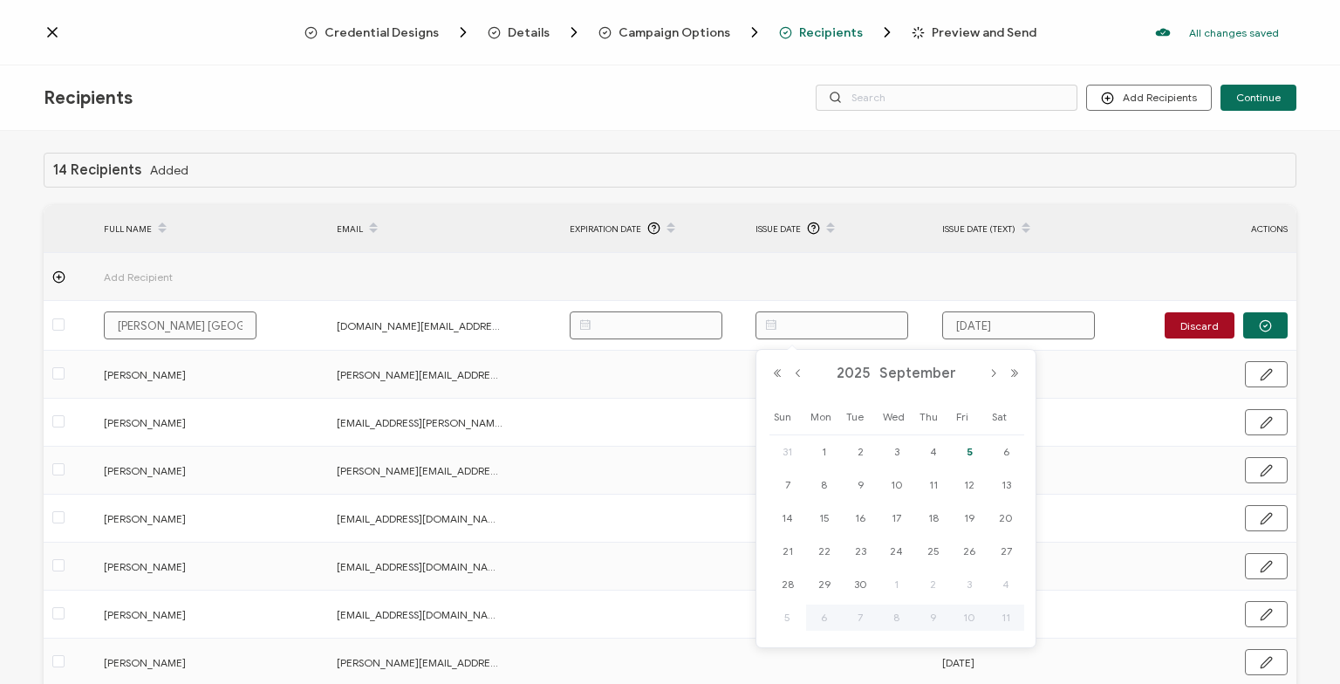
click at [972, 455] on span "5" at bounding box center [969, 451] width 21 height 21
type input "[DATE]"
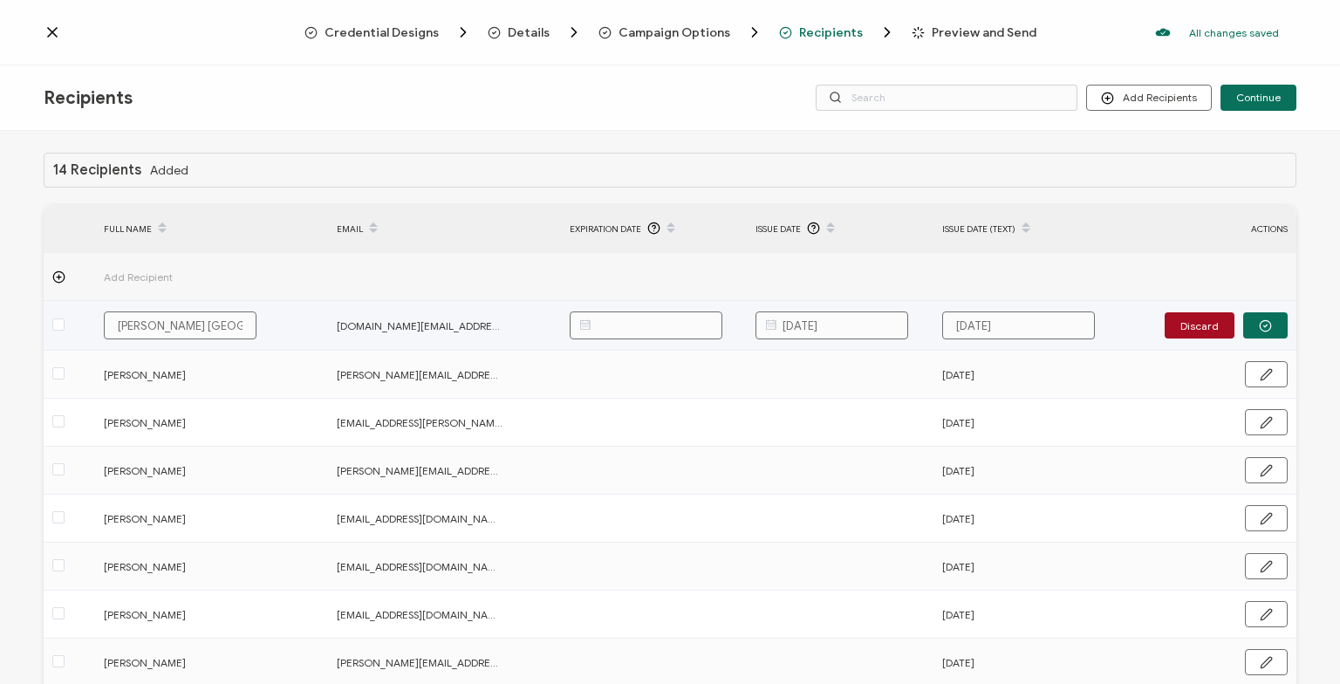
drag, startPoint x: 869, startPoint y: 323, endPoint x: 740, endPoint y: 326, distance: 129.2
click at [755, 326] on input "[DATE]" at bounding box center [831, 325] width 153 height 28
click at [1264, 326] on icon "button" at bounding box center [1265, 325] width 13 height 13
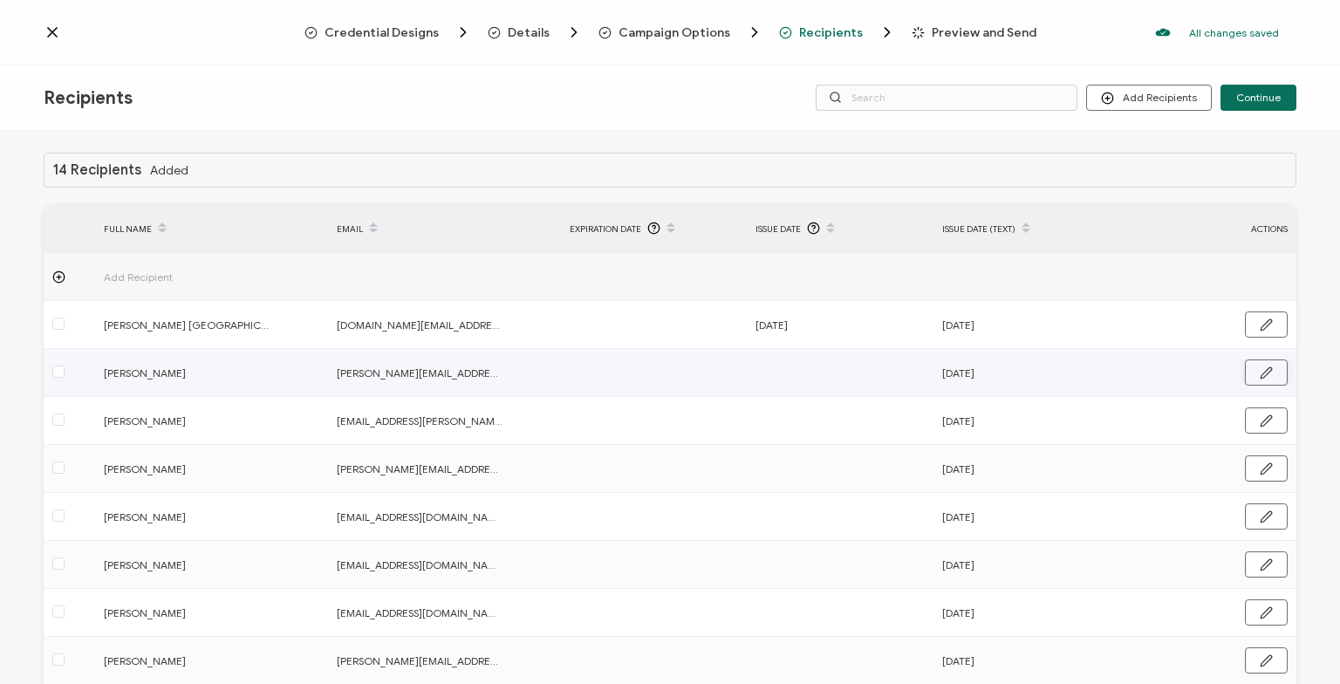
click at [1269, 367] on icon "button" at bounding box center [1266, 372] width 10 height 10
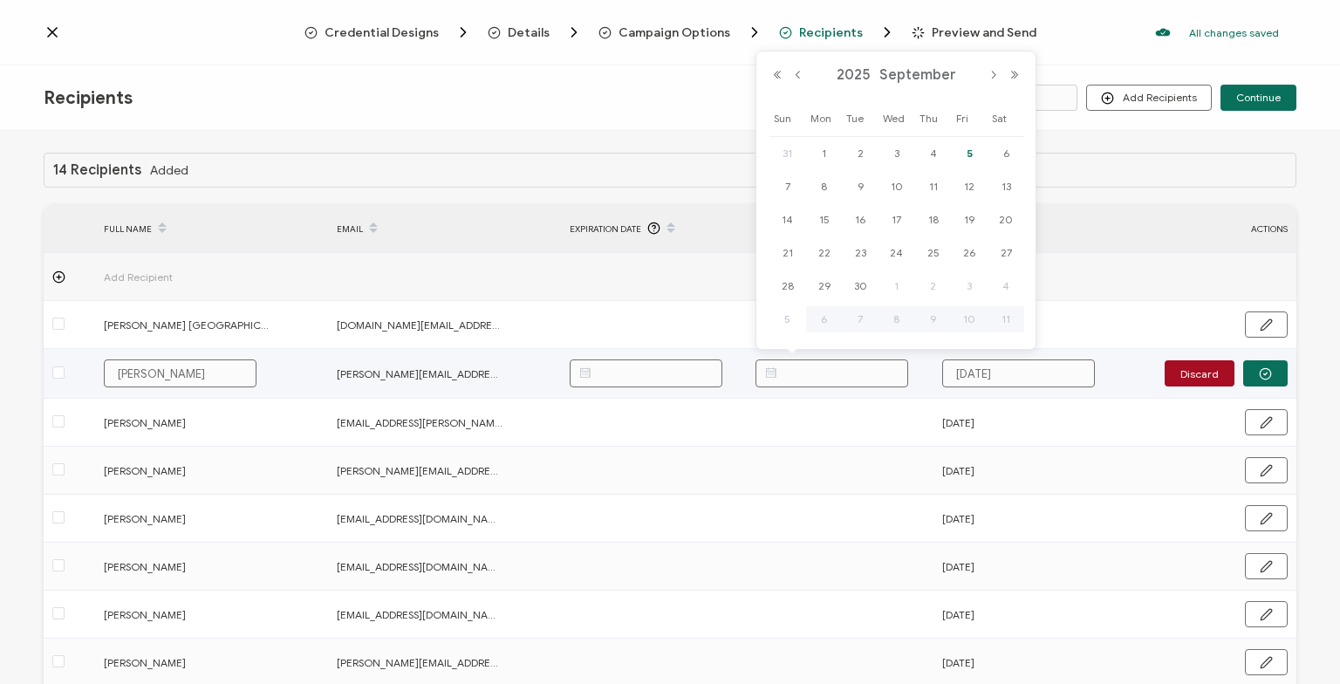
click at [804, 372] on input "text" at bounding box center [831, 373] width 153 height 28
paste input "[DATE]"
type input "[DATE]"
click at [1272, 368] on button "button" at bounding box center [1265, 373] width 44 height 26
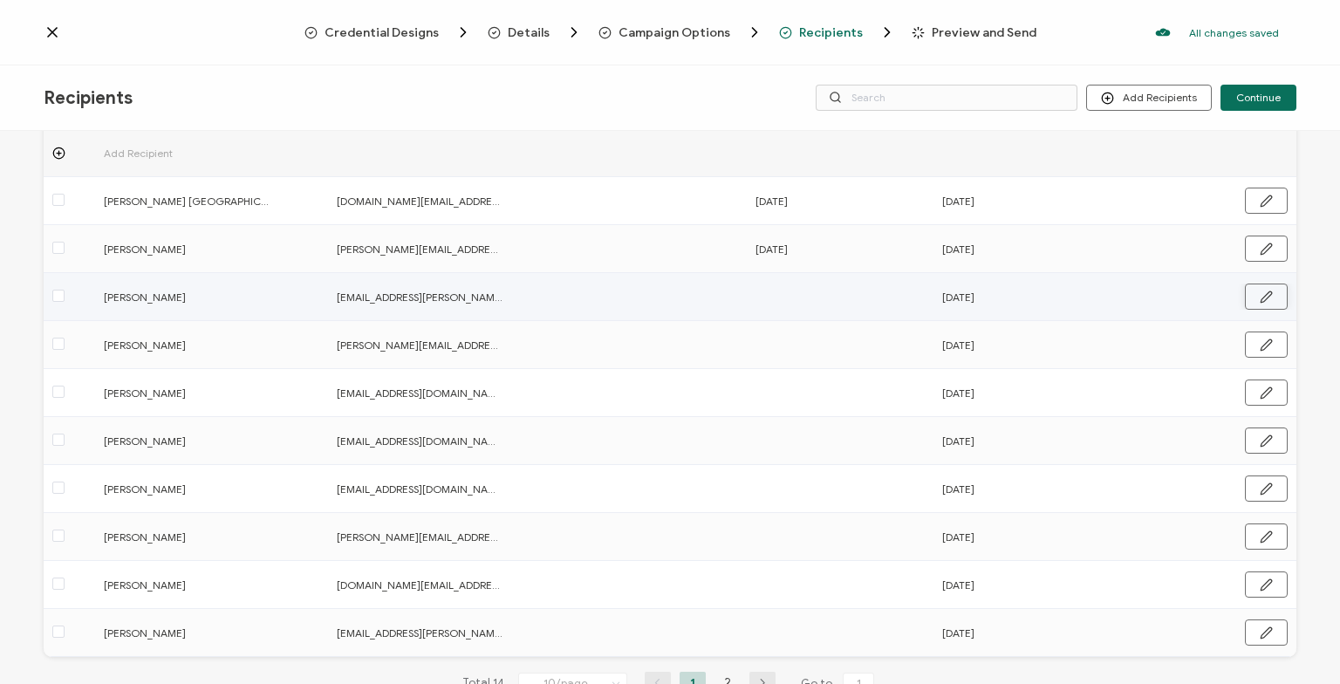
click at [1275, 298] on button "button" at bounding box center [1266, 297] width 43 height 26
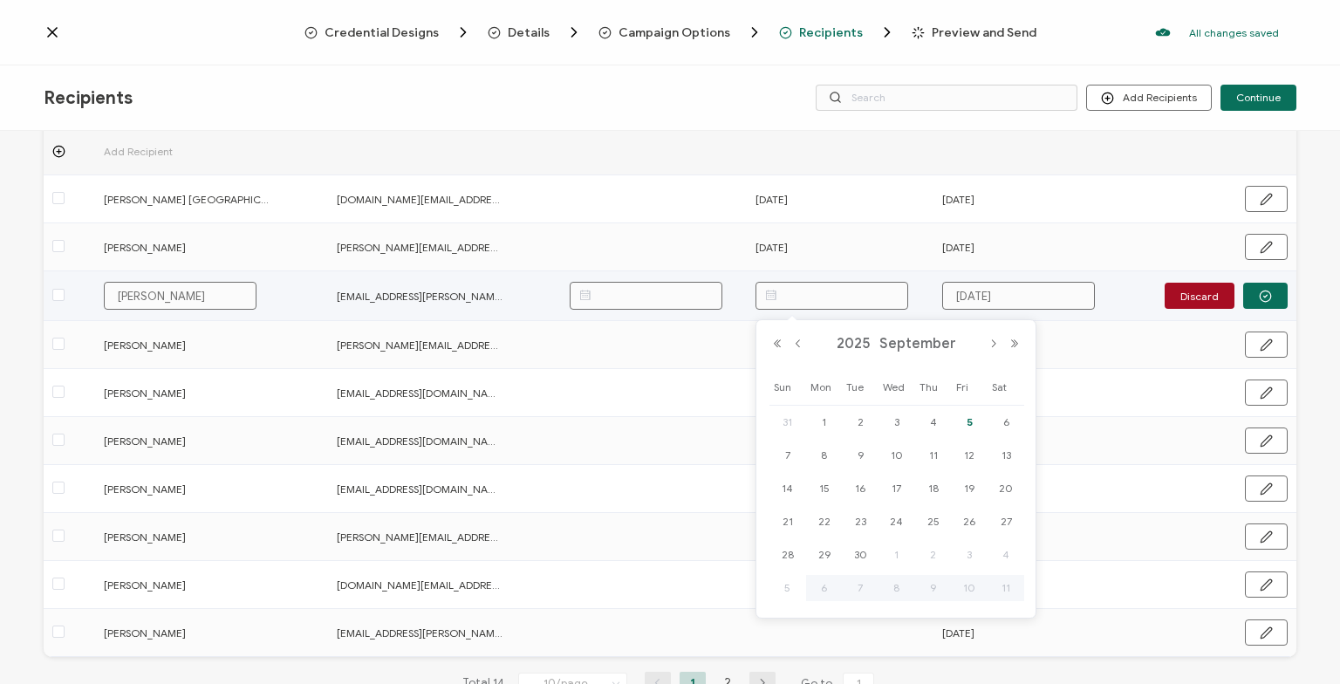
click at [810, 297] on input "text" at bounding box center [831, 296] width 153 height 28
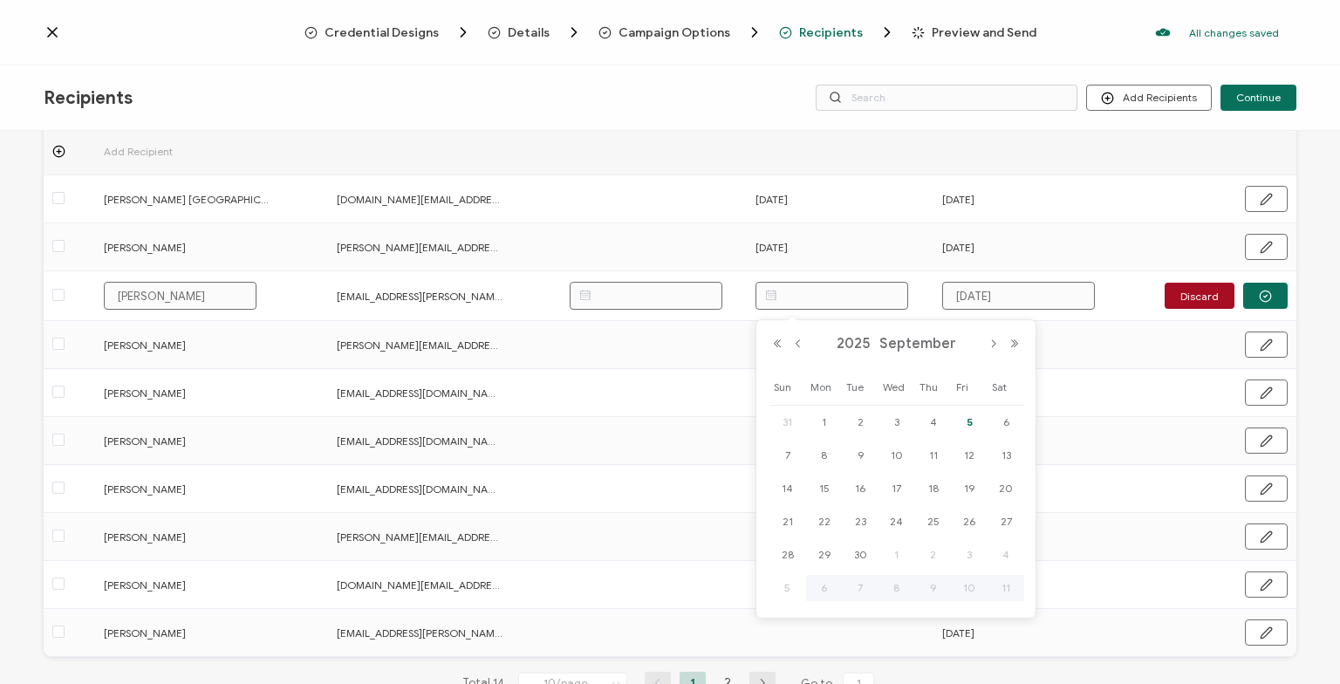
paste input "[DATE]"
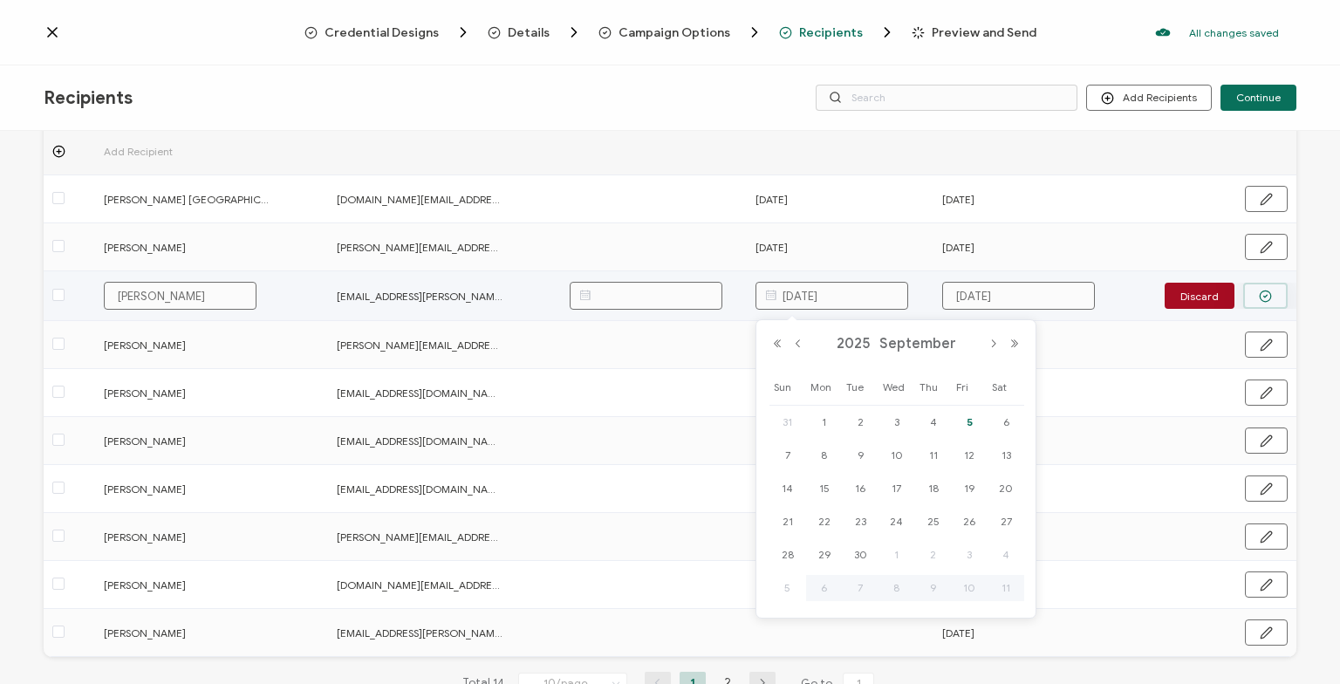
type input "[DATE]"
click at [1277, 294] on button "button" at bounding box center [1265, 296] width 44 height 26
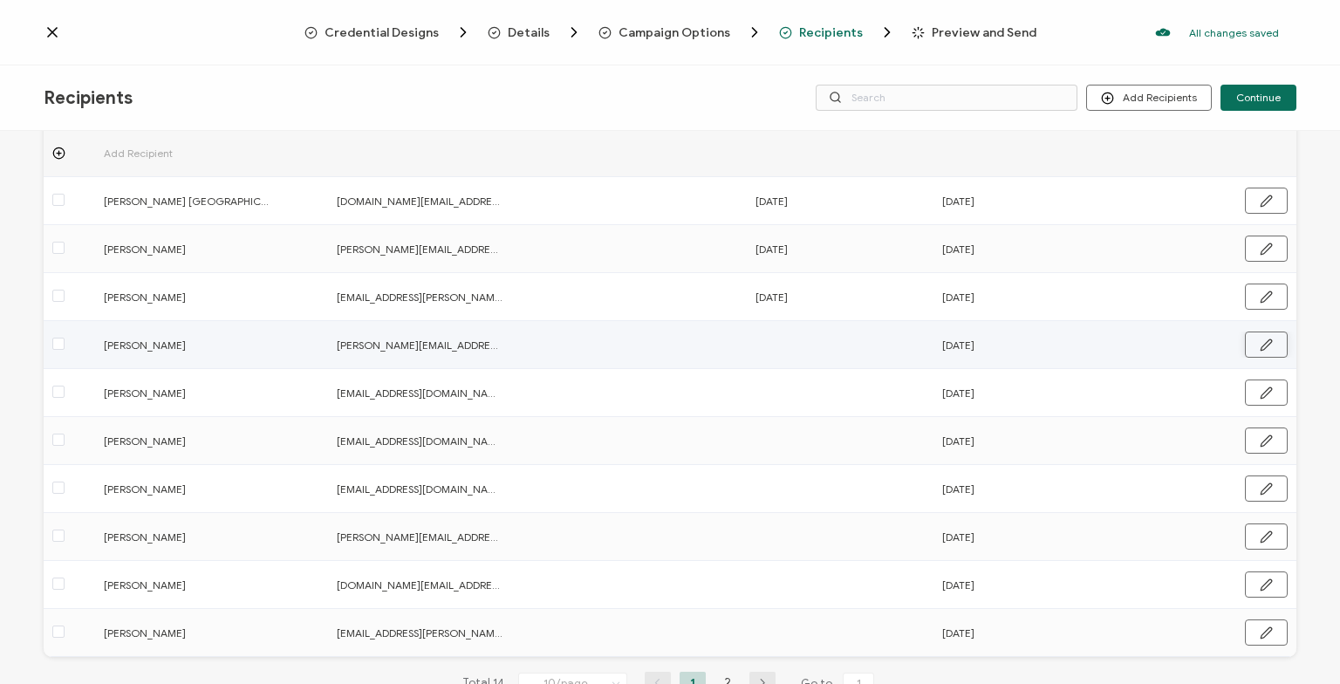
click at [1271, 343] on icon "button" at bounding box center [1266, 344] width 10 height 10
click at [810, 336] on input "text" at bounding box center [831, 344] width 153 height 28
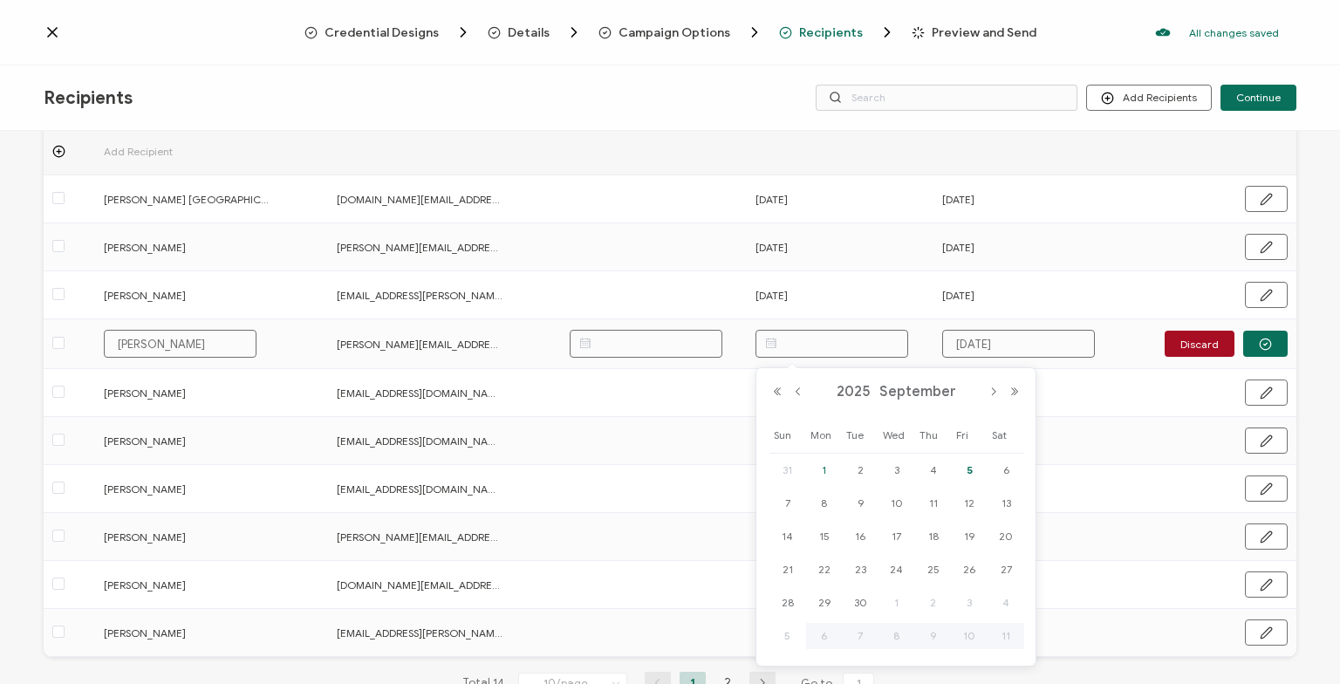
paste input "[DATE]"
type input "[DATE]"
click at [1272, 343] on button "button" at bounding box center [1265, 344] width 44 height 26
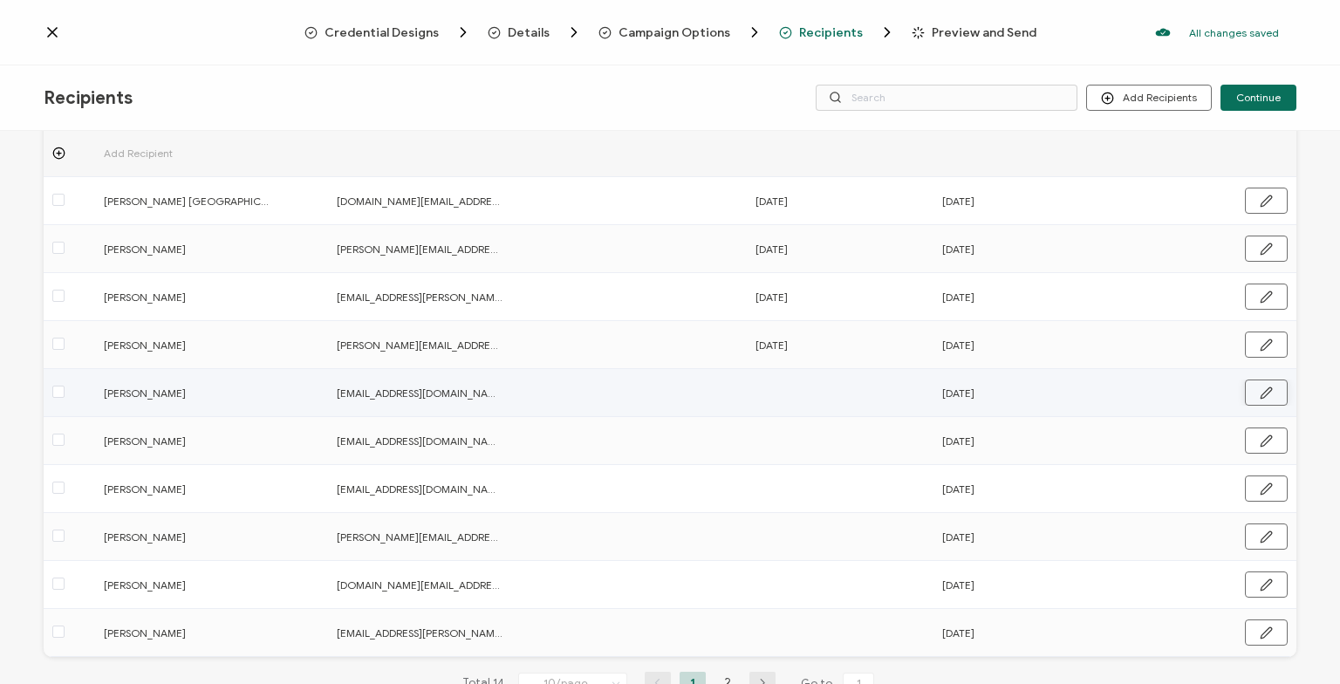
click at [1265, 396] on icon "button" at bounding box center [1266, 392] width 13 height 13
click at [829, 388] on input "text" at bounding box center [831, 392] width 153 height 28
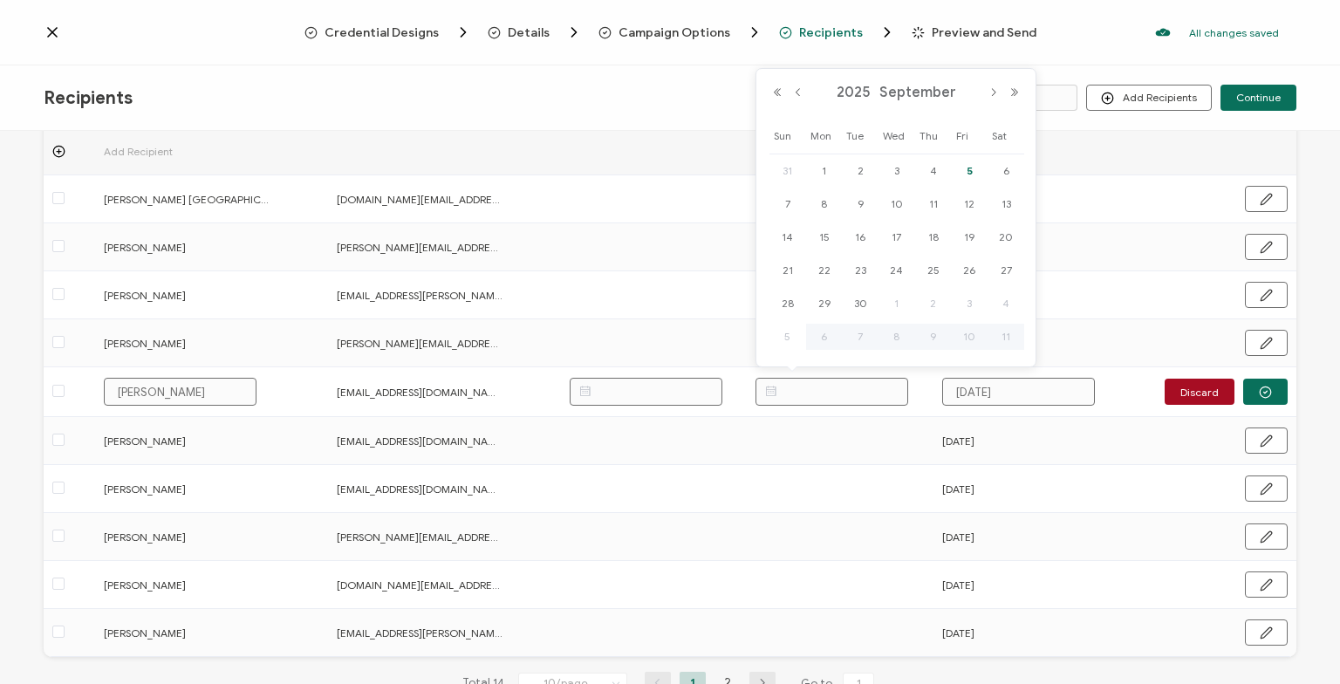
paste input "[DATE]"
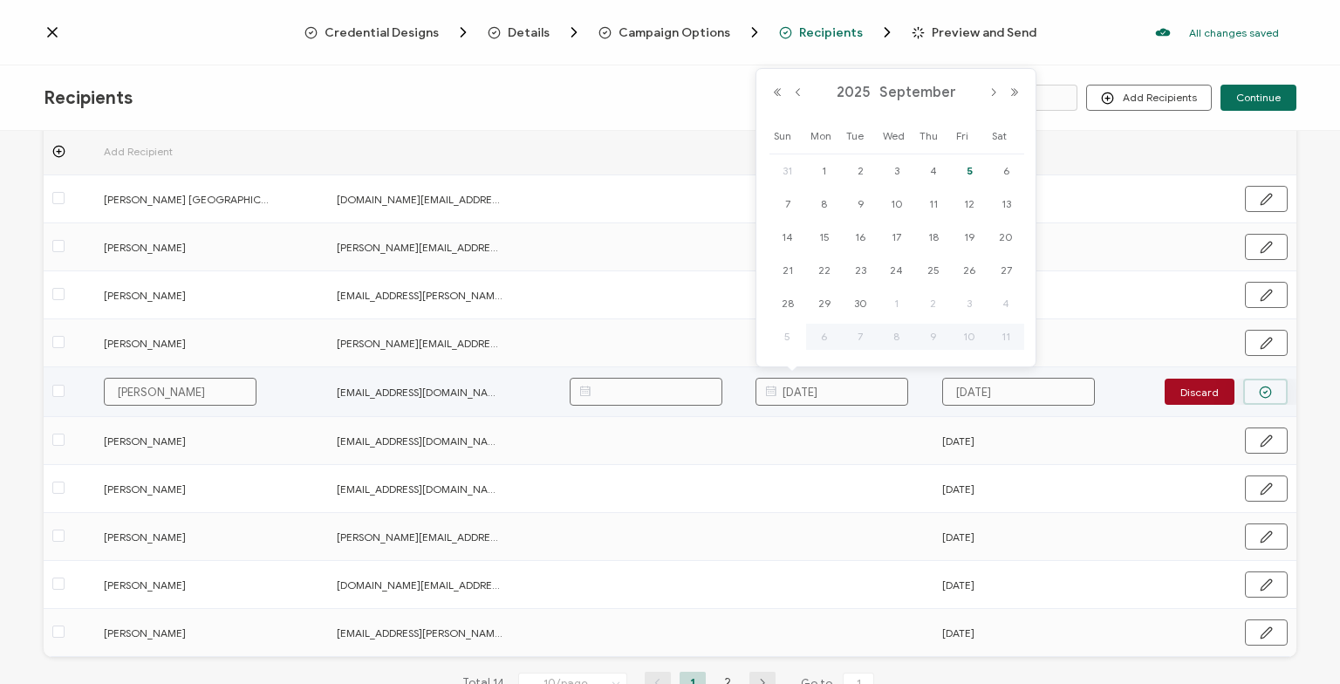
type input "[DATE]"
click at [1268, 386] on icon "button" at bounding box center [1265, 392] width 13 height 13
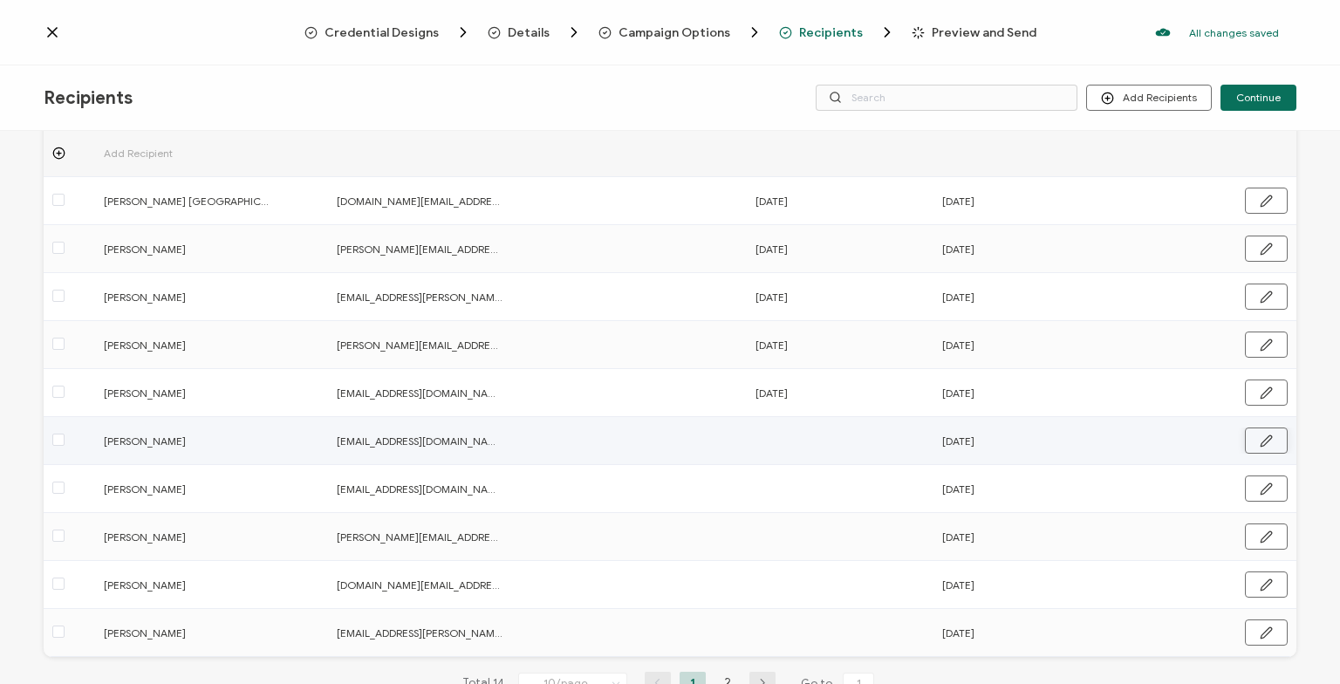
click at [1268, 437] on icon "button" at bounding box center [1266, 440] width 10 height 10
click at [824, 441] on input "text" at bounding box center [831, 440] width 153 height 28
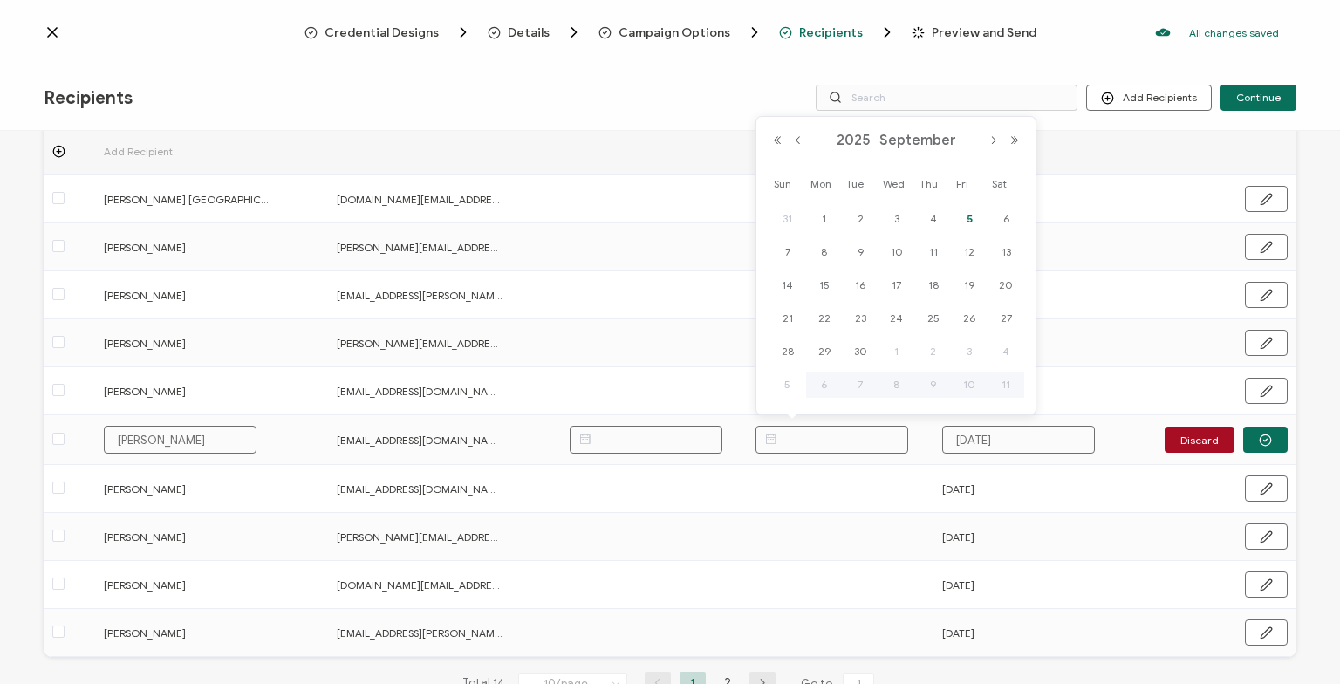
paste input "[DATE]"
type input "[DATE]"
click at [1257, 433] on button "button" at bounding box center [1265, 440] width 44 height 26
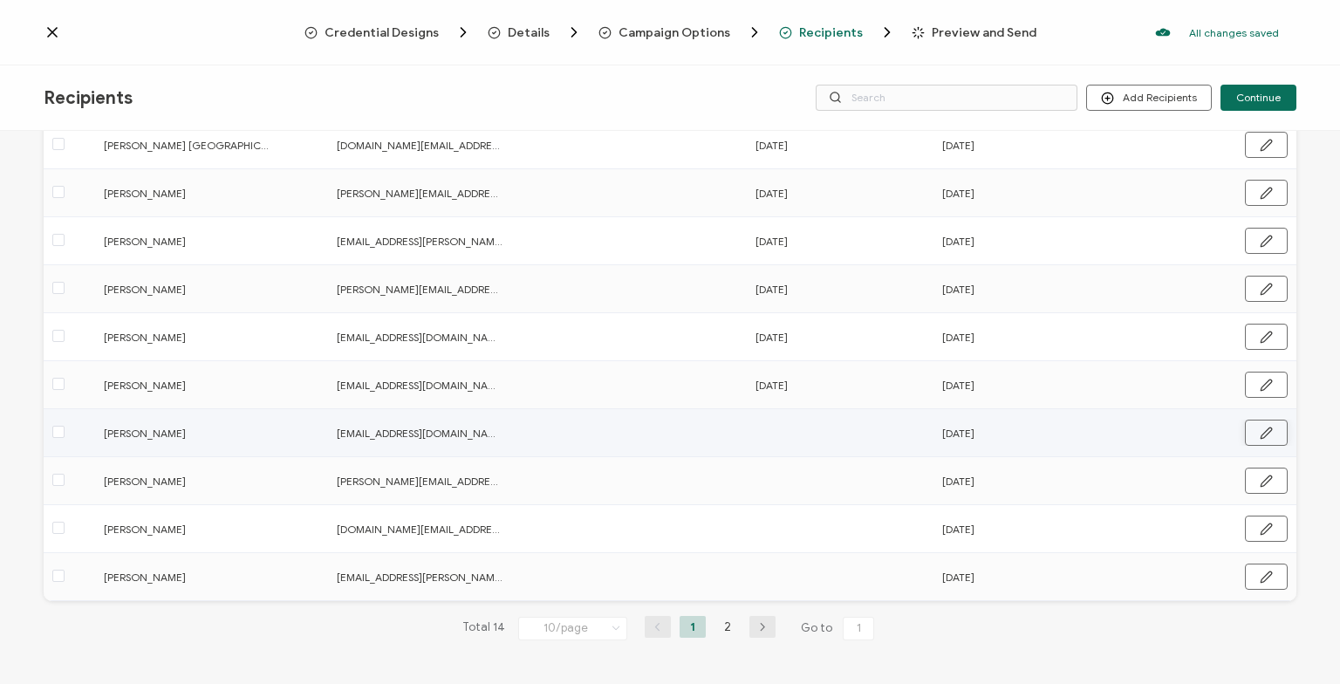
click at [1268, 429] on icon "button" at bounding box center [1266, 433] width 13 height 13
click at [823, 434] on input "text" at bounding box center [831, 432] width 153 height 28
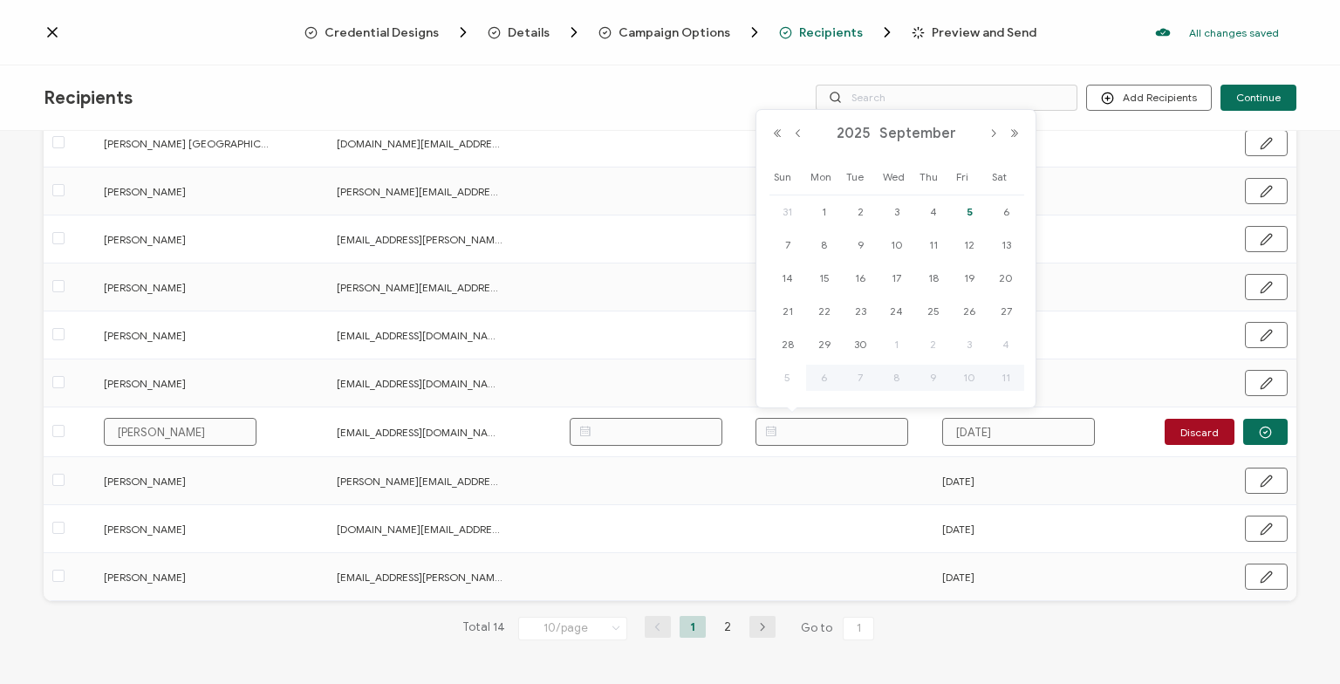
paste input "[DATE]"
type input "[DATE]"
click at [1268, 434] on icon "button" at bounding box center [1265, 432] width 13 height 13
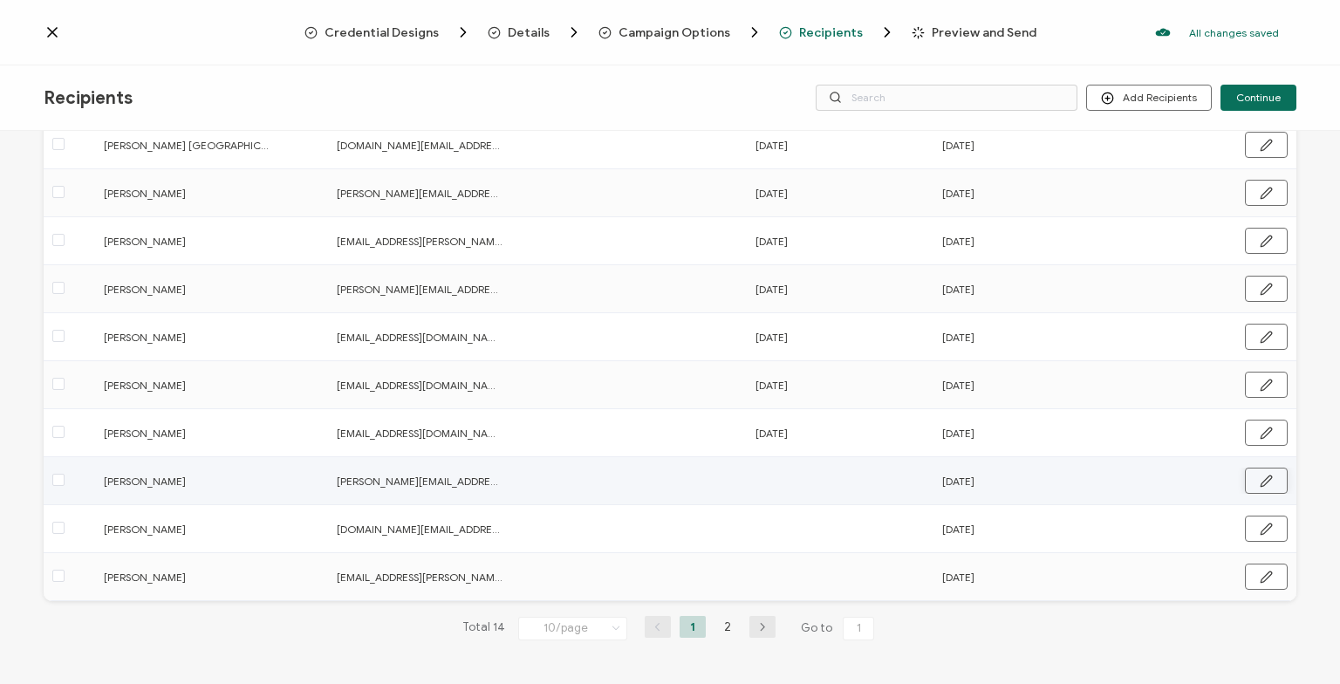
click at [1261, 476] on icon "button" at bounding box center [1266, 481] width 13 height 13
click at [807, 471] on input "text" at bounding box center [831, 480] width 153 height 28
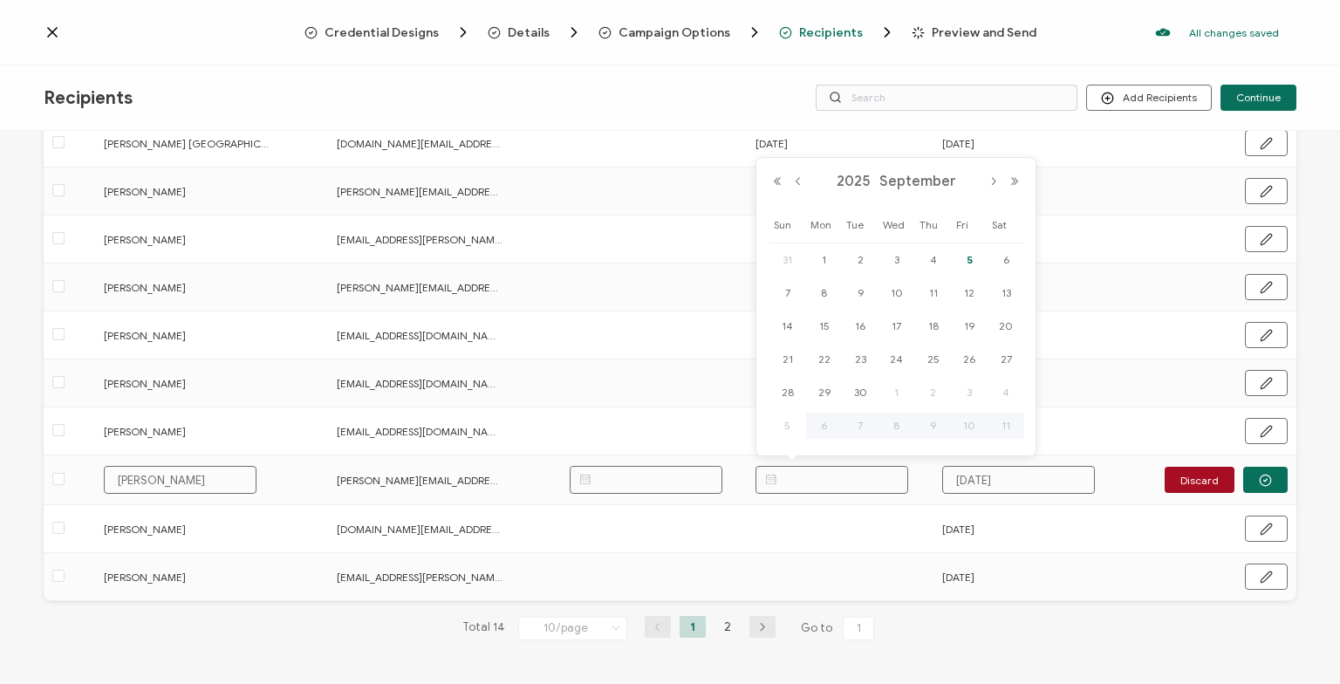
paste input "[DATE]"
type input "[DATE]"
drag, startPoint x: 1276, startPoint y: 478, endPoint x: 1271, endPoint y: 501, distance: 23.3
click at [1276, 477] on button "button" at bounding box center [1265, 480] width 44 height 26
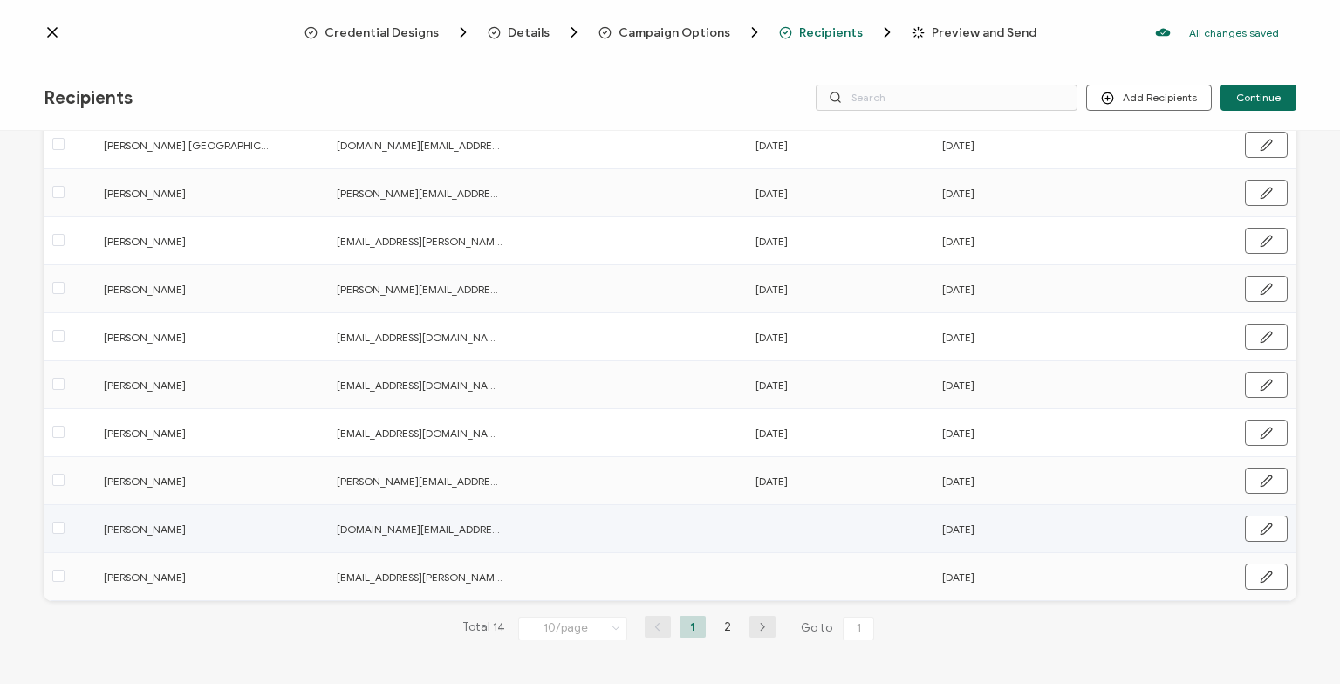
drag, startPoint x: 1267, startPoint y: 529, endPoint x: 1142, endPoint y: 536, distance: 124.9
click at [1266, 529] on icon "button" at bounding box center [1266, 529] width 13 height 13
click at [790, 522] on input "text" at bounding box center [831, 528] width 153 height 28
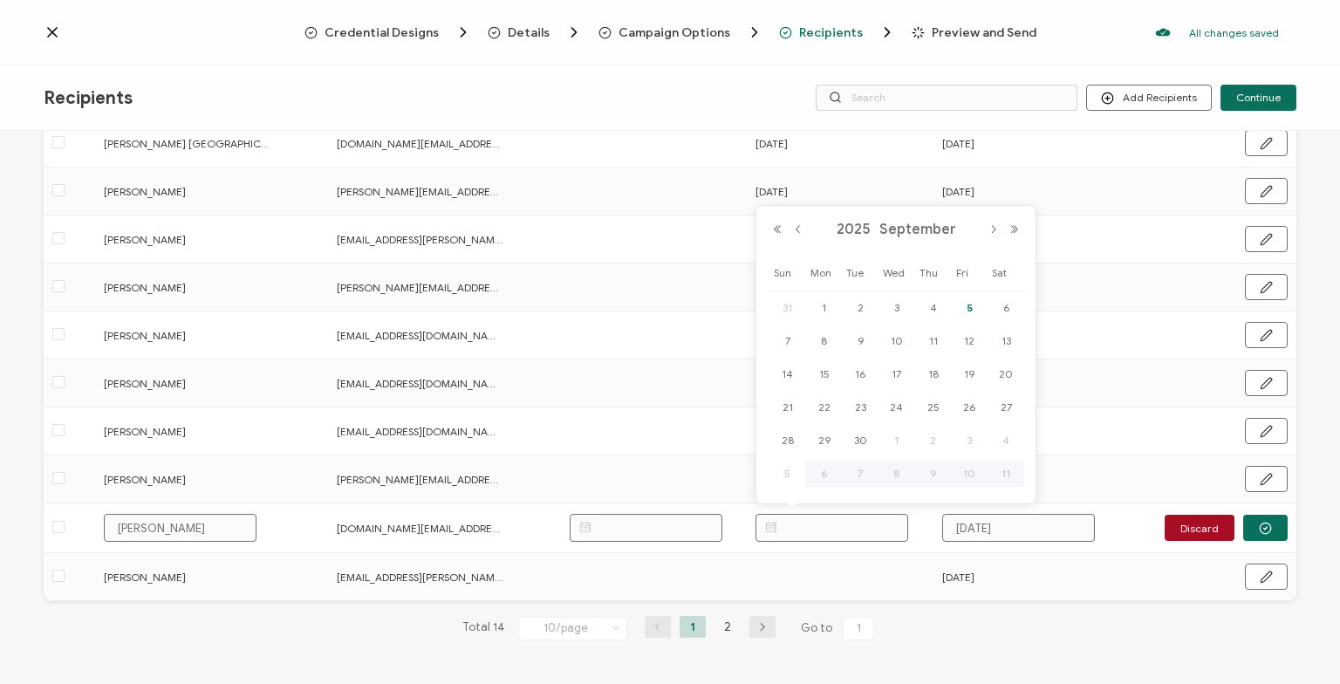
paste input "[DATE]"
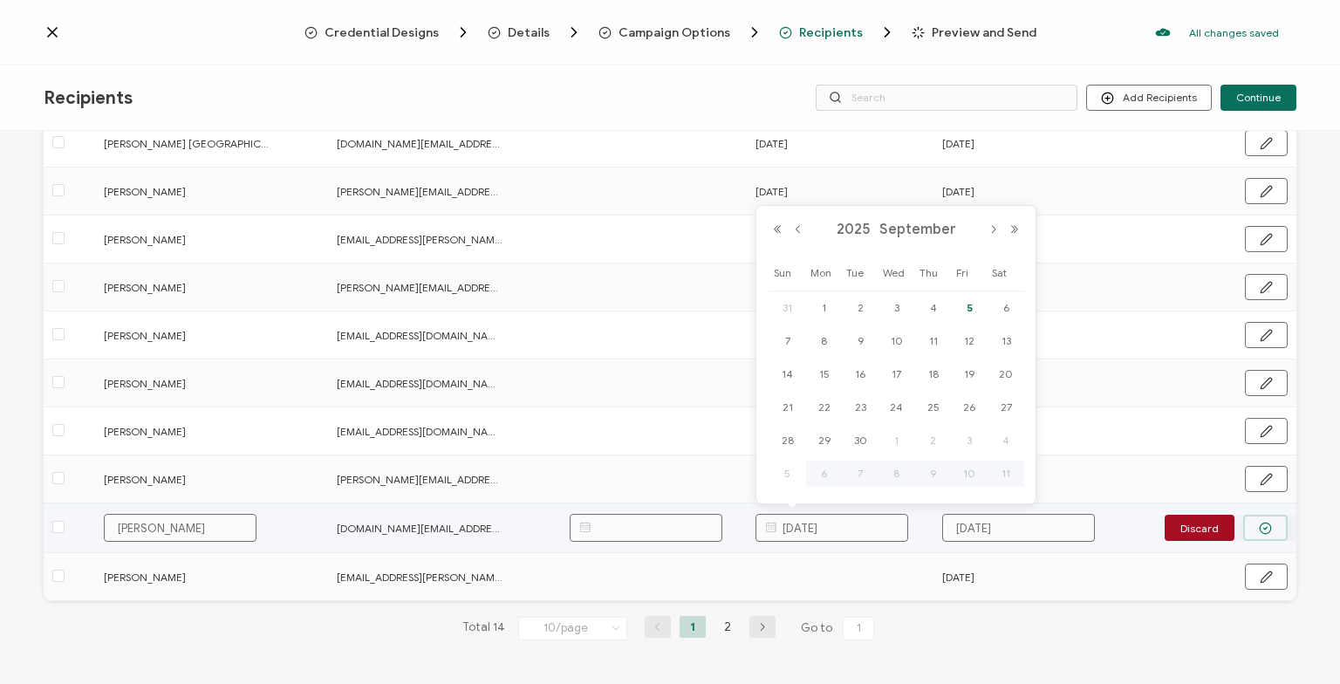
type input "[DATE]"
click at [1253, 523] on button "button" at bounding box center [1265, 528] width 44 height 26
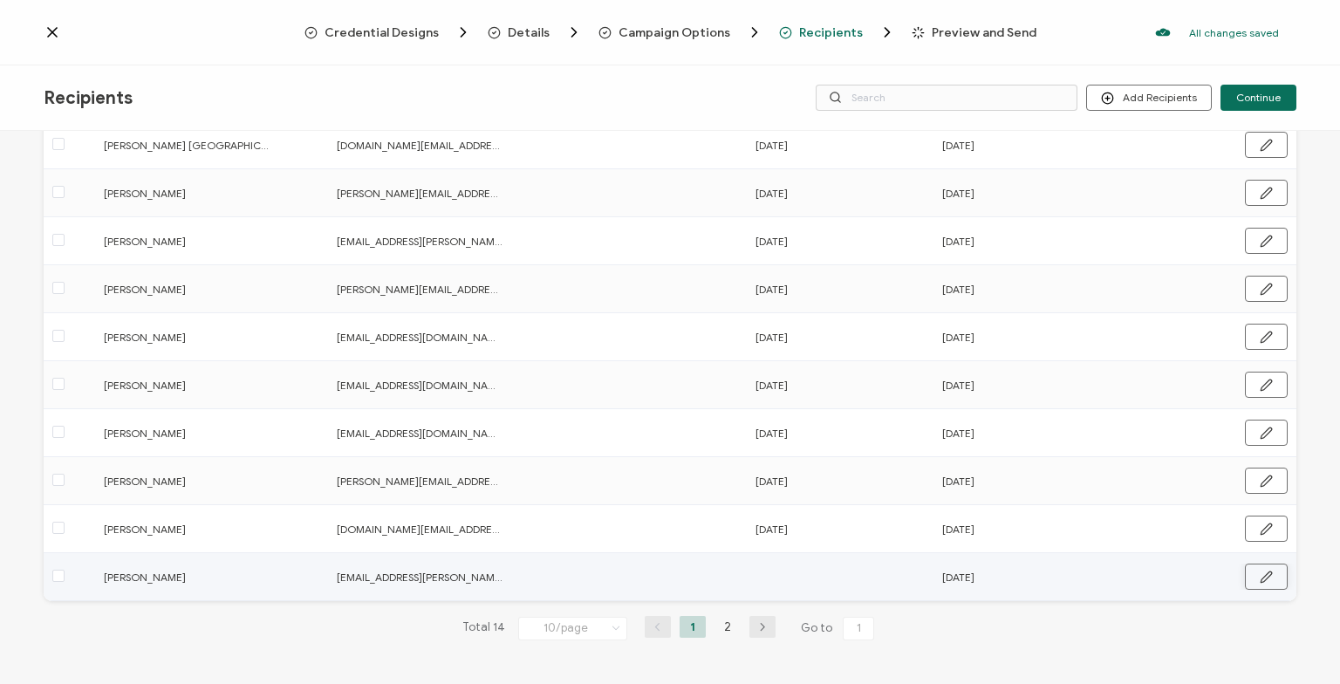
click at [1273, 578] on button "button" at bounding box center [1266, 577] width 43 height 26
click at [811, 575] on input "text" at bounding box center [831, 576] width 153 height 28
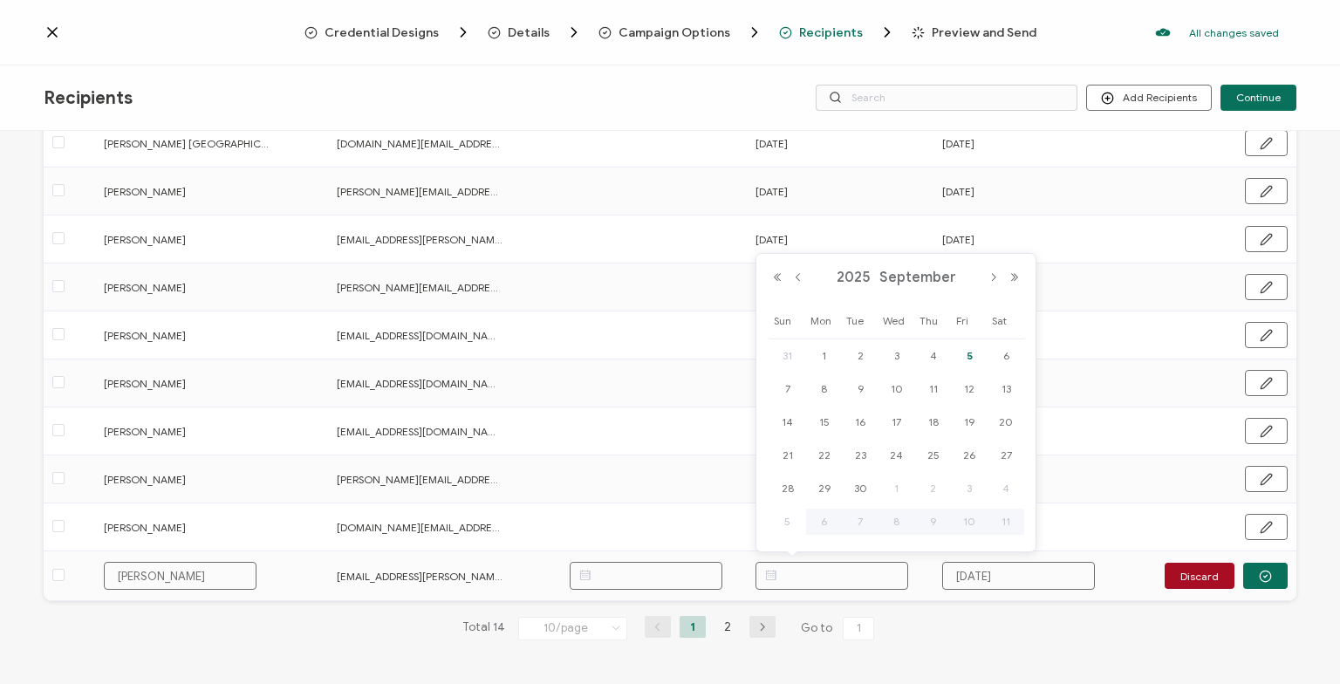
paste input "[DATE]"
type input "[DATE]"
drag, startPoint x: 1257, startPoint y: 574, endPoint x: 1144, endPoint y: 589, distance: 114.4
click at [1257, 572] on button "button" at bounding box center [1265, 576] width 44 height 26
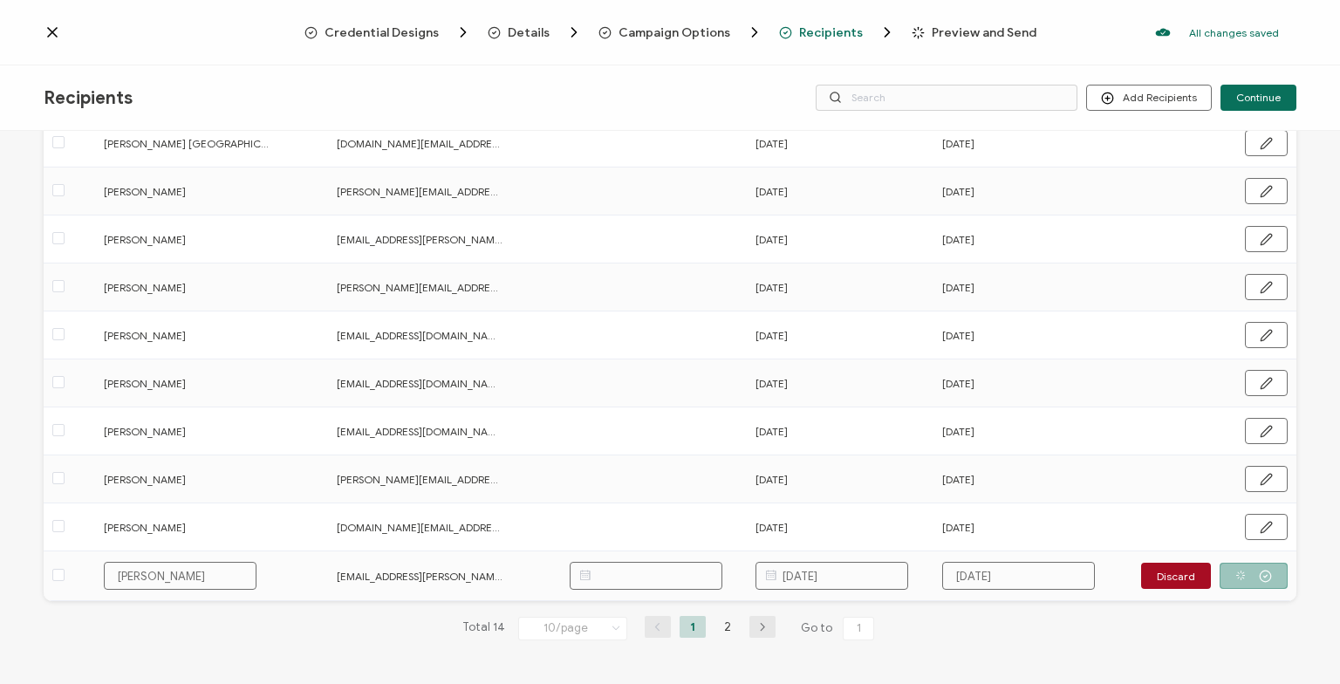
scroll to position [180, 0]
click at [721, 622] on li "2" at bounding box center [727, 627] width 26 height 22
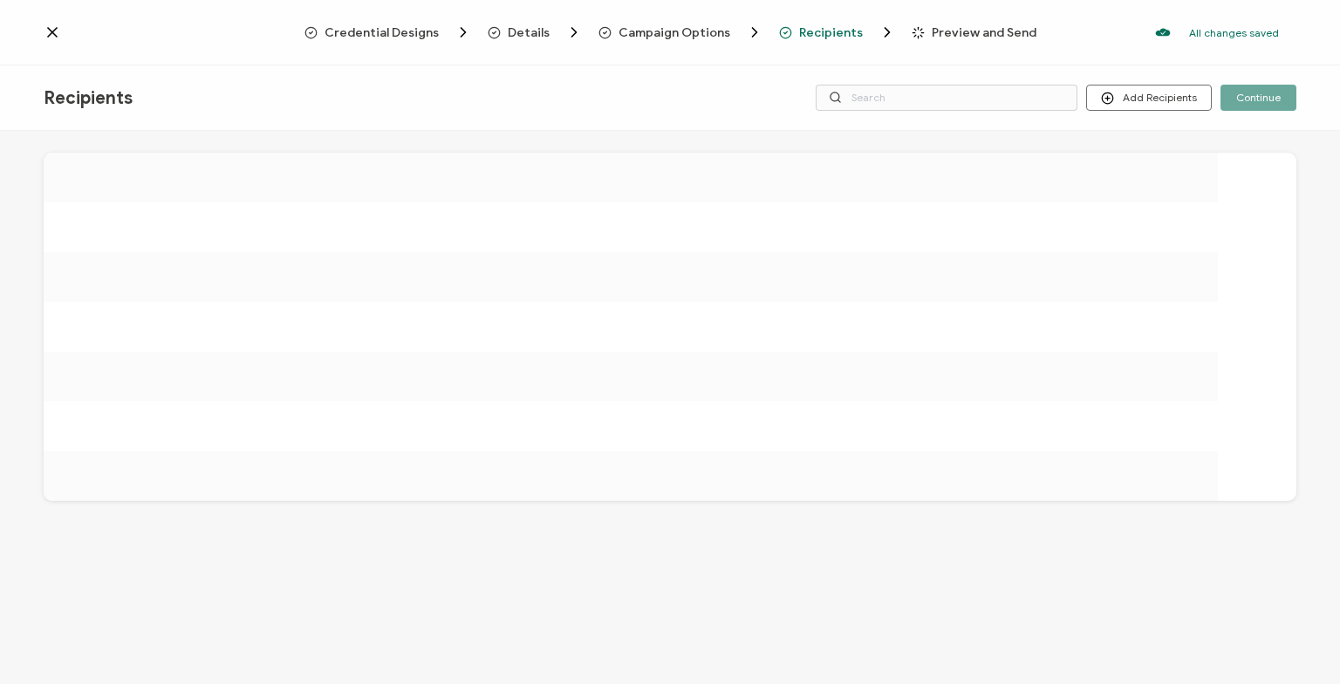
scroll to position [0, 0]
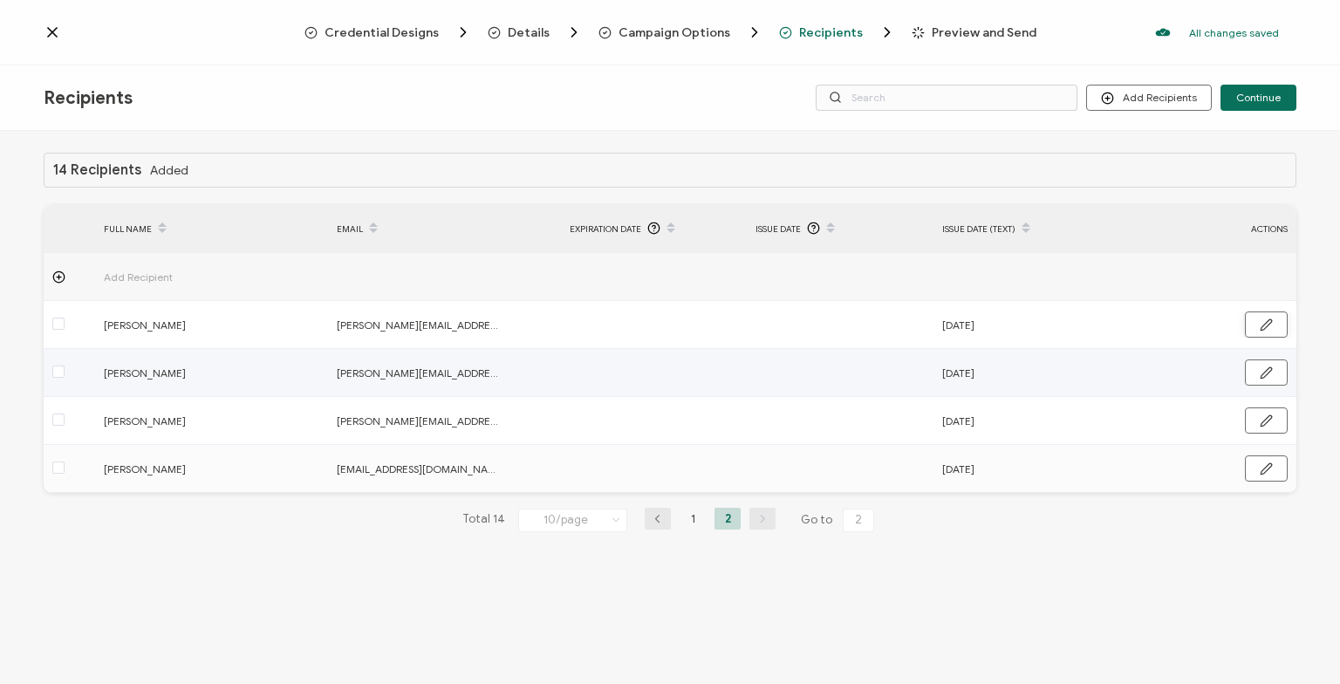
click at [1271, 328] on icon "button" at bounding box center [1266, 324] width 13 height 13
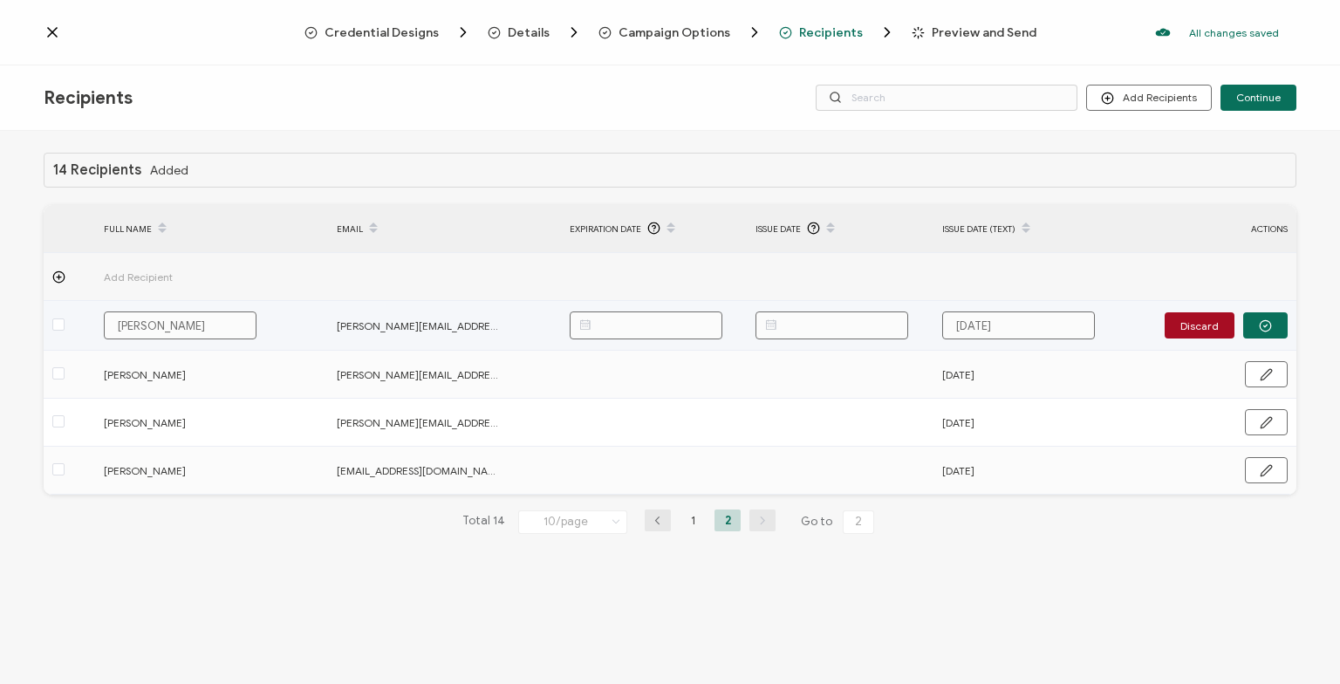
click at [797, 325] on input "text" at bounding box center [831, 325] width 153 height 28
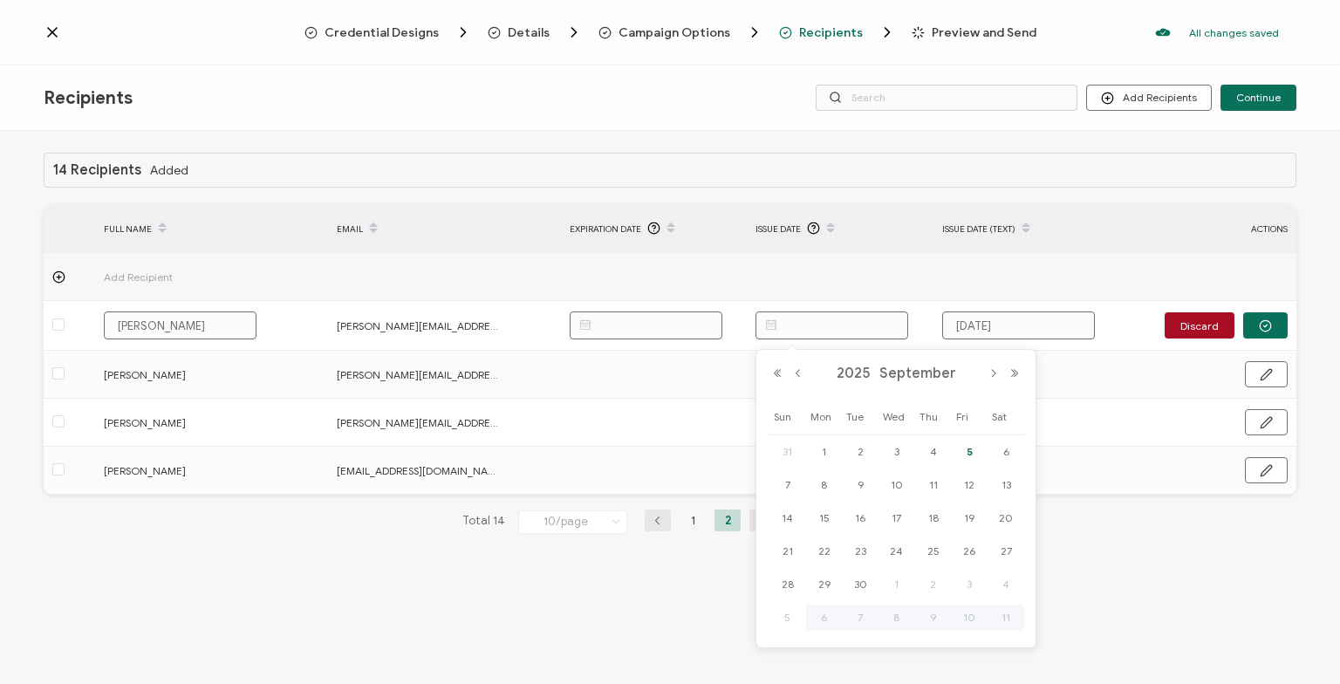
paste input "[DATE]"
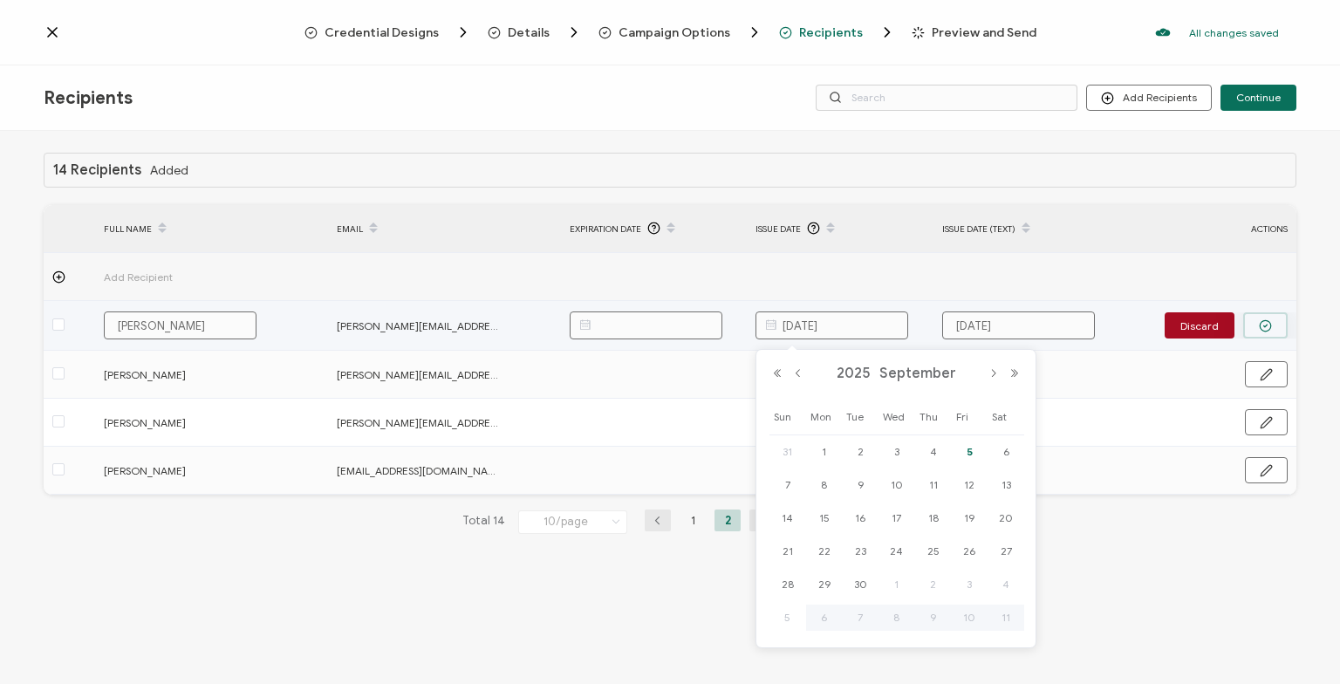
type input "[DATE]"
click at [1268, 316] on button "button" at bounding box center [1265, 325] width 44 height 26
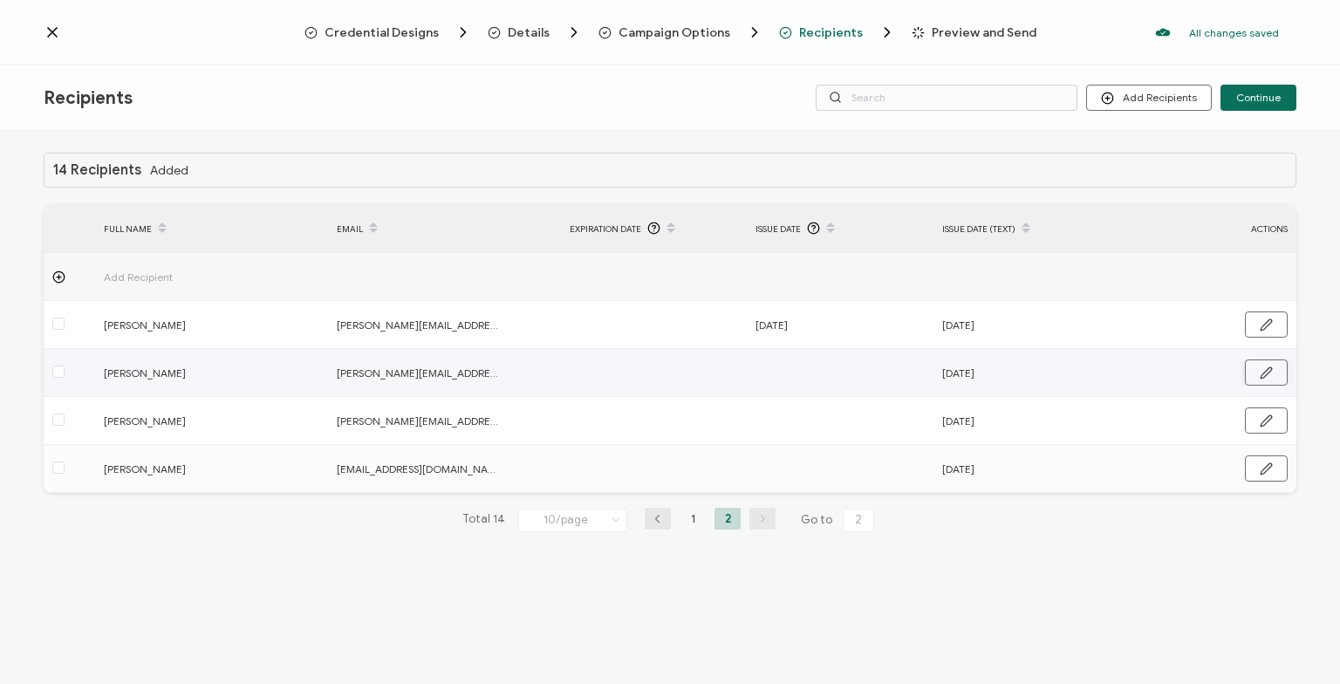
click at [1265, 368] on icon "button" at bounding box center [1266, 372] width 13 height 13
click at [831, 367] on input "text" at bounding box center [831, 373] width 153 height 28
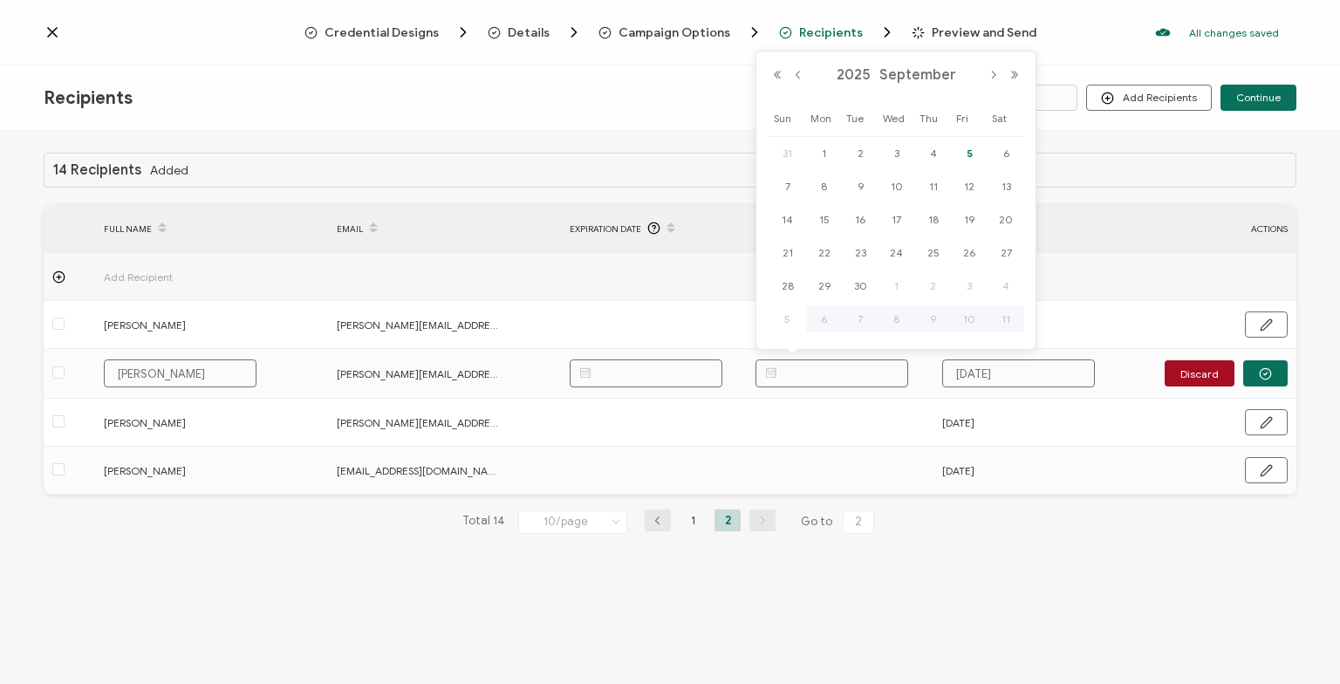
paste input "[DATE]"
type input "[DATE]"
click at [1255, 367] on button "button" at bounding box center [1265, 373] width 44 height 26
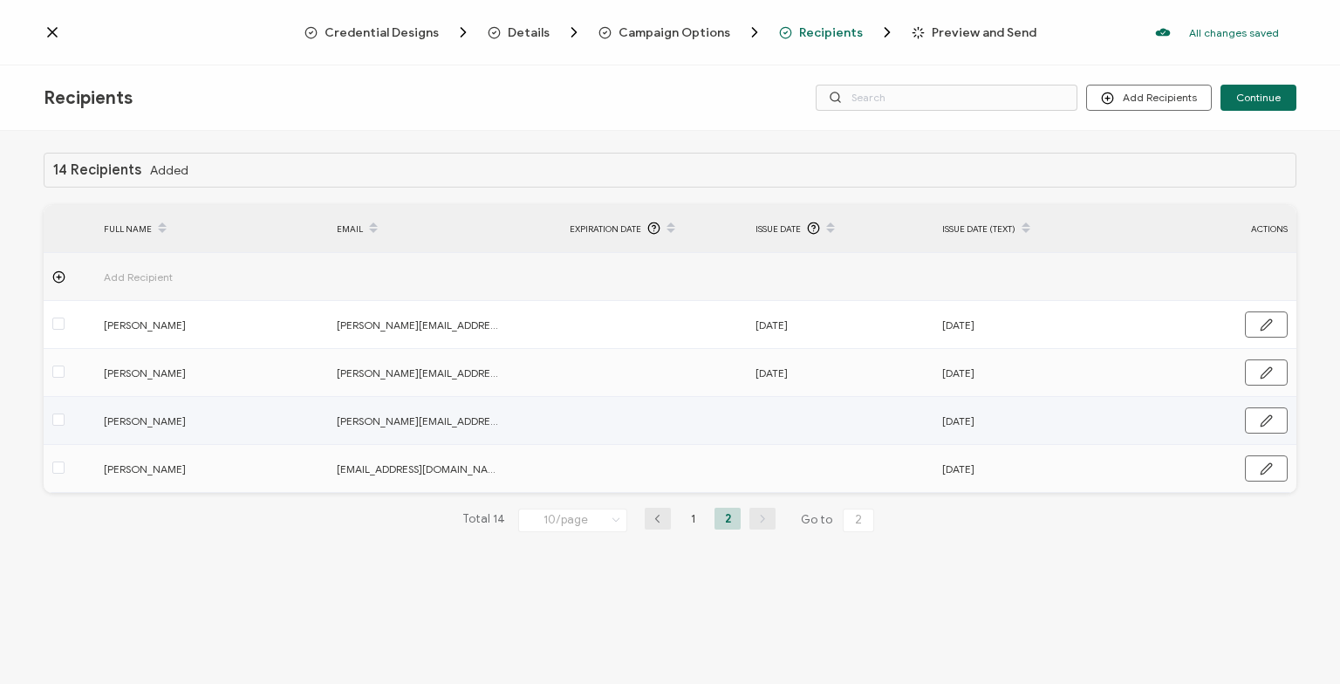
drag, startPoint x: 1268, startPoint y: 420, endPoint x: 916, endPoint y: 445, distance: 352.5
click at [1267, 420] on icon "button" at bounding box center [1266, 420] width 13 height 13
click at [797, 420] on input "text" at bounding box center [831, 421] width 153 height 28
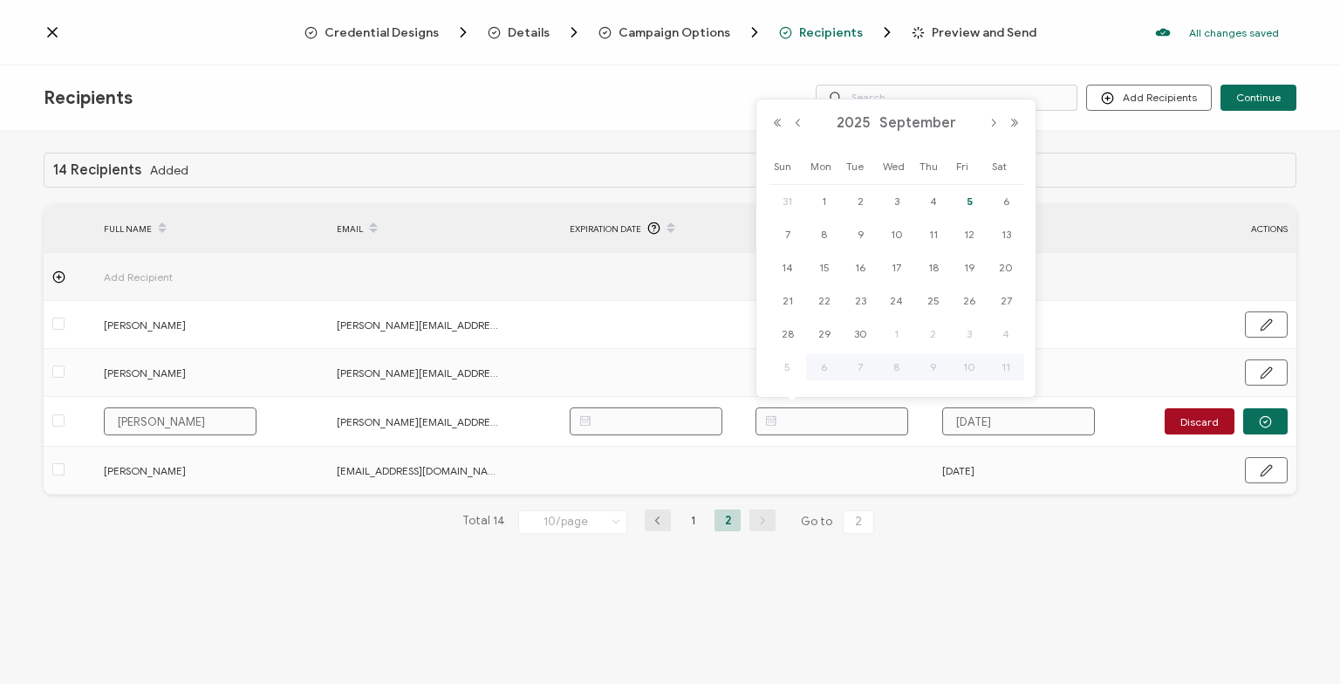
paste input "[DATE]"
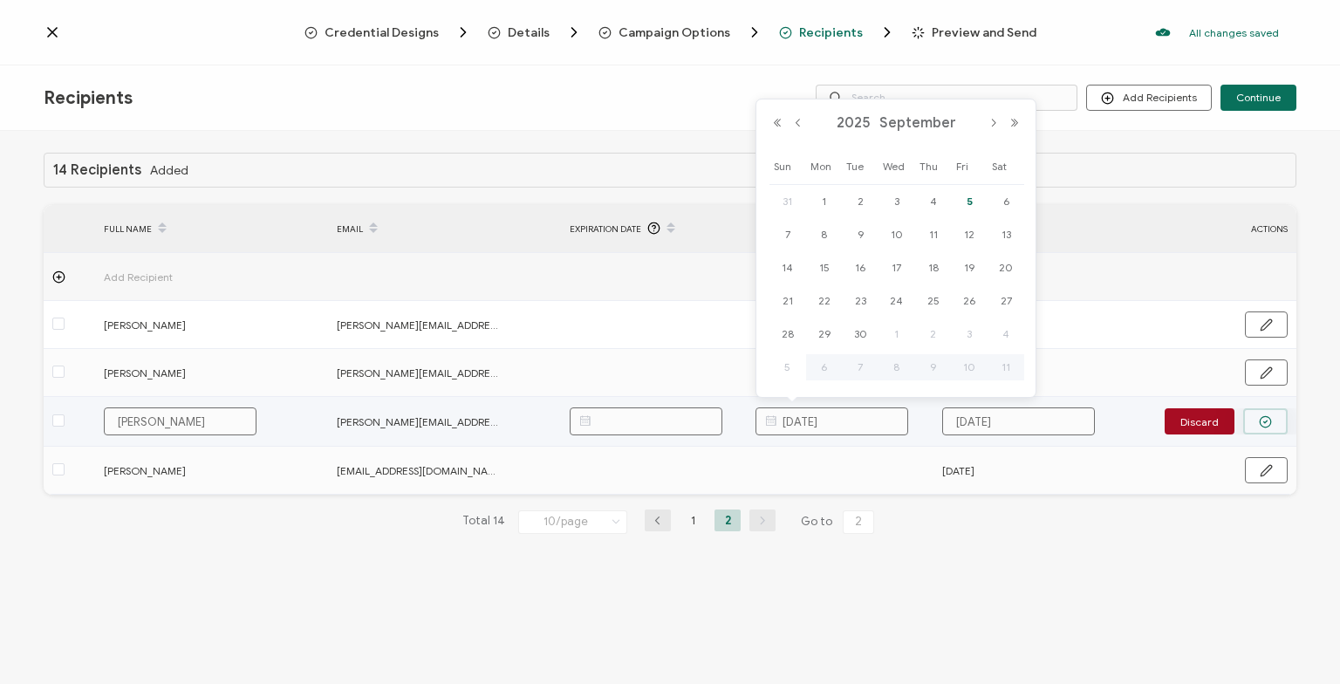
type input "[DATE]"
click at [1274, 410] on button "button" at bounding box center [1265, 421] width 44 height 26
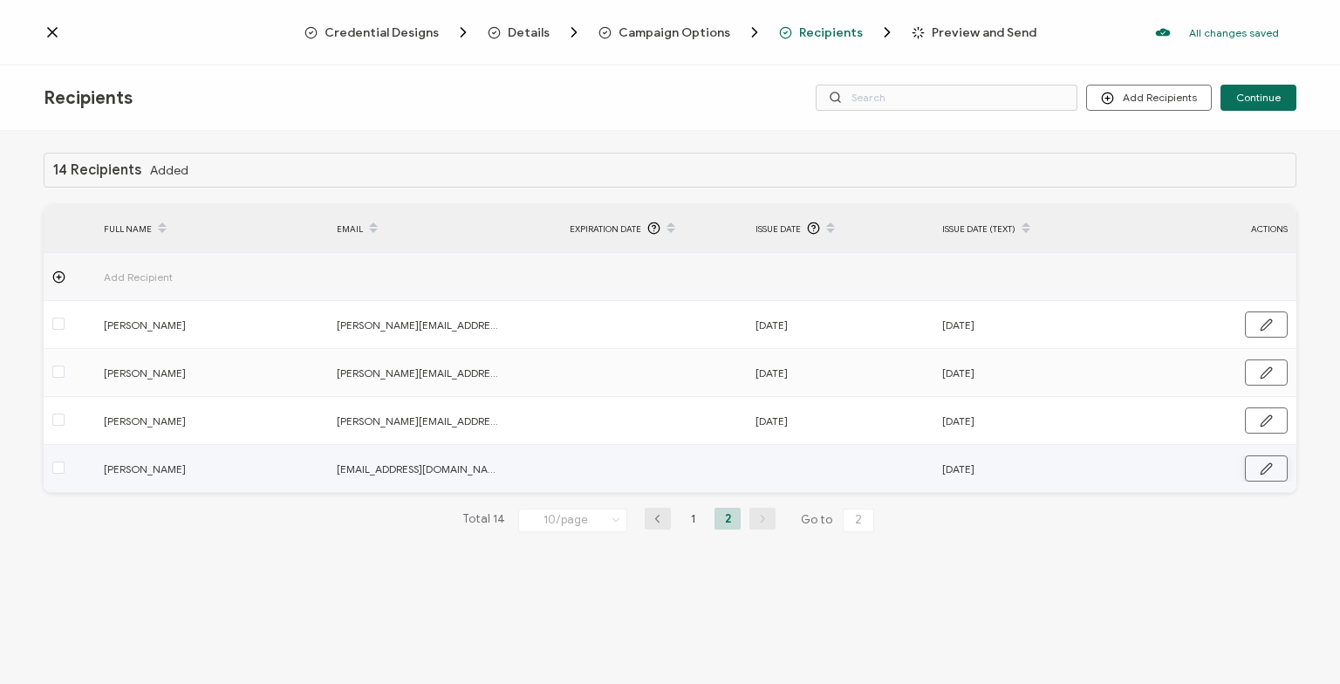
click at [1262, 478] on button "button" at bounding box center [1266, 468] width 43 height 26
click at [794, 466] on input "text" at bounding box center [831, 469] width 153 height 28
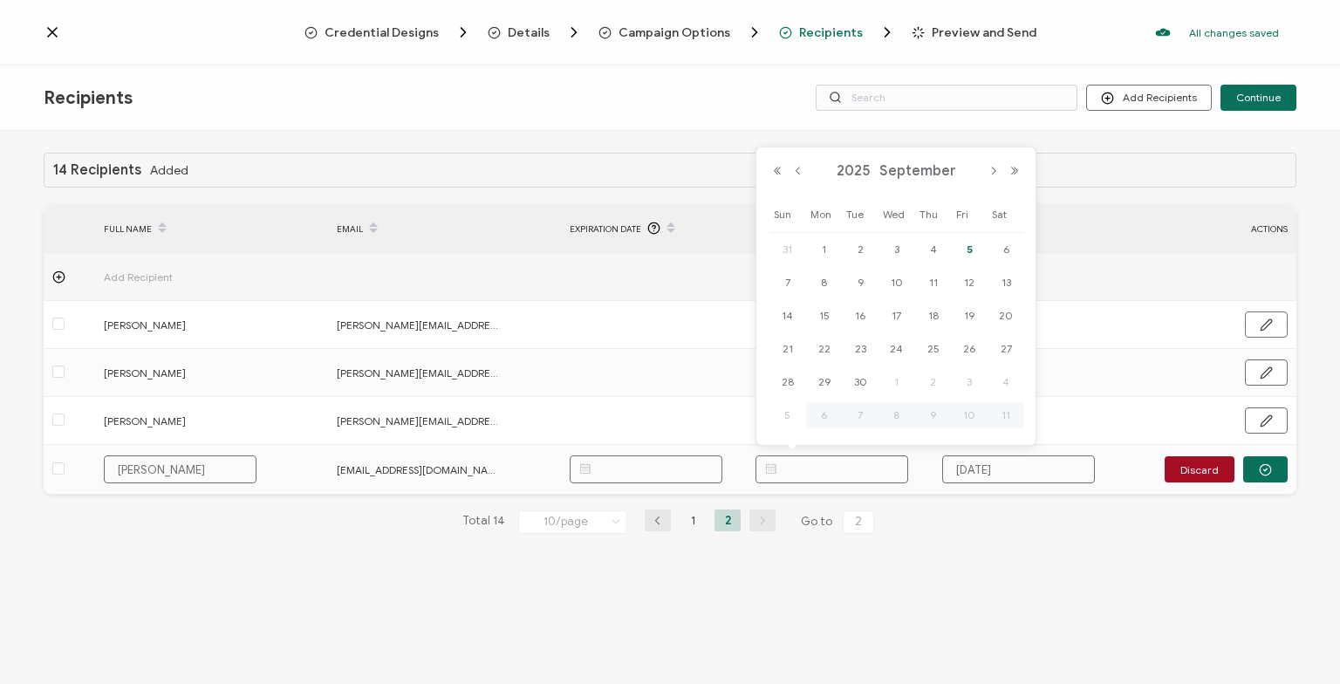
paste input "[DATE]"
type input "[DATE]"
click at [1277, 475] on button "button" at bounding box center [1265, 469] width 44 height 26
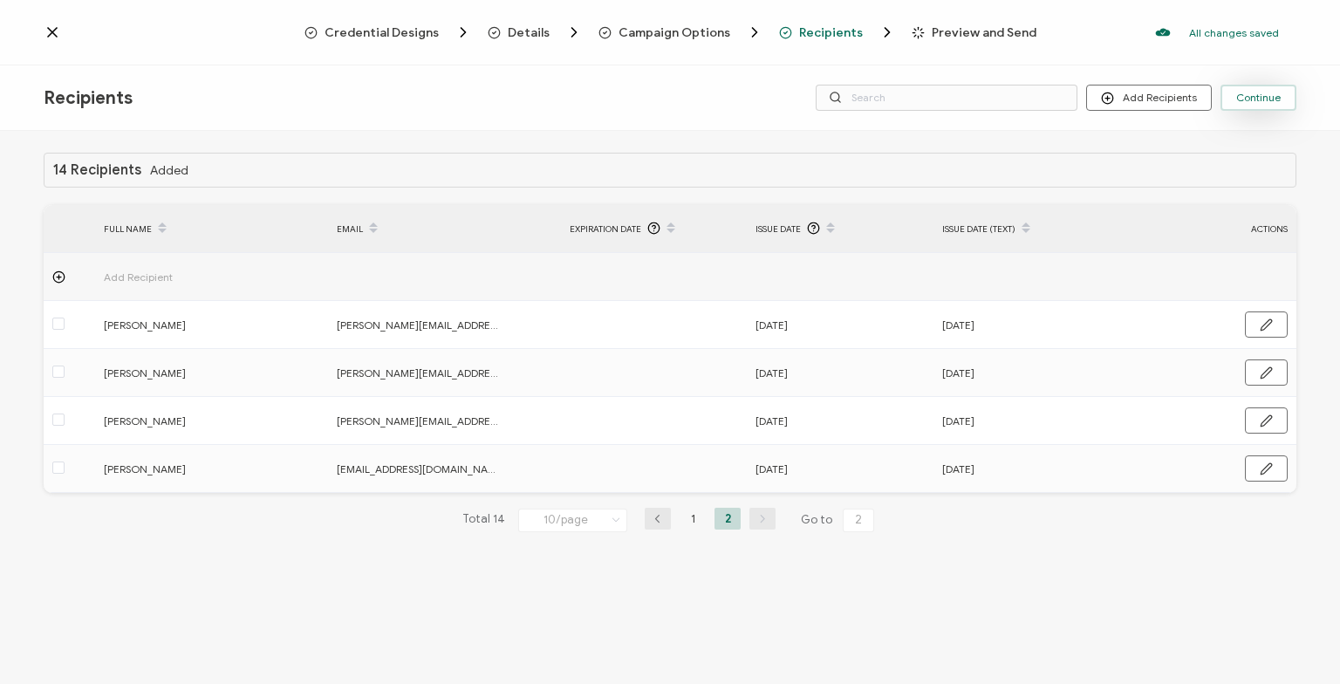
click at [1265, 103] on span "Continue" at bounding box center [1258, 97] width 44 height 10
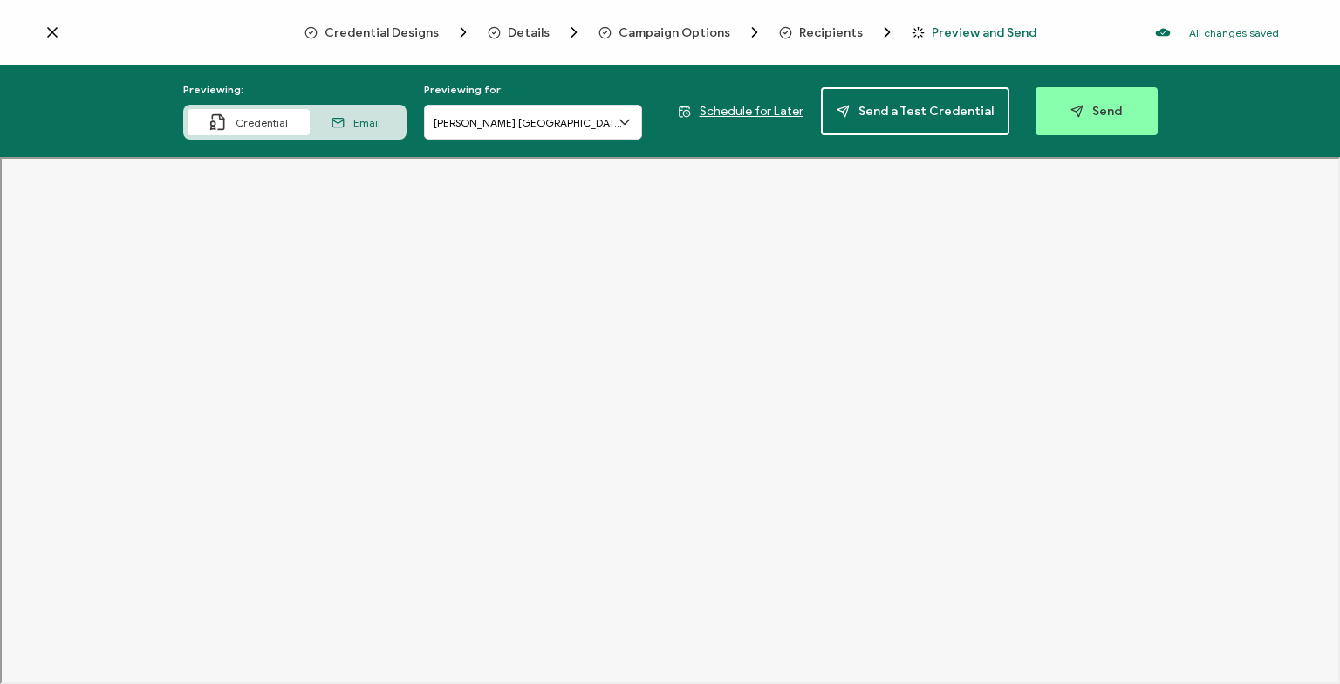
click at [629, 119] on icon at bounding box center [624, 121] width 17 height 17
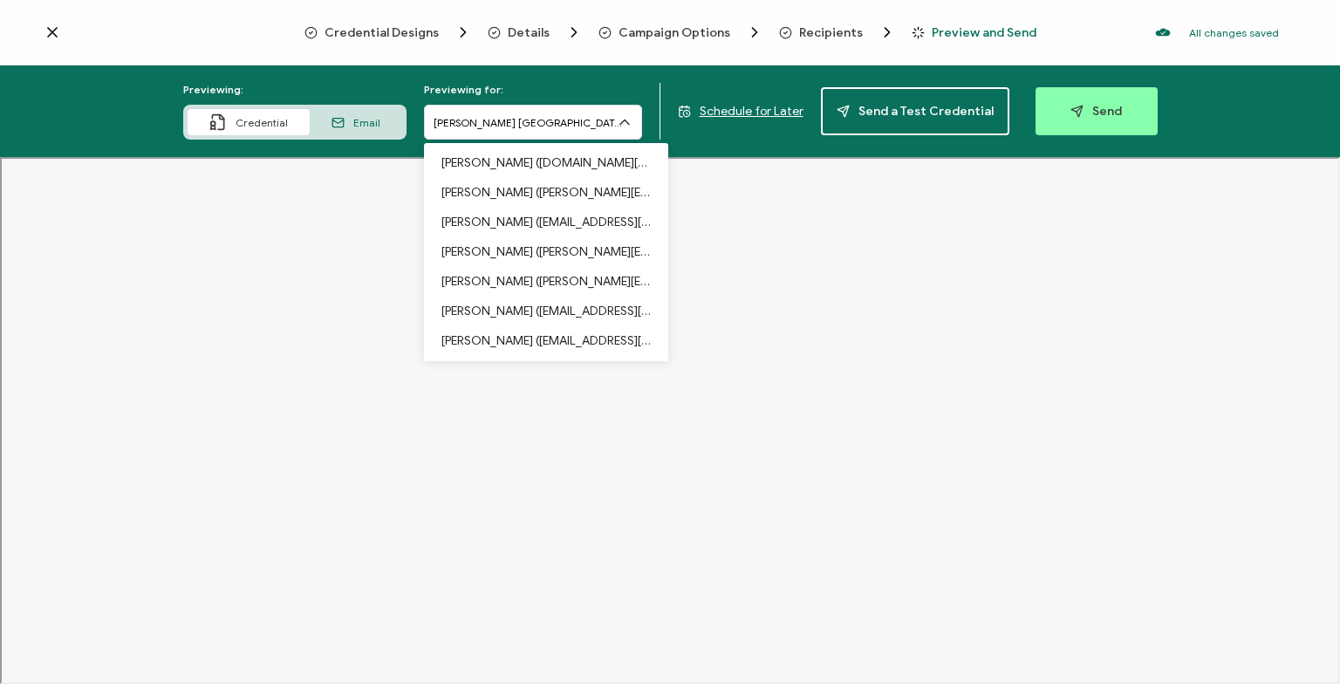
click at [626, 77] on div "Previewing: Credential Email Previewing for: [PERSON_NAME] [PERSON_NAME] ([DOMA…" at bounding box center [670, 111] width 1340 height 92
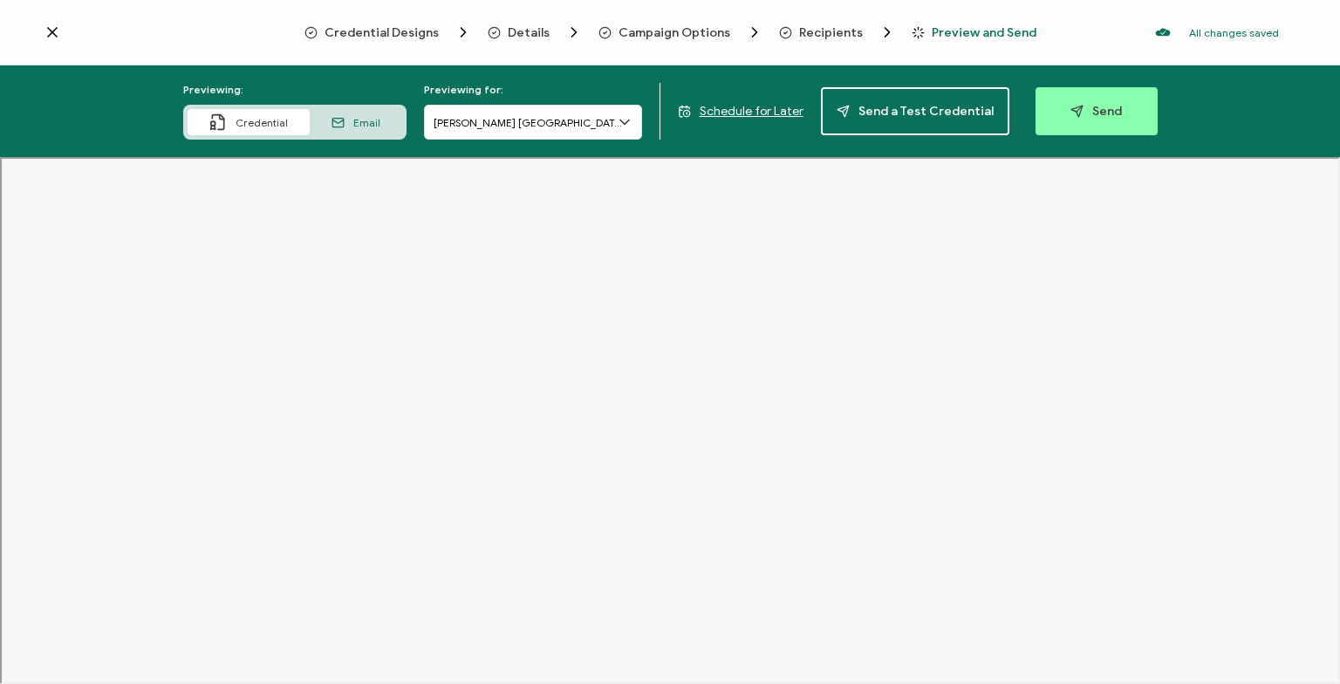
click at [377, 120] on span "Email" at bounding box center [366, 122] width 27 height 13
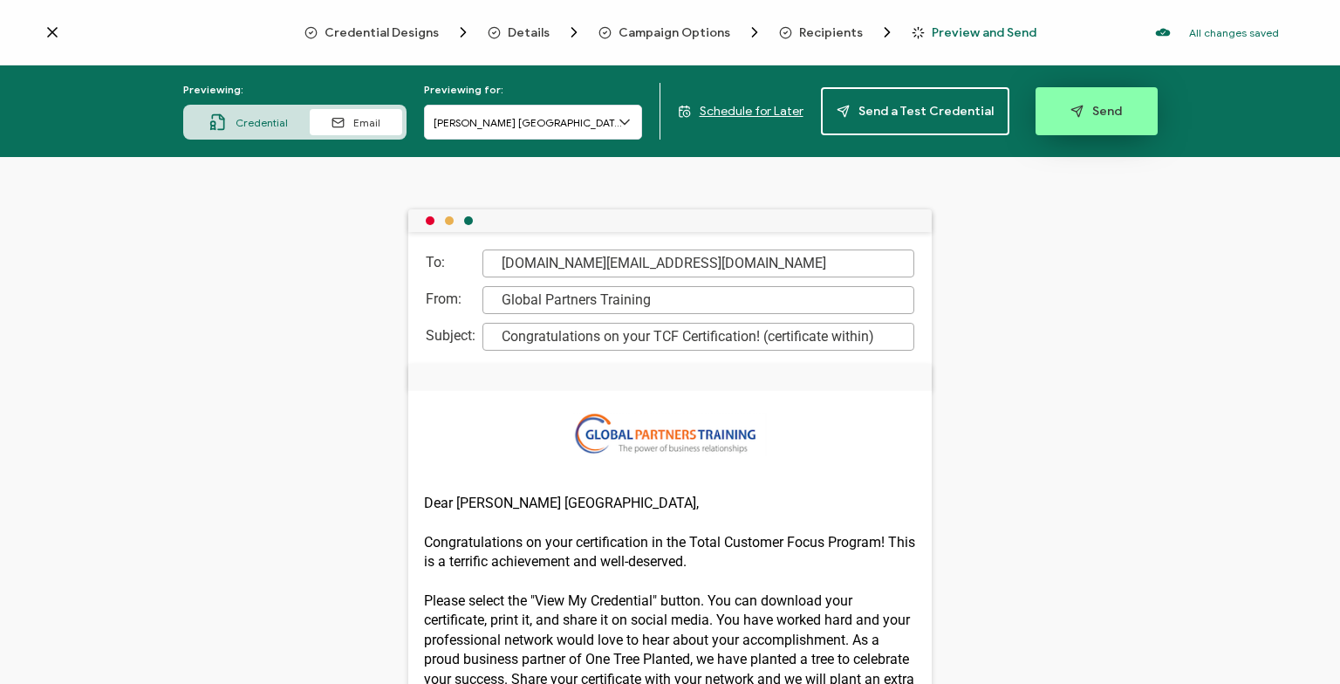
click at [1111, 107] on span "Send" at bounding box center [1095, 111] width 51 height 13
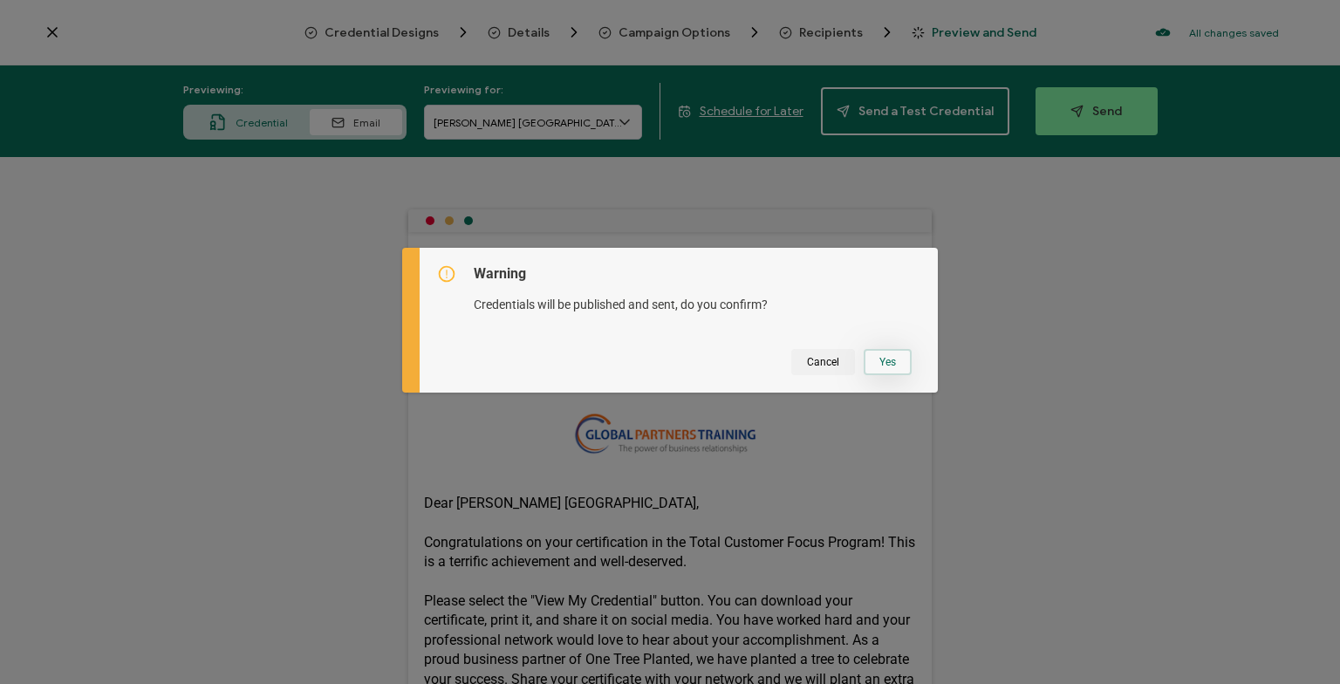
click at [906, 367] on button "Yes" at bounding box center [888, 362] width 48 height 26
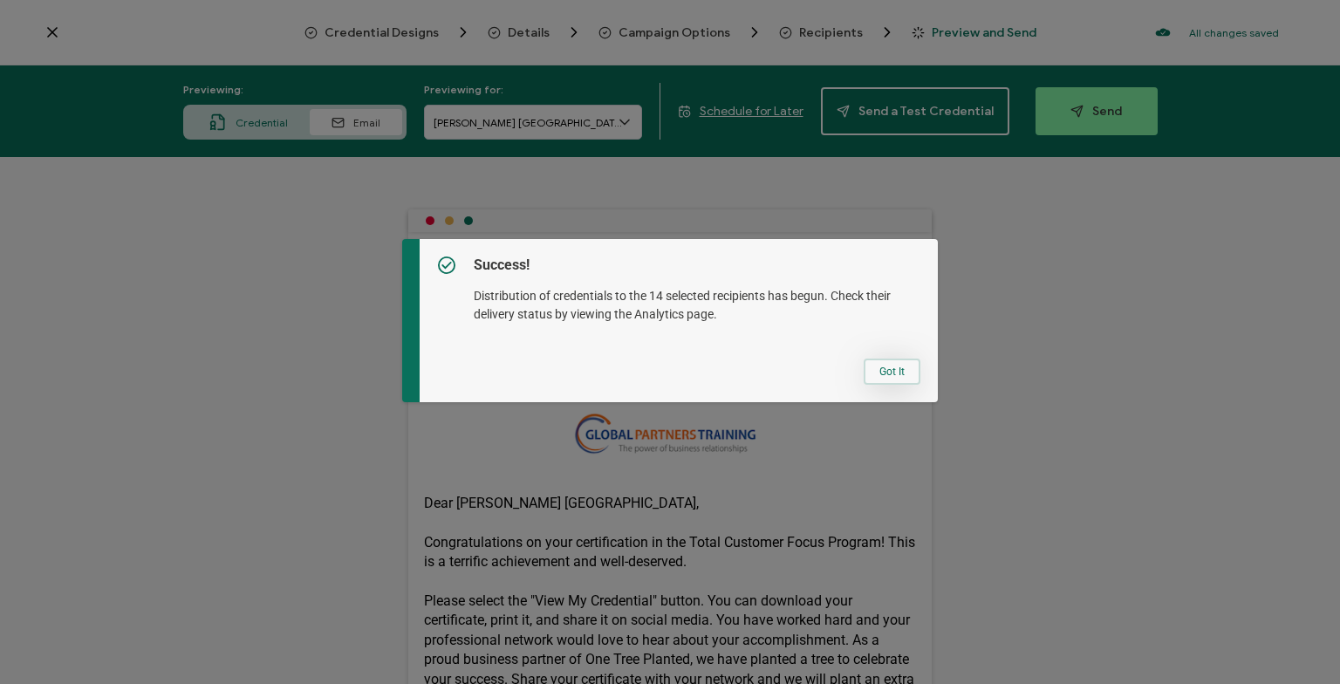
click at [900, 375] on button "Got It" at bounding box center [892, 372] width 57 height 26
